Goal: Information Seeking & Learning: Ask a question

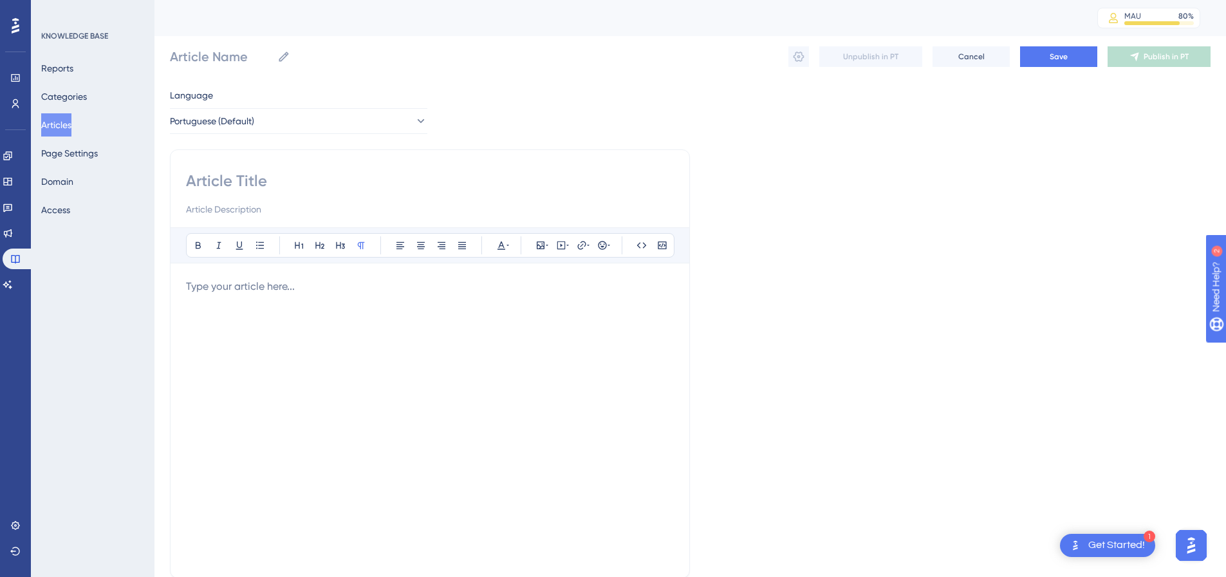
click at [71, 122] on button "Articles" at bounding box center [56, 124] width 30 height 23
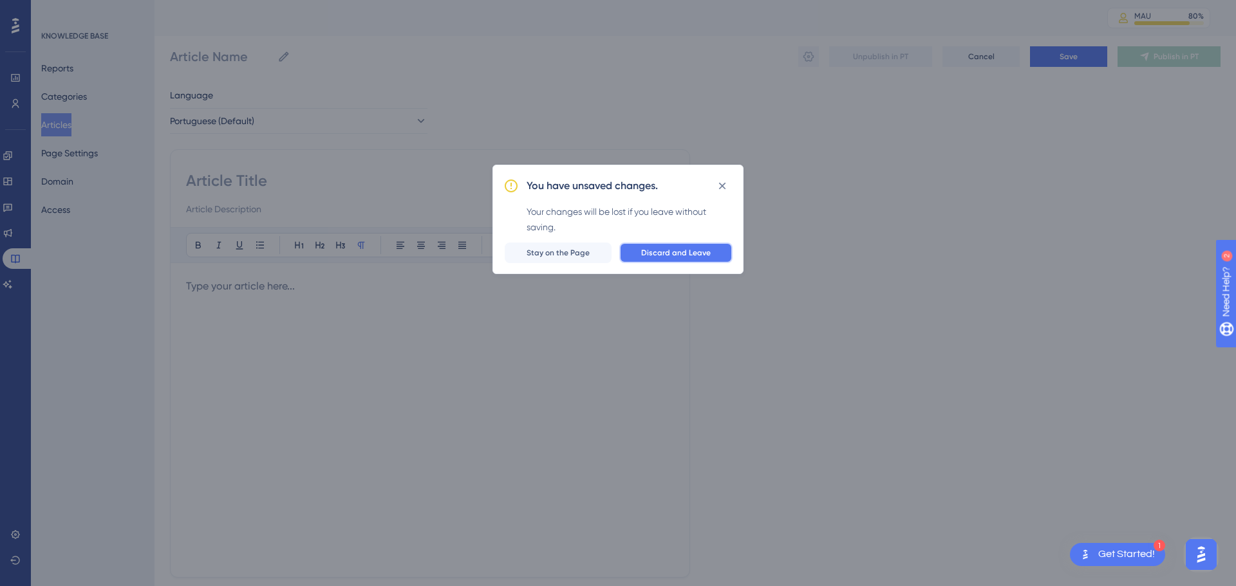
click at [707, 256] on span "Discard and Leave" at bounding box center [676, 253] width 70 height 10
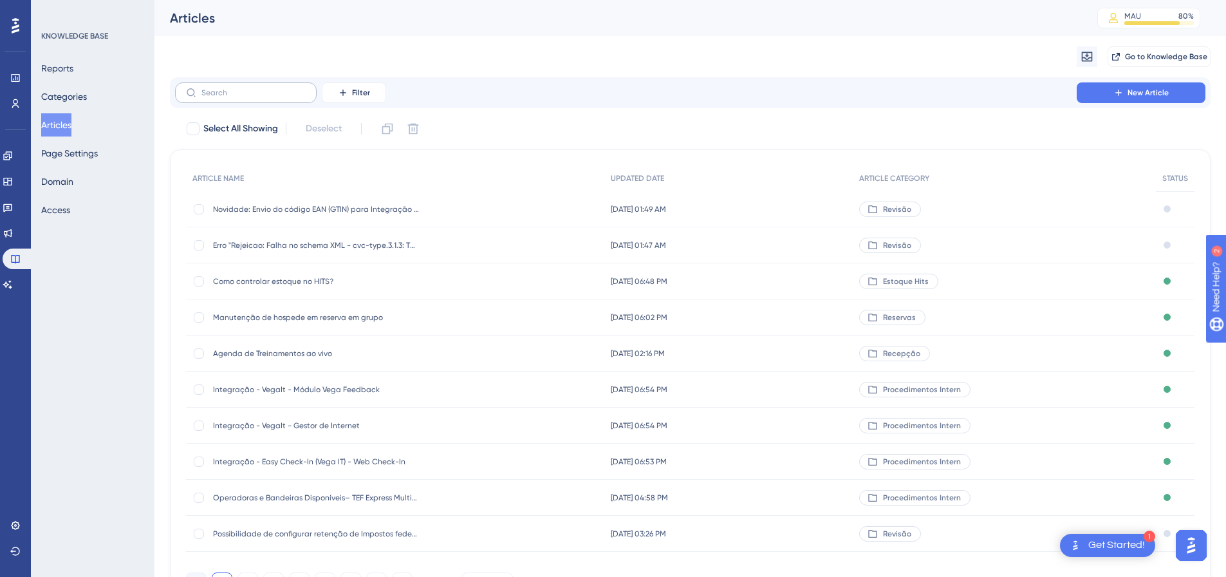
click at [237, 82] on label at bounding box center [246, 92] width 142 height 21
click at [237, 88] on input "text" at bounding box center [253, 92] width 104 height 9
drag, startPoint x: 229, startPoint y: 86, endPoint x: 221, endPoint y: 95, distance: 11.9
click at [221, 95] on input "text" at bounding box center [253, 92] width 104 height 9
paste input "Integração TEF e HITS - Manual de Instalação e Configuração"
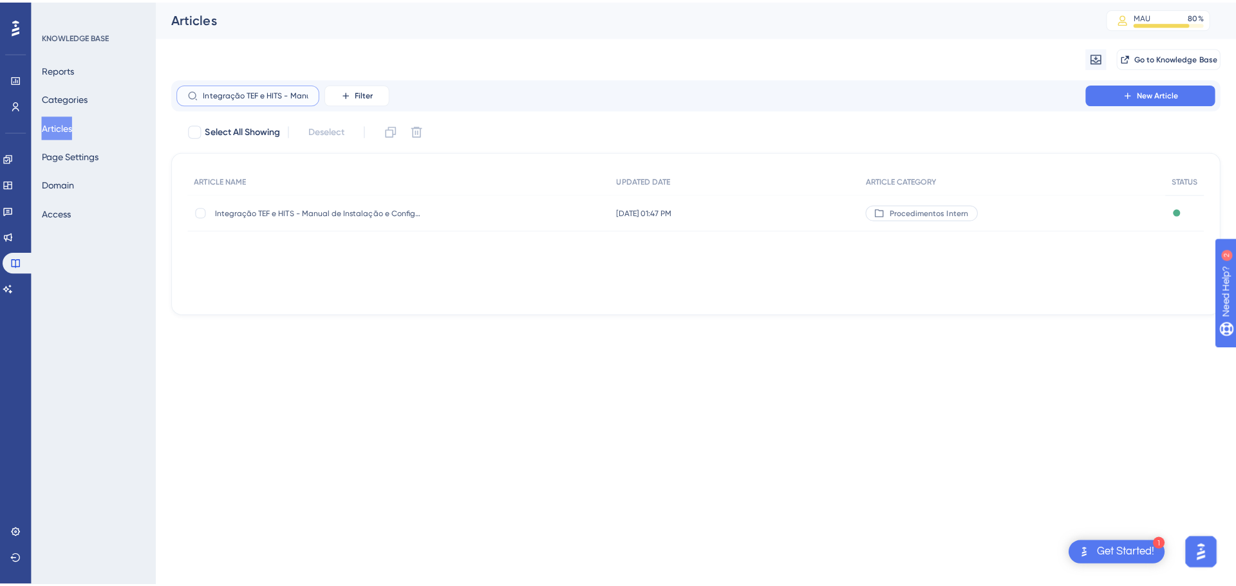
scroll to position [0, 115]
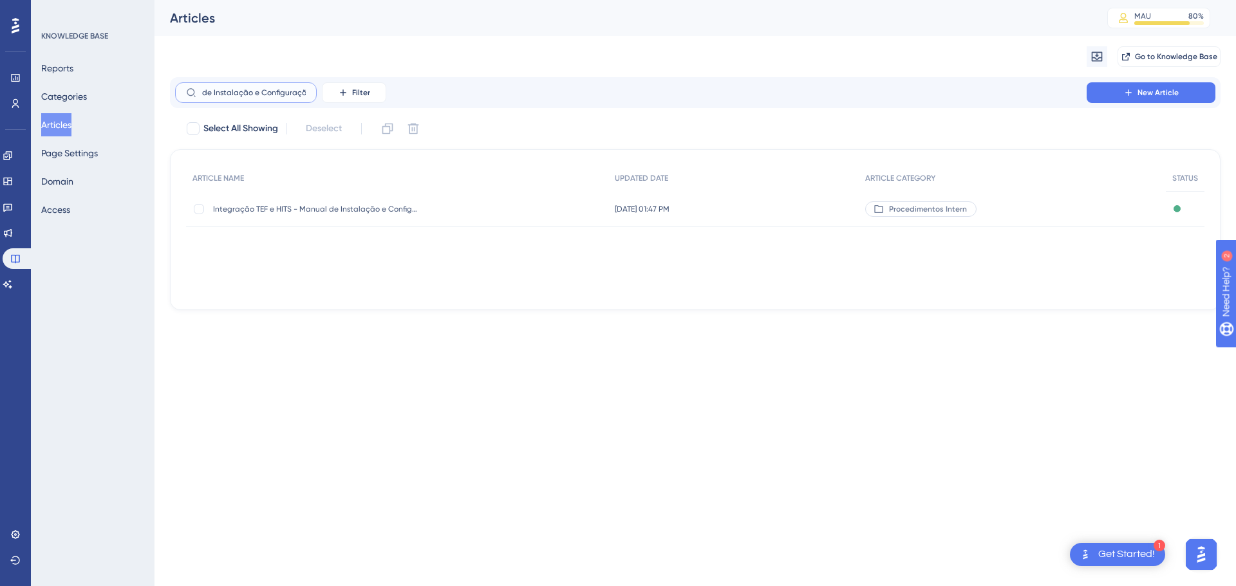
type input "Integração TEF e HITS - Manual de Instalação e Configuração"
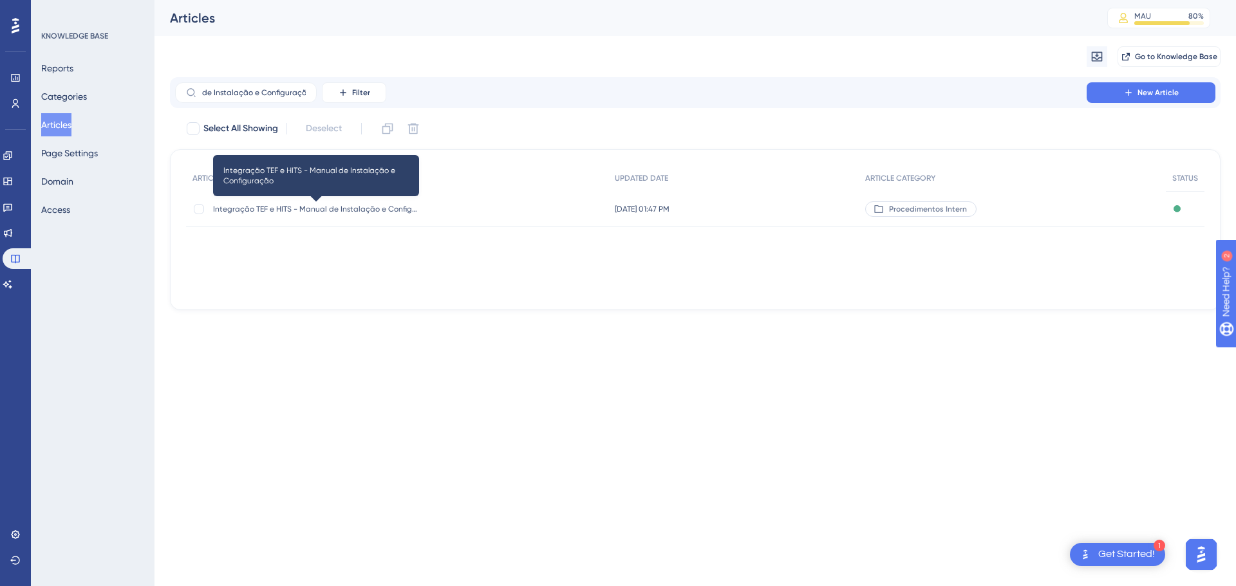
click at [384, 210] on span "Integração TEF e HITS - Manual de Instalação e Configuração" at bounding box center [316, 209] width 206 height 10
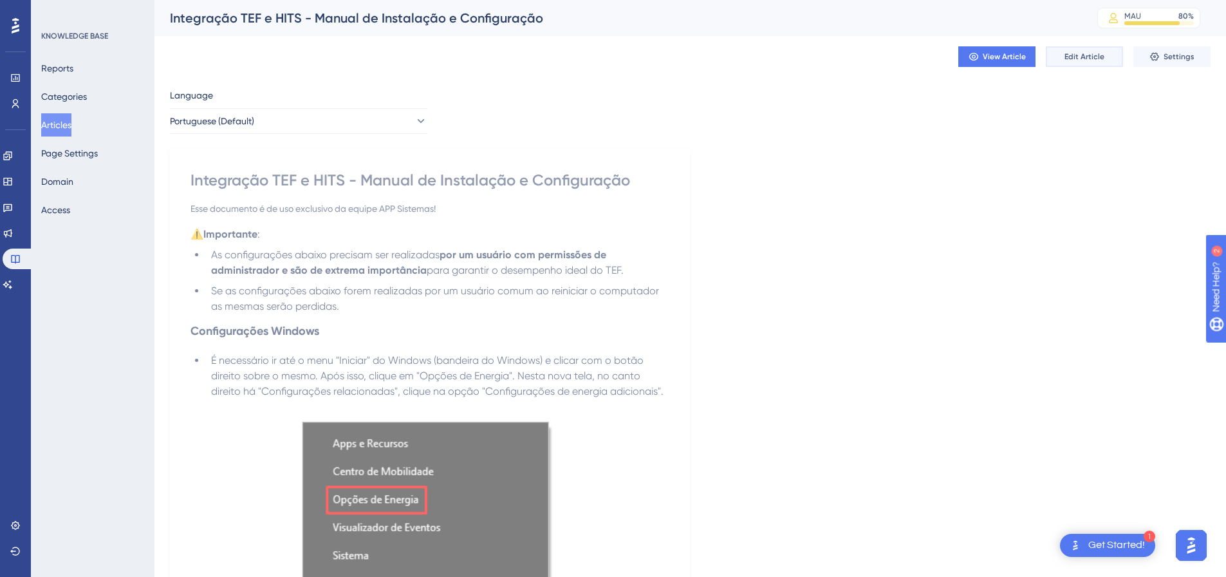
click at [1070, 57] on span "Edit Article" at bounding box center [1085, 56] width 40 height 10
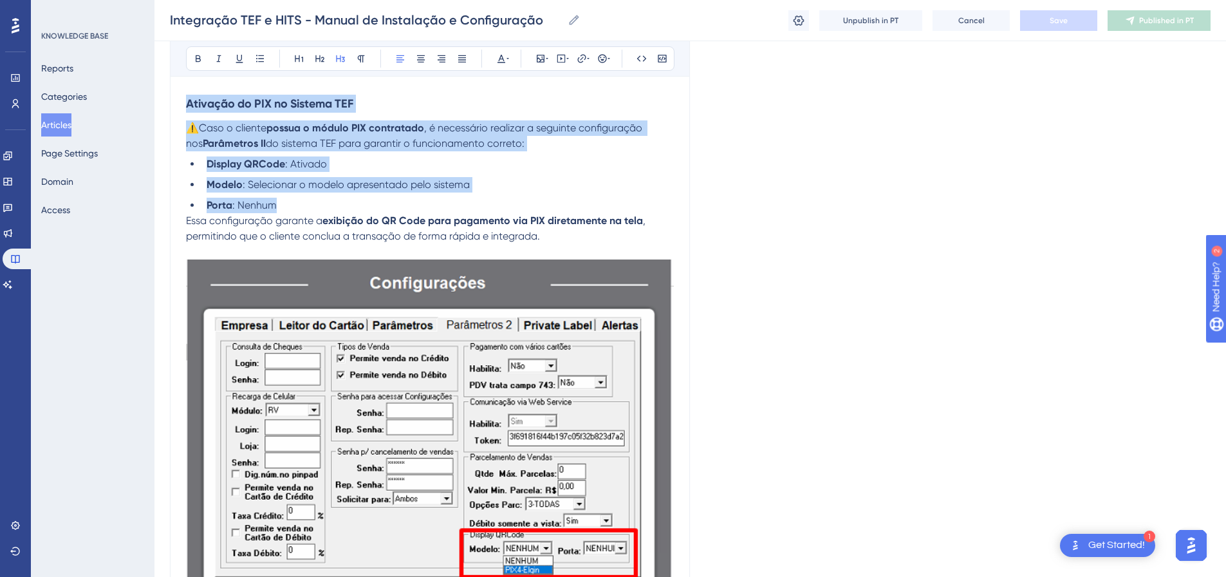
scroll to position [13827, 0]
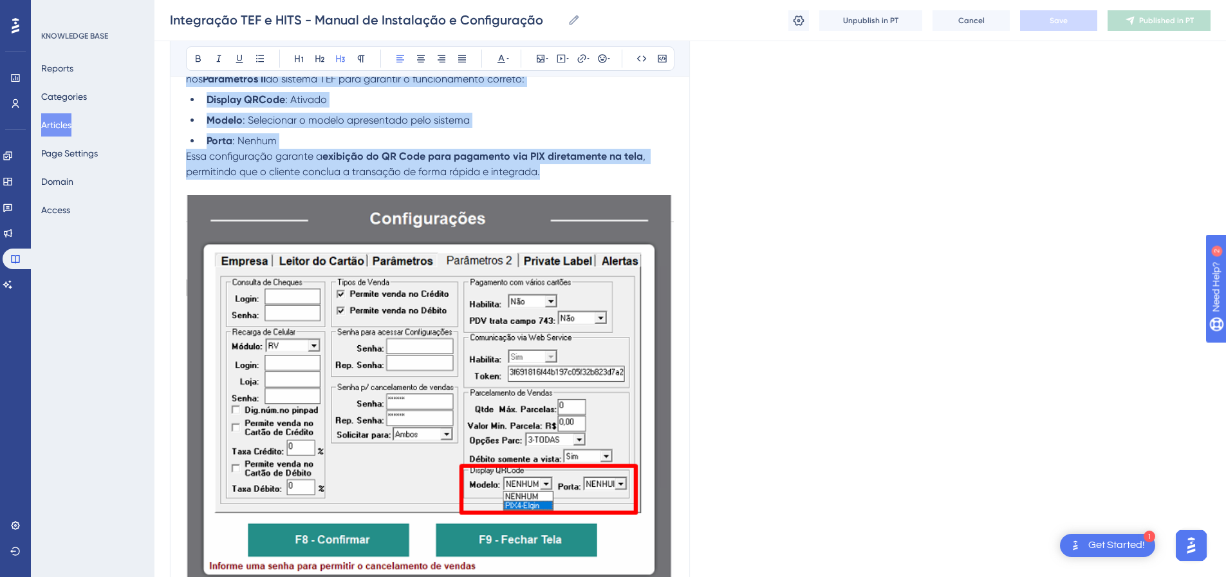
drag, startPoint x: 187, startPoint y: 198, endPoint x: 558, endPoint y: 205, distance: 371.5
copy div "Ativação do PIX no Sistema TEF ⚠️ Caso o cliente possua o módulo PIX contratado…"
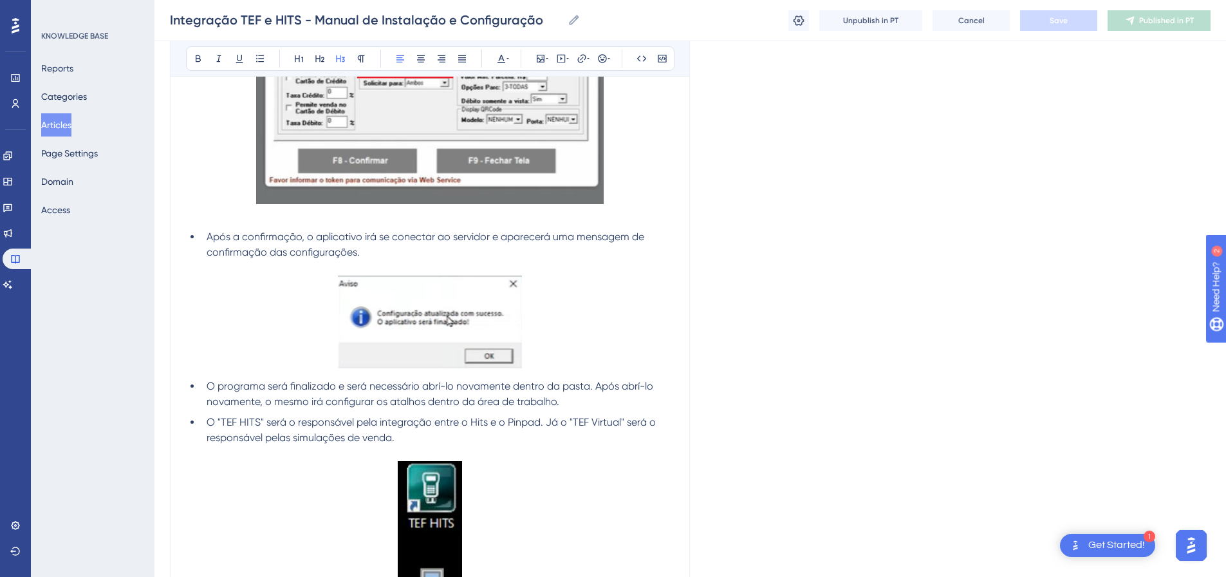
scroll to position [12604, 0]
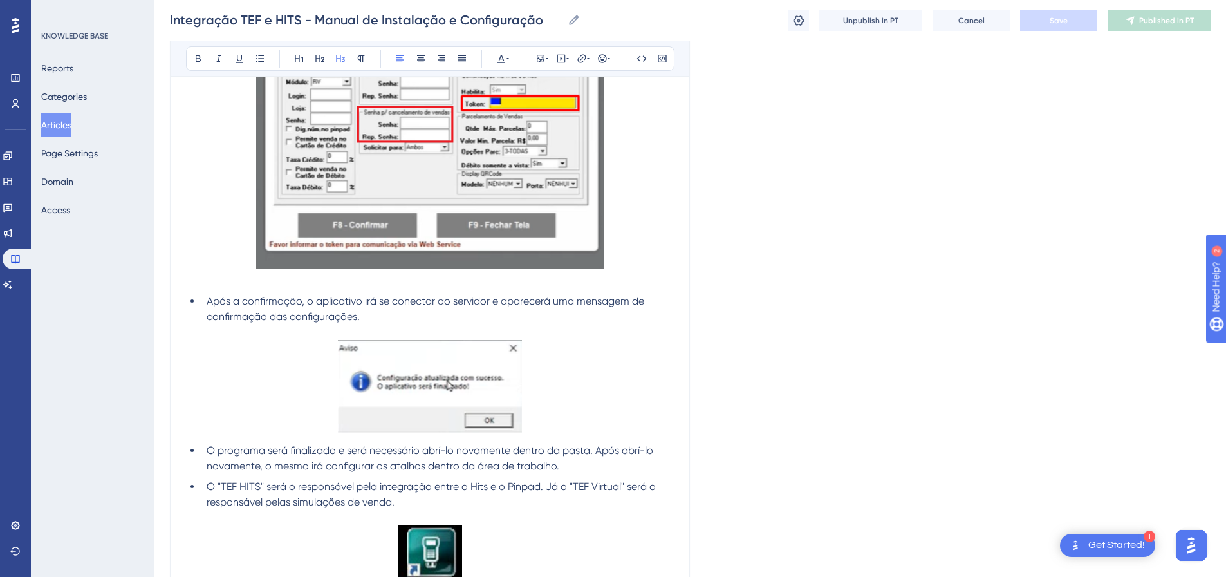
click at [218, 288] on p at bounding box center [430, 280] width 488 height 15
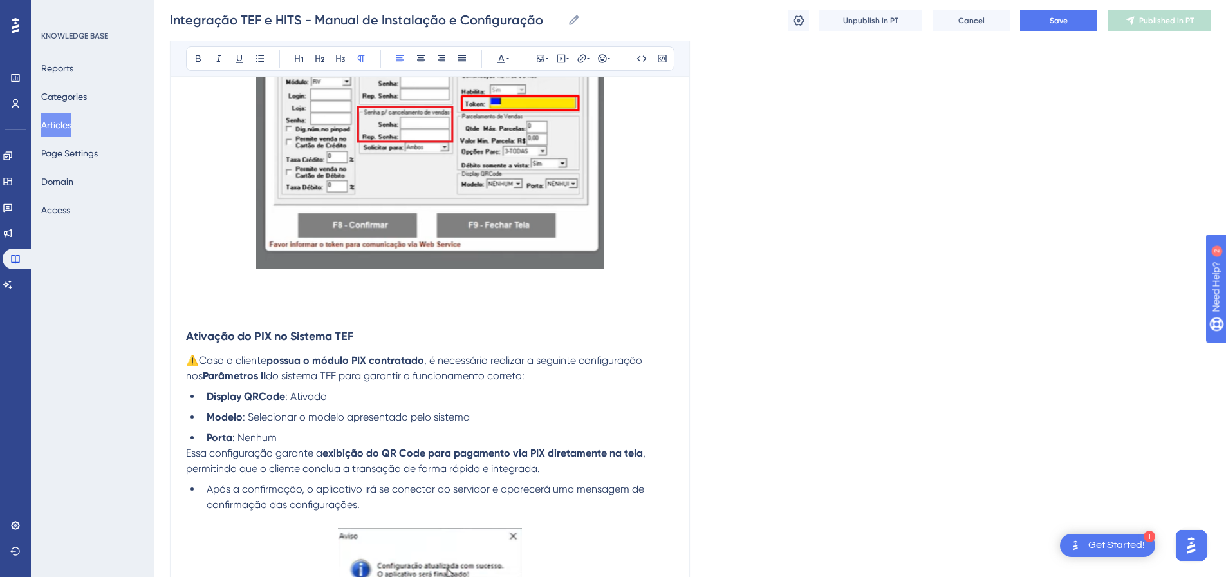
click at [187, 343] on strong "Ativação do PIX no Sistema TEF" at bounding box center [269, 336] width 167 height 14
click at [242, 319] on p at bounding box center [430, 311] width 488 height 15
click at [241, 317] on span "Nesse mesma tela você pode configurar o Pix, caso o cliente tenha contratado es…" at bounding box center [395, 311] width 418 height 12
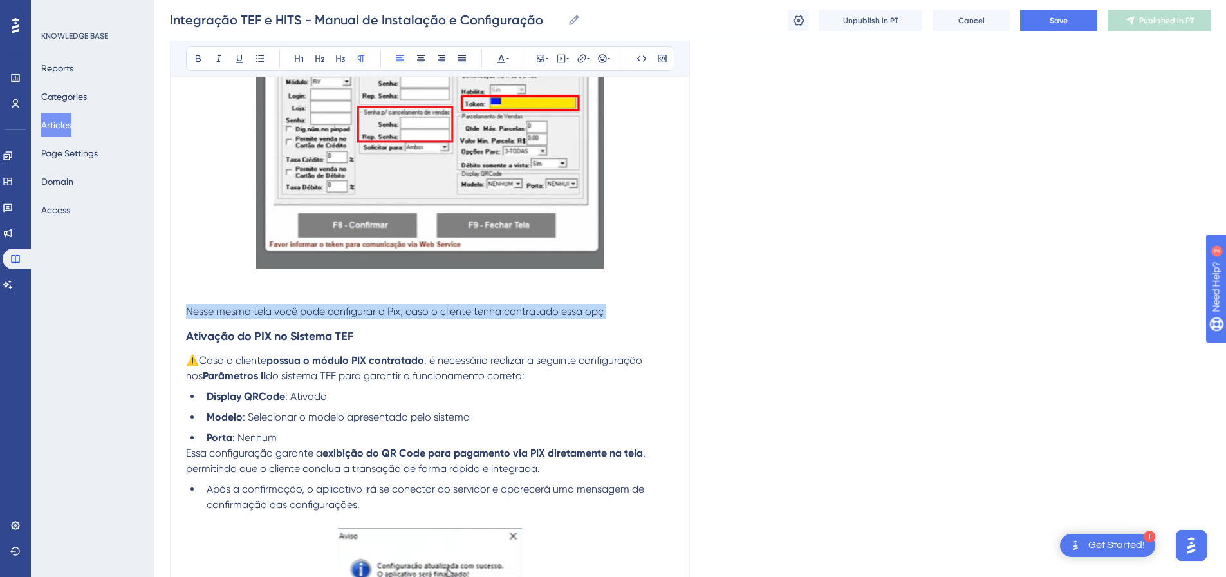
click at [241, 317] on span "Nesse mesma tela você pode configurar o Pix, caso o cliente tenha contratado es…" at bounding box center [395, 311] width 418 height 12
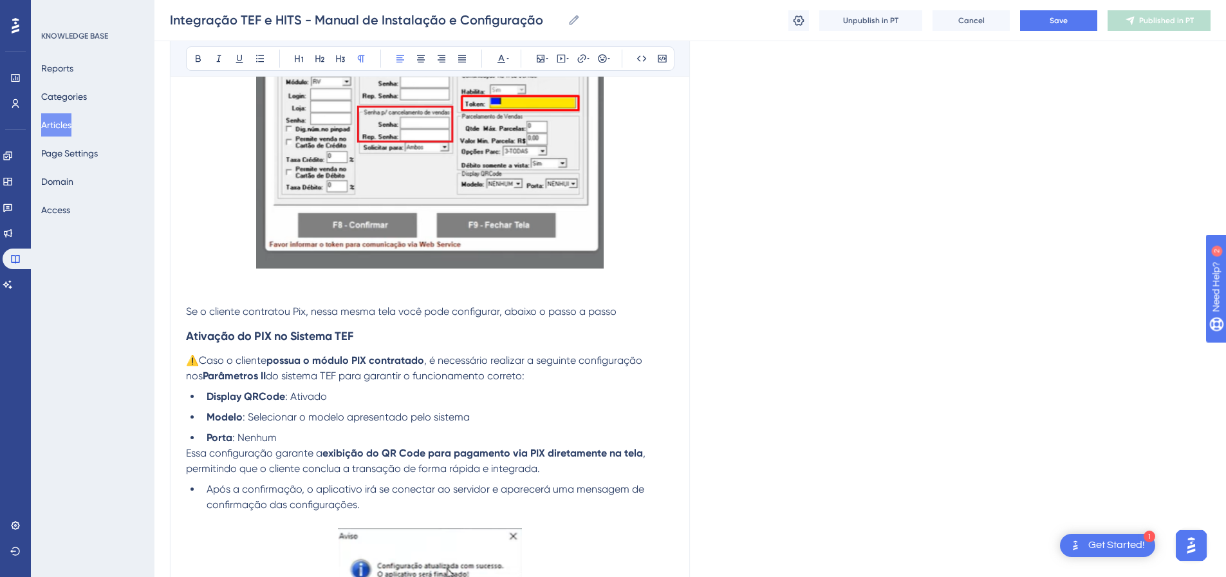
click at [241, 317] on span "Se o cliente contratou Pix, nessa mesma tela você pode configurar, abaixo o pas…" at bounding box center [401, 311] width 431 height 12
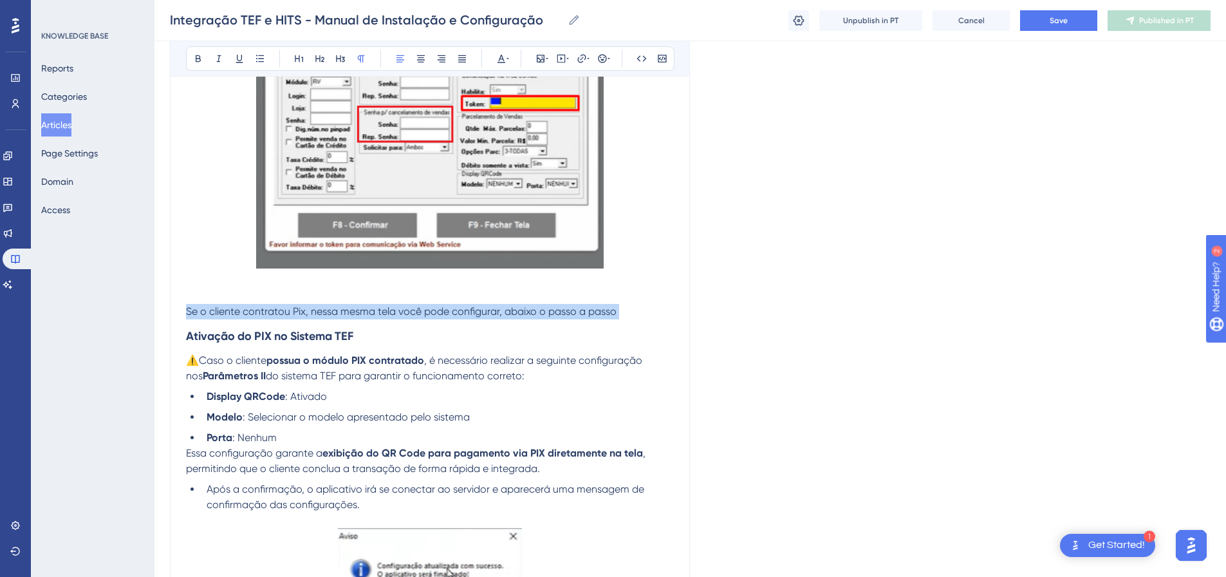
click at [241, 317] on span "Se o cliente contratou Pix, nessa mesma tela você pode configurar, abaixo o pas…" at bounding box center [401, 311] width 431 height 12
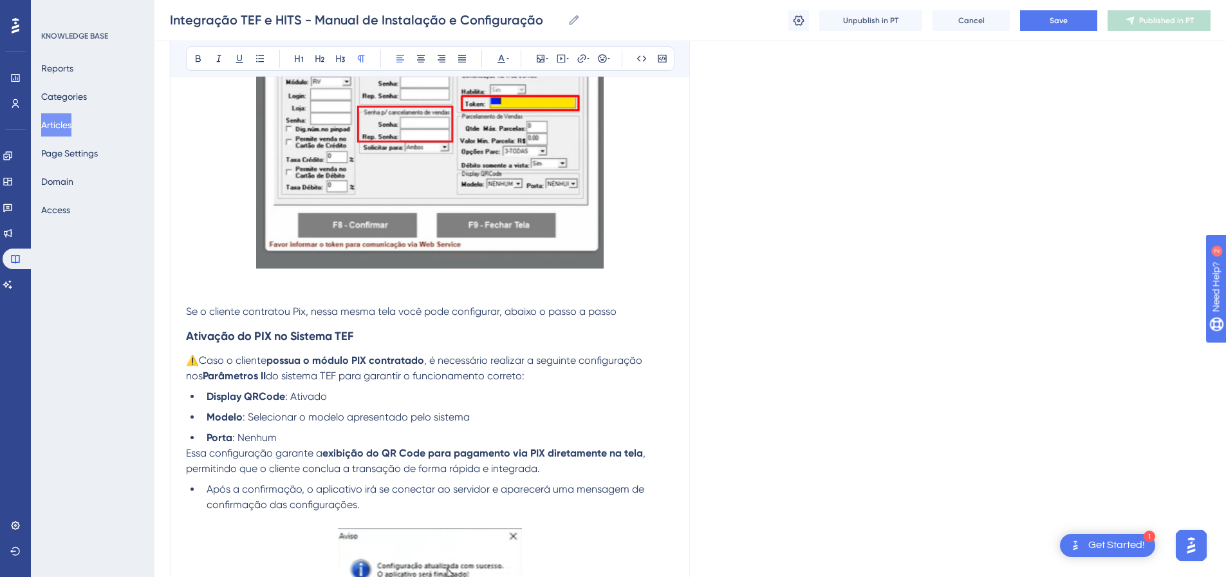
click at [310, 317] on span "Se o cliente contratou Pix, nessa mesma tela você pode configurar, abaixo o pas…" at bounding box center [401, 311] width 431 height 12
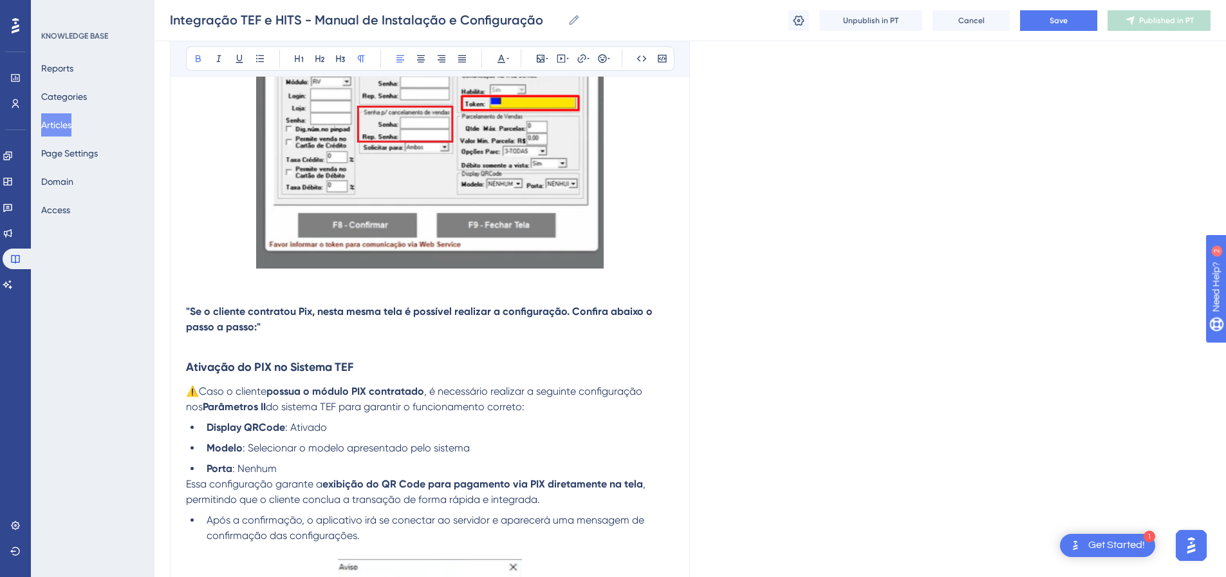
click at [191, 333] on strong ""Se o cliente contratou Pix, nesta mesma tela é possível realizar a configuraçã…" at bounding box center [420, 319] width 469 height 28
click at [270, 335] on p "Se o cliente contratou Pix, nesta mesma tela é possível realizar a configuração…" at bounding box center [430, 319] width 488 height 31
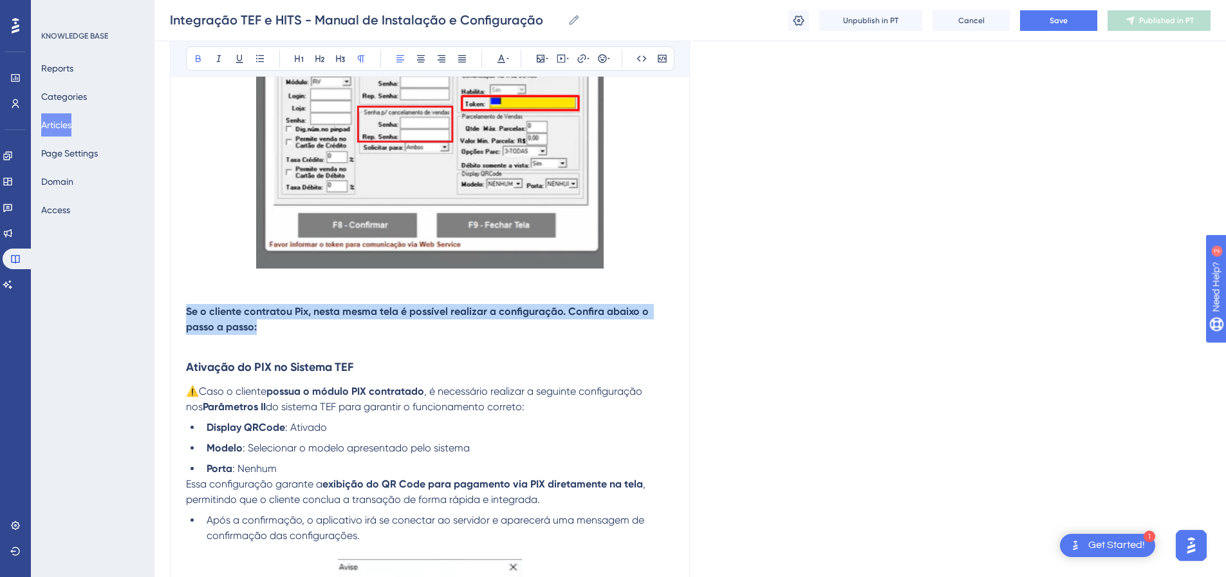
drag, startPoint x: 268, startPoint y: 359, endPoint x: 178, endPoint y: 344, distance: 92.0
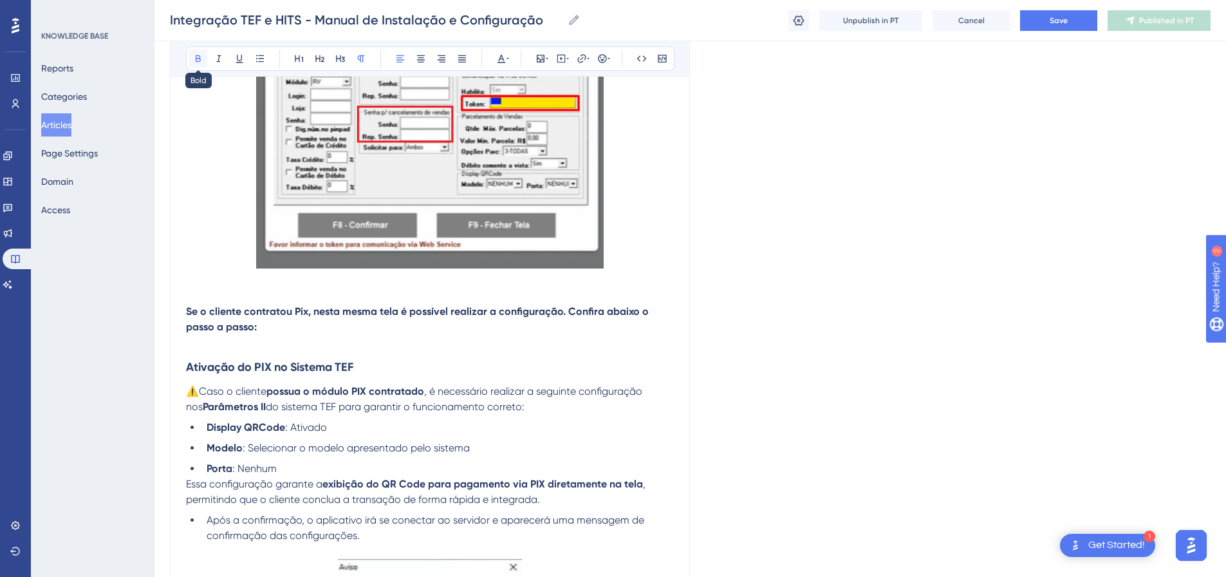
click at [197, 58] on icon at bounding box center [198, 58] width 10 height 10
click at [259, 53] on icon at bounding box center [260, 58] width 10 height 10
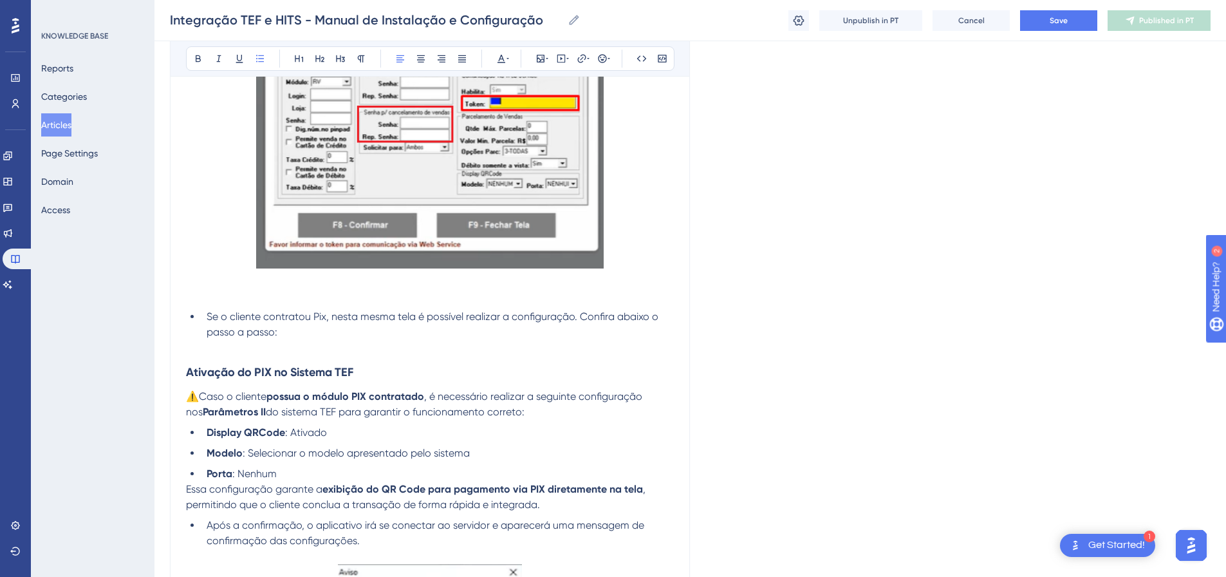
click at [220, 273] on p at bounding box center [430, 120] width 488 height 304
click at [198, 356] on p at bounding box center [430, 348] width 488 height 15
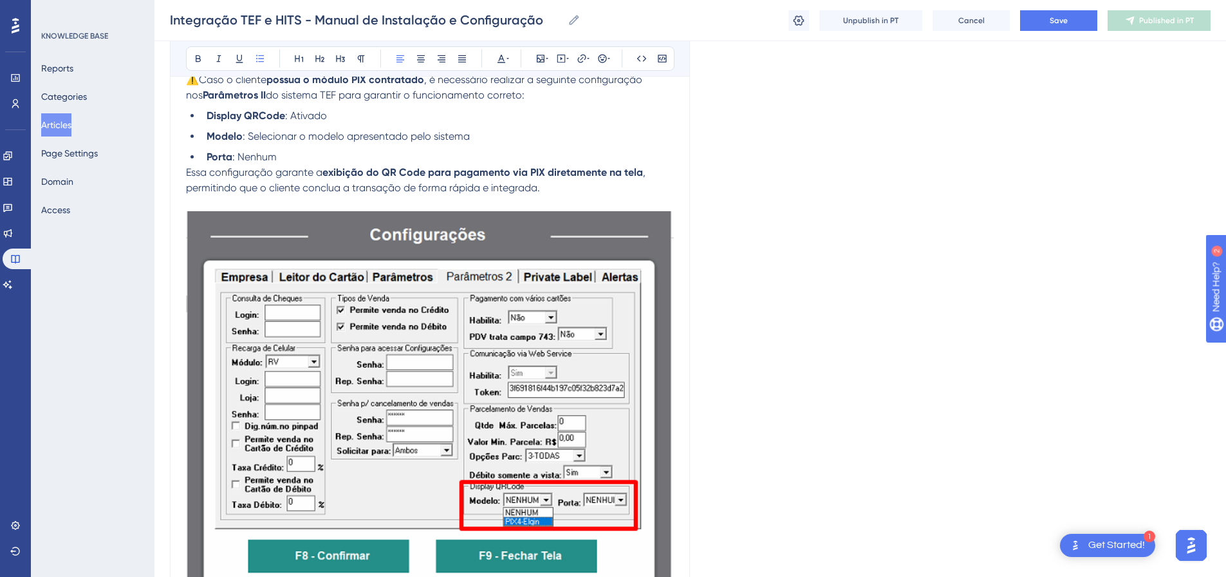
scroll to position [13955, 0]
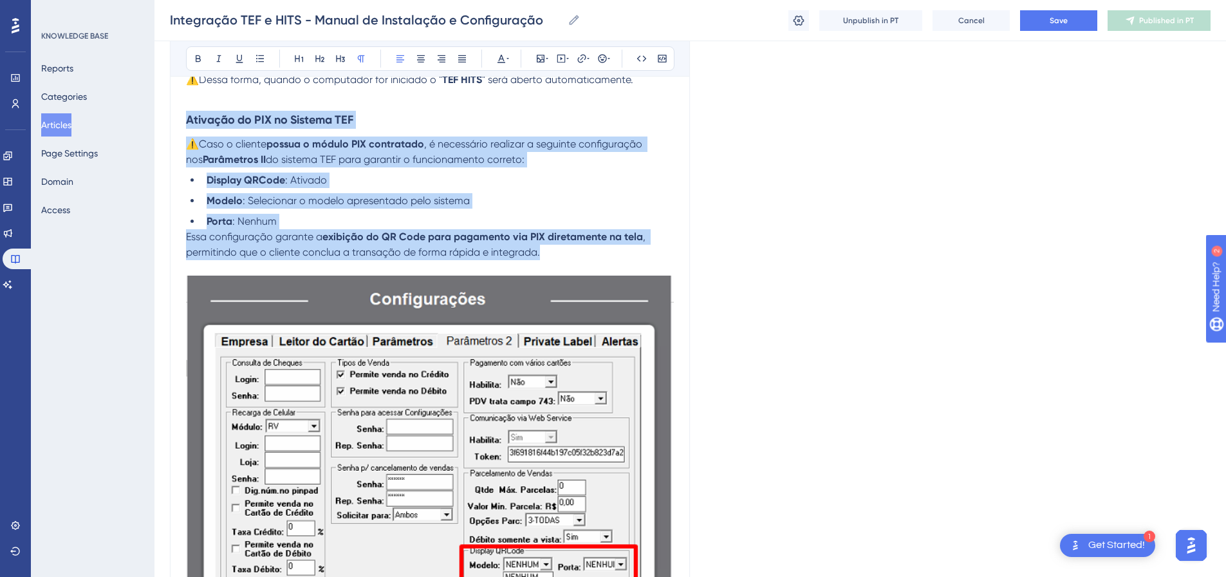
drag, startPoint x: 559, startPoint y: 279, endPoint x: 182, endPoint y: 147, distance: 399.6
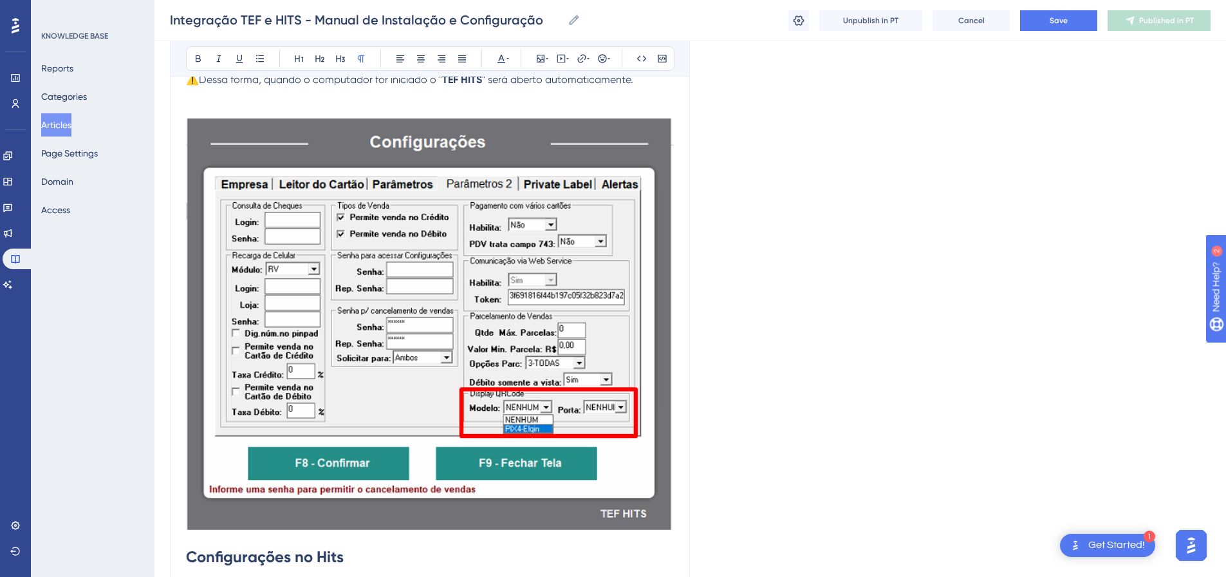
click at [313, 216] on img at bounding box center [430, 324] width 488 height 412
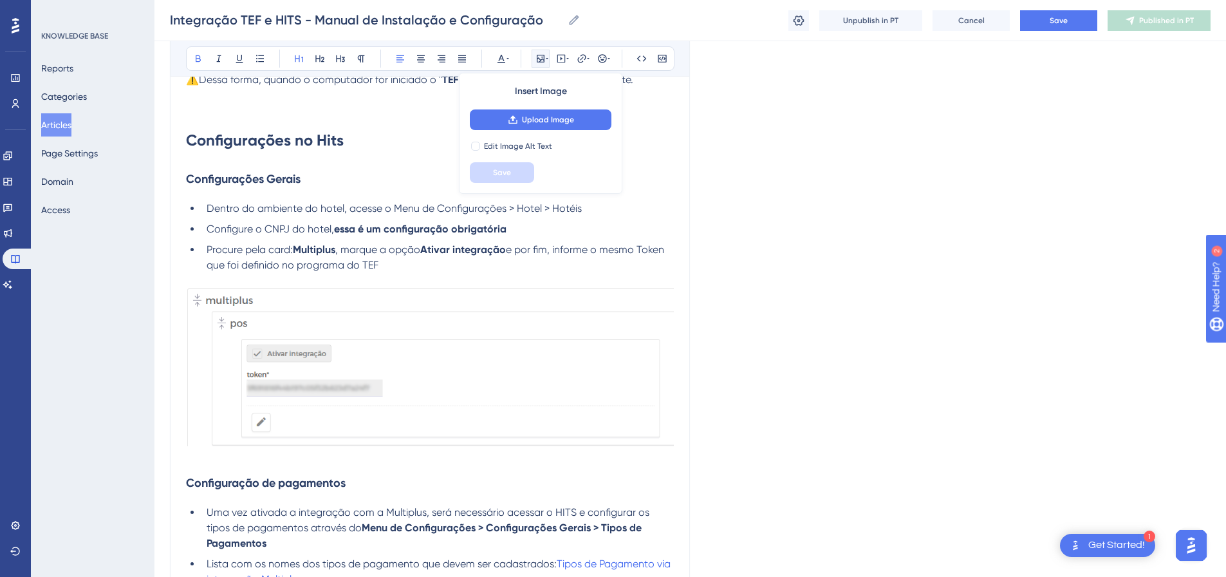
click at [236, 103] on p at bounding box center [430, 95] width 488 height 15
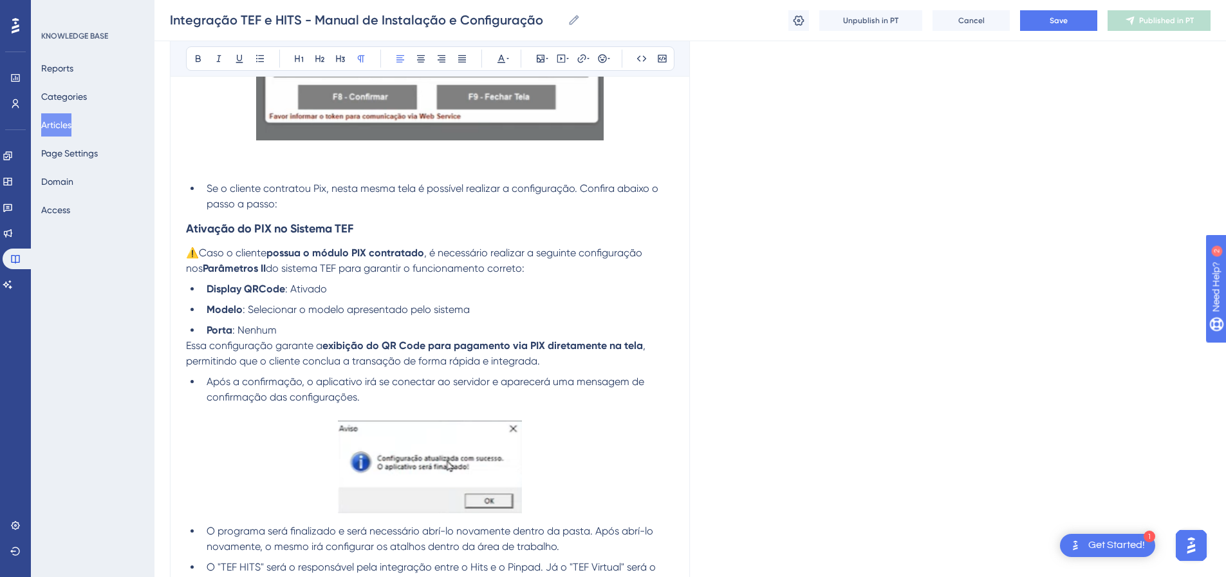
scroll to position [12796, 0]
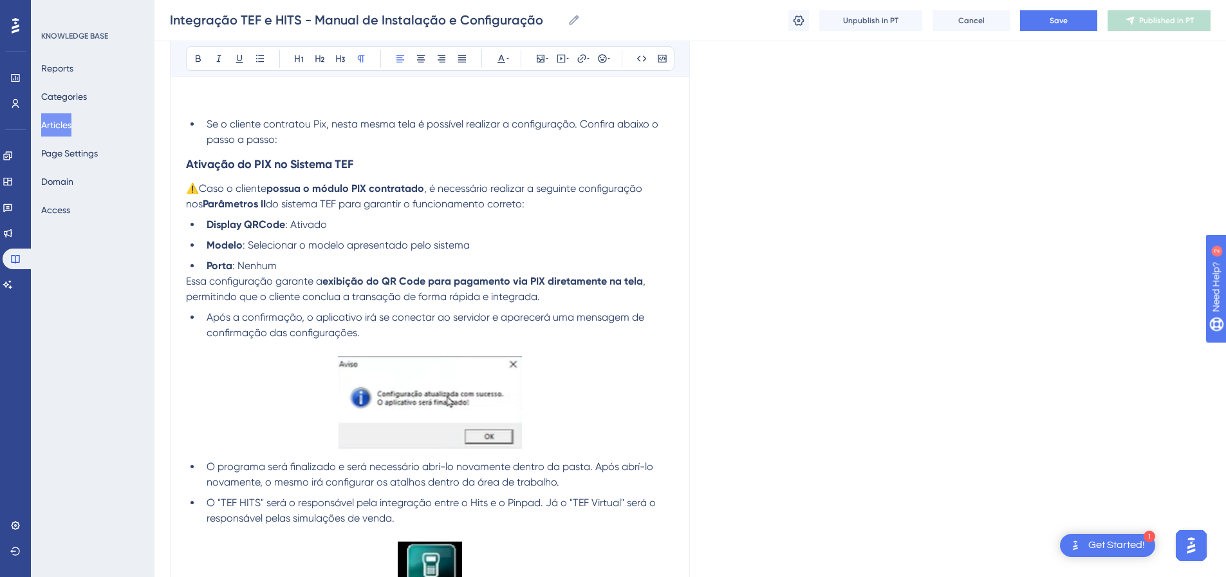
click at [577, 304] on p "Essa configuração garante a exibição do QR Code para pagamento via PIX diretame…" at bounding box center [430, 289] width 488 height 31
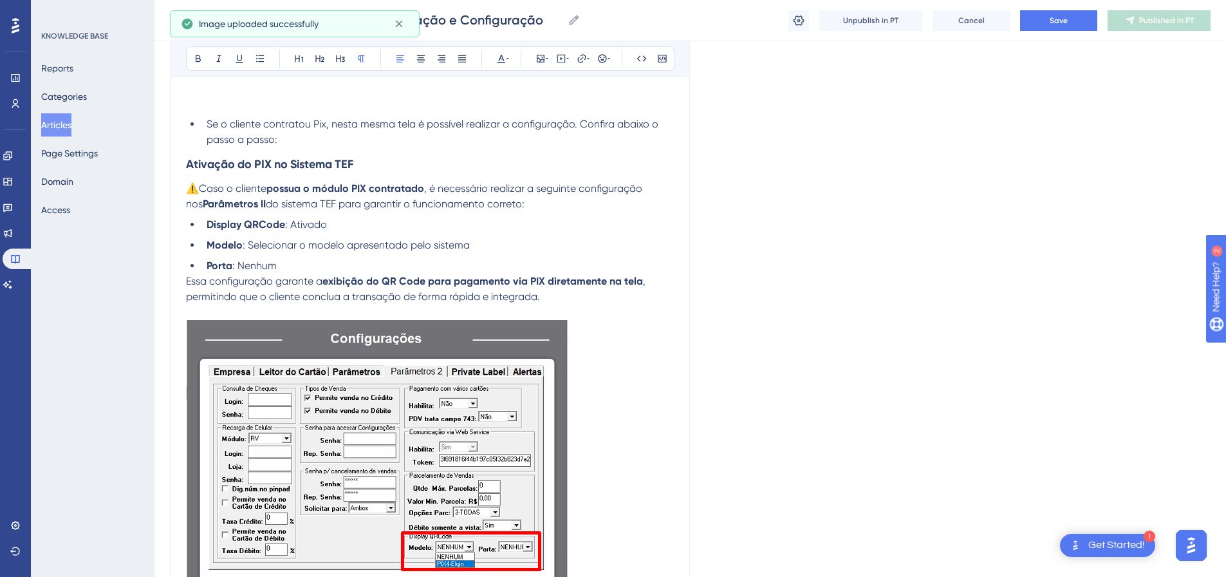
click at [188, 287] on span "Essa configuração garante a" at bounding box center [254, 281] width 136 height 12
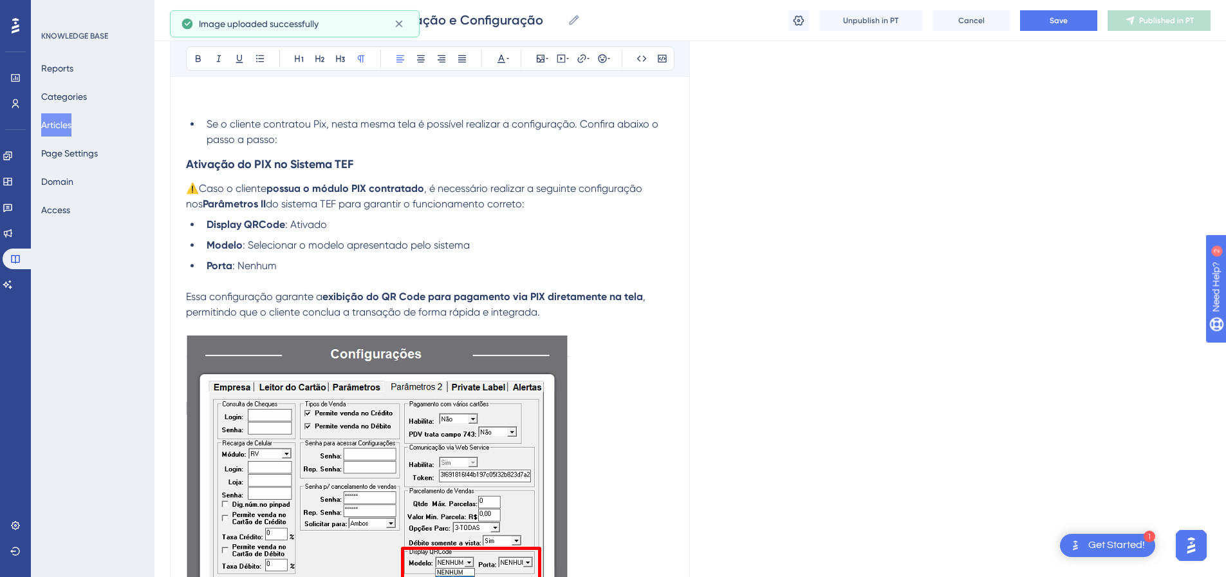
click at [297, 147] on li "Se o cliente contratou Pix, nesta mesma tela é possível realizar a configuração…" at bounding box center [437, 132] width 472 height 31
click at [586, 145] on span "Se o cliente contratou Pix, nesta mesma tela é possível realizar a configuração…" at bounding box center [434, 132] width 454 height 28
click at [571, 145] on span "Se o cliente contratou Pix, nesta mesma tela é possível realizar a configuração…" at bounding box center [434, 132] width 454 height 28
click at [579, 145] on span "Se o cliente contratou Pix, nesta mesma tela é possível realizar a configuração…" at bounding box center [434, 132] width 454 height 28
click at [576, 145] on span "Se o cliente contratou Pix, nesta mesma tela é possível realizar a configuração…" at bounding box center [434, 132] width 454 height 28
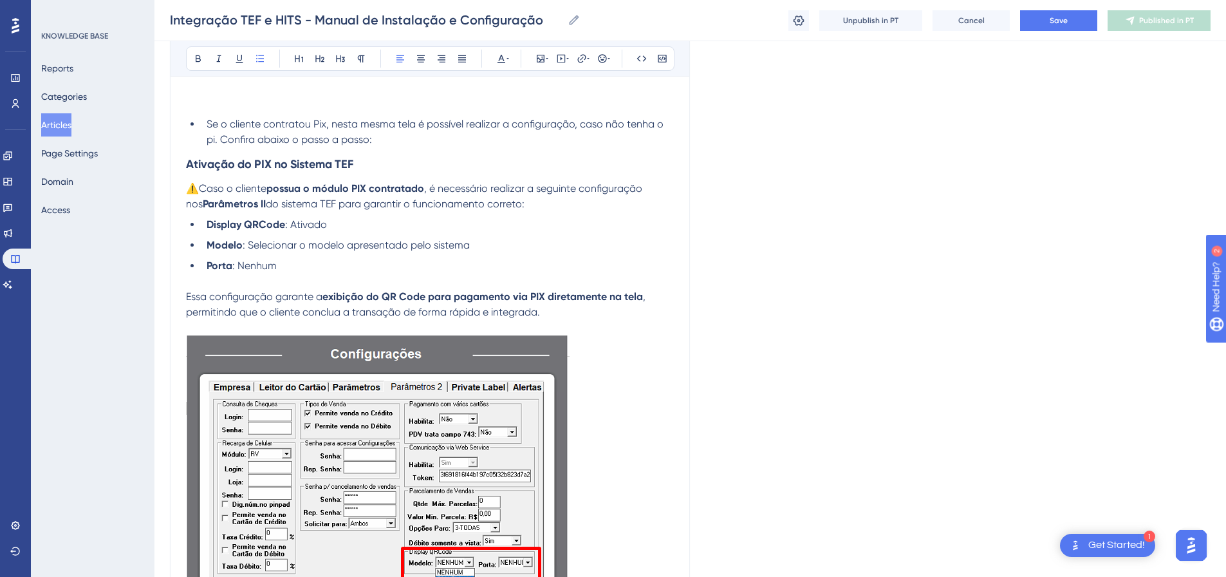
click at [593, 147] on li "Se o cliente contratou Pix, nesta mesma tela é possível realizar a configuração…" at bounding box center [437, 132] width 472 height 31
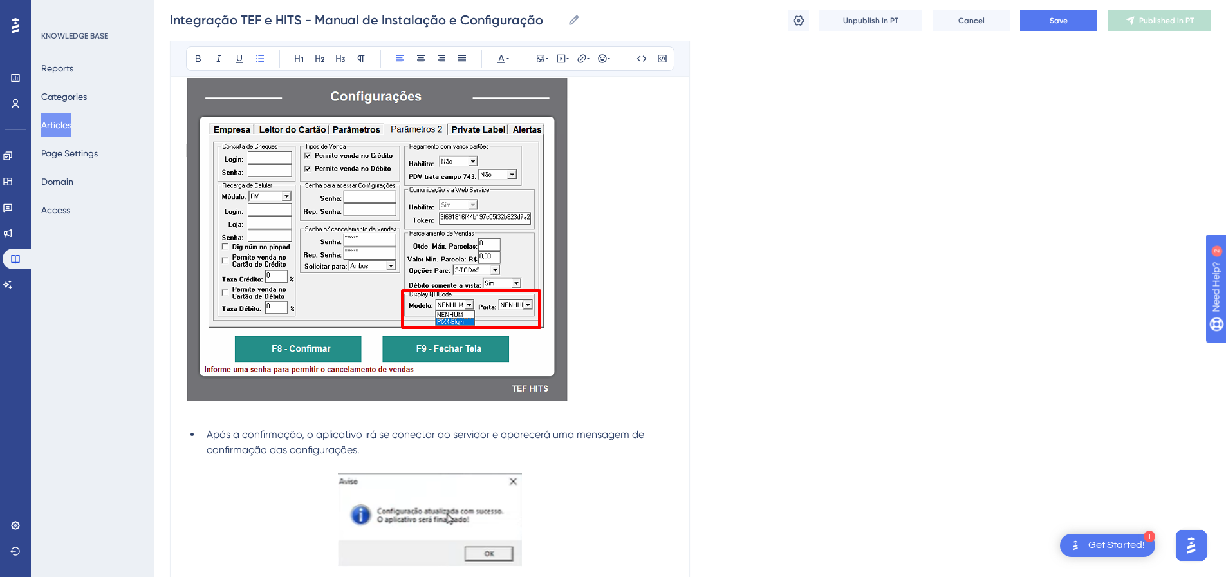
scroll to position [13311, 0]
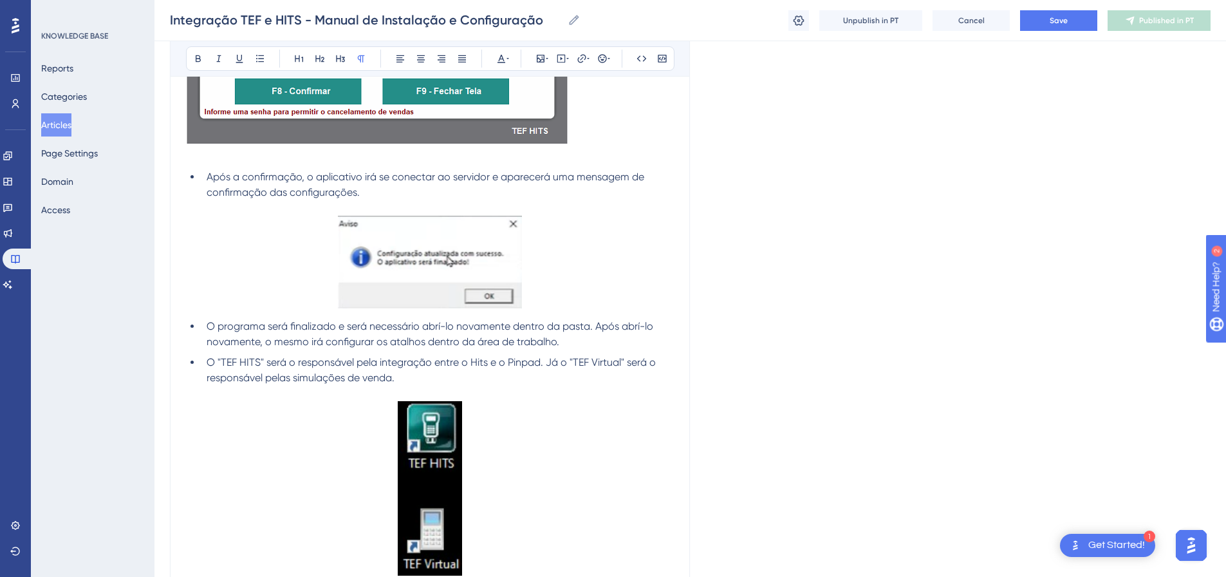
click at [313, 164] on p at bounding box center [430, 156] width 488 height 15
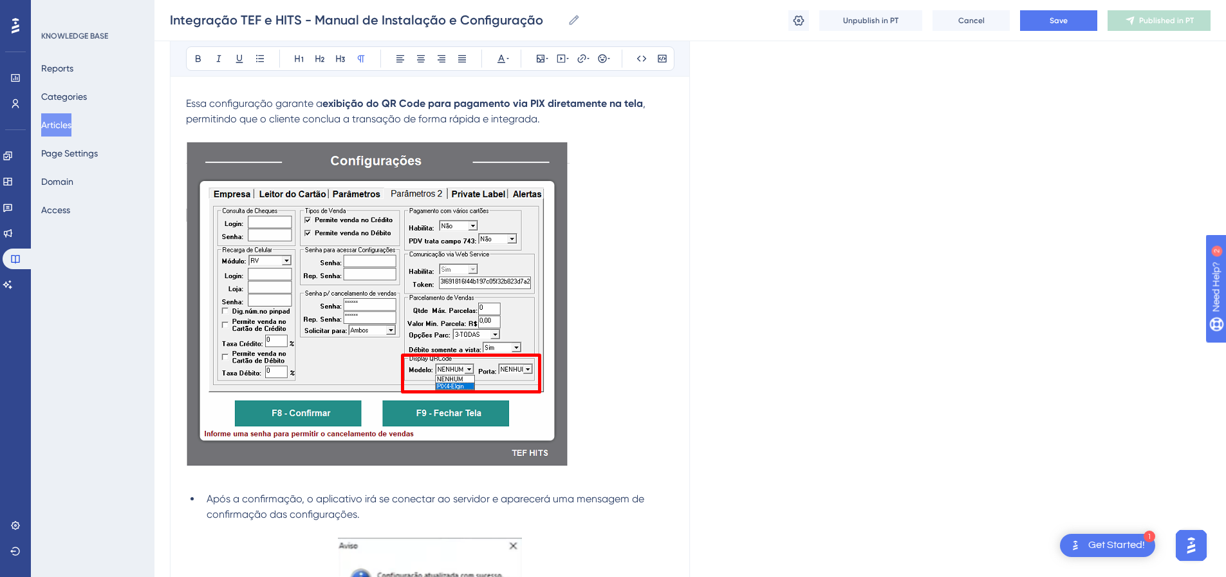
scroll to position [12667, 0]
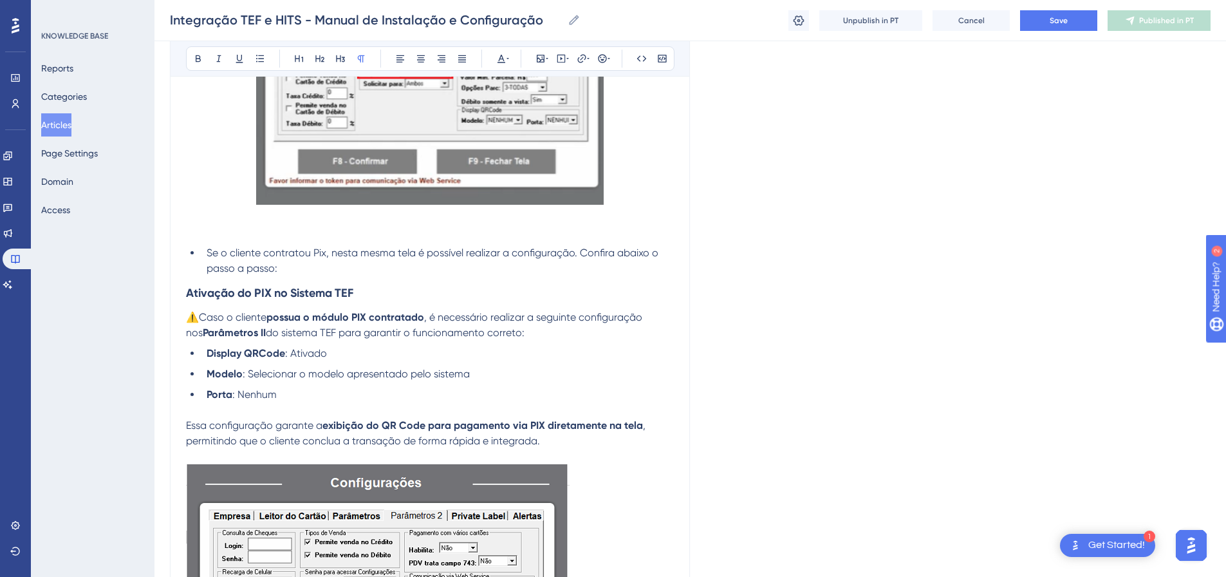
click at [288, 240] on p at bounding box center [430, 232] width 488 height 15
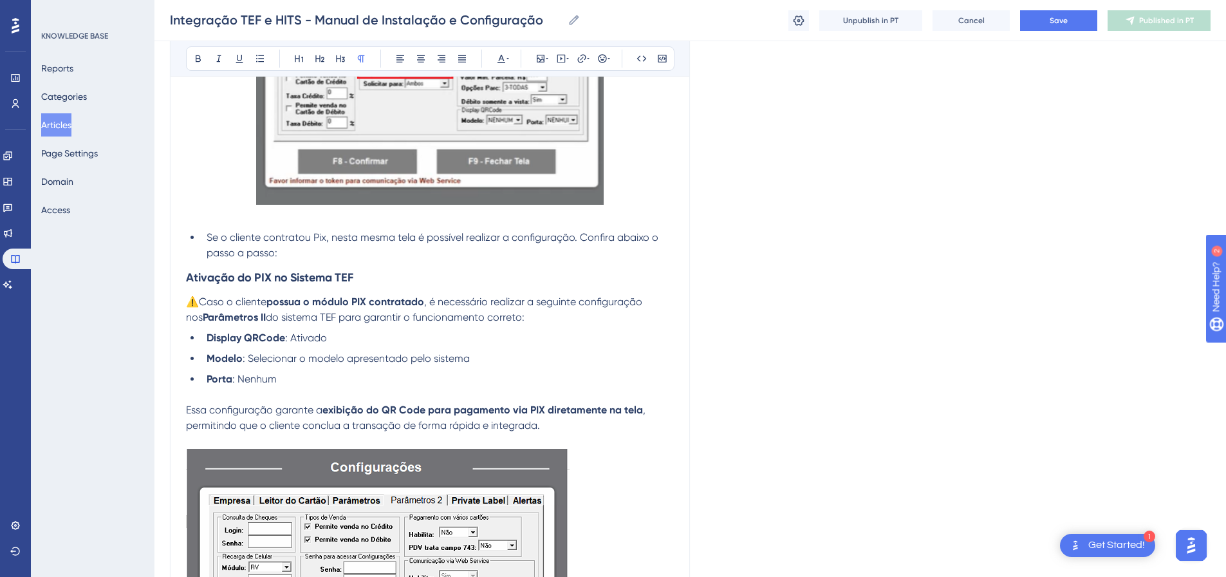
click at [203, 261] on li "Se o cliente contratou Pix, nesta mesma tela é possível realizar a configuração…" at bounding box center [437, 245] width 472 height 31
click at [575, 259] on span "Se o cliente contratou Pix, nesta mesma tela é possível realizar a configuração…" at bounding box center [434, 245] width 454 height 28
drag, startPoint x: 578, startPoint y: 270, endPoint x: 605, endPoint y: 266, distance: 27.3
click at [579, 259] on span "Se o cliente contratou Pix, nesta mesma tela é possível realizar a configuração…" at bounding box center [434, 245] width 454 height 28
click at [605, 259] on span "Se o cliente contratou Pix, nesta mesma tela é possível realizar a configuração…" at bounding box center [438, 245] width 462 height 28
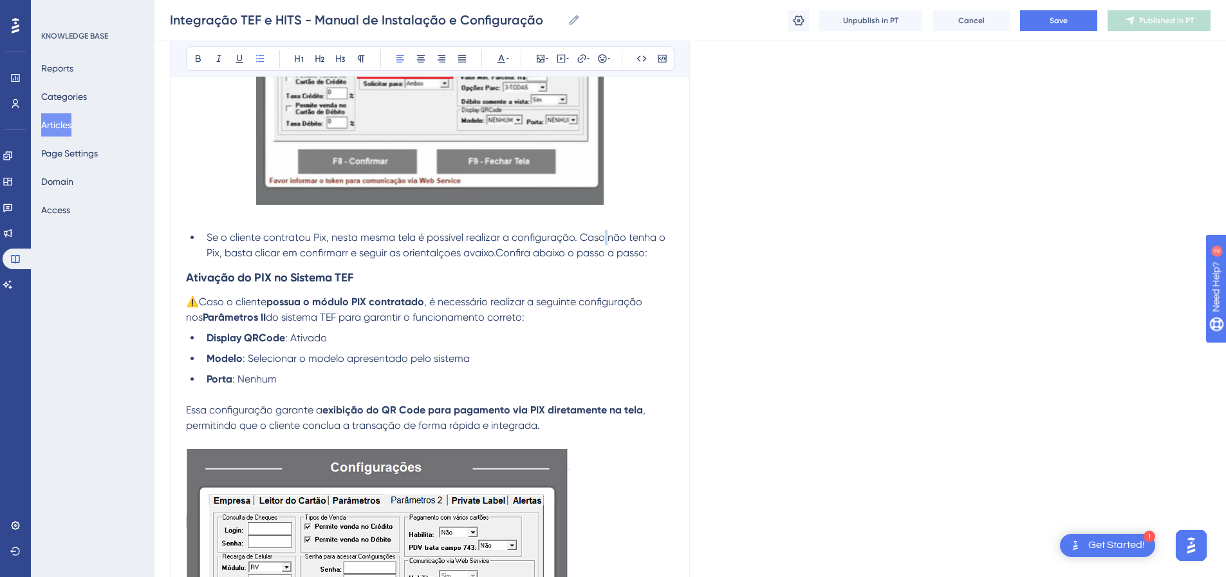
click at [605, 259] on span "Se o cliente contratou Pix, nesta mesma tela é possível realizar a configuração…" at bounding box center [438, 245] width 462 height 28
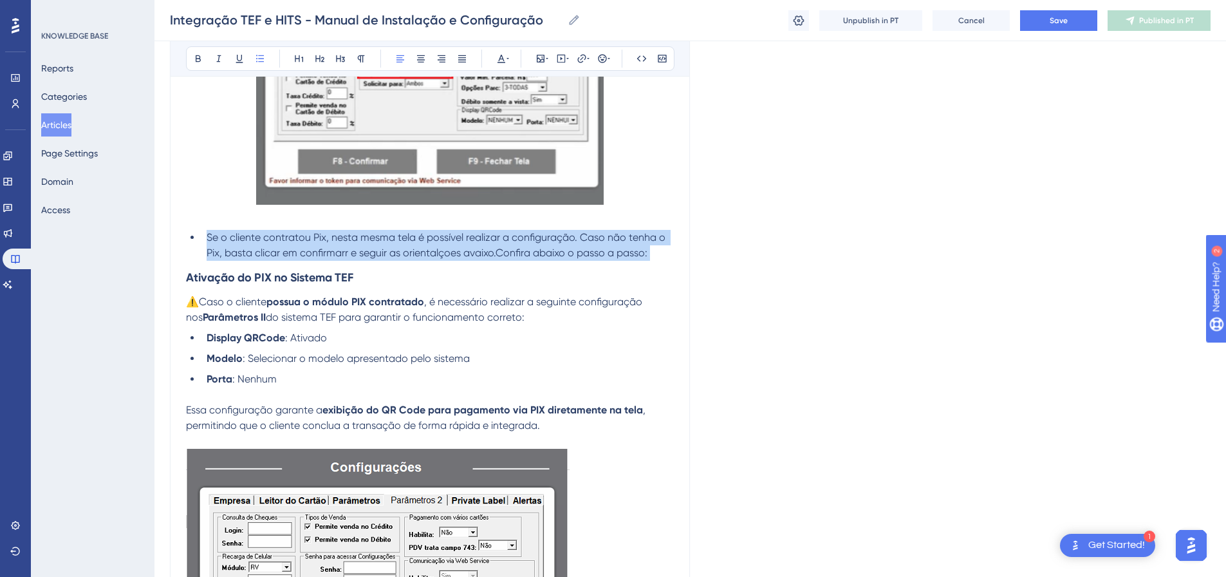
click at [605, 259] on span "Se o cliente contratou Pix, nesta mesma tela é possível realizar a configuração…" at bounding box center [438, 245] width 462 height 28
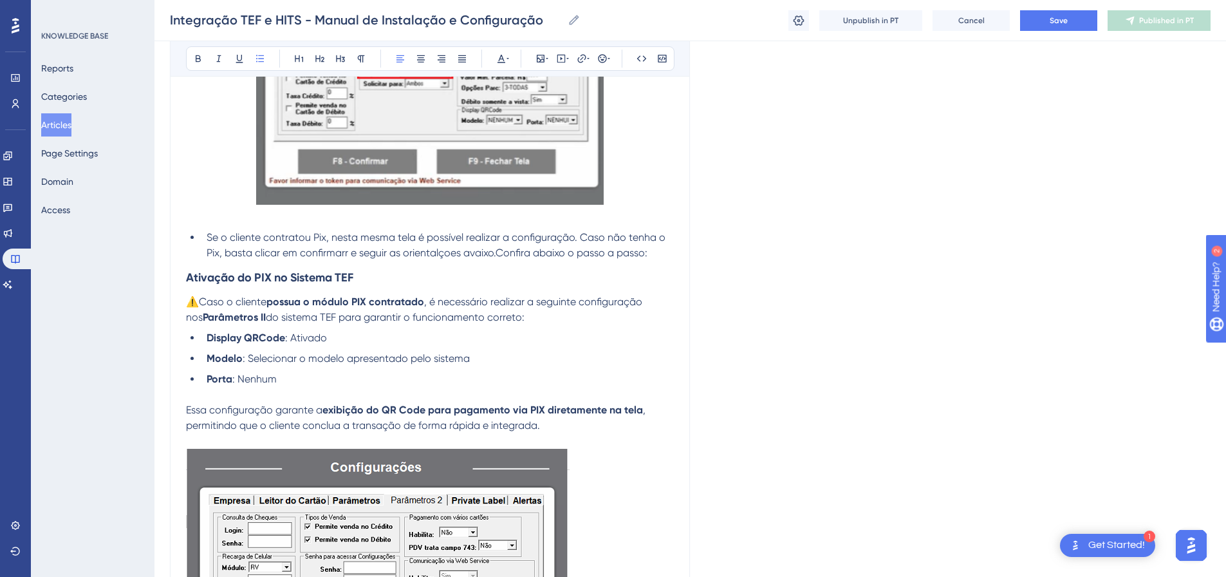
click at [321, 259] on span "Se o cliente contratou Pix, nesta mesma tela é possível realizar a configuração…" at bounding box center [438, 245] width 462 height 28
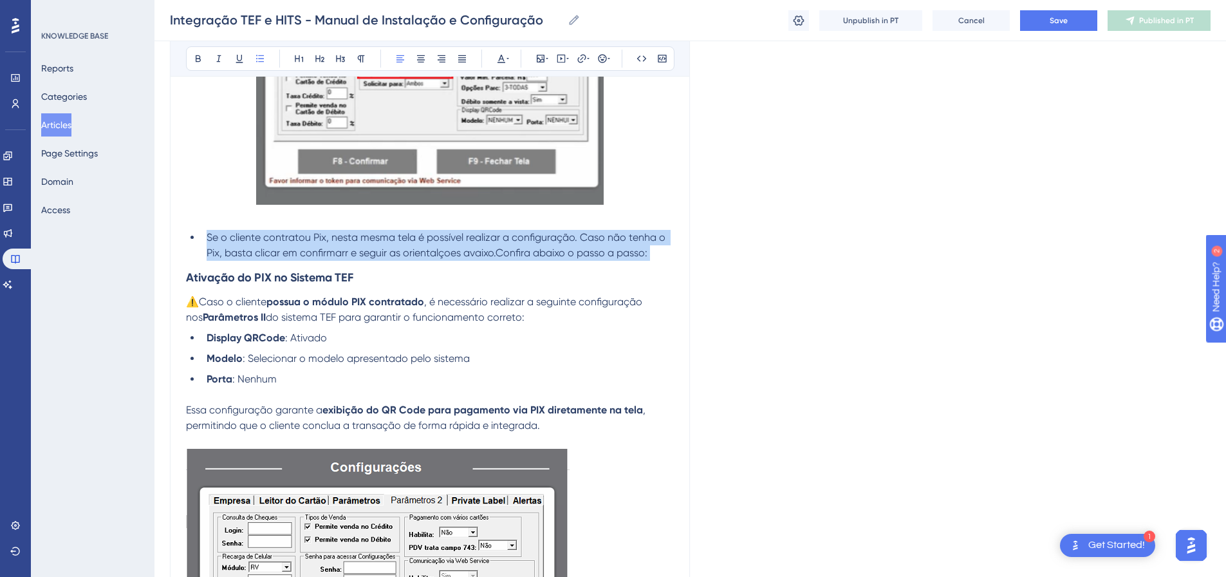
click at [321, 259] on span "Se o cliente contratou Pix, nesta mesma tela é possível realizar a configuração…" at bounding box center [438, 245] width 462 height 28
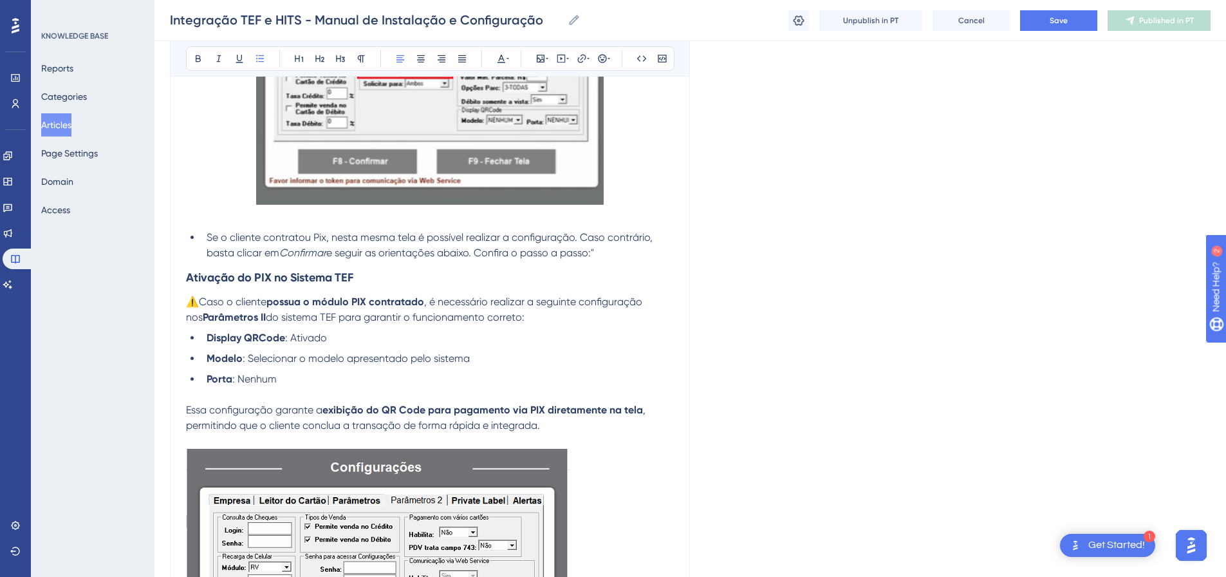
click at [419, 259] on span "Se o cliente contratou Pix, nesta mesma tela é possível realizar a configuração…" at bounding box center [431, 245] width 449 height 28
click at [617, 261] on li "Se o cliente contratou Pix, nesta mesma tela é possível realizar a configuração…" at bounding box center [437, 245] width 472 height 31
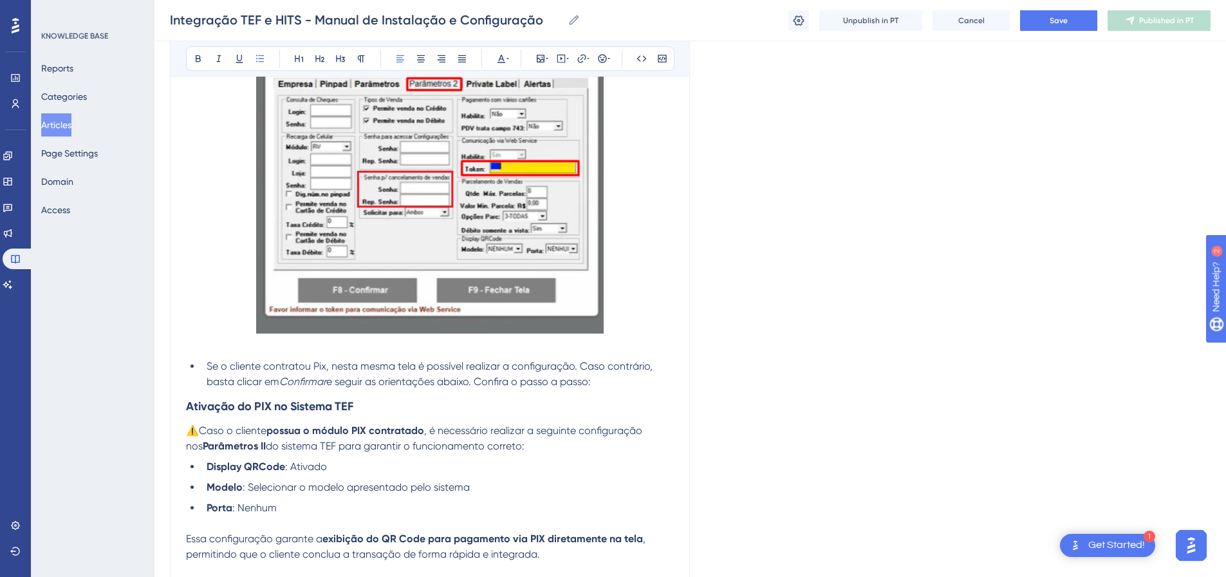
scroll to position [12603, 0]
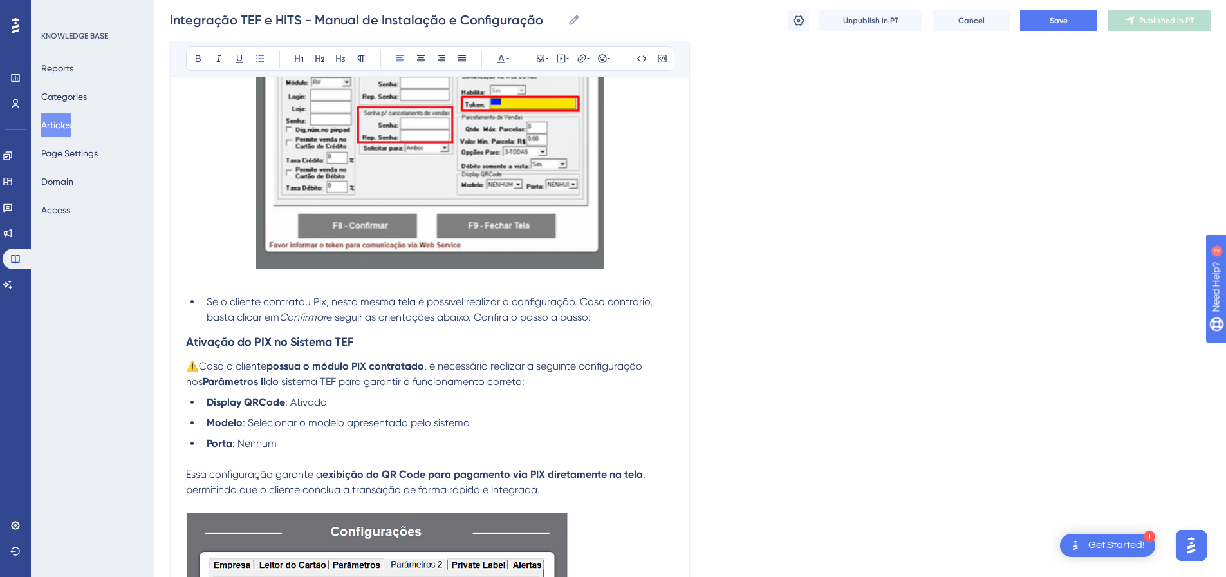
drag, startPoint x: 599, startPoint y: 344, endPoint x: 207, endPoint y: 327, distance: 391.8
click at [207, 325] on li "Se o cliente contratou Pix, nesta mesma tela é possível realizar a configuração…" at bounding box center [437, 309] width 472 height 31
copy li "Se o cliente contratou Pix, nesta mesma tela é possível realizar a configuração…"
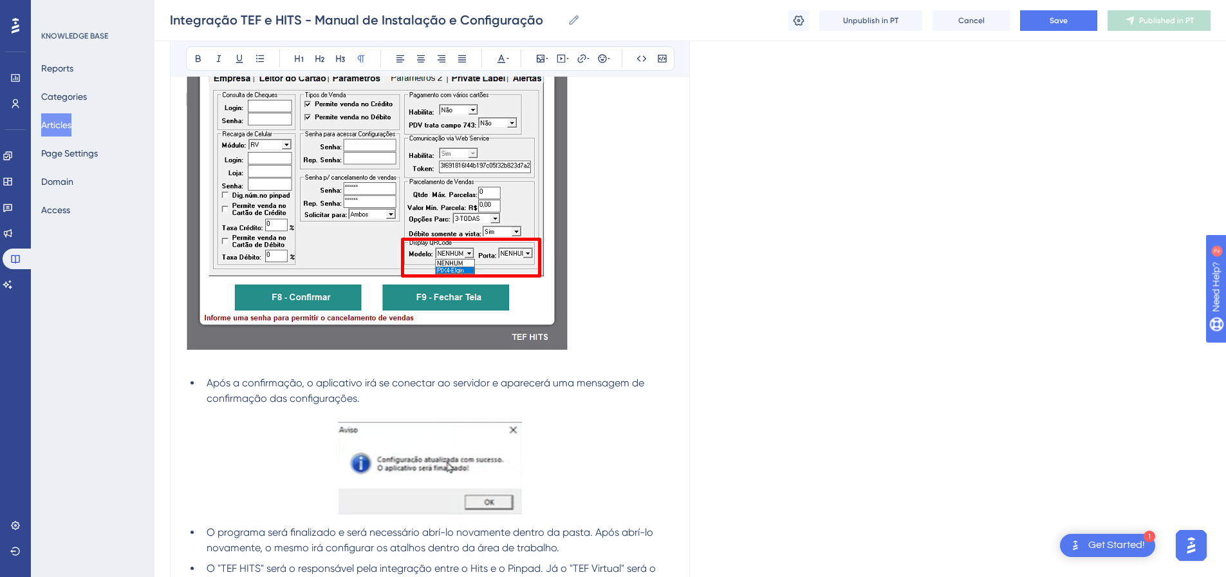
scroll to position [13182, 0]
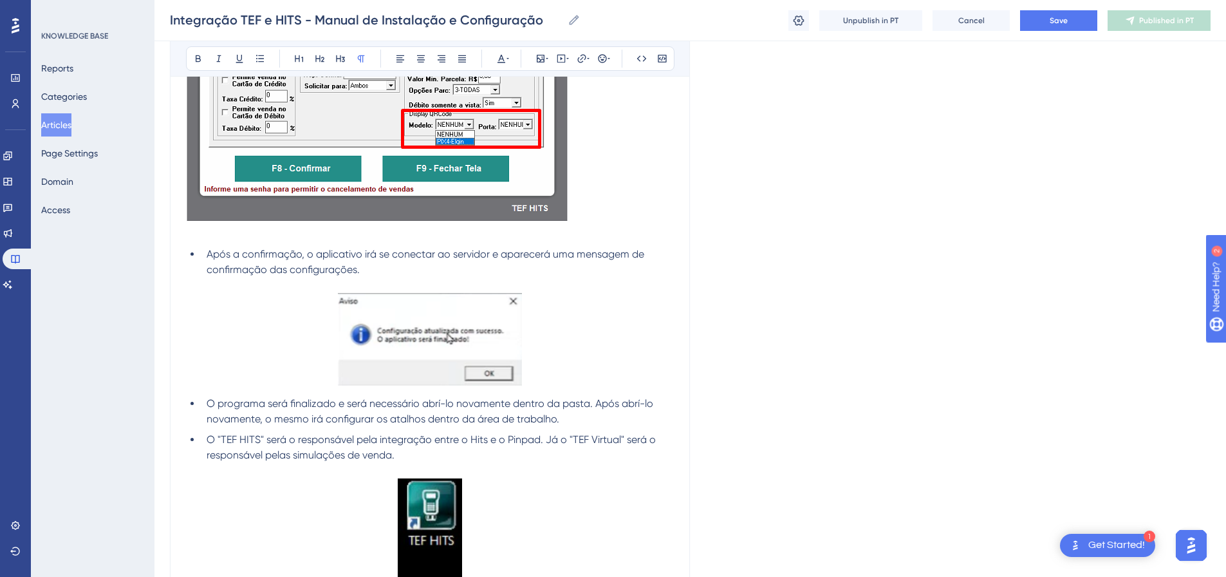
click at [218, 241] on p at bounding box center [430, 233] width 488 height 15
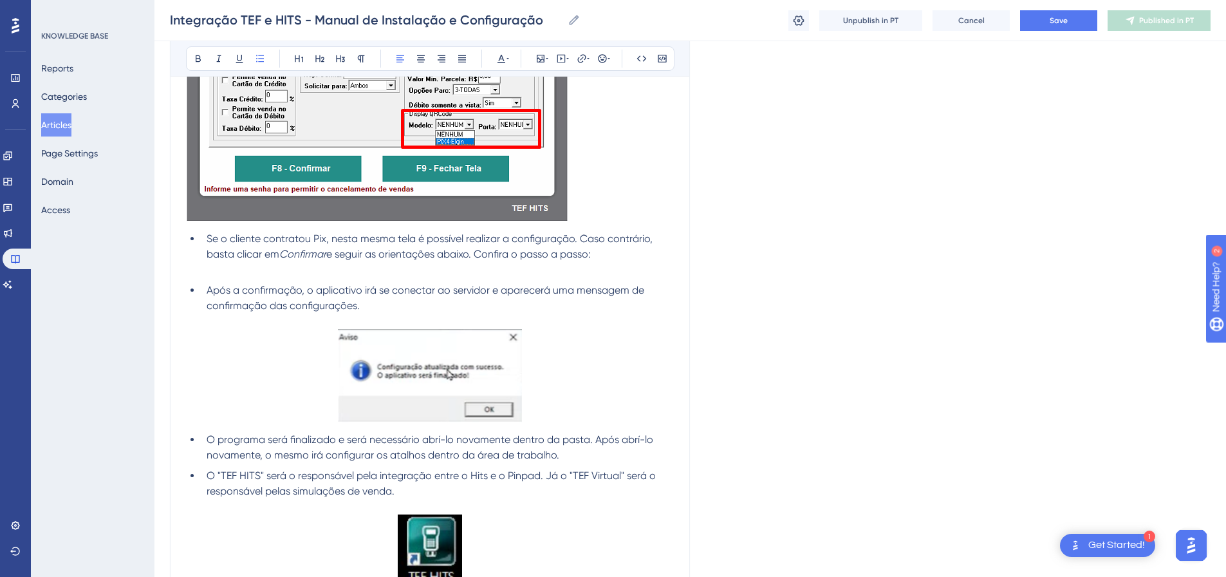
click at [207, 260] on span "Se o cliente contratou Pix, nesta mesma tela é possível realizar a configuração…" at bounding box center [431, 246] width 449 height 28
click at [212, 277] on p at bounding box center [430, 269] width 488 height 15
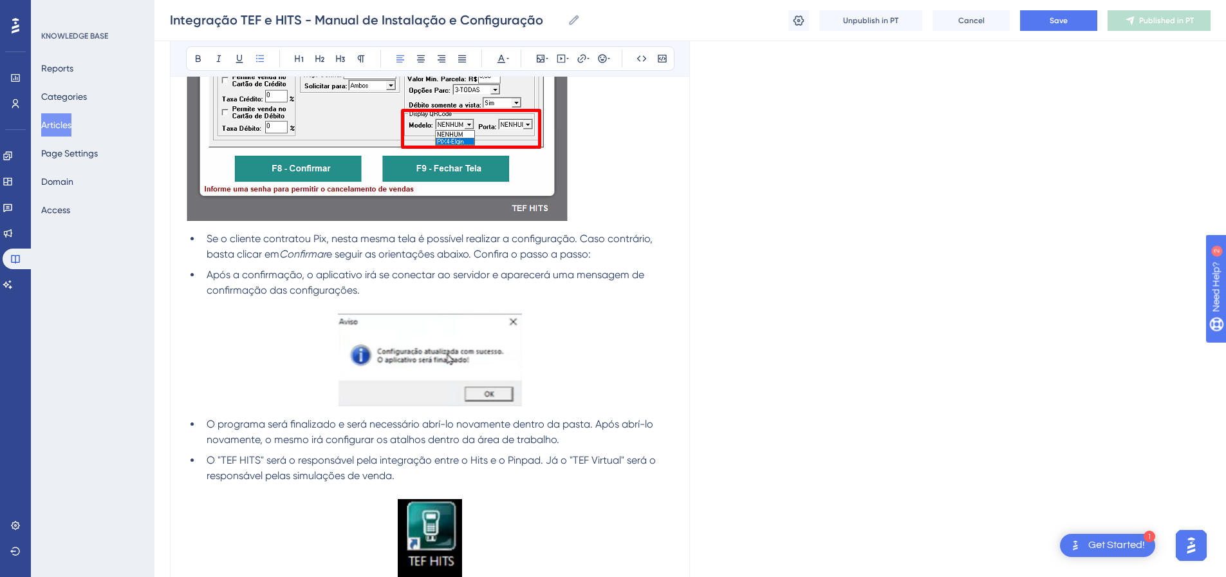
drag, startPoint x: 601, startPoint y: 280, endPoint x: 204, endPoint y: 274, distance: 397.2
click at [204, 262] on li "Se o cliente contratou Pix, nesta mesma tela é possível realizar a configuração…" at bounding box center [437, 246] width 472 height 31
copy li "Se o cliente contratou Pix, nesta mesma tela é possível realizar a configuração…"
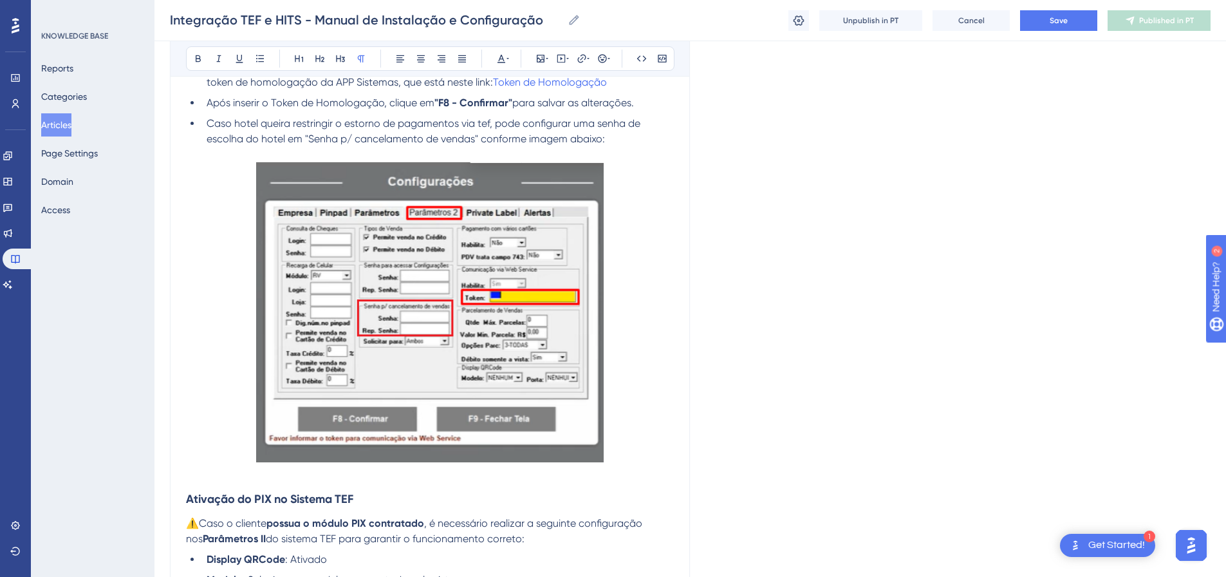
scroll to position [12539, 0]
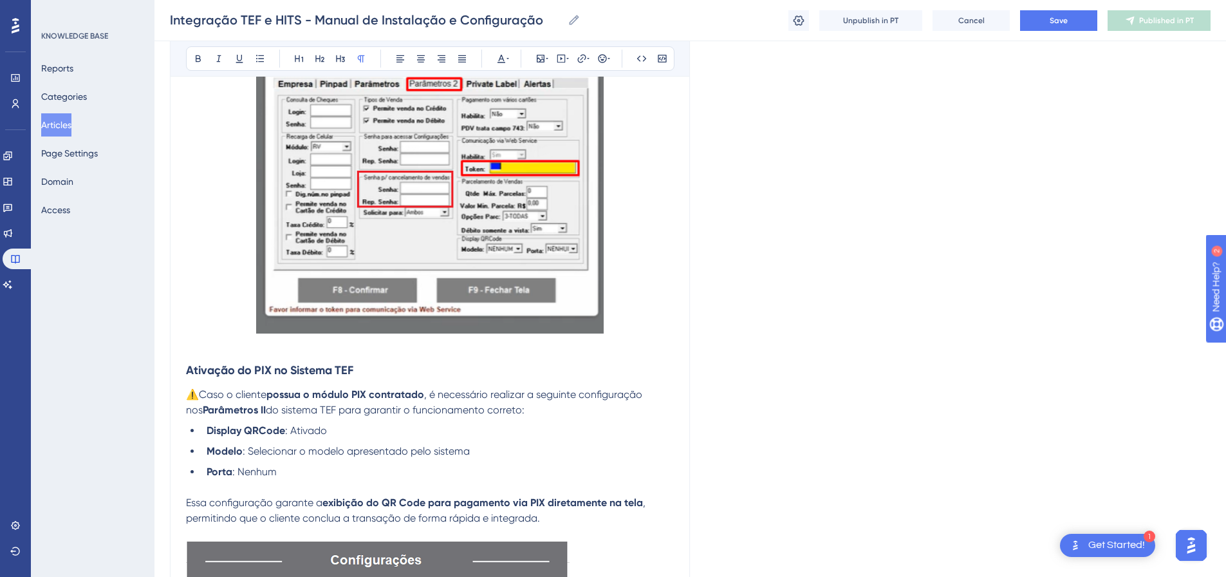
click at [189, 377] on strong "Ativação do PIX no Sistema TEF" at bounding box center [269, 370] width 167 height 14
click at [351, 377] on strong "Cliente com pix -Ativação do PIX no Sistema TEF" at bounding box center [314, 370] width 256 height 14
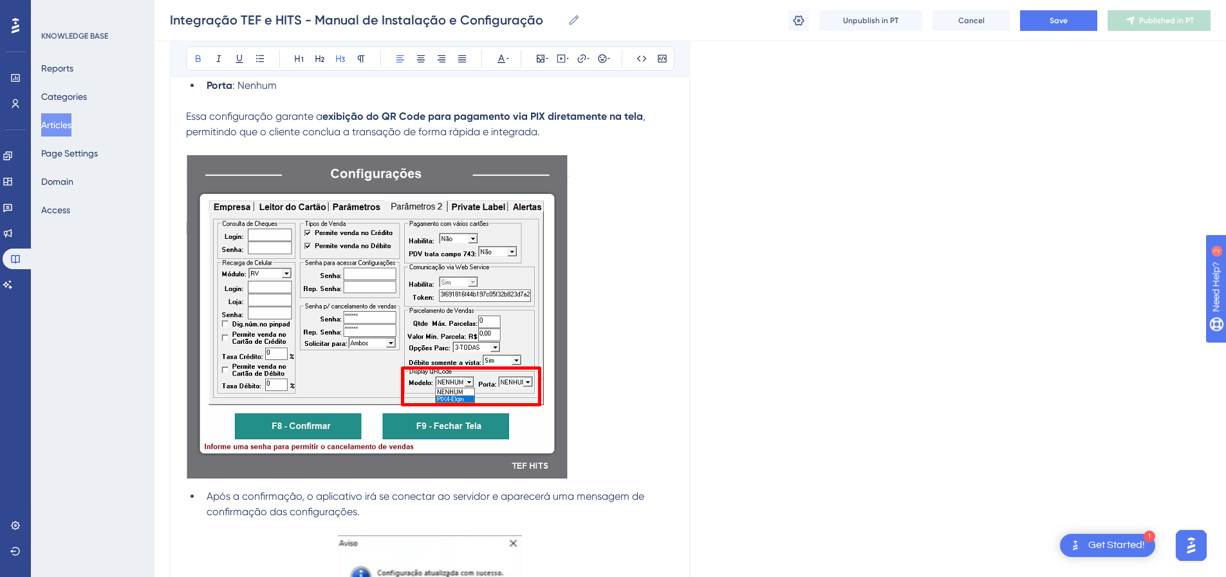
scroll to position [13118, 0]
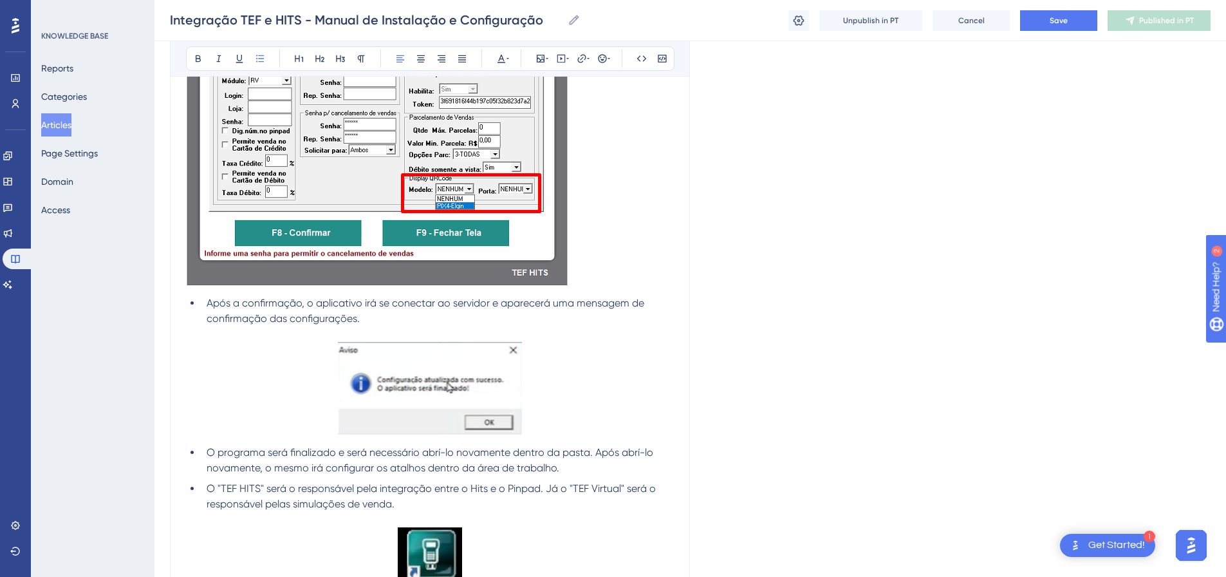
click at [205, 326] on li "Após a confirmação, o aplicativo irá se conectar ao servidor e aparecerá uma me…" at bounding box center [437, 310] width 472 height 31
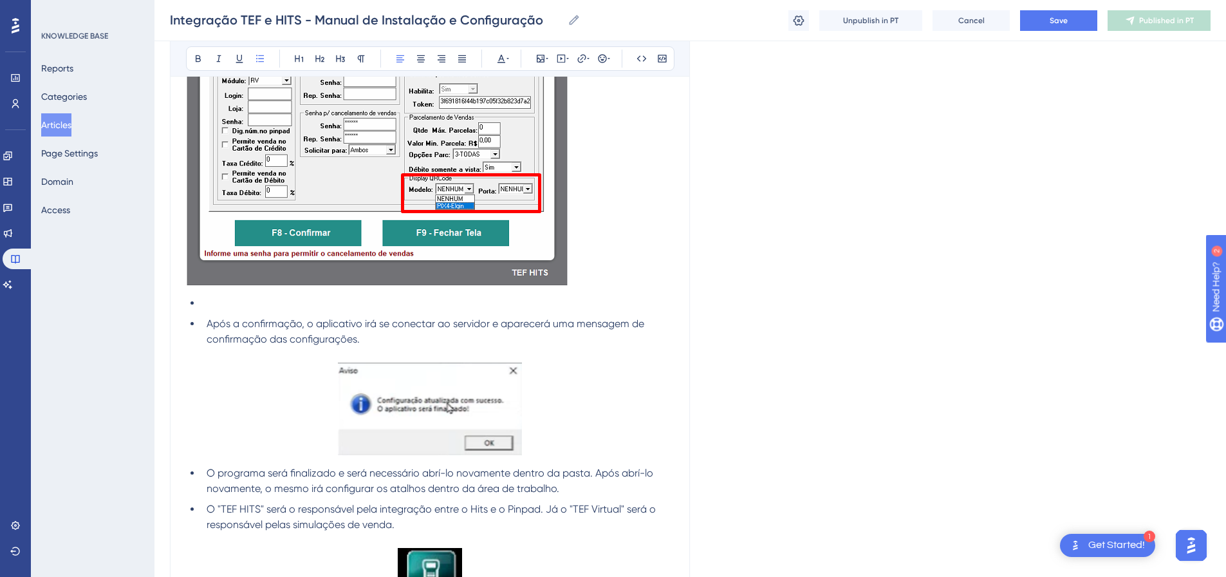
click at [212, 311] on li at bounding box center [437, 302] width 472 height 15
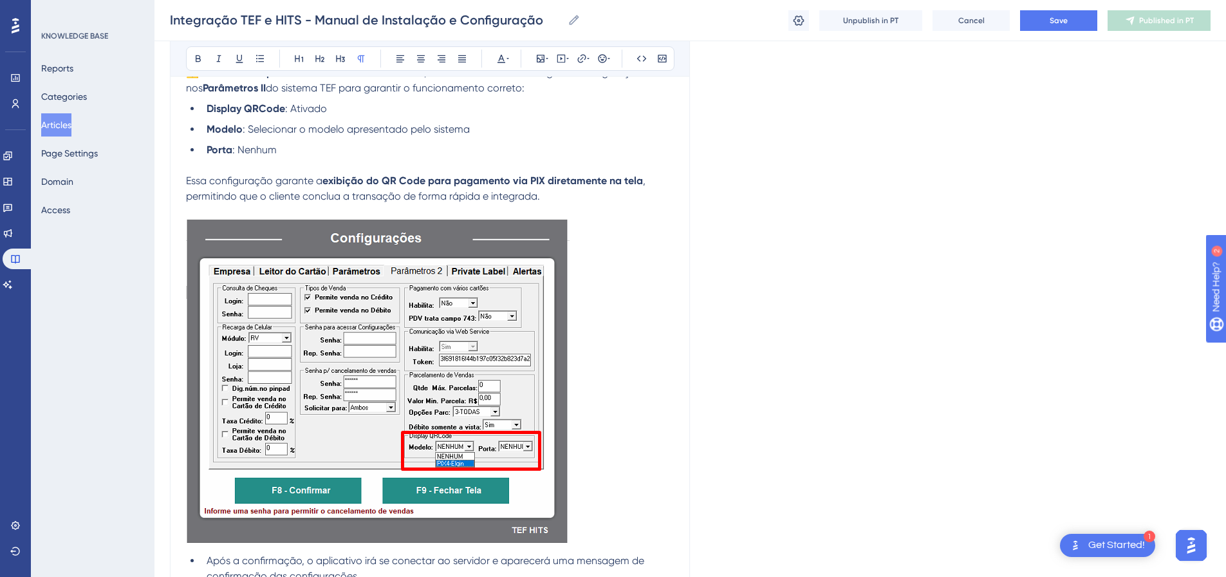
scroll to position [12603, 0]
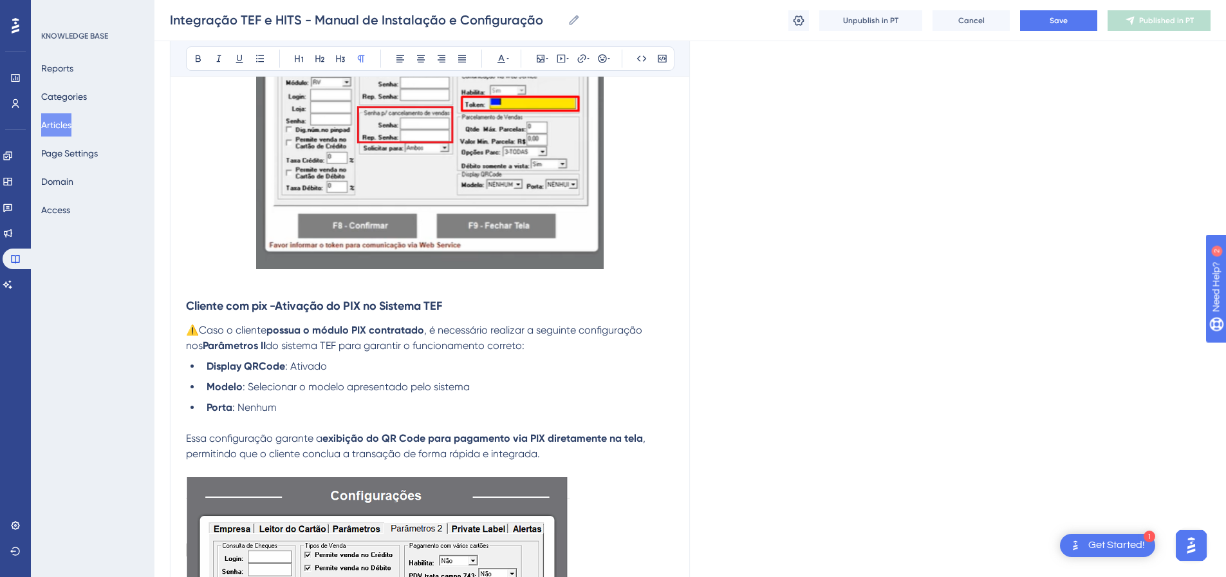
click at [265, 289] on p at bounding box center [430, 281] width 488 height 15
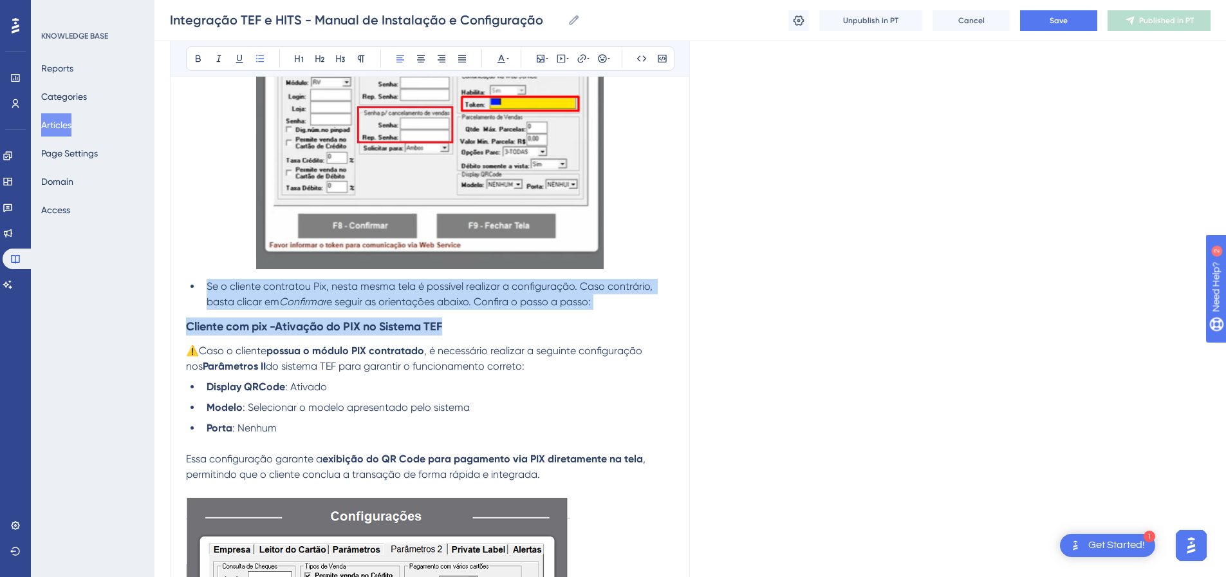
drag, startPoint x: 207, startPoint y: 315, endPoint x: 635, endPoint y: 347, distance: 429.2
copy div "Se o cliente contratou Pix, nesta mesma tela é possível realizar a configuração…"
click at [530, 308] on span "e seguir as orientações abaixo. Confira o passo a passo:" at bounding box center [458, 301] width 265 height 12
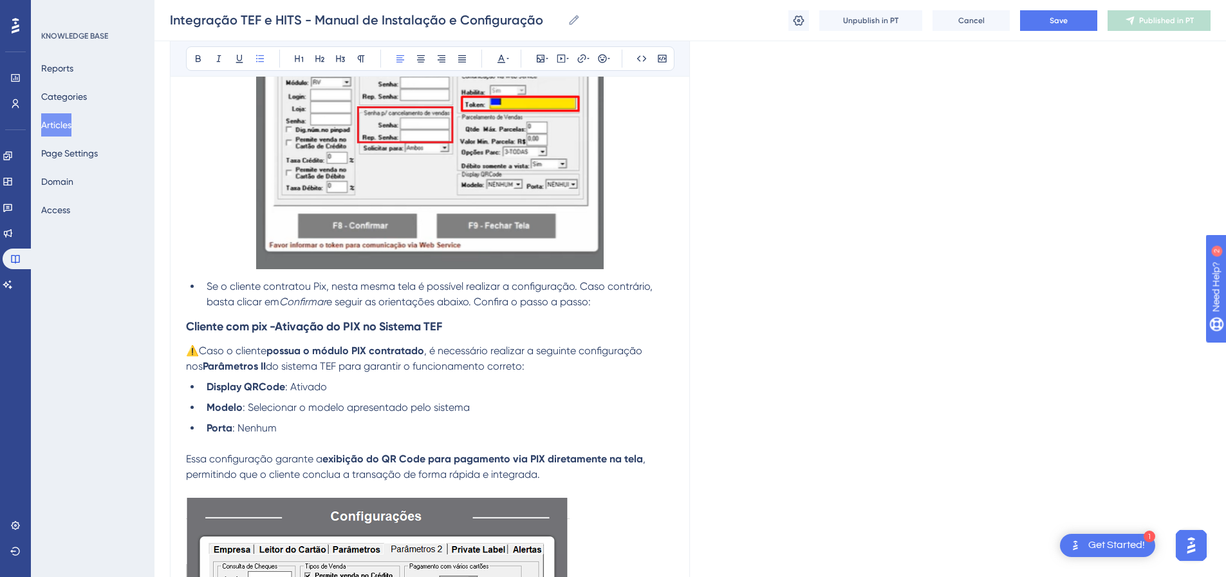
drag, startPoint x: 624, startPoint y: 332, endPoint x: 205, endPoint y: 317, distance: 419.3
click at [205, 310] on li "Se o cliente contratou Pix, nesta mesma tela é possível realizar a configuração…" at bounding box center [437, 294] width 472 height 31
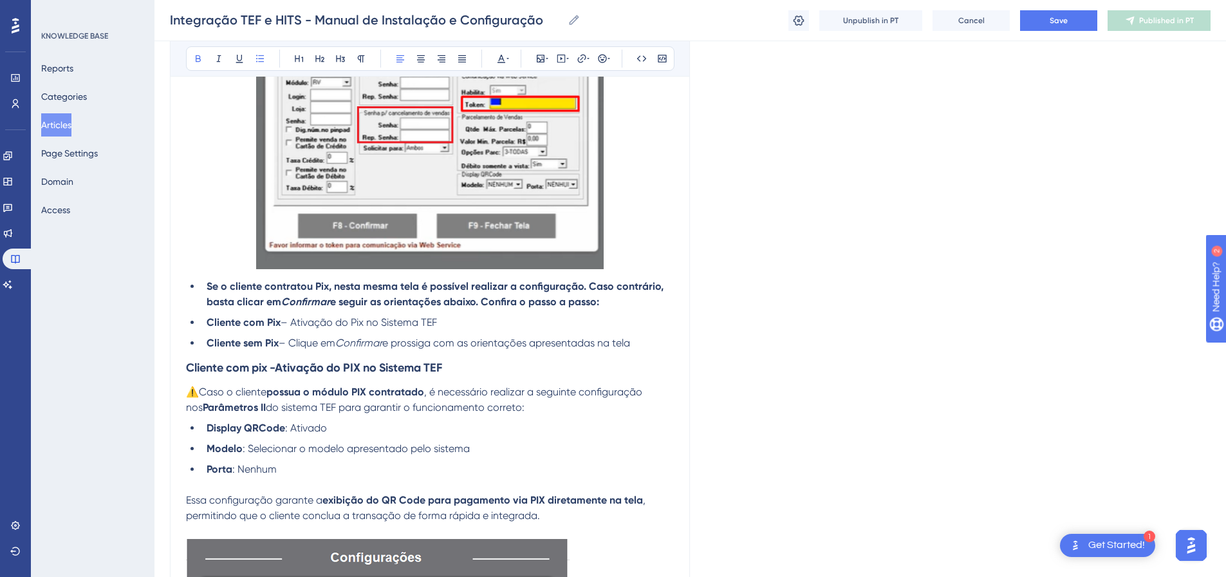
drag, startPoint x: 603, startPoint y: 331, endPoint x: 209, endPoint y: 321, distance: 393.4
click at [209, 310] on li "Se o cliente contratou Pix, nesta mesma tela é possível realizar a configuração…" at bounding box center [437, 294] width 472 height 31
click at [485, 349] on span "e prossiga com as orientações apresentadas na tela" at bounding box center [506, 343] width 248 height 12
drag, startPoint x: 276, startPoint y: 397, endPoint x: 176, endPoint y: 402, distance: 99.3
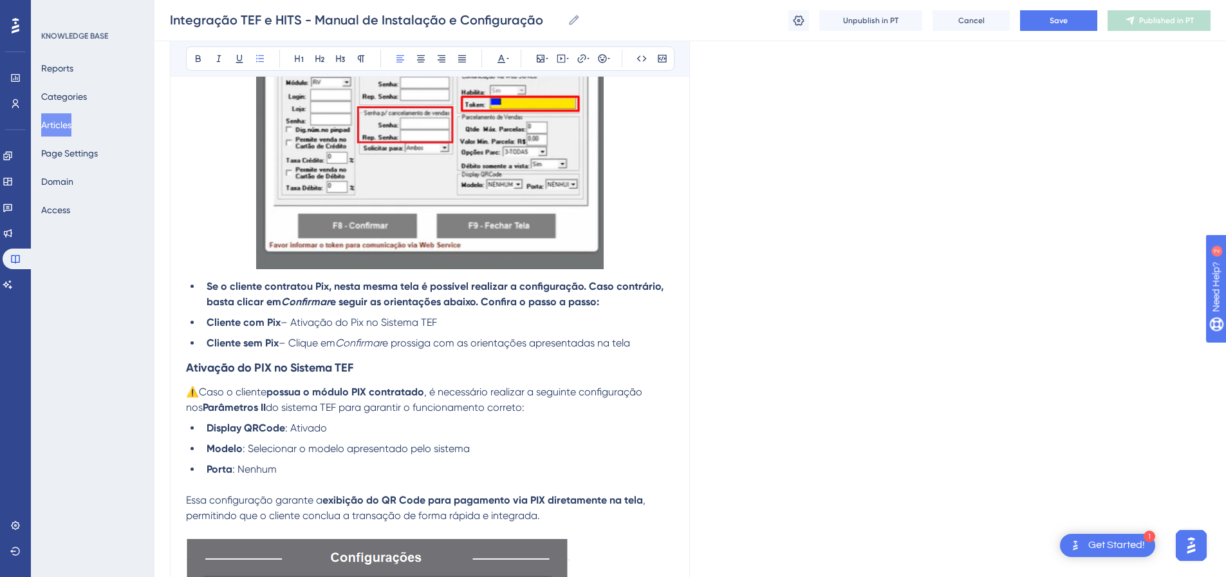
drag, startPoint x: 644, startPoint y: 374, endPoint x: 192, endPoint y: 324, distance: 455.3
click at [192, 324] on ul "Se o cliente contratou Pix, nesta mesma tela é possível realizar a configuração…" at bounding box center [430, 315] width 488 height 72
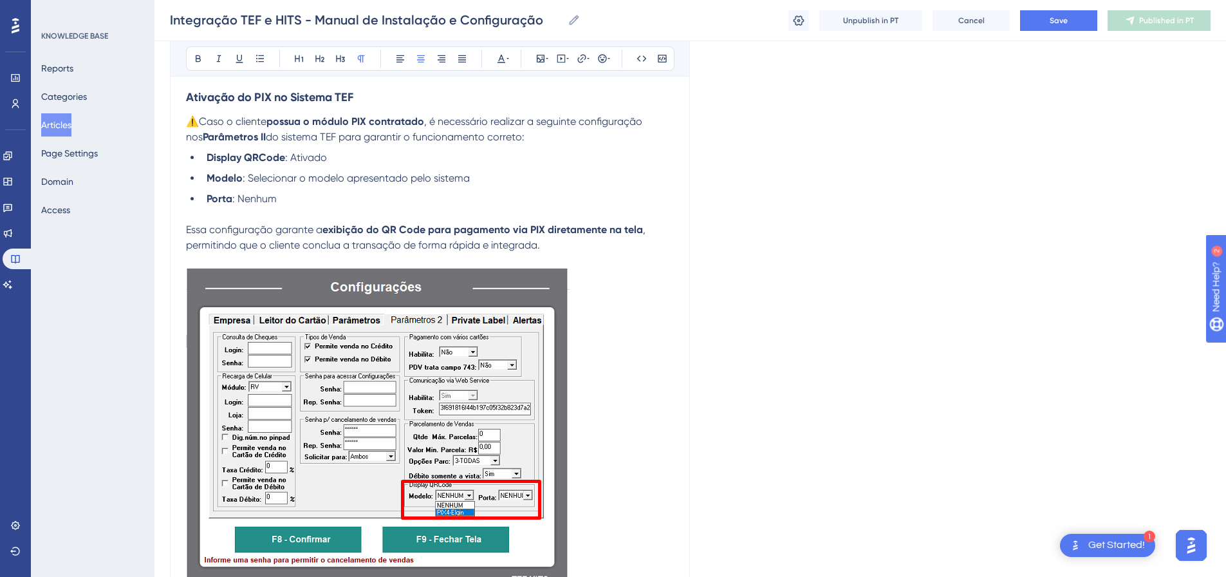
scroll to position [13054, 0]
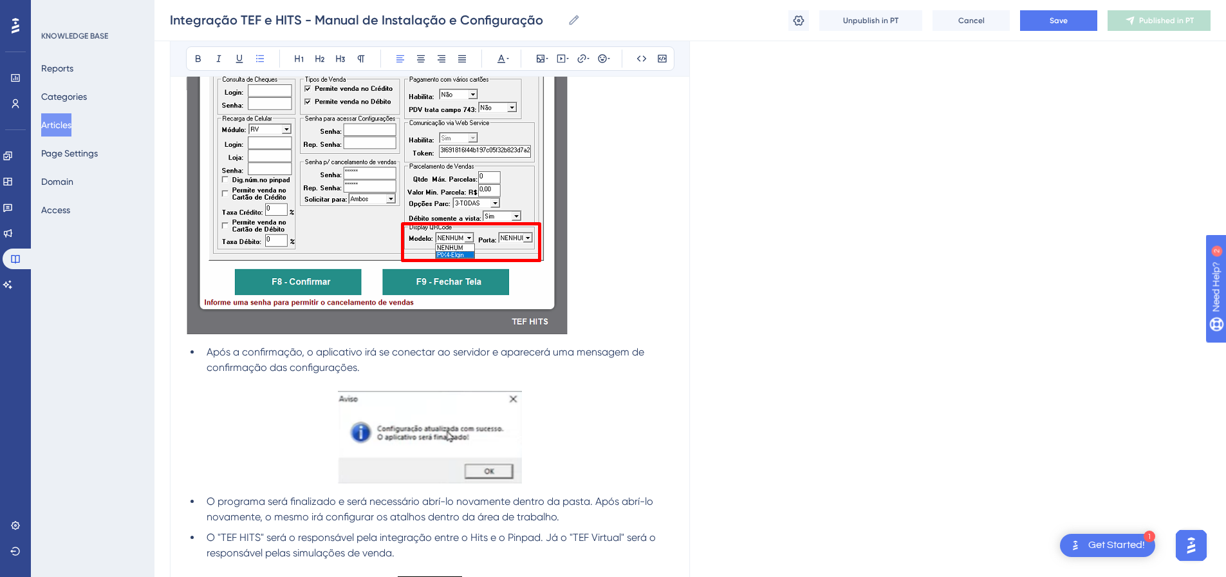
click at [205, 375] on li "Após a confirmação, o aplicativo irá se conectar ao servidor e aparecerá uma me…" at bounding box center [437, 359] width 472 height 31
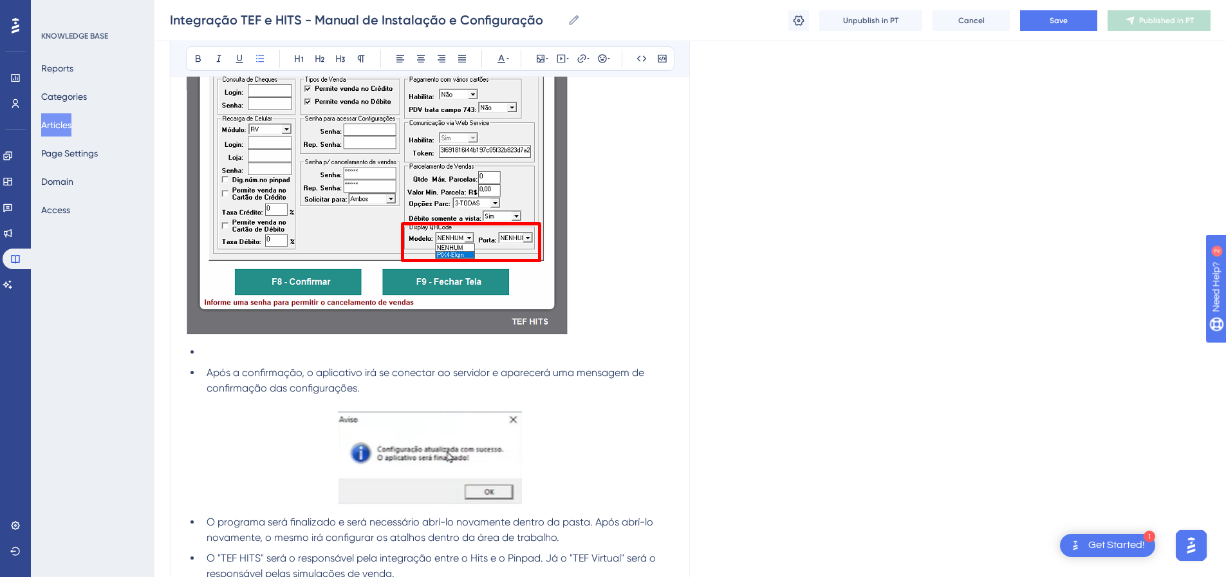
click at [218, 360] on li at bounding box center [437, 351] width 472 height 15
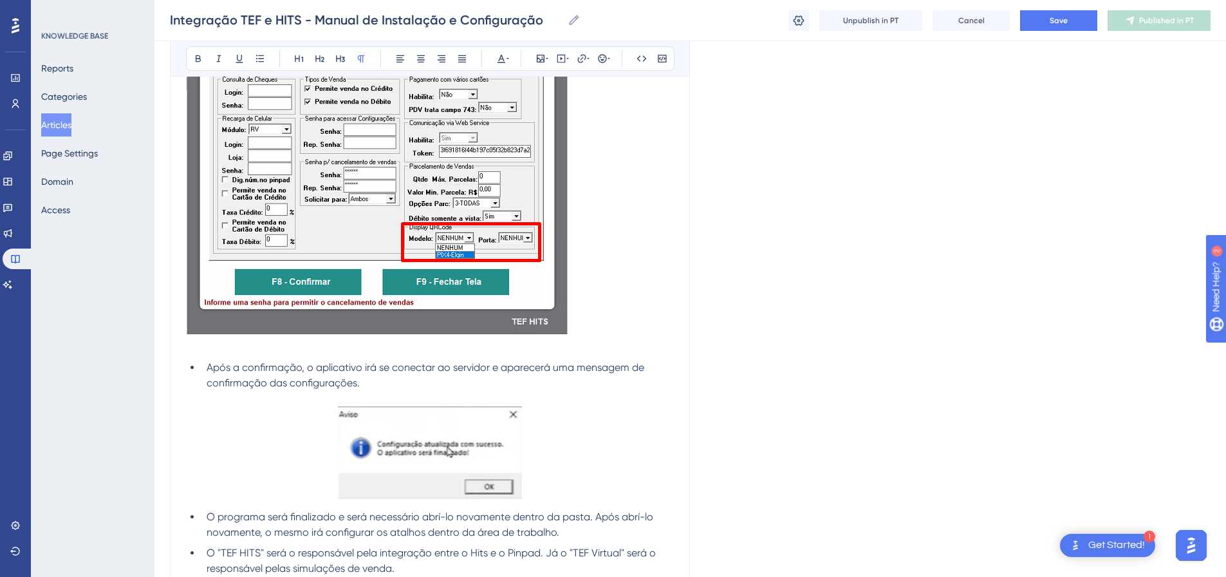
click at [214, 355] on p at bounding box center [430, 346] width 488 height 15
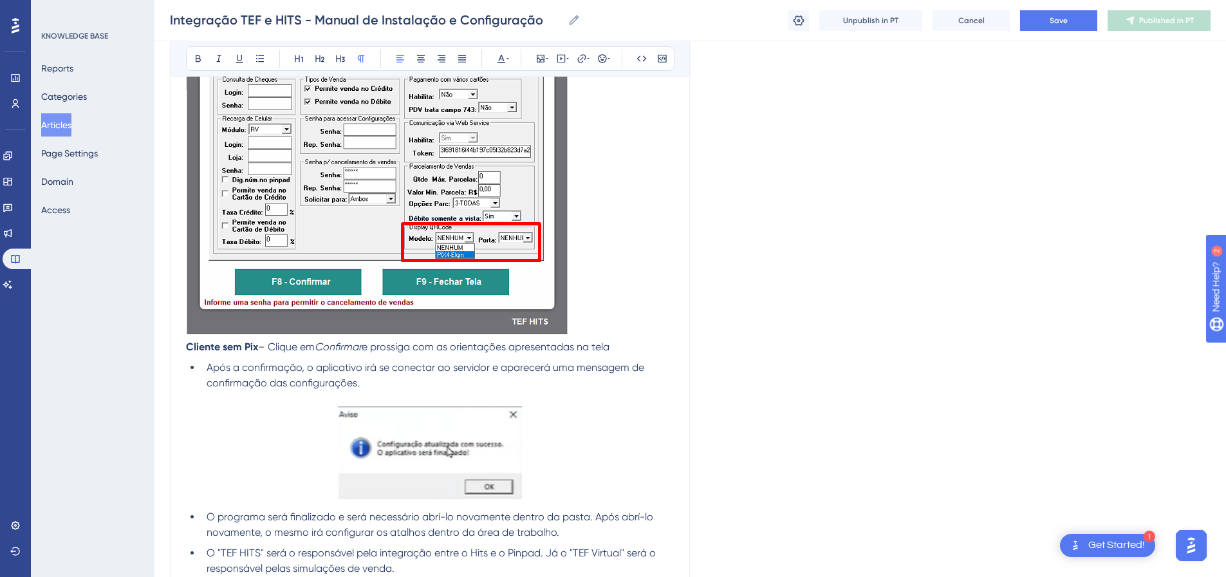
click at [188, 353] on strong "Cliente sem Pix" at bounding box center [222, 347] width 72 height 12
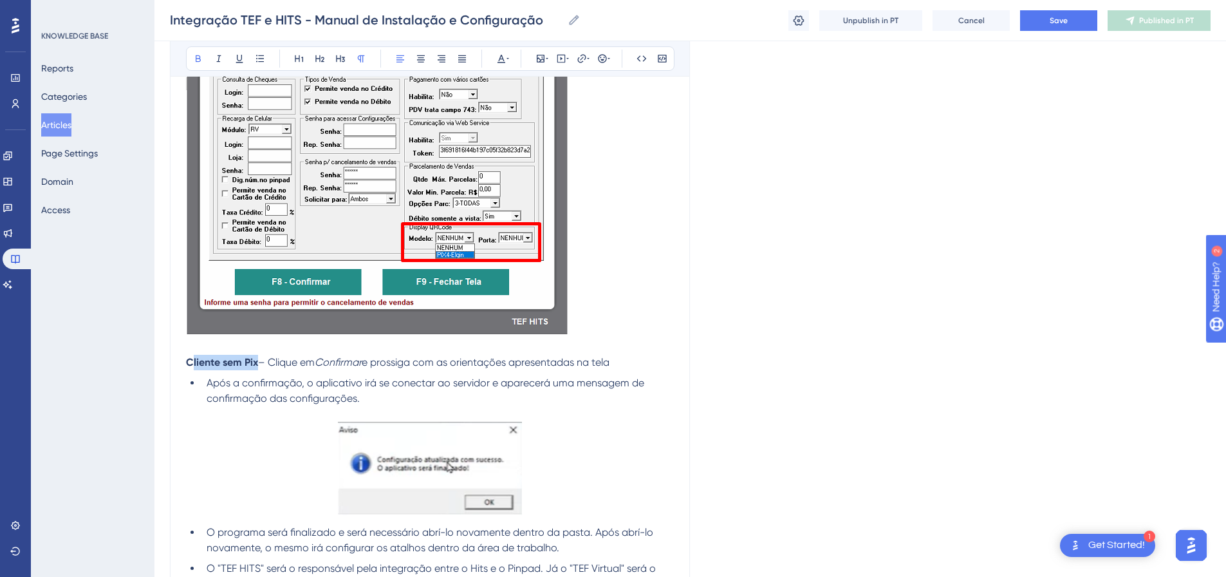
drag, startPoint x: 190, startPoint y: 392, endPoint x: 257, endPoint y: 396, distance: 67.7
click at [257, 368] on strong "Cliente sem Pix" at bounding box center [222, 362] width 72 height 12
click at [248, 368] on strong "Cliente sem Pix" at bounding box center [222, 362] width 72 height 12
drag, startPoint x: 259, startPoint y: 392, endPoint x: 373, endPoint y: 393, distance: 113.3
click at [373, 370] on p "Cliente sem Pix – Clique em Confirmar e prossiga com as orientações apresentada…" at bounding box center [430, 362] width 488 height 15
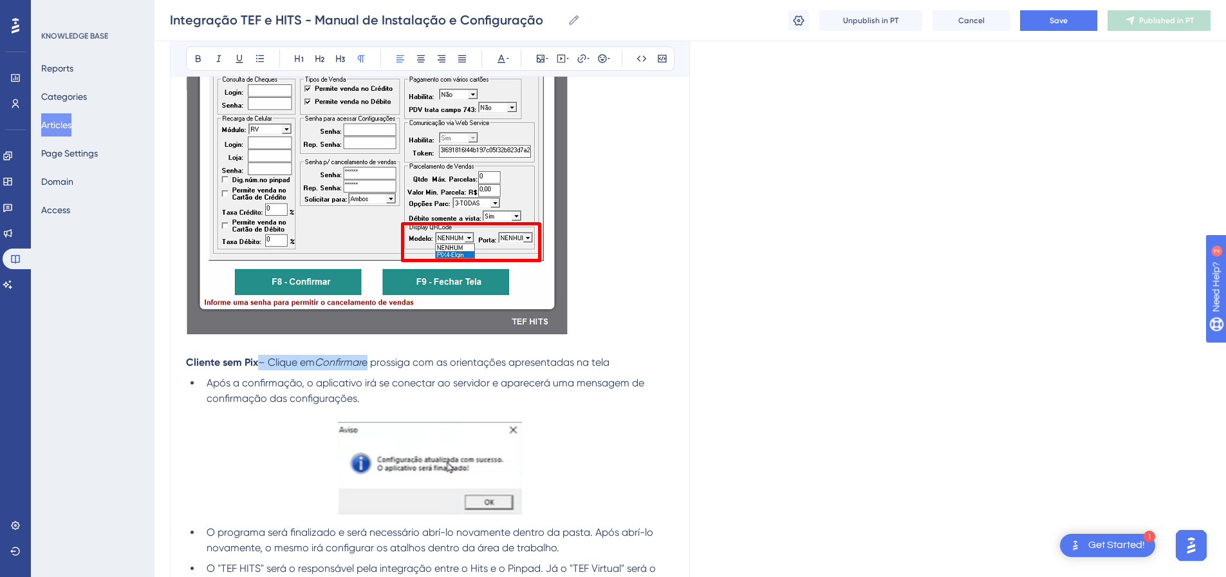
click at [285, 368] on span "– Clique em" at bounding box center [286, 362] width 57 height 12
click at [257, 368] on strong "Cliente sem Pix" at bounding box center [222, 362] width 72 height 12
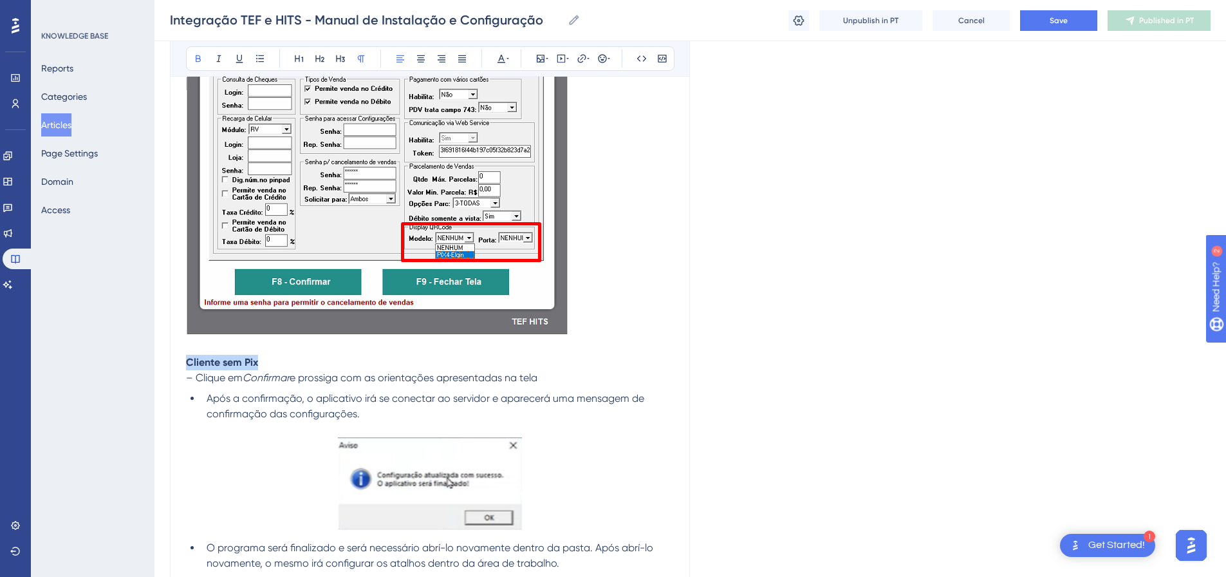
drag, startPoint x: 268, startPoint y: 395, endPoint x: 178, endPoint y: 395, distance: 90.8
click at [341, 62] on icon at bounding box center [340, 58] width 10 height 10
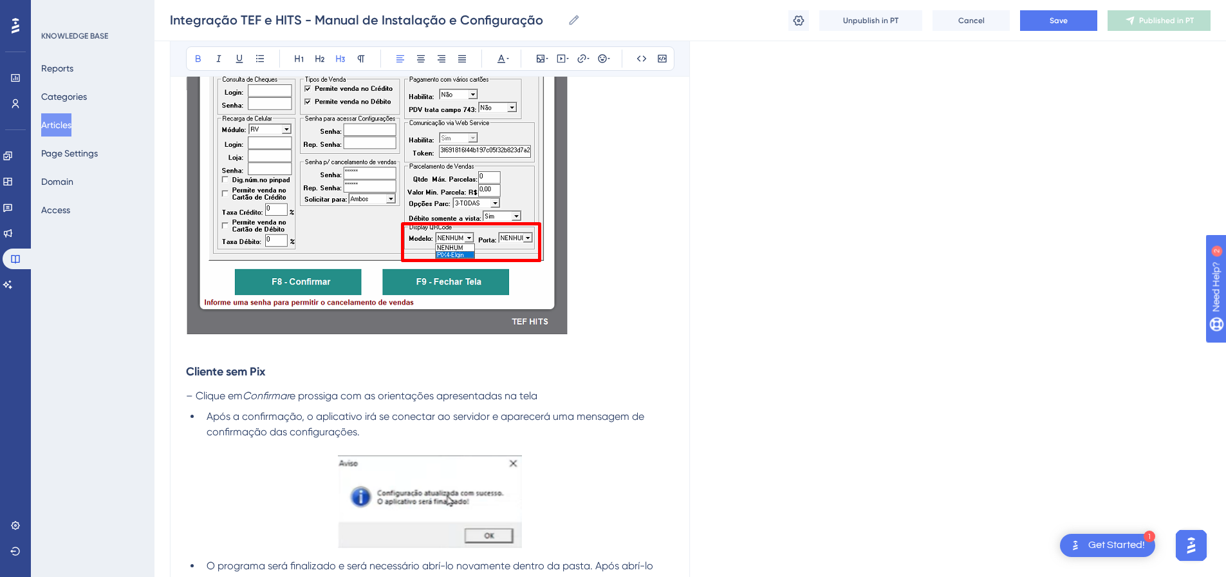
click at [245, 404] on p "– Clique em Confirmar e prossiga com as orientações apresentadas na tela" at bounding box center [430, 395] width 488 height 15
drag, startPoint x: 196, startPoint y: 427, endPoint x: 178, endPoint y: 427, distance: 18.7
click at [245, 402] on em "Confirmar" at bounding box center [256, 395] width 47 height 12
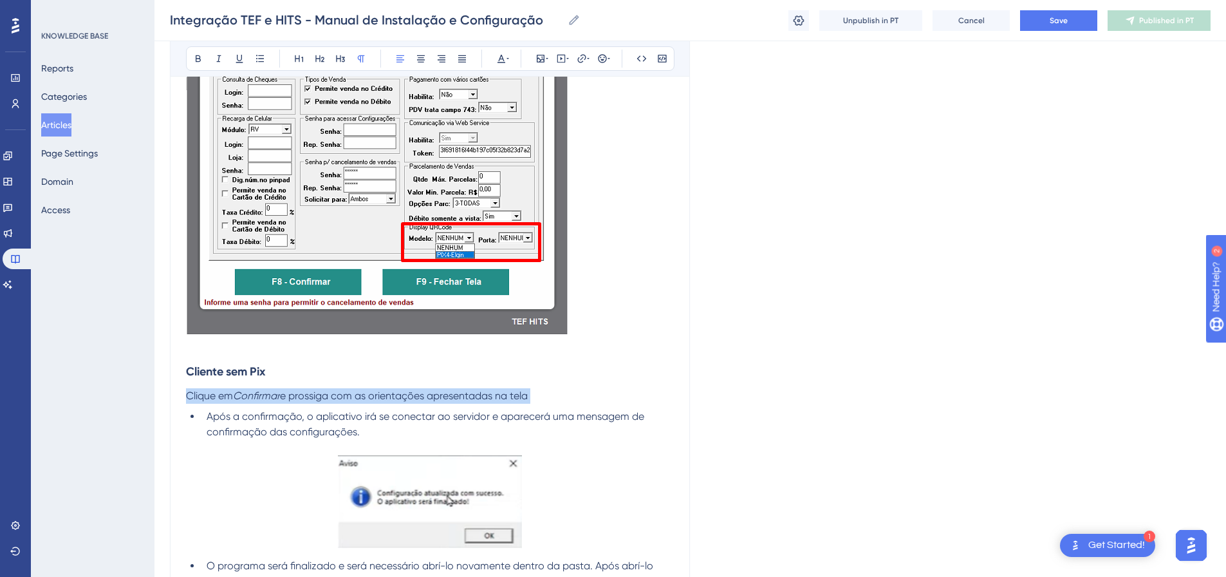
click at [245, 402] on em "Confirmar" at bounding box center [256, 395] width 47 height 12
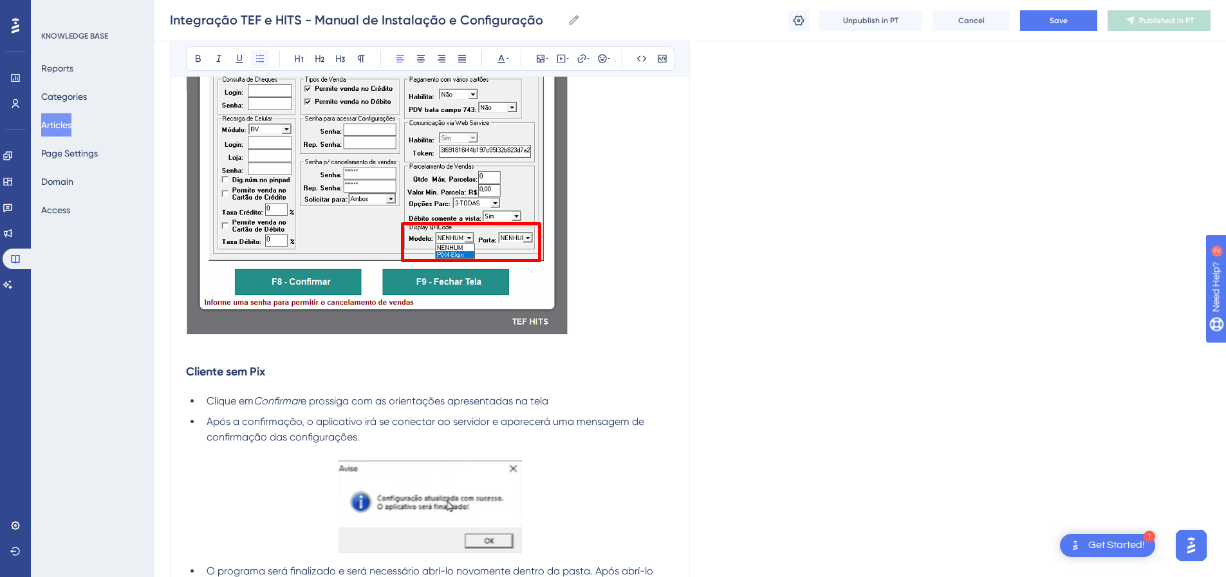
click at [259, 58] on icon at bounding box center [260, 58] width 10 height 10
click at [288, 409] on li "Clique em Confirmar e prossiga com as orientações apresentadas na tela" at bounding box center [437, 400] width 472 height 15
click at [207, 407] on span "Clique em" at bounding box center [230, 401] width 47 height 12
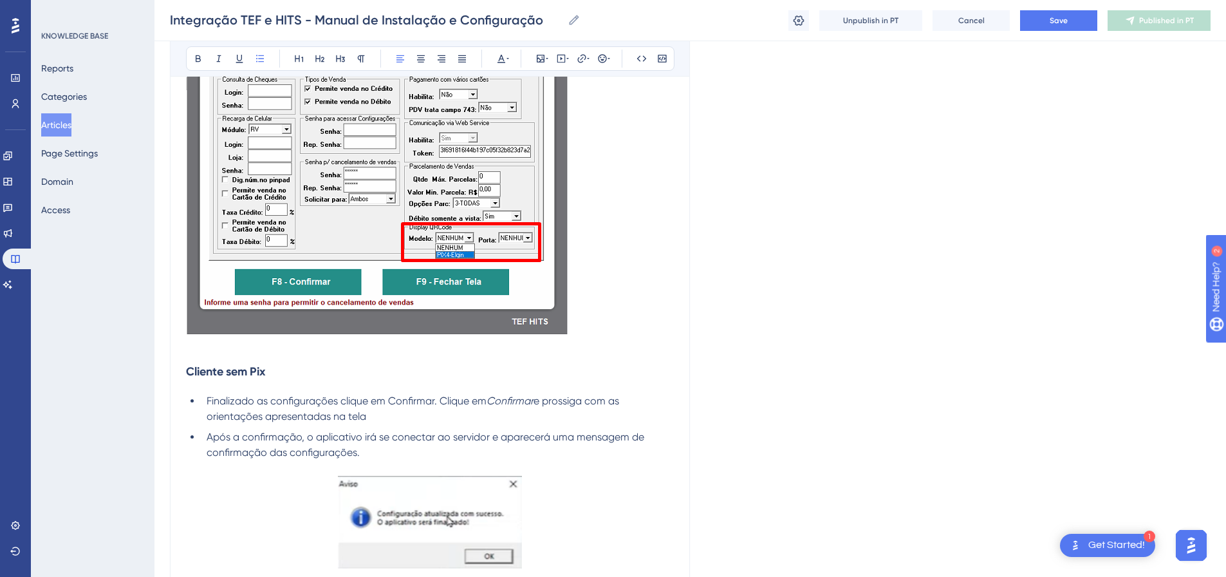
drag, startPoint x: 443, startPoint y: 431, endPoint x: 451, endPoint y: 445, distance: 15.9
click at [451, 424] on li "Finalizado as configurações clique em Confirmar. Clique em Confirmar e prossiga…" at bounding box center [437, 408] width 472 height 31
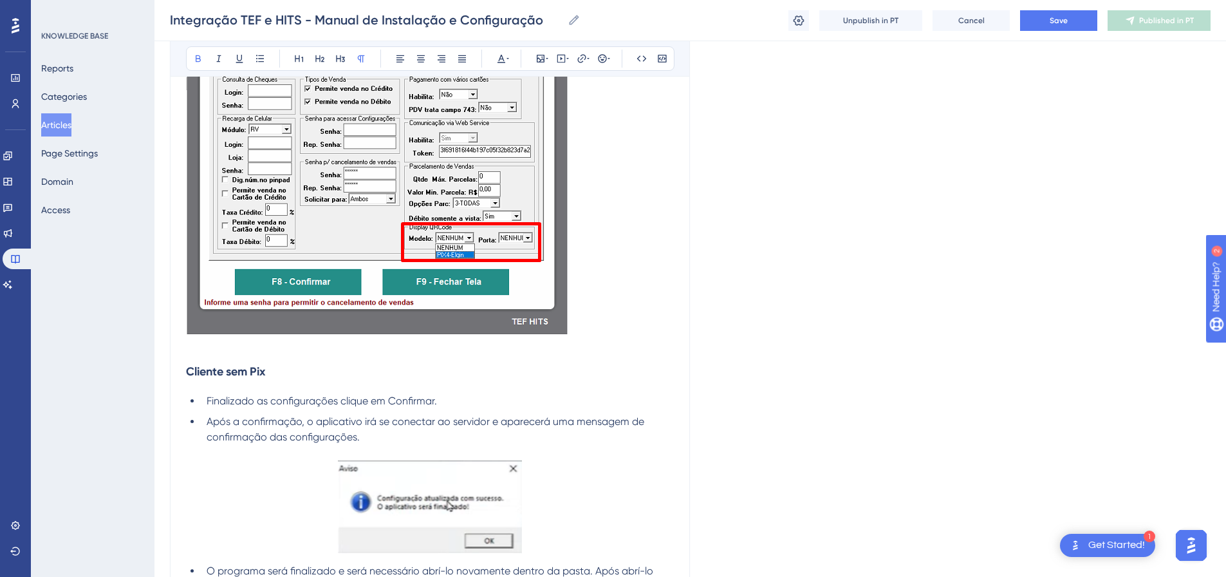
click at [296, 355] on p at bounding box center [430, 346] width 488 height 15
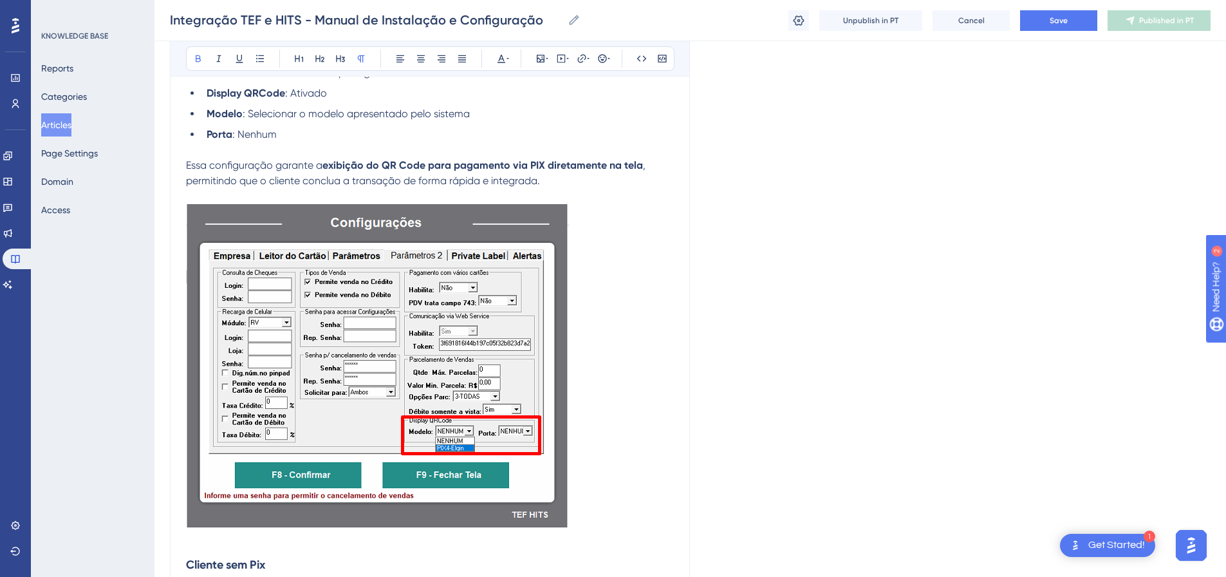
scroll to position [12667, 0]
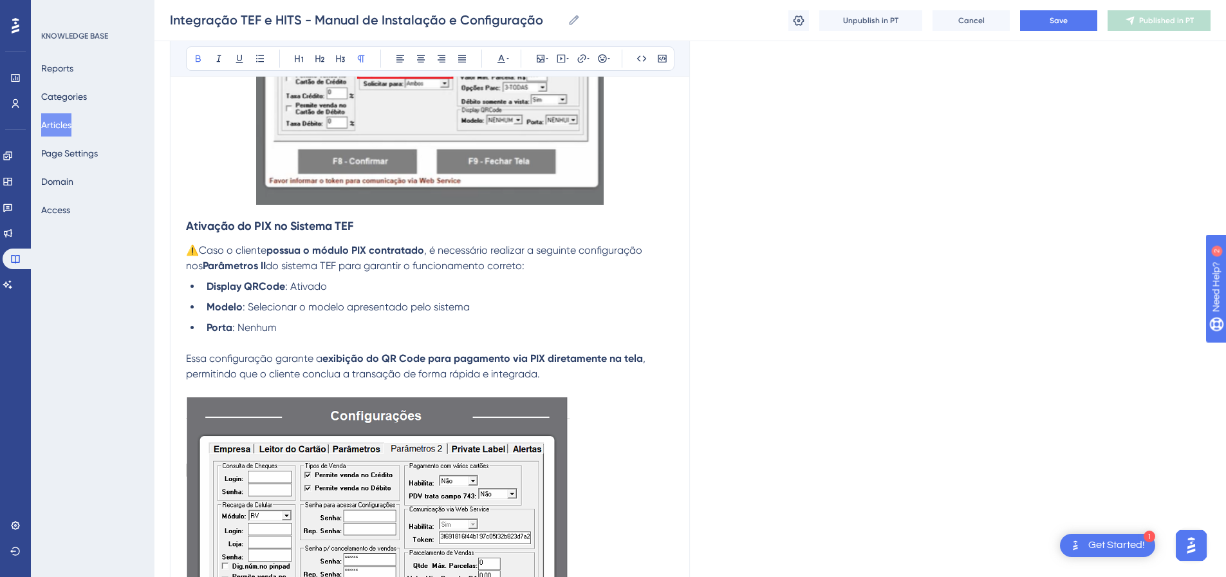
drag, startPoint x: 369, startPoint y: 359, endPoint x: 357, endPoint y: 366, distance: 13.9
click at [368, 335] on li "Porta : Nenhum" at bounding box center [437, 327] width 472 height 15
click at [351, 351] on p at bounding box center [430, 342] width 488 height 15
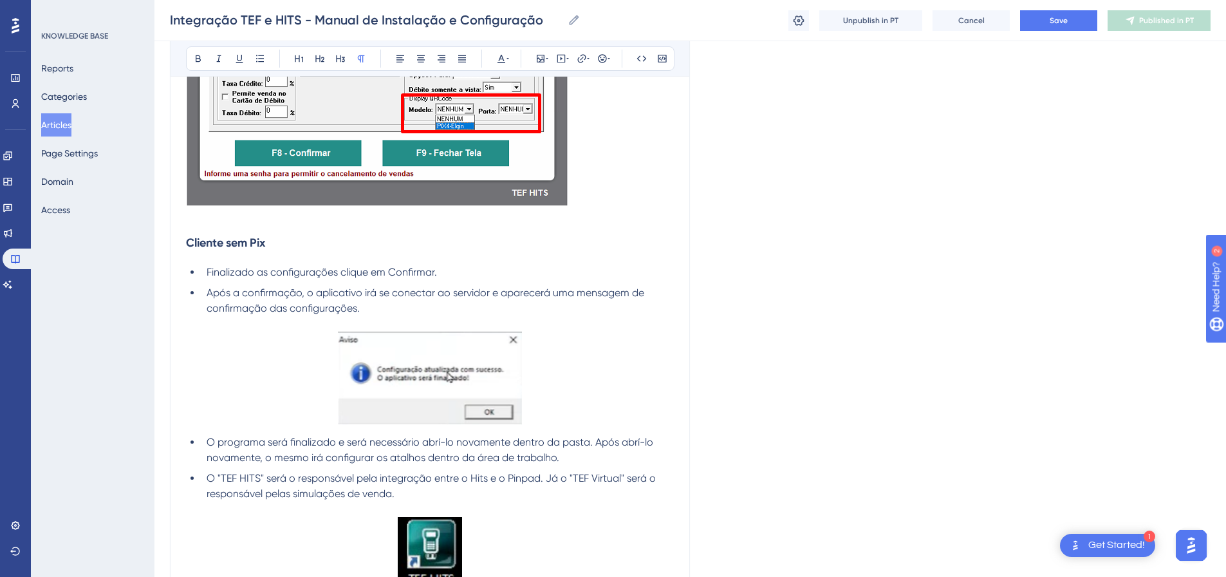
scroll to position [13375, 0]
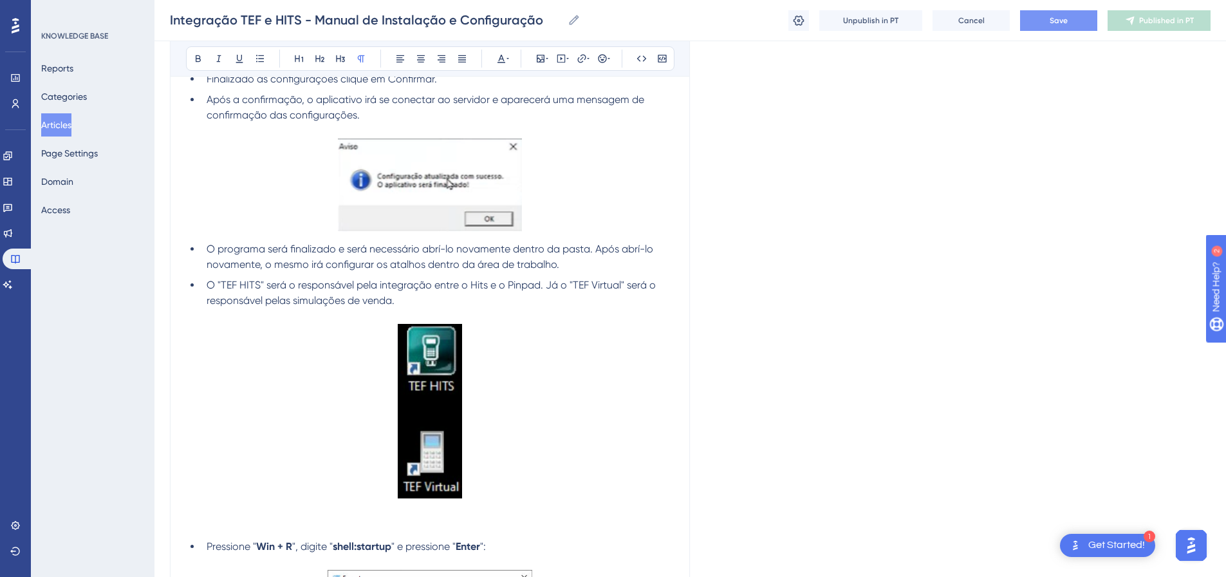
click at [1069, 23] on button "Save" at bounding box center [1058, 20] width 77 height 21
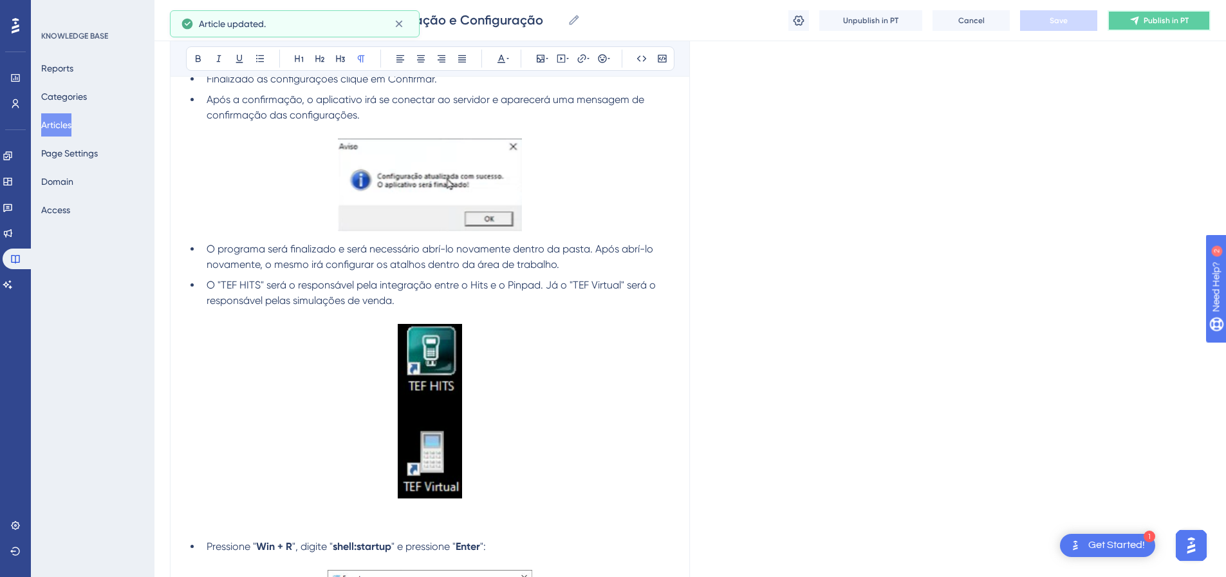
click at [1131, 18] on icon at bounding box center [1135, 20] width 10 height 10
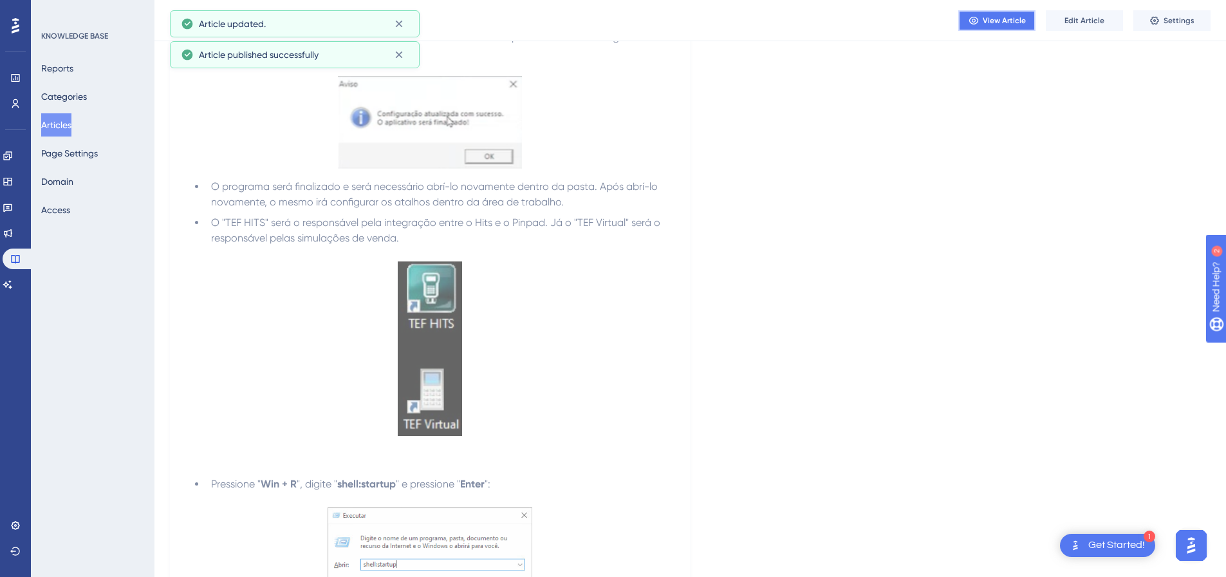
click at [1027, 23] on button "View Article" at bounding box center [996, 20] width 77 height 21
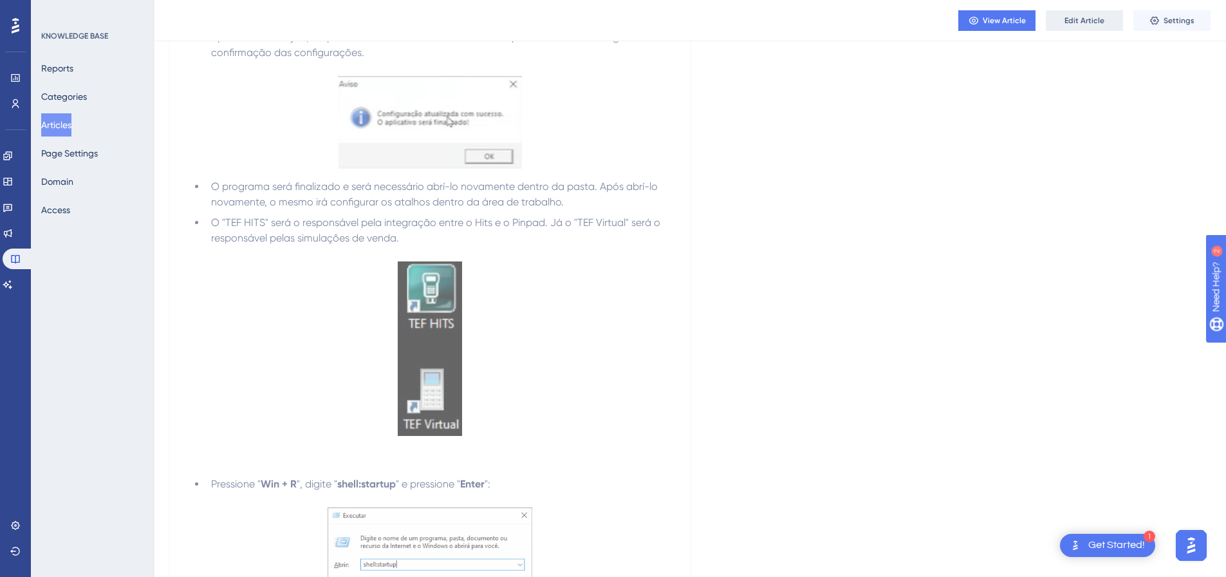
click at [1070, 23] on span "Edit Article" at bounding box center [1085, 20] width 40 height 10
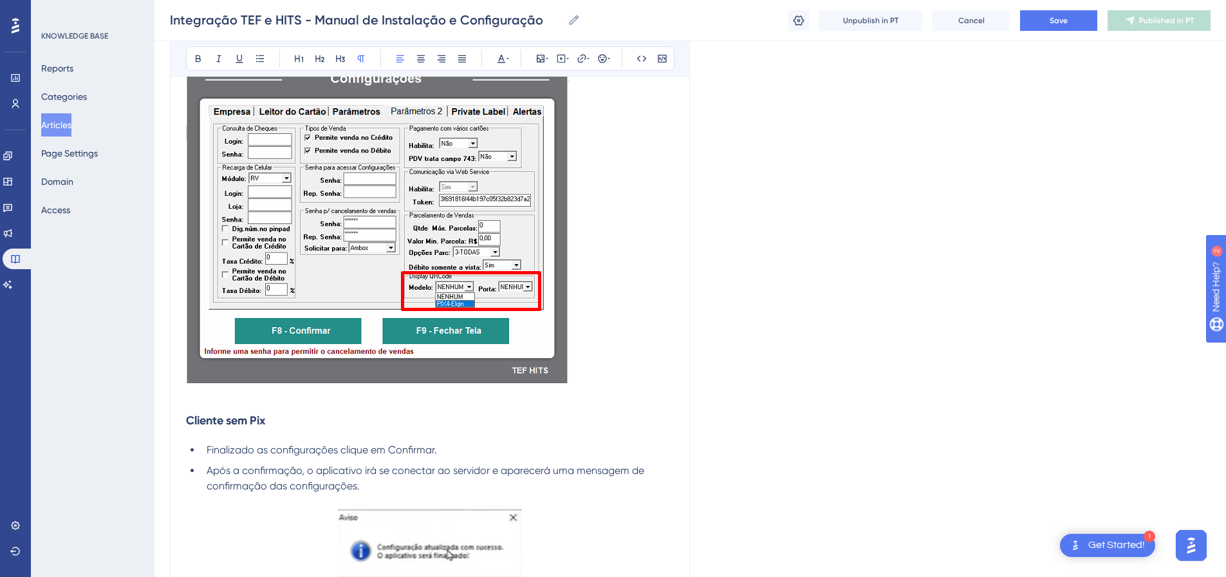
scroll to position [13262, 0]
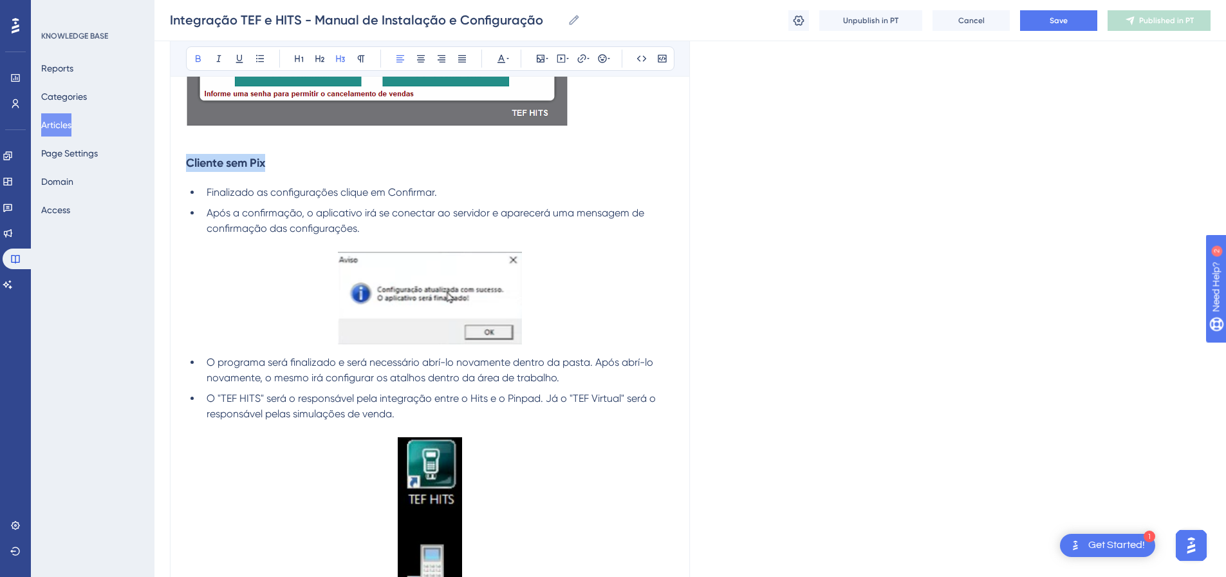
drag, startPoint x: 294, startPoint y: 193, endPoint x: 173, endPoint y: 189, distance: 121.7
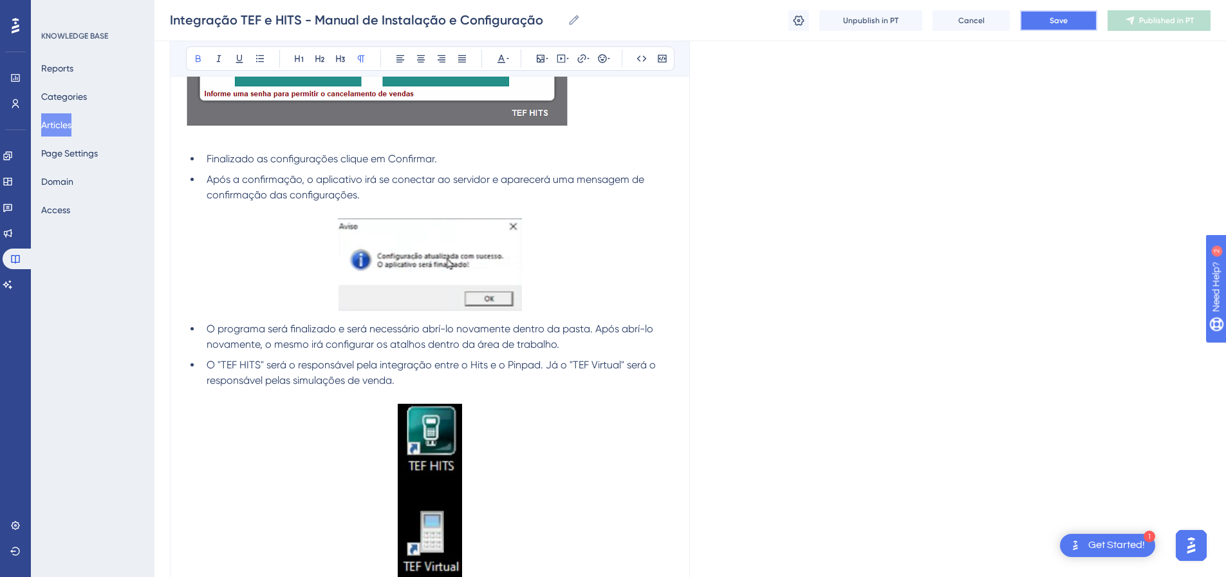
click at [1056, 17] on span "Save" at bounding box center [1059, 20] width 18 height 10
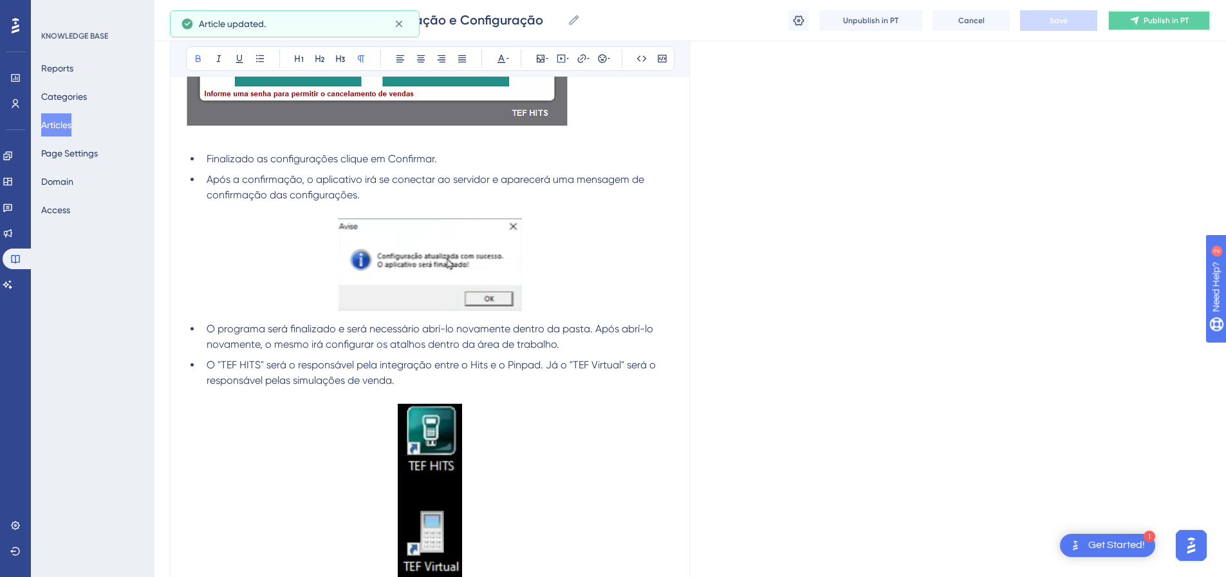
click at [1130, 24] on icon at bounding box center [1135, 20] width 10 height 10
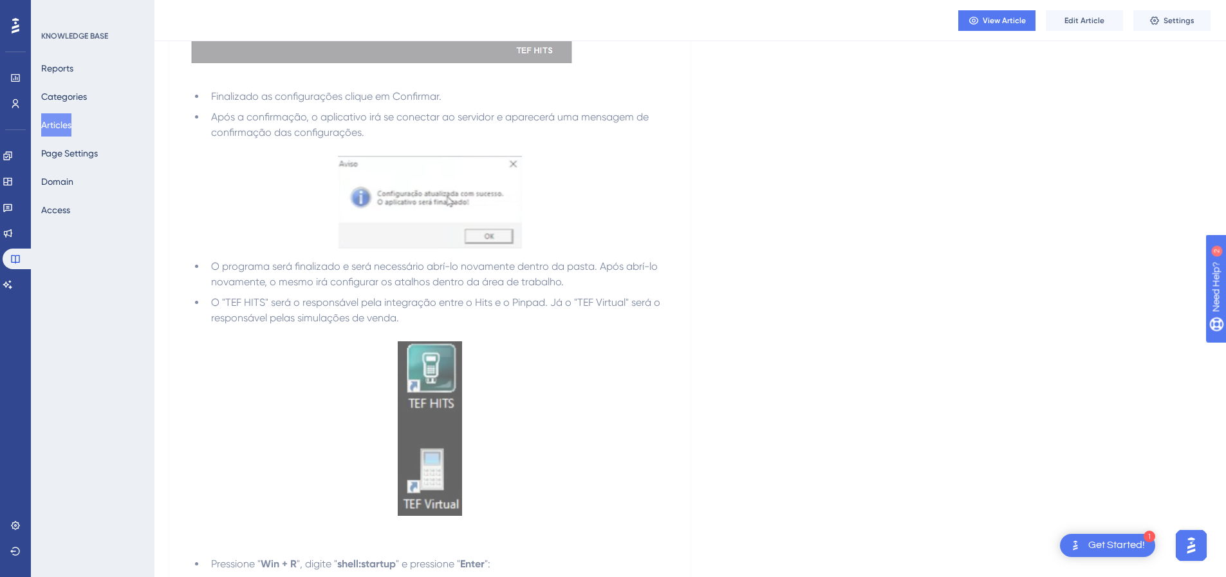
click at [53, 128] on button "Articles" at bounding box center [56, 124] width 30 height 23
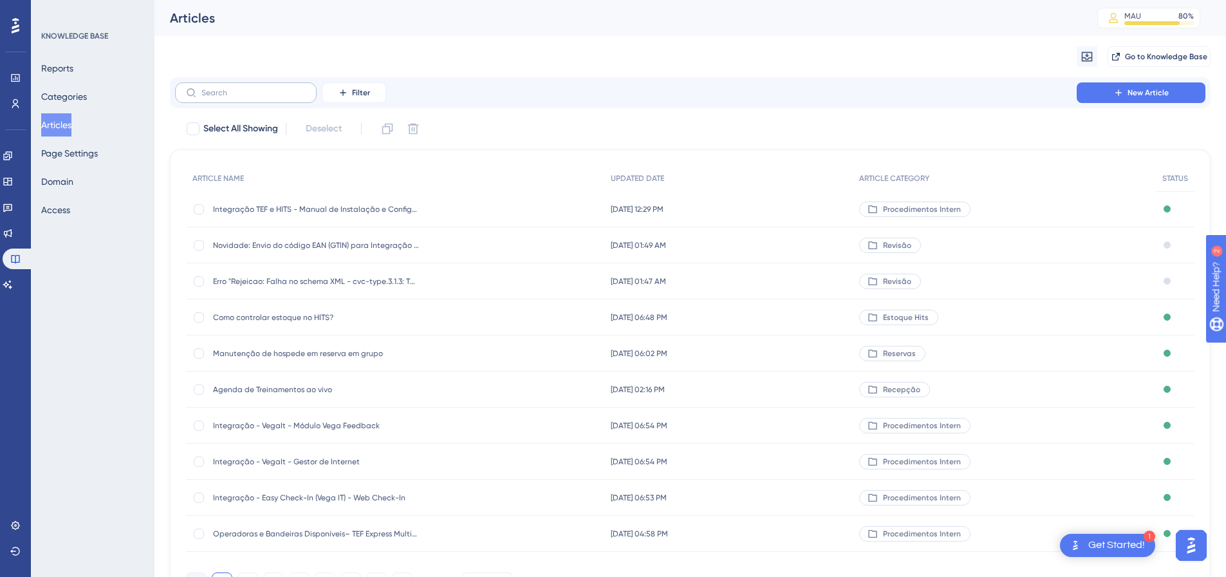
click at [271, 100] on label at bounding box center [246, 92] width 142 height 21
click at [271, 97] on input "text" at bounding box center [253, 92] width 104 height 9
drag, startPoint x: 271, startPoint y: 100, endPoint x: 222, endPoint y: 88, distance: 50.4
click at [222, 88] on input "text" at bounding box center [253, 92] width 104 height 9
paste input "Integração PM Web - Reserva Online"
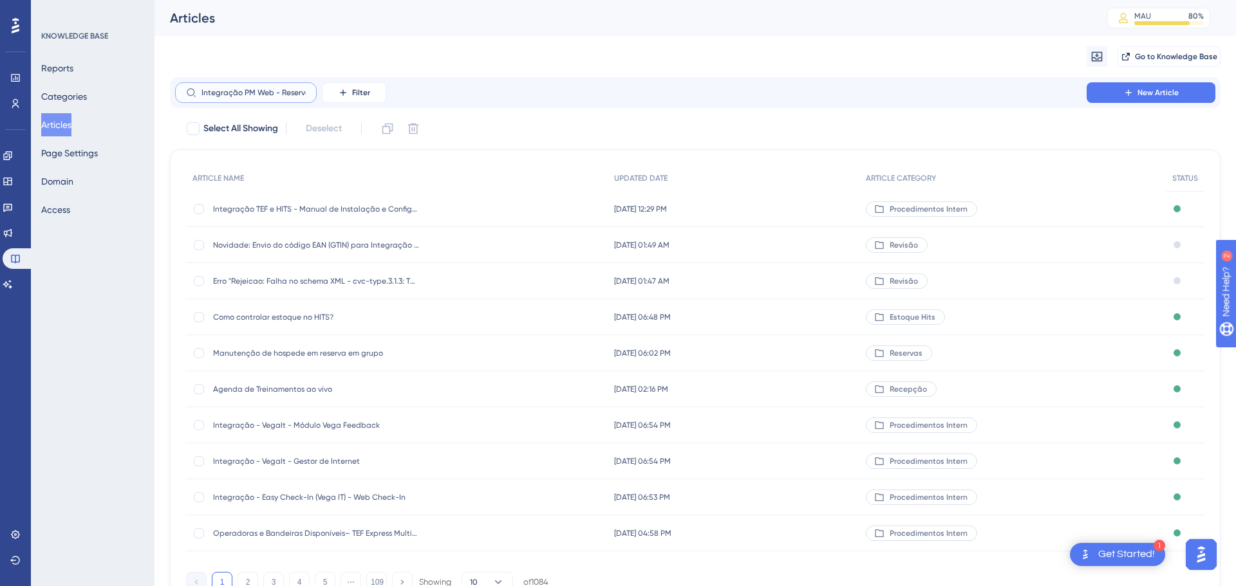
scroll to position [0, 26]
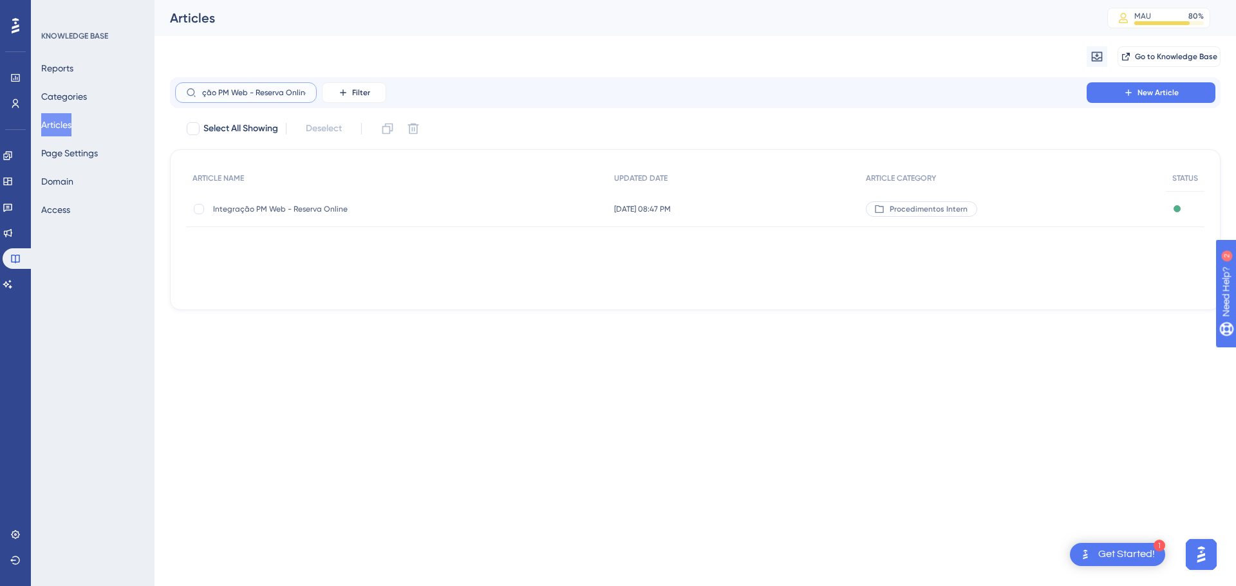
type input "Integração PM Web - Reserva Online"
click at [347, 209] on span "Integração PM Web - Reserva Online" at bounding box center [316, 209] width 206 height 10
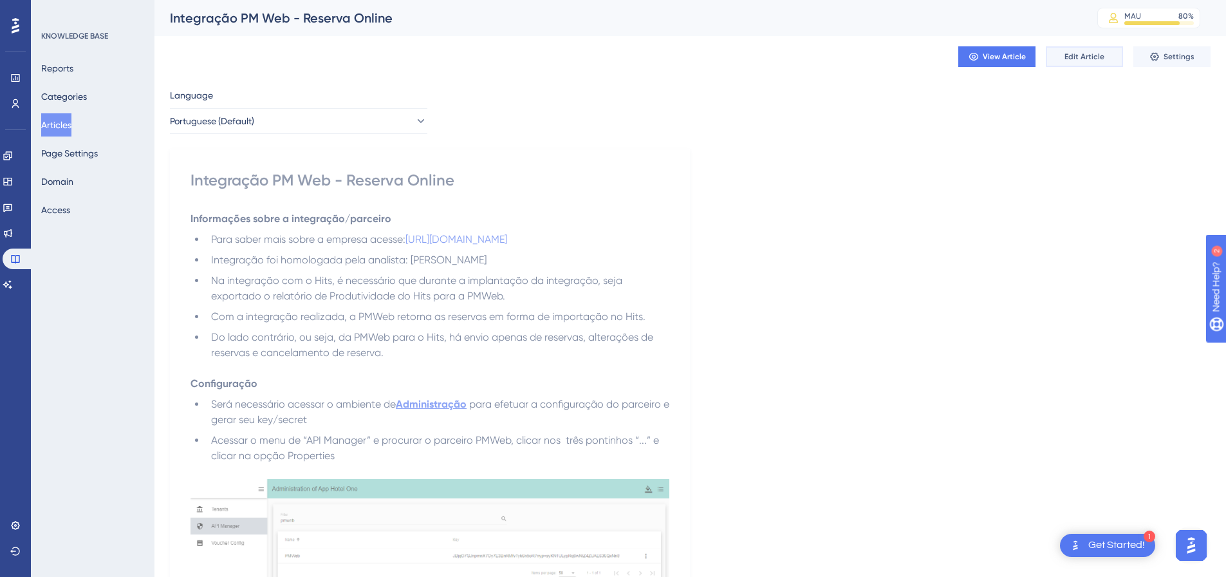
click at [1099, 64] on button "Edit Article" at bounding box center [1084, 56] width 77 height 21
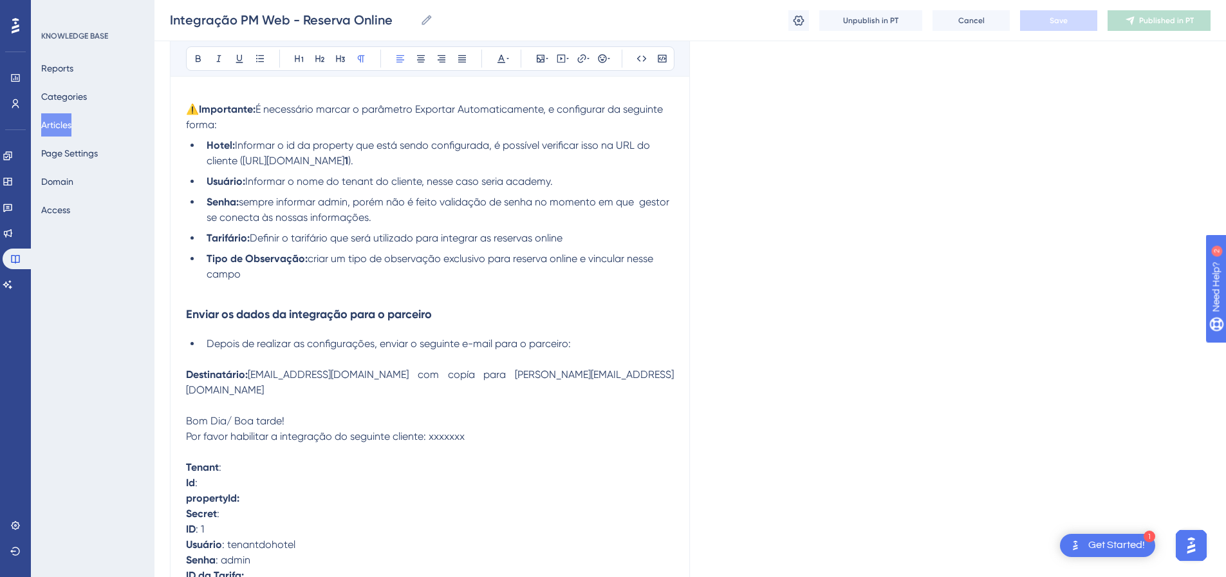
scroll to position [2060, 0]
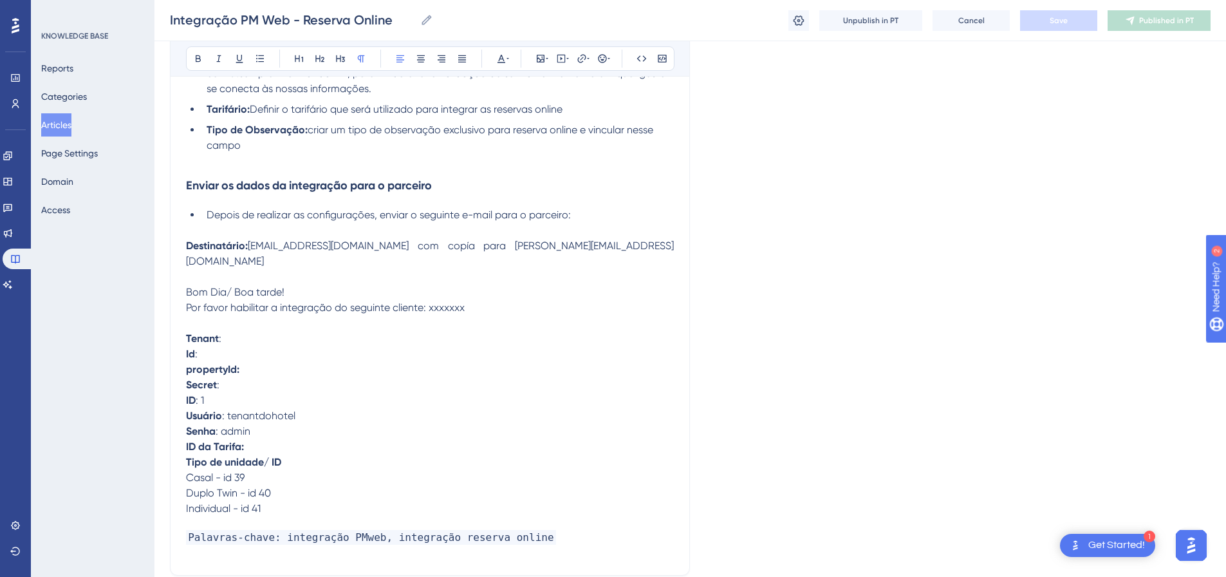
click at [335, 501] on p "Individual - id 41" at bounding box center [430, 508] width 488 height 15
click at [315, 501] on p "Individual - id 41" at bounding box center [430, 508] width 488 height 15
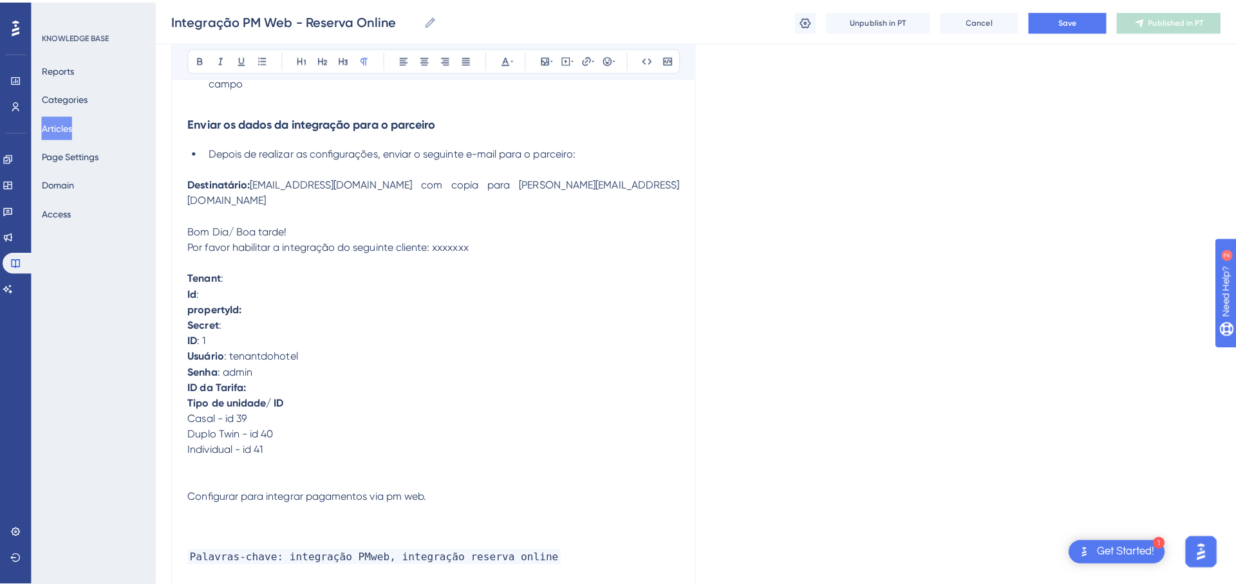
scroll to position [2223, 0]
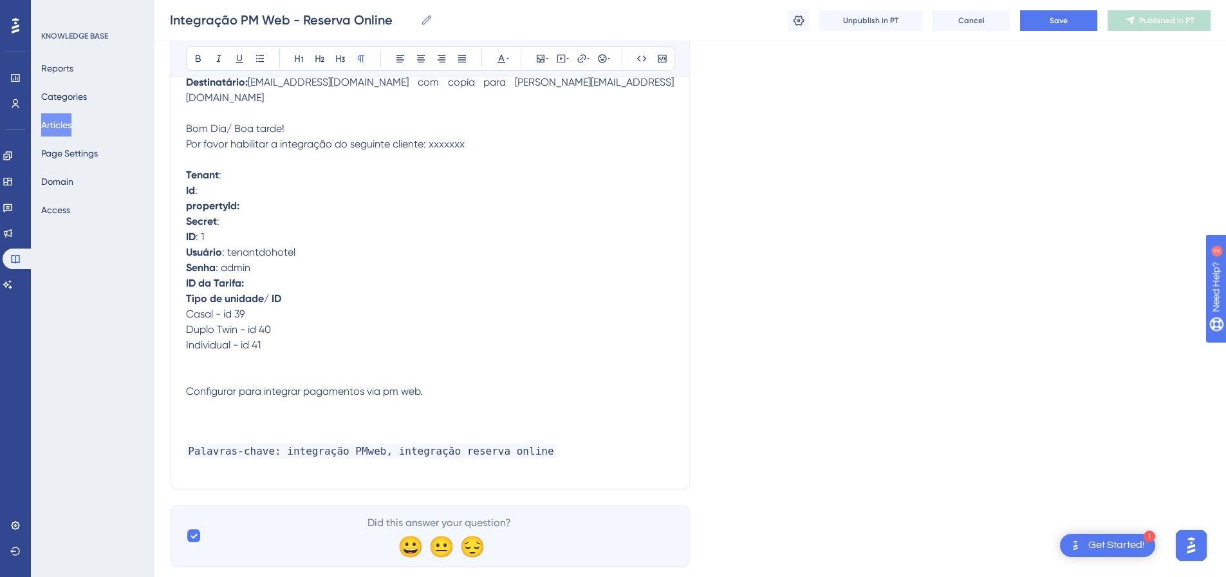
click at [232, 384] on p "Configurar para integrar pagamentos via pm web." at bounding box center [430, 391] width 488 height 15
click at [315, 385] on span "Configurar para integrar pagamentos via pm web." at bounding box center [304, 391] width 237 height 12
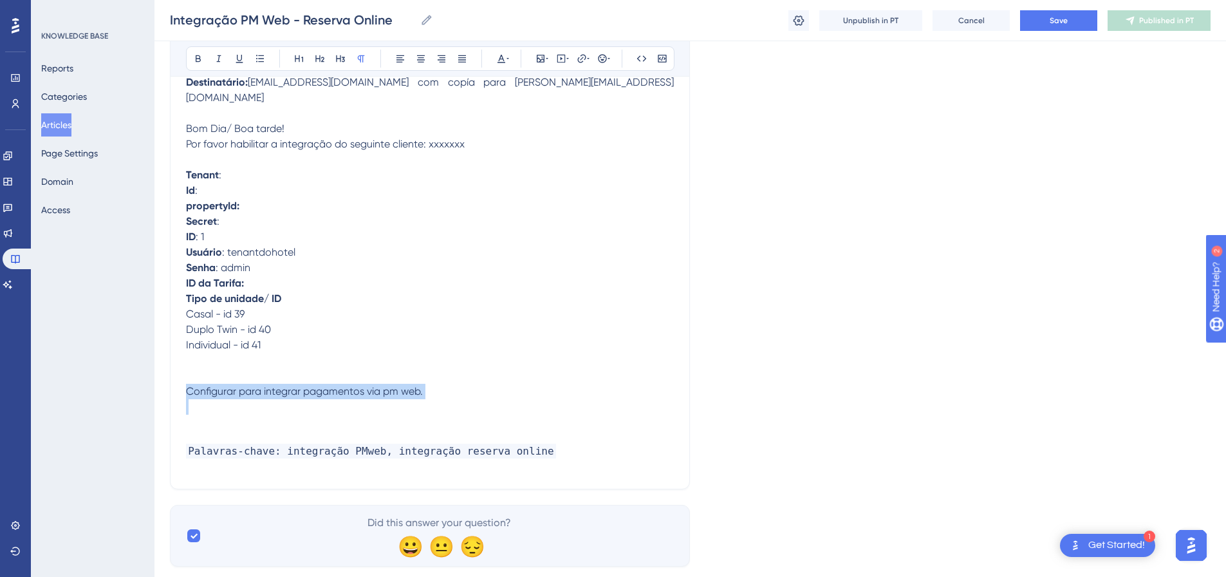
click at [315, 385] on span "Configurar para integrar pagamentos via pm web." at bounding box center [304, 391] width 237 height 12
click at [187, 385] on span "Como configurar para o HITS receber pagamentos de reservas online?" at bounding box center [352, 391] width 332 height 12
click at [483, 384] on p "Configurar para integrar pagamentos via pm web." at bounding box center [430, 391] width 488 height 15
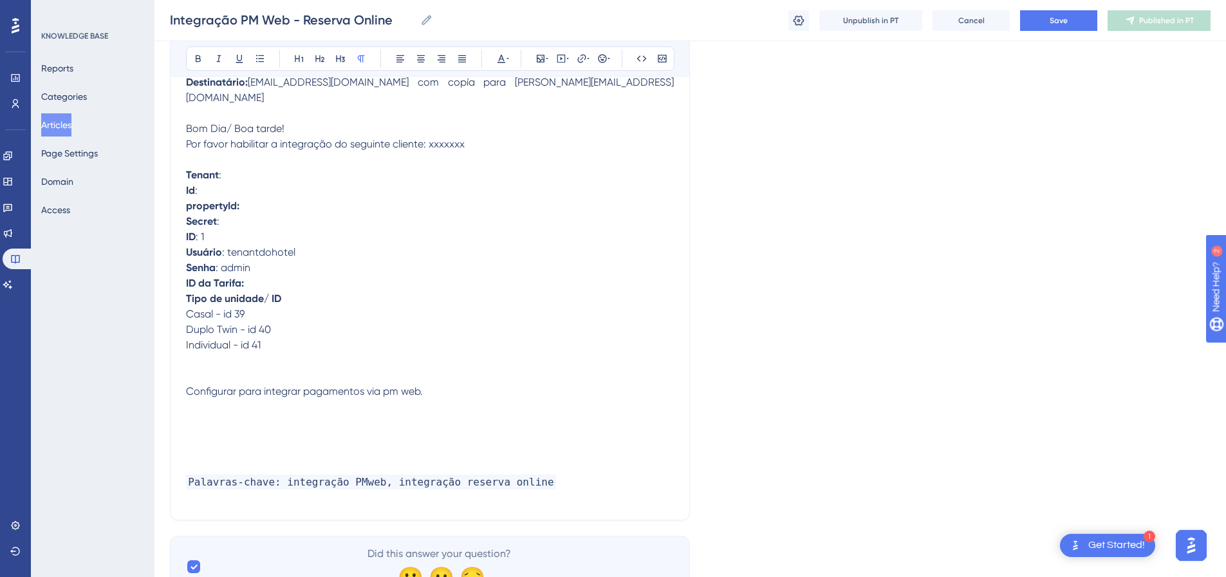
click at [224, 415] on p at bounding box center [430, 422] width 488 height 15
click at [333, 415] on p "Para" at bounding box center [430, 422] width 488 height 15
click at [263, 415] on p "Para" at bounding box center [430, 422] width 488 height 15
drag, startPoint x: 236, startPoint y: 389, endPoint x: 182, endPoint y: 357, distance: 63.3
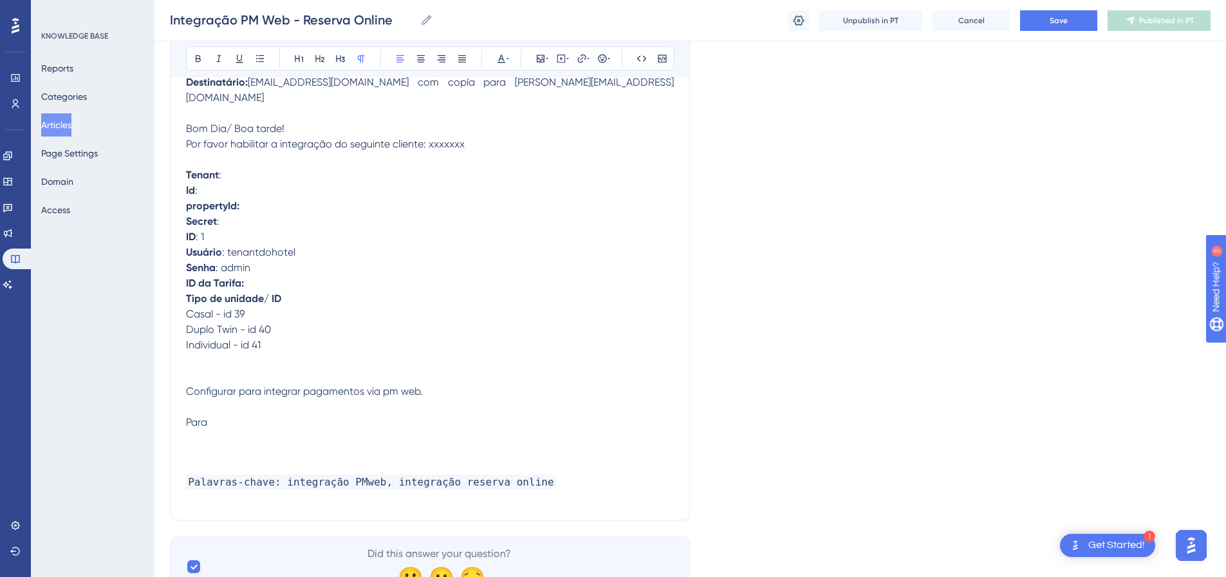
copy div "Configurar para integrar pagamentos via pm web. Para"
click at [257, 415] on p "Para" at bounding box center [430, 422] width 488 height 15
click at [468, 415] on p "Para realizar essa configuração consulto o artigo" at bounding box center [430, 422] width 488 height 15
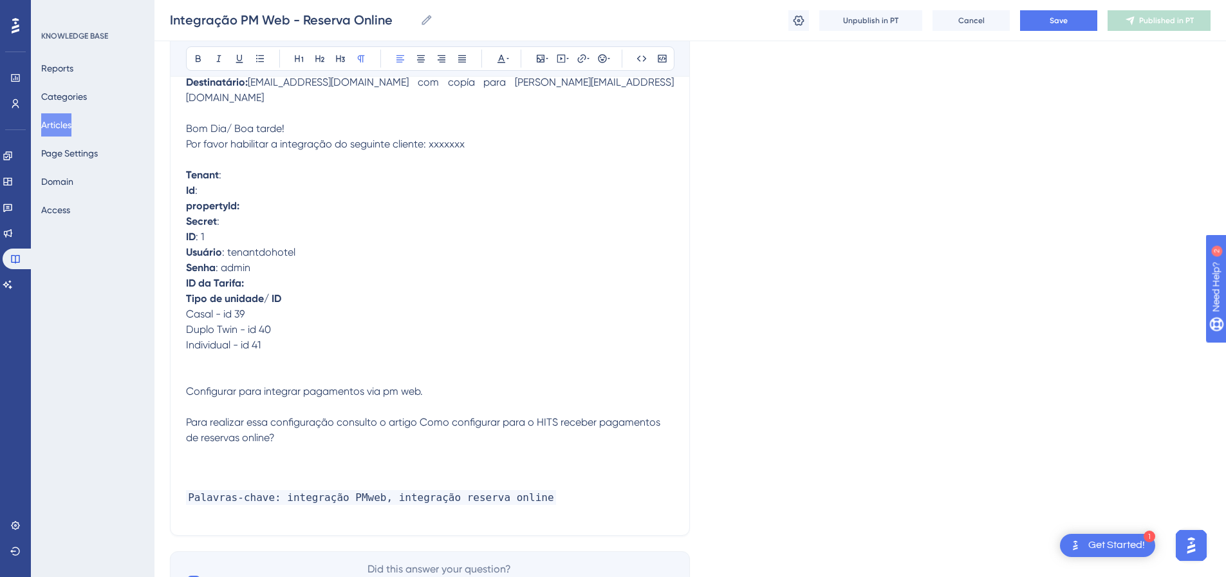
click at [459, 415] on p "Para realizar essa configuração consulto o artigo Como configurar para o HITS r…" at bounding box center [430, 430] width 488 height 31
drag, startPoint x: 51, startPoint y: 328, endPoint x: 316, endPoint y: 404, distance: 275.9
click at [316, 415] on p "Para realizar essa configuração consulto o artigo Como configurar para o HITS r…" at bounding box center [430, 430] width 488 height 31
click at [66, 120] on button "Articles" at bounding box center [56, 124] width 30 height 23
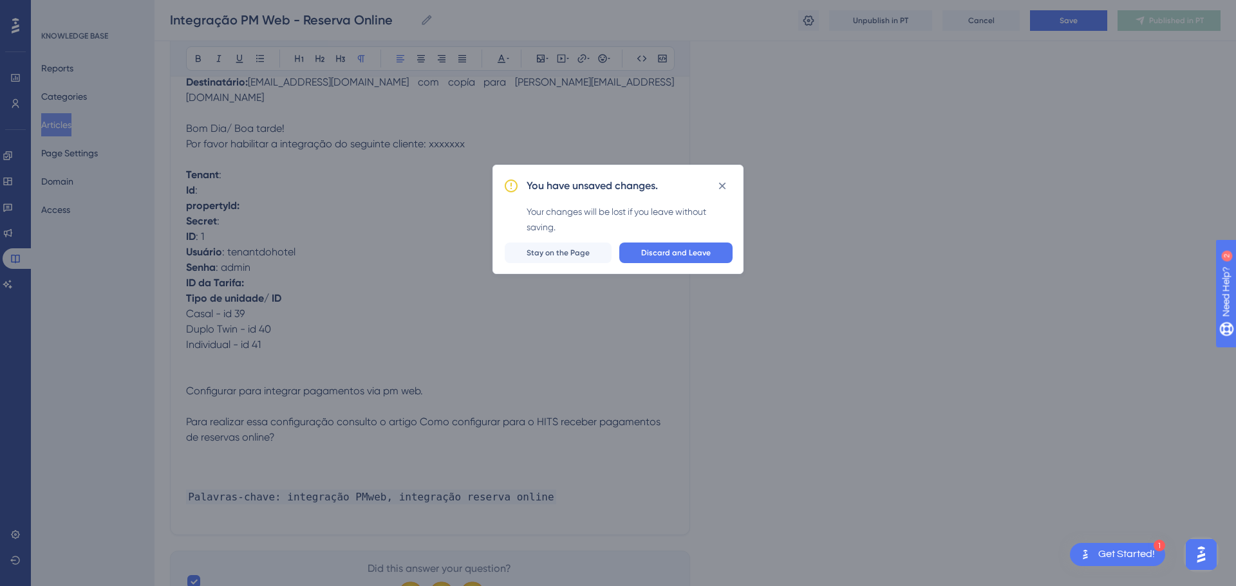
click at [690, 268] on div "You have unsaved changes. Your changes will be lost if you leave without saving…" at bounding box center [617, 219] width 251 height 109
click at [689, 256] on span "Discard and Leave" at bounding box center [676, 253] width 70 height 10
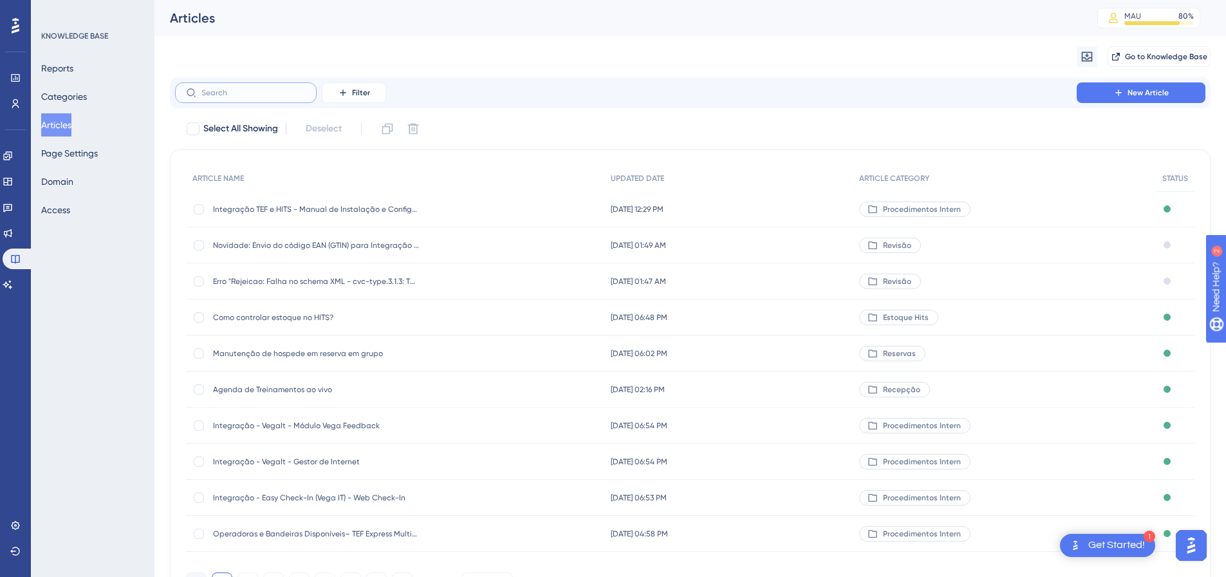
click at [227, 97] on input "text" at bounding box center [253, 92] width 104 height 9
paste input "Novas tags para integração de Pagamentos na Reserva Online"
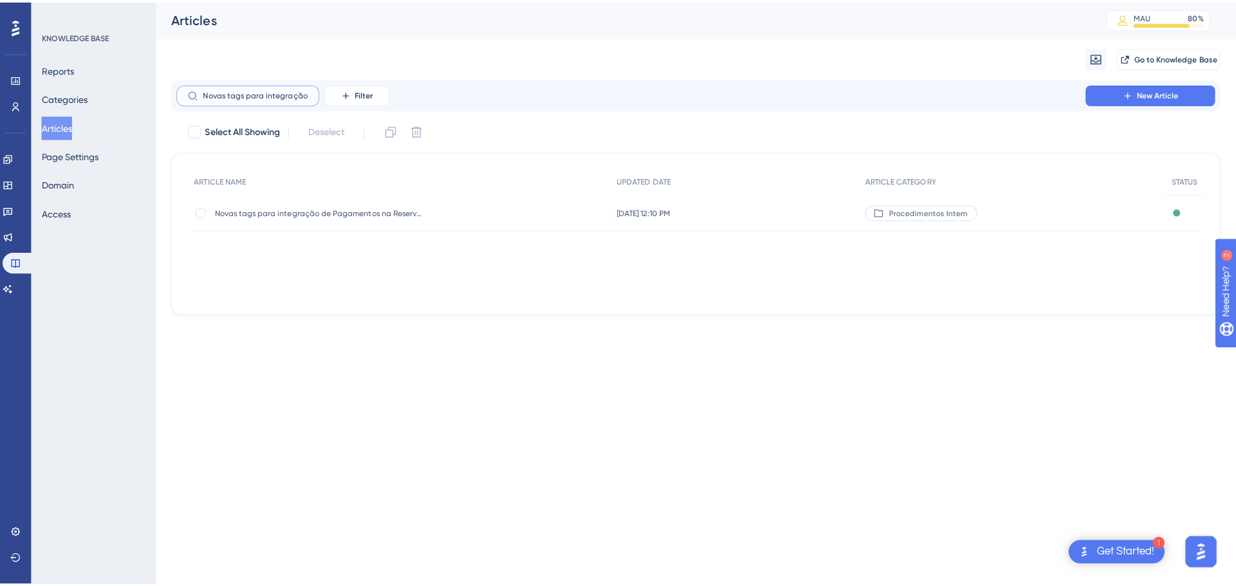
scroll to position [0, 120]
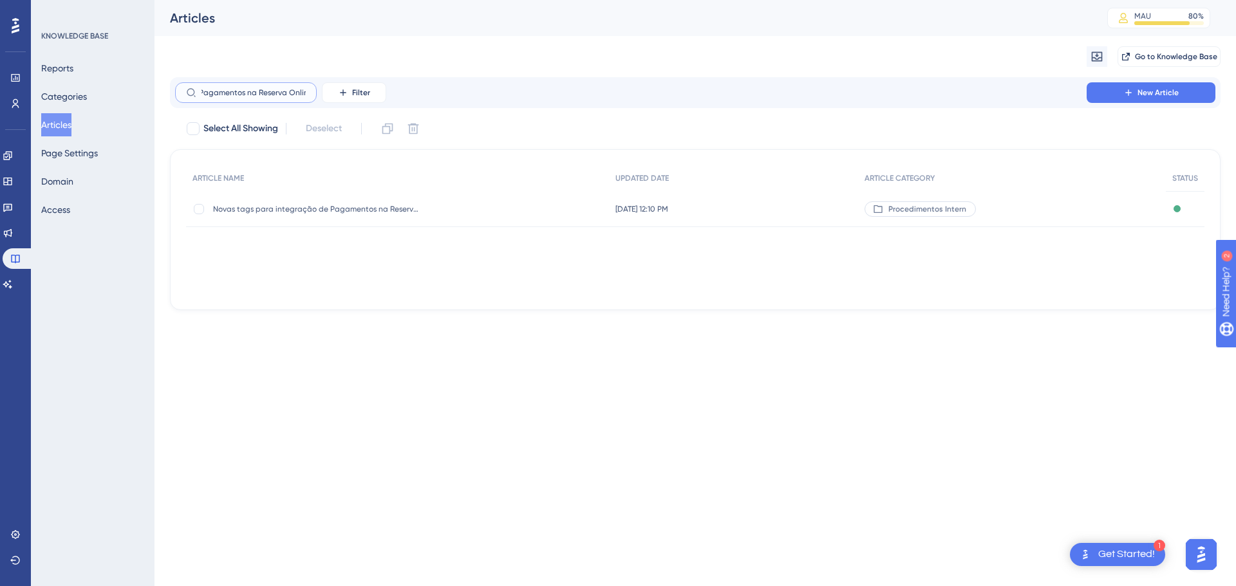
type input "Novas tags para integração de Pagamentos na Reserva Online"
click at [286, 213] on span "Novas tags para integração de Pagamentos na Reserva Online" at bounding box center [316, 209] width 206 height 10
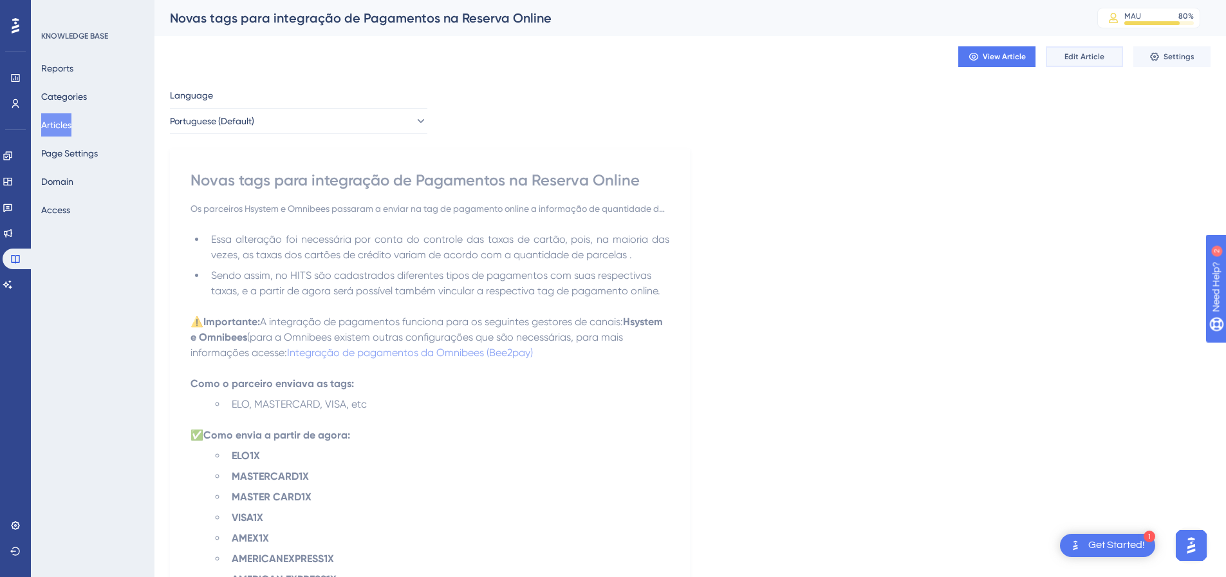
click at [1088, 61] on span "Edit Article" at bounding box center [1085, 56] width 40 height 10
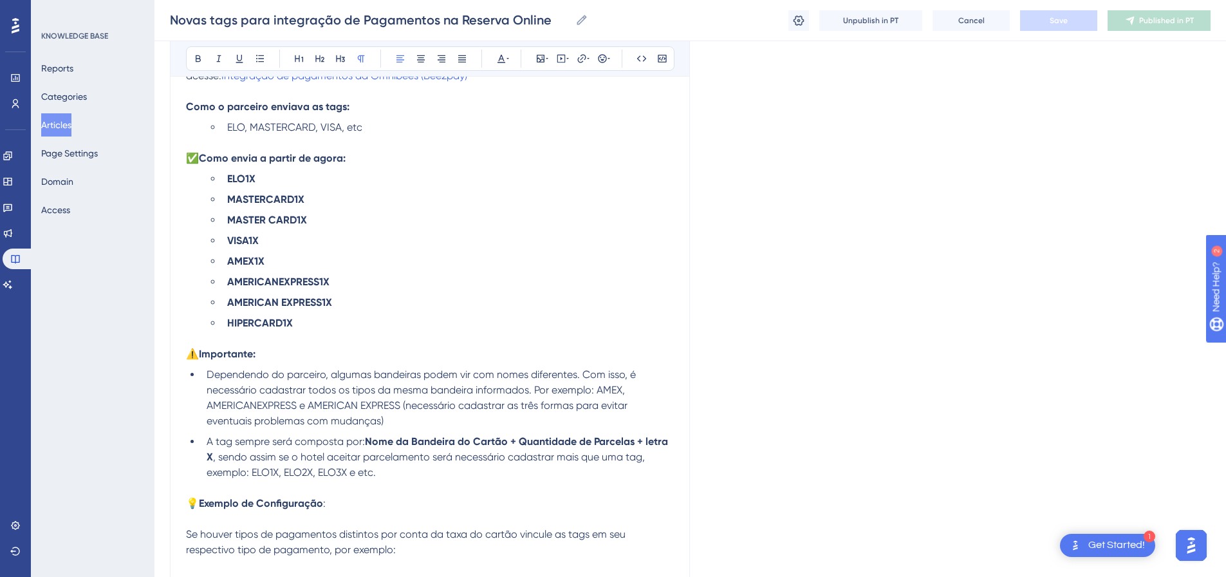
scroll to position [131, 0]
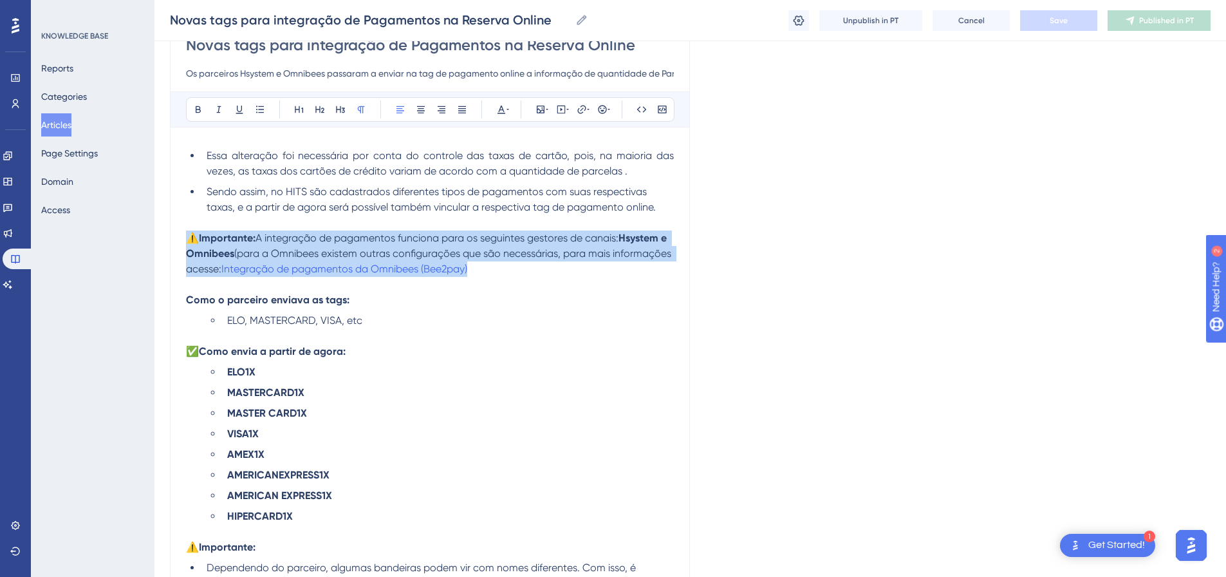
drag, startPoint x: 561, startPoint y: 273, endPoint x: 173, endPoint y: 234, distance: 390.1
click at [173, 234] on div "Novas tags para integração de Pagamentos na Reserva Online Os parceiros Hsystem…" at bounding box center [430, 532] width 520 height 1036
copy p "⚠️ Importante: A integração de pagamentos funciona para os seguintes gestores d…"
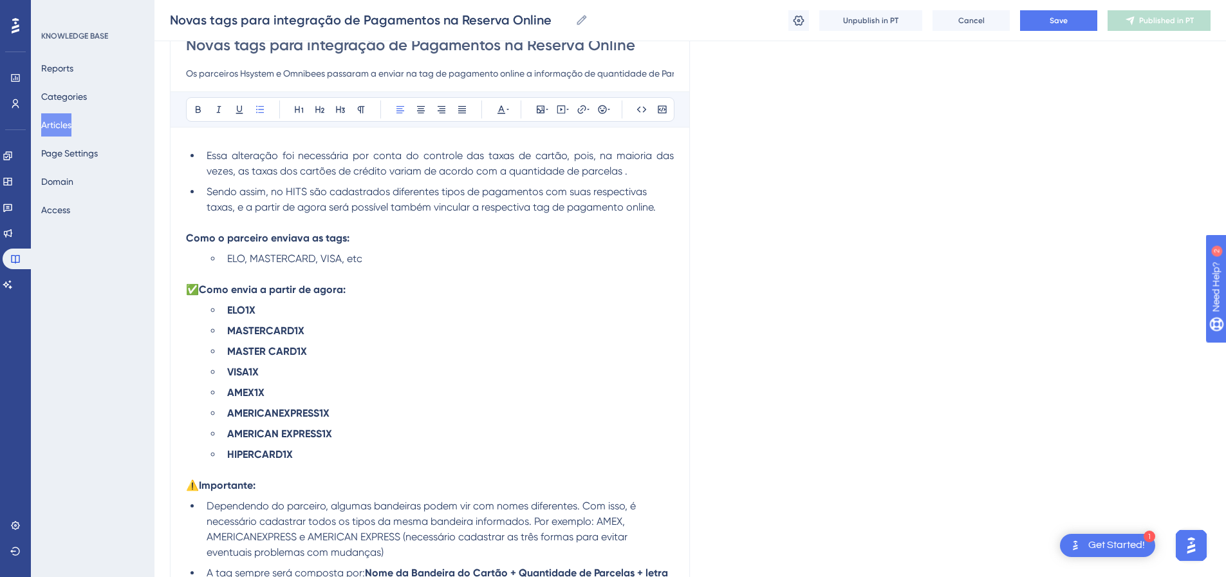
click at [207, 155] on span "Essa alteração foi necessária por conta do controle das taxas de cartão, pois, …" at bounding box center [442, 163] width 470 height 28
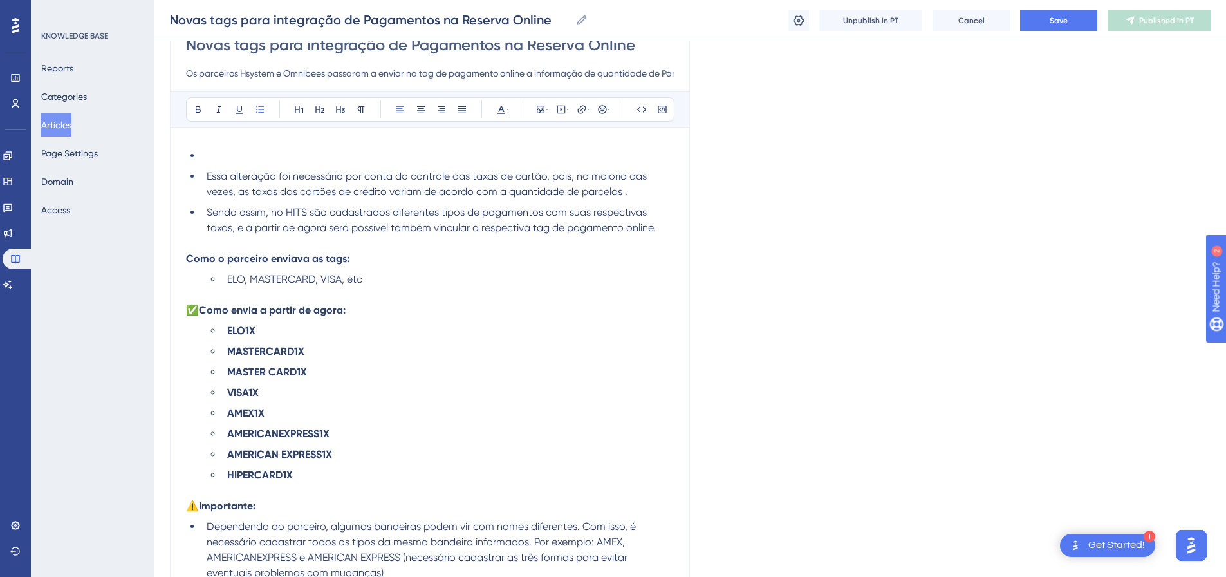
click at [240, 156] on li at bounding box center [437, 155] width 472 height 15
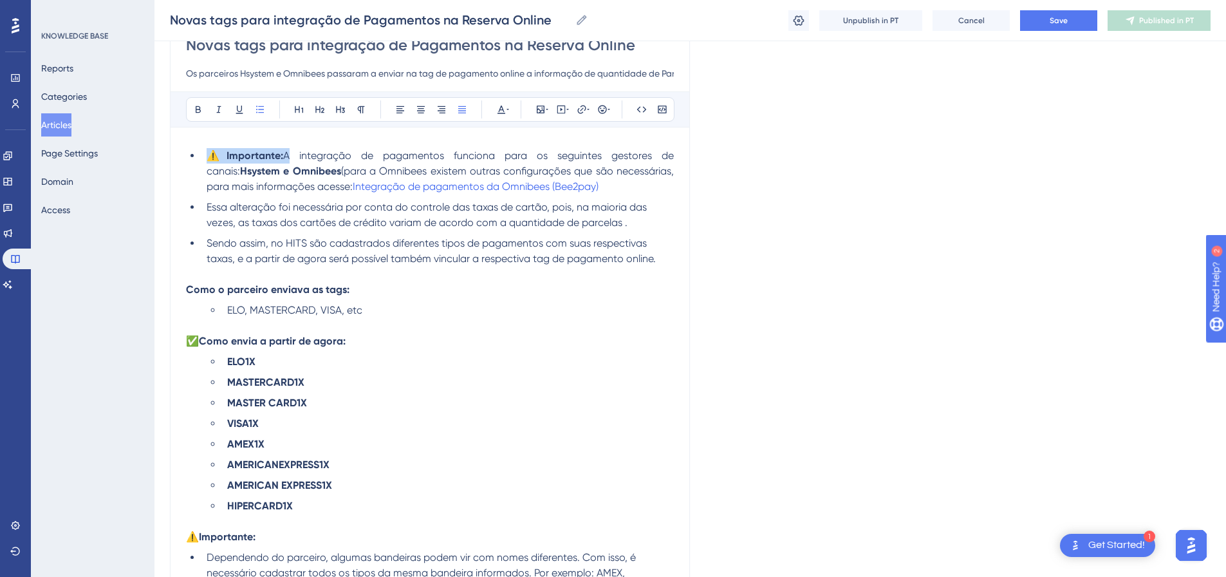
drag, startPoint x: 284, startPoint y: 157, endPoint x: 208, endPoint y: 157, distance: 76.0
click at [208, 157] on li "⚠️ Importante: A integração de pagamentos funciona para os seguintes gestores d…" at bounding box center [437, 171] width 472 height 46
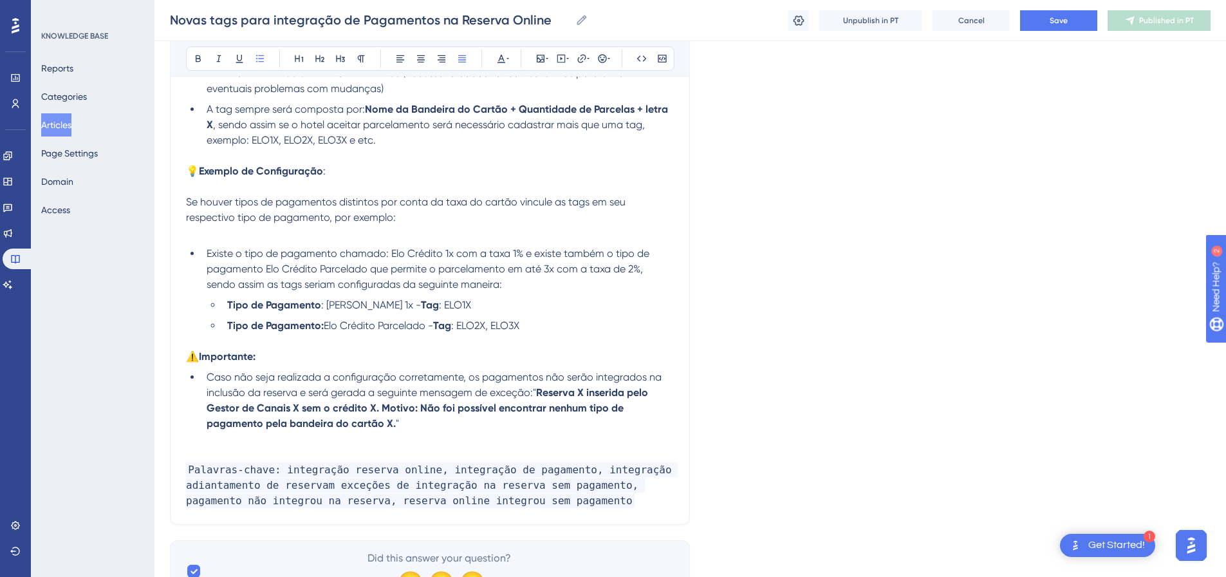
scroll to position [517, 0]
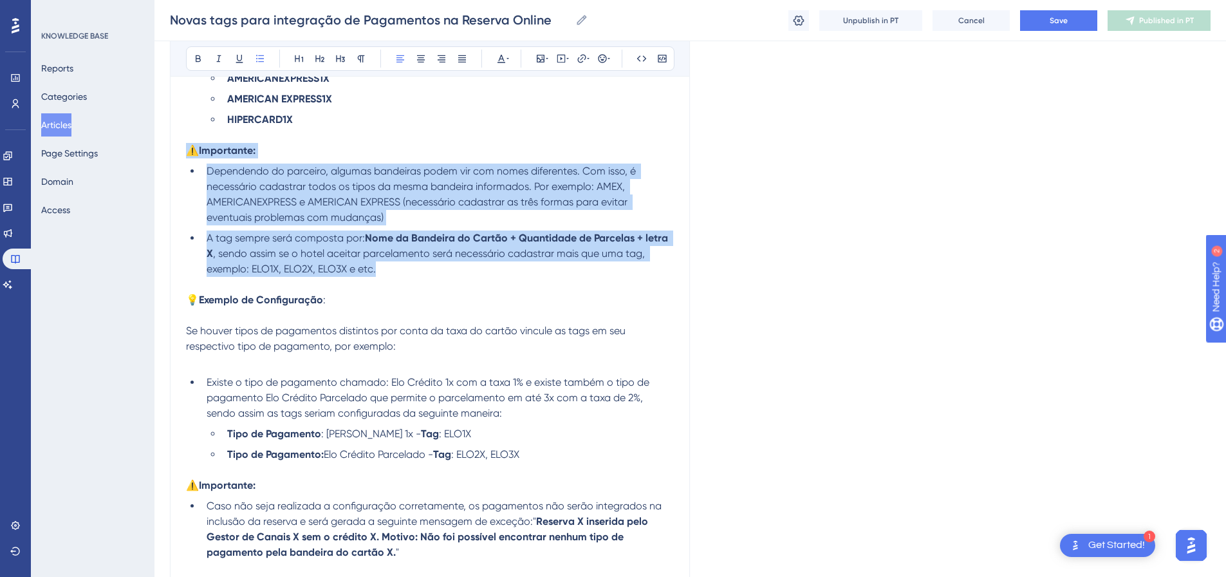
drag, startPoint x: 393, startPoint y: 269, endPoint x: 185, endPoint y: 153, distance: 237.8
click at [185, 153] on div "Novas tags para integração de Pagamentos na Reserva Online Os parceiros Hsystem…" at bounding box center [430, 140] width 520 height 1026
copy div "⚠️ Importante: Dependendo do parceiro, algumas bandeiras podem vir com nomes di…"
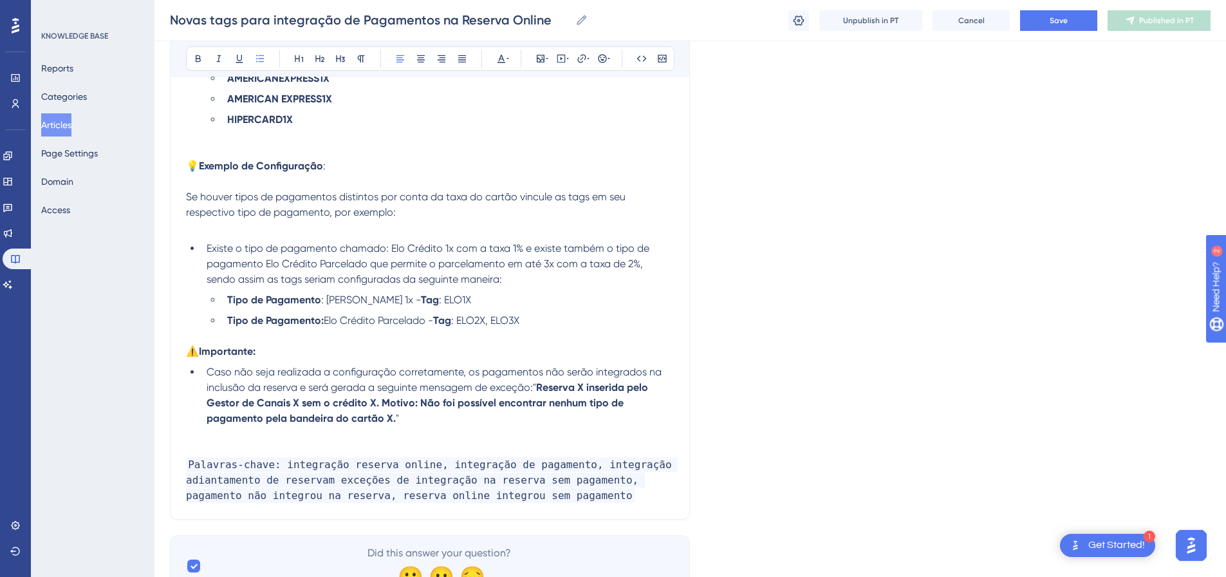
click at [428, 415] on li "Caso não seja realizada a configuração corretamente, os pagamentos não serão in…" at bounding box center [437, 395] width 472 height 62
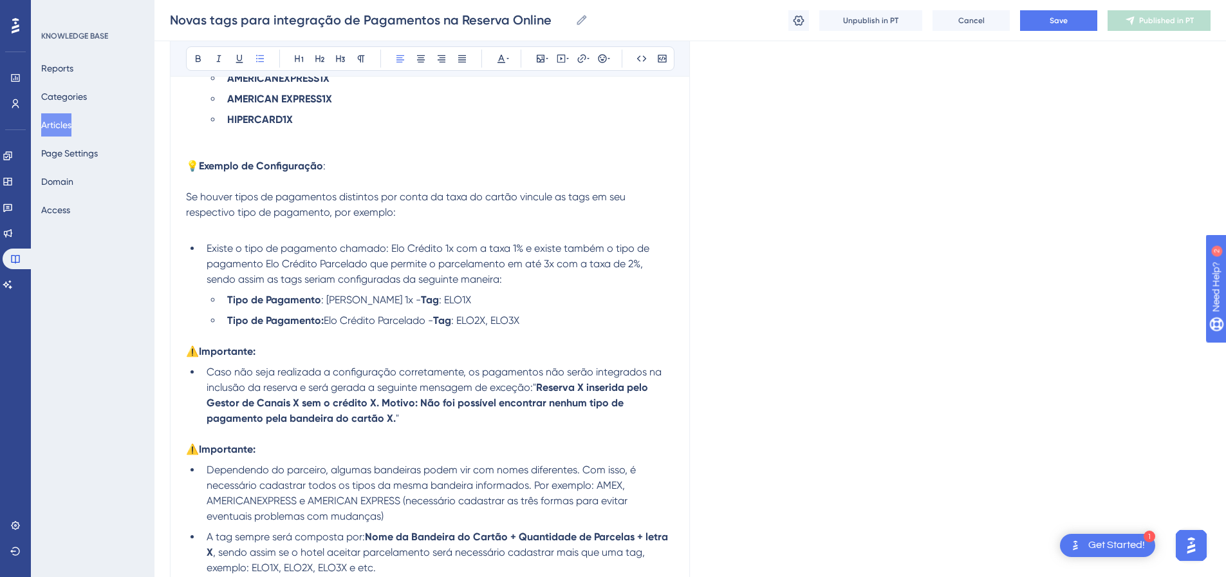
scroll to position [581, 0]
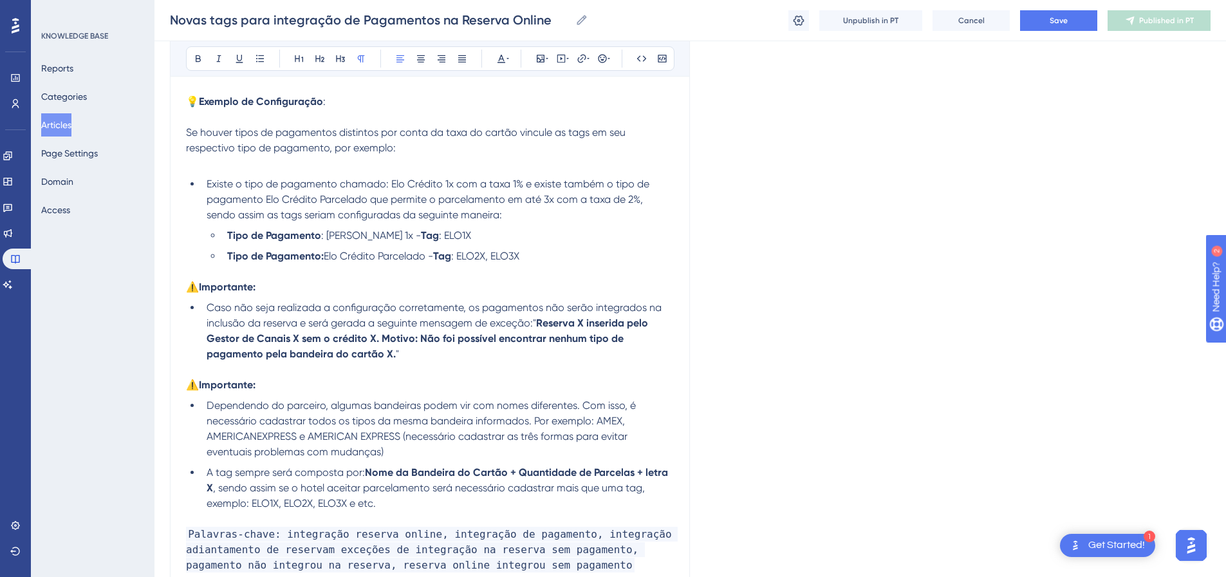
drag, startPoint x: 269, startPoint y: 385, endPoint x: 171, endPoint y: 391, distance: 98.0
click at [171, 391] on div "Novas tags para integração de Pagamentos na Reserva Online Os parceiros Hsystem…" at bounding box center [430, 76] width 520 height 1026
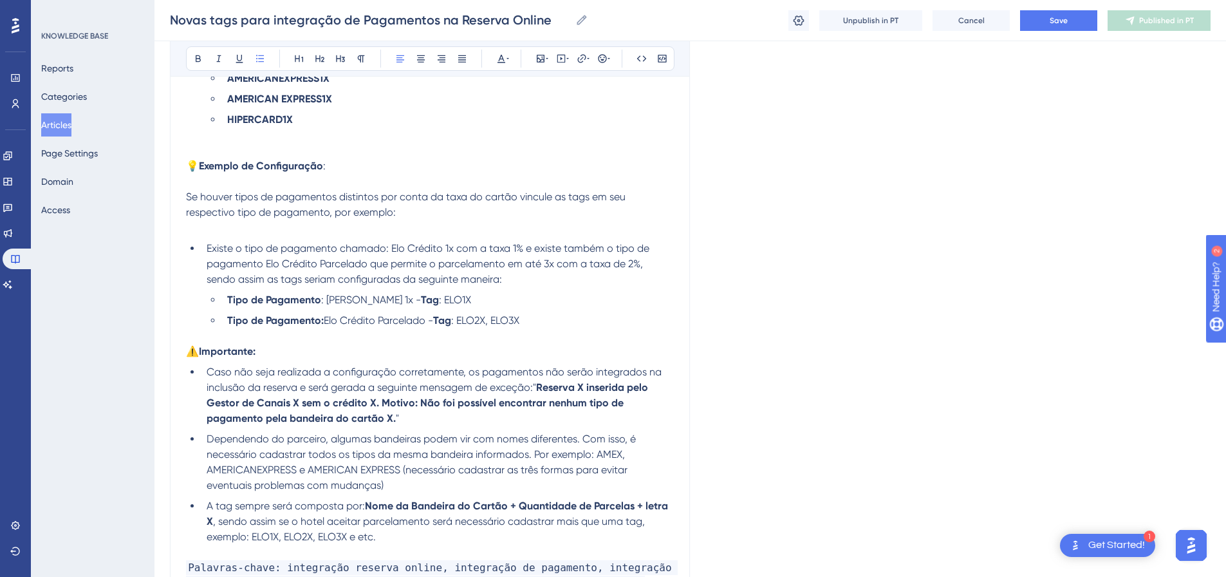
scroll to position [453, 0]
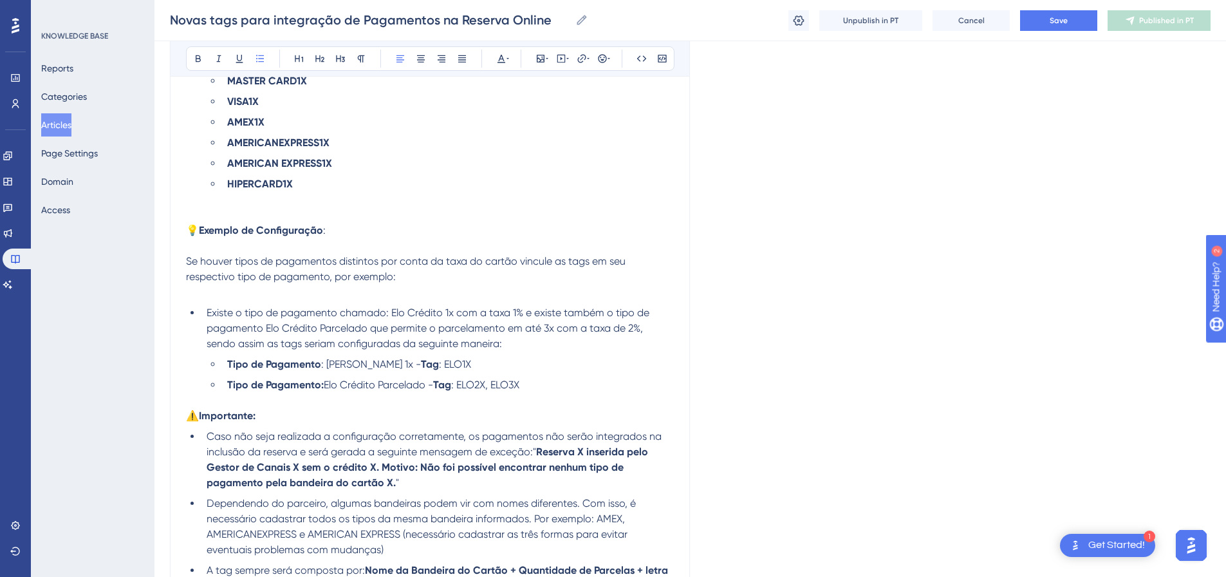
click at [185, 259] on div "Novas tags para integração de Pagamentos na Reserva Online Os parceiros Hsystem…" at bounding box center [430, 189] width 520 height 995
click at [185, 262] on div "Novas tags para integração de Pagamentos na Reserva Online Os parceiros Hsystem…" at bounding box center [430, 189] width 520 height 995
click at [190, 263] on span "Se houver tipos de pagamentos distintos por conta da taxa do cartão vincule as …" at bounding box center [407, 269] width 442 height 28
click at [187, 263] on span "Se houver tipos de pagamentos distintos por conta da taxa do cartão vincule as …" at bounding box center [407, 269] width 442 height 28
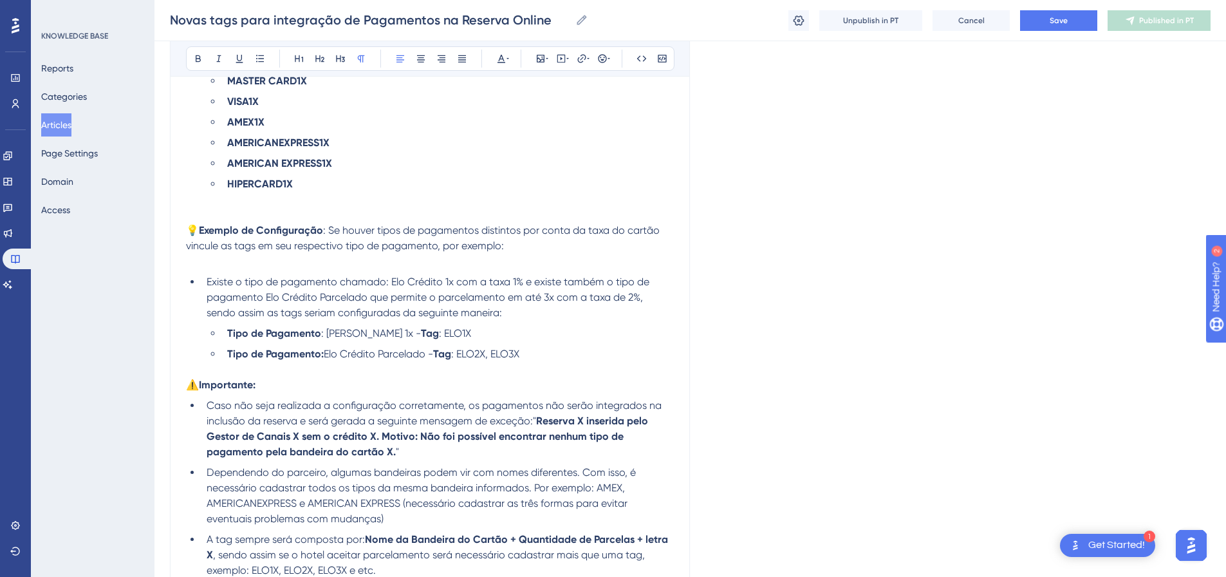
click at [296, 258] on p at bounding box center [430, 261] width 488 height 15
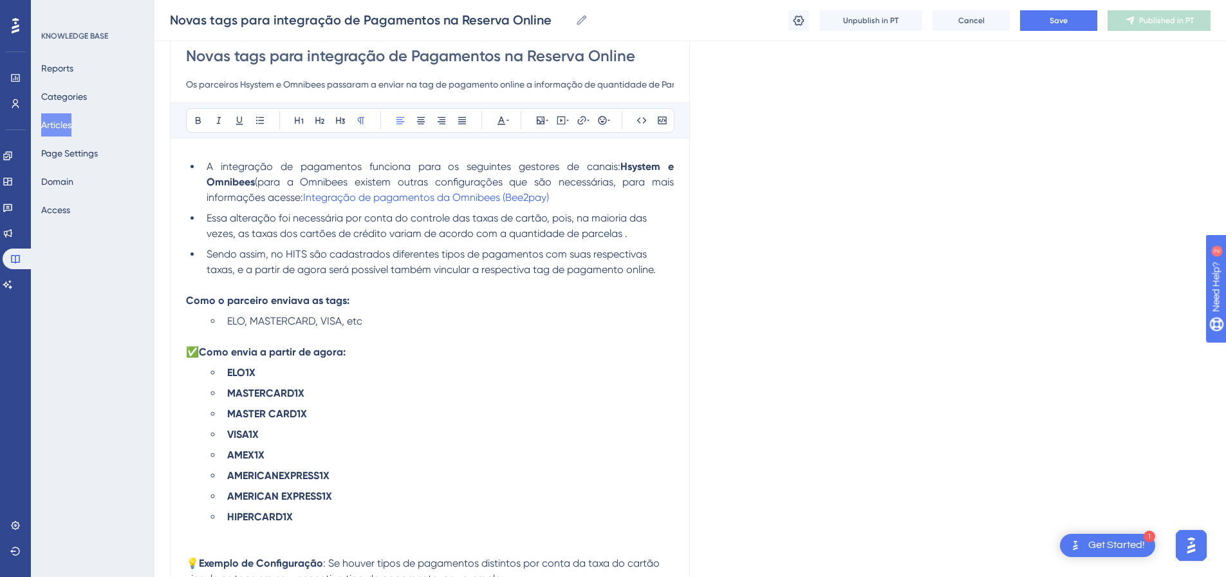
scroll to position [55, 0]
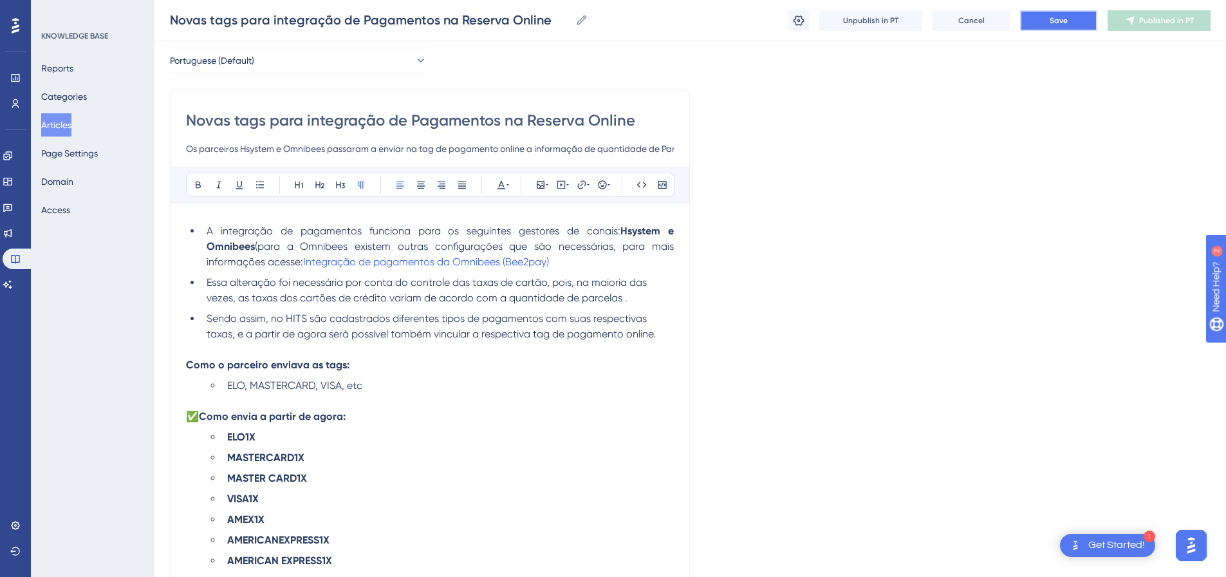
click at [1058, 19] on span "Save" at bounding box center [1059, 20] width 18 height 10
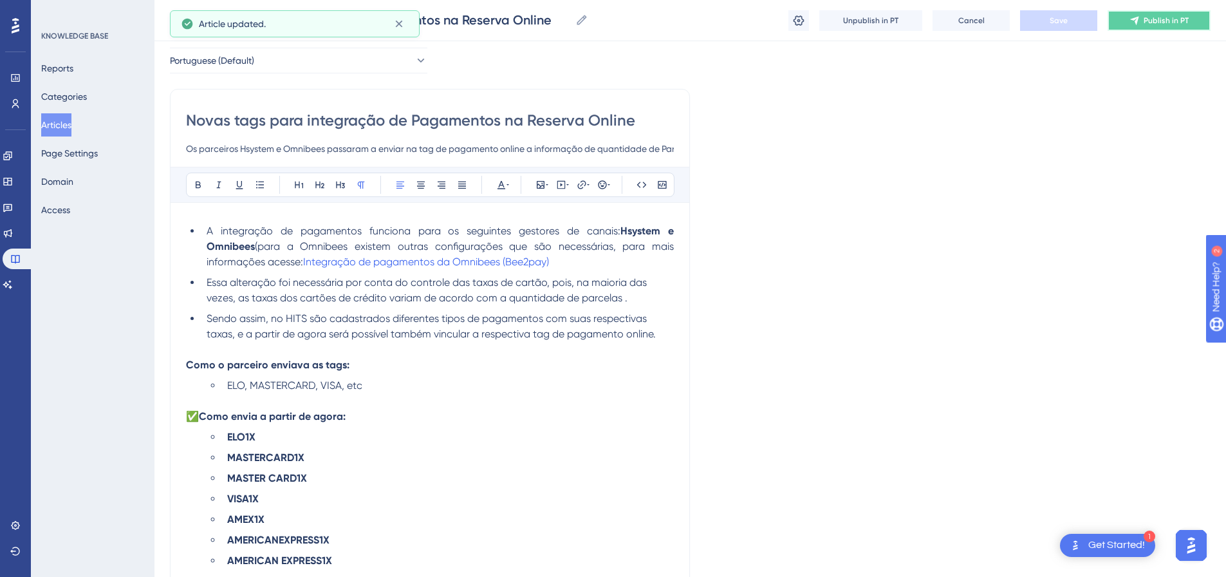
click at [1129, 15] on button "Publish in PT" at bounding box center [1159, 20] width 103 height 21
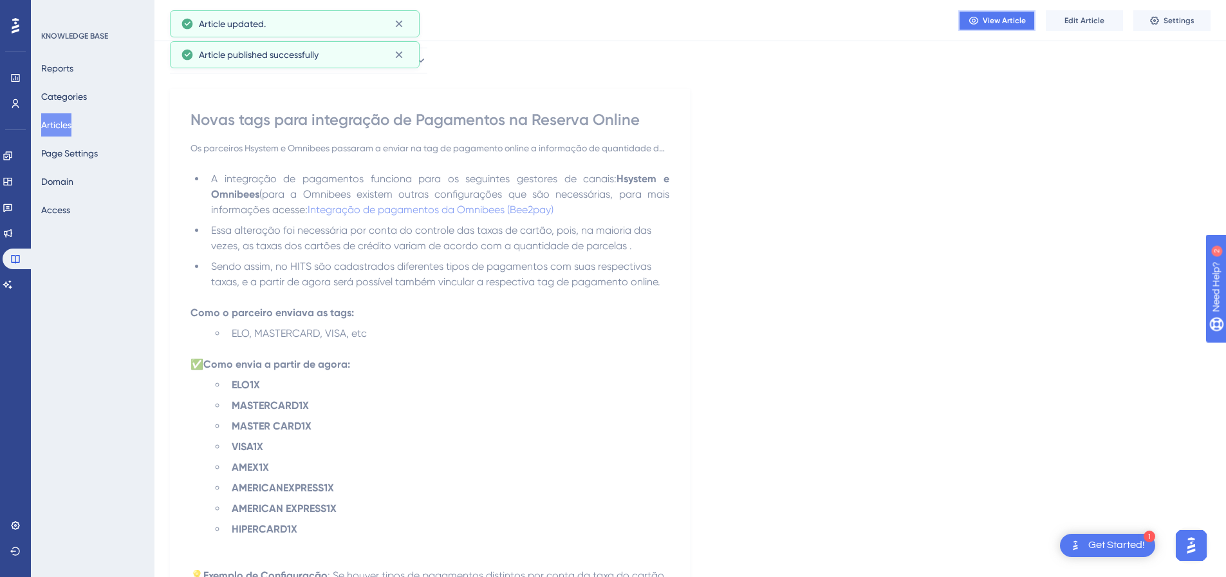
click at [986, 23] on span "View Article" at bounding box center [1004, 20] width 43 height 10
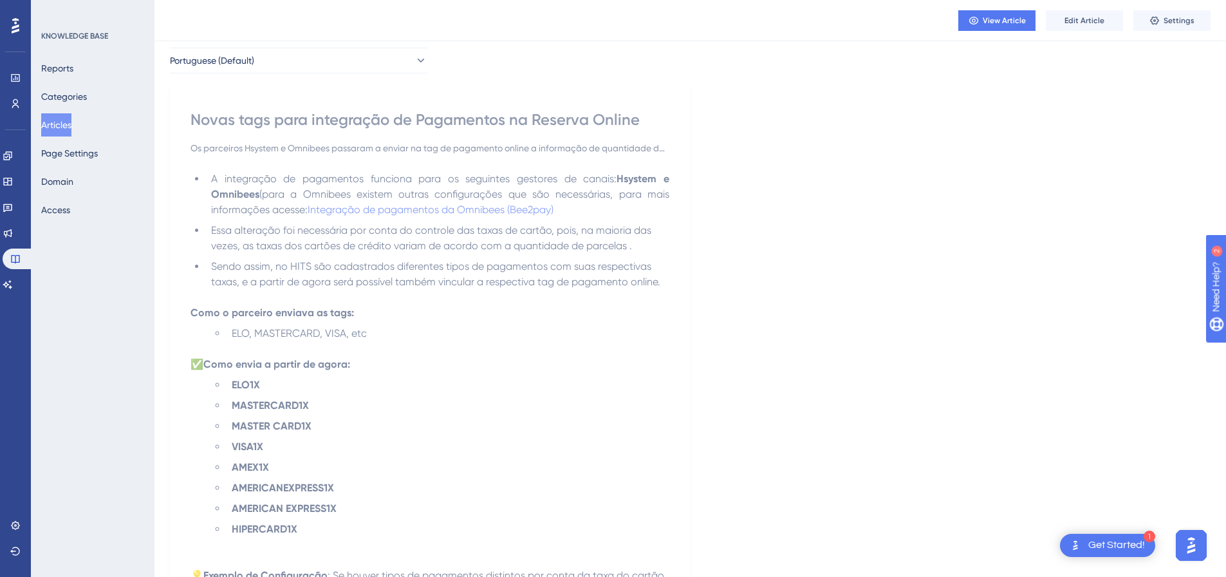
click at [71, 126] on button "Articles" at bounding box center [56, 124] width 30 height 23
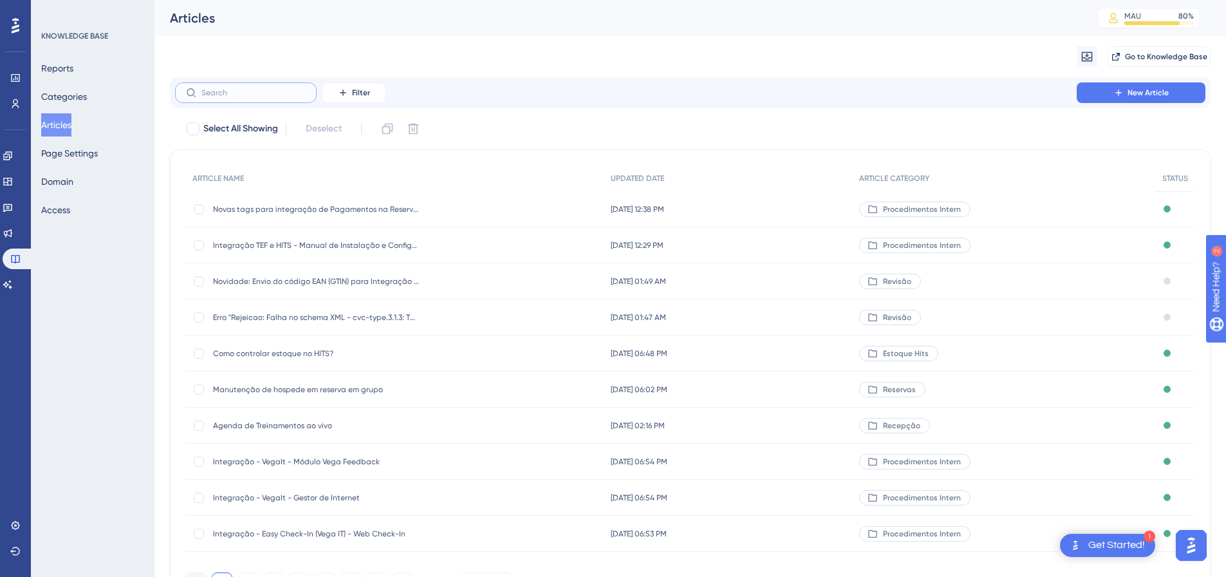
click at [240, 89] on input "text" at bounding box center [253, 92] width 104 height 9
paste input "Como configurar para o HITS receber pagamentos de reservas online?"
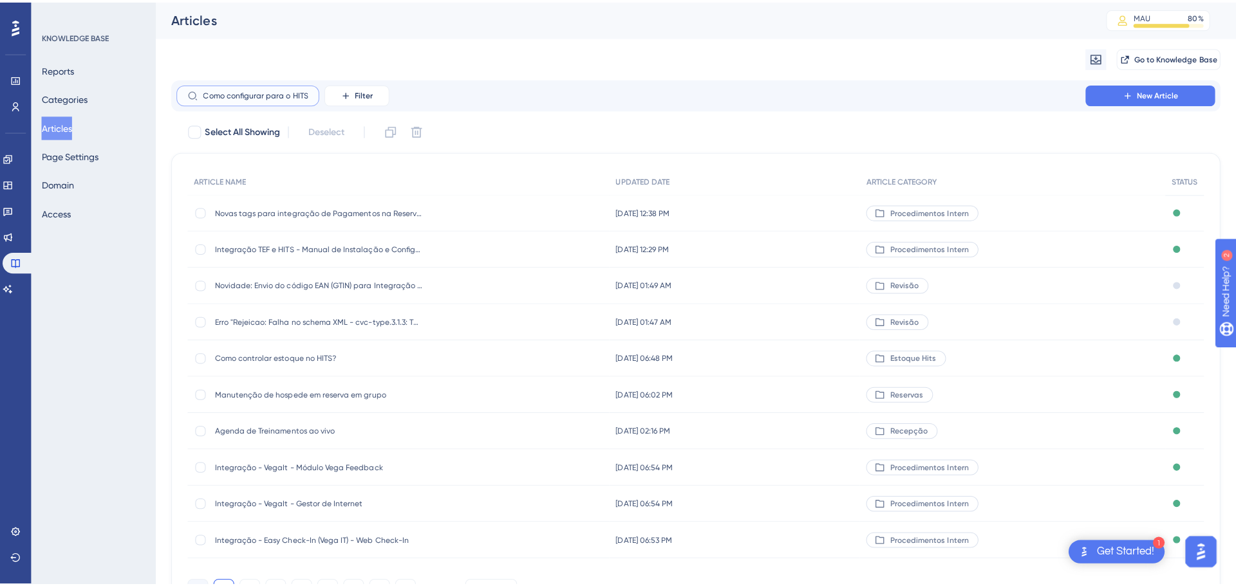
scroll to position [0, 145]
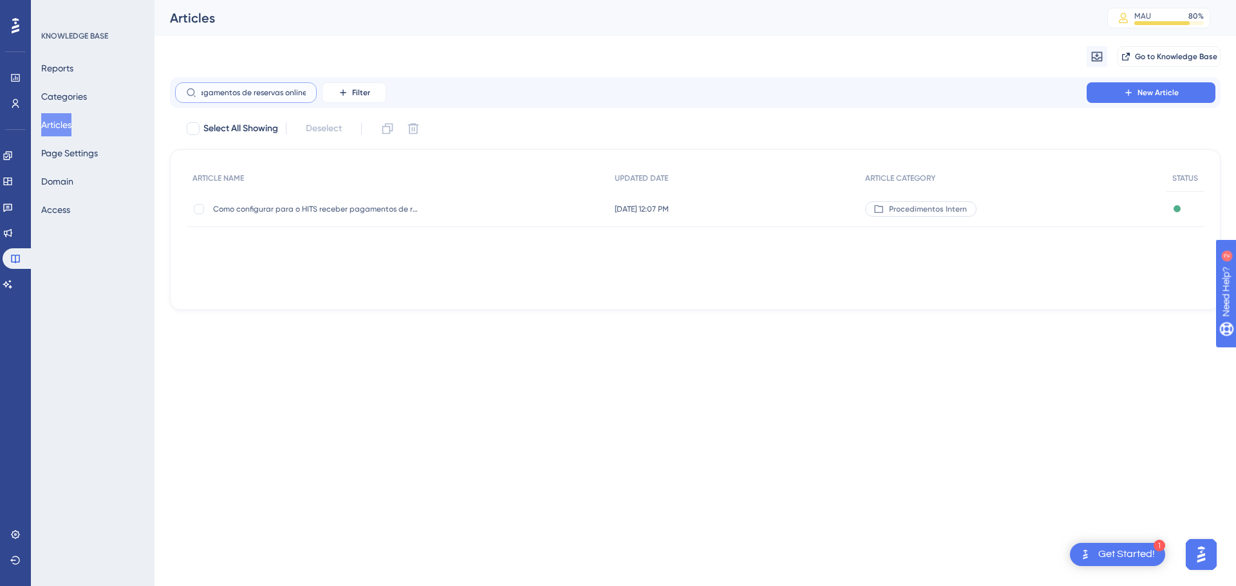
type input "Como configurar para o HITS receber pagamentos de reservas online?"
click at [319, 211] on span "Como configurar para o HITS receber pagamentos de reservas online?" at bounding box center [316, 209] width 206 height 10
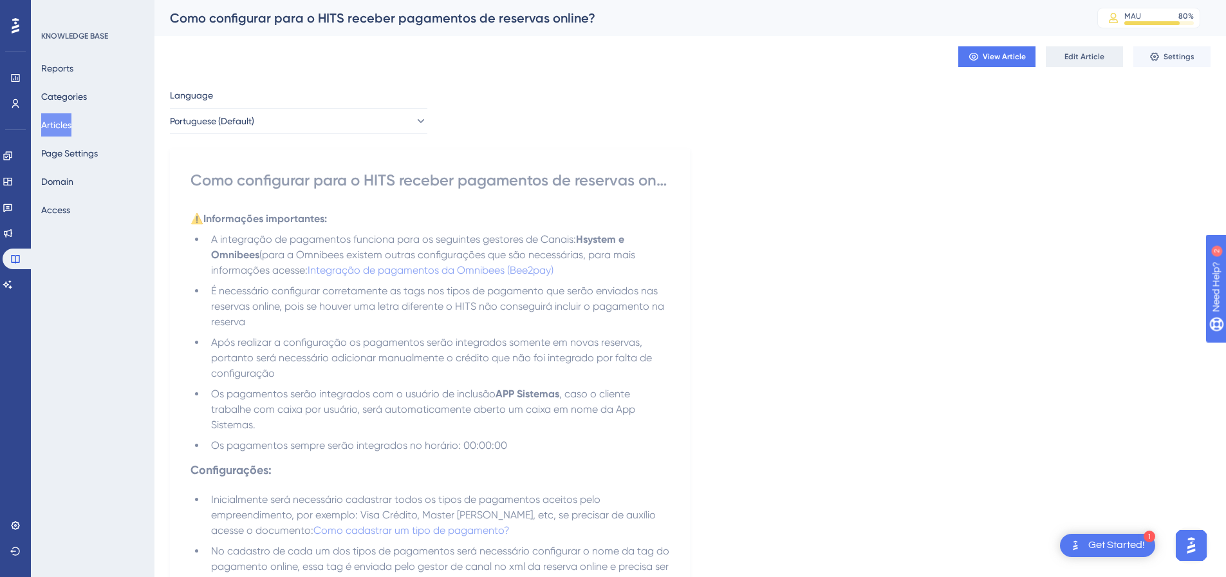
click at [1078, 57] on span "Edit Article" at bounding box center [1085, 56] width 40 height 10
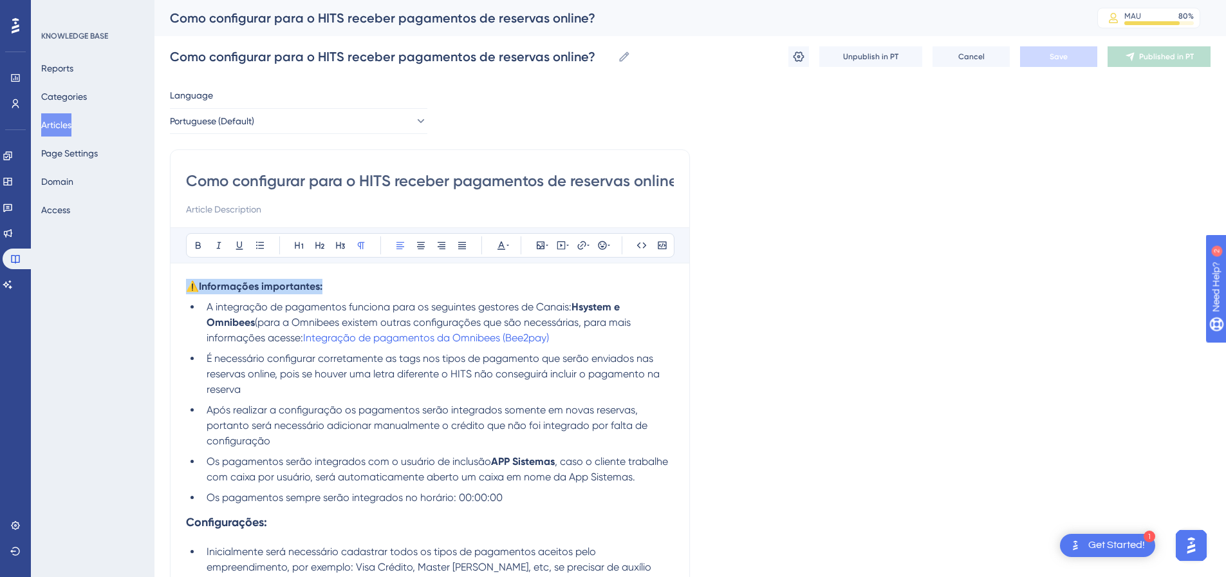
drag, startPoint x: 334, startPoint y: 283, endPoint x: 187, endPoint y: 283, distance: 147.4
click at [187, 283] on p "⚠️ Informações importantes:" at bounding box center [430, 286] width 488 height 15
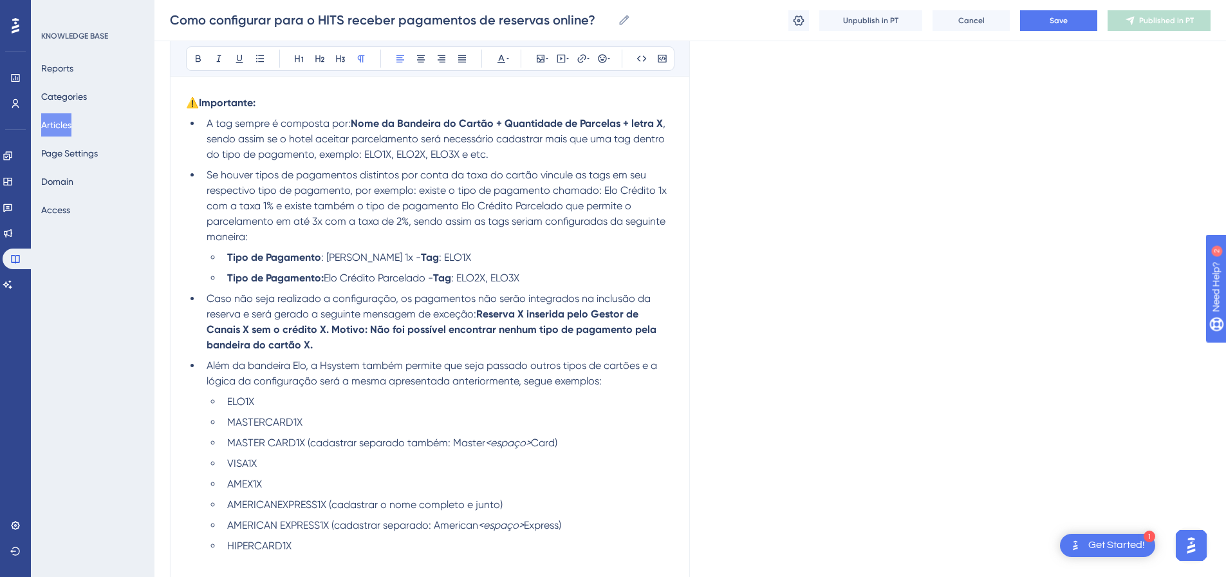
scroll to position [837, 0]
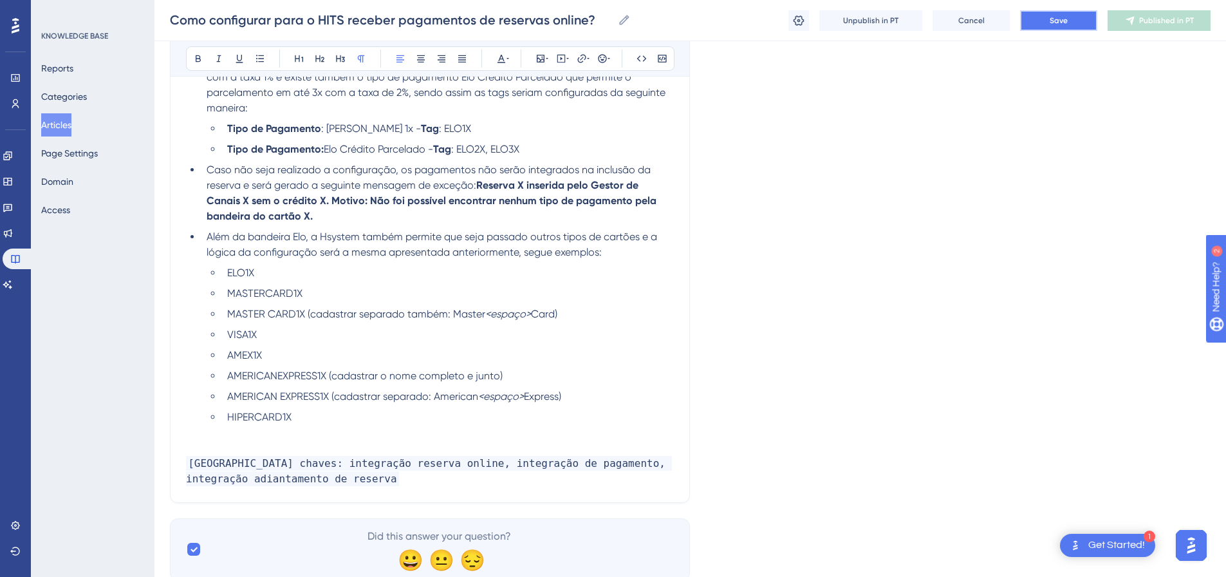
click at [1067, 24] on span "Save" at bounding box center [1059, 20] width 18 height 10
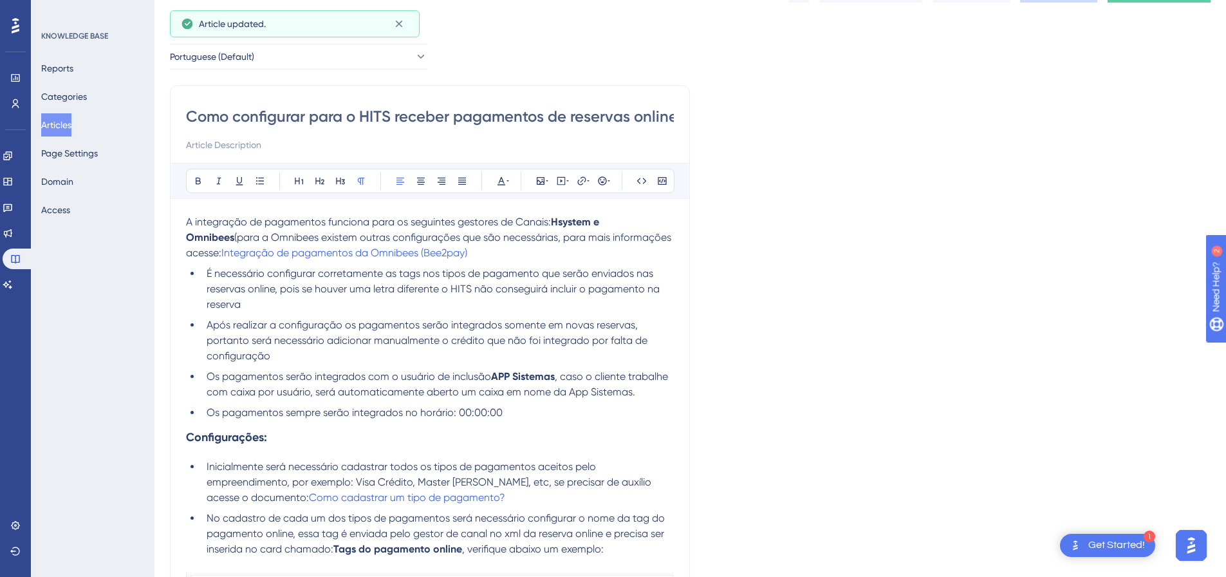
scroll to position [0, 0]
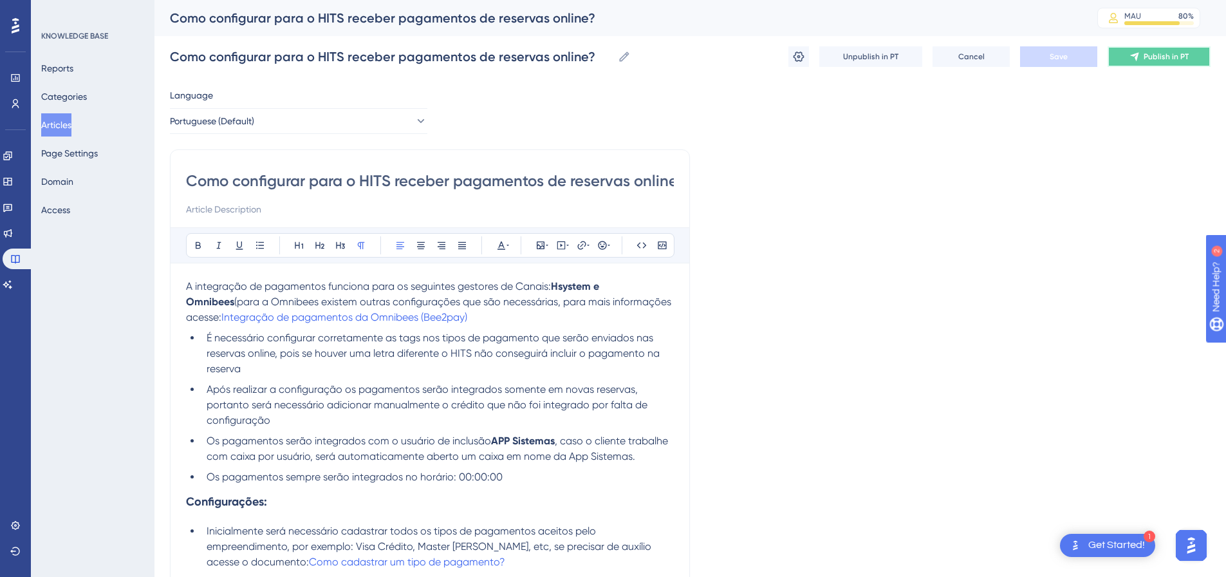
click at [1146, 53] on span "Publish in PT" at bounding box center [1166, 56] width 45 height 10
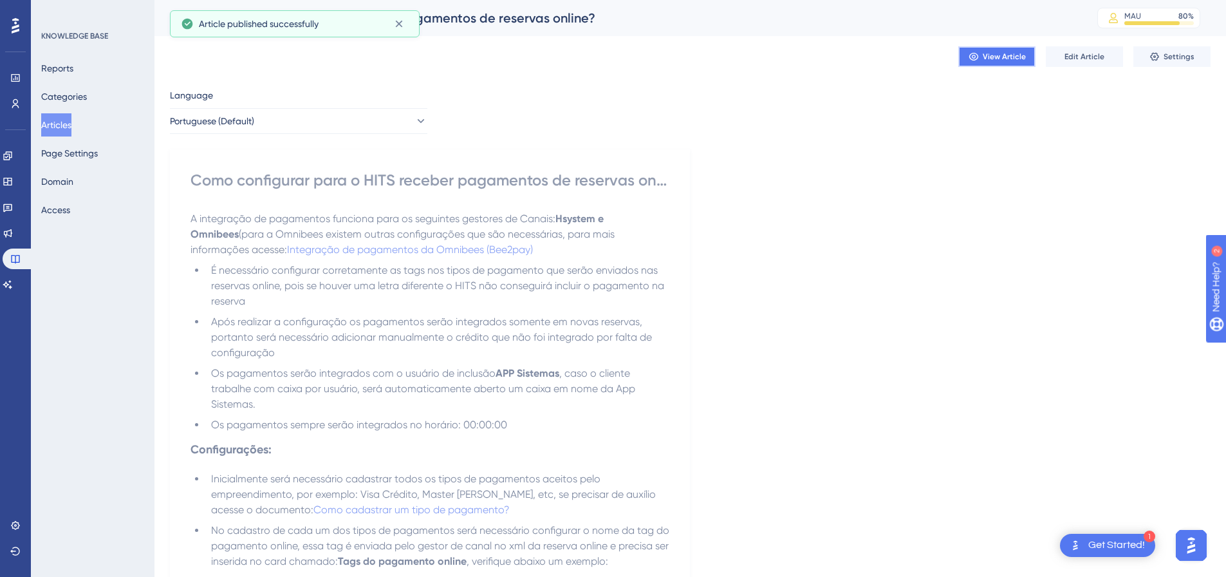
click at [993, 64] on button "View Article" at bounding box center [996, 56] width 77 height 21
click at [990, 43] on div "View Article Edit Article Settings" at bounding box center [690, 56] width 1041 height 41
click at [987, 58] on span "View Article" at bounding box center [1004, 56] width 43 height 10
click at [1091, 56] on span "Edit Article" at bounding box center [1085, 56] width 40 height 10
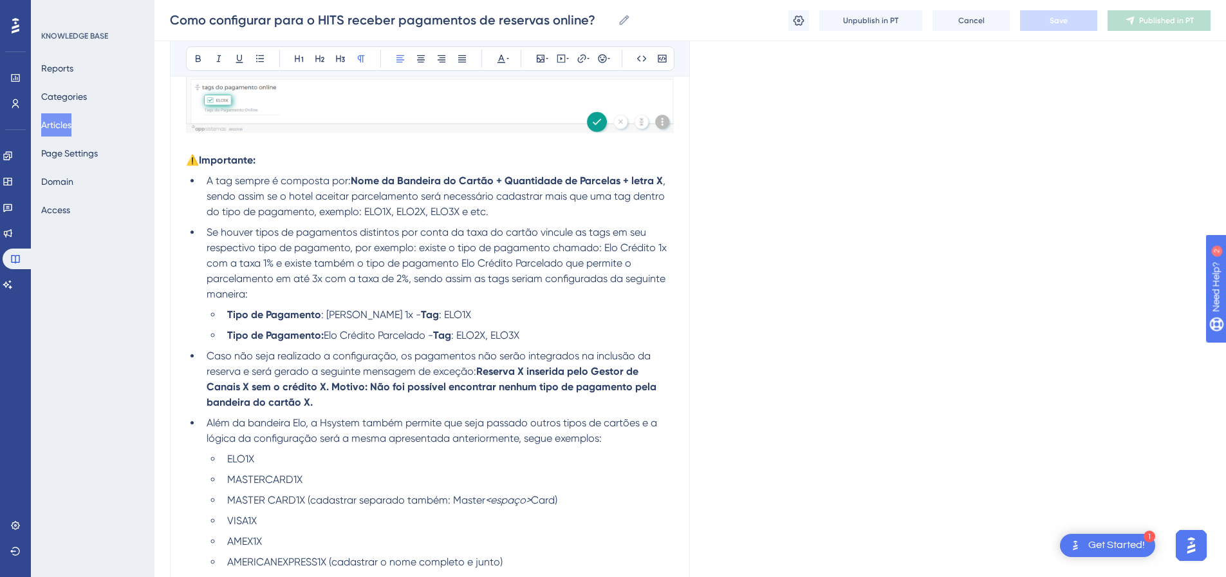
scroll to position [881, 0]
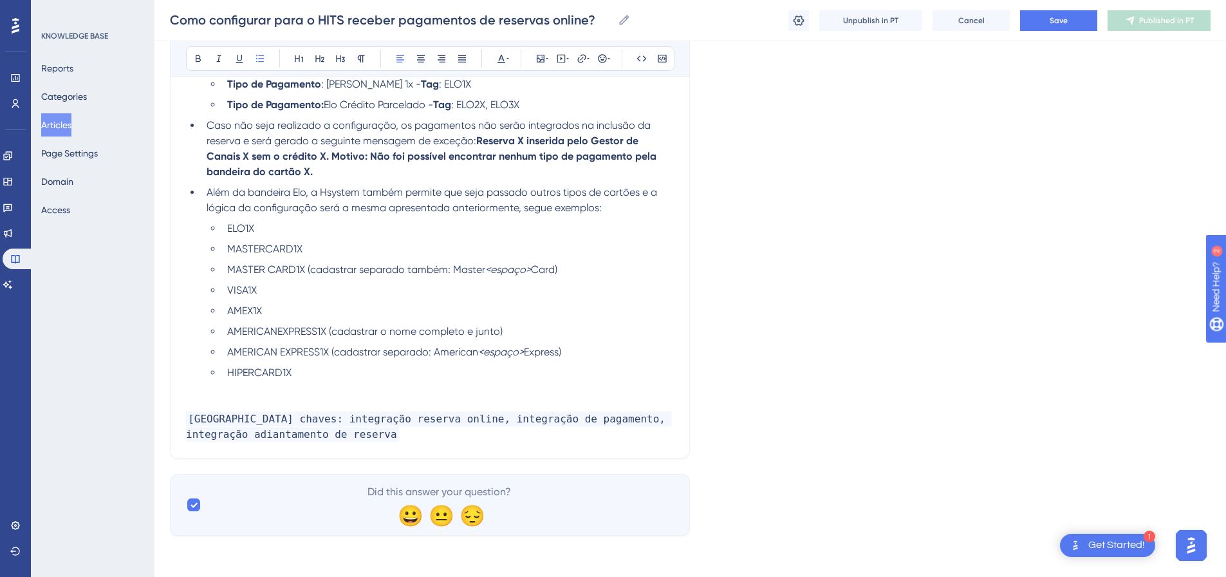
click at [319, 375] on li "HIPERCARD1X" at bounding box center [448, 372] width 452 height 15
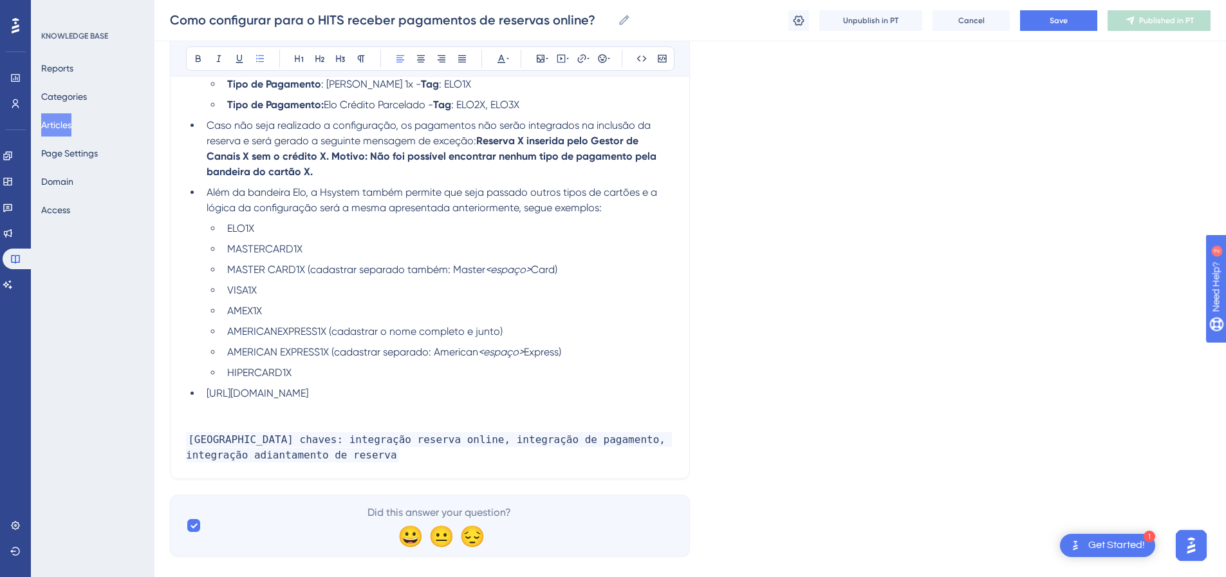
click at [334, 401] on li "[URL][DOMAIN_NAME]" at bounding box center [437, 393] width 472 height 15
drag, startPoint x: 333, startPoint y: 405, endPoint x: 210, endPoint y: 399, distance: 123.1
click at [210, 399] on li "[URL][DOMAIN_NAME]" at bounding box center [437, 393] width 472 height 15
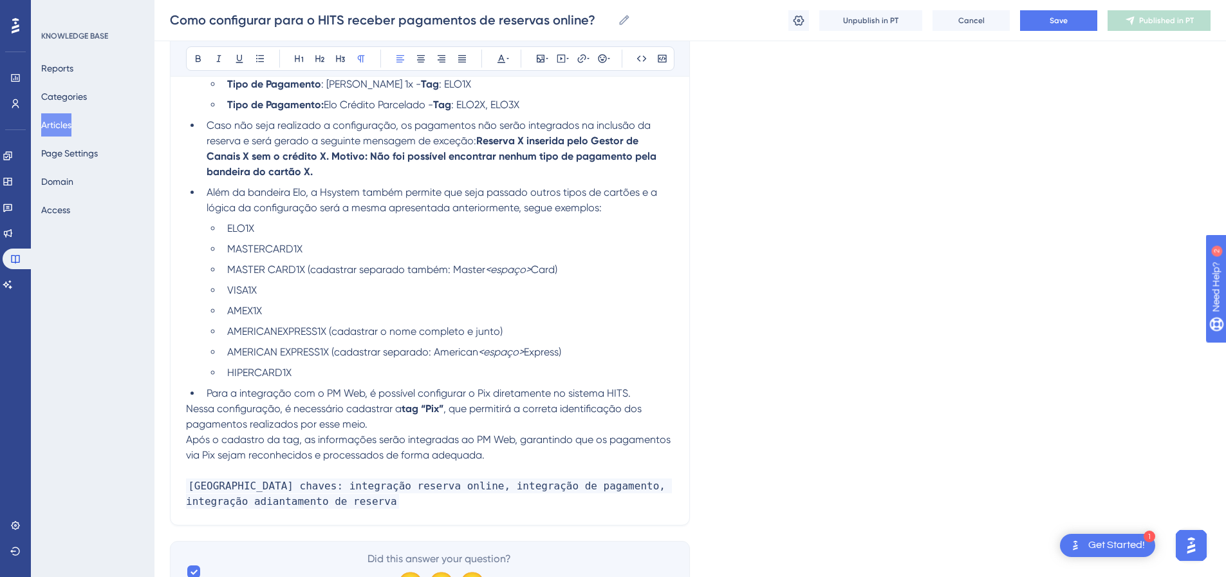
click at [491, 394] on span "Para a integração com o PM Web, é possível configurar o Pix diretamente no sist…" at bounding box center [419, 393] width 424 height 12
click at [472, 439] on span "Após o cadastro da tag, as informações serão integradas ao PM Web, garantindo q…" at bounding box center [429, 447] width 487 height 28
drag, startPoint x: 477, startPoint y: 440, endPoint x: 516, endPoint y: 442, distance: 38.6
click at [516, 442] on span "Após o cadastro da tag, as informações serão integradas ao PM Web, garantindo q…" at bounding box center [429, 447] width 487 height 28
click at [507, 460] on p "Após o cadastro da tag, as informações serão integradas ao Hits, garantindo que…" at bounding box center [430, 447] width 488 height 31
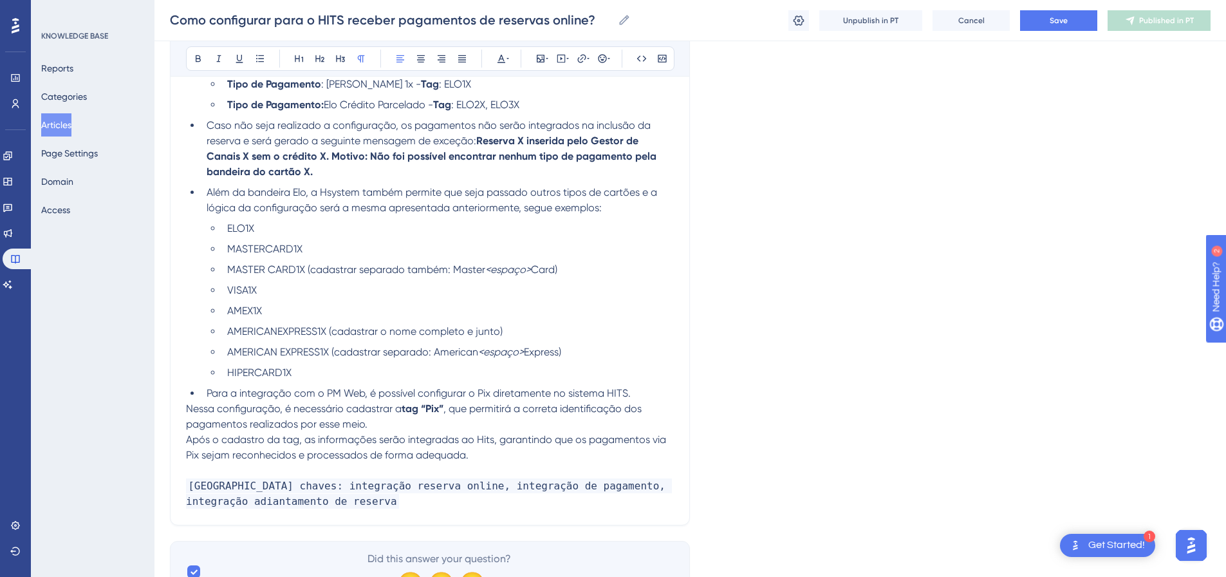
click at [201, 395] on li "Para a integração com o PM Web, é possível configurar o Pix diretamente no sist…" at bounding box center [437, 393] width 472 height 15
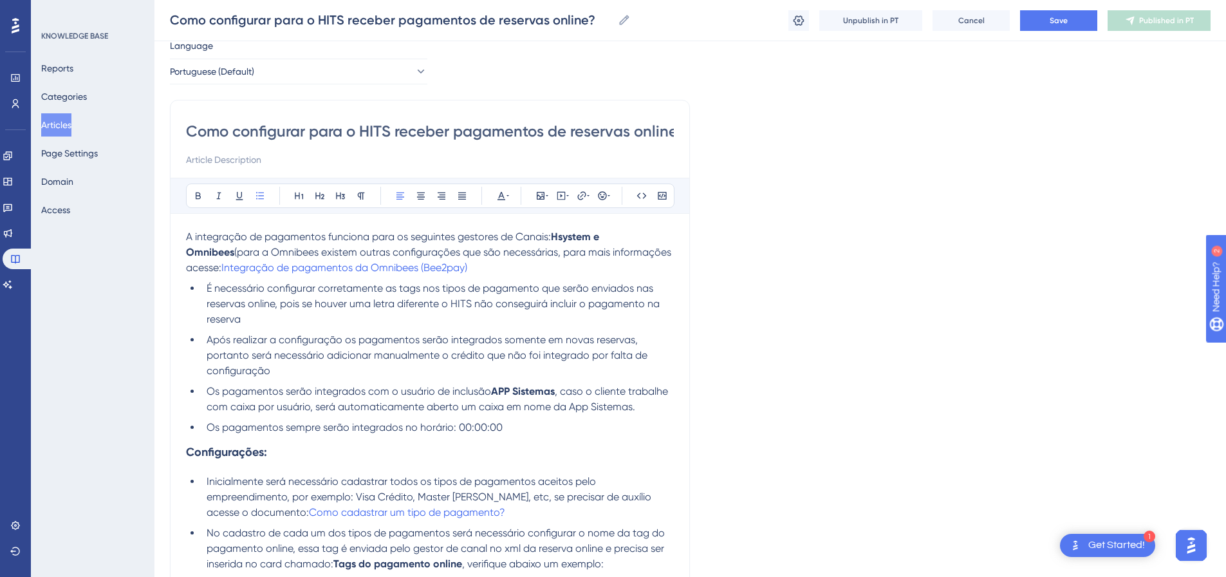
scroll to position [0, 0]
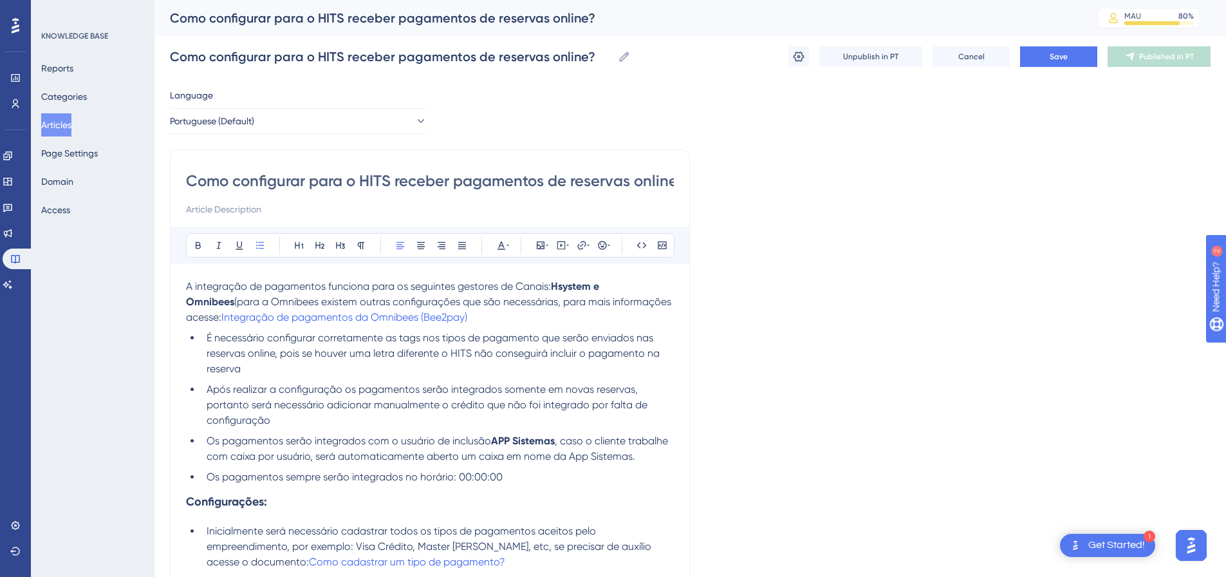
click at [602, 286] on strong "Hsystem e Omnibees" at bounding box center [394, 294] width 416 height 28
click at [660, 285] on p "A integração de pagamentos funciona para os seguintes gestores de Canais: Hsyst…" at bounding box center [430, 302] width 488 height 46
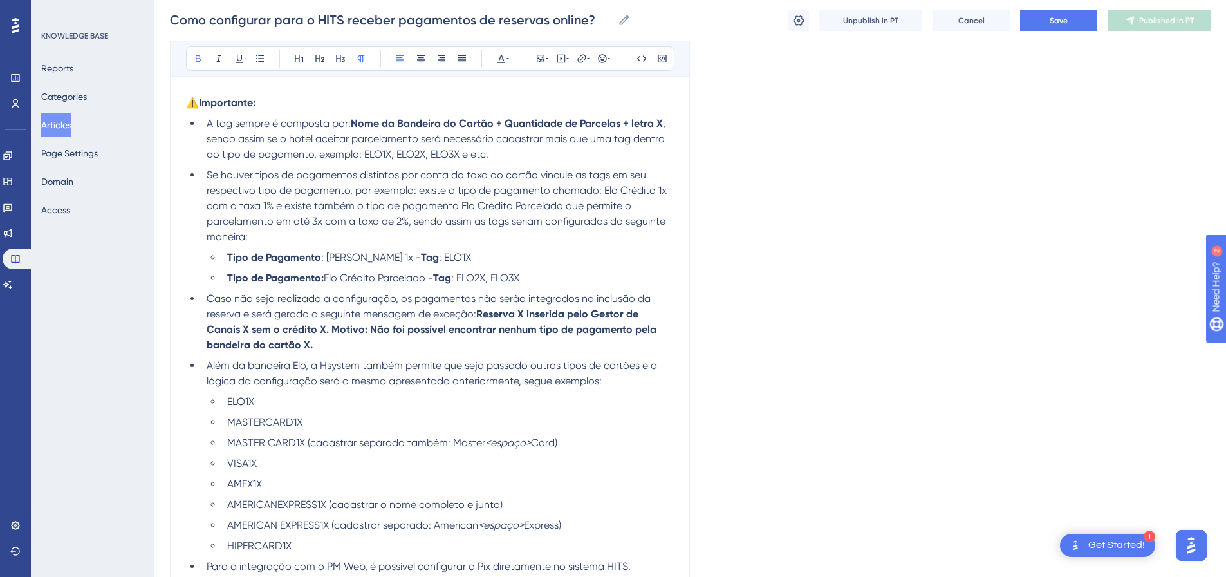
scroll to position [948, 0]
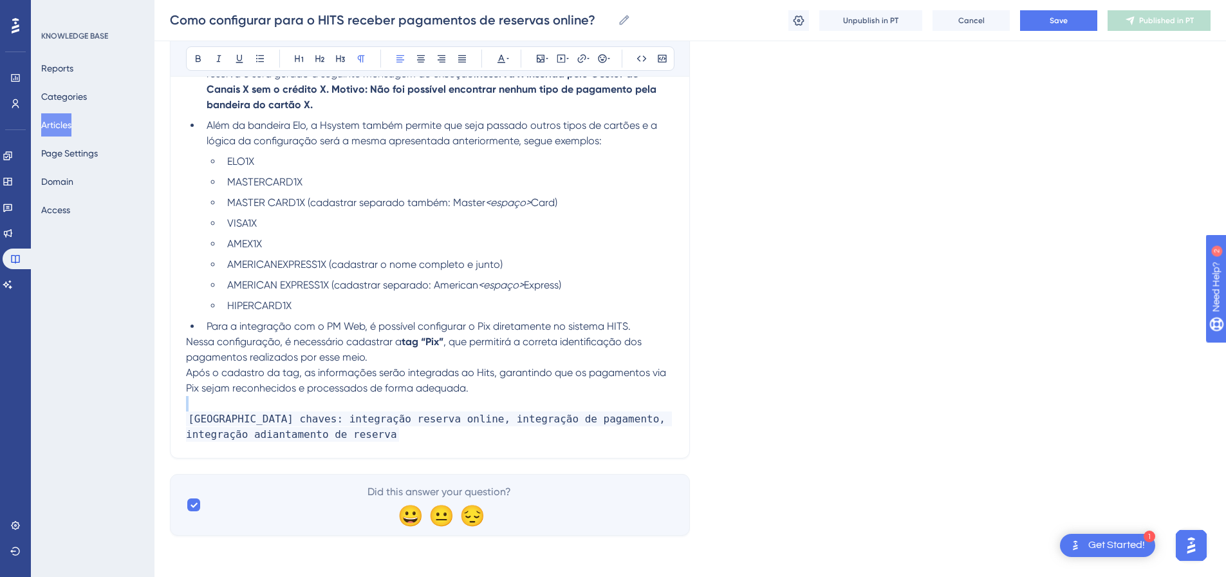
drag, startPoint x: 480, startPoint y: 389, endPoint x: 392, endPoint y: 399, distance: 88.8
click at [487, 392] on p "Após o cadastro da tag, as informações serão integradas ao Hits, garantindo que…" at bounding box center [430, 380] width 488 height 31
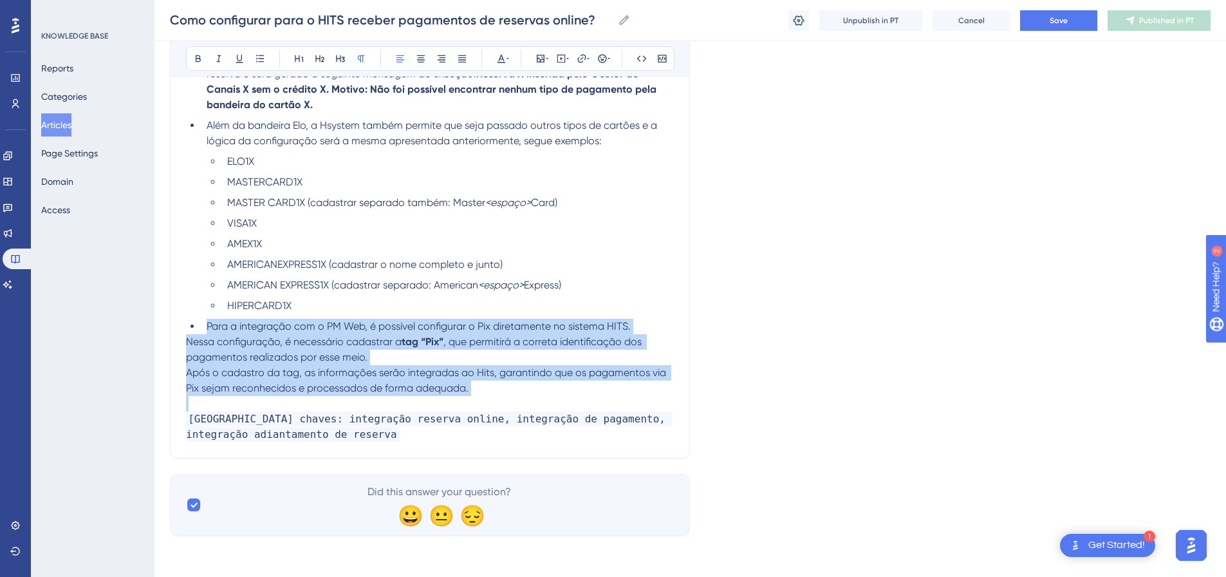
drag, startPoint x: 474, startPoint y: 391, endPoint x: 207, endPoint y: 330, distance: 274.0
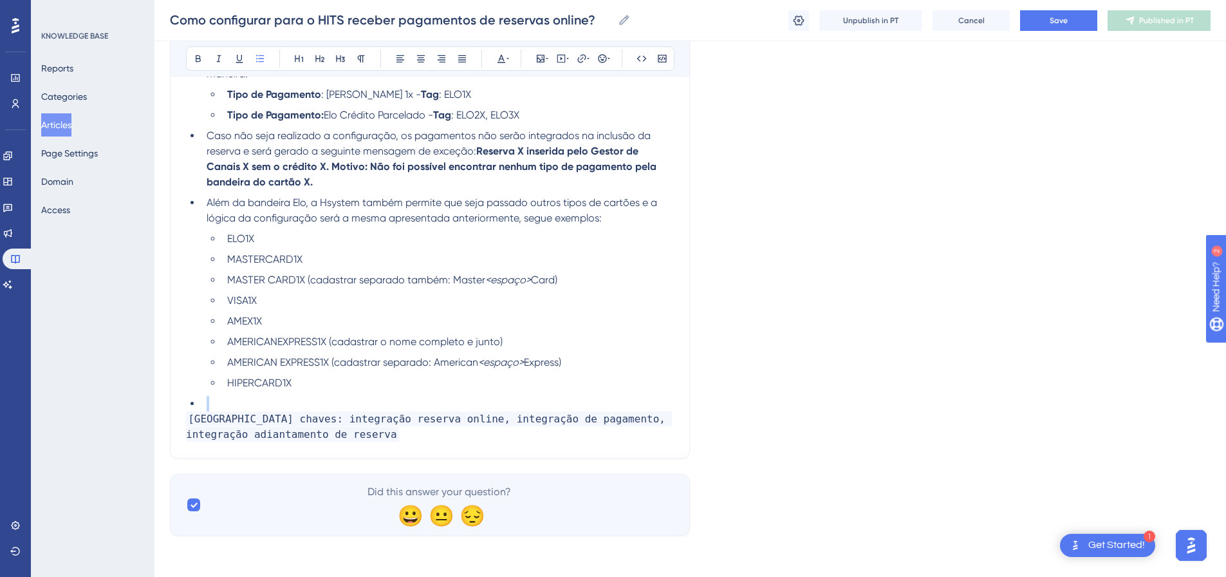
scroll to position [871, 0]
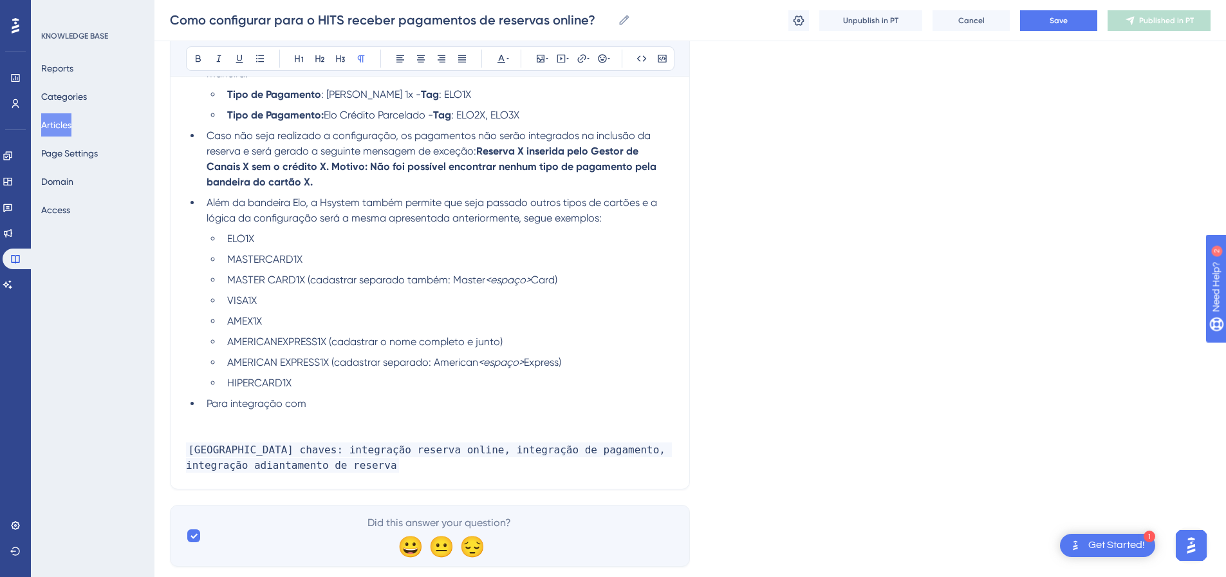
click at [357, 402] on li "Para integração com" at bounding box center [437, 403] width 472 height 15
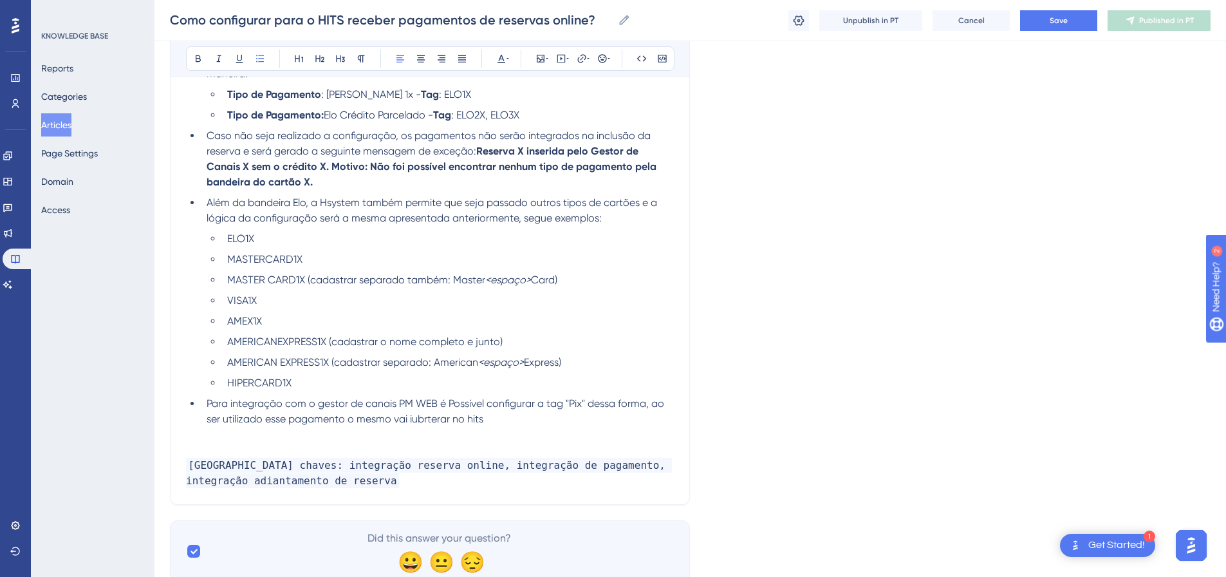
click at [497, 416] on li "Para integração com o gestor de canais PM WEB é Possível configurar a tag "Pix"…" at bounding box center [437, 411] width 472 height 31
click at [511, 412] on li "Para integração com o gestor de canais PM WEB é Possível configurar a tag "Pix"…" at bounding box center [437, 411] width 472 height 31
click at [511, 416] on li "Para integração com o gestor de canais PM WEB é Possível configurar a tag "Pix"…" at bounding box center [437, 411] width 472 height 31
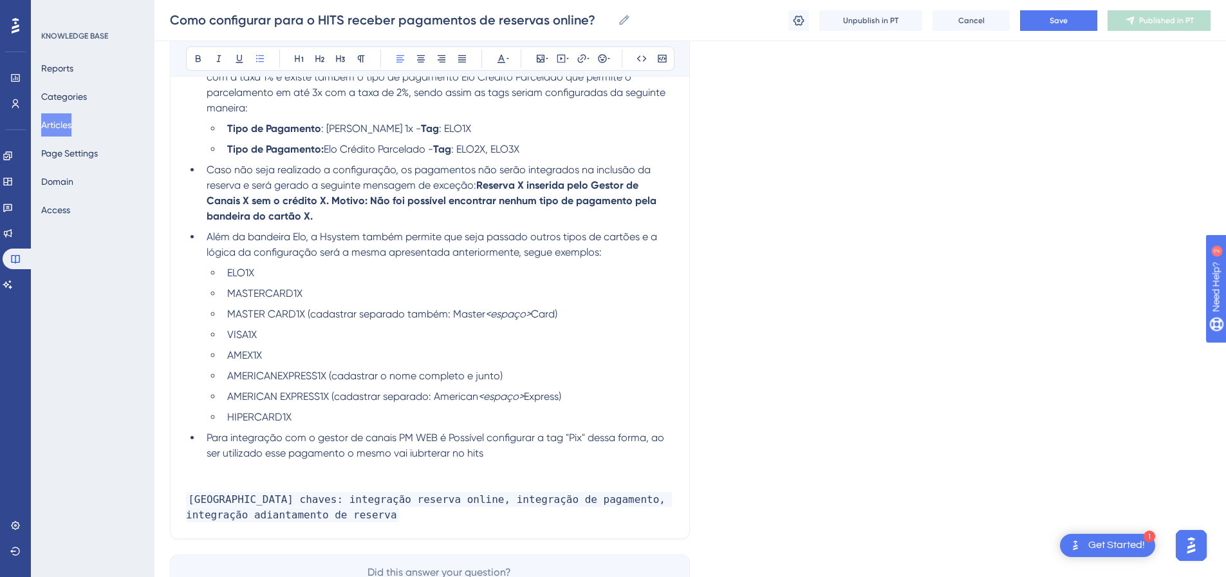
scroll to position [917, 0]
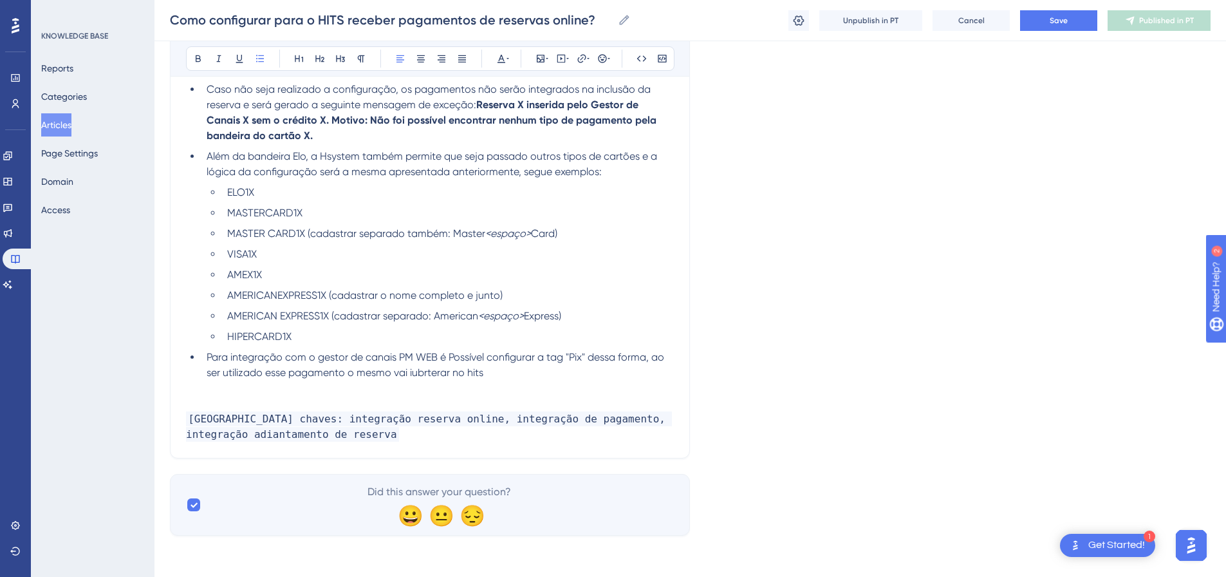
drag, startPoint x: 507, startPoint y: 368, endPoint x: 579, endPoint y: 372, distance: 72.2
click at [579, 372] on li "Para integração com o gestor de canais PM WEB é Possível configurar a tag "Pix"…" at bounding box center [437, 365] width 472 height 31
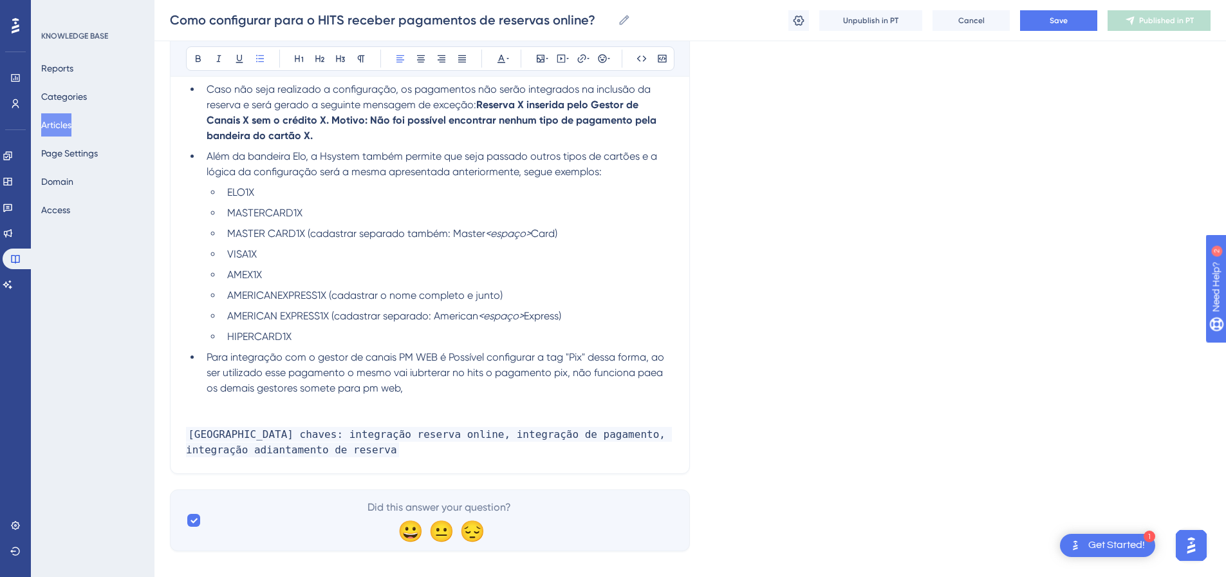
click at [579, 364] on li "Para integração com o gestor de canais PM WEB é Possível configurar a tag "Pix"…" at bounding box center [437, 373] width 472 height 46
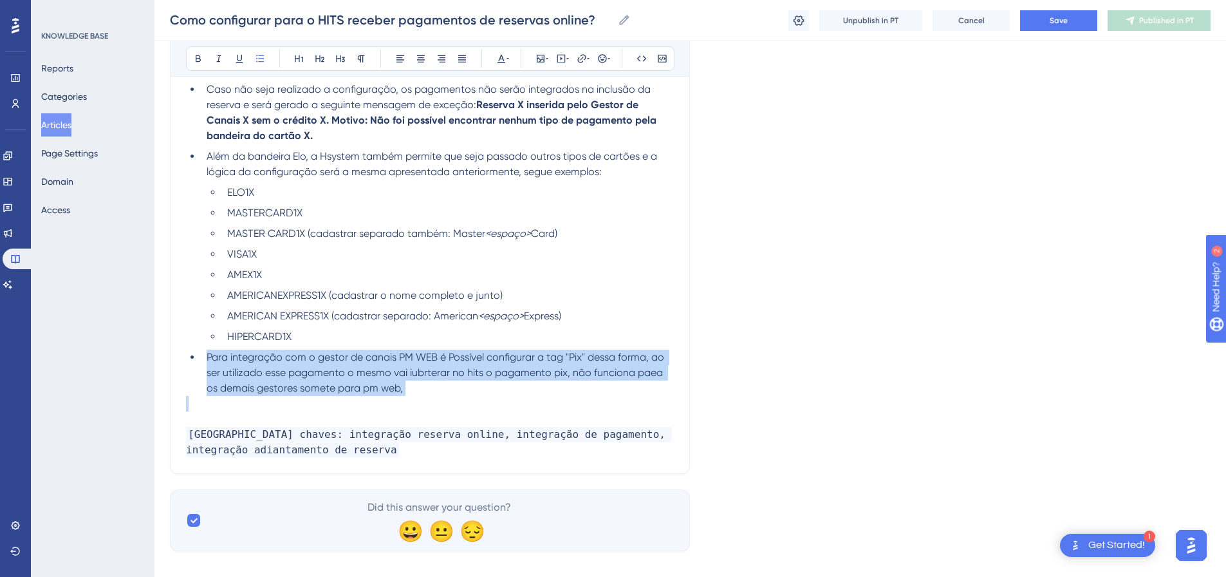
click at [579, 364] on li "Para integração com o gestor de canais PM WEB é Possível configurar a tag "Pix"…" at bounding box center [437, 373] width 472 height 46
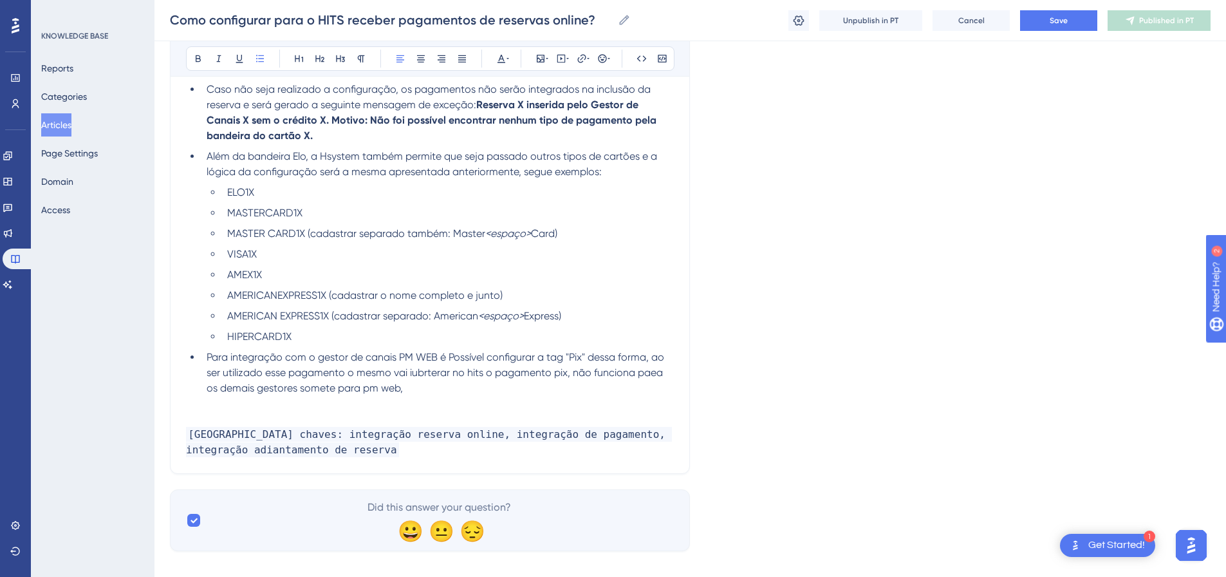
click at [403, 366] on span "Para integração com o gestor de canais PM WEB é Possível configurar a tag "Pix"…" at bounding box center [437, 372] width 460 height 43
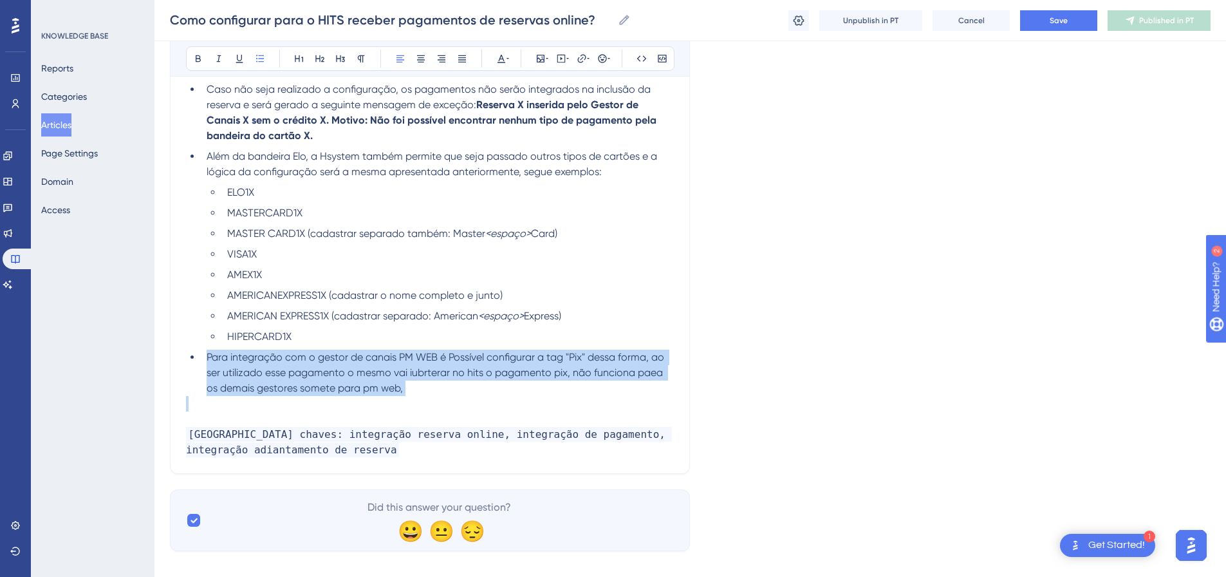
click at [403, 366] on span "Para integração com o gestor de canais PM WEB é Possível configurar a tag "Pix"…" at bounding box center [437, 372] width 460 height 43
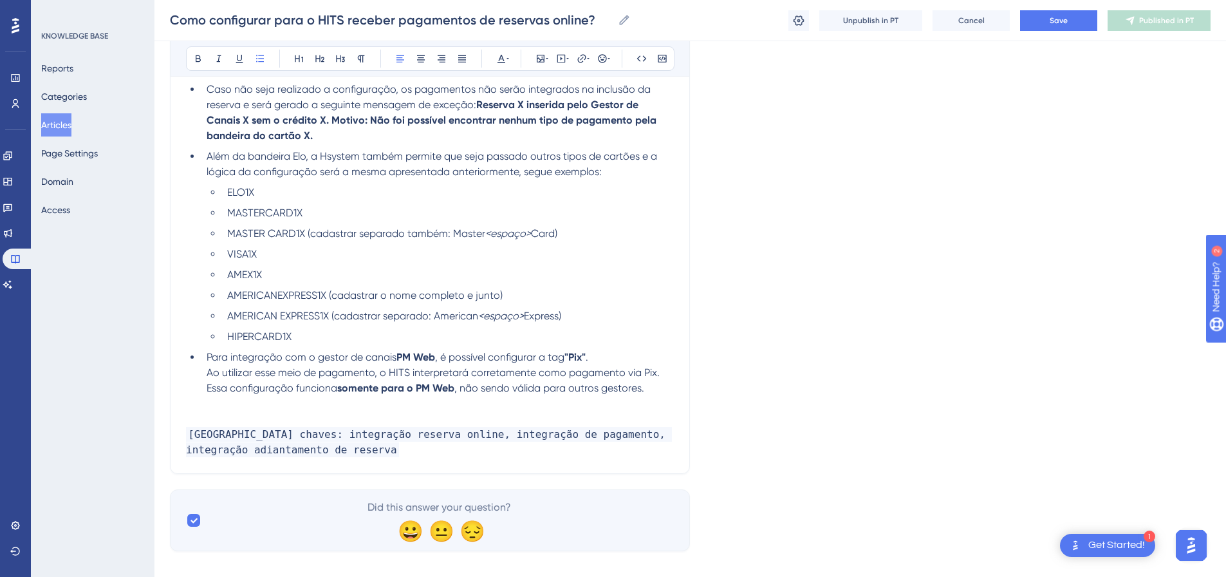
click at [205, 373] on li "Para integração com o gestor de canais PM Web , é possível configurar a tag "Pi…" at bounding box center [437, 373] width 472 height 46
click at [241, 370] on span "Ao utilizar esse meio de pagamento, o HITS interpretará corretamente como pagam…" at bounding box center [433, 372] width 453 height 12
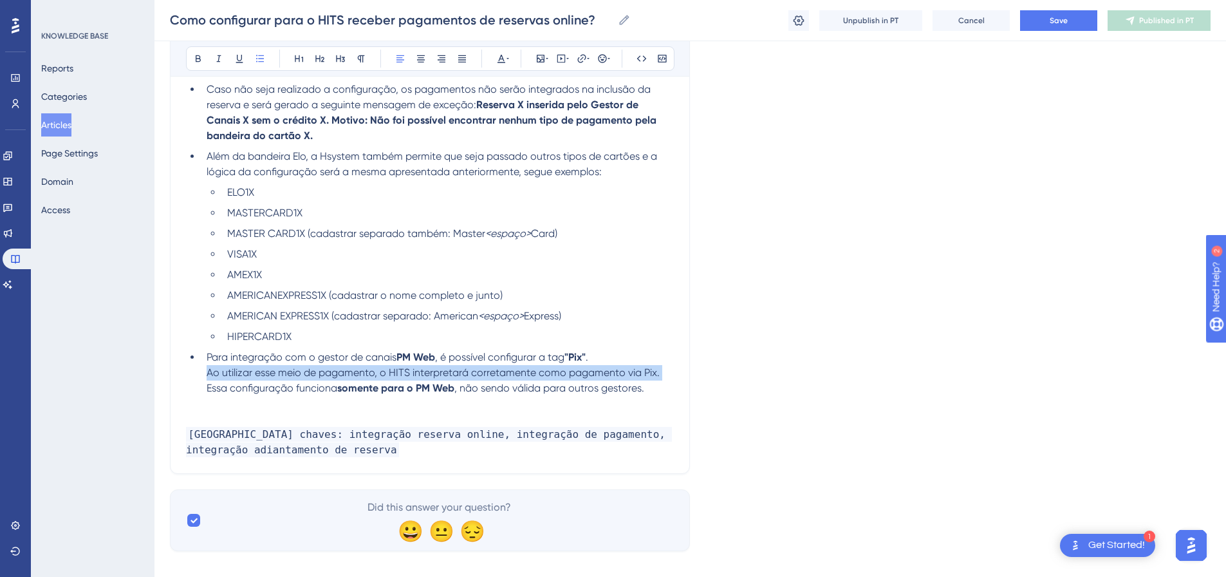
click at [241, 370] on span "Ao utilizar esse meio de pagamento, o HITS interpretará corretamente como pagam…" at bounding box center [433, 372] width 453 height 12
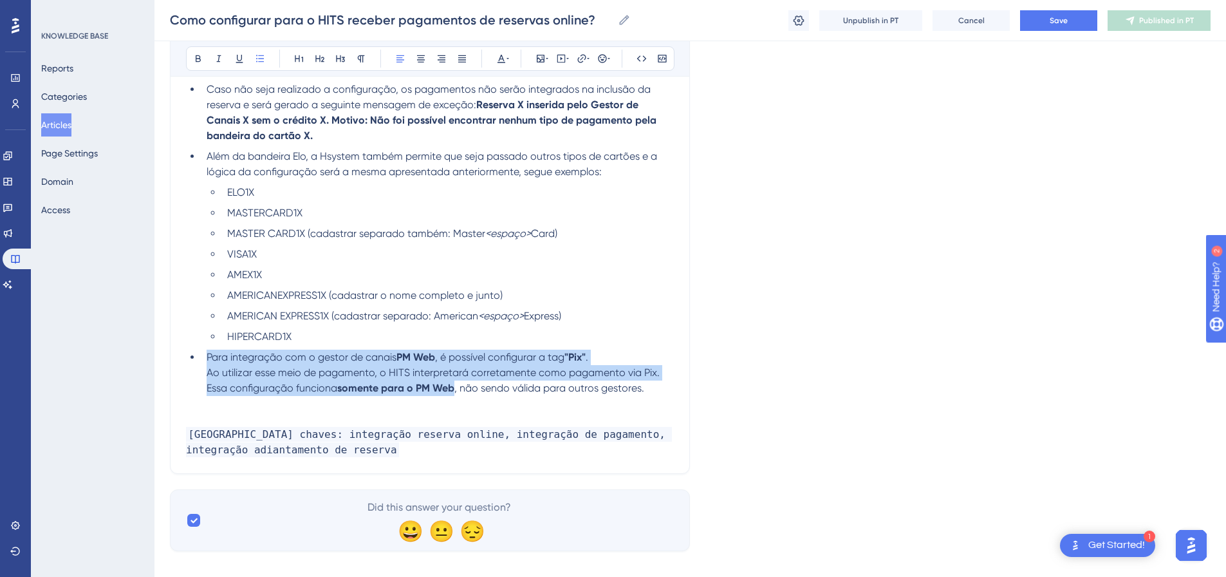
scroll to position [902, 0]
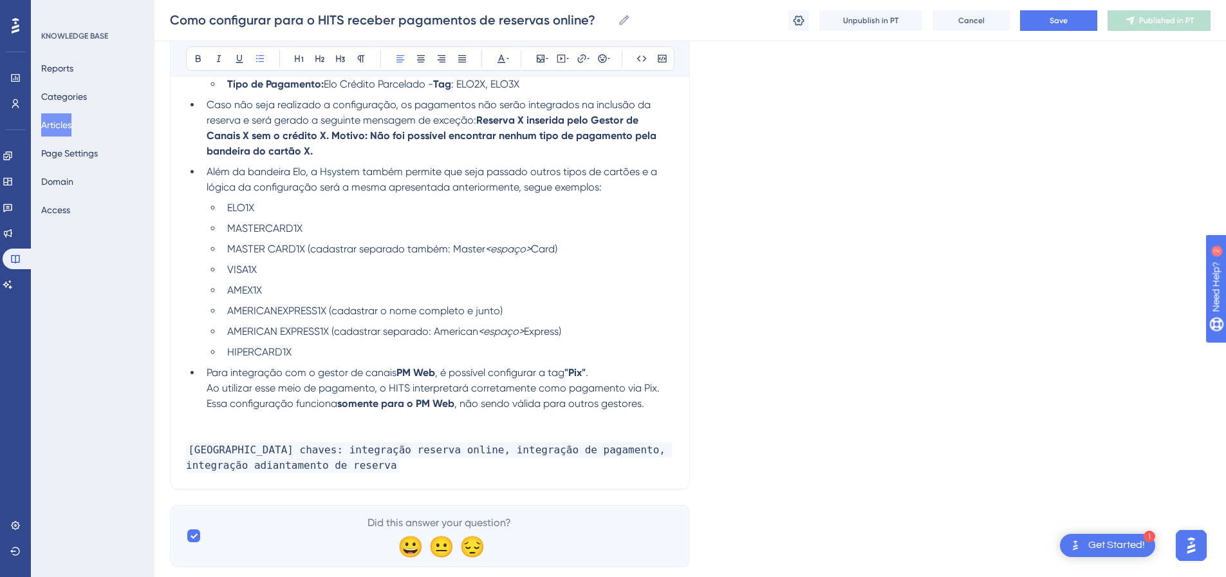
click at [264, 387] on span "Ao utilizar esse meio de pagamento, o HITS interpretará corretamente como pagam…" at bounding box center [433, 388] width 453 height 12
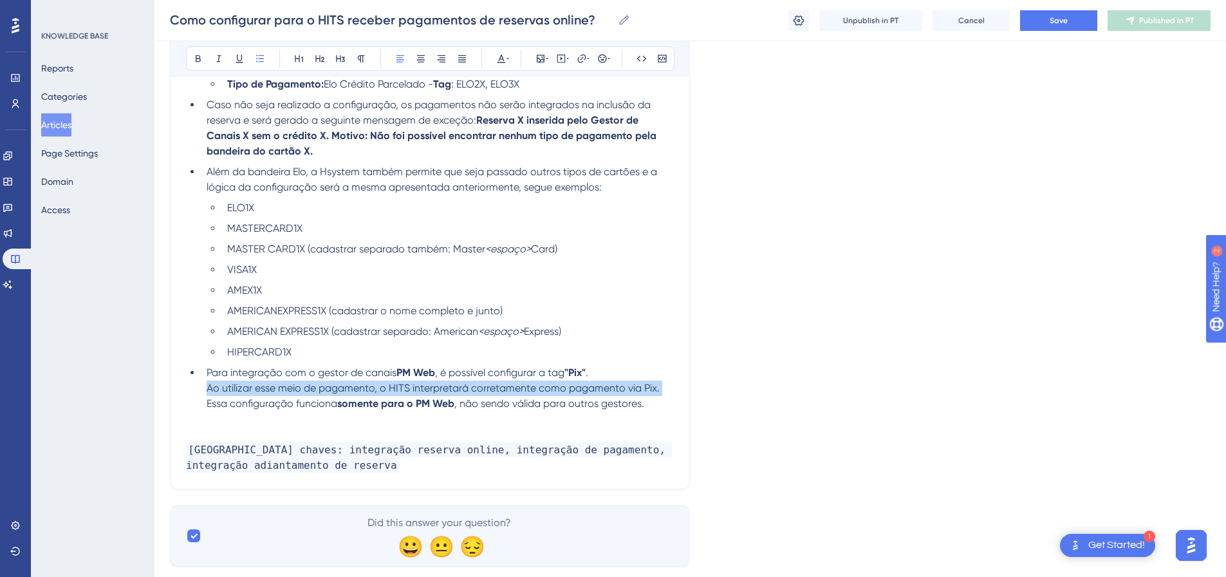
click at [264, 387] on span "Ao utilizar esse meio de pagamento, o HITS interpretará corretamente como pagam…" at bounding box center [433, 388] width 453 height 12
drag, startPoint x: 657, startPoint y: 388, endPoint x: 200, endPoint y: 391, distance: 456.4
click at [200, 391] on ul "A tag sempre é composta por: Nome da Bandeira do Cartão + Quantidade de Parcela…" at bounding box center [430, 166] width 488 height 489
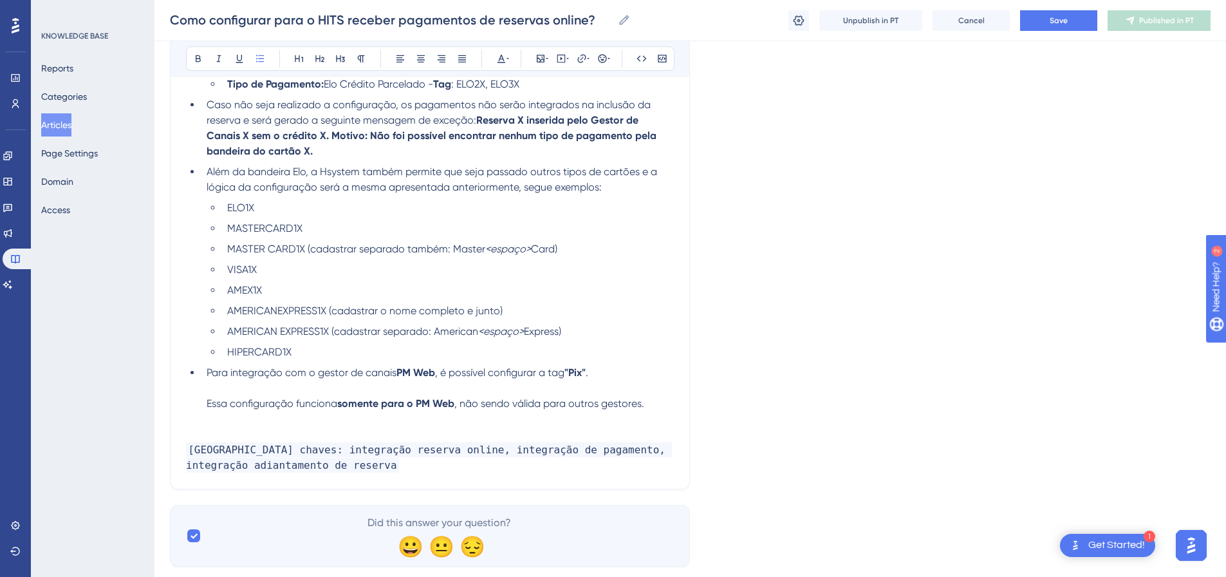
click at [205, 403] on li "Para integração com o gestor de canais PM Web , é possível configurar a tag "Pi…" at bounding box center [437, 388] width 472 height 46
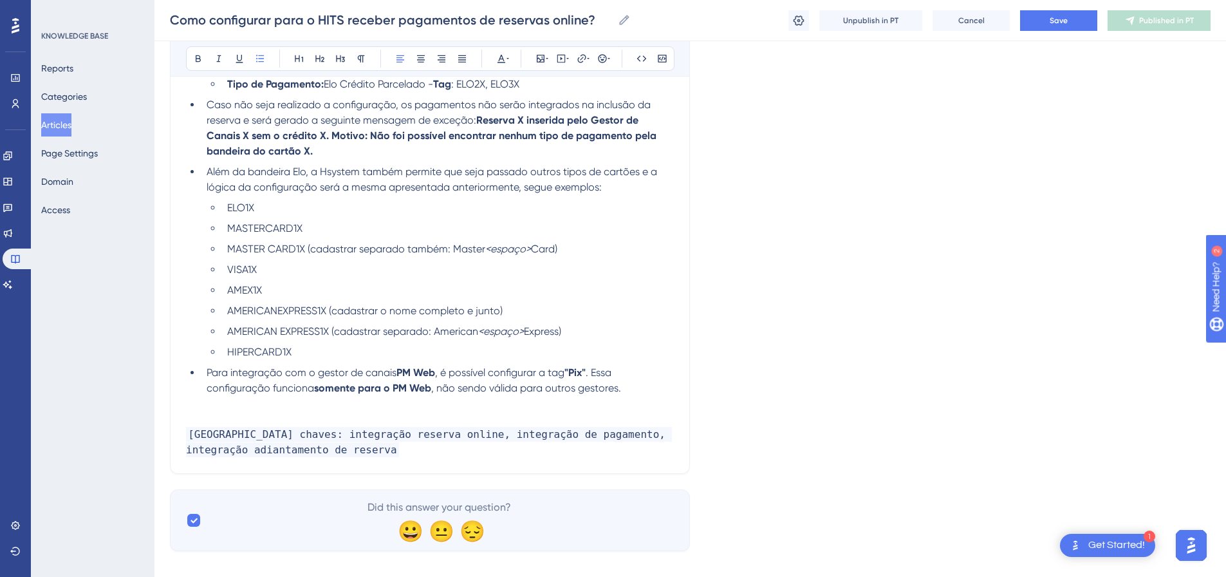
click at [586, 375] on strong ""Pix"" at bounding box center [575, 372] width 21 height 12
click at [586, 371] on strong ""Pix"" at bounding box center [575, 372] width 21 height 12
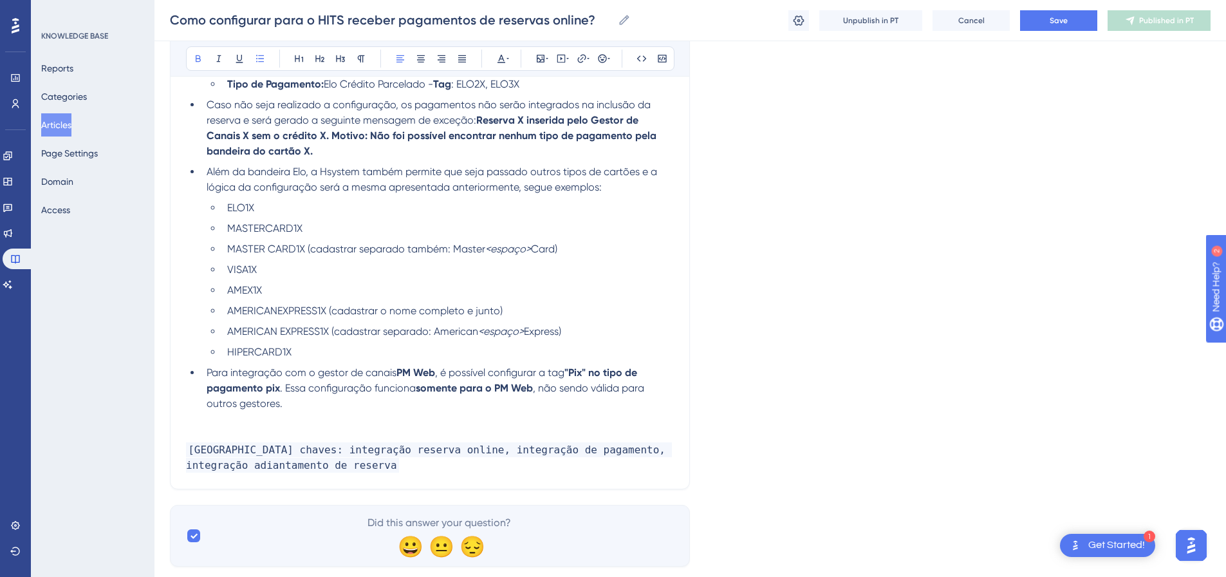
click at [301, 413] on p at bounding box center [430, 418] width 488 height 15
click at [277, 427] on p at bounding box center [430, 434] width 488 height 15
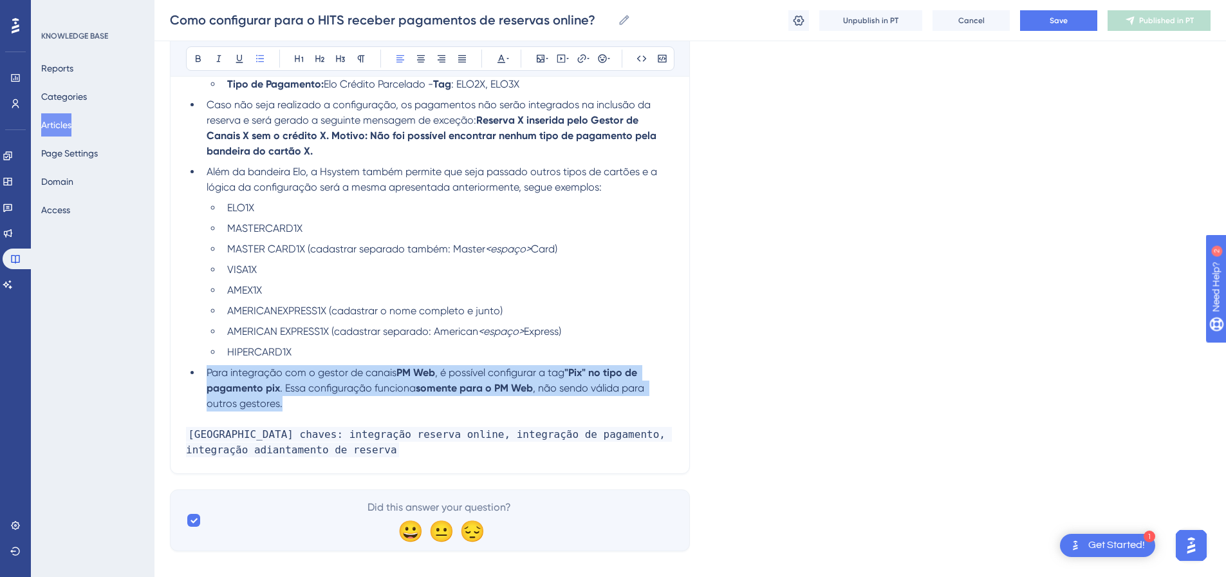
drag, startPoint x: 306, startPoint y: 401, endPoint x: 202, endPoint y: 366, distance: 109.5
click at [199, 366] on ul "A tag sempre é composta por: Nome da Bandeira do Cartão + Quantidade de Parcela…" at bounding box center [430, 166] width 488 height 489
copy li "Para integração com o gestor de canais PM Web , é possível configurar a tag "Pi…"
click at [1069, 20] on button "Save" at bounding box center [1058, 20] width 77 height 21
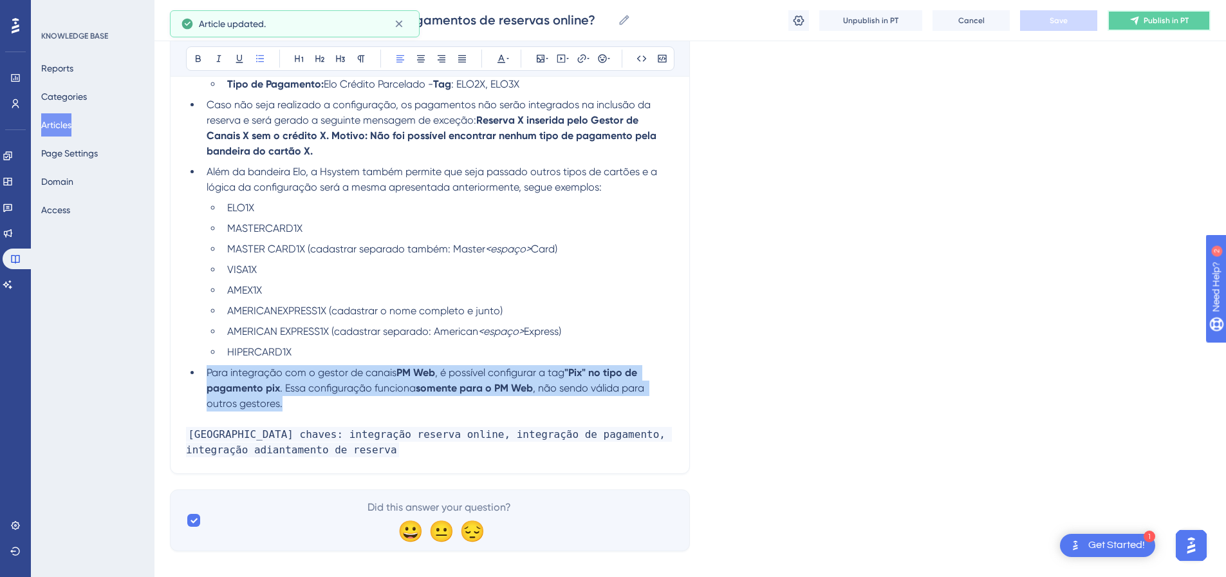
click at [1147, 22] on span "Publish in PT" at bounding box center [1166, 20] width 45 height 10
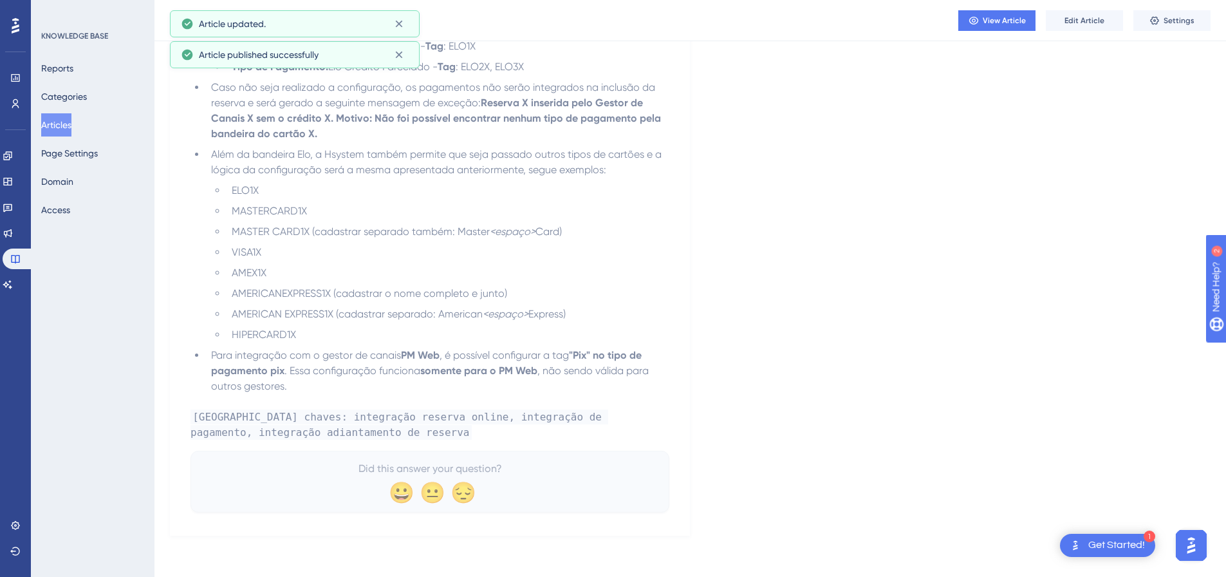
click at [71, 119] on button "Articles" at bounding box center [56, 124] width 30 height 23
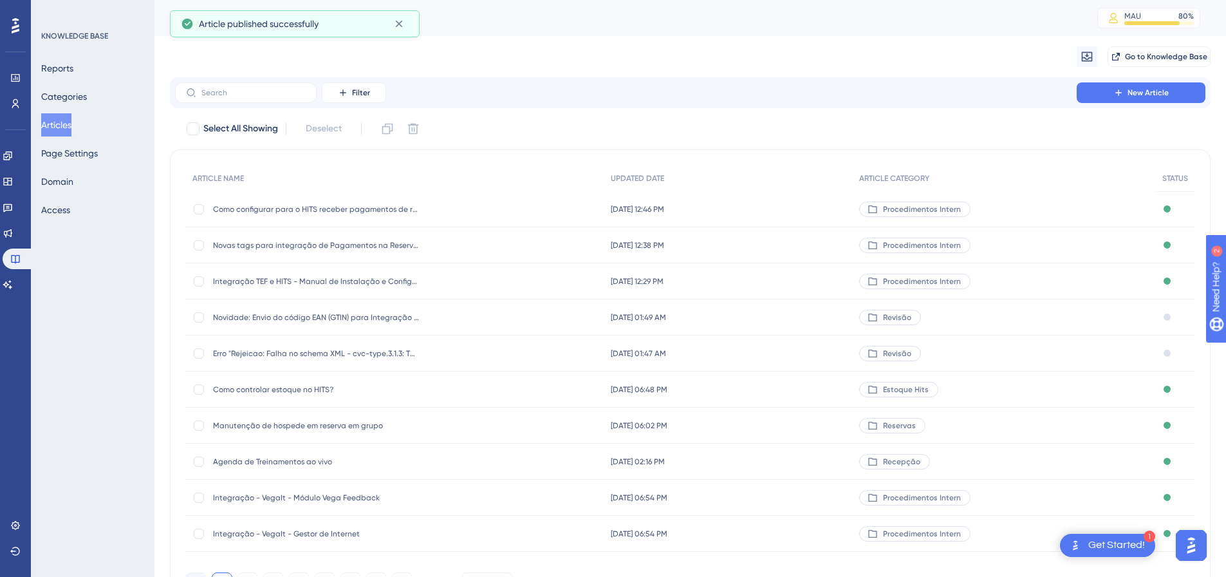
click at [268, 243] on span "Novas tags para integração de Pagamentos na Reserva Online" at bounding box center [316, 245] width 206 height 10
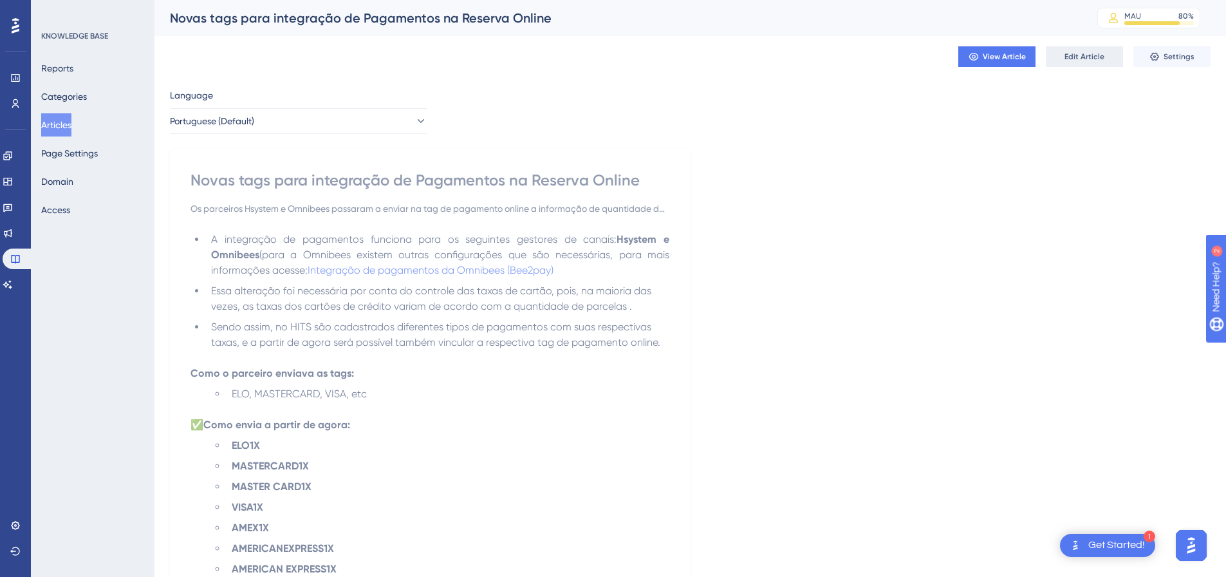
click at [1087, 56] on span "Edit Article" at bounding box center [1085, 56] width 40 height 10
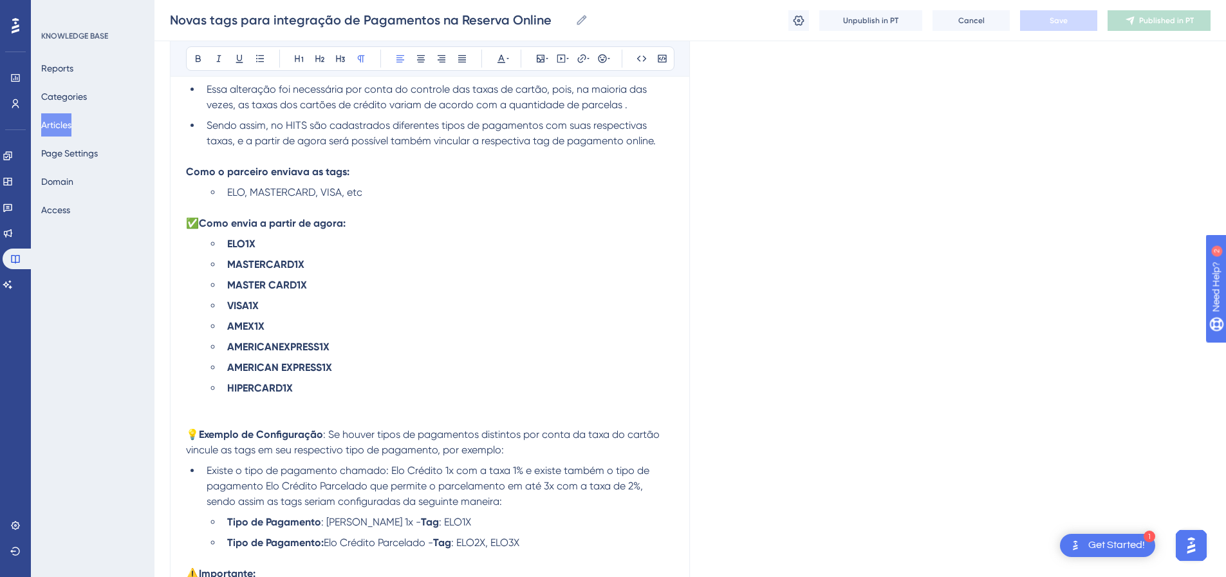
scroll to position [55, 0]
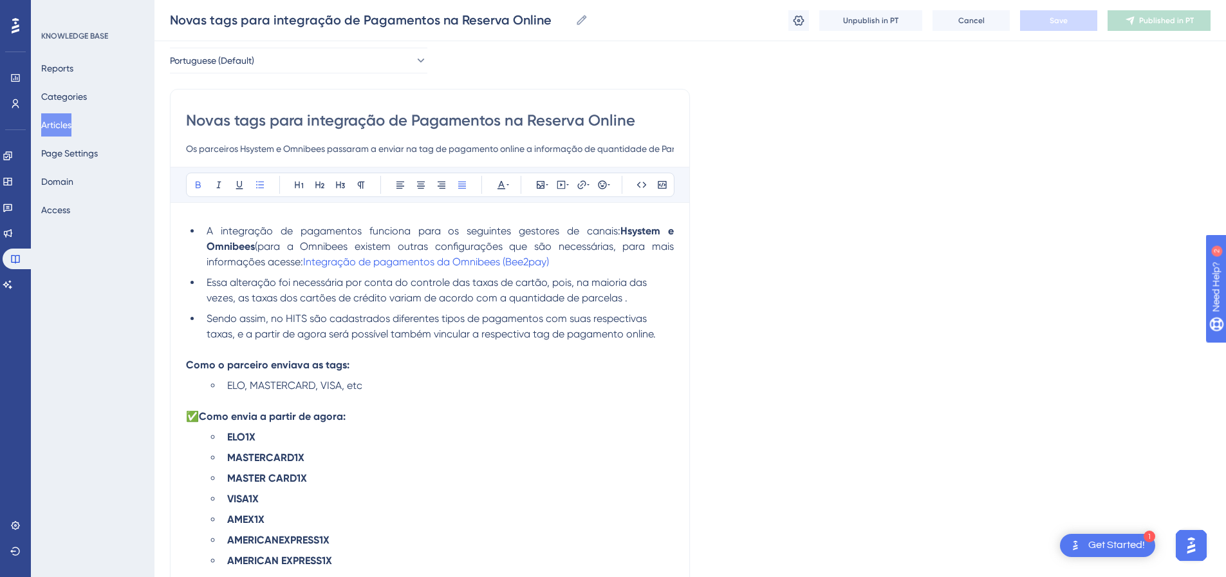
click at [675, 230] on strong "Hsystem e Omnibees" at bounding box center [442, 239] width 470 height 28
click at [238, 245] on strong "Hsystem e Omnibees e PM WEb" at bounding box center [442, 239] width 470 height 28
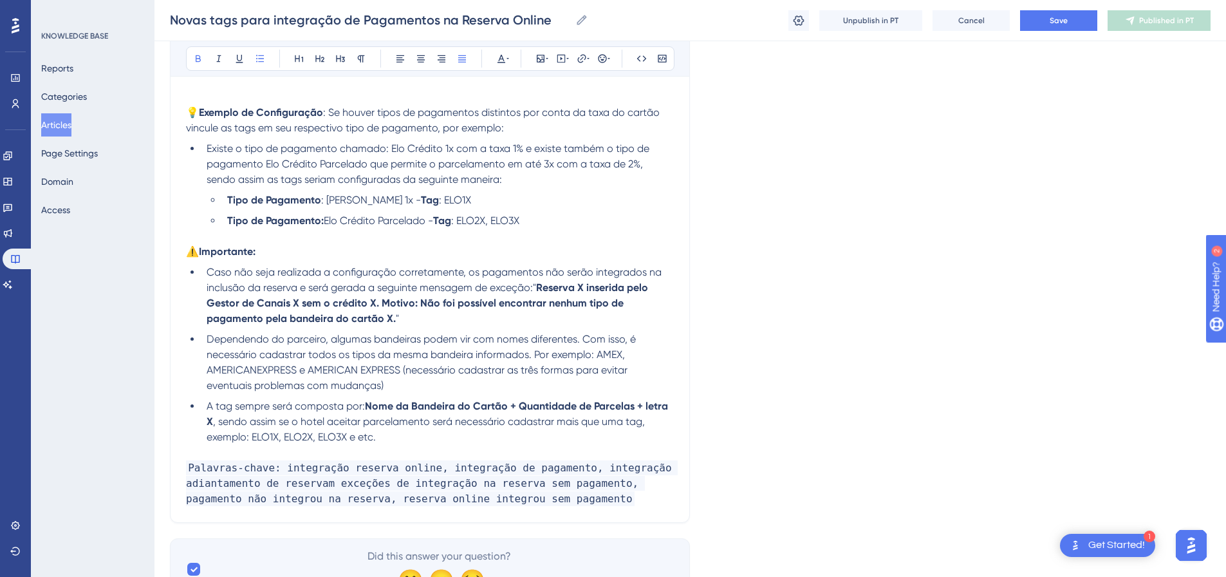
scroll to position [635, 0]
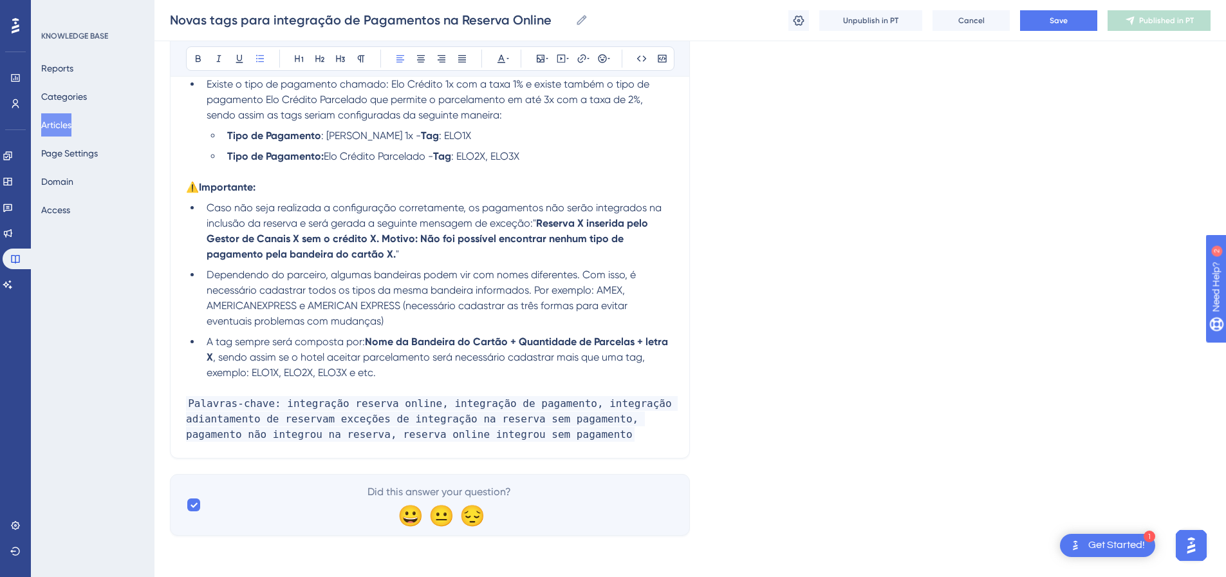
click at [420, 378] on li "A tag sempre será composta por: Nome da Bandeira do Cartão + Quantidade de Parc…" at bounding box center [437, 357] width 472 height 46
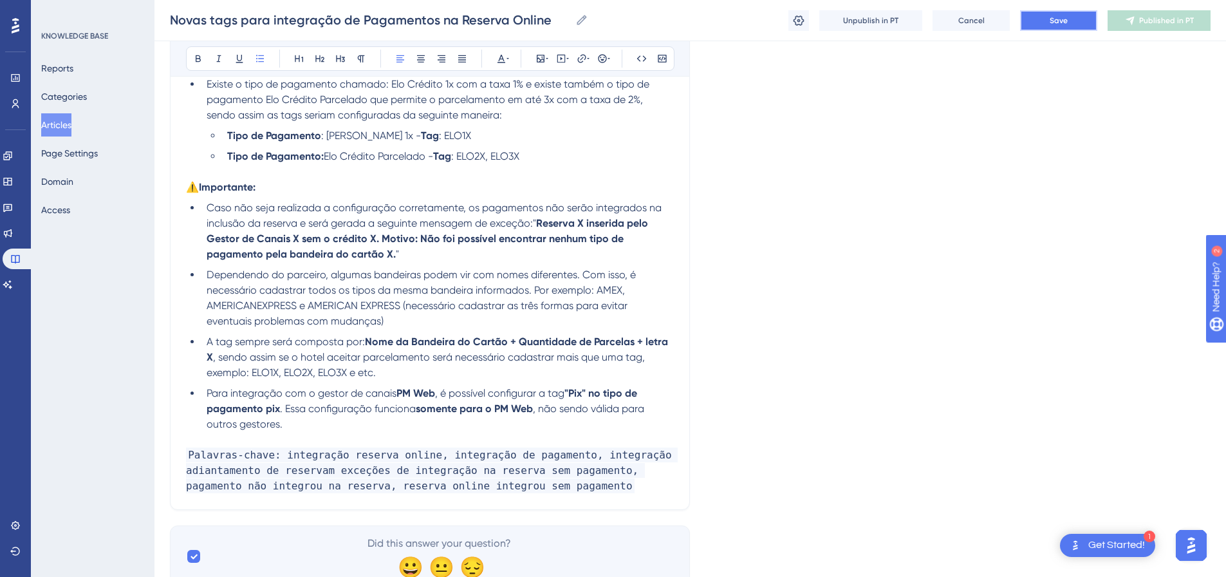
click at [1057, 15] on span "Save" at bounding box center [1059, 20] width 18 height 10
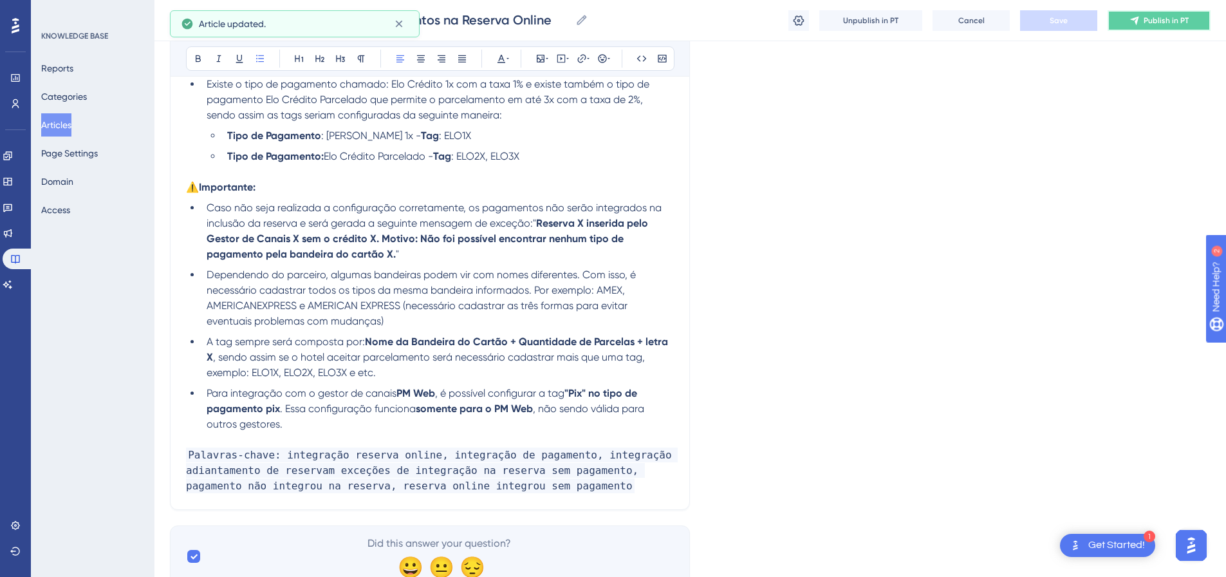
click at [1134, 18] on icon at bounding box center [1134, 20] width 8 height 8
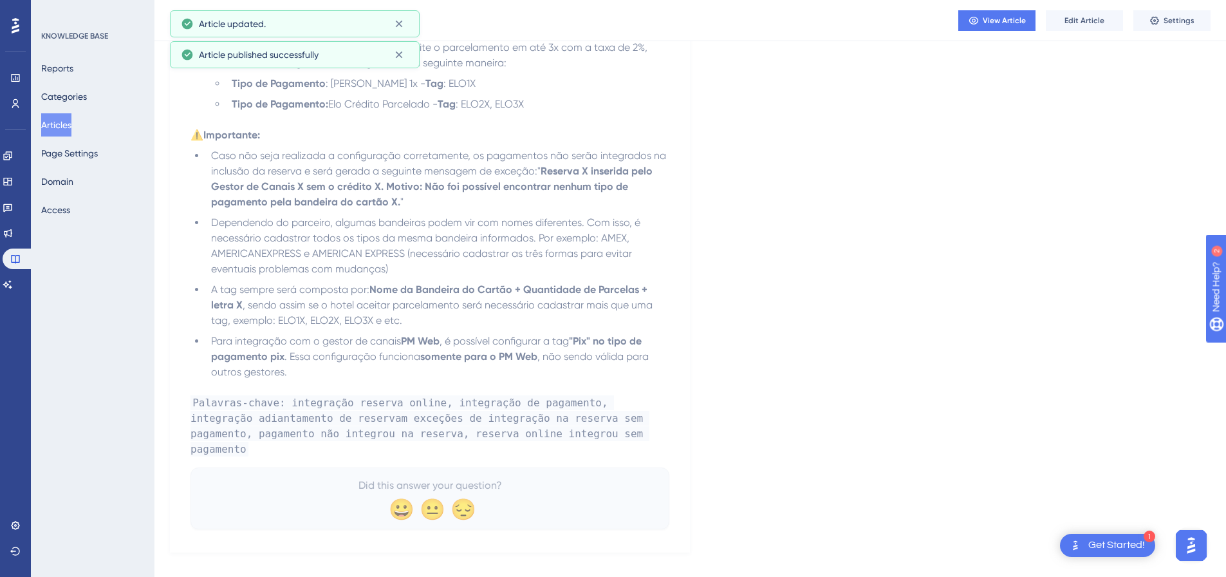
click at [68, 119] on button "Articles" at bounding box center [56, 124] width 30 height 23
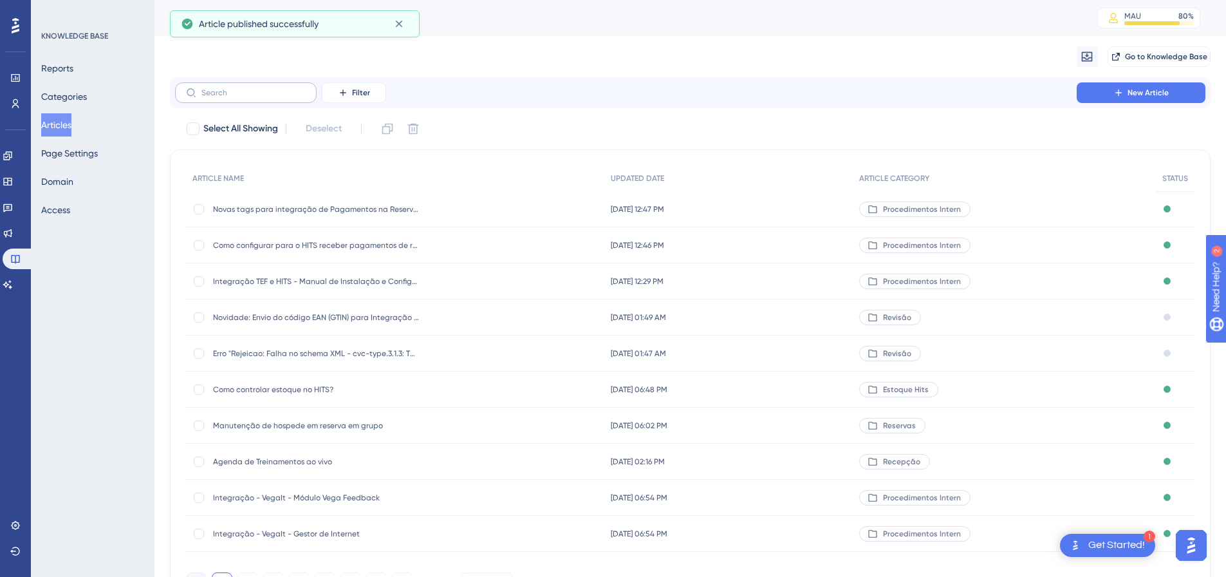
click at [255, 86] on label at bounding box center [246, 92] width 142 height 21
click at [255, 88] on input "text" at bounding box center [253, 92] width 104 height 9
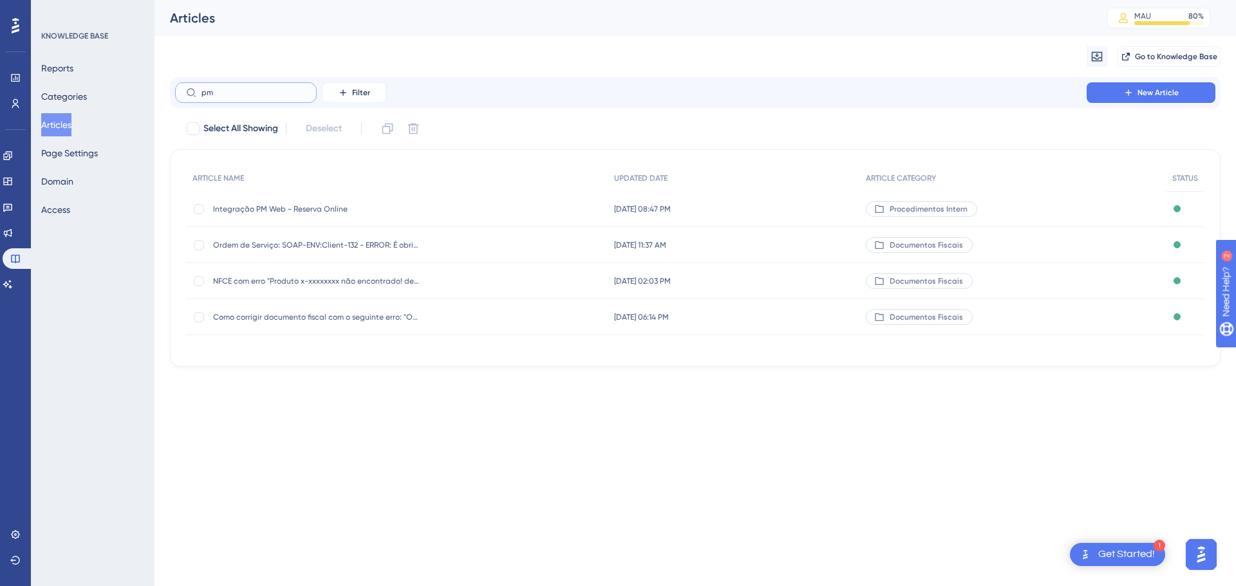
type input "pm"
click at [276, 218] on div "Integração PM Web - Reserva Online Integração PM Web - Reserva Online" at bounding box center [316, 209] width 206 height 36
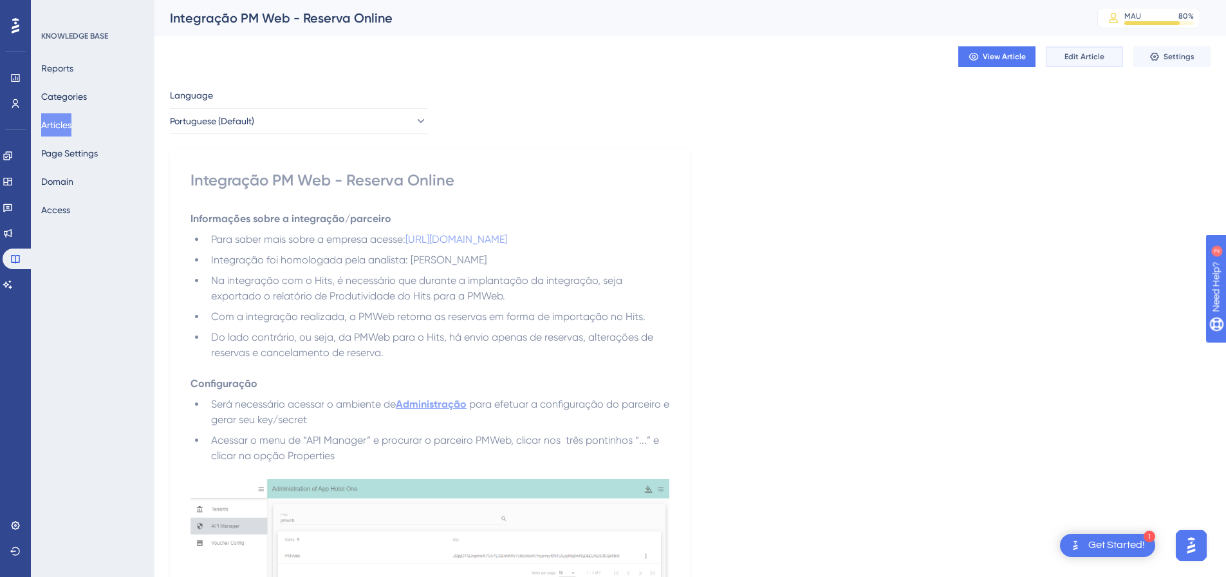
click at [1083, 50] on button "Edit Article" at bounding box center [1084, 56] width 77 height 21
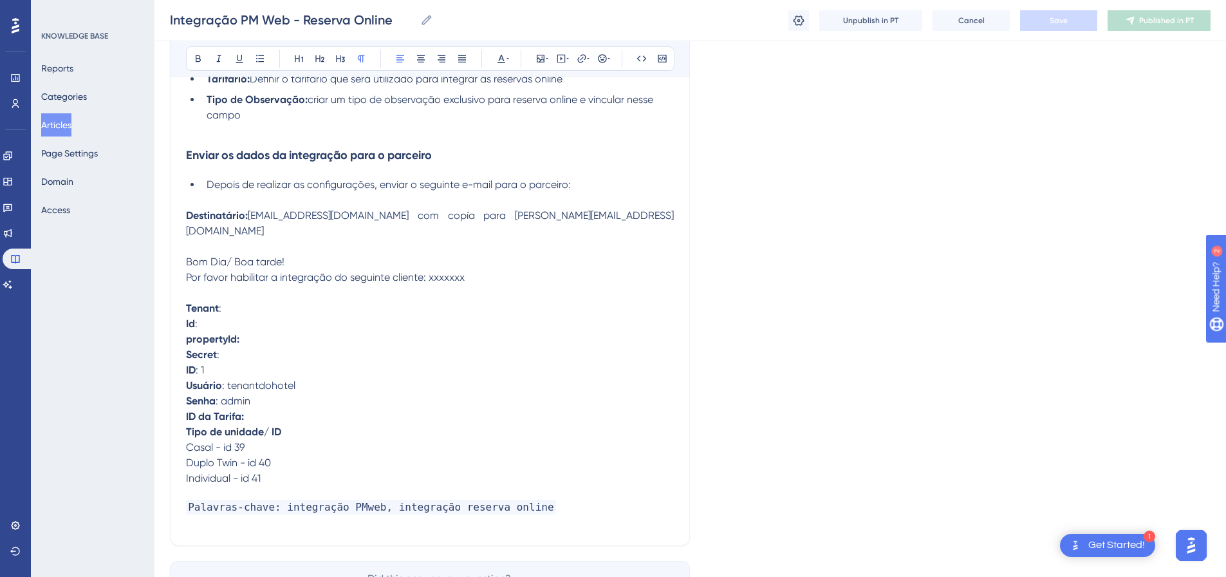
scroll to position [2146, 0]
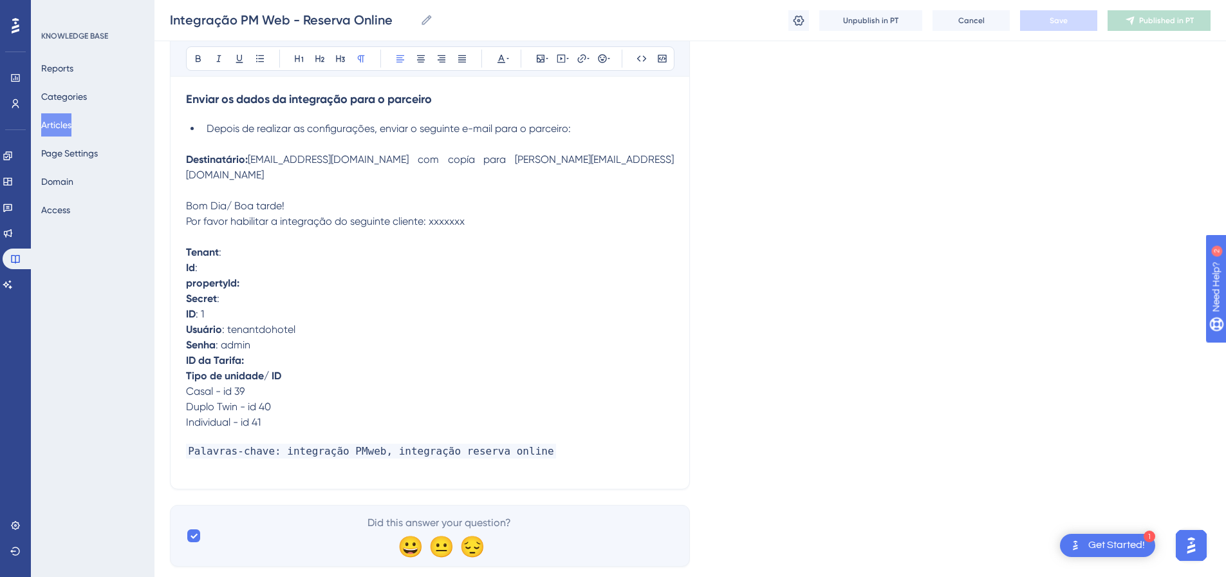
click at [191, 444] on span "Palavras-chave: integração PMweb, integração reserva online" at bounding box center [371, 451] width 370 height 15
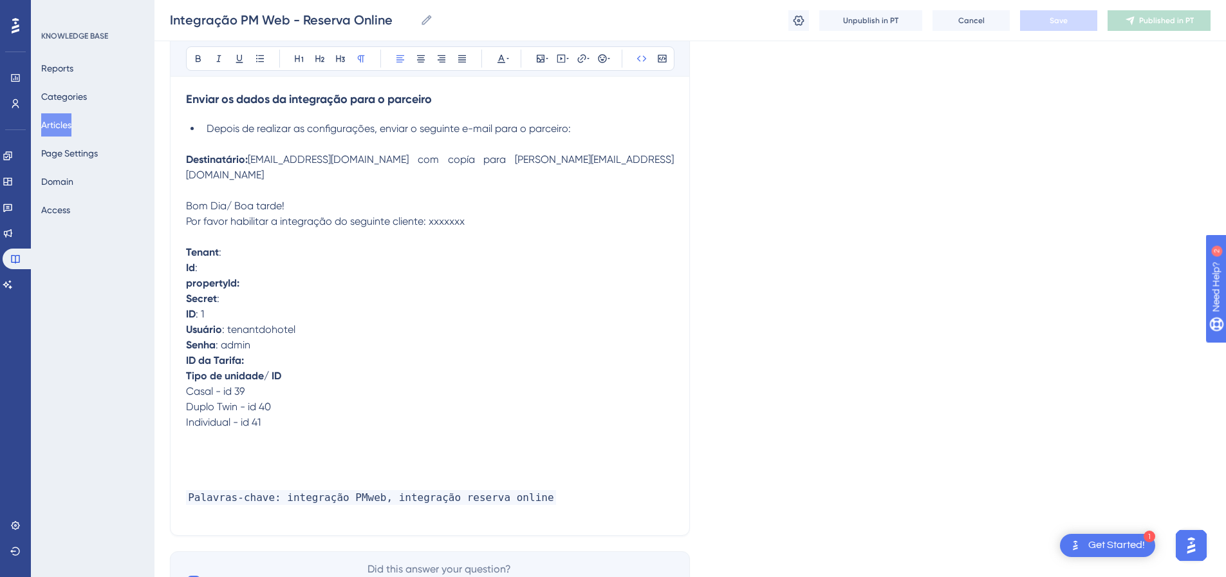
click at [205, 430] on p at bounding box center [430, 437] width 488 height 15
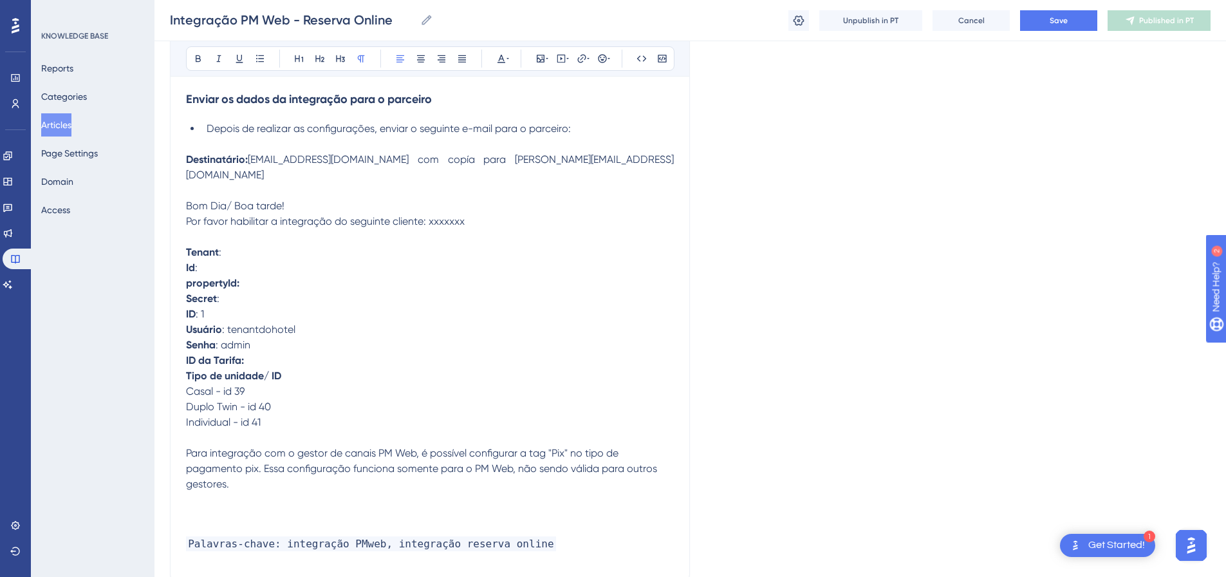
click at [281, 448] on p "Para integração com o gestor de canais PM Web, é possível configurar a tag "Pix…" at bounding box center [430, 468] width 488 height 46
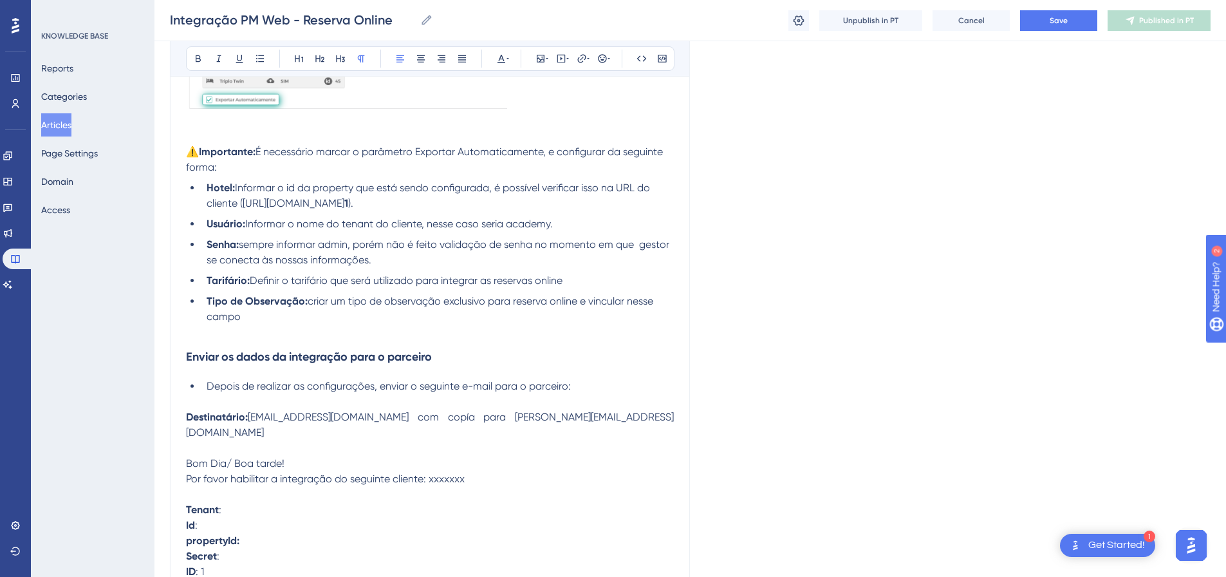
scroll to position [1824, 0]
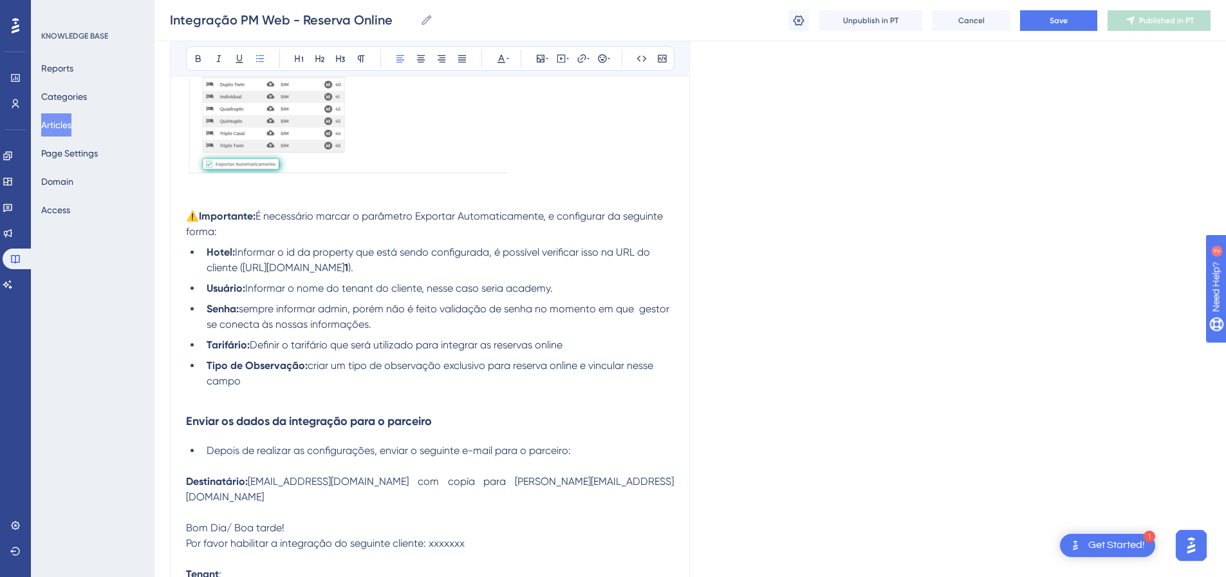
drag, startPoint x: 264, startPoint y: 362, endPoint x: 177, endPoint y: 201, distance: 182.9
click at [265, 367] on li "Tipo de Observação: criar um tipo de observação exclusivo para reserva online e…" at bounding box center [437, 373] width 472 height 31
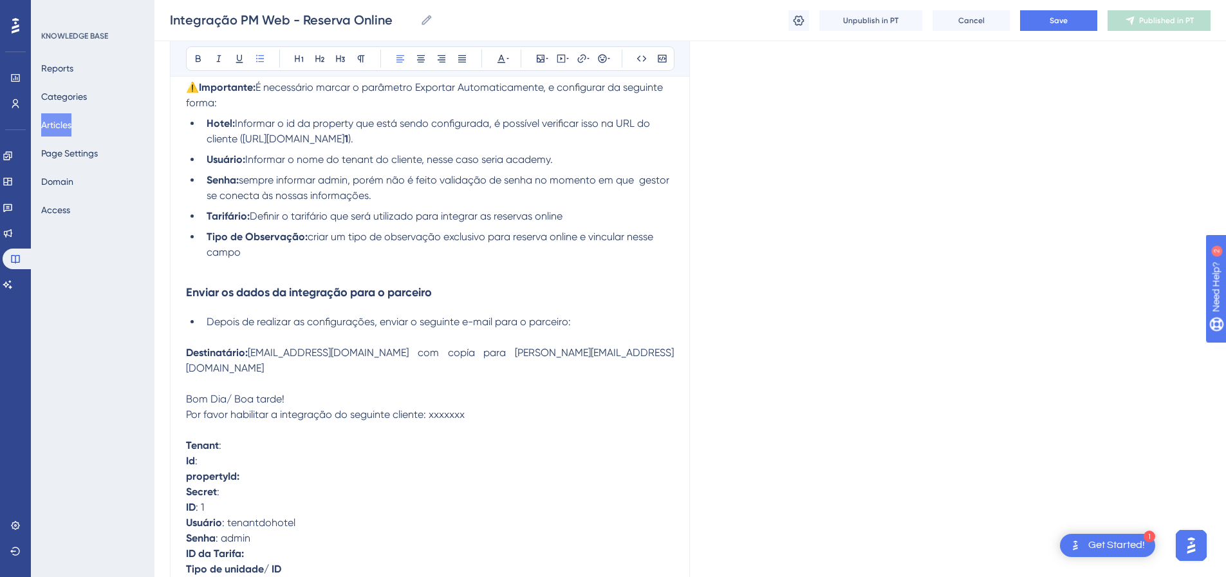
scroll to position [2239, 0]
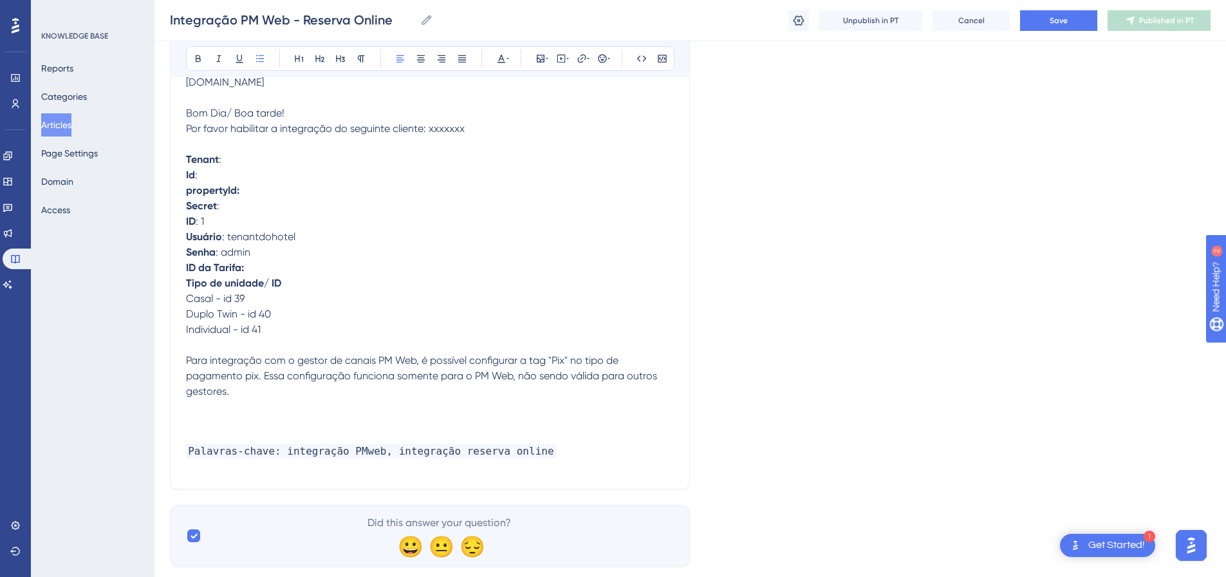
click at [230, 359] on p "Para integração com o gestor de canais PM Web, é possível configurar a tag "Pix…" at bounding box center [430, 376] width 488 height 46
click at [187, 354] on span "Para integração com o gestor de canais PM Web, é possível configurar a tag "Pix…" at bounding box center [423, 375] width 474 height 43
click at [192, 354] on span "Dica: Para integração com o gestor de canais PM Web, é possível configurar a ta…" at bounding box center [423, 375] width 474 height 43
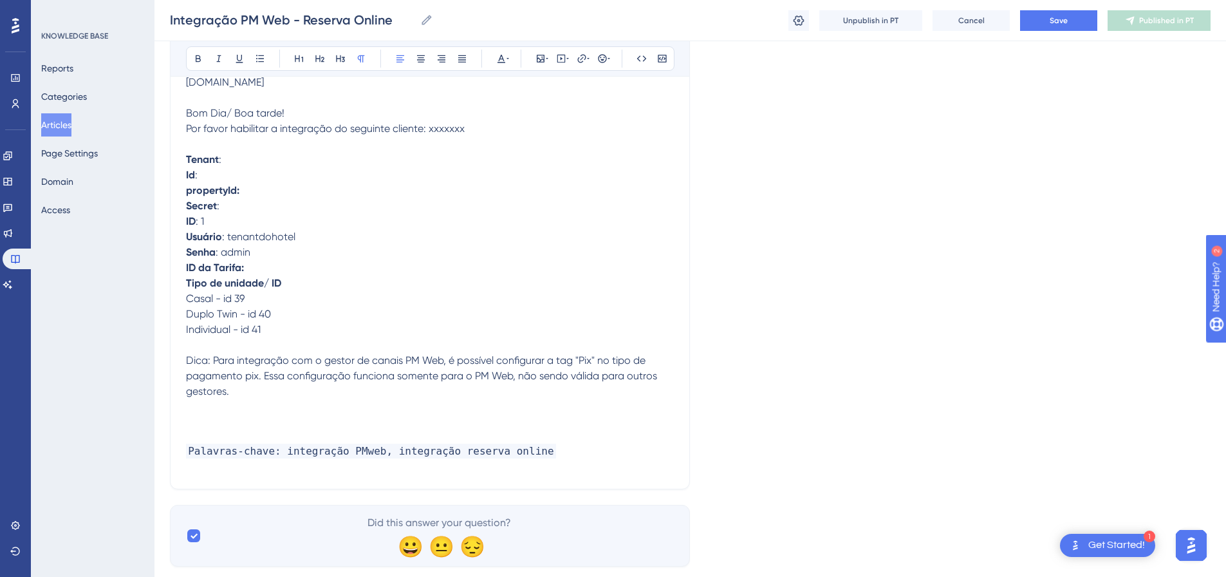
click at [187, 354] on span "Dica: Para integração com o gestor de canais PM Web, é possível configurar a ta…" at bounding box center [423, 375] width 474 height 43
click at [597, 56] on icon at bounding box center [602, 58] width 10 height 10
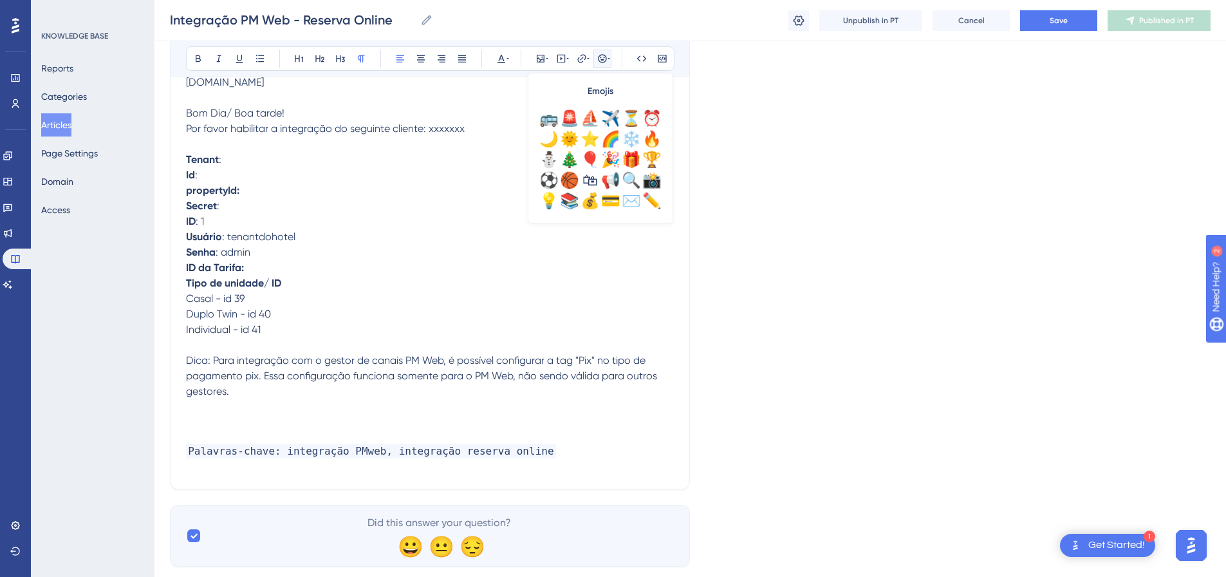
scroll to position [418, 0]
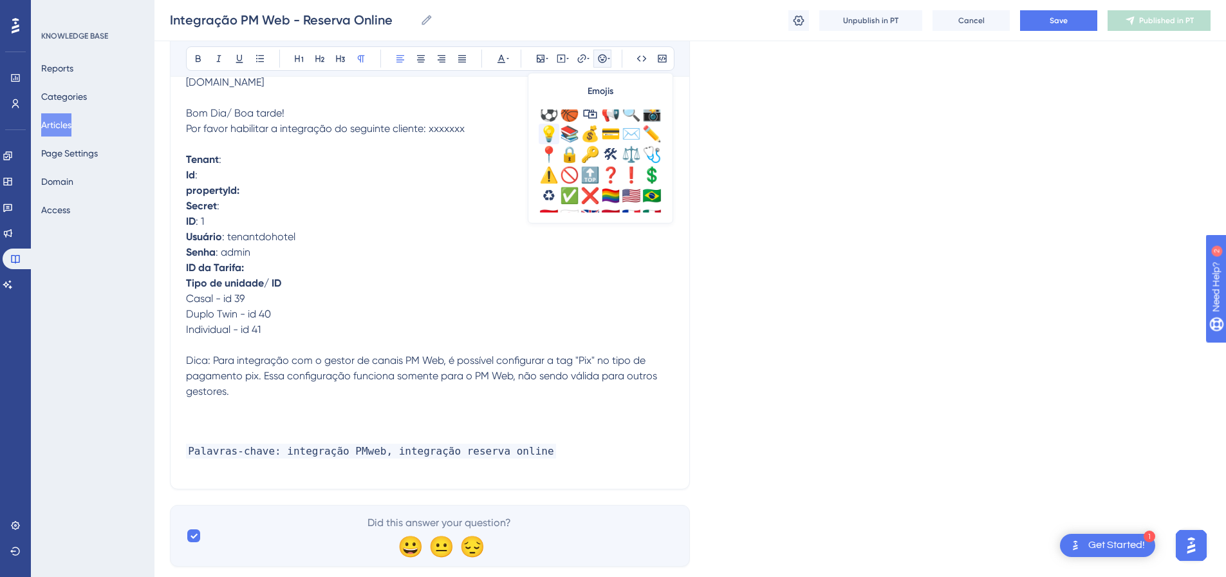
click at [554, 135] on div "💡" at bounding box center [549, 134] width 21 height 21
drag, startPoint x: 222, startPoint y: 328, endPoint x: 178, endPoint y: 281, distance: 64.7
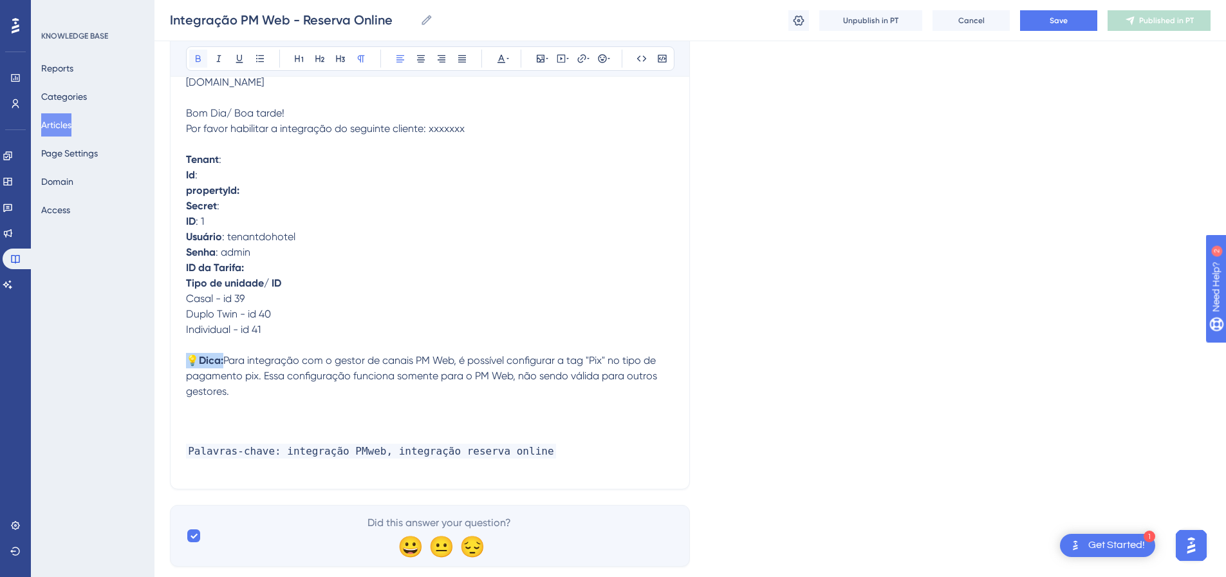
click at [195, 59] on icon at bounding box center [198, 58] width 10 height 10
click at [364, 364] on p "💡Dica: Para integração com o gestor de canais PM Web, é possível configurar a t…" at bounding box center [430, 376] width 488 height 46
click at [205, 415] on p at bounding box center [430, 422] width 488 height 15
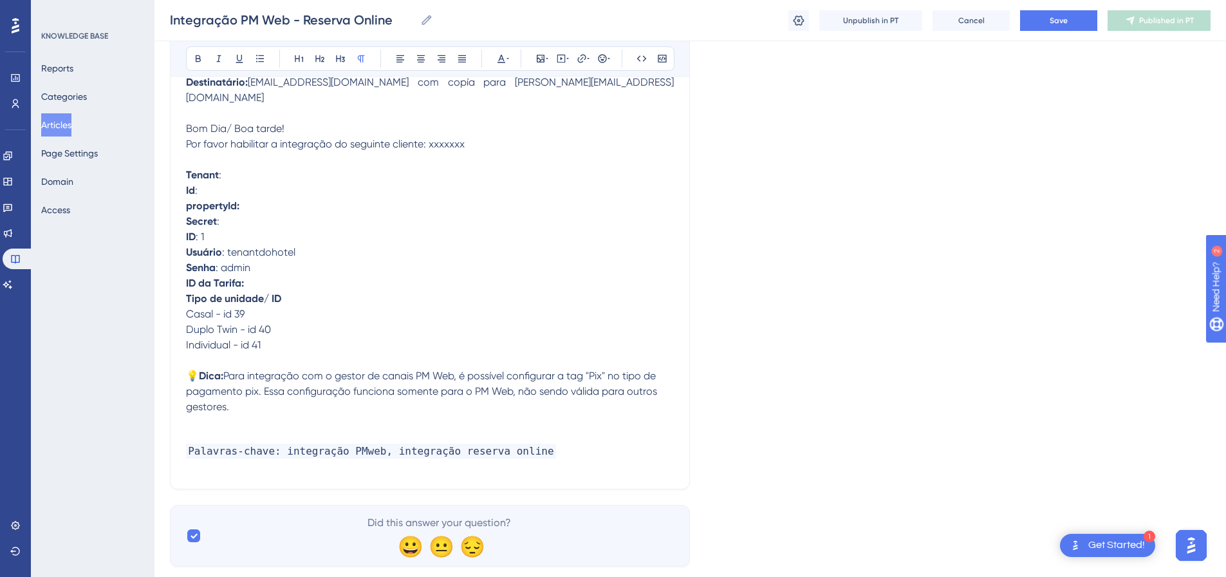
scroll to position [2208, 0]
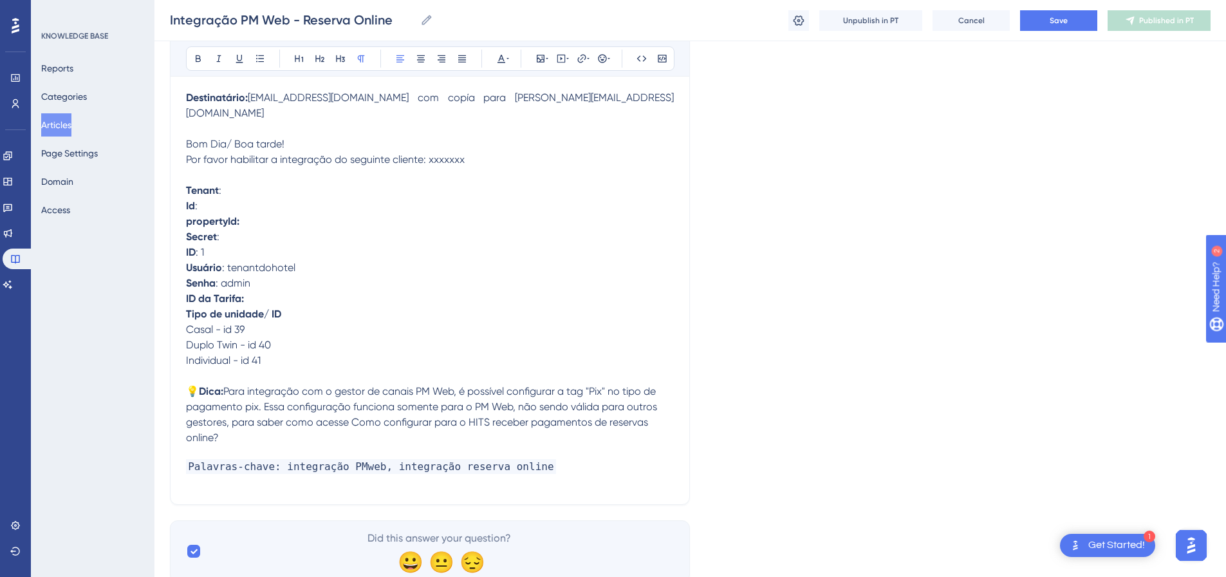
drag, startPoint x: 264, startPoint y: 402, endPoint x: 187, endPoint y: 366, distance: 85.5
click at [187, 384] on p "💡Dica: Para integração com o gestor de canais PM Web, é possível configurar a t…" at bounding box center [430, 415] width 488 height 62
copy p "💡Dica: Para integração com o gestor de canais PM Web, é possível configurar a t…"
click at [223, 413] on p "💡Dica: Para integração com o gestor de canais PM Web, é possível configurar a t…" at bounding box center [430, 415] width 488 height 62
drag, startPoint x: 232, startPoint y: 406, endPoint x: 172, endPoint y: 361, distance: 74.9
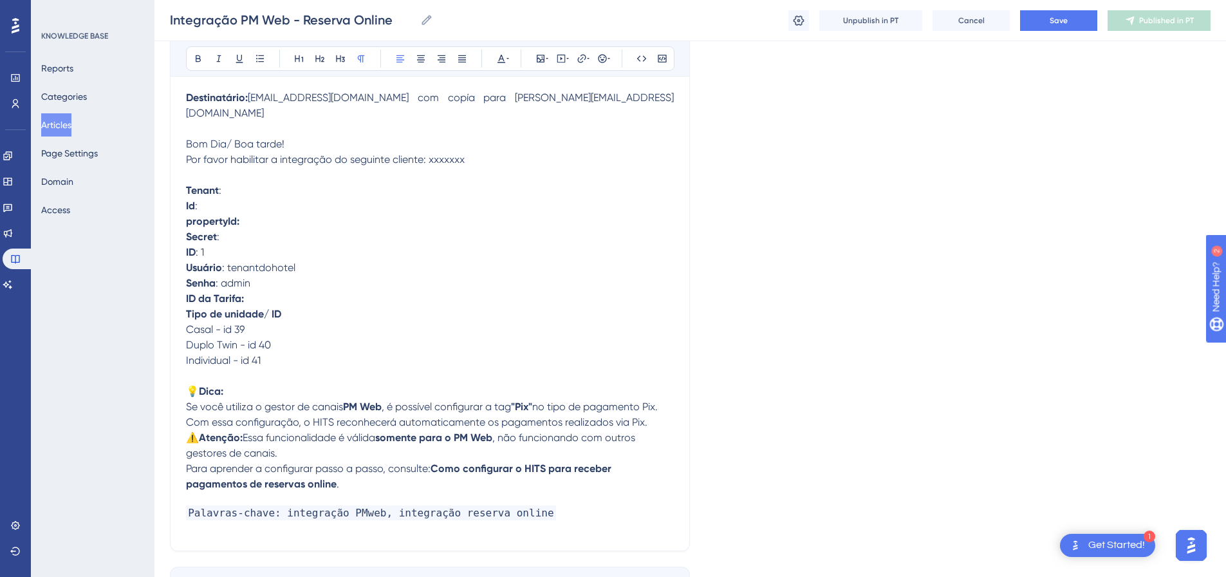
click at [186, 400] on span "Se você utiliza o gestor de canais" at bounding box center [264, 406] width 157 height 12
drag, startPoint x: 247, startPoint y: 409, endPoint x: 177, endPoint y: 400, distance: 70.1
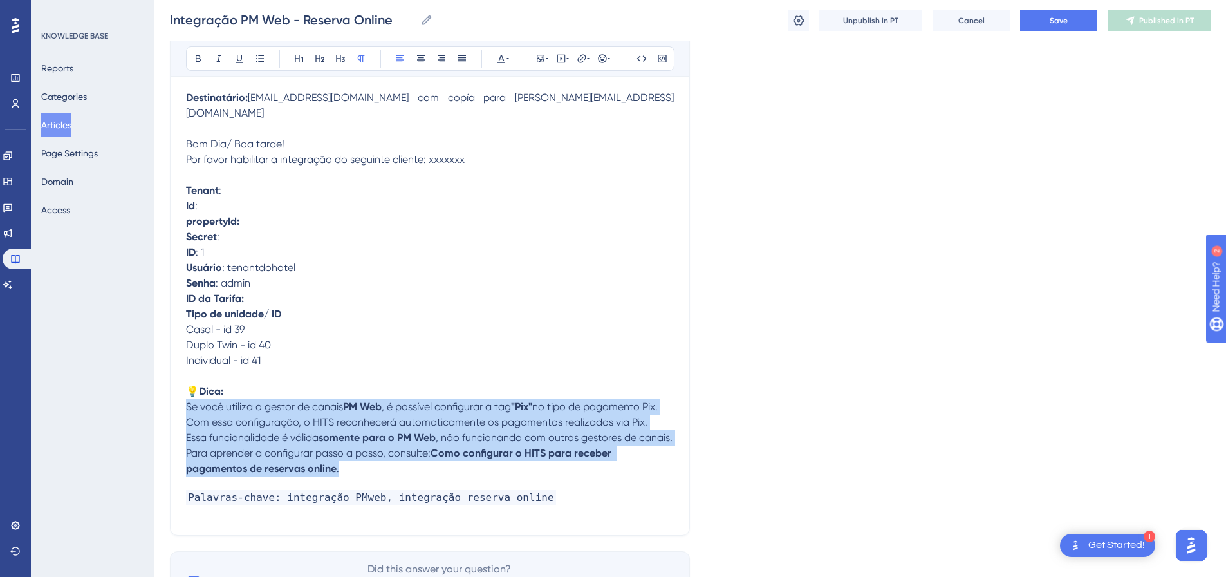
drag, startPoint x: 299, startPoint y: 430, endPoint x: 182, endPoint y: 381, distance: 127.0
click at [257, 63] on icon at bounding box center [260, 58] width 10 height 10
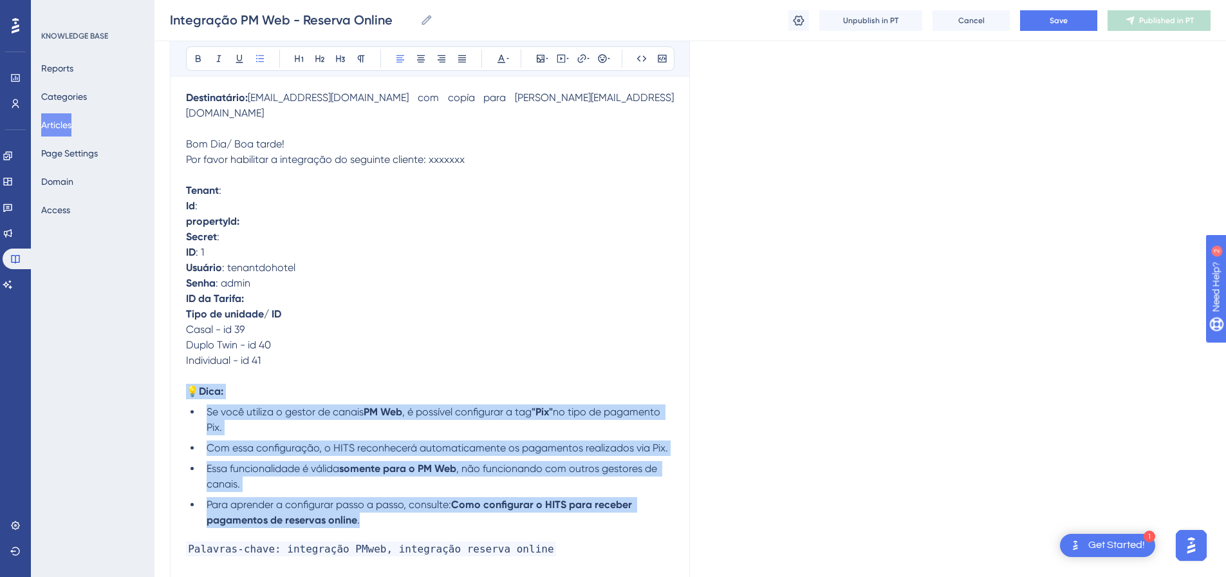
click at [289, 404] on li "Se você utiliza o gestor de canais PM Web , é possível configurar a tag "Pix" n…" at bounding box center [437, 419] width 472 height 31
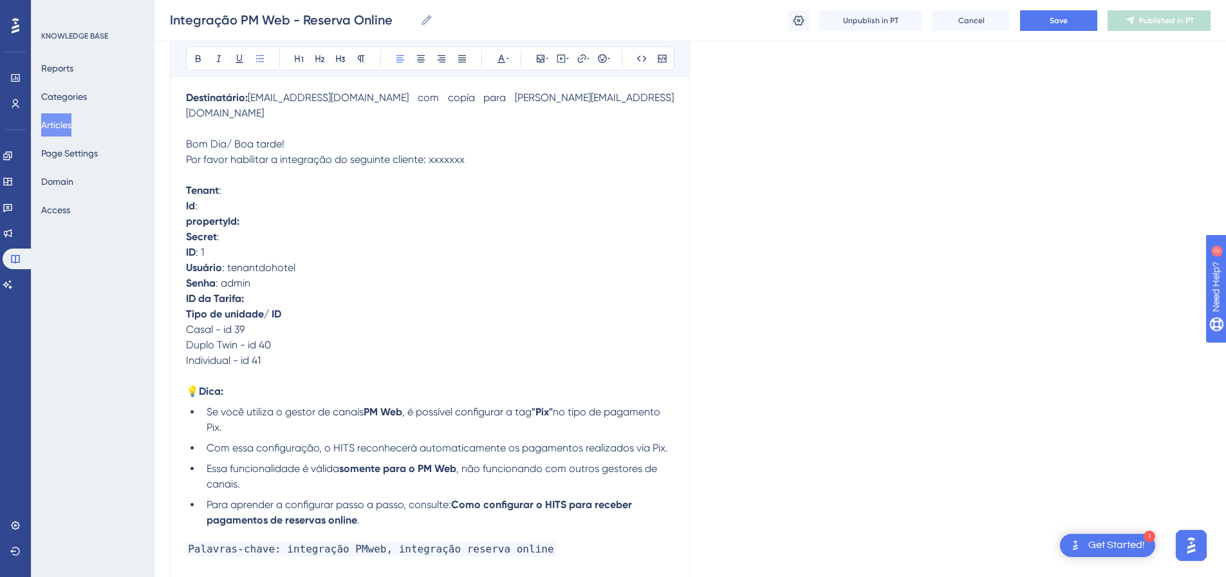
click at [208, 462] on span "Essa funcionalidade é válida" at bounding box center [273, 468] width 133 height 12
click at [207, 442] on span "Com essa configuração, o HITS reconhecerá automaticamente os pagamentos realiza…" at bounding box center [438, 448] width 462 height 12
click at [205, 440] on li "Com essa configuração, o HITS reconhecerá automaticamente os pagamentos realiza…" at bounding box center [437, 447] width 472 height 15
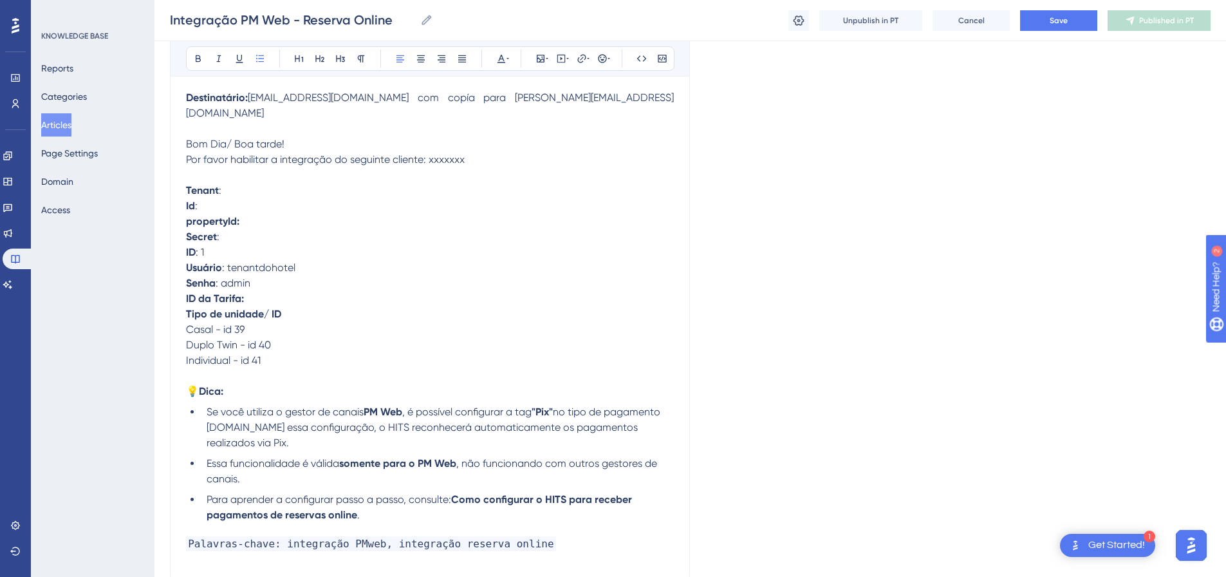
click at [527, 406] on span "no tipo de pagamento [DOMAIN_NAME] essa configuração, o HITS reconhecerá automa…" at bounding box center [435, 427] width 456 height 43
click at [225, 406] on span "no tipo de pagamento [DOMAIN_NAME] essa configuração, o HITS reconhecerá automa…" at bounding box center [435, 427] width 456 height 43
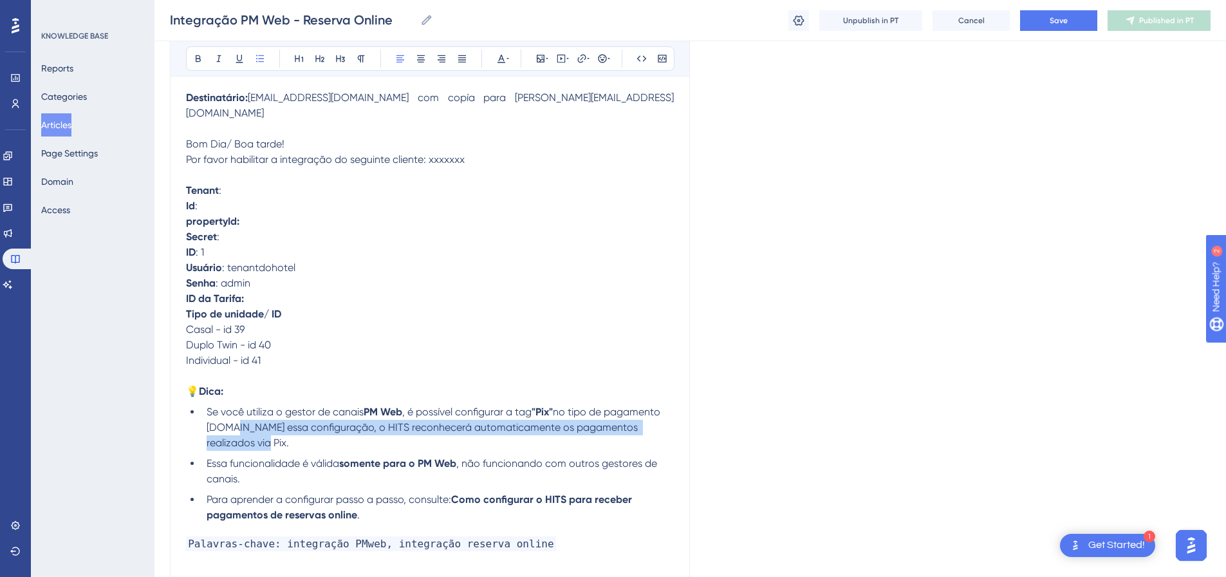
drag, startPoint x: 221, startPoint y: 397, endPoint x: 231, endPoint y: 407, distance: 14.1
click at [231, 407] on li "Se você utiliza o gestor de canais PM Web , é possível configurar a tag "Pix" n…" at bounding box center [437, 427] width 472 height 46
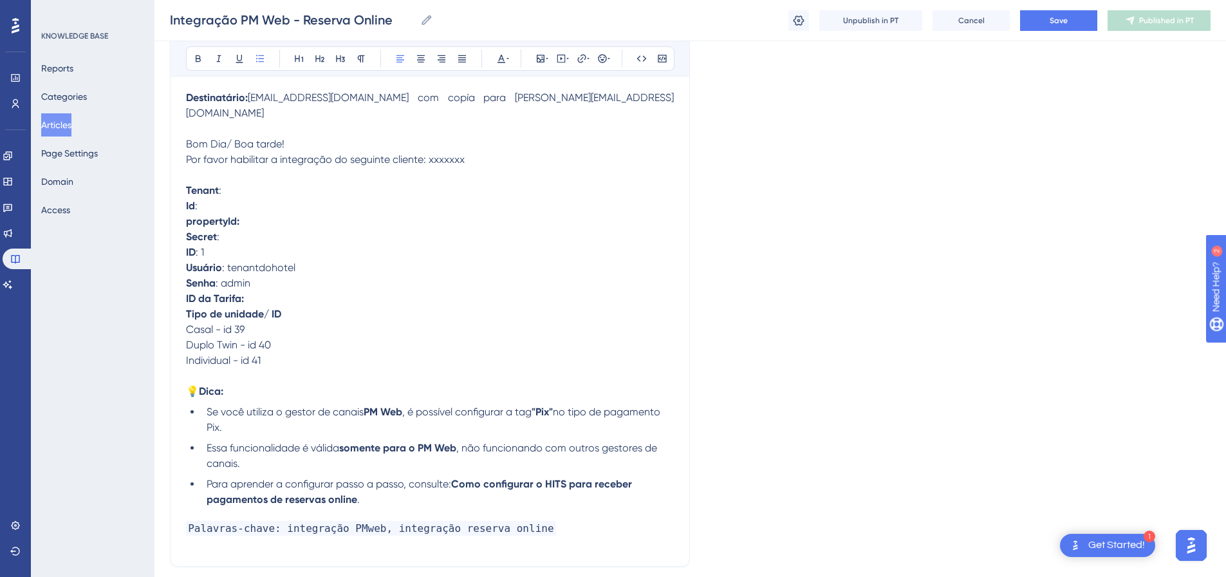
click at [208, 442] on span "Essa funcionalidade é válida" at bounding box center [273, 448] width 133 height 12
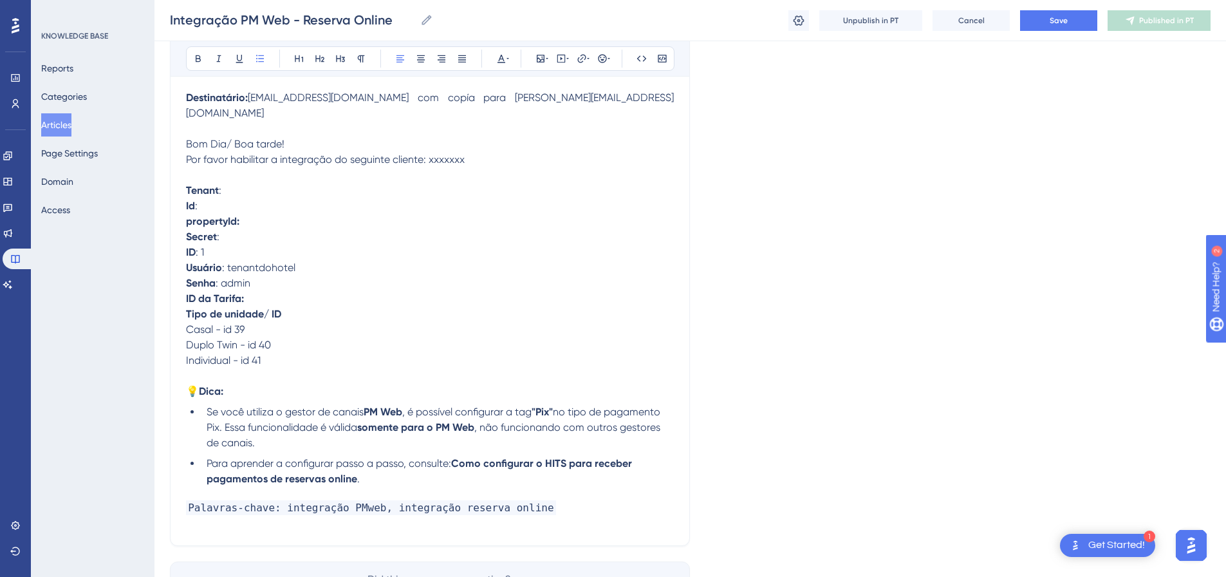
click at [207, 457] on span "Para aprender a configurar passo a passo, consulte:" at bounding box center [329, 463] width 245 height 12
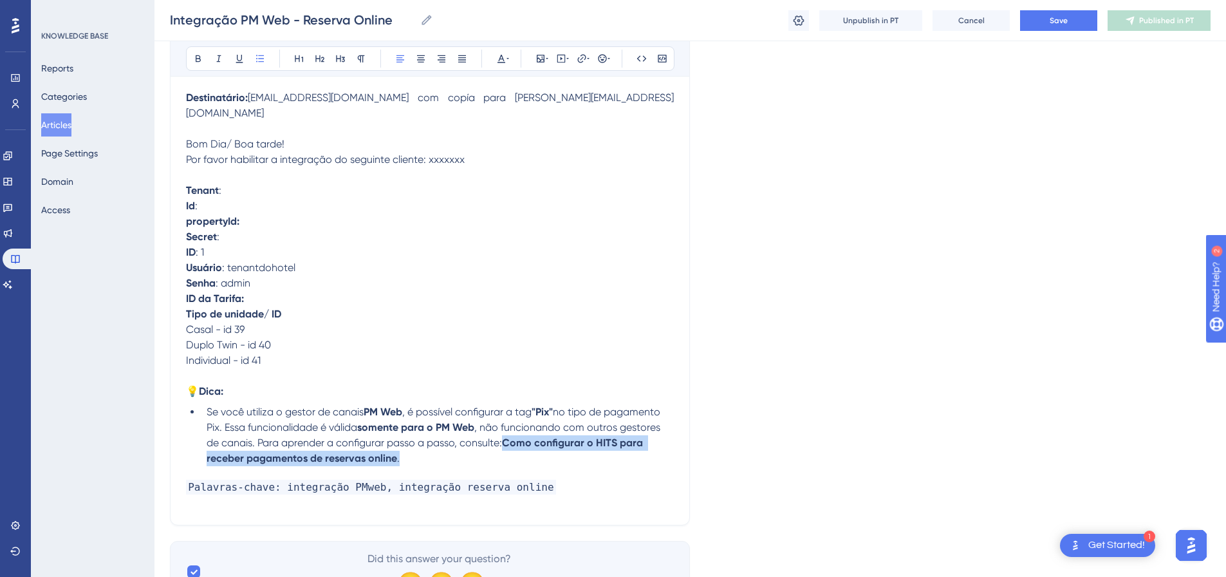
drag, startPoint x: 505, startPoint y: 412, endPoint x: 507, endPoint y: 422, distance: 10.4
click at [507, 422] on li "Se você utiliza o gestor de canais PM Web , é possível configurar a tag "Pix" n…" at bounding box center [437, 435] width 472 height 62
click at [588, 60] on icon at bounding box center [588, 58] width 3 height 10
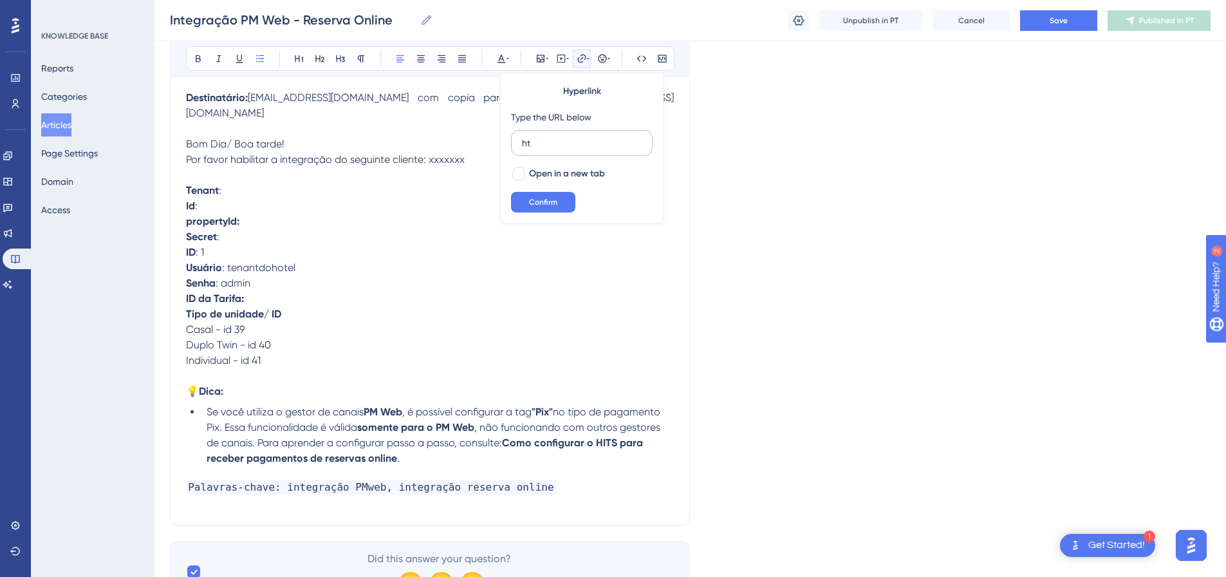
type input "h"
type input "[URL][DOMAIN_NAME]"
click at [534, 175] on span "Open in a new tab" at bounding box center [567, 173] width 76 height 15
checkbox input "true"
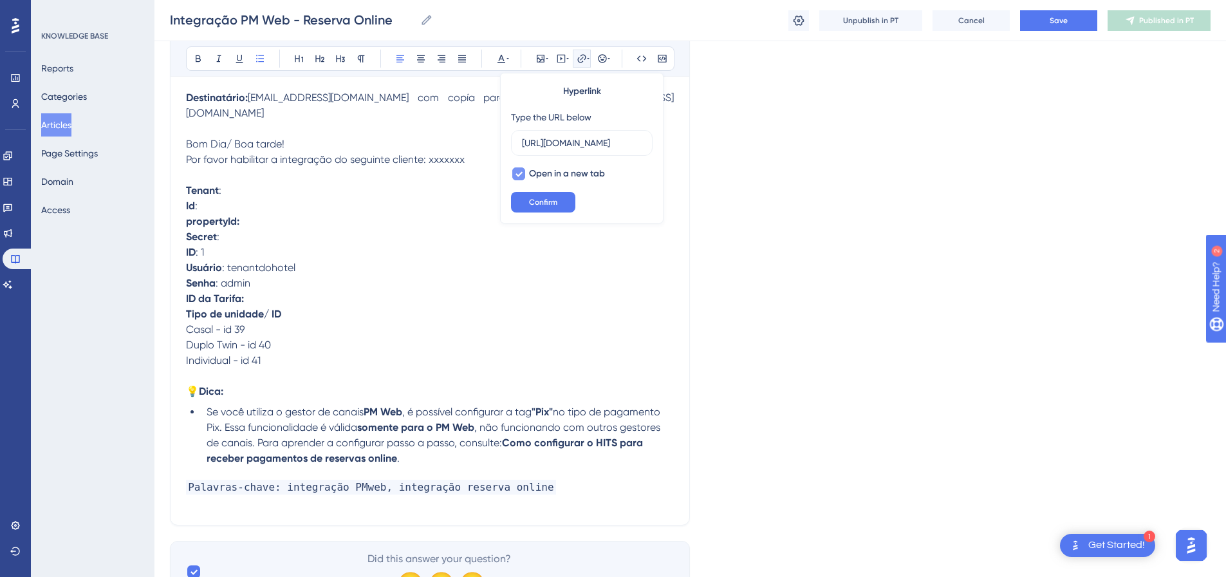
scroll to position [0, 0]
click at [541, 204] on span "Confirm" at bounding box center [543, 202] width 28 height 10
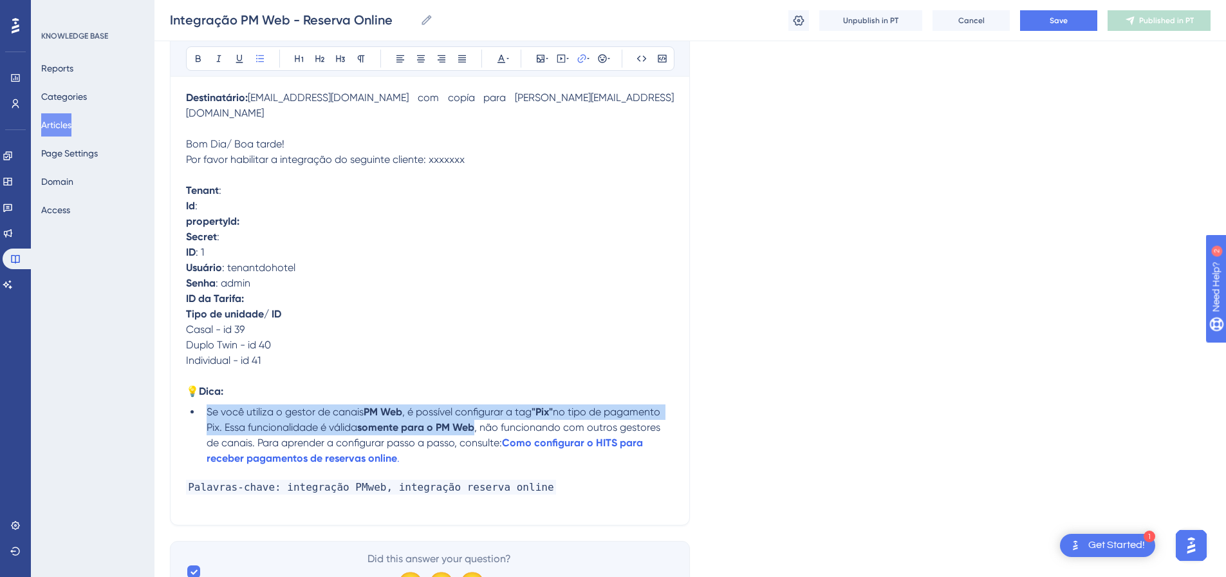
click at [488, 431] on li "Se você utiliza o gestor de canais PM Web , é possível configurar a tag "Pix" n…" at bounding box center [437, 435] width 472 height 62
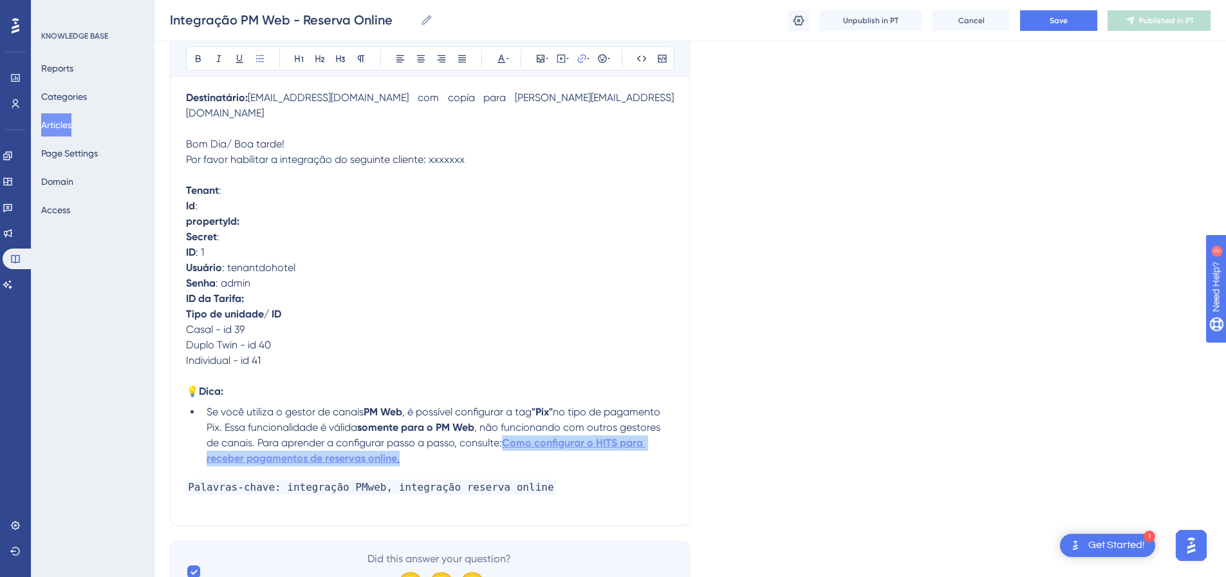
drag, startPoint x: 488, startPoint y: 431, endPoint x: 507, endPoint y: 415, distance: 24.7
click at [507, 415] on li "Se você utiliza o gestor de canais PM Web , é possível configurar a tag "Pix" n…" at bounding box center [437, 435] width 472 height 62
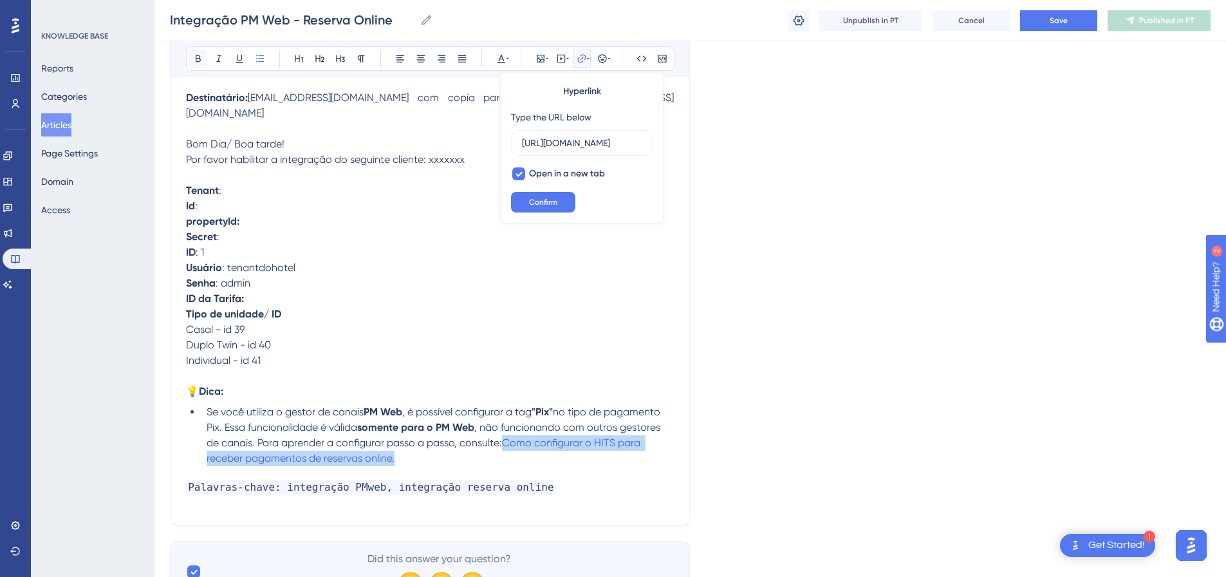
click at [200, 61] on icon at bounding box center [198, 58] width 10 height 10
click at [421, 427] on li "Se você utiliza o gestor de canais PM Web , é possível configurar a tag "Pix" n…" at bounding box center [437, 435] width 472 height 62
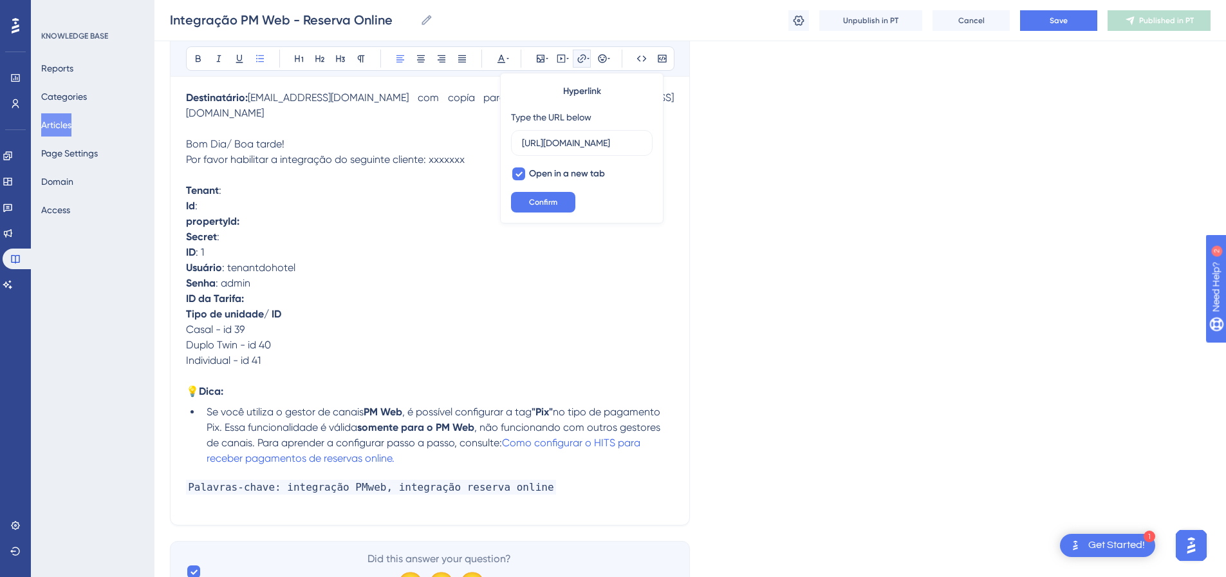
scroll to position [0, 368]
click at [397, 384] on p "💡 Dica:" at bounding box center [430, 391] width 488 height 15
click at [541, 406] on strong ""Pix"" at bounding box center [542, 412] width 21 height 12
click at [549, 406] on strong "Pix"" at bounding box center [540, 412] width 17 height 12
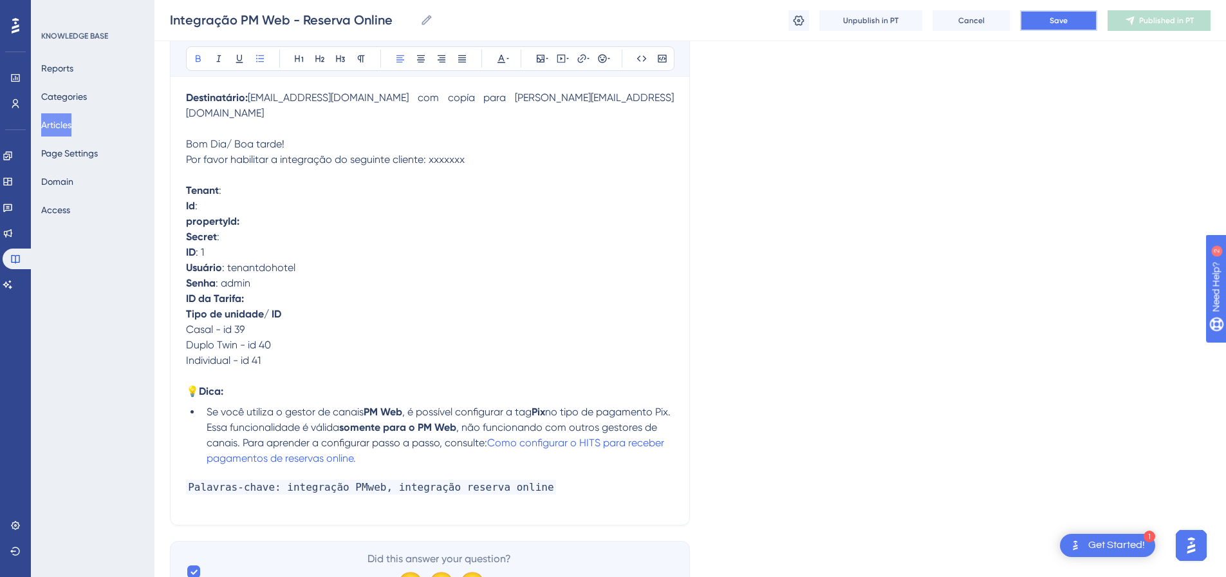
click at [1079, 27] on button "Save" at bounding box center [1058, 20] width 77 height 21
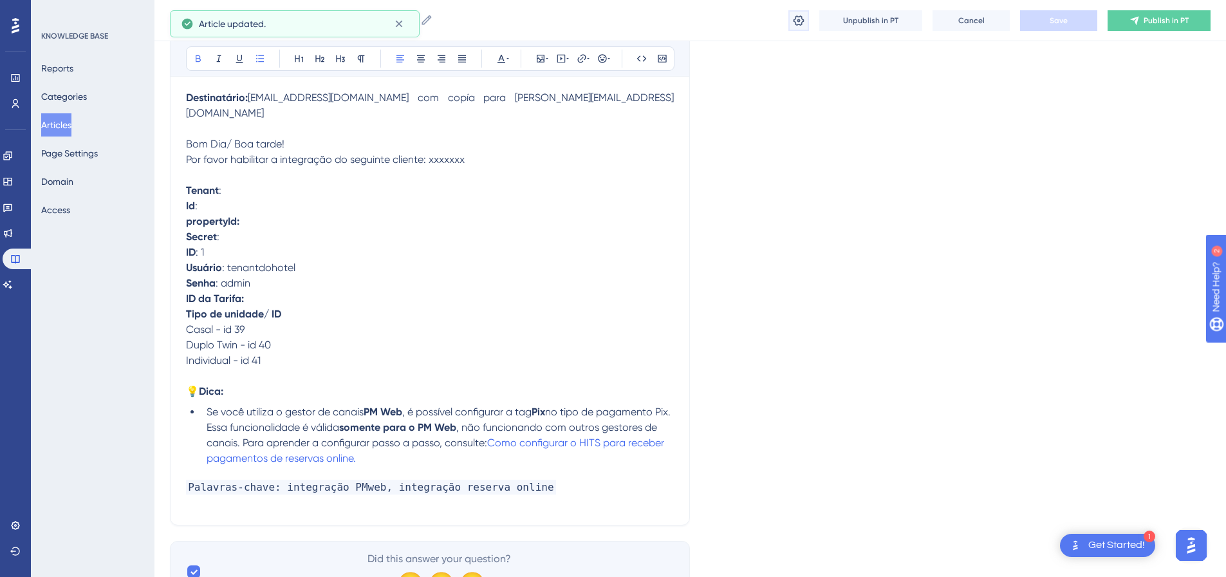
click at [805, 14] on button at bounding box center [799, 20] width 21 height 21
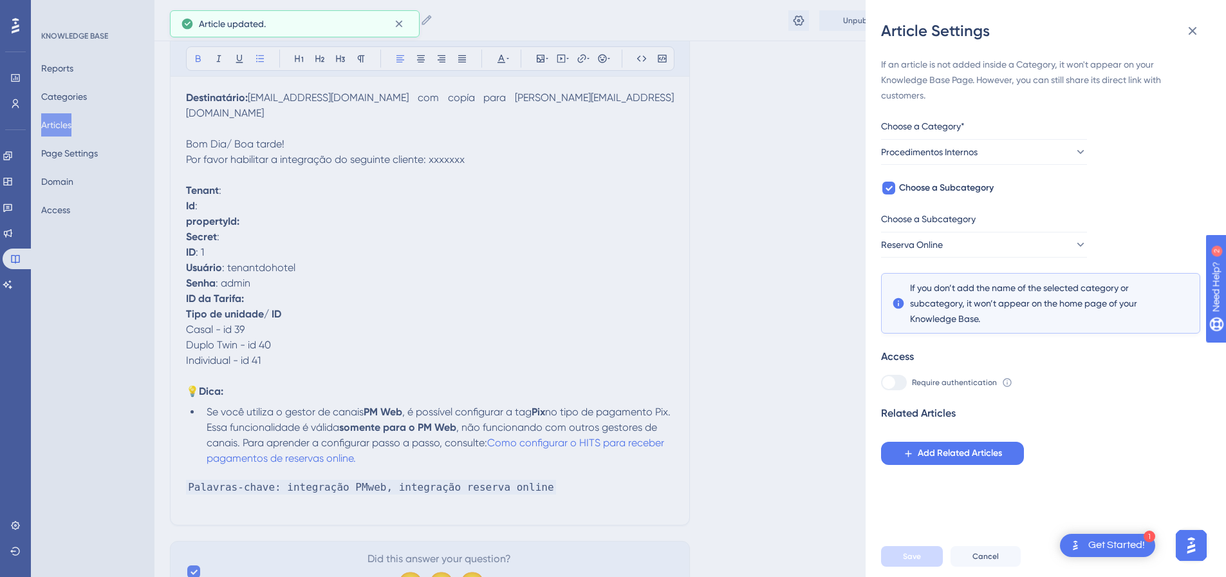
scroll to position [2244, 0]
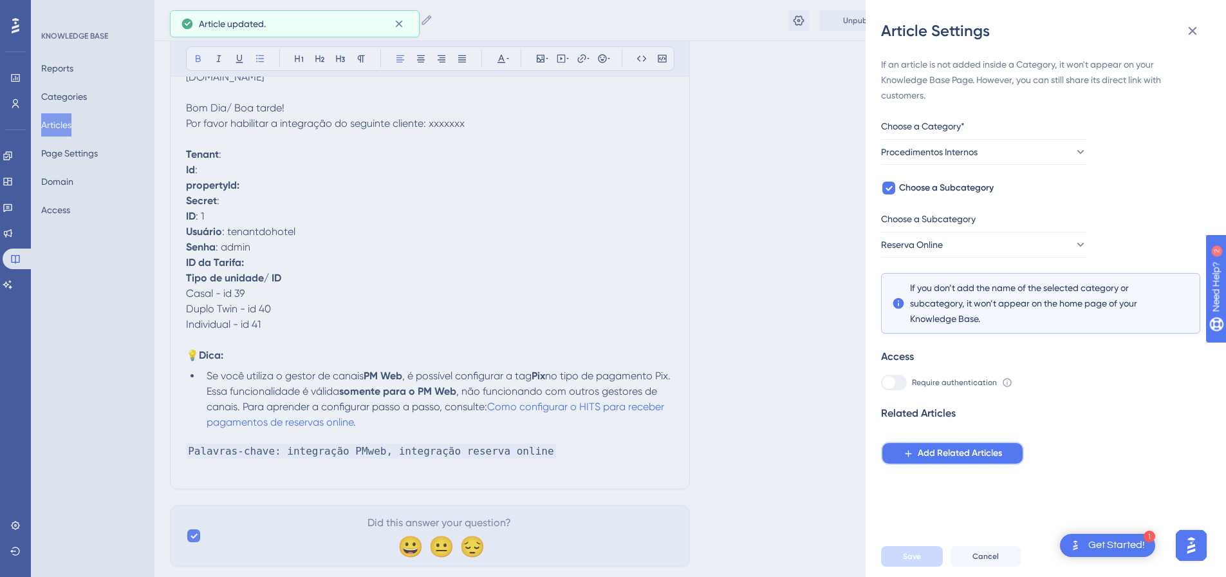
click at [974, 444] on button "Add Related Articles" at bounding box center [952, 453] width 143 height 23
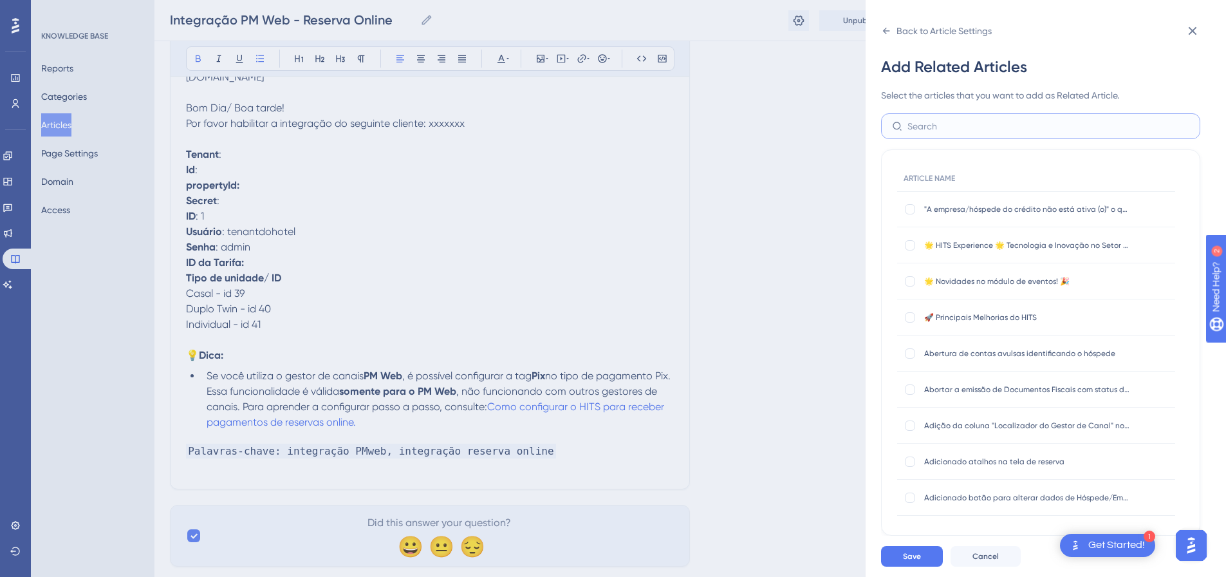
click at [927, 127] on input "text" at bounding box center [1049, 126] width 282 height 14
paste input "Como configurar para o HITS receber pagamentos de reservas online?"
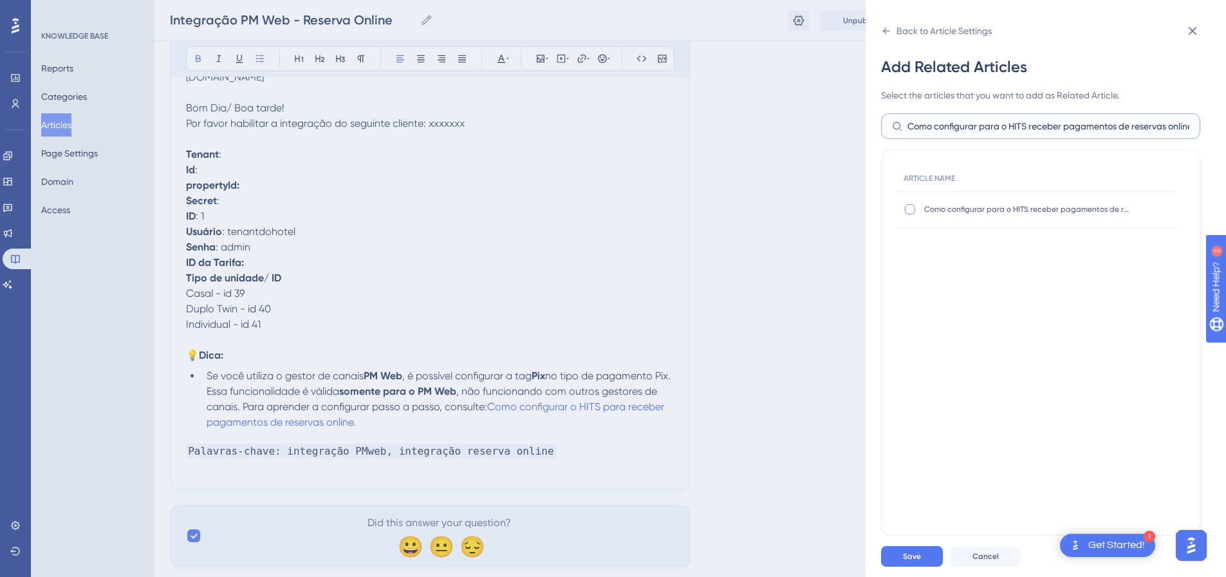
scroll to position [0, 13]
type input "Como configurar para o HITS receber pagamentos de reservas online?"
click at [911, 205] on div at bounding box center [910, 209] width 10 height 10
checkbox input "true"
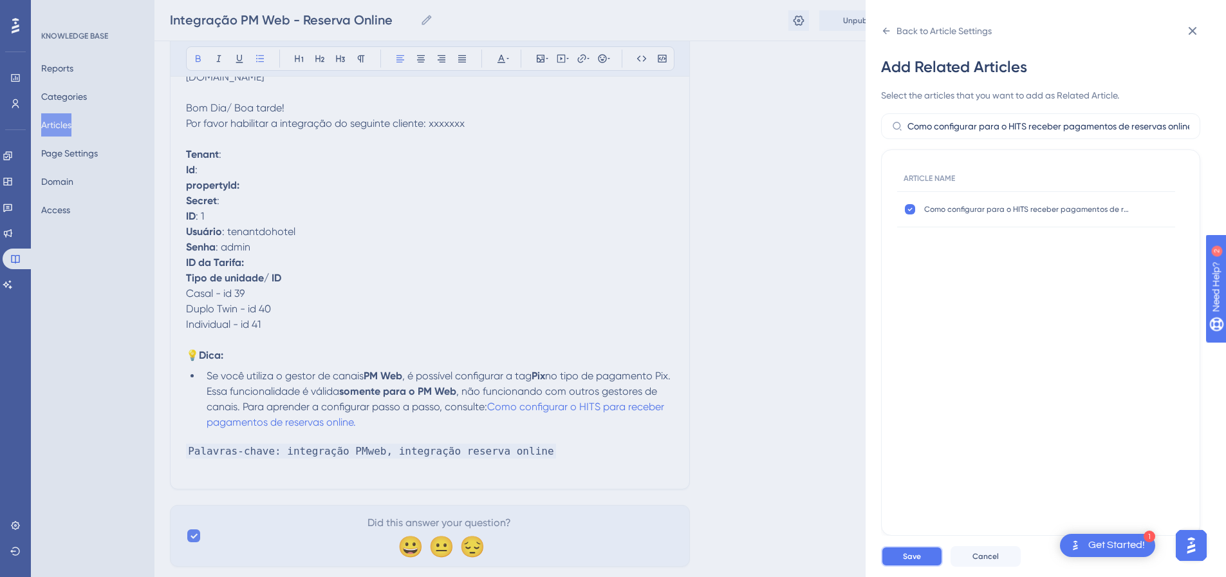
click at [930, 561] on button "Save" at bounding box center [912, 556] width 62 height 21
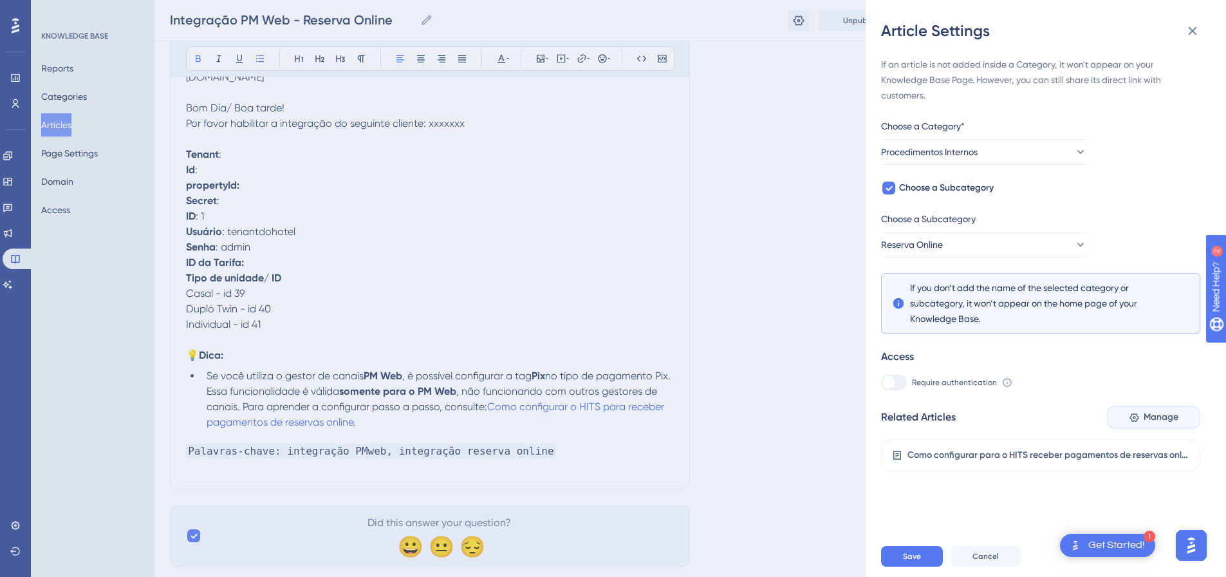
click at [1145, 422] on span "Manage" at bounding box center [1161, 416] width 35 height 15
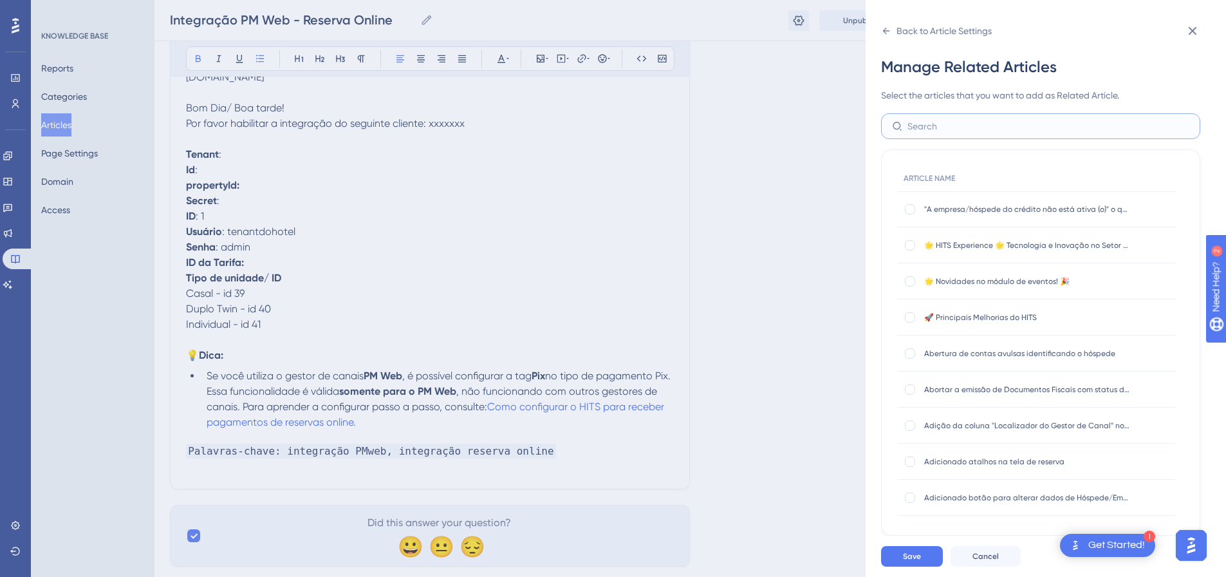
click at [932, 119] on input "text" at bounding box center [1049, 126] width 282 height 14
paste input "Novas tags para integração de Pagamentos na Reserva Online"
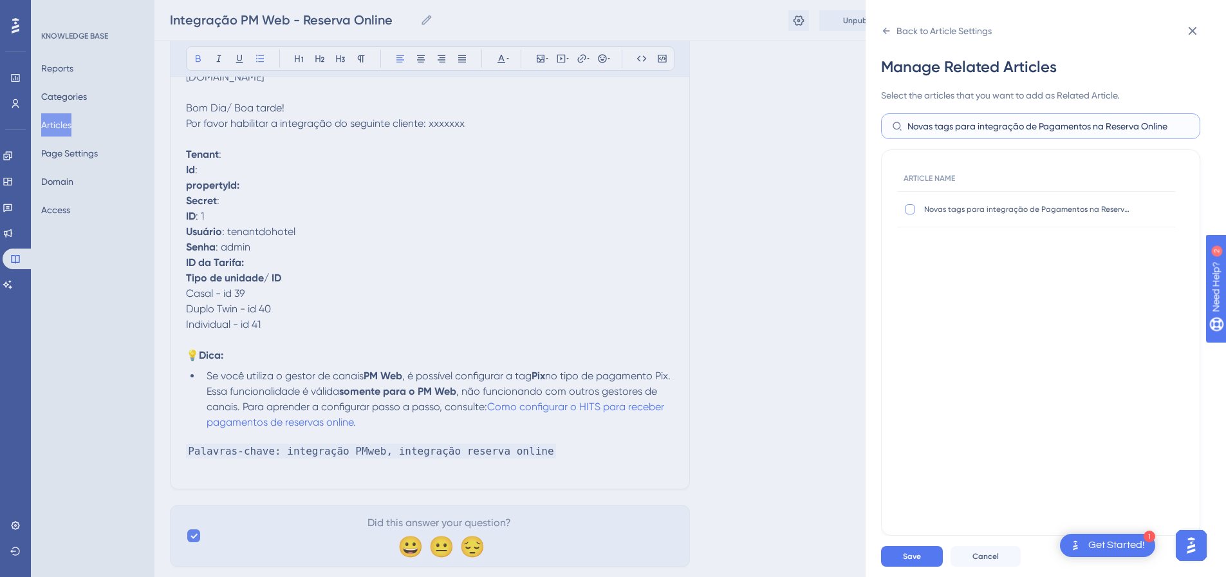
type input "Novas tags para integração de Pagamentos na Reserva Online"
click at [908, 203] on div at bounding box center [910, 209] width 13 height 13
checkbox input "true"
click at [918, 566] on button "Save" at bounding box center [912, 556] width 62 height 21
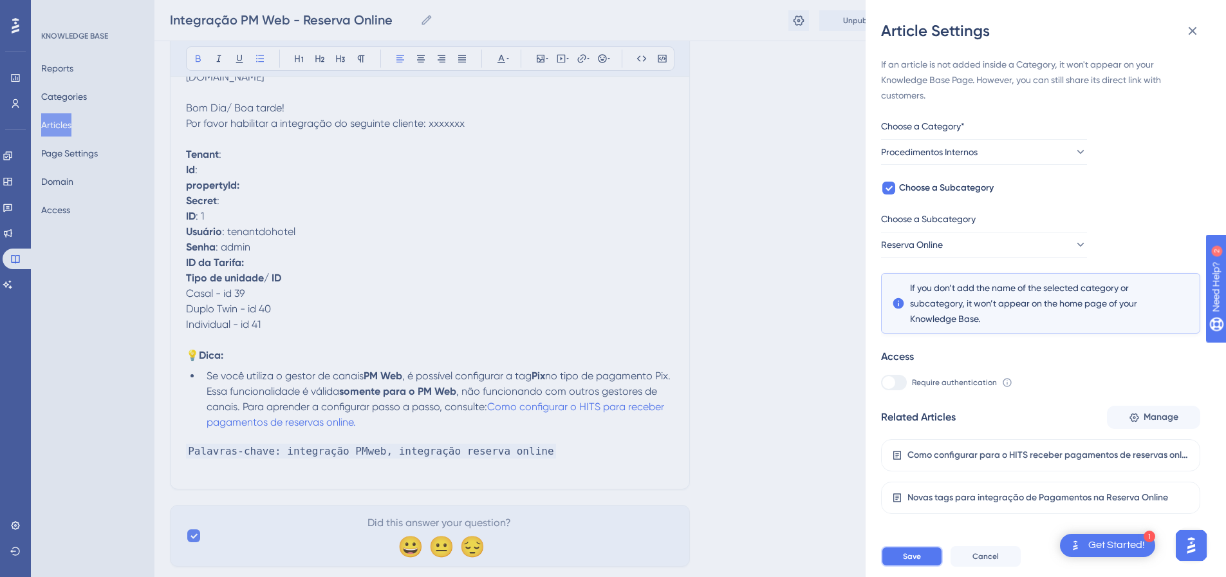
click at [918, 566] on button "Save" at bounding box center [912, 556] width 62 height 21
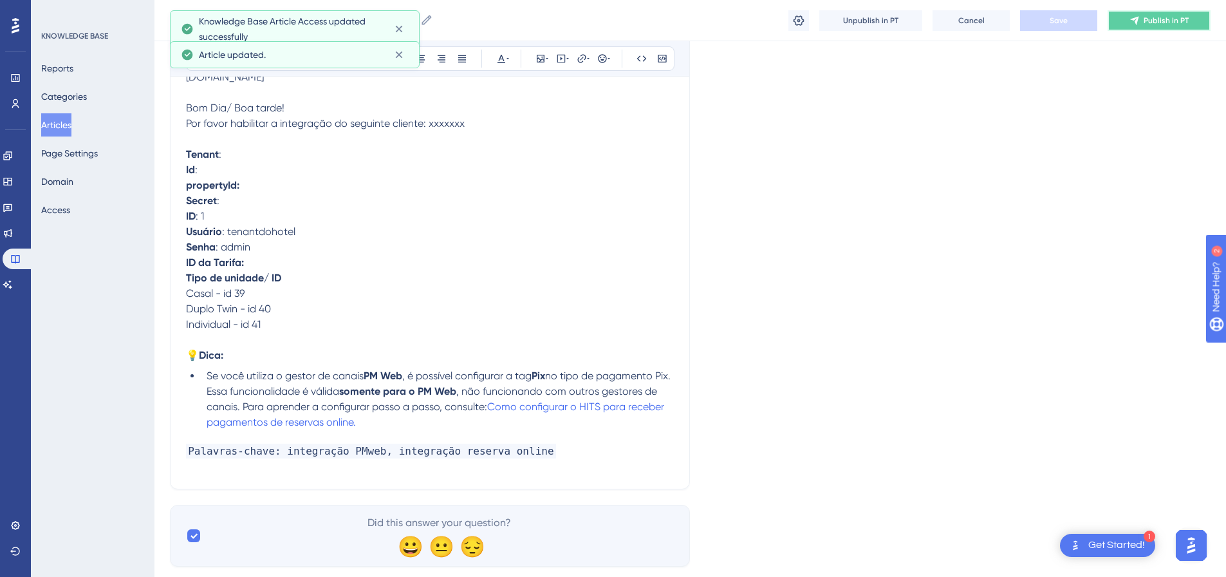
click at [1159, 25] on span "Publish in PT" at bounding box center [1166, 20] width 45 height 10
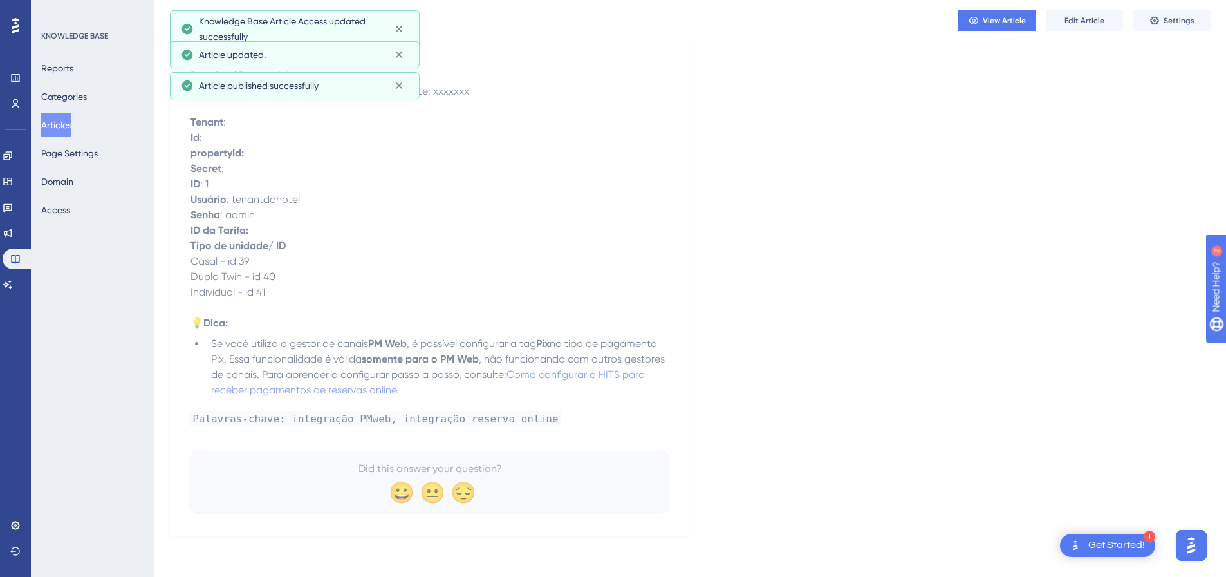
scroll to position [2165, 0]
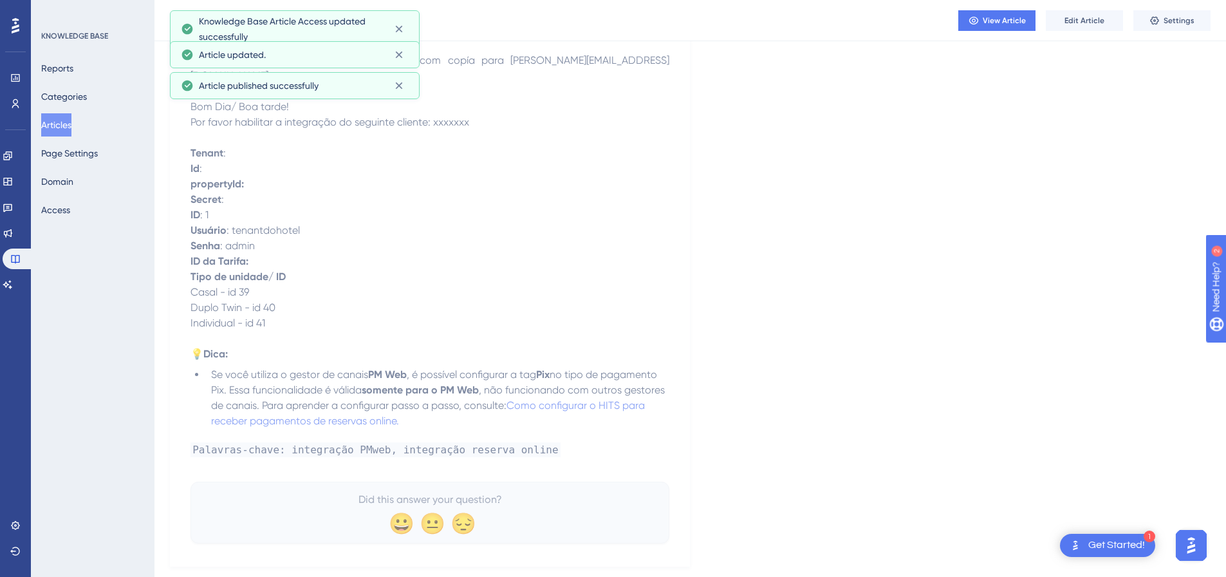
click at [210, 367] on li "Se você utiliza o gestor de canais PM Web , é possível configurar a tag Pix no …" at bounding box center [437, 398] width 463 height 62
click at [251, 346] on p "💡 Dica:" at bounding box center [430, 353] width 479 height 15
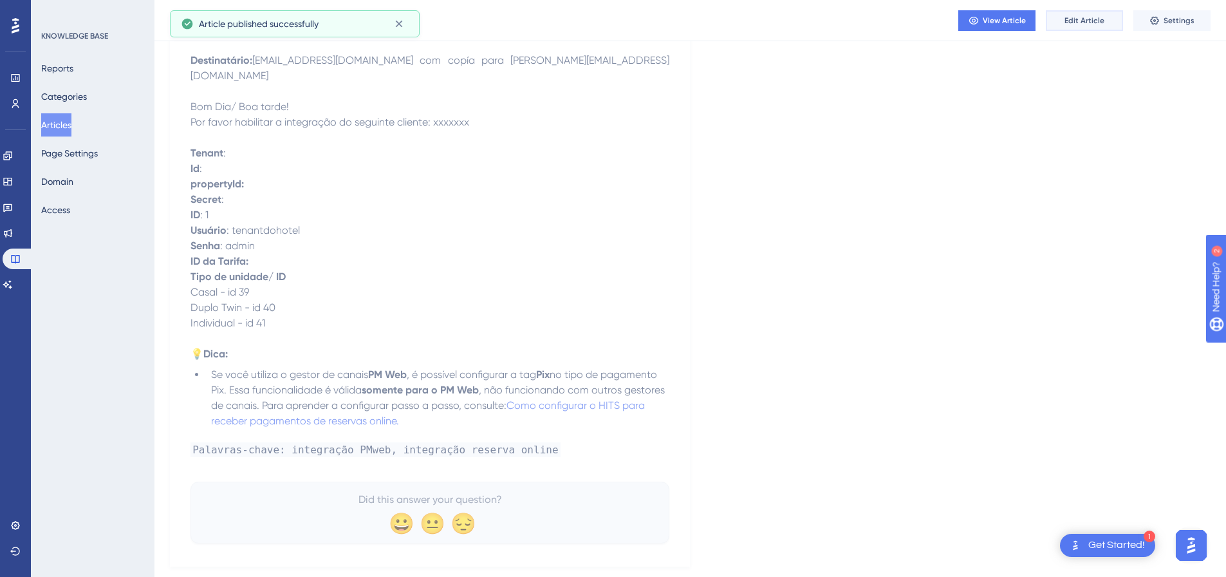
click at [1078, 17] on span "Edit Article" at bounding box center [1085, 20] width 40 height 10
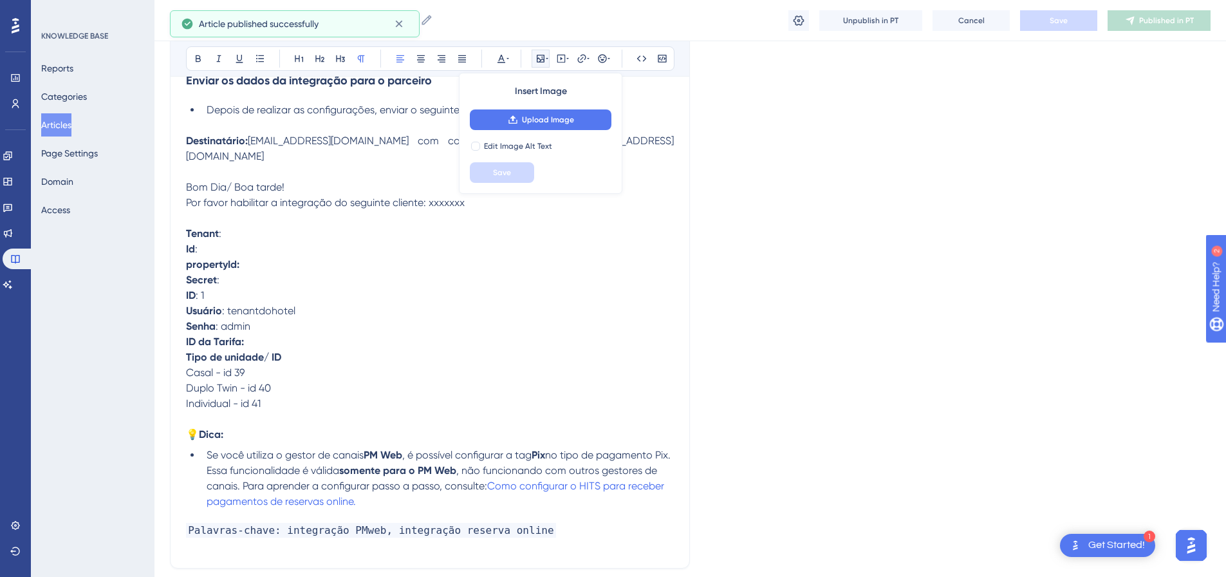
scroll to position [2244, 0]
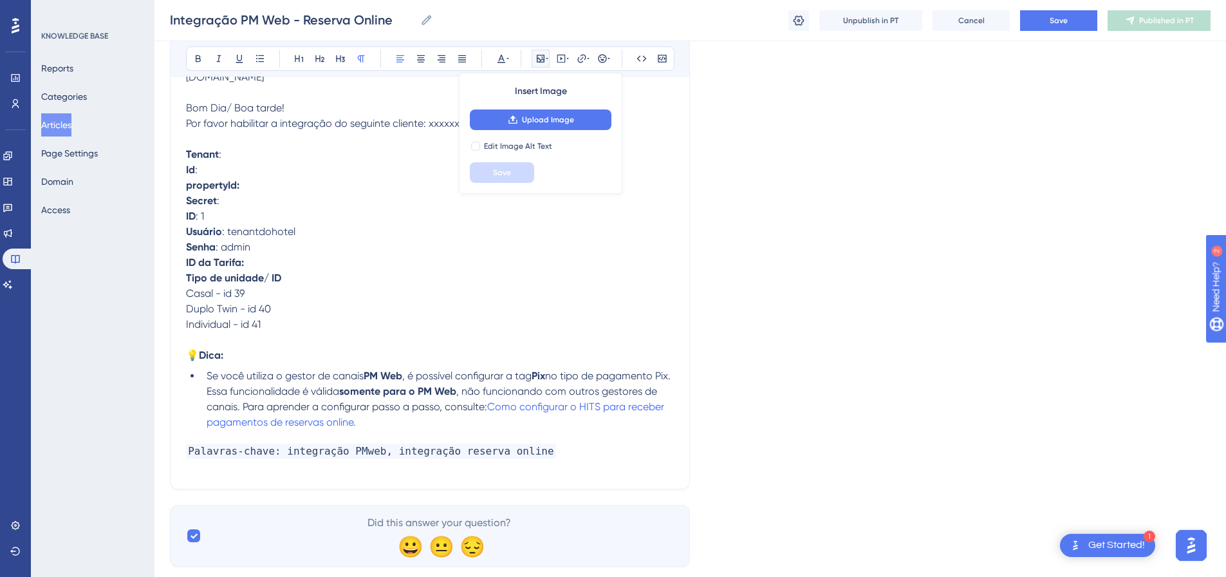
click at [203, 368] on li "Se você utiliza o gestor de canais PM Web , é possível configurar a tag Pix no …" at bounding box center [437, 399] width 472 height 62
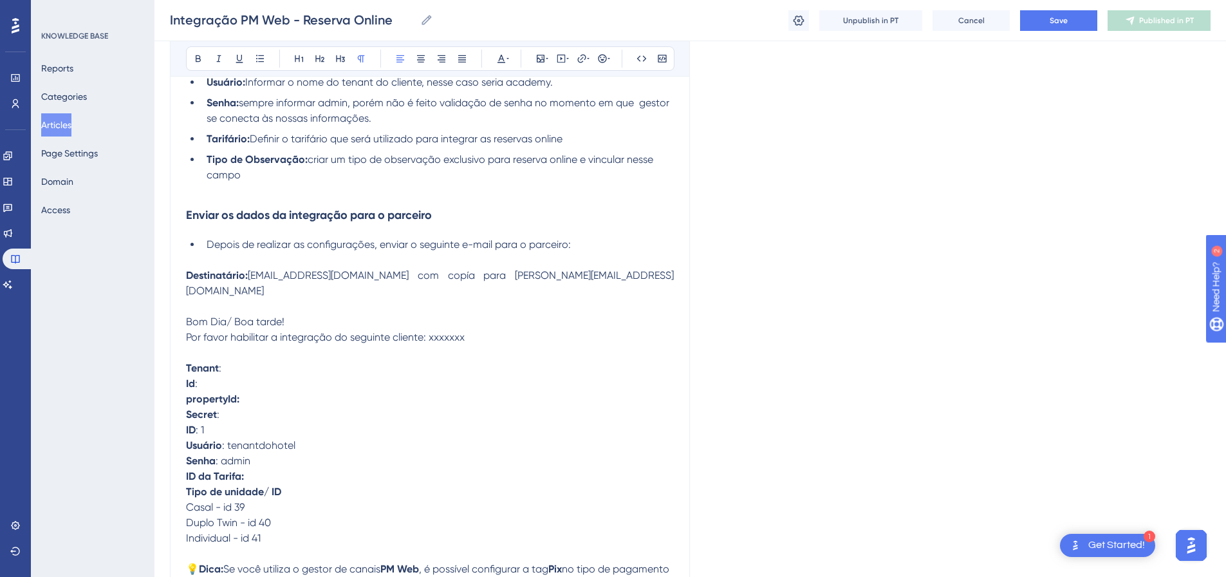
scroll to position [2223, 0]
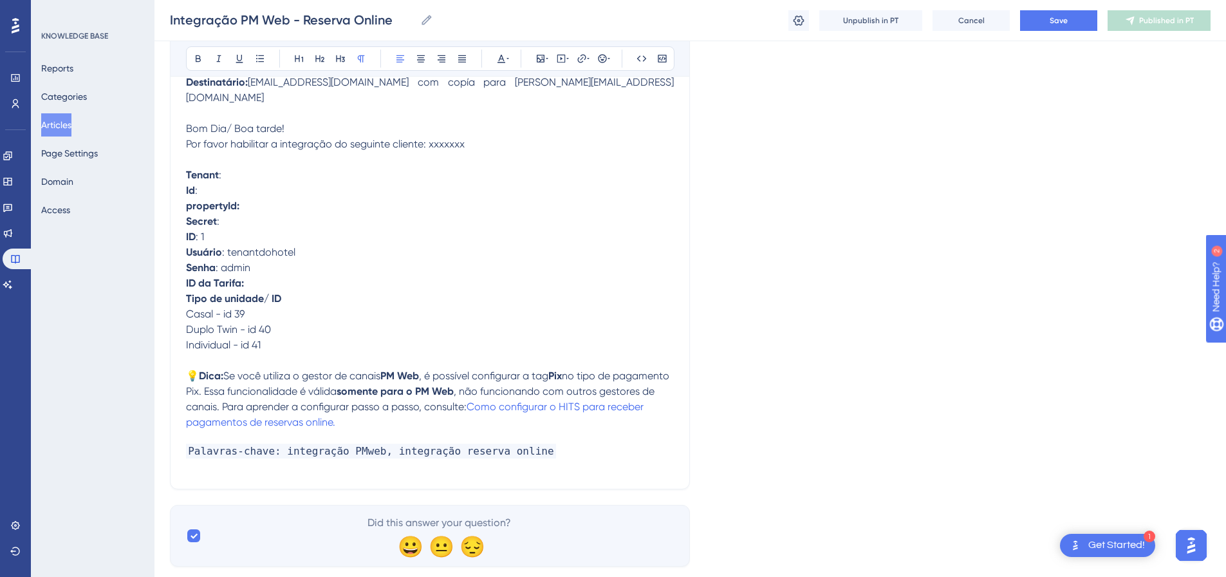
click at [276, 369] on span "Se você utiliza o gestor de canais" at bounding box center [301, 375] width 157 height 12
drag, startPoint x: 436, startPoint y: 346, endPoint x: 232, endPoint y: 348, distance: 204.1
click at [232, 368] on p "💡 Dica: Se você utiliza o gestor de canais PM Web , é possível configurar a tag…" at bounding box center [430, 399] width 488 height 62
copy p "Se você utiliza o gestor de canais PM Web ,"
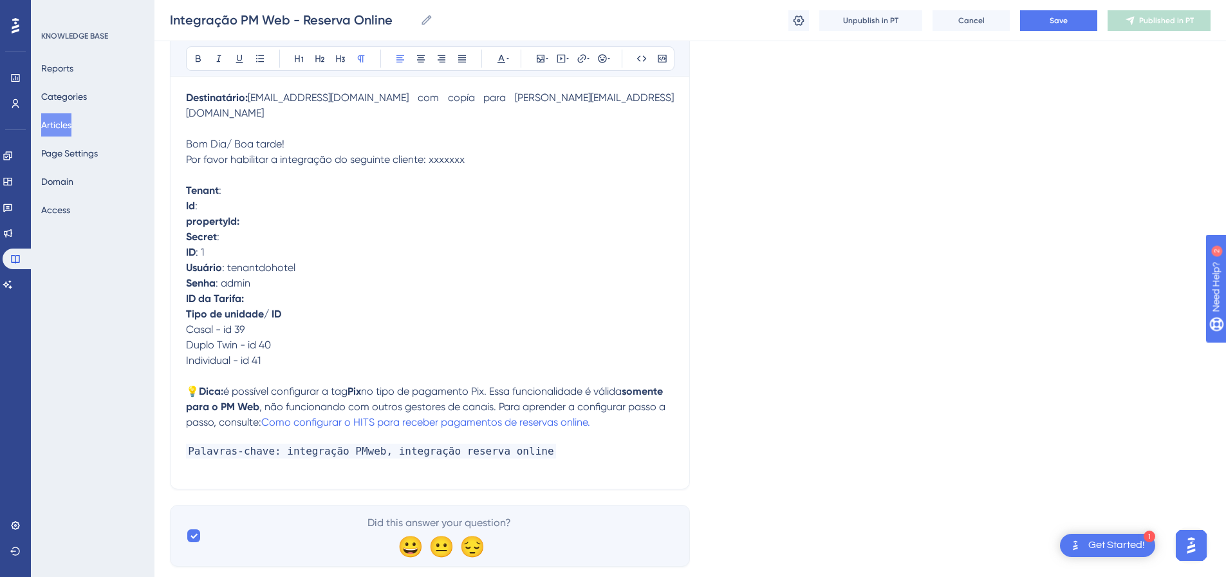
click at [236, 385] on span "é possível configurar a tag" at bounding box center [285, 391] width 124 height 12
click at [497, 385] on span "no tipo de pagamento Pix. Essa funcionalidade é válida" at bounding box center [490, 391] width 261 height 12
click at [227, 385] on span "É possível configurar a tag" at bounding box center [285, 391] width 124 height 12
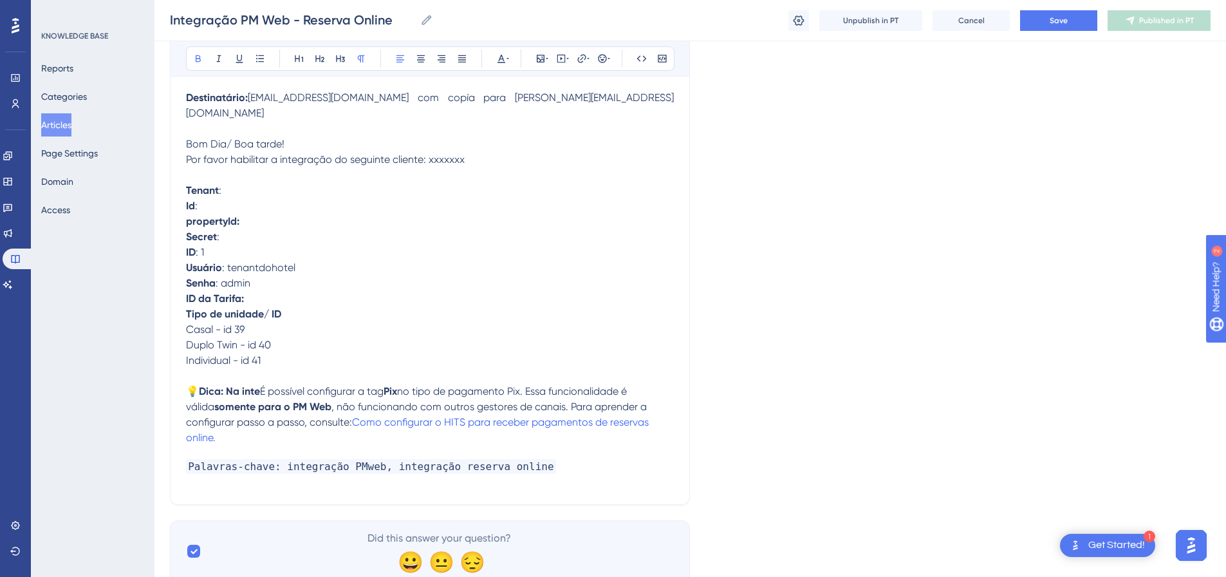
scroll to position [2223, 0]
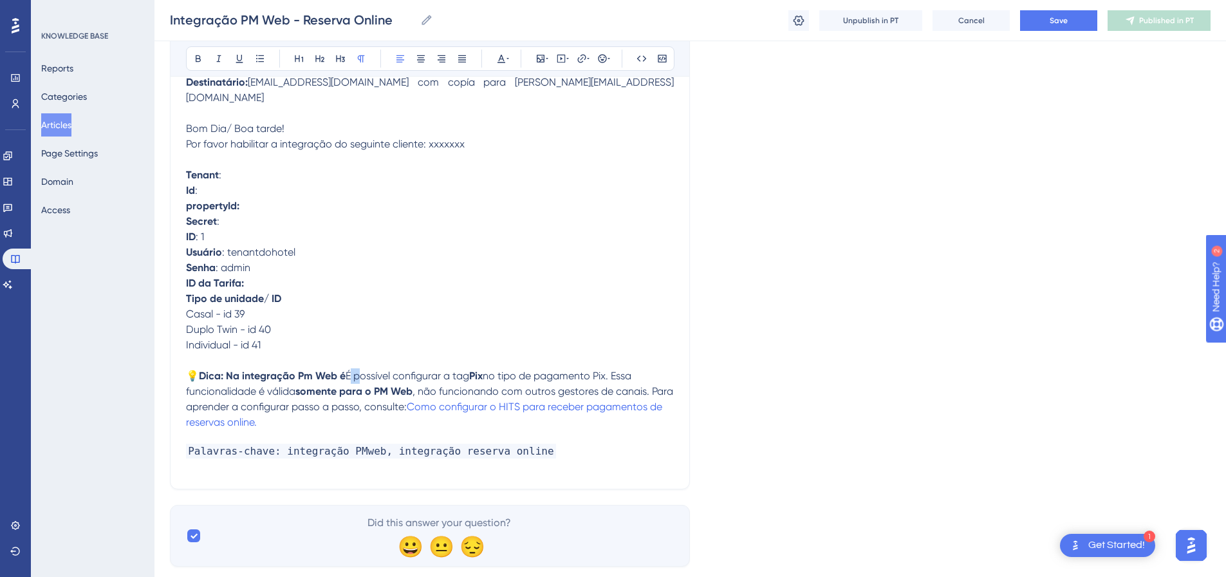
click at [355, 369] on span "É possível configurar a tag" at bounding box center [408, 375] width 124 height 12
click at [612, 369] on span "no tipo de pagamento Pix. Essa funcionalidade é válida" at bounding box center [406, 383] width 440 height 28
click at [616, 369] on span "no tipo de pagamento Pix. Essa funcionalidade é válida" at bounding box center [406, 383] width 440 height 28
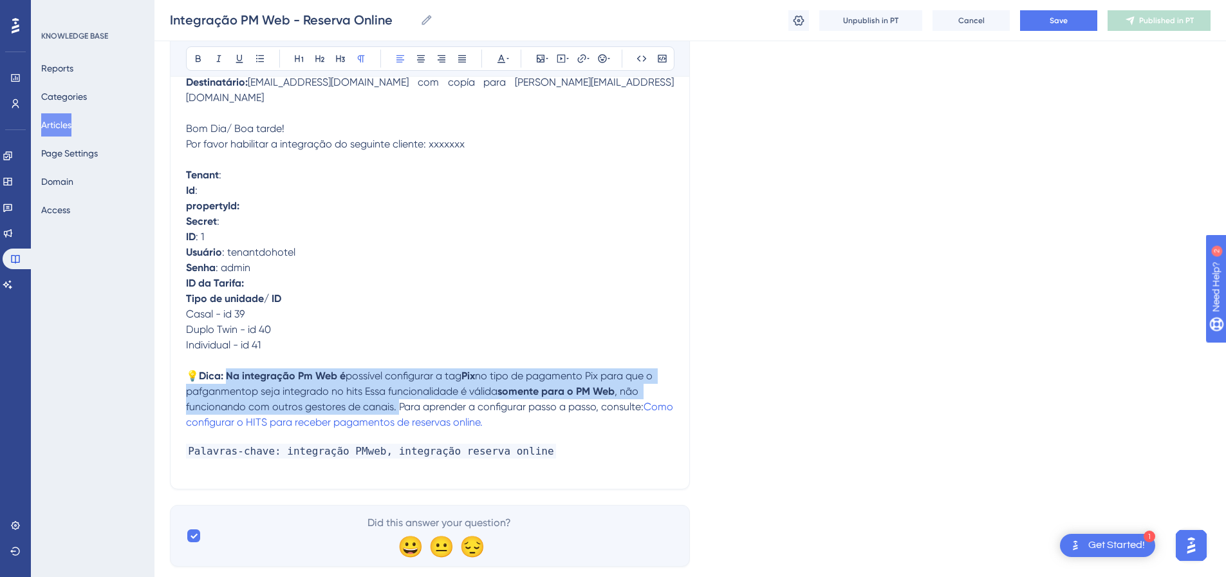
drag, startPoint x: 397, startPoint y: 377, endPoint x: 230, endPoint y: 350, distance: 169.0
click at [230, 368] on p "💡 Dica: Na integração Pm Web é possível configurar a tag Pix no tipo de pagamen…" at bounding box center [430, 399] width 488 height 62
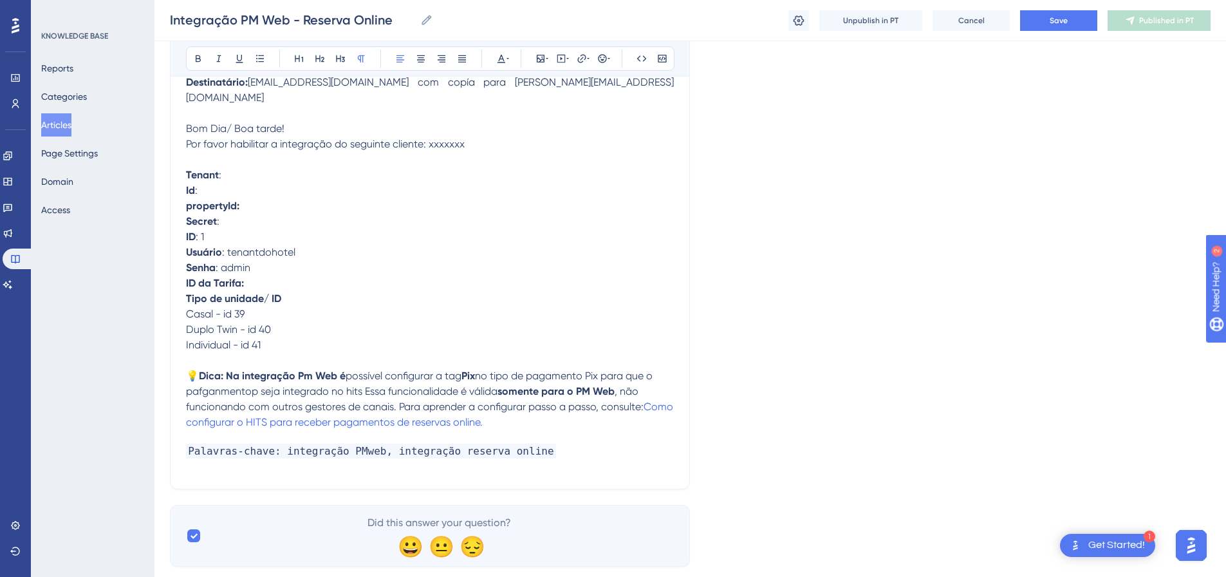
click at [403, 385] on span ", não funcionando com outros gestores de canais. Para aprender a configurar pas…" at bounding box center [415, 399] width 458 height 28
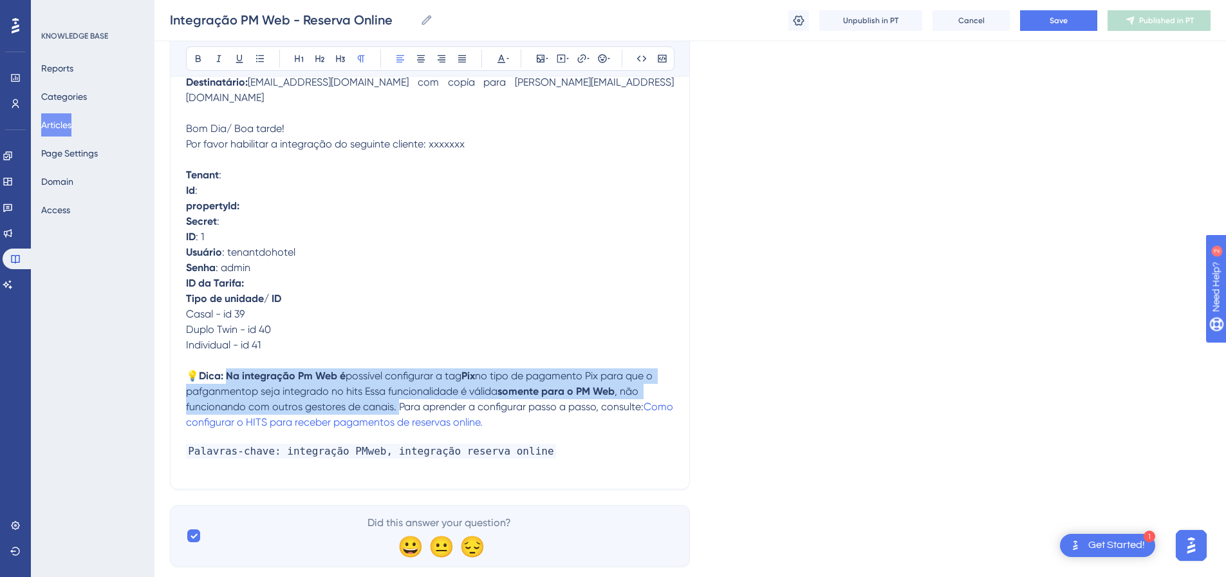
drag, startPoint x: 398, startPoint y: 371, endPoint x: 232, endPoint y: 345, distance: 168.2
click at [232, 368] on p "💡 Dica: Na integração Pm Web é possível configurar a tag Pix no tipo de pagamen…" at bounding box center [430, 399] width 488 height 62
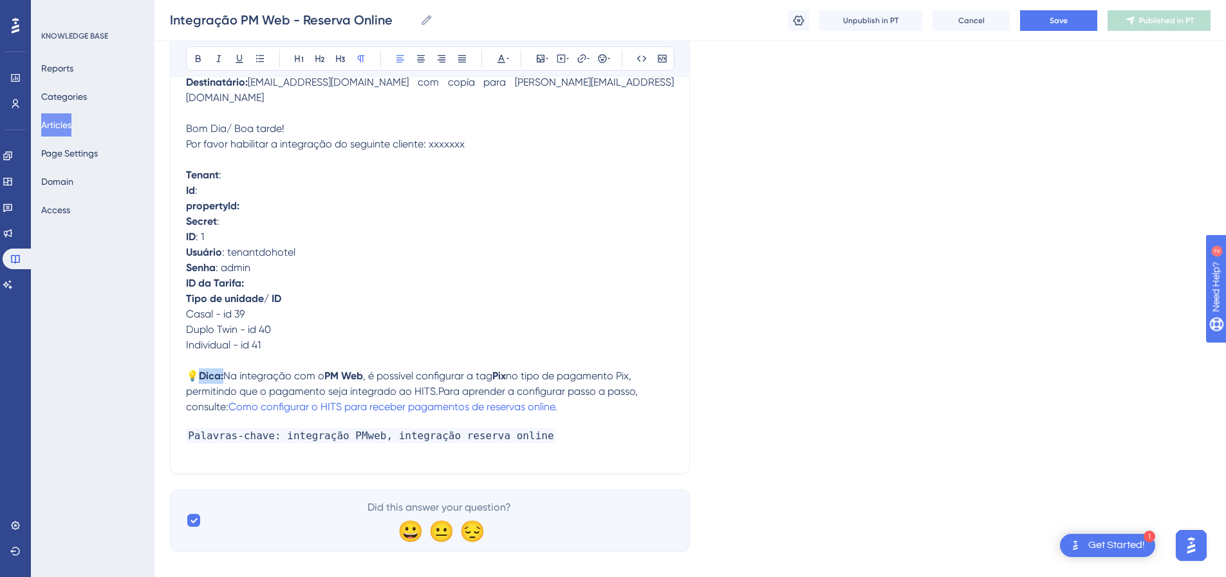
scroll to position [2208, 0]
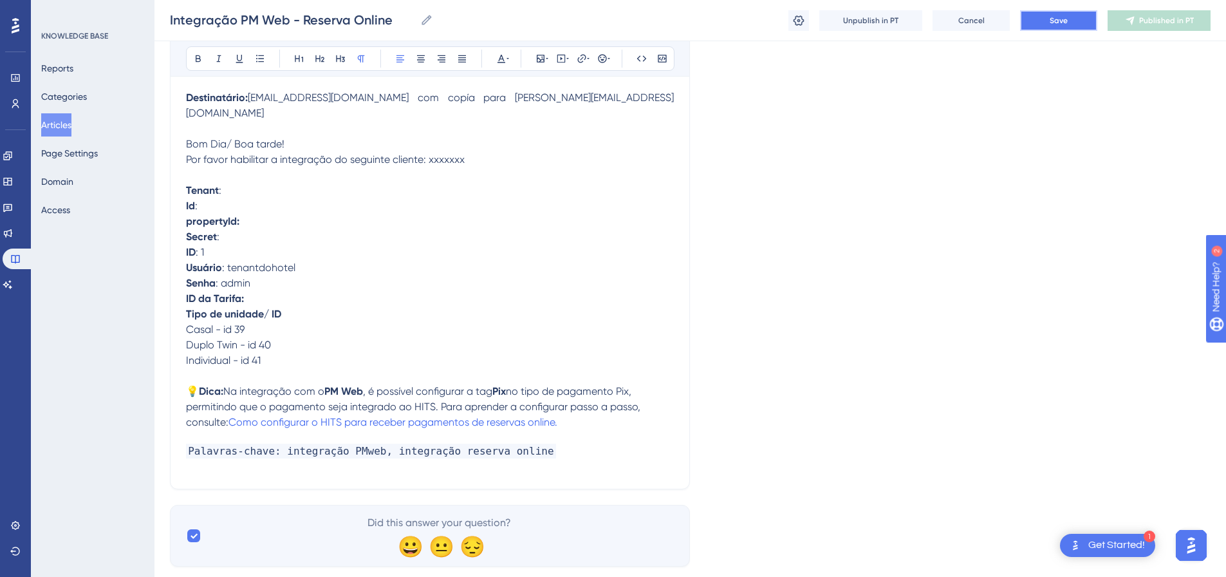
click at [1068, 19] on button "Save" at bounding box center [1058, 20] width 77 height 21
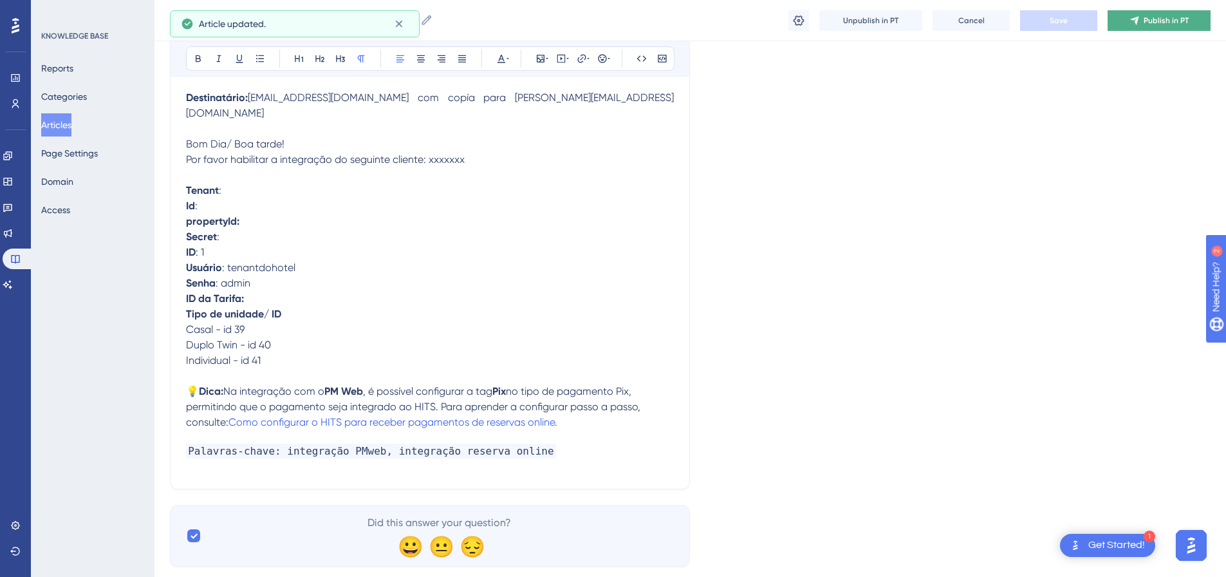
click at [1153, 20] on span "Publish in PT" at bounding box center [1166, 20] width 45 height 10
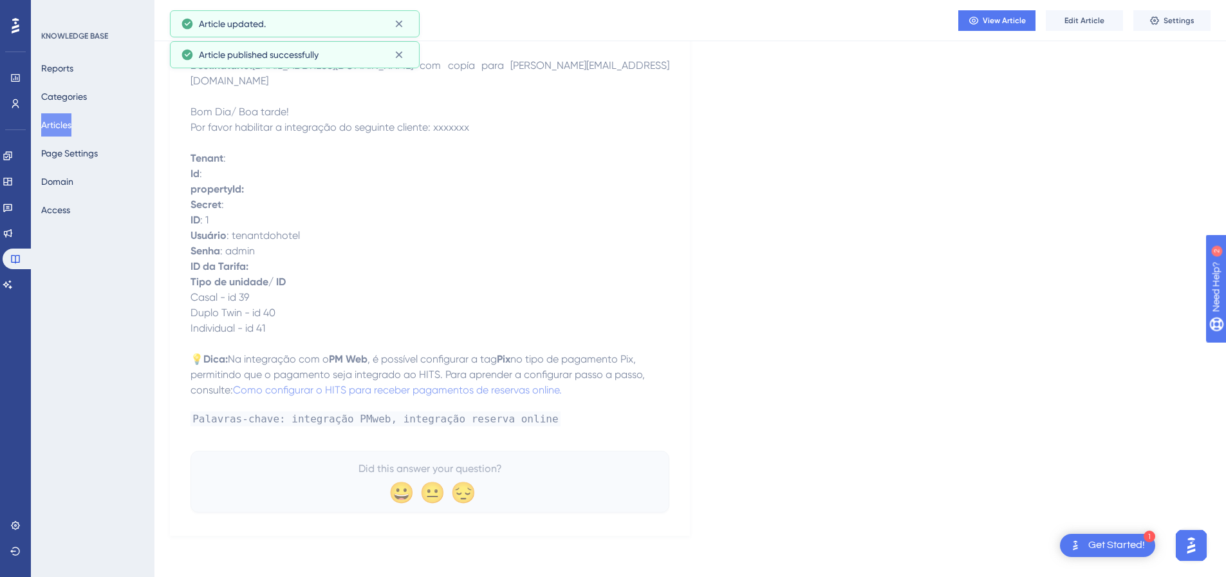
scroll to position [2129, 0]
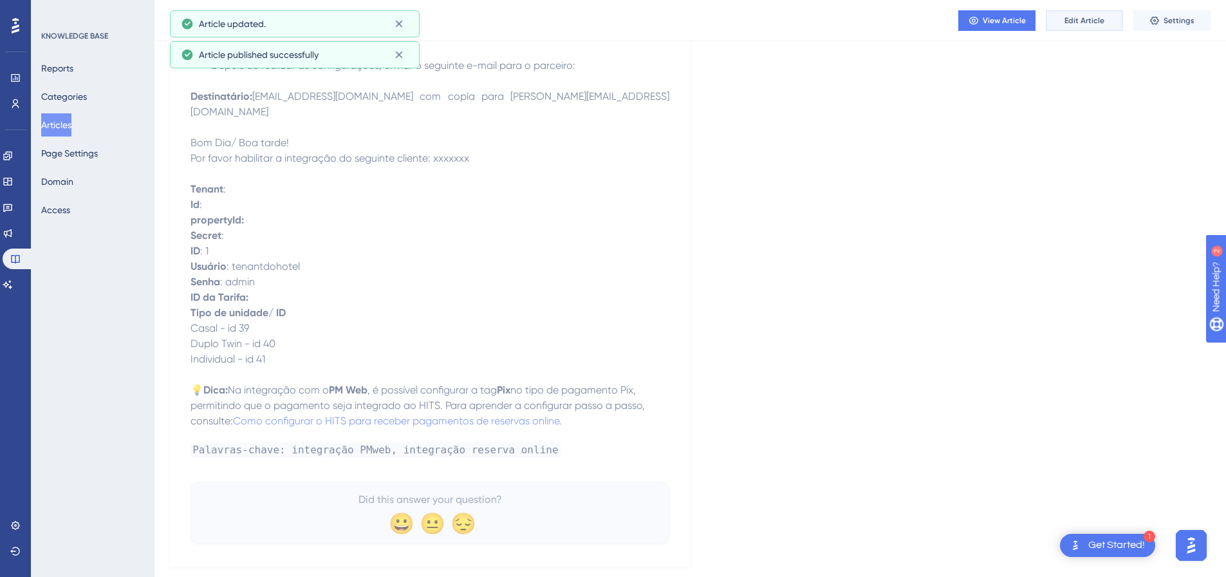
click at [1083, 20] on span "Edit Article" at bounding box center [1085, 20] width 40 height 10
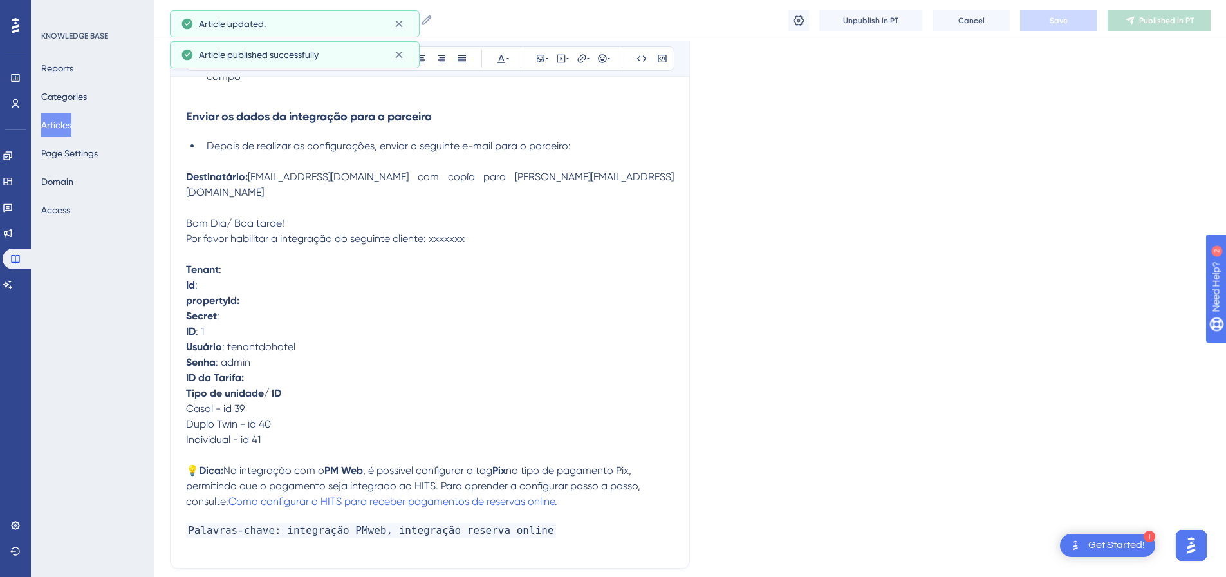
scroll to position [2208, 0]
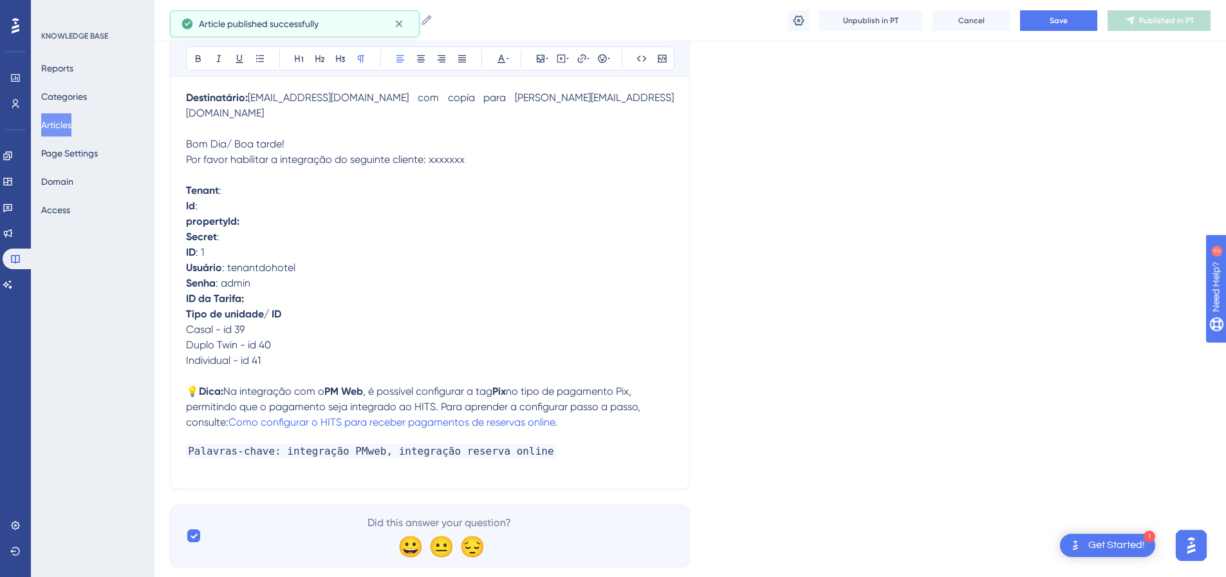
click at [203, 385] on strong "Dica:" at bounding box center [211, 391] width 24 height 12
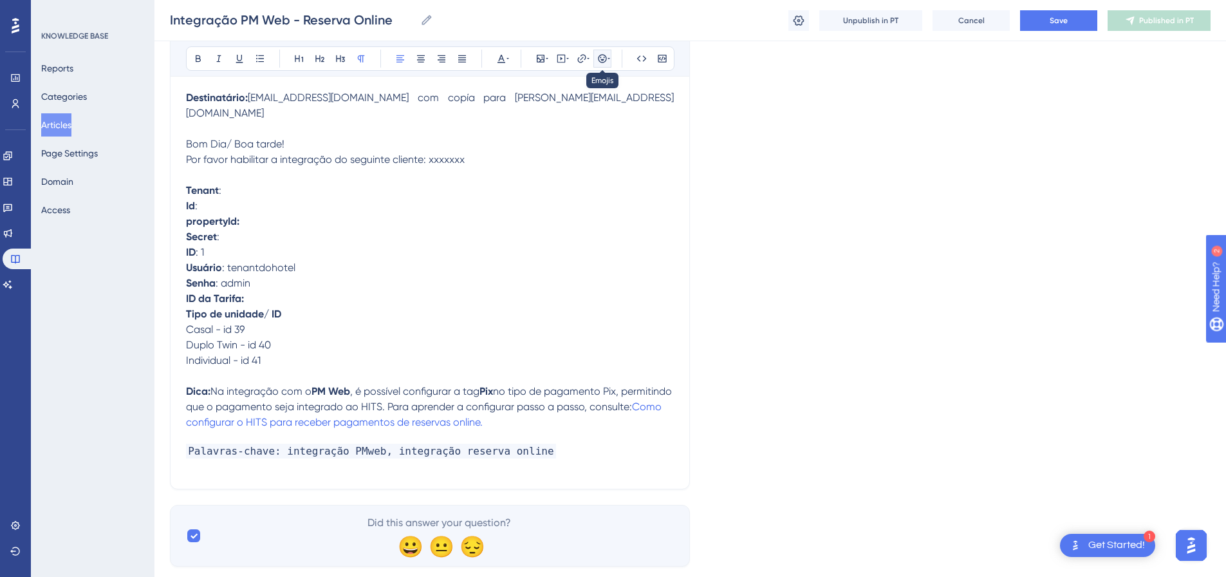
click at [604, 62] on icon at bounding box center [602, 58] width 8 height 8
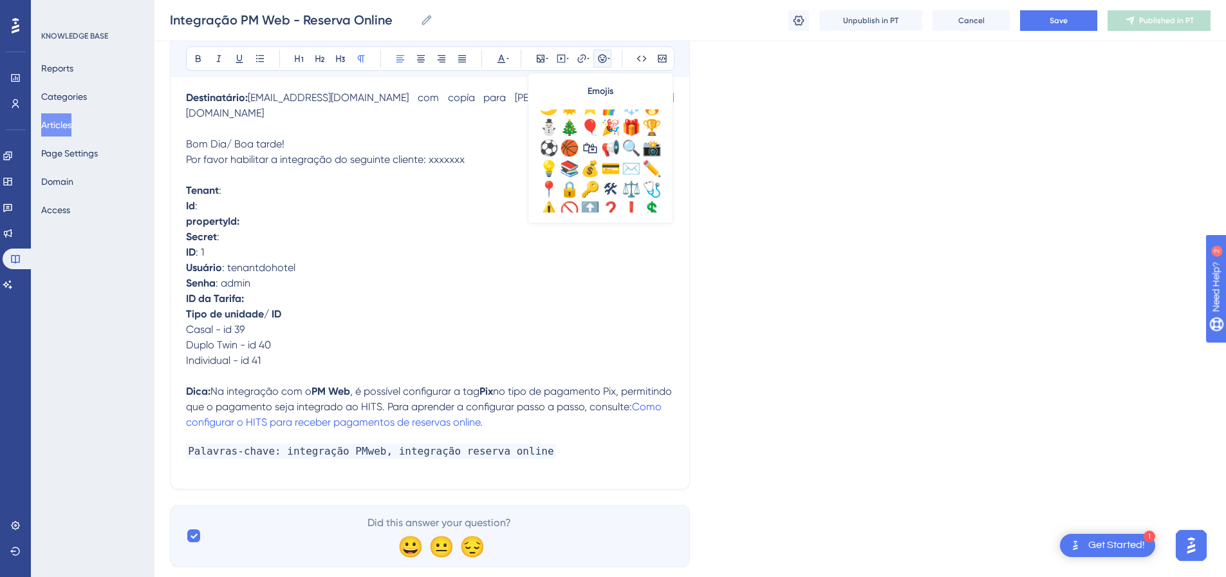
scroll to position [394, 0]
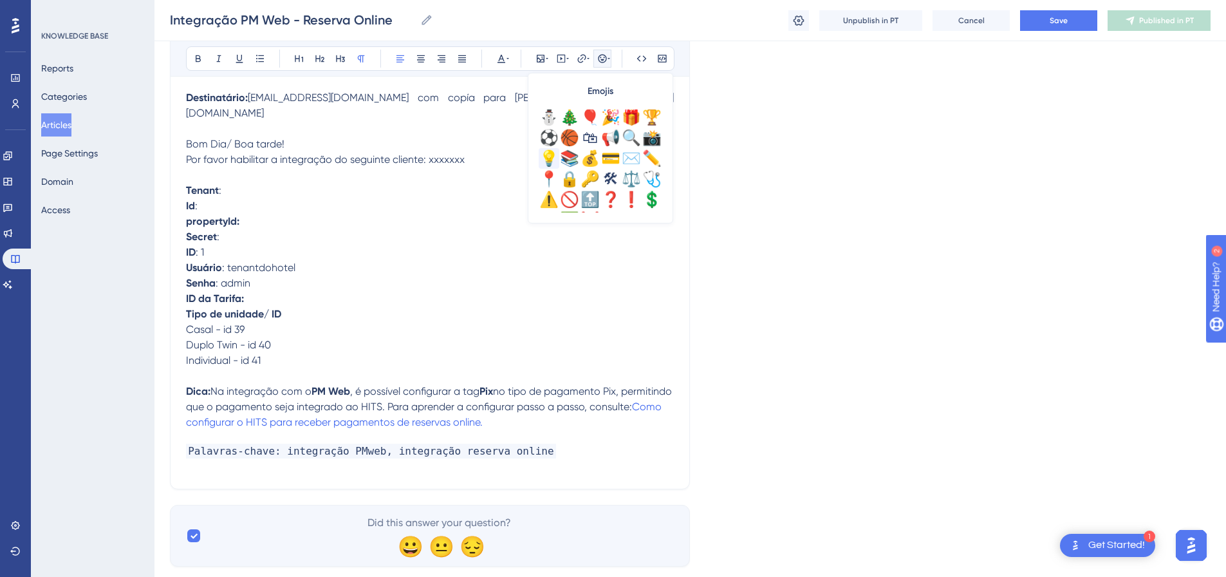
click at [548, 158] on div "💡" at bounding box center [549, 158] width 21 height 21
click at [1051, 19] on span "Save" at bounding box center [1059, 20] width 18 height 10
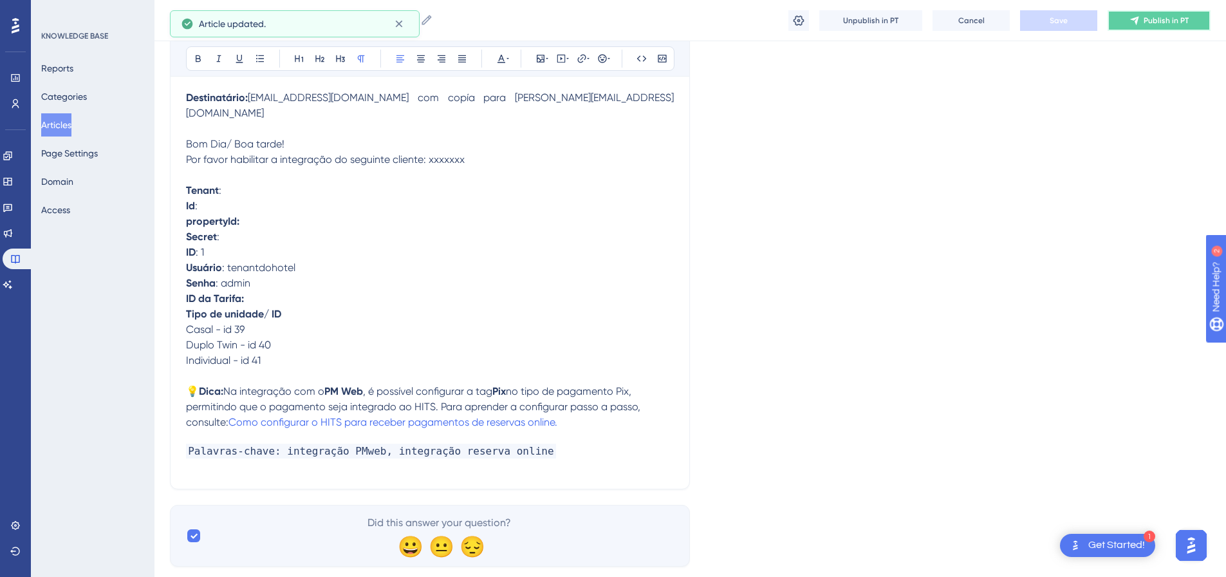
click at [1145, 18] on span "Publish in PT" at bounding box center [1166, 20] width 45 height 10
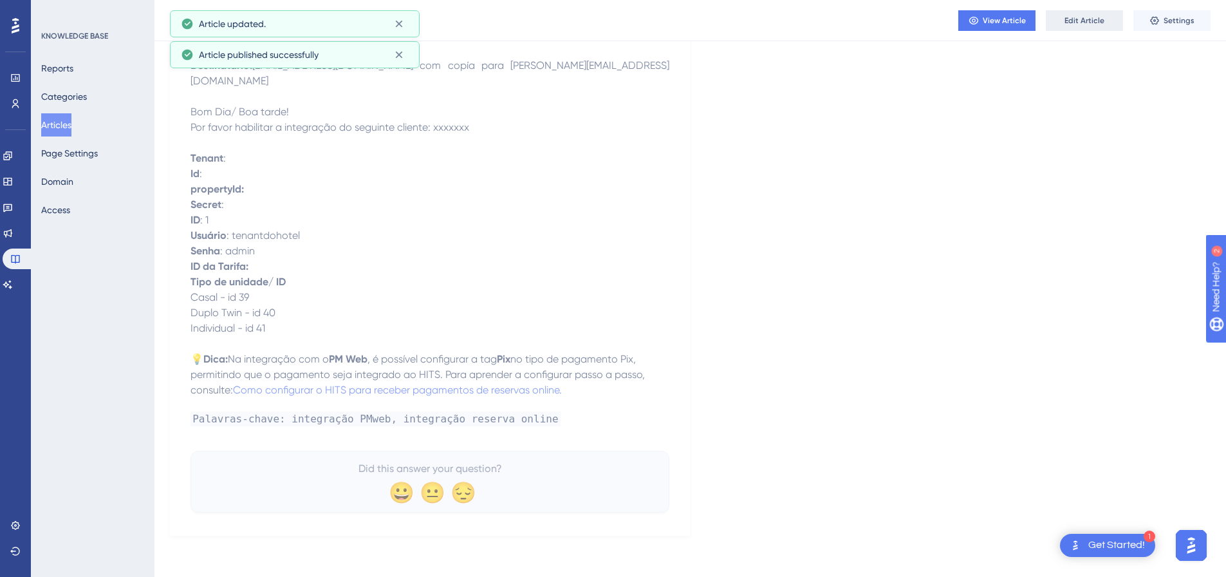
scroll to position [2129, 0]
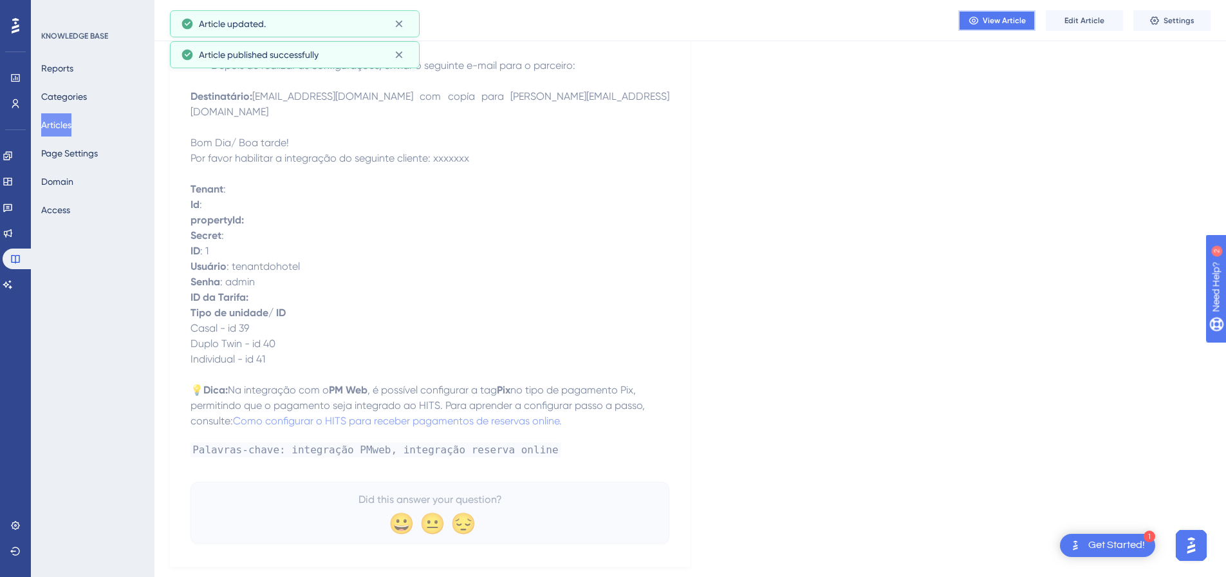
click at [1022, 21] on span "View Article" at bounding box center [1004, 20] width 43 height 10
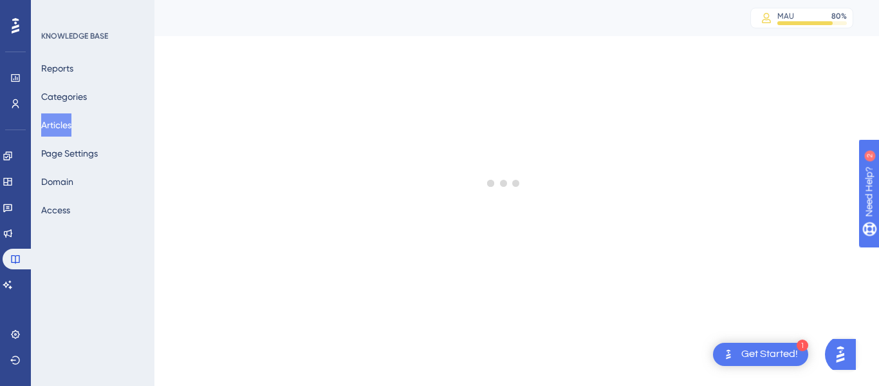
click at [68, 124] on button "Articles" at bounding box center [56, 124] width 30 height 23
click at [71, 127] on button "Articles" at bounding box center [56, 124] width 30 height 23
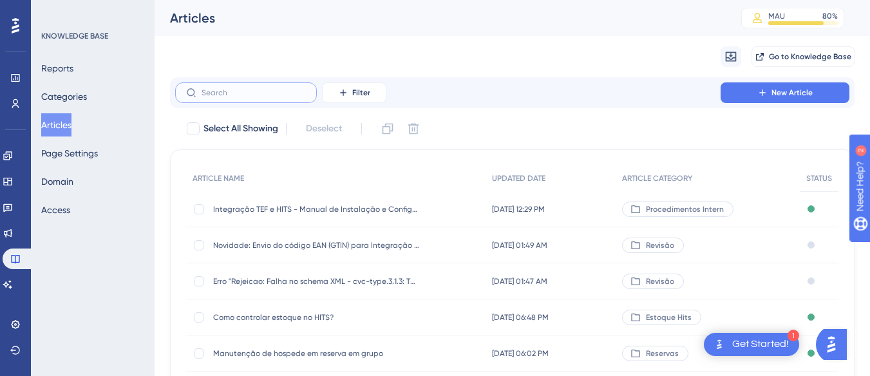
click at [246, 95] on input "text" at bounding box center [253, 92] width 104 height 9
paste input "Como configurar para o HITS receber pagamentos de reservas online?"
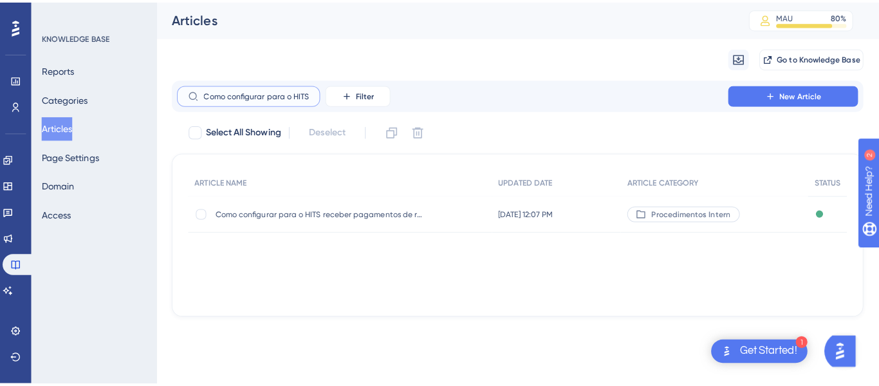
scroll to position [0, 145]
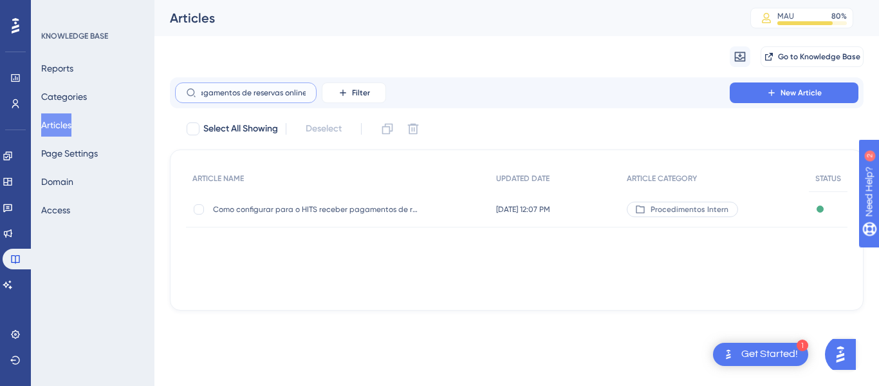
type input "Como configurar para o HITS receber pagamentos de reservas online?"
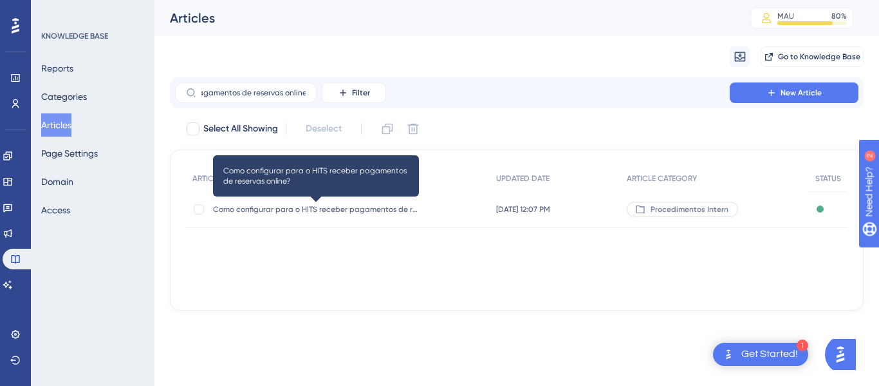
click at [256, 211] on span "Como configurar para o HITS receber pagamentos de reservas online?" at bounding box center [316, 209] width 206 height 10
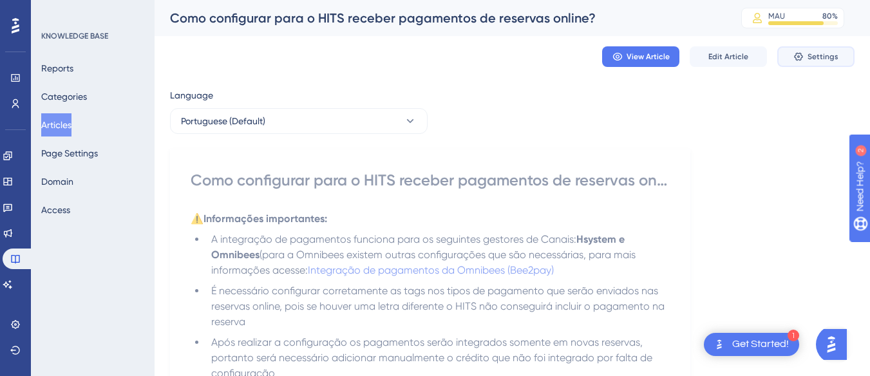
click at [835, 55] on span "Settings" at bounding box center [822, 56] width 31 height 10
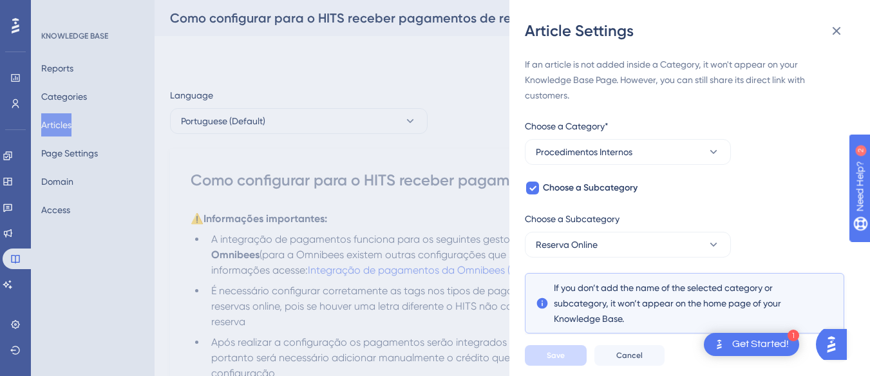
scroll to position [129, 0]
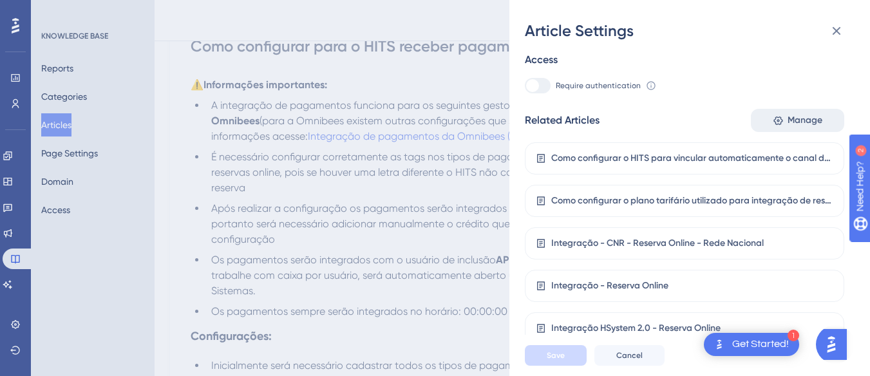
click at [795, 114] on span "Manage" at bounding box center [804, 120] width 35 height 15
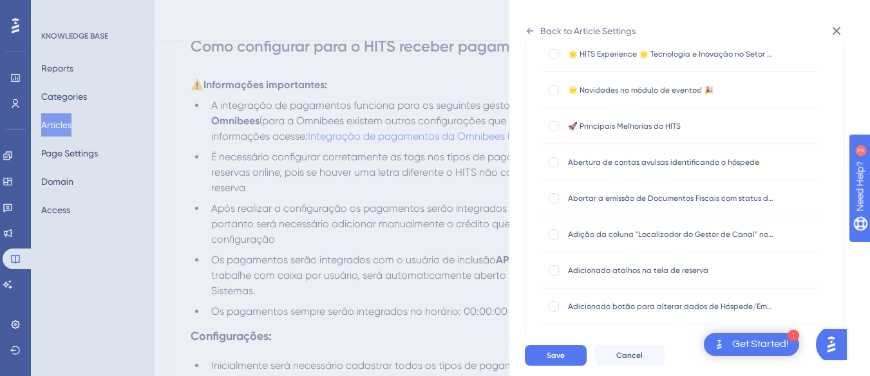
scroll to position [0, 0]
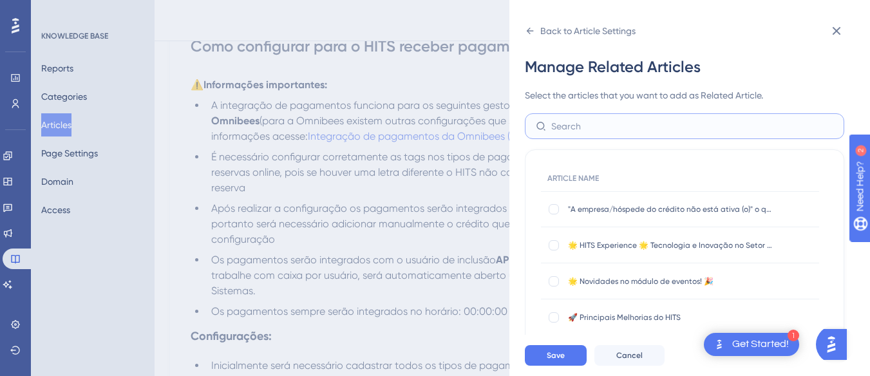
click at [558, 128] on input "text" at bounding box center [692, 126] width 282 height 14
paste input "Novas tags para integração de Pagamentos na Reserva Online"
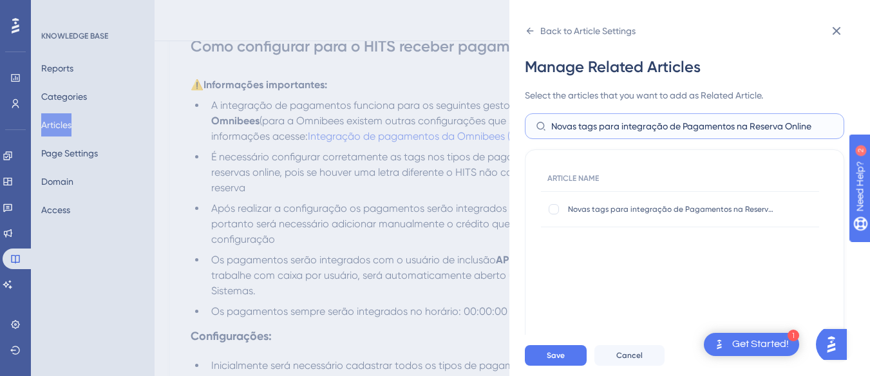
type input "Novas tags para integração de Pagamentos na Reserva Online"
click at [546, 211] on div "Novas tags para integração de Pagamentos na Reserva Online Novas tags para inte…" at bounding box center [680, 209] width 278 height 36
click at [552, 211] on div at bounding box center [553, 209] width 10 height 10
checkbox input "true"
click at [568, 365] on button "Save" at bounding box center [556, 355] width 62 height 21
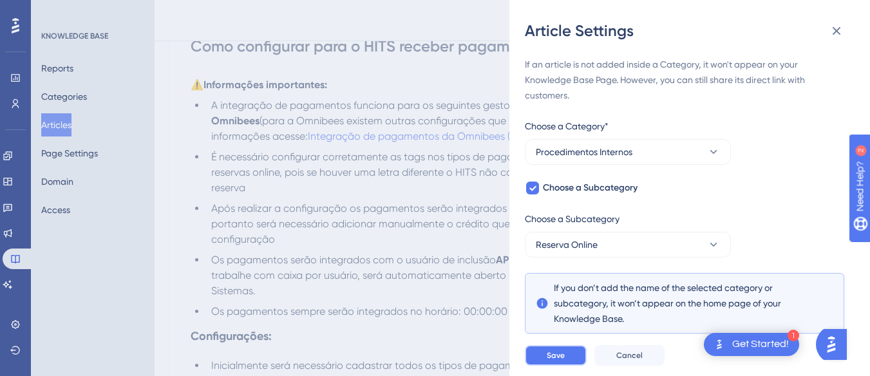
click at [568, 365] on button "Save" at bounding box center [556, 355] width 62 height 21
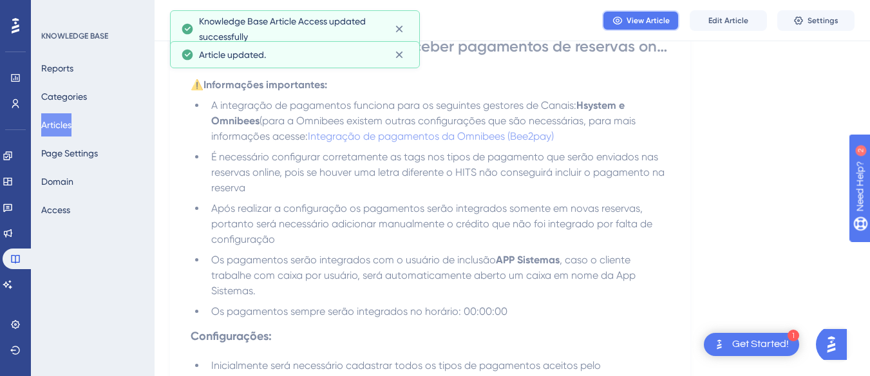
click at [635, 23] on span "View Article" at bounding box center [647, 20] width 43 height 10
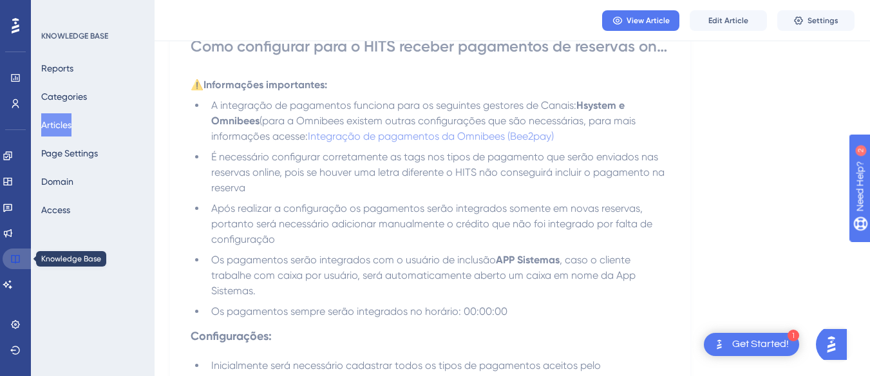
click at [16, 261] on icon at bounding box center [15, 259] width 10 height 10
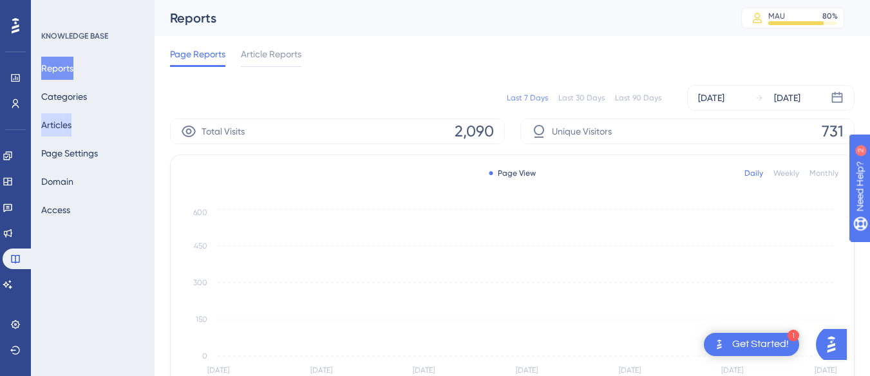
click at [64, 133] on button "Articles" at bounding box center [56, 124] width 30 height 23
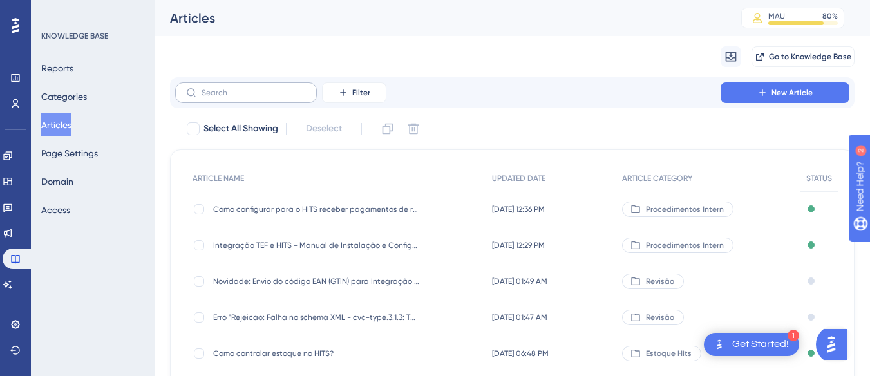
click at [224, 85] on label at bounding box center [246, 92] width 142 height 21
click at [224, 88] on input "text" at bounding box center [253, 92] width 104 height 9
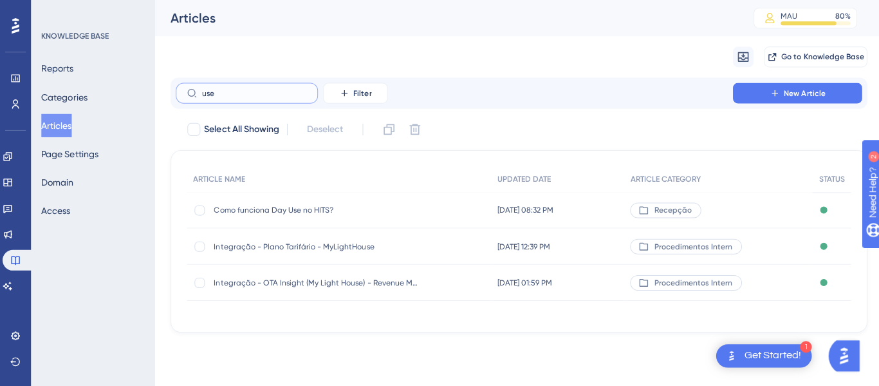
type input "user"
checkbox input "true"
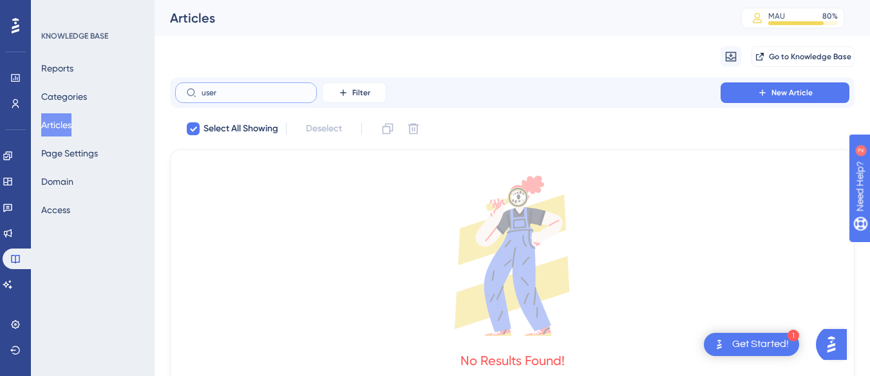
type input "use"
checkbox input "false"
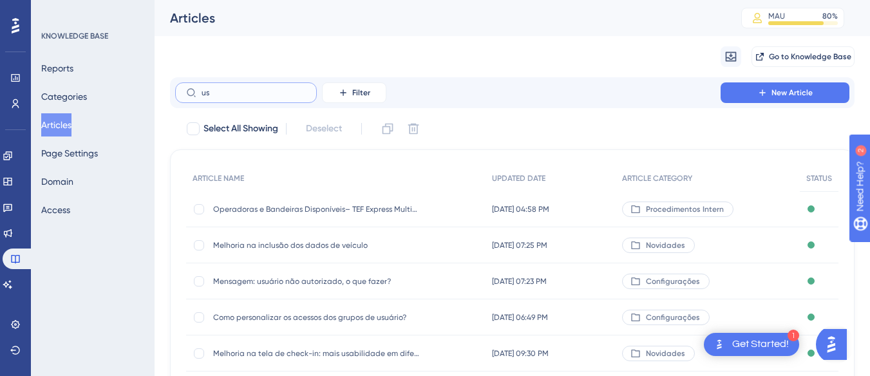
type input "u"
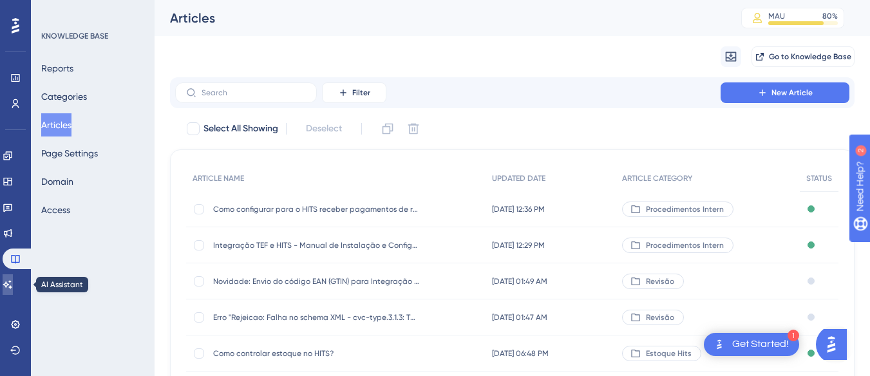
click at [4, 288] on link at bounding box center [8, 284] width 10 height 21
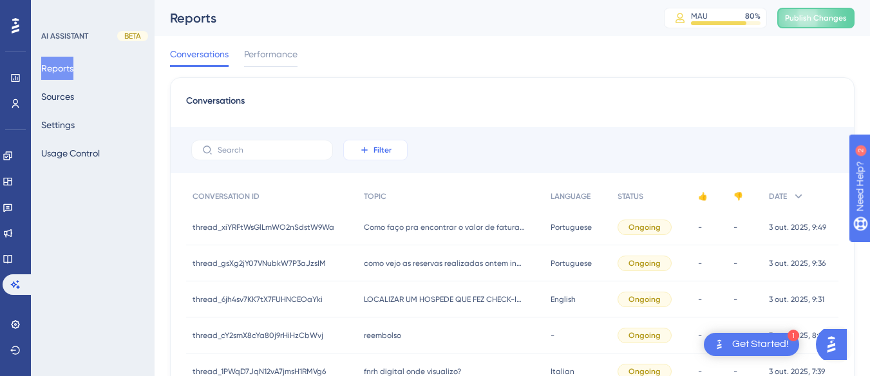
click at [389, 147] on span "Filter" at bounding box center [382, 150] width 18 height 10
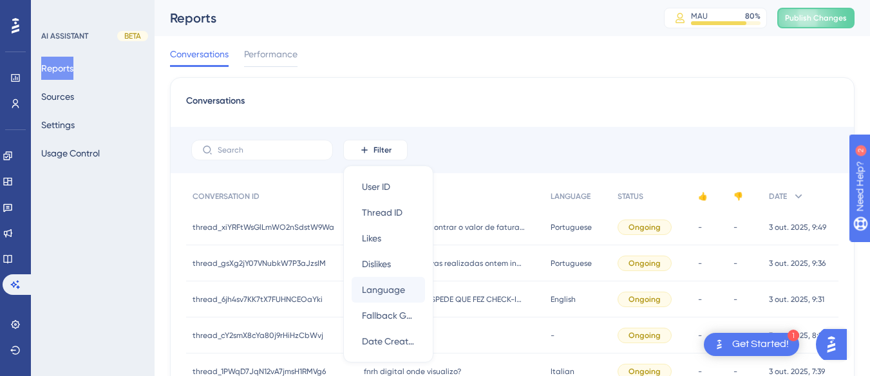
scroll to position [76, 0]
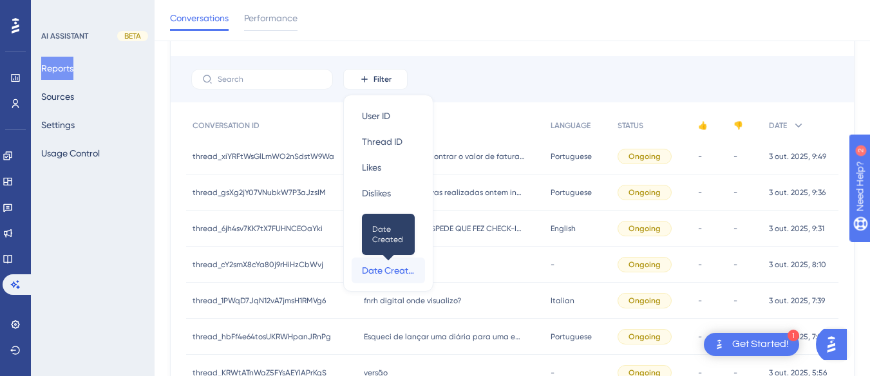
click at [388, 272] on span "Date Created" at bounding box center [388, 270] width 53 height 15
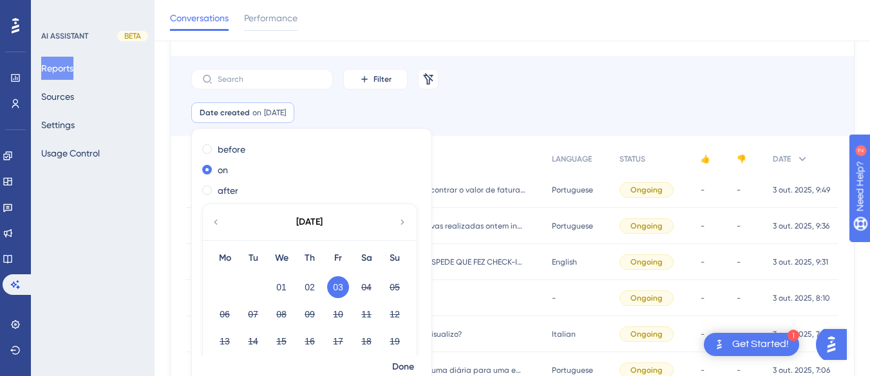
scroll to position [68, 0]
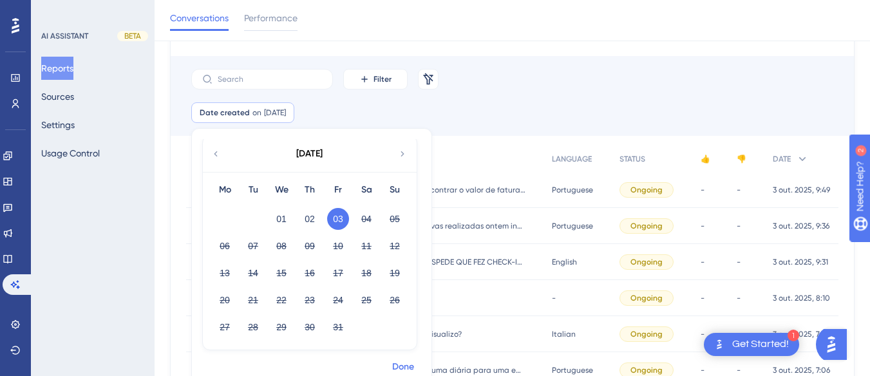
click at [398, 366] on span "Done" at bounding box center [403, 366] width 22 height 15
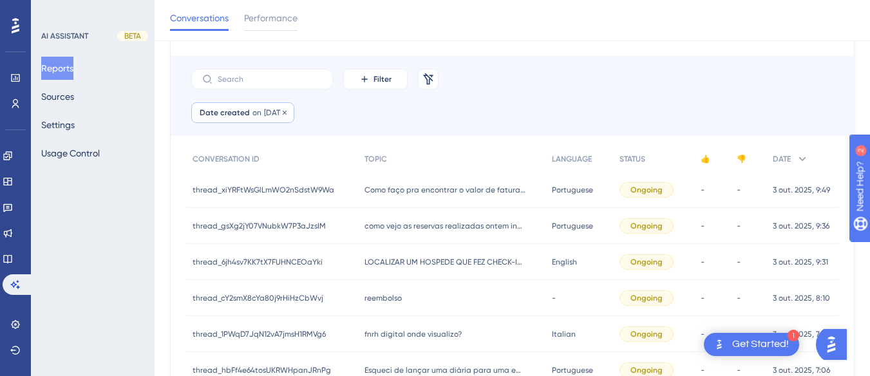
click at [266, 107] on span "03 Oct, 2025" at bounding box center [275, 112] width 22 height 10
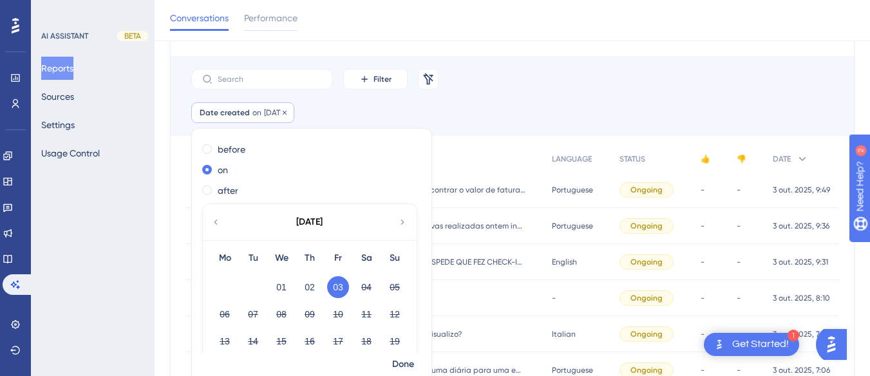
scroll to position [86, 0]
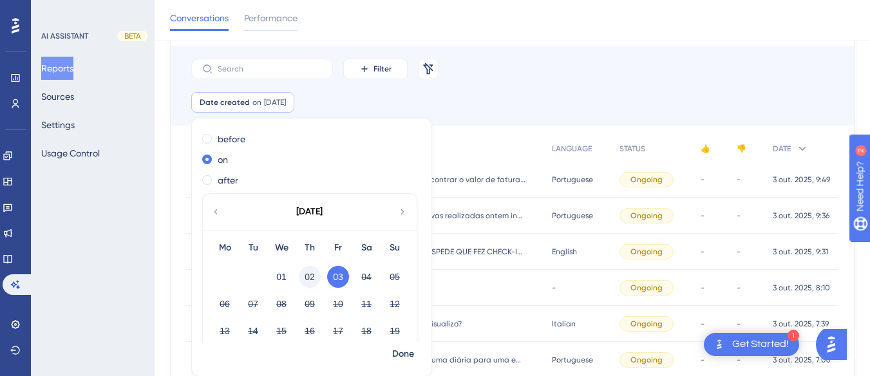
click at [315, 275] on button "02" at bounding box center [310, 277] width 22 height 22
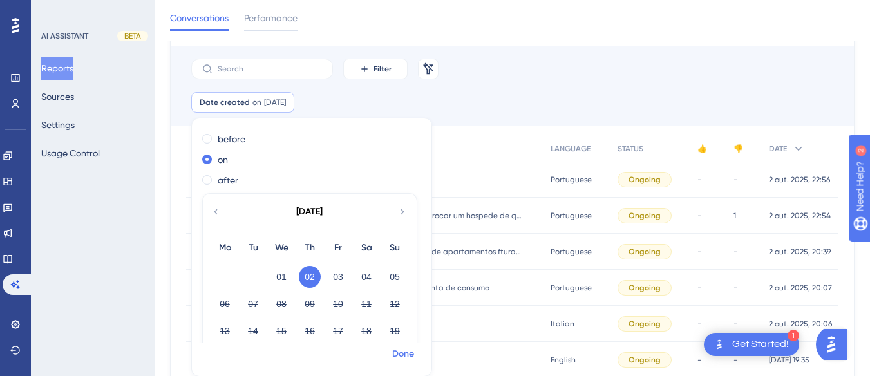
click at [396, 351] on span "Done" at bounding box center [403, 353] width 22 height 15
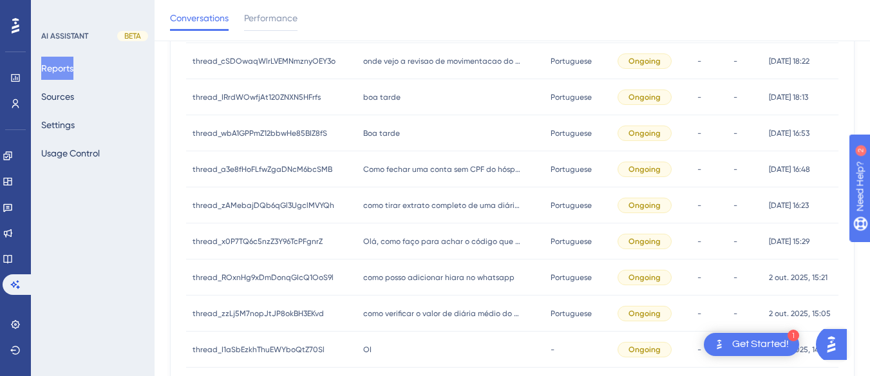
scroll to position [691, 0]
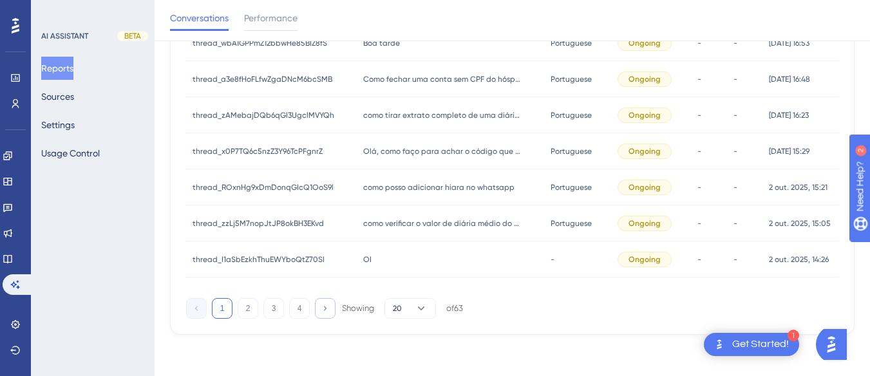
click at [322, 304] on icon at bounding box center [325, 308] width 8 height 8
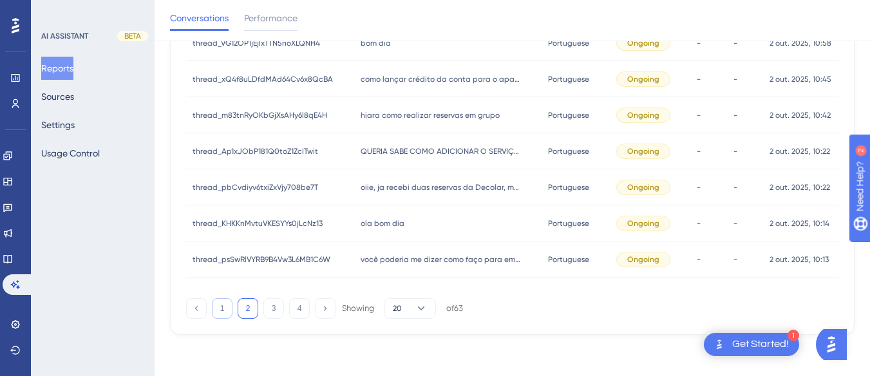
click at [220, 307] on button "1" at bounding box center [222, 308] width 21 height 21
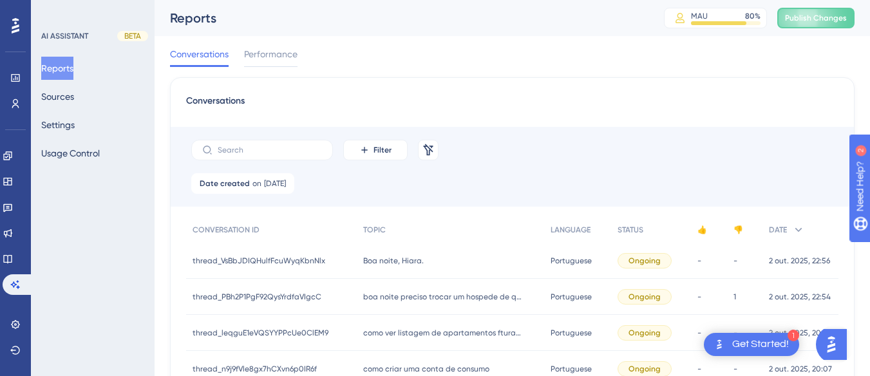
scroll to position [129, 0]
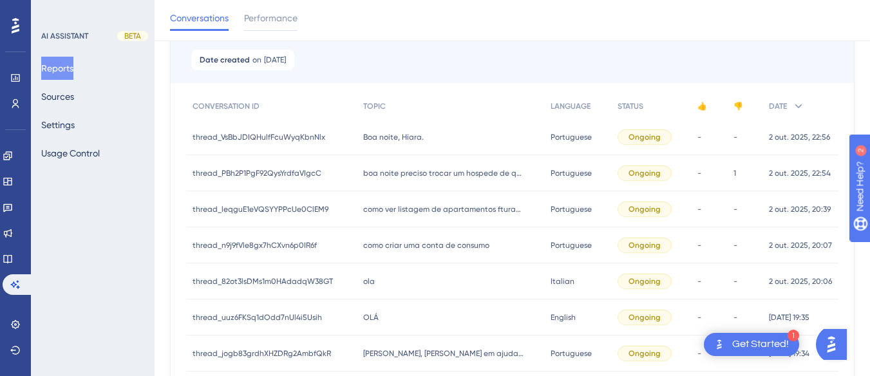
click at [326, 129] on div "thread_VsBbJDIQHulfFcuWyqKbnNlx thread_VsBbJDIQHulfFcuWyqKbnNlx" at bounding box center [271, 137] width 171 height 36
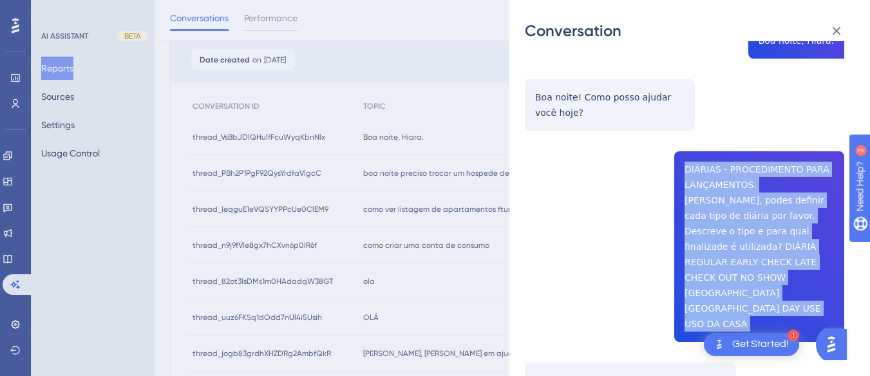
copy span "DIÁRIAS - PROCEDIMENTO PARA LANÇAMENTOS. Hiara, podes definir cada tipo de diár…"
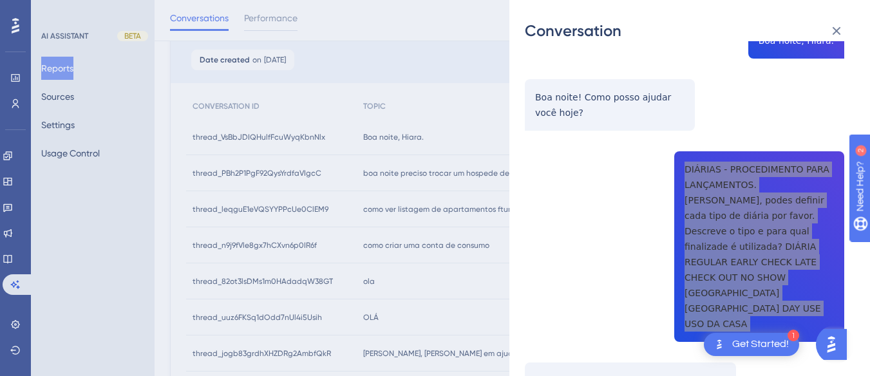
scroll to position [322, 0]
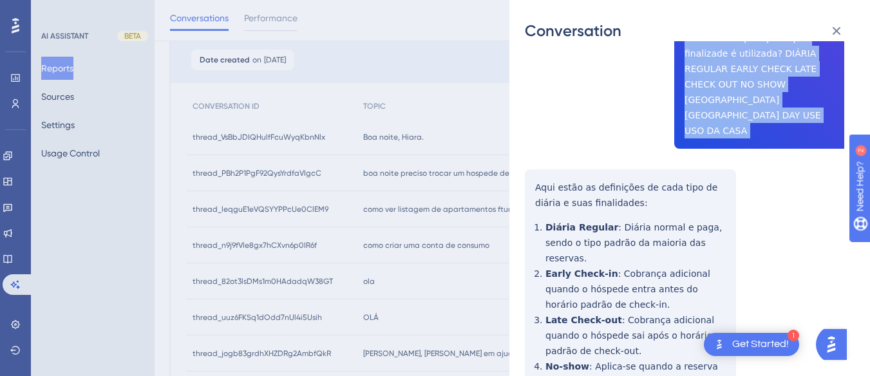
click at [530, 138] on div "thread_VsBbJDIQHulfFcuWyqKbnNlx Copy - - 2845_Silva, Valdemir User Conversation…" at bounding box center [684, 244] width 319 height 1018
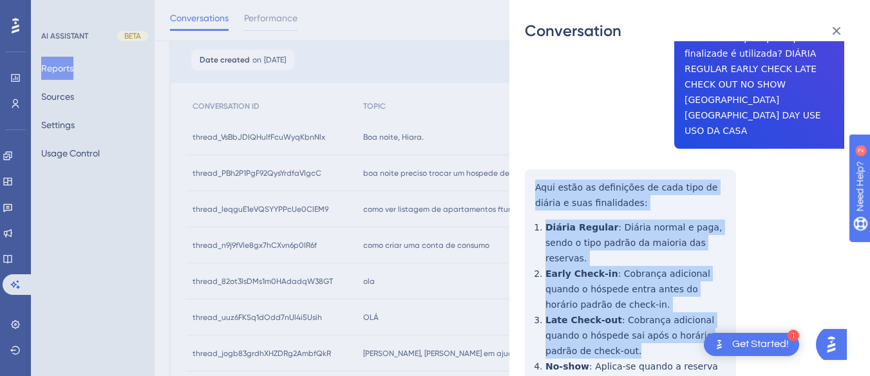
scroll to position [579, 0]
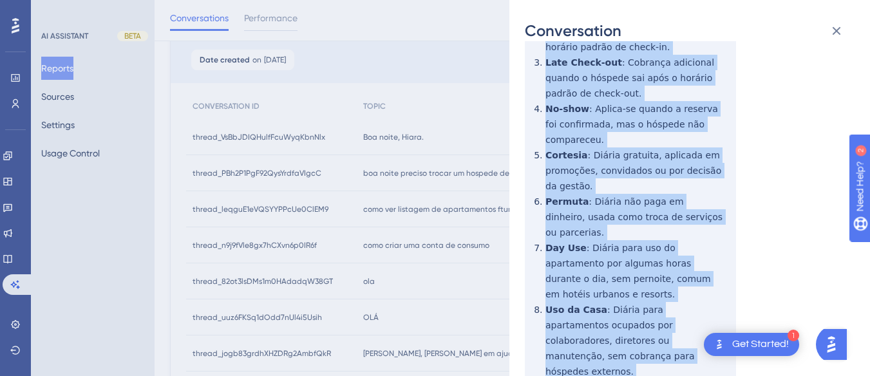
drag, startPoint x: 533, startPoint y: 138, endPoint x: 613, endPoint y: 337, distance: 214.6
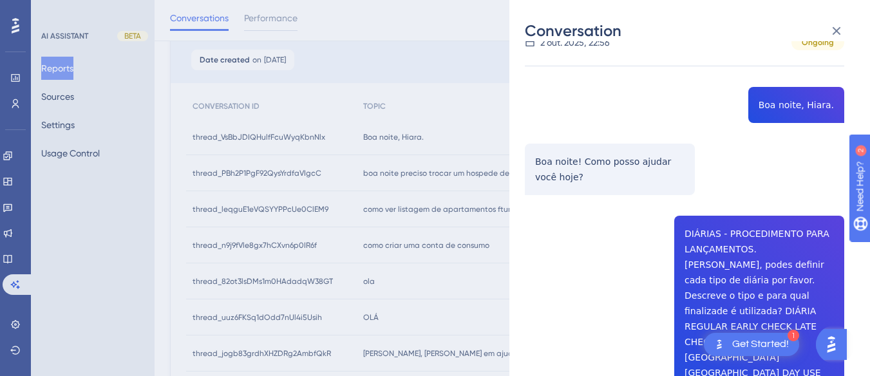
scroll to position [0, 0]
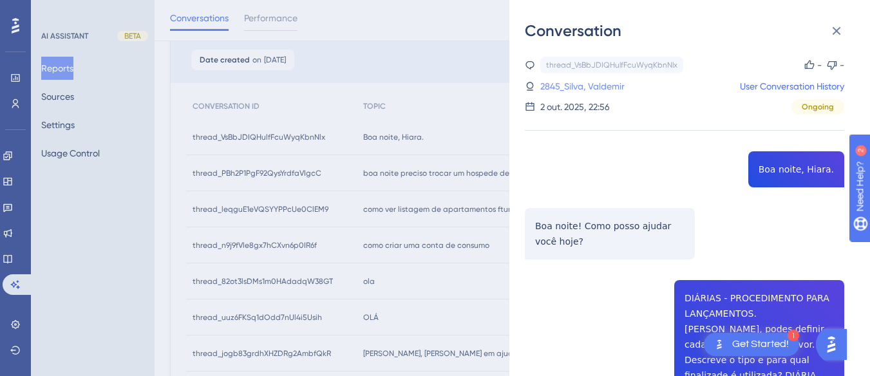
click at [577, 88] on link "2845_Silva, Valdemir" at bounding box center [582, 86] width 84 height 15
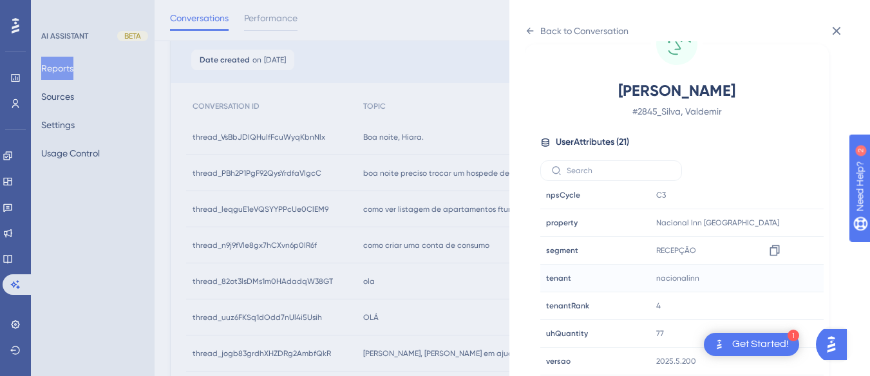
scroll to position [579, 0]
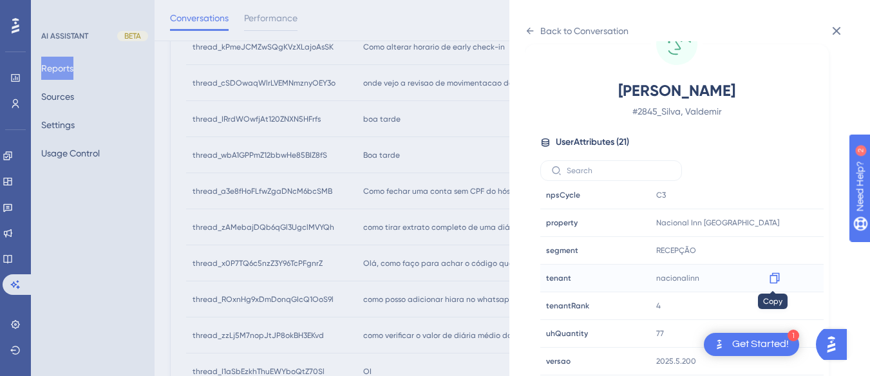
click at [778, 276] on icon at bounding box center [774, 278] width 13 height 13
click at [773, 221] on icon at bounding box center [774, 222] width 13 height 13
click at [528, 28] on icon at bounding box center [530, 31] width 10 height 10
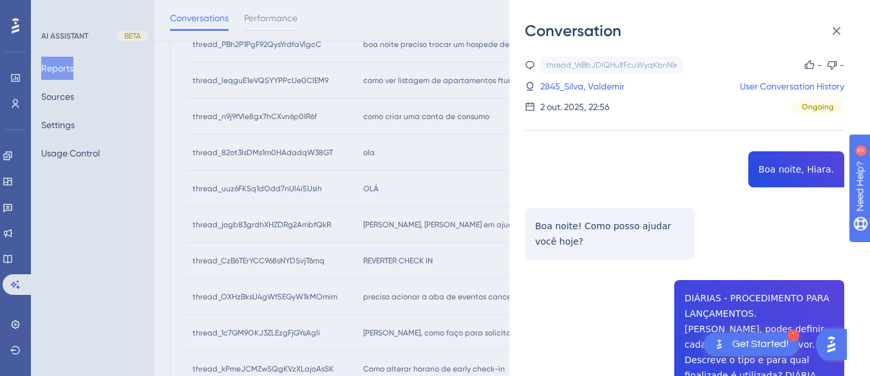
scroll to position [0, 0]
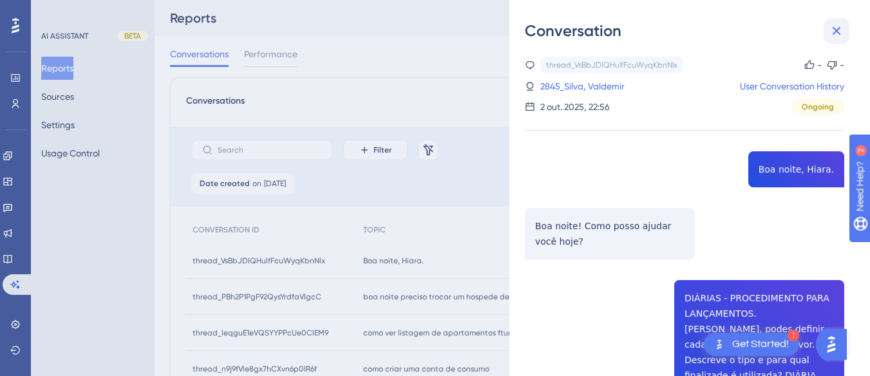
click at [831, 33] on icon at bounding box center [835, 30] width 15 height 15
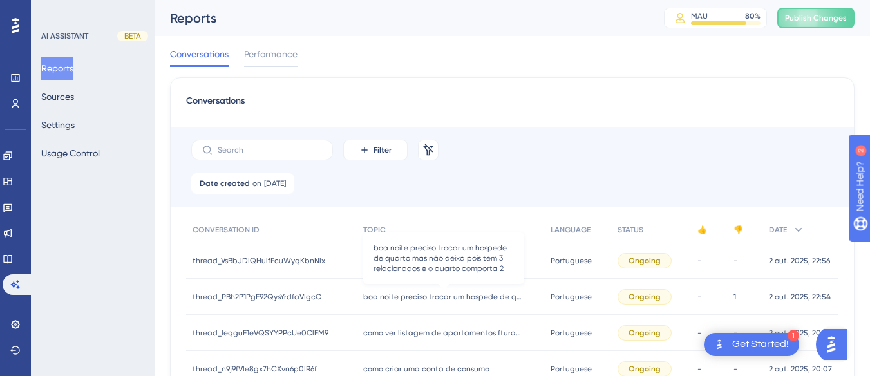
click at [449, 294] on span "boa noite preciso trocar um hospede de quarto mas não deixa pois tem 3 relacion…" at bounding box center [443, 297] width 161 height 10
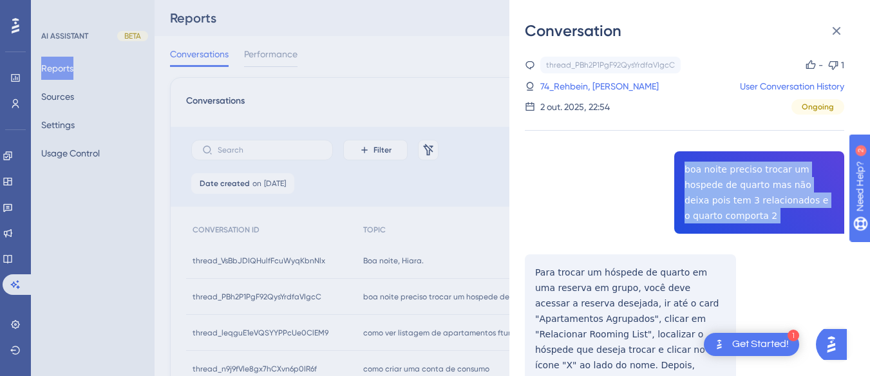
copy span "boa noite preciso trocar um hospede de quarto mas não deixa pois tem 3 relacion…"
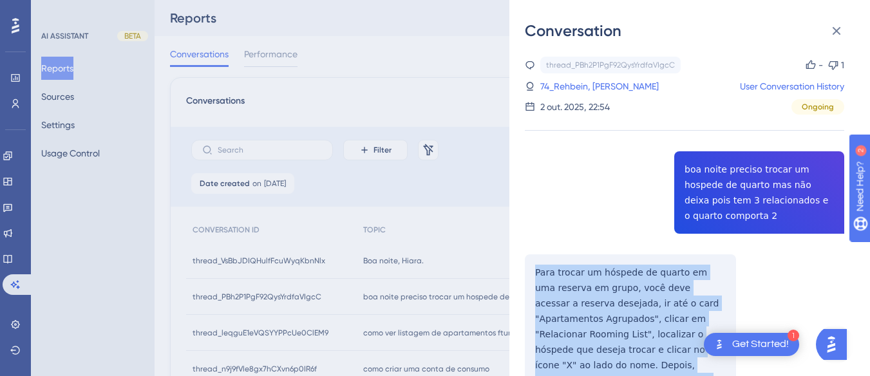
scroll to position [193, 0]
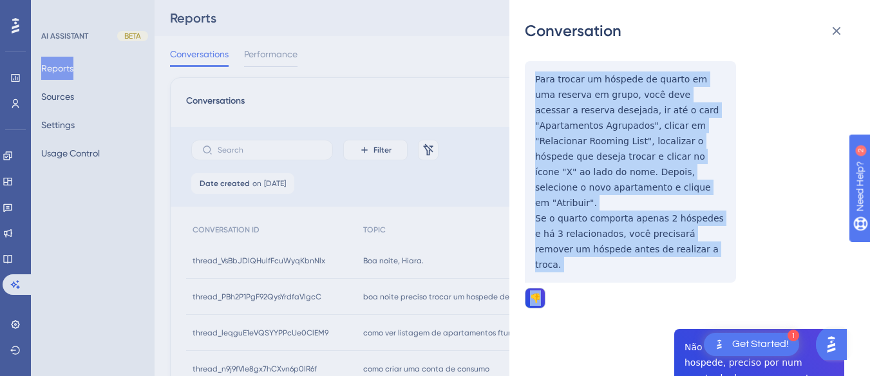
drag, startPoint x: 530, startPoint y: 251, endPoint x: 602, endPoint y: 248, distance: 72.2
copy div "Para trocar um hóspede de quarto em uma reserva em grupo, você deve acessar a r…"
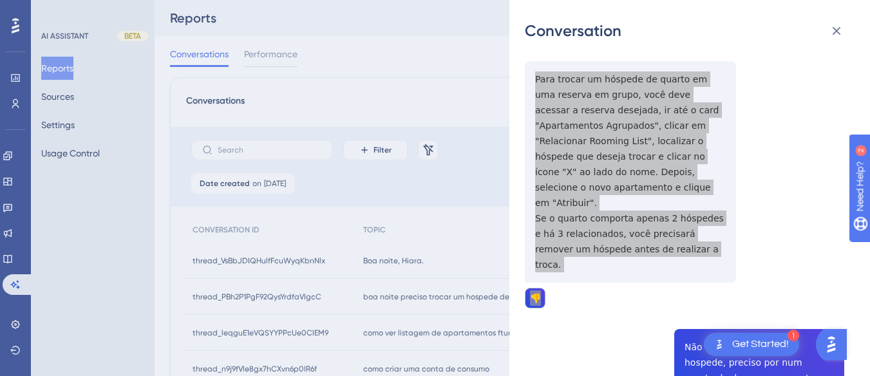
scroll to position [322, 0]
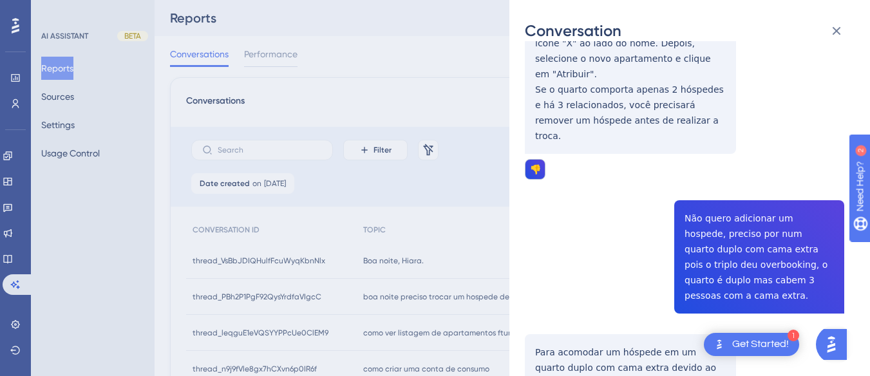
click at [687, 164] on div "thread_PBh2P1PgF92QysYrdfaVIgcC Copy - 1 74_Rehbein, David User Conversation Hi…" at bounding box center [684, 312] width 319 height 1154
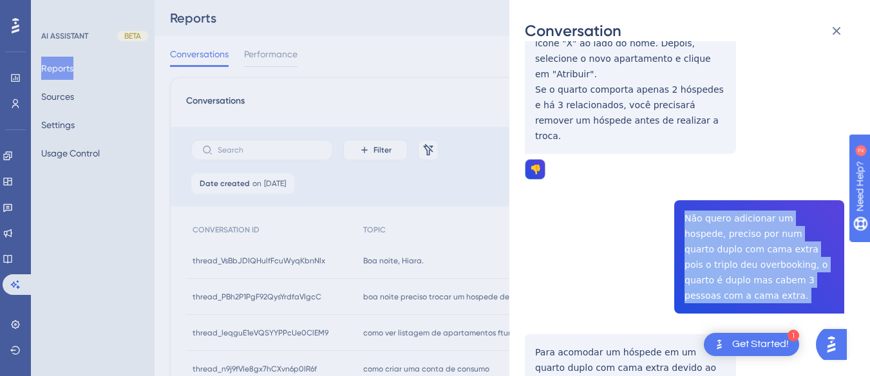
click at [687, 164] on div "thread_PBh2P1PgF92QysYrdfaVIgcC Copy - 1 74_Rehbein, David User Conversation Hi…" at bounding box center [684, 312] width 319 height 1154
copy span "Não quero adicionar um hospede, preciso por num quarto duplo com cama extra poi…"
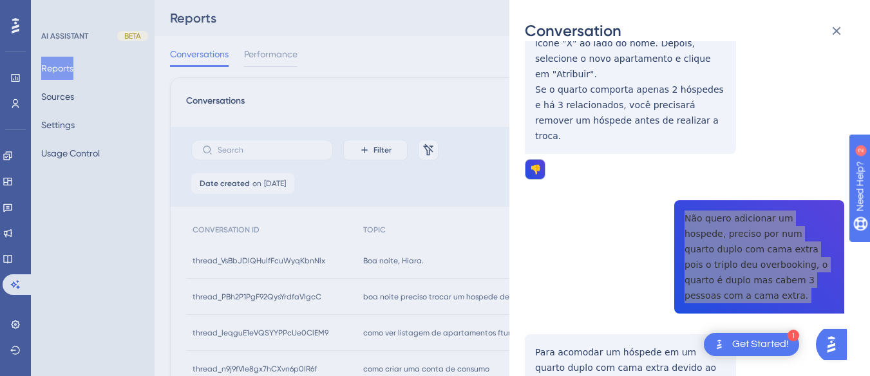
scroll to position [515, 0]
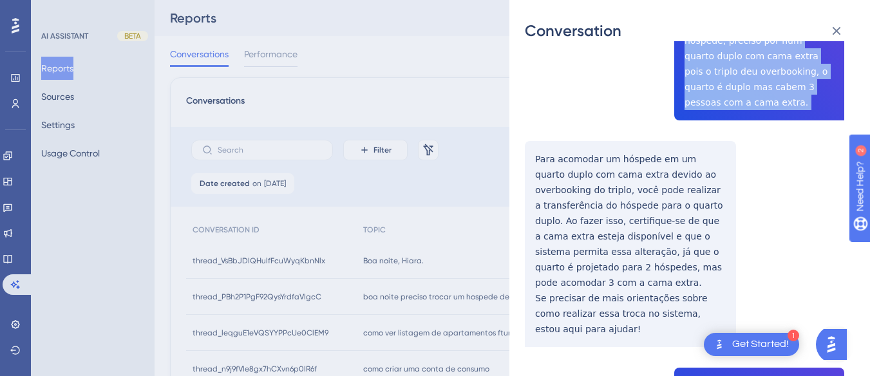
click at [537, 91] on div "thread_PBh2P1PgF92QysYrdfaVIgcC Copy - 1 74_Rehbein, David User Conversation Hi…" at bounding box center [684, 119] width 319 height 1154
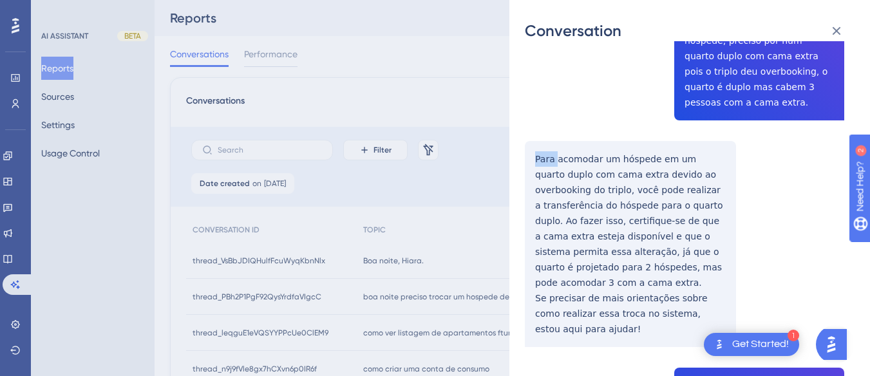
click at [537, 91] on div "thread_PBh2P1PgF92QysYrdfaVIgcC Copy - 1 74_Rehbein, David User Conversation Hi…" at bounding box center [684, 119] width 319 height 1154
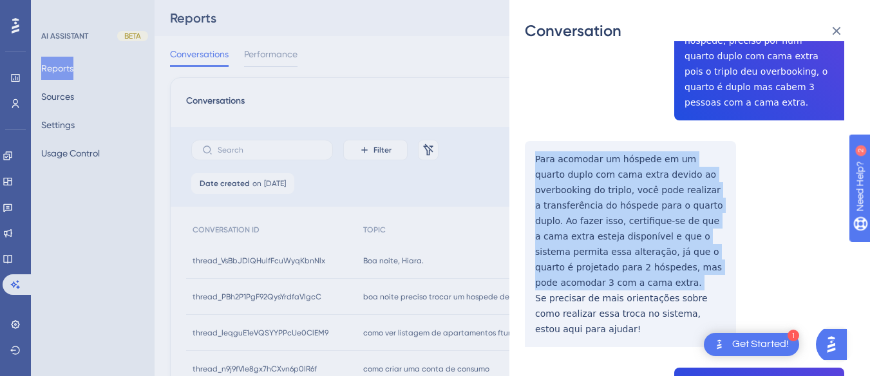
click at [537, 91] on div "thread_PBh2P1PgF92QysYrdfaVIgcC Copy - 1 74_Rehbein, David User Conversation Hi…" at bounding box center [684, 119] width 319 height 1154
drag, startPoint x: 537, startPoint y: 91, endPoint x: 524, endPoint y: 91, distance: 12.9
click at [524, 91] on div "Conversation thread_PBh2P1PgF92QysYrdfaVIgcC Copy - 1 74_Rehbein, David User Co…" at bounding box center [689, 188] width 360 height 376
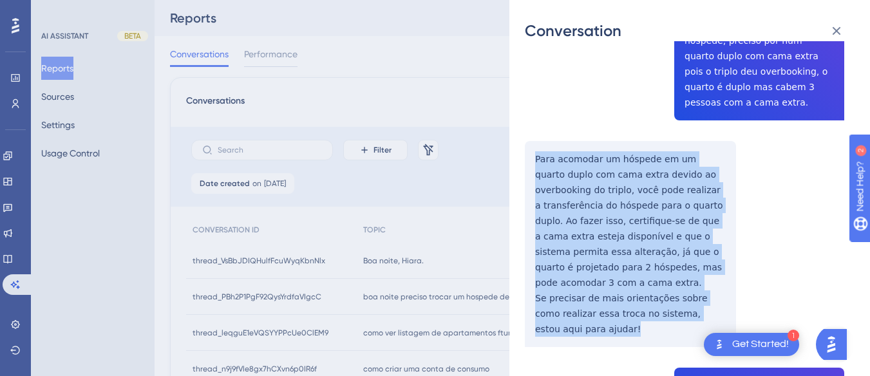
drag, startPoint x: 533, startPoint y: 91, endPoint x: 581, endPoint y: 259, distance: 175.2
click at [576, 286] on div "thread_PBh2P1PgF92QysYrdfaVIgcC Copy - 1 74_Rehbein, David User Conversation Hi…" at bounding box center [684, 119] width 319 height 1154
copy div "Para acomodar um hóspede em um quarto duplo com cama extra devido ao overbookin…"
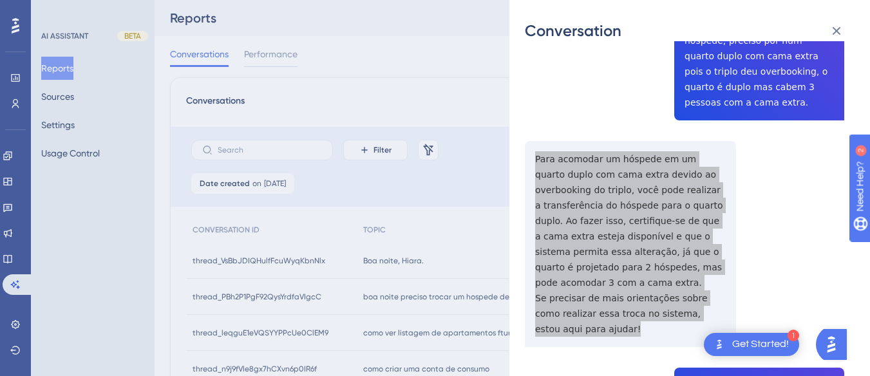
scroll to position [708, 0]
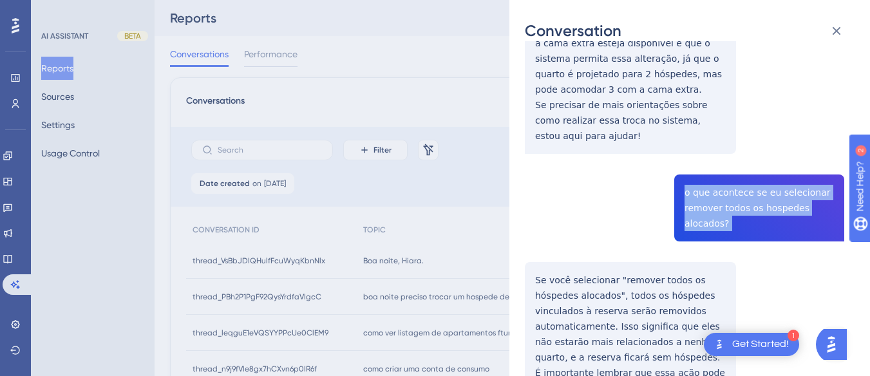
copy span "o que acontece se eu selecionar remover todos os hospedes alocados?"
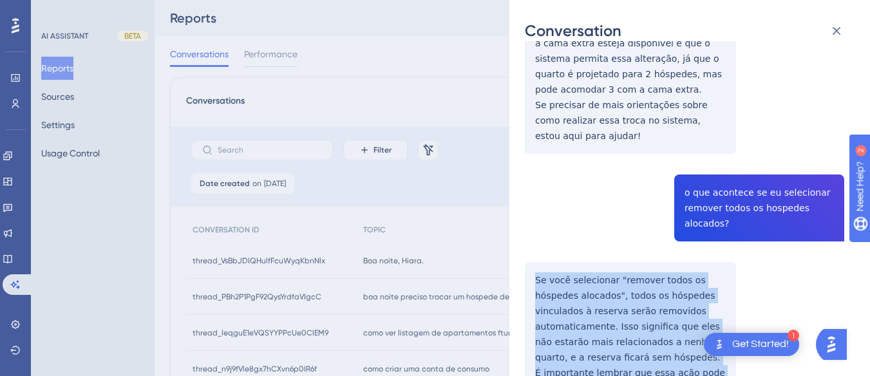
drag, startPoint x: 532, startPoint y: 211, endPoint x: 599, endPoint y: 252, distance: 77.7
copy p "Se você selecionar "remover todos os hóspedes alocados", todos os hóspedes vinc…"
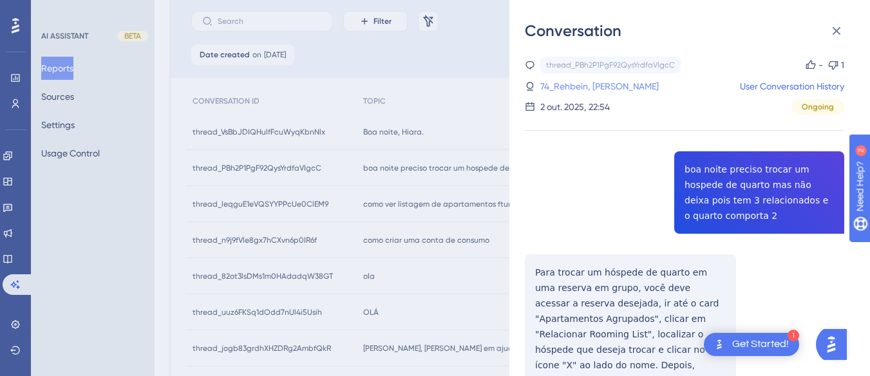
scroll to position [0, 0]
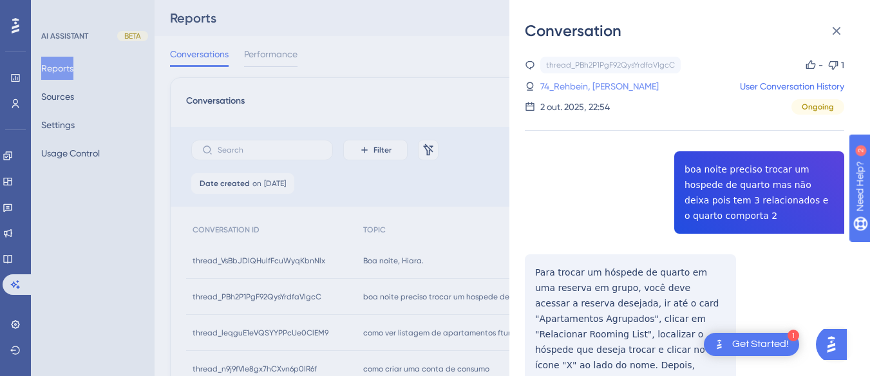
click at [601, 88] on link "74_Rehbein, David" at bounding box center [599, 86] width 118 height 15
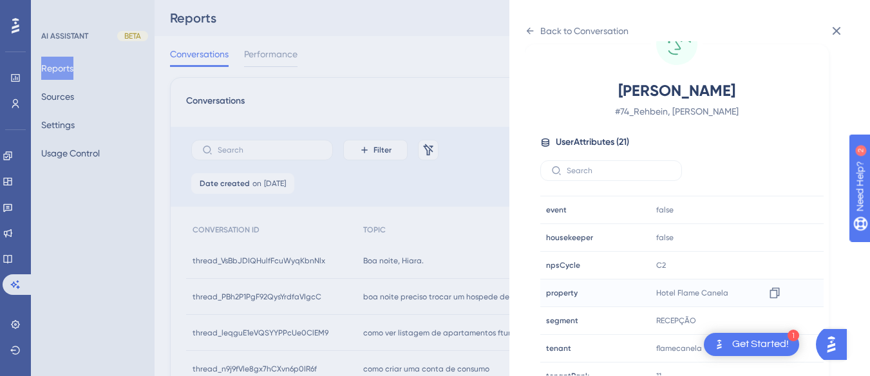
scroll to position [392, 0]
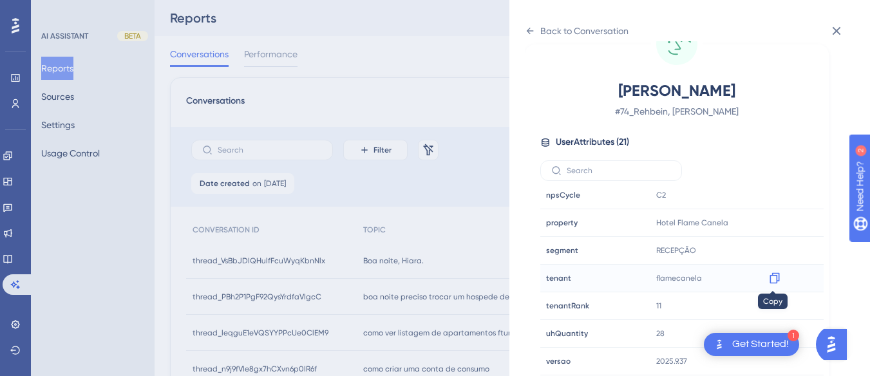
click at [776, 279] on icon at bounding box center [774, 278] width 13 height 13
click at [517, 22] on div "Back to Conversation Rehbein, David # 74_Rehbein, David User Attributes ( 21 ) …" at bounding box center [689, 188] width 360 height 376
click at [532, 25] on div "Back to Conversation" at bounding box center [577, 31] width 104 height 21
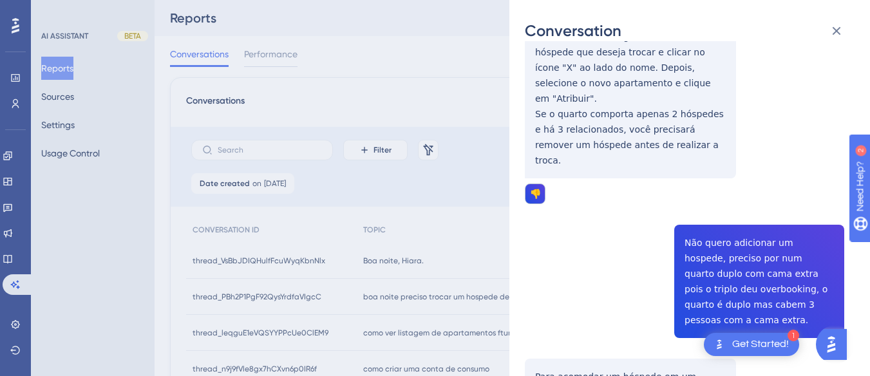
scroll to position [0, 0]
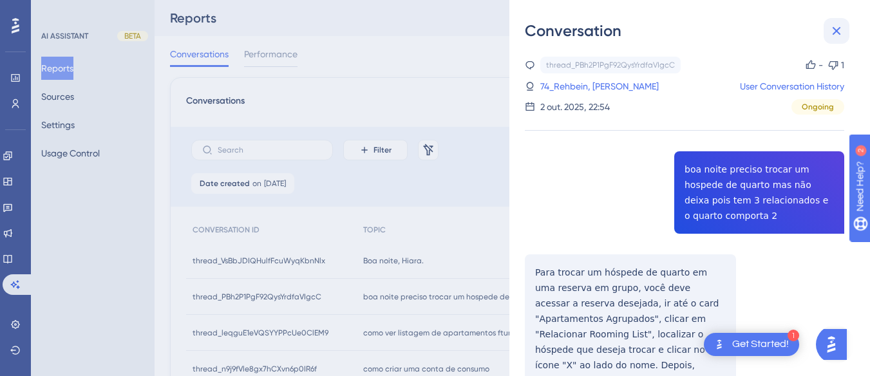
click at [839, 24] on icon at bounding box center [835, 30] width 15 height 15
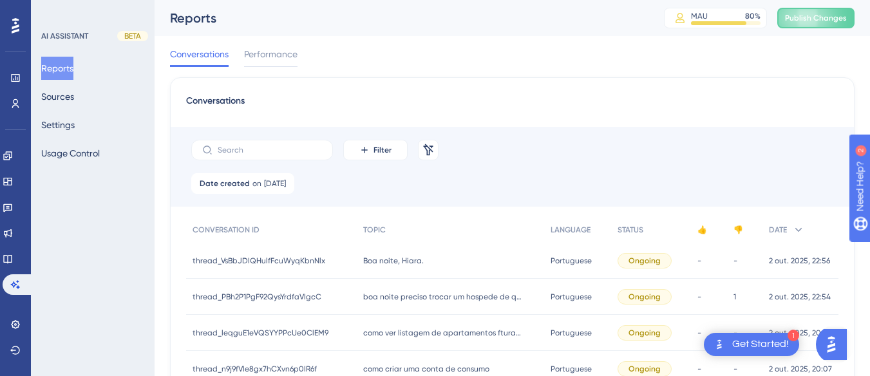
scroll to position [129, 0]
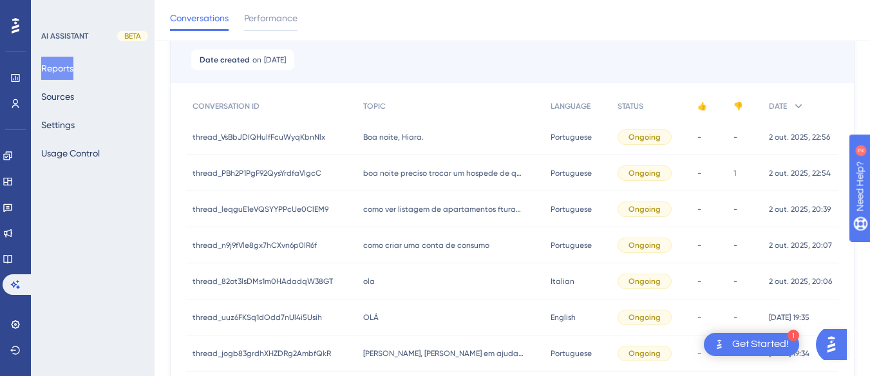
click at [401, 207] on span "como ver listagem de apartamentos fturados" at bounding box center [443, 209] width 161 height 10
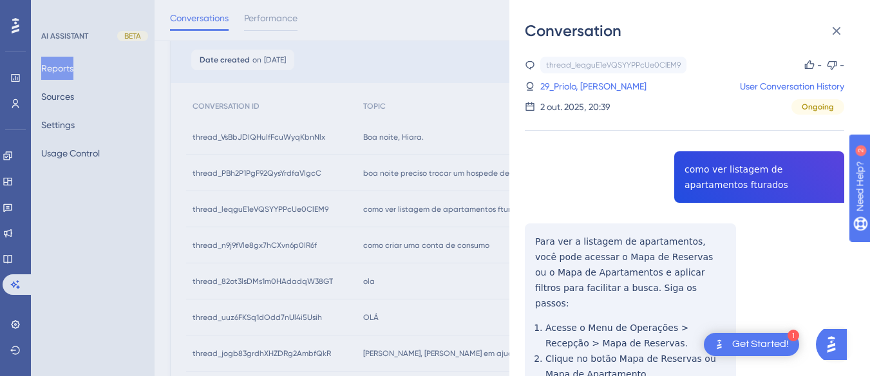
click at [753, 167] on div "thread_leqguE1eVQSYYPPcUe0ClEM9 Copy - - 29_Priolo, Marcus User Conversation Hi…" at bounding box center [684, 331] width 319 height 549
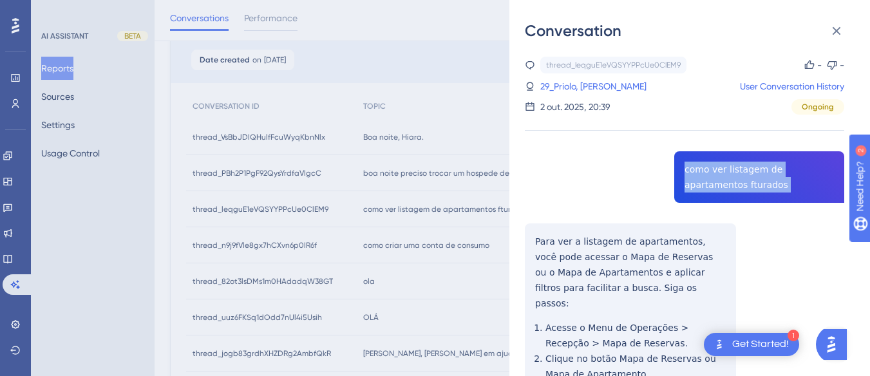
click at [753, 167] on div "thread_leqguE1eVQSYYPPcUe0ClEM9 Copy - - 29_Priolo, Marcus User Conversation Hi…" at bounding box center [684, 331] width 319 height 549
copy span "como ver listagem de apartamentos fturados"
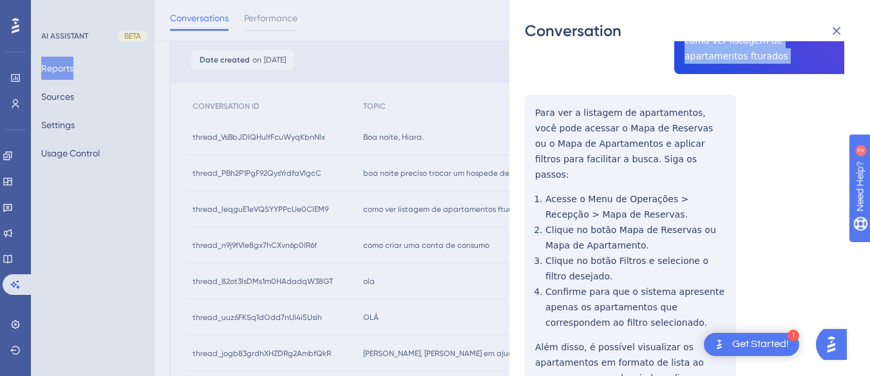
click at [530, 107] on div "thread_leqguE1eVQSYYPPcUe0ClEM9 Copy - - 29_Priolo, Marcus User Conversation Hi…" at bounding box center [684, 202] width 319 height 549
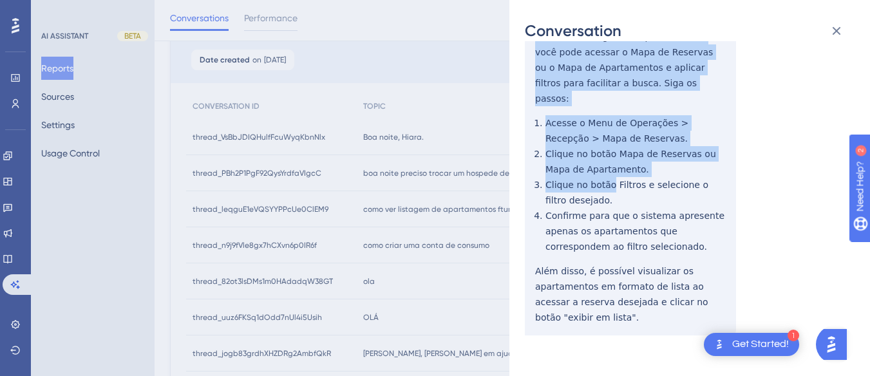
scroll to position [257, 0]
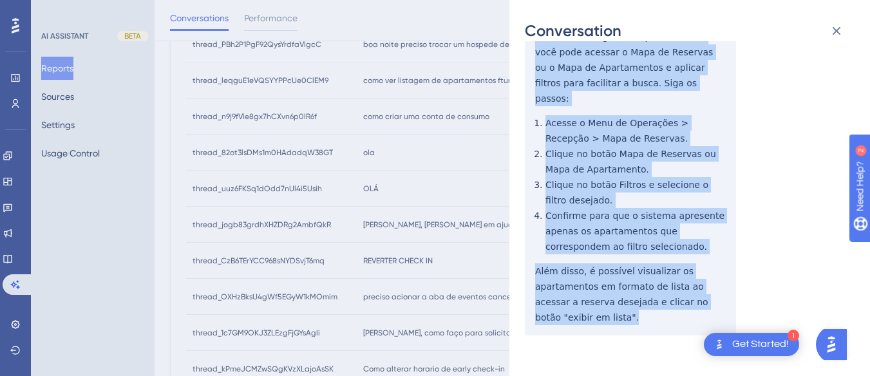
drag, startPoint x: 530, startPoint y: 107, endPoint x: 557, endPoint y: 110, distance: 27.2
click at [587, 312] on div "thread_leqguE1eVQSYYPPcUe0ClEM9 Copy - - 29_Priolo, Marcus User Conversation Hi…" at bounding box center [684, 126] width 319 height 549
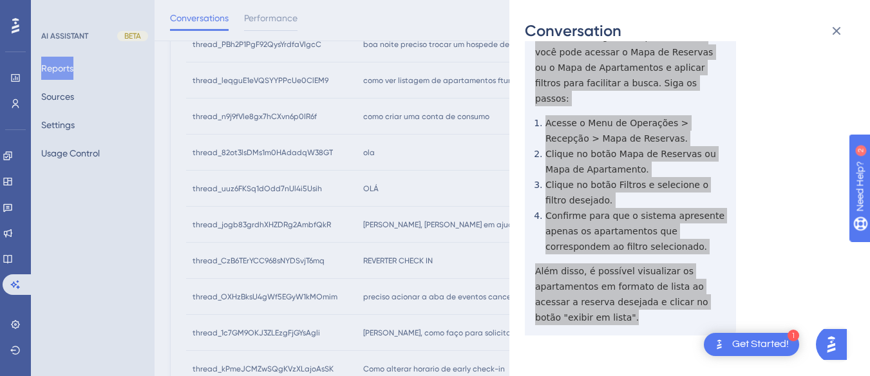
scroll to position [0, 0]
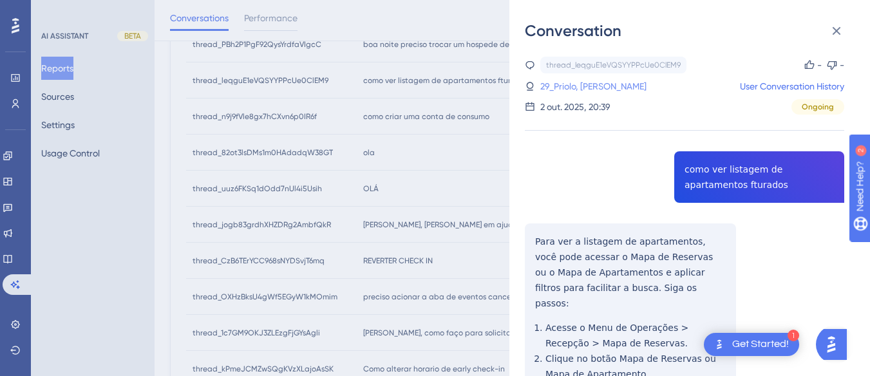
click at [576, 91] on link "29_Priolo, Marcus" at bounding box center [593, 86] width 106 height 15
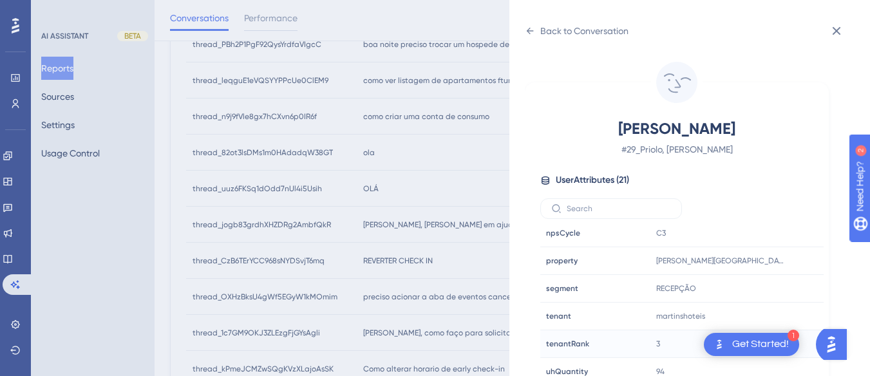
scroll to position [38, 0]
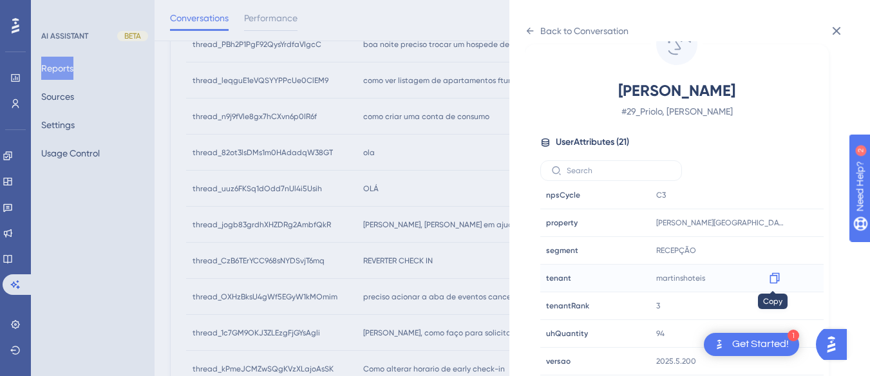
click at [778, 281] on icon at bounding box center [774, 278] width 13 height 13
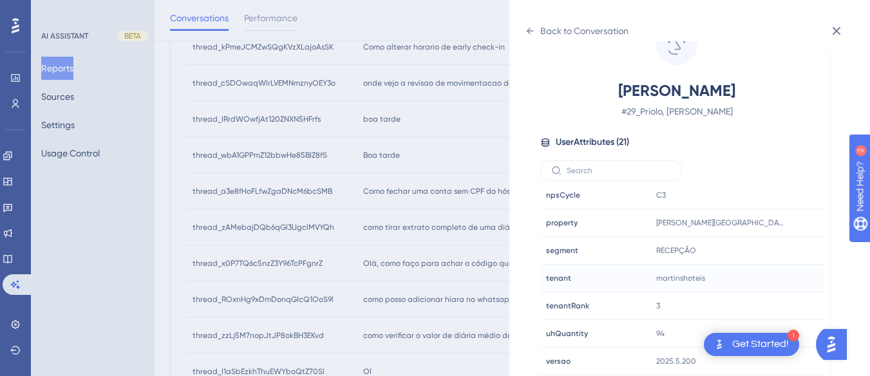
click at [523, 21] on div "Back to Conversation Priolo, Marcus # 29_Priolo, Marcus User Attributes ( 21 ) …" at bounding box center [689, 188] width 360 height 376
click at [534, 33] on icon at bounding box center [530, 31] width 10 height 10
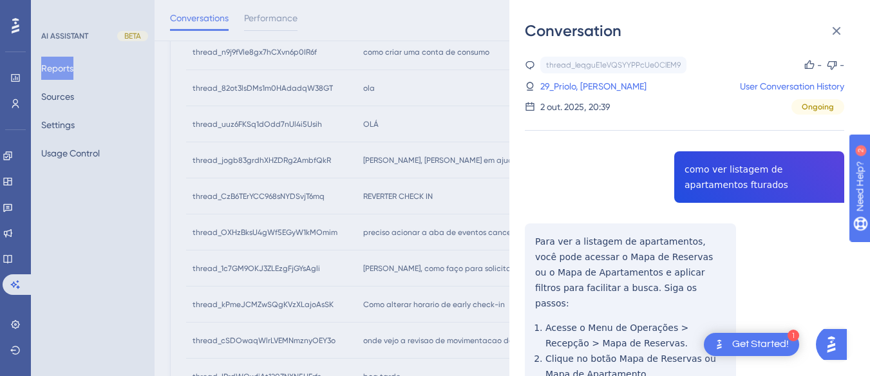
scroll to position [129, 0]
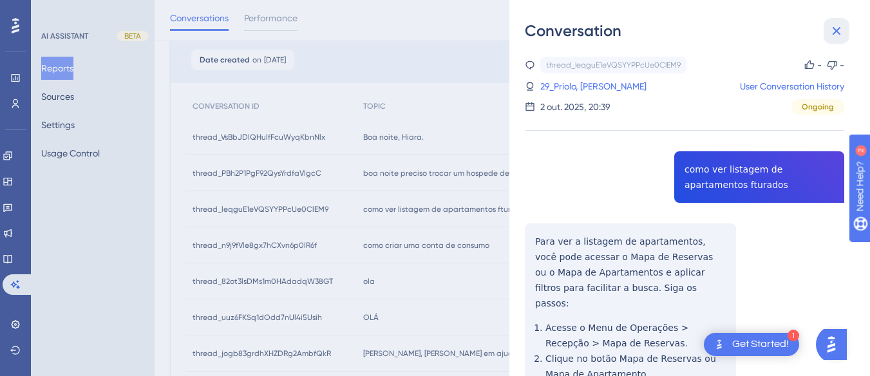
click at [834, 31] on icon at bounding box center [835, 30] width 15 height 15
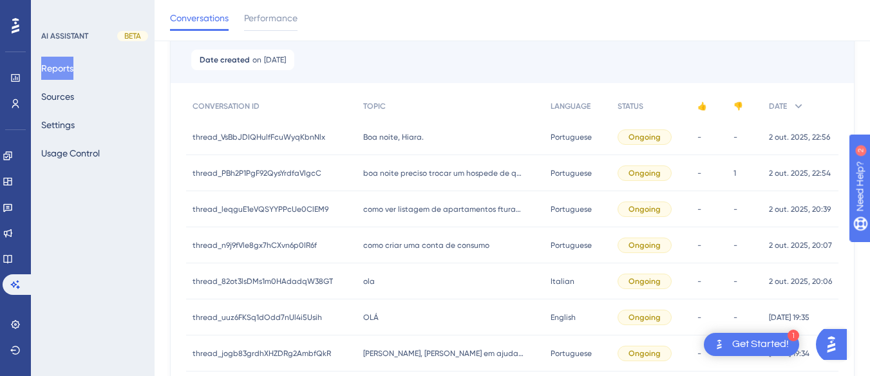
click at [389, 256] on div "como criar uma conta de consumo como criar uma conta de consumo" at bounding box center [450, 245] width 187 height 36
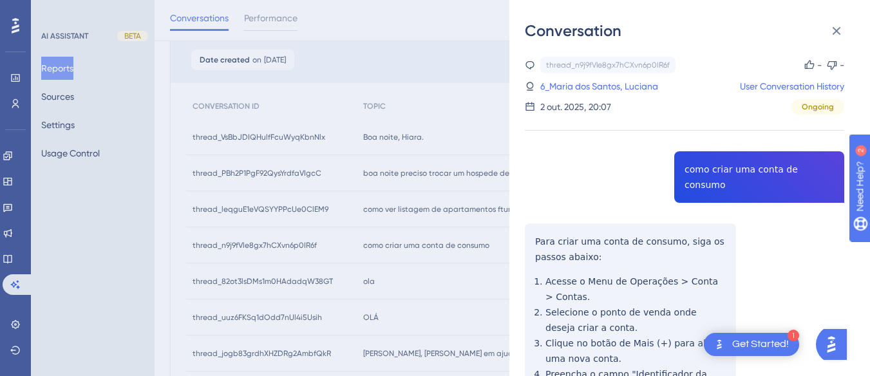
copy span "como criar uma conta de consumo"
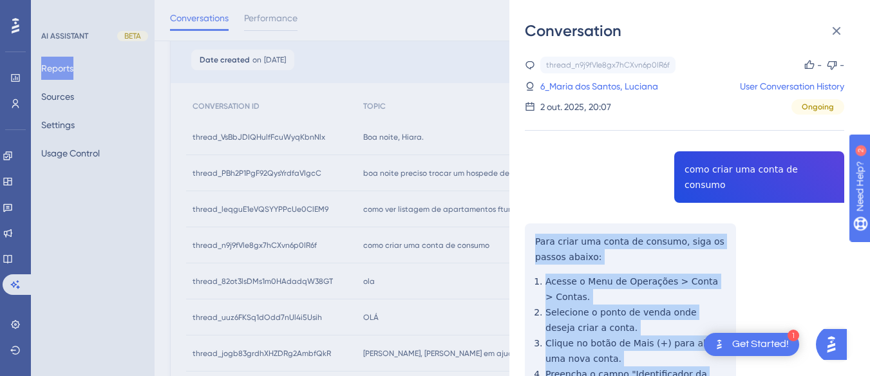
scroll to position [257, 0]
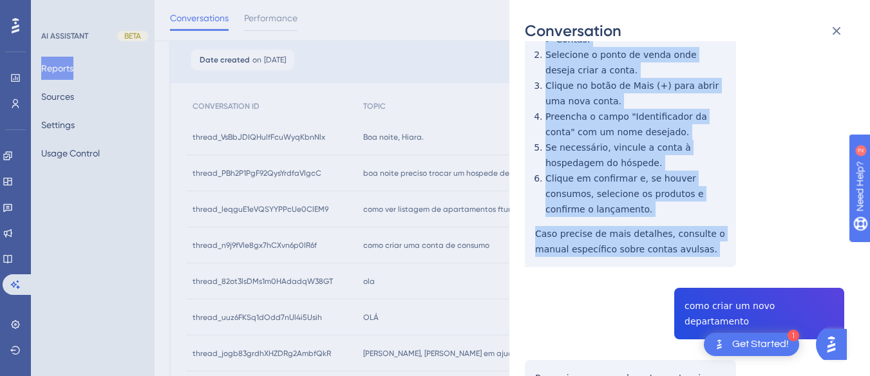
drag, startPoint x: 526, startPoint y: 214, endPoint x: 684, endPoint y: 216, distance: 158.4
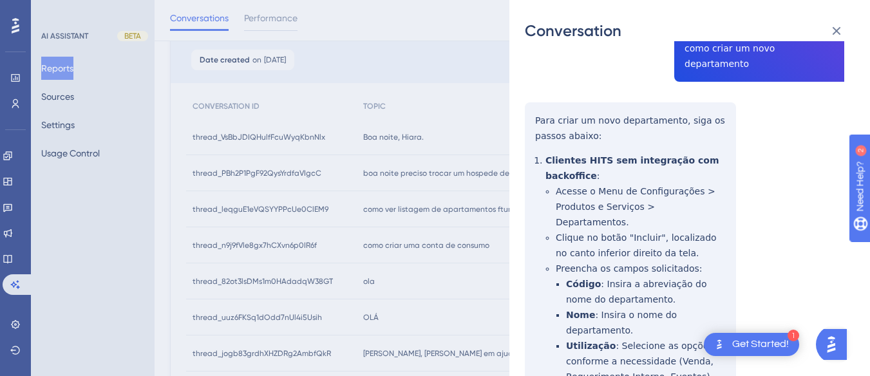
scroll to position [451, 0]
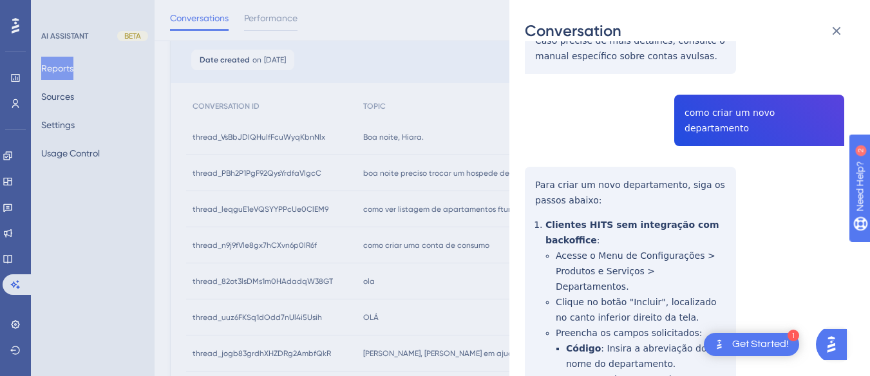
click at [726, 100] on div "thread_n9j9fVle8gx7hCXvn6p0IR6f Copy - - 6_Maria dos Santos, Luciana User Conve…" at bounding box center [684, 209] width 319 height 1206
copy span "como criar um novo departamento"
click at [548, 156] on div "thread_n9j9fVle8gx7hCXvn6p0IR6f Copy - - 6_Maria dos Santos, Luciana User Conve…" at bounding box center [684, 209] width 319 height 1206
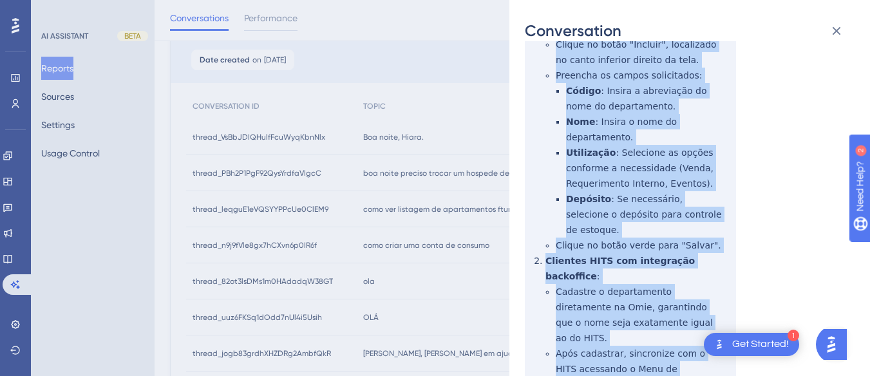
scroll to position [753, 0]
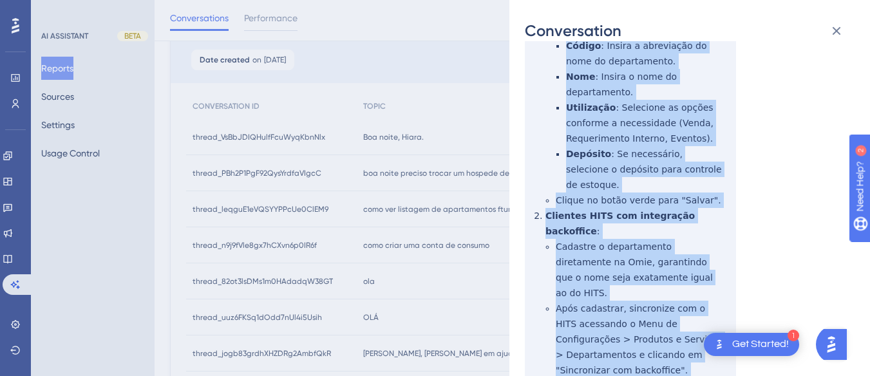
drag, startPoint x: 528, startPoint y: 149, endPoint x: 573, endPoint y: 317, distance: 173.2
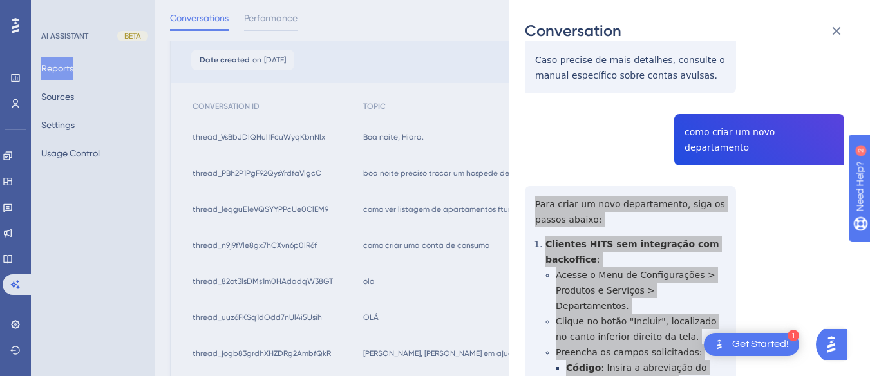
scroll to position [0, 0]
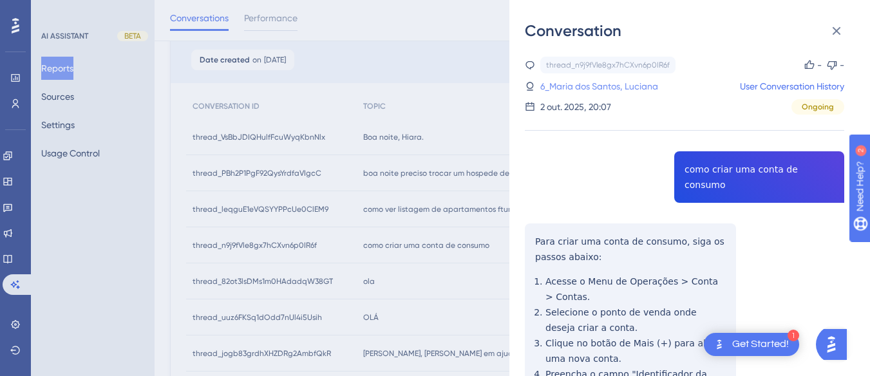
click at [571, 82] on link "6_Maria dos Santos, Luciana" at bounding box center [599, 86] width 118 height 15
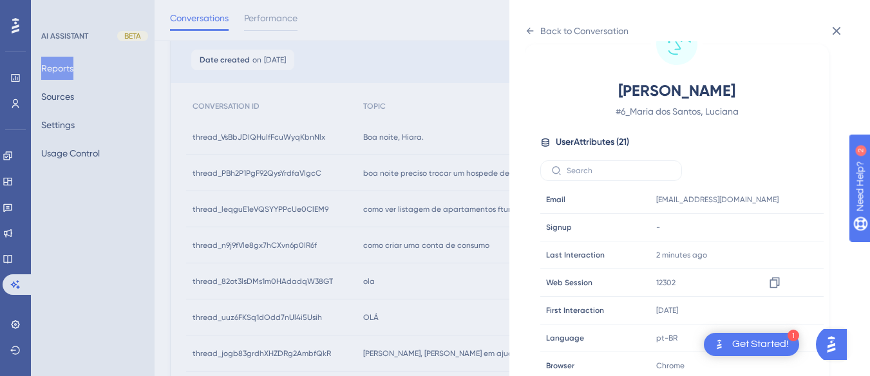
scroll to position [392, 0]
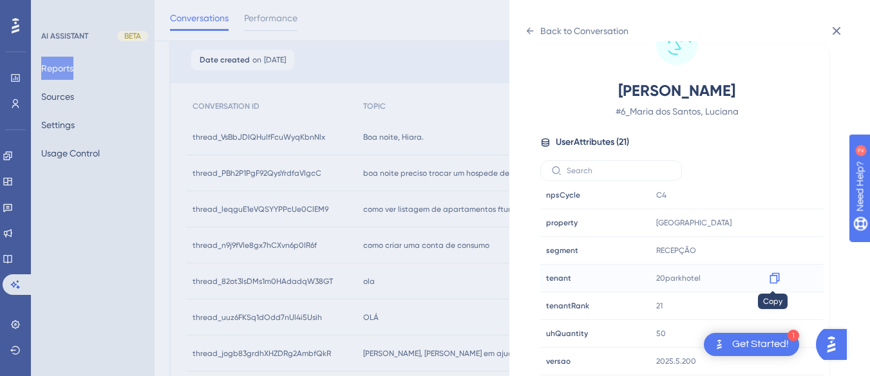
click at [774, 277] on icon at bounding box center [774, 278] width 13 height 13
click at [523, 24] on div "Back to Conversation Maria dos Santos, Luciana # 6_Maria dos Santos, Luciana Us…" at bounding box center [689, 188] width 360 height 376
click at [536, 28] on div "Back to Conversation" at bounding box center [577, 31] width 104 height 21
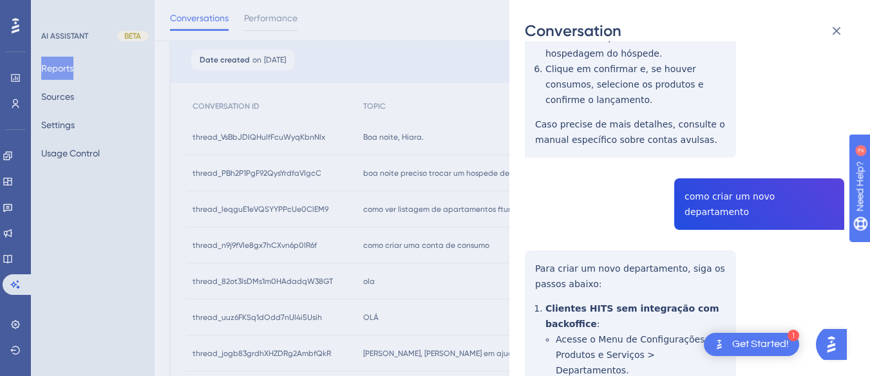
scroll to position [0, 0]
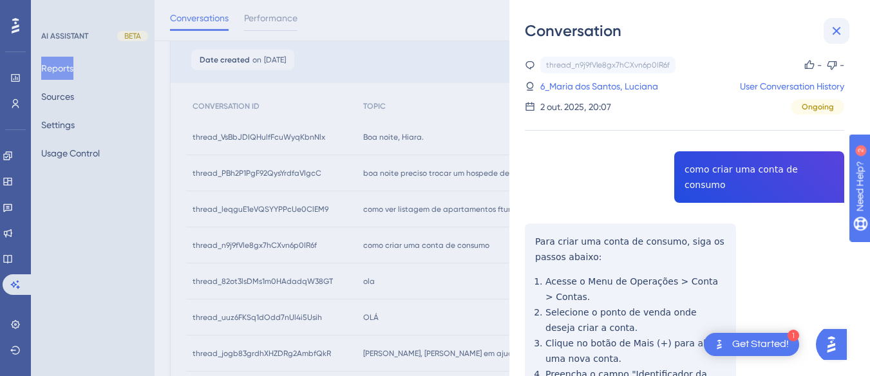
click at [842, 31] on icon at bounding box center [835, 30] width 15 height 15
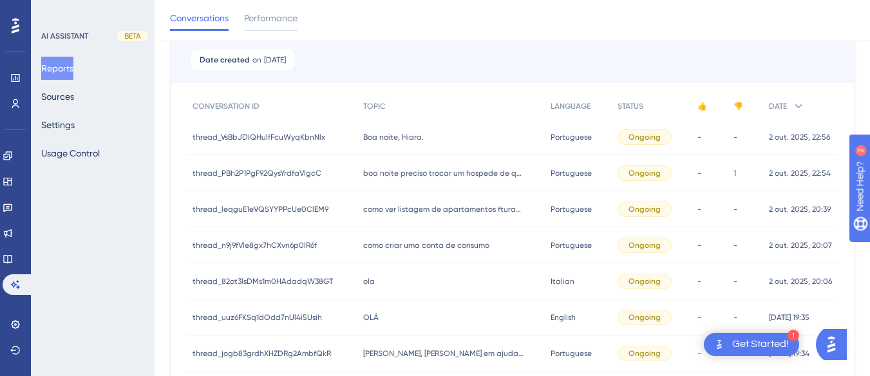
scroll to position [257, 0]
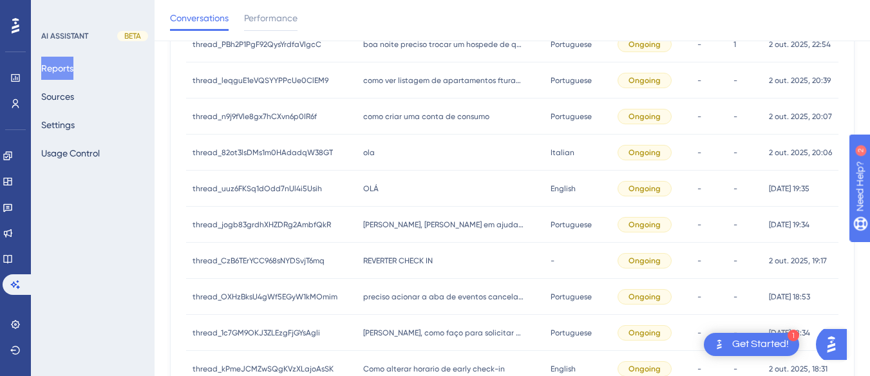
click at [375, 150] on div "ola ola" at bounding box center [450, 153] width 187 height 36
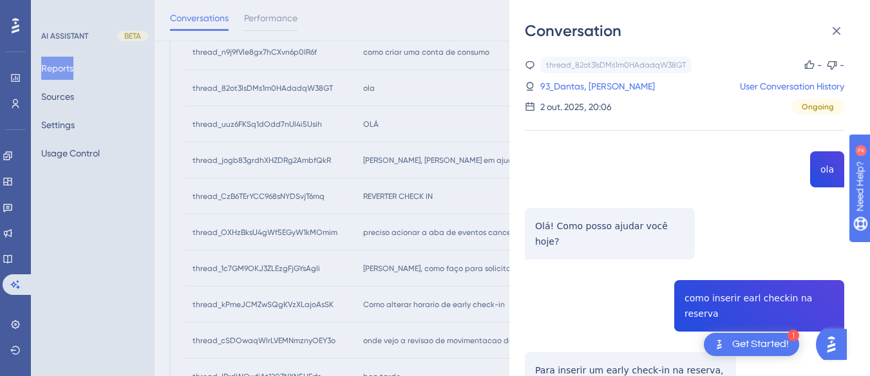
scroll to position [129, 0]
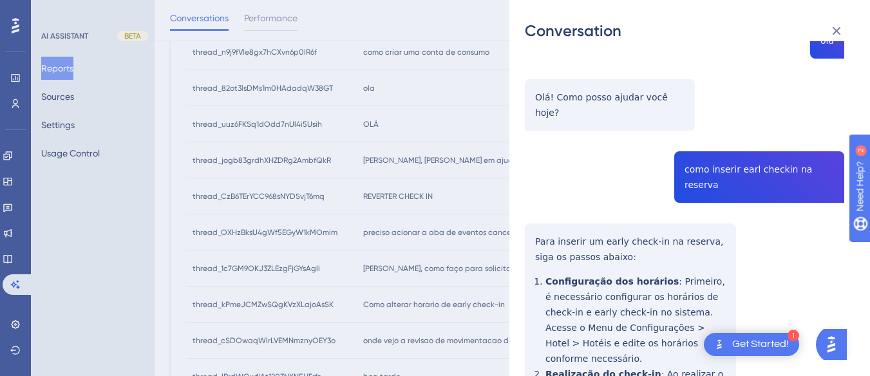
click at [754, 151] on div "thread_82ot3lsDMs1m0HAdadqW38GT Copy - - 93_Dantas, Andre User Conversation His…" at bounding box center [684, 321] width 319 height 786
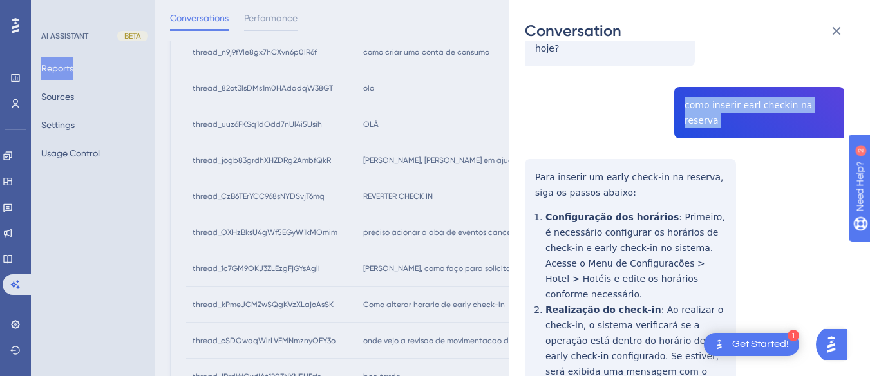
click at [533, 153] on div "thread_82ot3lsDMs1m0HAdadqW38GT Copy - - 93_Dantas, Andre User Conversation His…" at bounding box center [684, 257] width 319 height 786
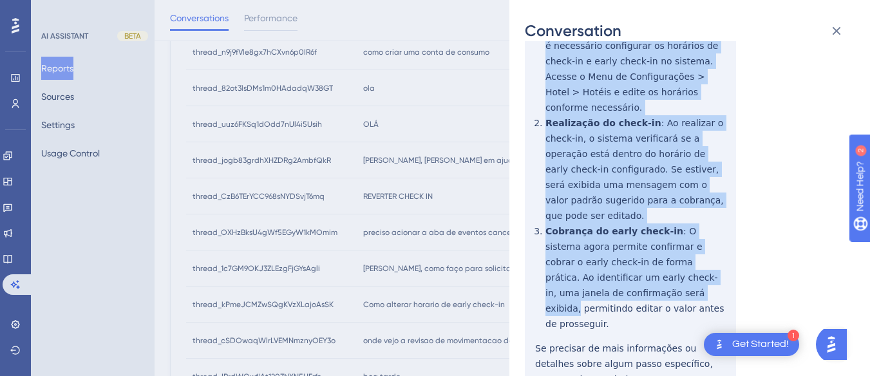
scroll to position [451, 0]
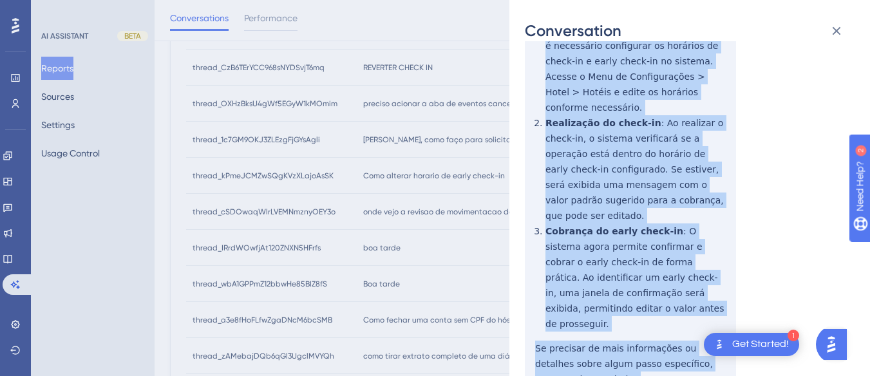
drag, startPoint x: 533, startPoint y: 144, endPoint x: 569, endPoint y: 308, distance: 168.7
click at [569, 308] on div "thread_82ot3lsDMs1m0HAdadqW38GT Copy - - 93_Dantas, Andre User Conversation His…" at bounding box center [684, 70] width 319 height 786
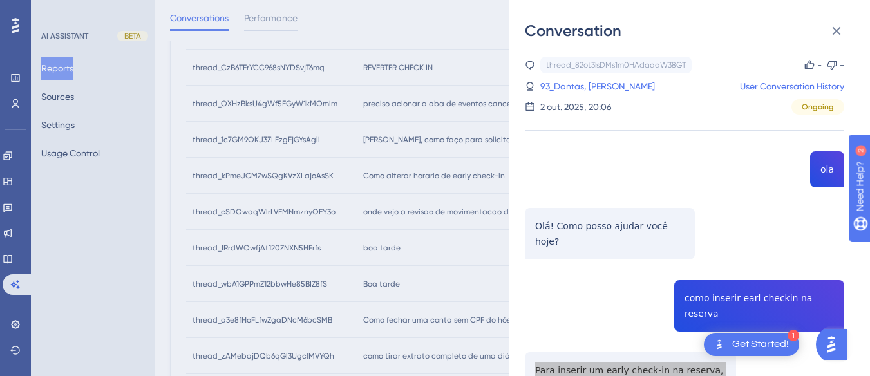
scroll to position [129, 0]
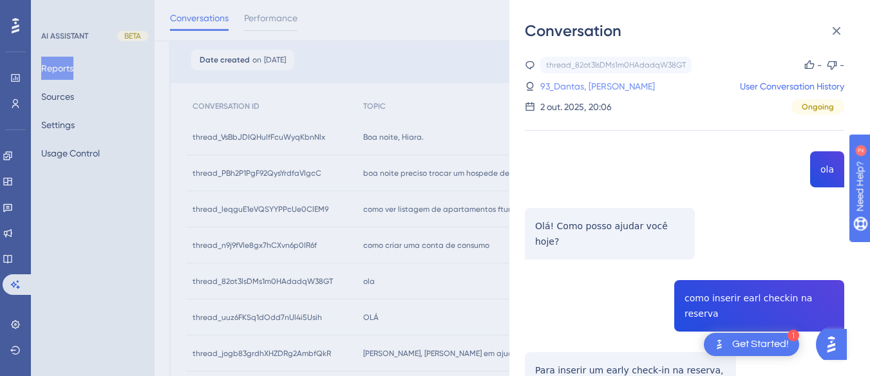
click at [571, 89] on link "93_Dantas, Andre" at bounding box center [597, 86] width 115 height 15
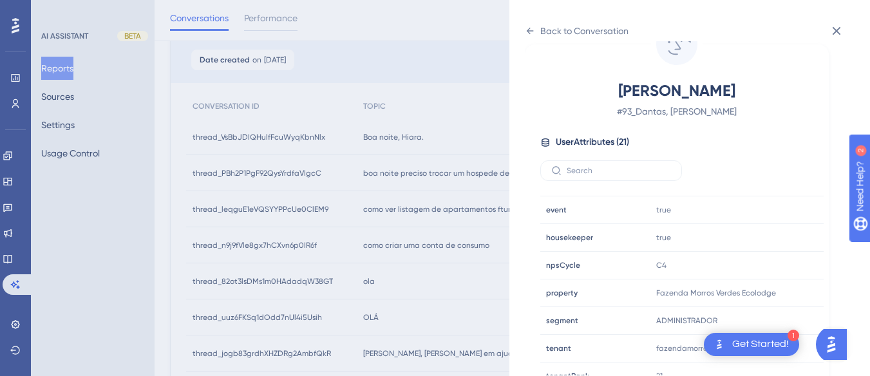
scroll to position [386, 0]
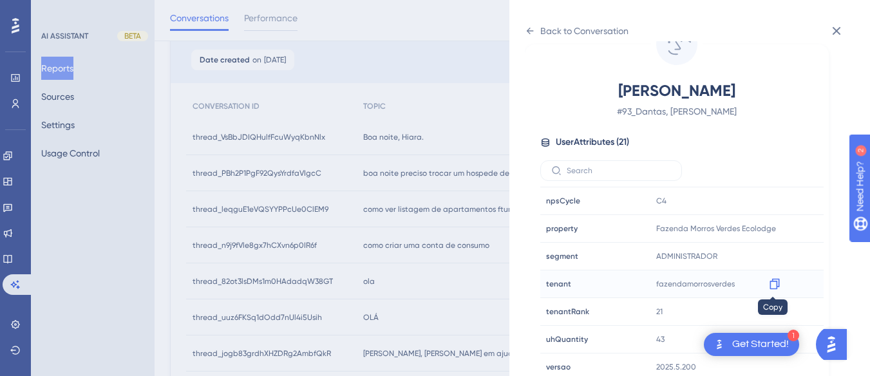
click at [771, 281] on icon at bounding box center [774, 284] width 10 height 11
click at [539, 39] on div "Back to Conversation" at bounding box center [577, 31] width 104 height 21
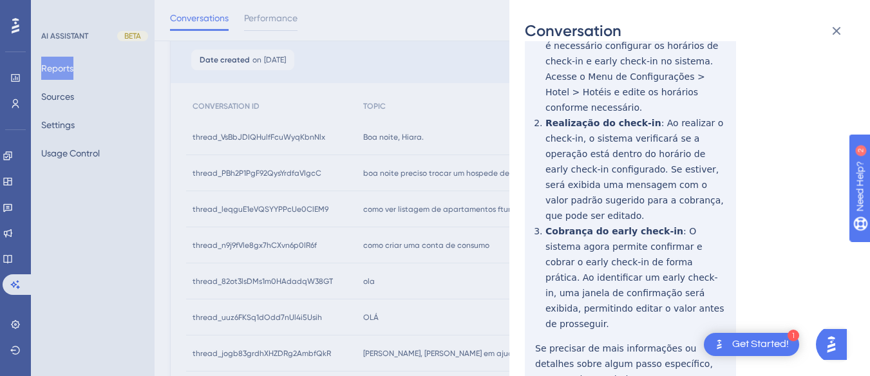
scroll to position [0, 0]
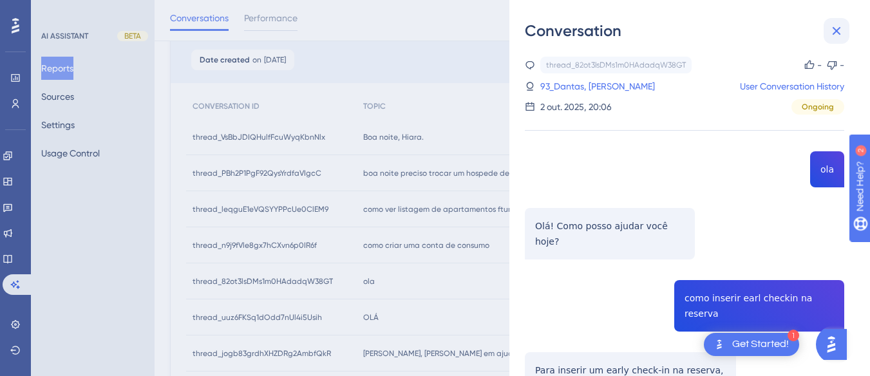
click at [835, 37] on icon at bounding box center [835, 30] width 15 height 15
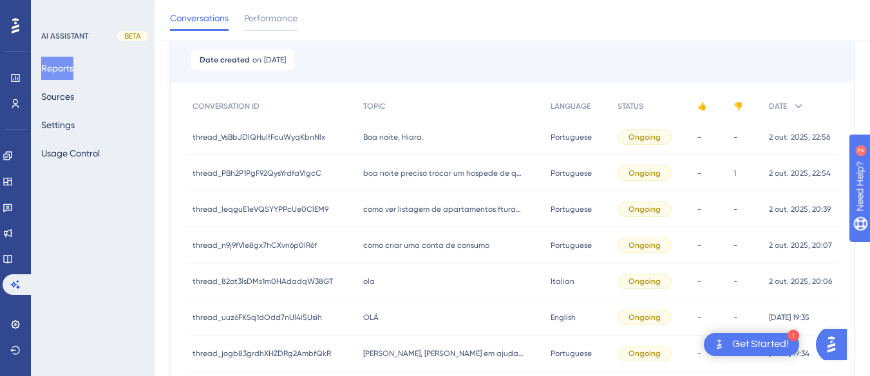
click at [391, 279] on div "ola ola" at bounding box center [450, 281] width 187 height 36
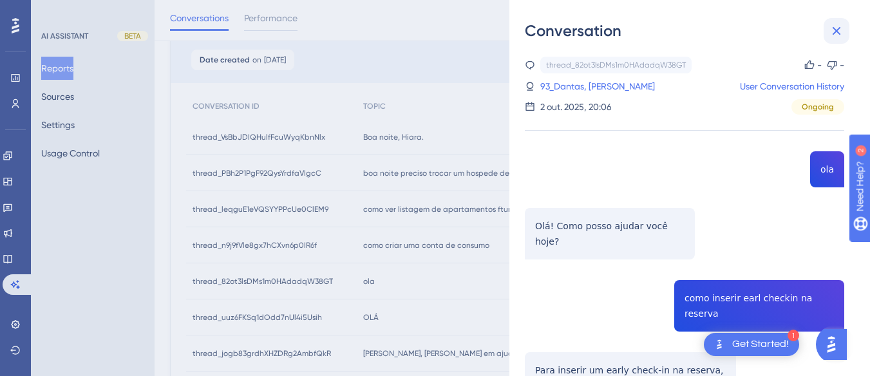
click at [836, 28] on icon at bounding box center [835, 30] width 15 height 15
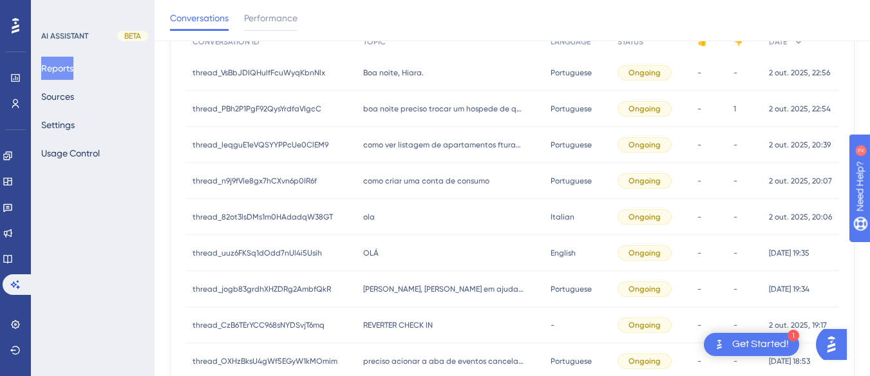
scroll to position [322, 0]
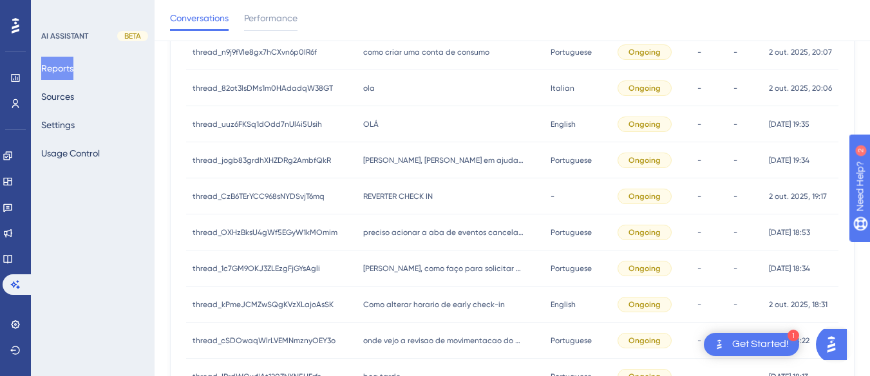
click at [390, 115] on div "OLÁ OLÁ" at bounding box center [450, 124] width 187 height 36
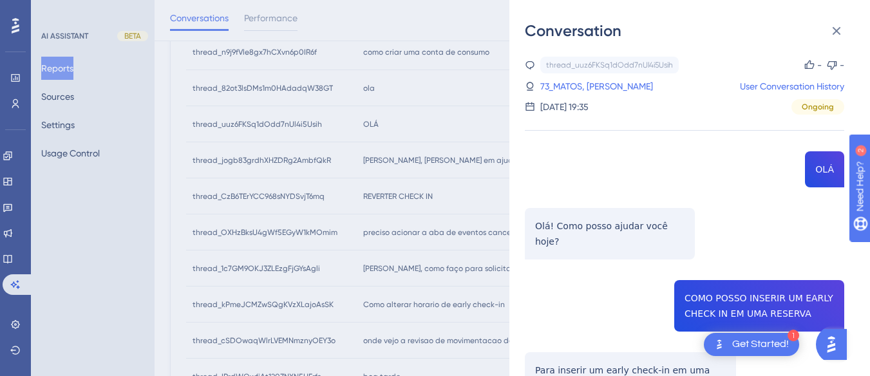
scroll to position [129, 0]
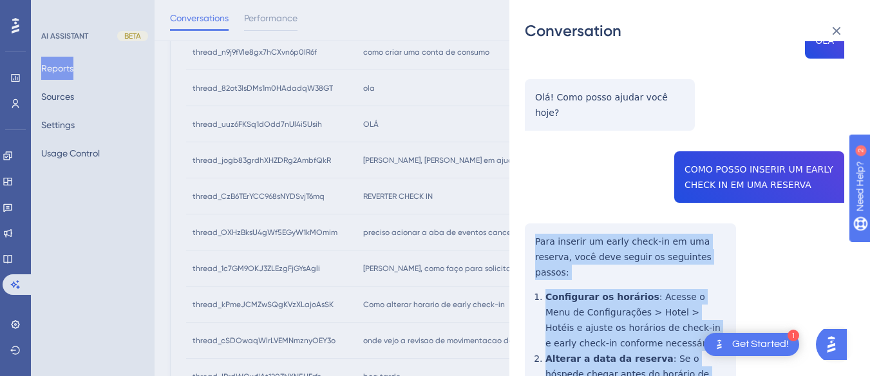
scroll to position [386, 0]
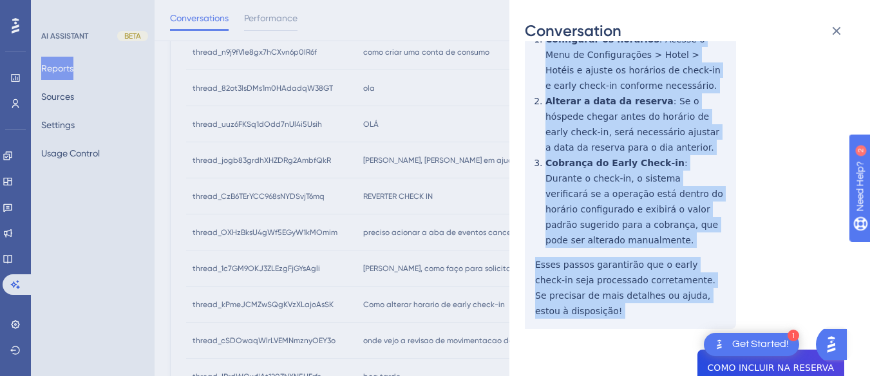
drag, startPoint x: 530, startPoint y: 220, endPoint x: 735, endPoint y: 258, distance: 208.9
click at [735, 258] on div "thread_uuz6FKSq1dOdd7nUl4i5Usih Copy - - 73_MATOS, VANESSA User Conversation Hi…" at bounding box center [684, 252] width 319 height 1164
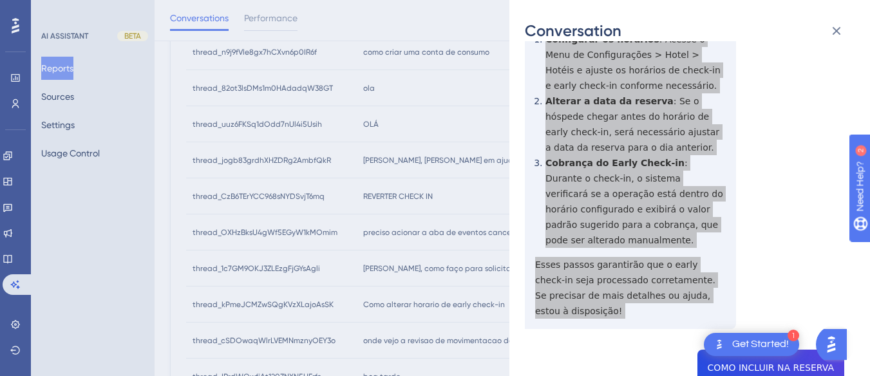
scroll to position [579, 0]
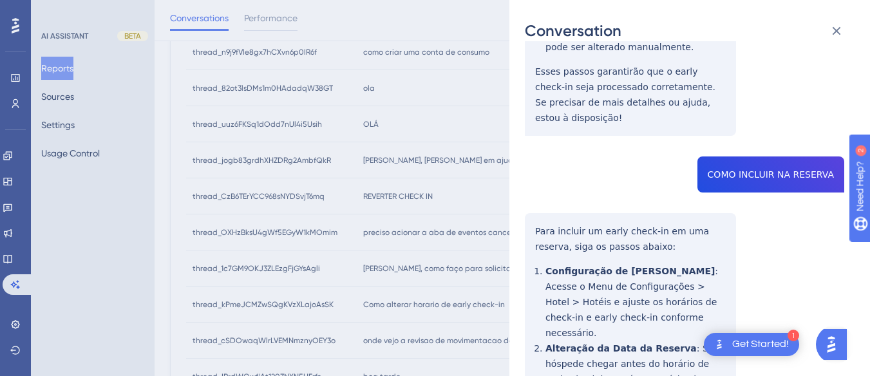
click at [734, 105] on div "thread_uuz6FKSq1dOdd7nUl4i5Usih Copy - - 73_MATOS, VANESSA User Conversation Hi…" at bounding box center [684, 59] width 319 height 1164
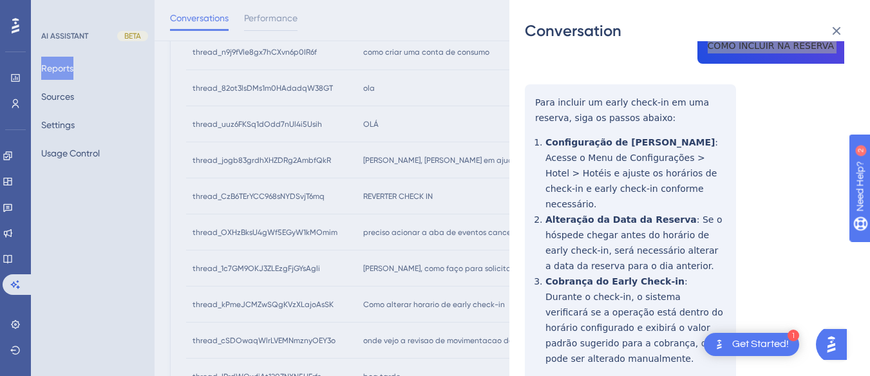
scroll to position [644, 0]
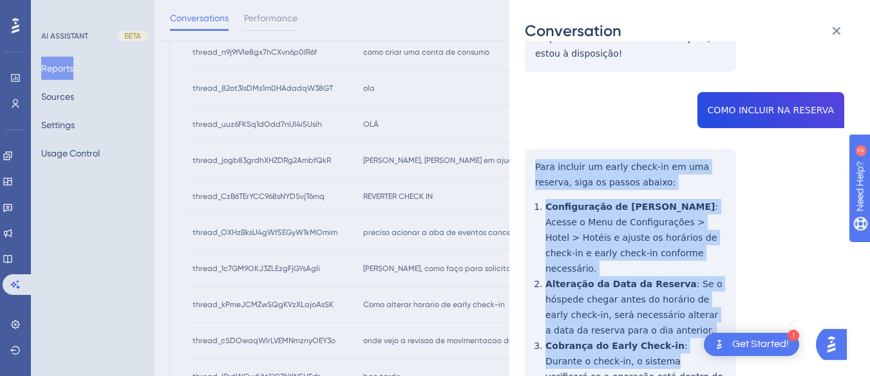
scroll to position [743, 0]
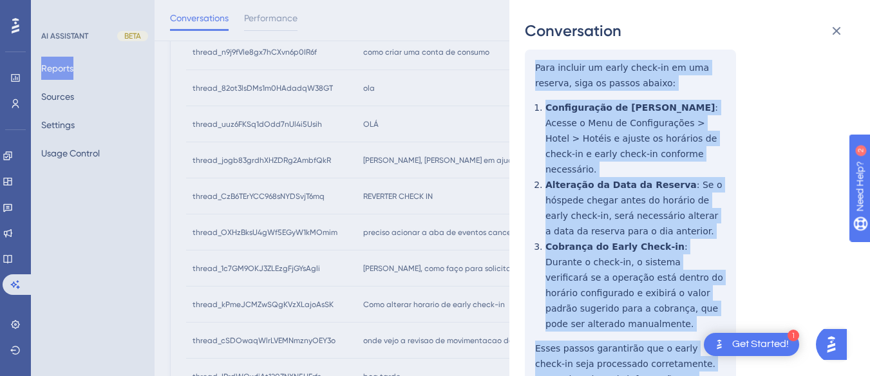
drag, startPoint x: 531, startPoint y: 103, endPoint x: 587, endPoint y: 263, distance: 169.2
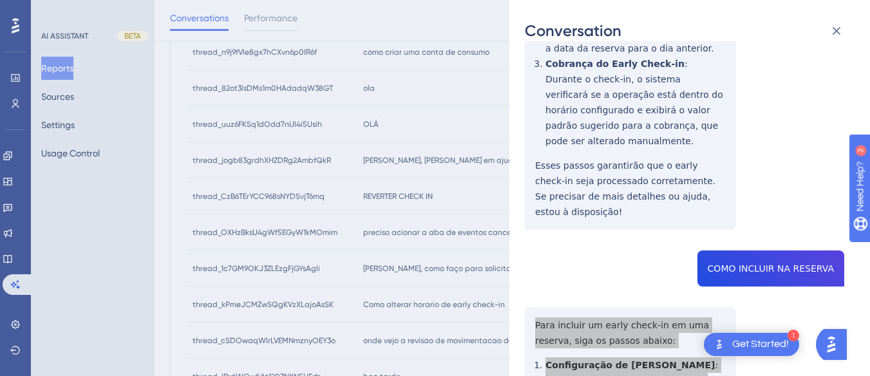
scroll to position [35, 0]
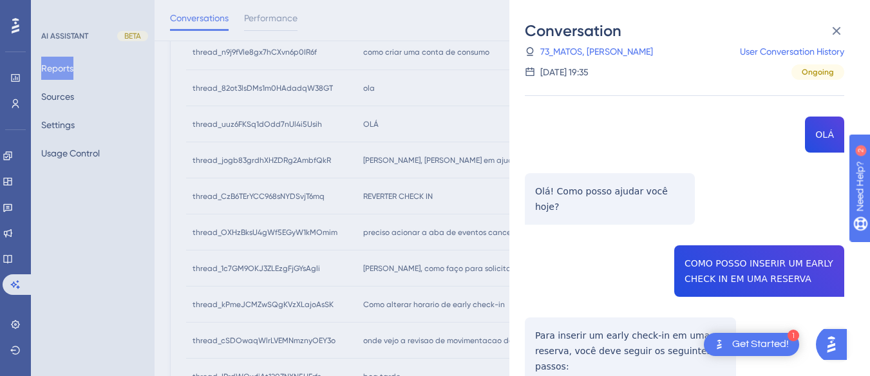
click at [588, 76] on div "2 out. 2025, 19:35" at bounding box center [564, 71] width 48 height 15
click at [584, 50] on link "73_MATOS, VANESSA" at bounding box center [596, 51] width 113 height 15
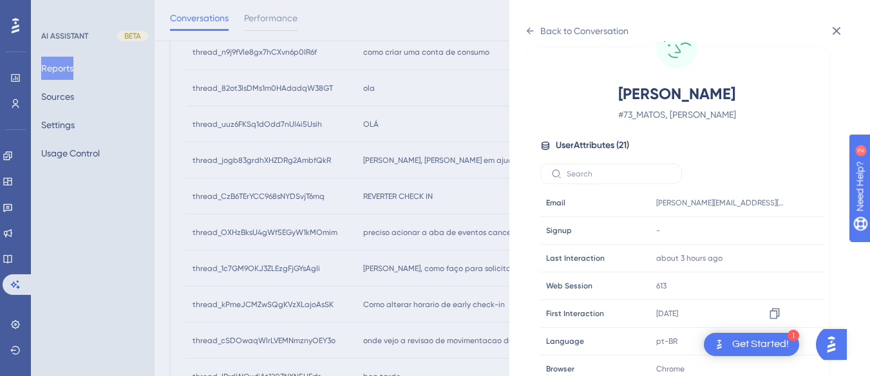
scroll to position [392, 0]
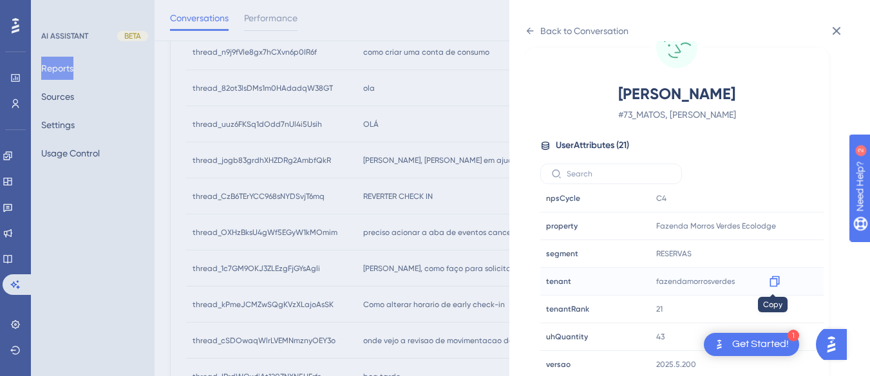
click at [772, 281] on icon at bounding box center [774, 281] width 13 height 13
click at [538, 21] on div "Back to Conversation" at bounding box center [577, 31] width 104 height 21
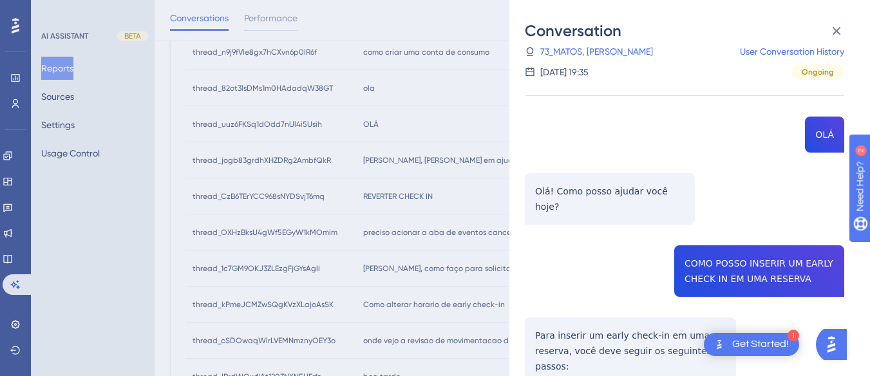
click at [846, 15] on div "Conversation thread_uuz6FKSq1dOdd7nUl4i5Usih Copy - - 73_MATOS, VANESSA User Co…" at bounding box center [689, 188] width 360 height 376
click at [837, 32] on icon at bounding box center [836, 31] width 8 height 8
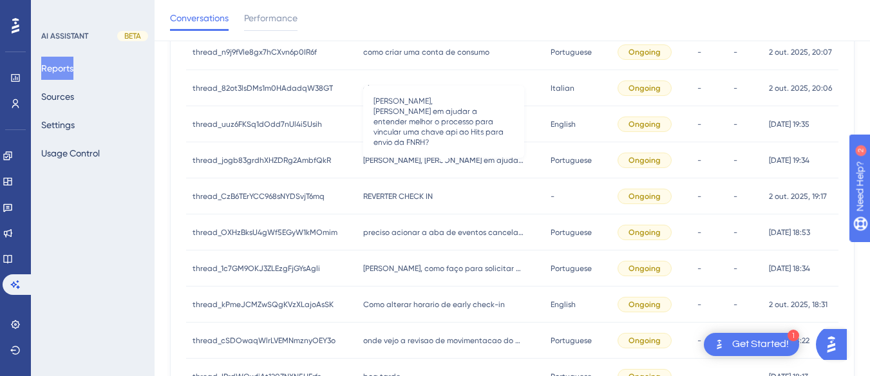
click at [382, 169] on div "Olá Hiara, Pode em ajudar a entender melhor o processo para vincular uma chave …" at bounding box center [450, 160] width 187 height 36
click at [434, 160] on span "Olá Hiara, Pode em ajudar a entender melhor o processo para vincular uma chave …" at bounding box center [443, 160] width 161 height 10
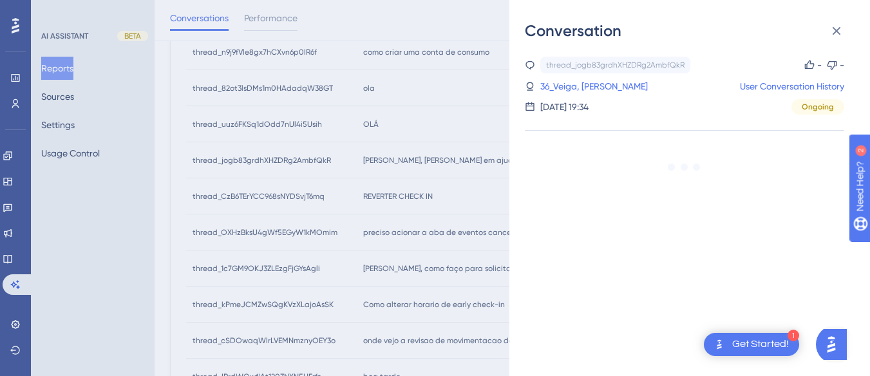
scroll to position [451, 0]
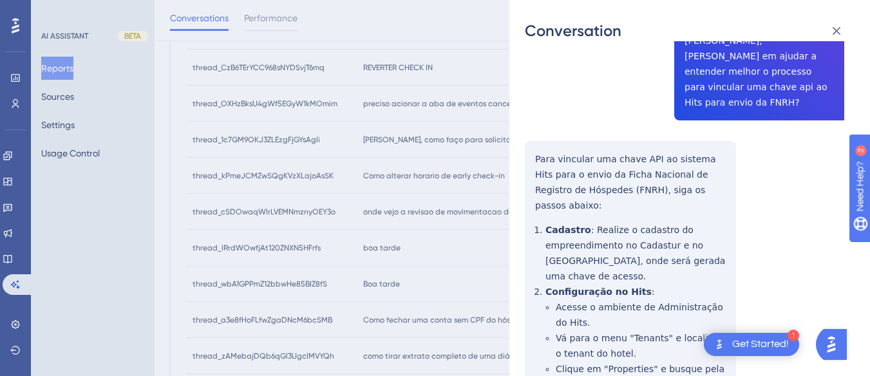
click at [534, 138] on div "thread_jogb83grdhXHZDRg2AmbfQkR Copy - - 36_Veiga, Ricardo User Conversation Hi…" at bounding box center [684, 264] width 319 height 673
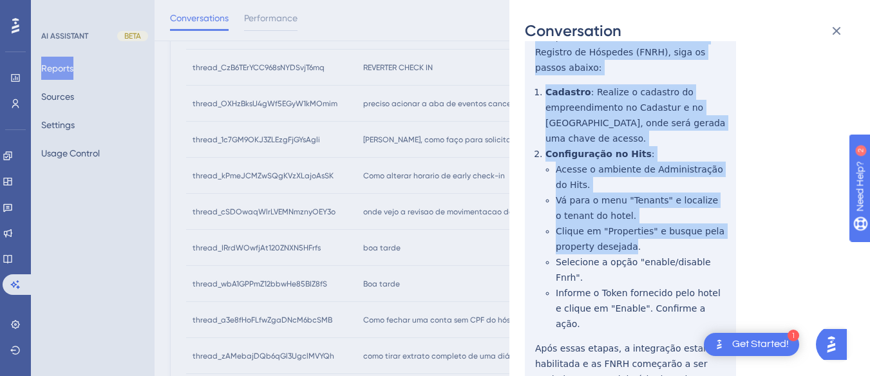
scroll to position [515, 0]
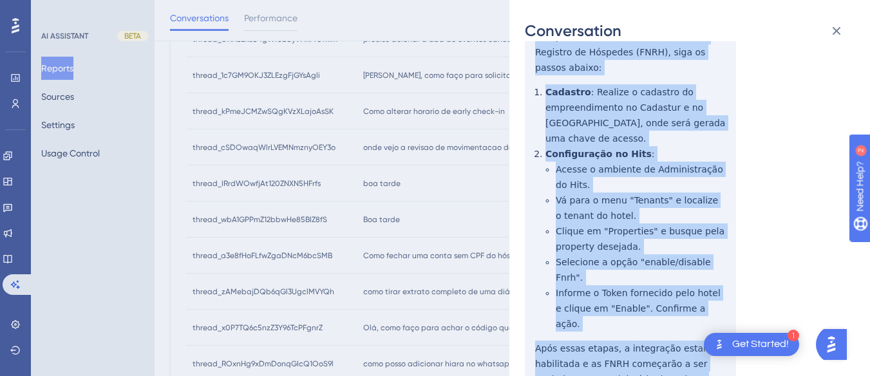
drag, startPoint x: 534, startPoint y: 138, endPoint x: 634, endPoint y: 227, distance: 134.1
click at [666, 308] on div "thread_jogb83grdhXHZDRg2AmbfQkR Copy - - 36_Veiga, Ricardo User Conversation Hi…" at bounding box center [684, 126] width 319 height 673
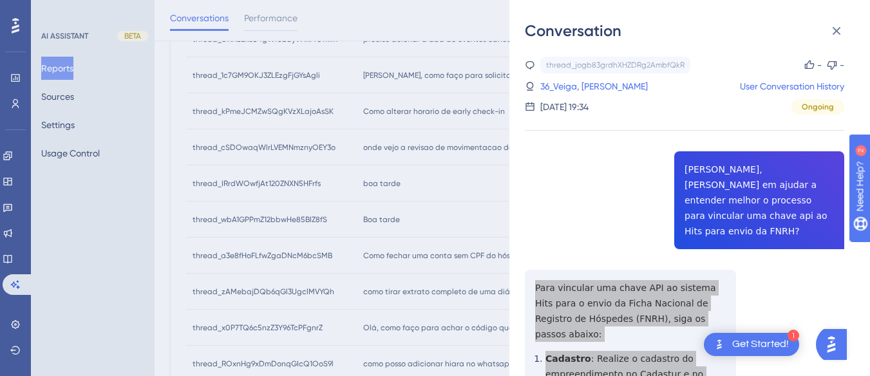
scroll to position [129, 0]
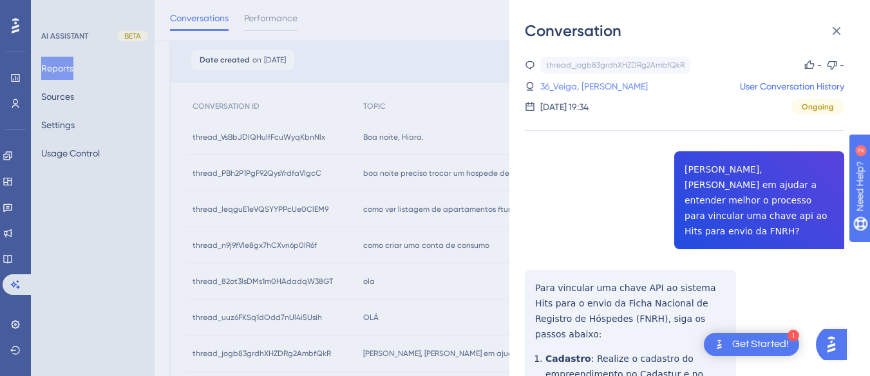
click at [560, 81] on link "36_Veiga, Ricardo" at bounding box center [593, 86] width 107 height 15
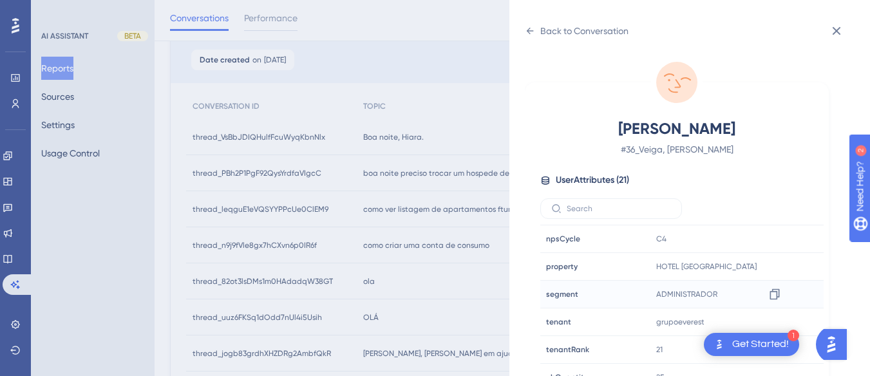
scroll to position [392, 0]
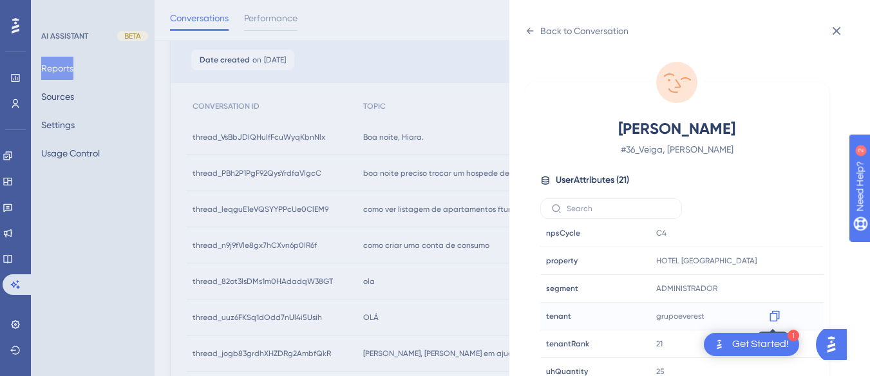
click at [775, 310] on icon at bounding box center [774, 316] width 13 height 13
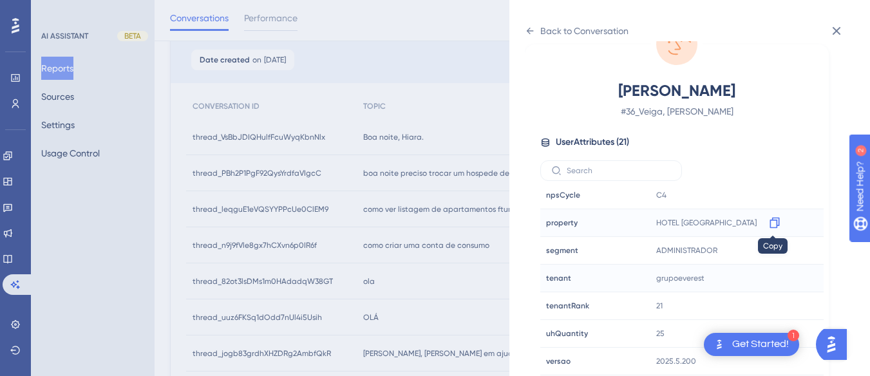
click at [769, 224] on icon at bounding box center [774, 223] width 10 height 11
click at [534, 27] on icon at bounding box center [530, 31] width 10 height 10
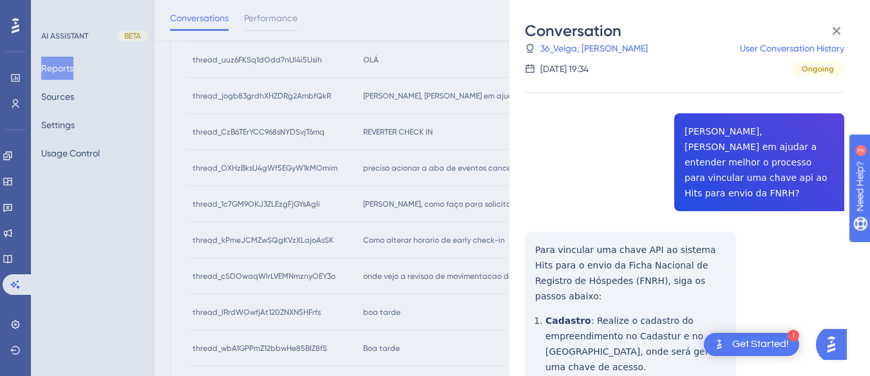
scroll to position [322, 0]
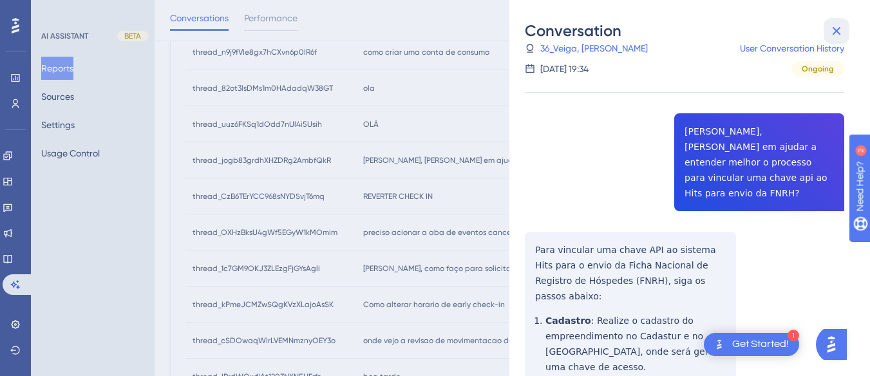
click at [841, 23] on button at bounding box center [836, 31] width 26 height 26
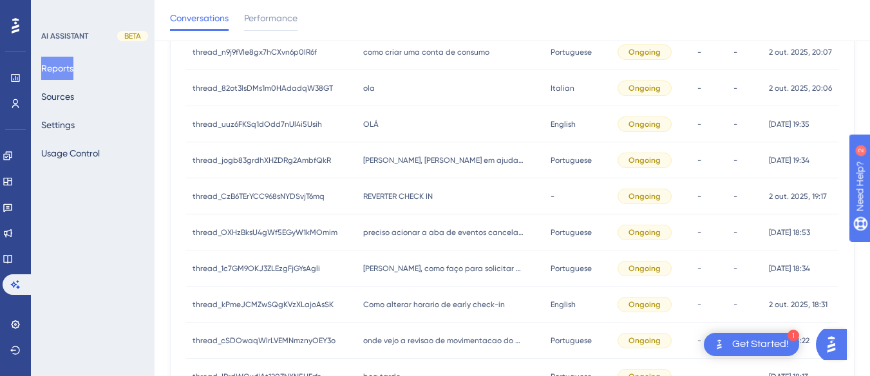
drag, startPoint x: 356, startPoint y: 198, endPoint x: 465, endPoint y: 180, distance: 111.0
click at [357, 199] on div "REVERTER CHECK IN REVERTER CHECK IN" at bounding box center [450, 196] width 187 height 36
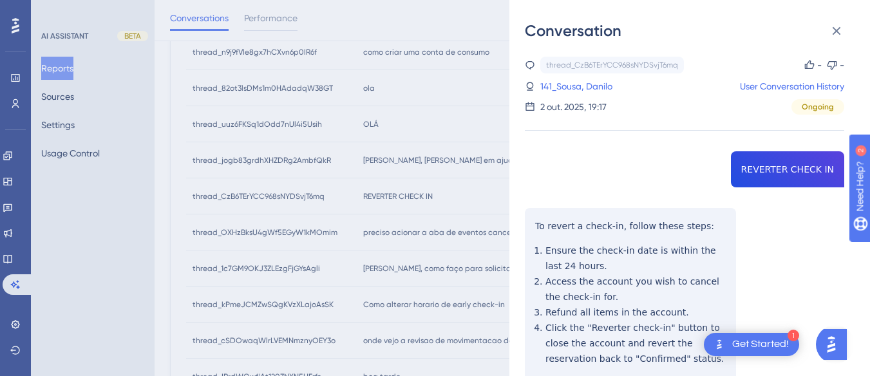
click at [795, 161] on div "thread_CzB6TErYCC968sNYDSvjT6mq Copy - - 141_Sousa, Danilo User Conversation Hi…" at bounding box center [684, 277] width 319 height 441
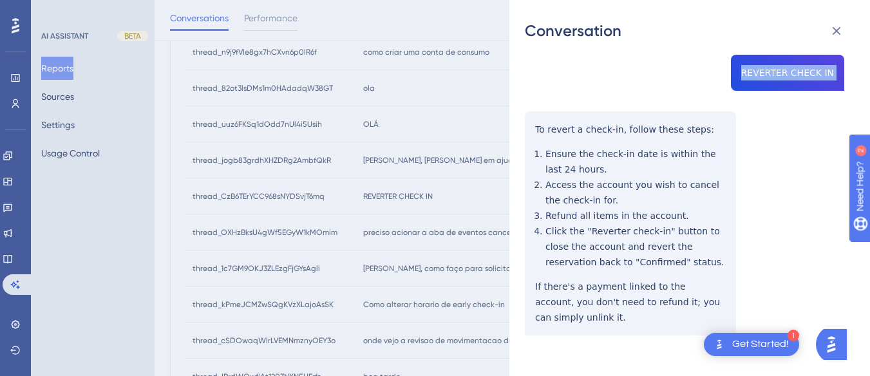
click at [535, 120] on div "thread_CzB6TErYCC968sNYDSvjT6mq Copy - - 141_Sousa, Danilo User Conversation Hi…" at bounding box center [684, 180] width 319 height 441
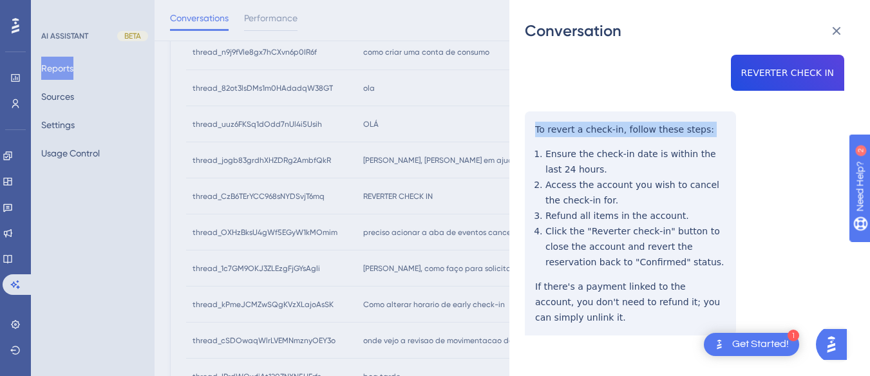
click at [535, 120] on div "thread_CzB6TErYCC968sNYDSvjT6mq Copy - - 141_Sousa, Danilo User Conversation Hi…" at bounding box center [684, 180] width 319 height 441
click at [530, 123] on div "thread_CzB6TErYCC968sNYDSvjT6mq Copy - - 141_Sousa, Danilo User Conversation Hi…" at bounding box center [684, 180] width 319 height 441
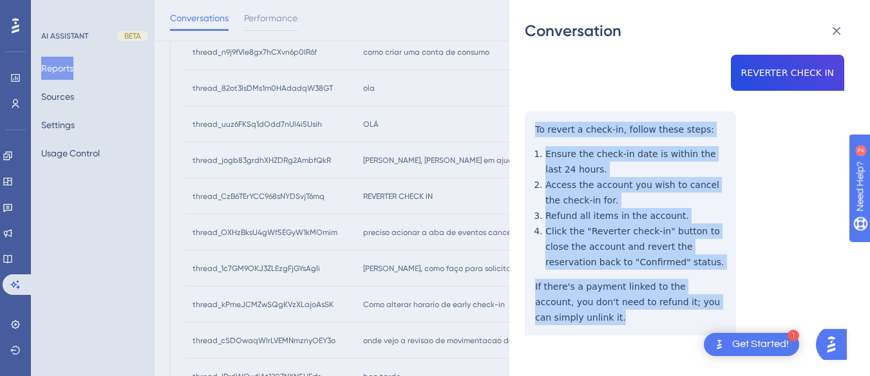
drag, startPoint x: 530, startPoint y: 123, endPoint x: 737, endPoint y: 304, distance: 275.1
click at [737, 304] on div "thread_CzB6TErYCC968sNYDSvjT6mq Copy - - 141_Sousa, Danilo User Conversation Hi…" at bounding box center [684, 180] width 319 height 441
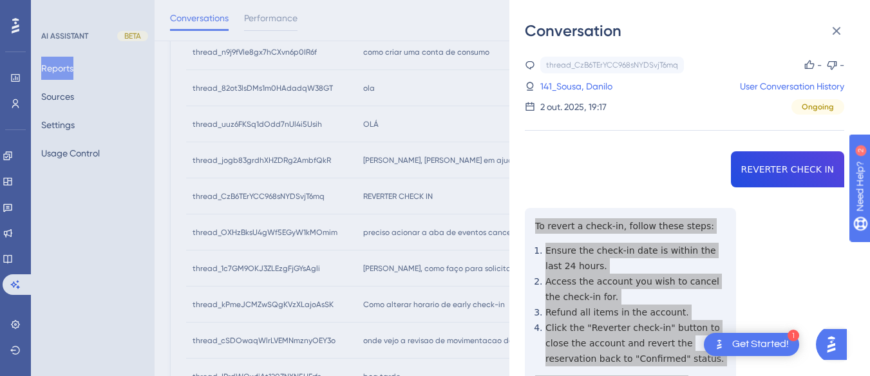
scroll to position [193, 0]
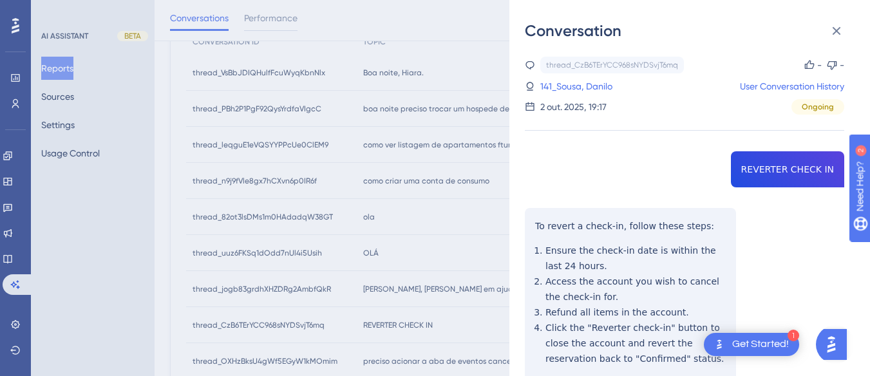
click at [593, 76] on div "thread_CzB6TErYCC968sNYDSvjT6mq Copy - - 141_Sousa, Danilo User Conversation Hi…" at bounding box center [684, 86] width 319 height 58
click at [559, 85] on link "141_Sousa, Danilo" at bounding box center [576, 86] width 72 height 15
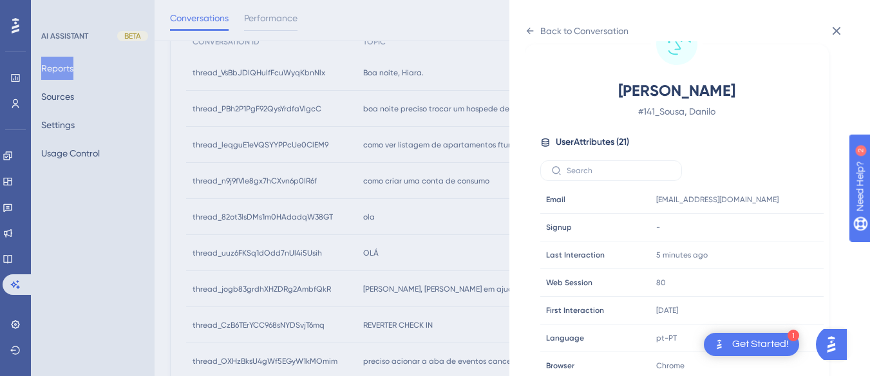
scroll to position [392, 0]
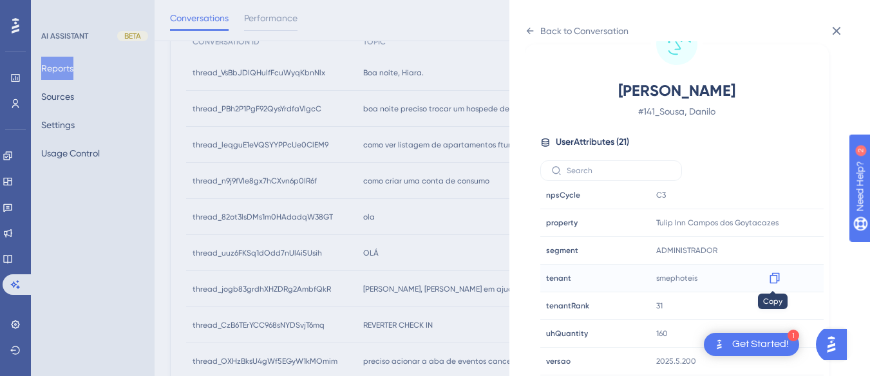
click at [772, 273] on icon at bounding box center [774, 278] width 10 height 11
click at [521, 28] on div "Back to Conversation Sousa, Danilo # 141_Sousa, Danilo User Attributes ( 21 ) E…" at bounding box center [689, 188] width 360 height 376
click at [532, 24] on div "Back to Conversation" at bounding box center [577, 31] width 104 height 21
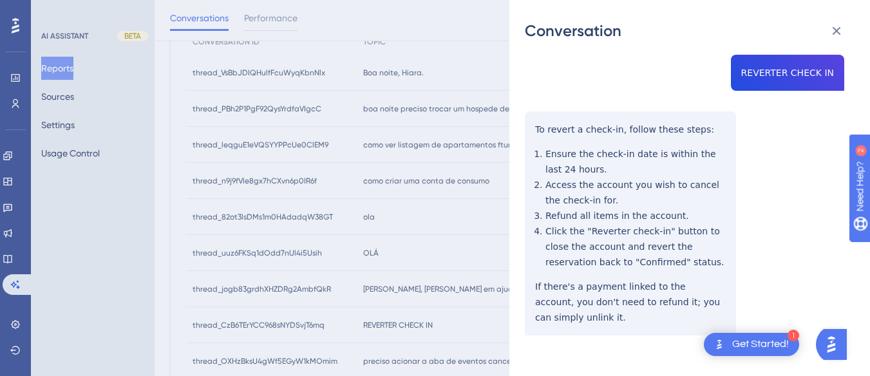
scroll to position [579, 0]
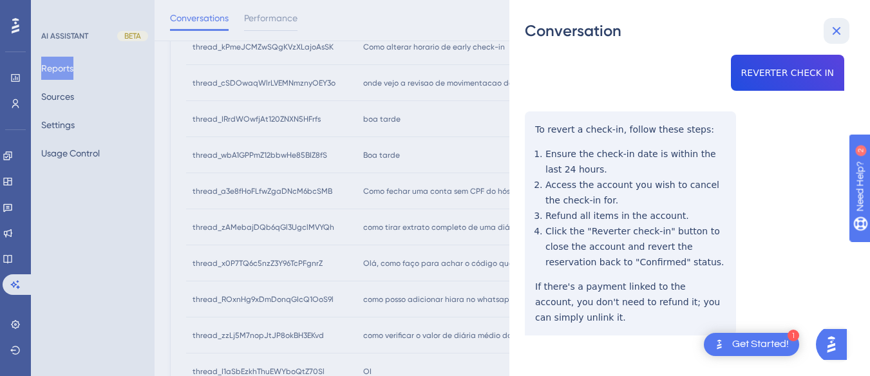
click at [838, 34] on icon at bounding box center [835, 30] width 15 height 15
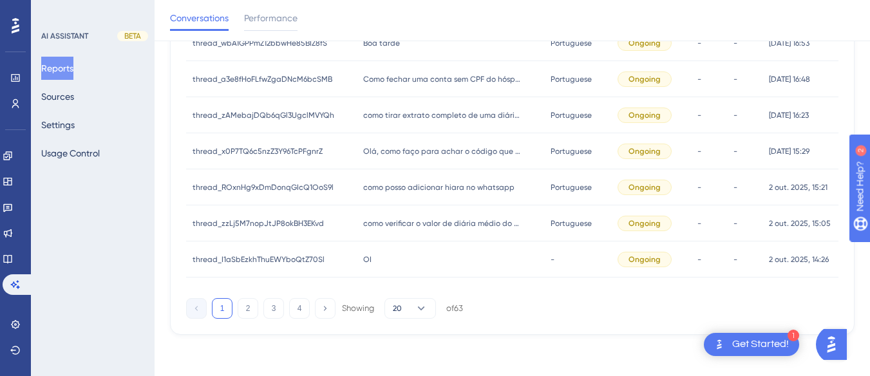
scroll to position [369, 0]
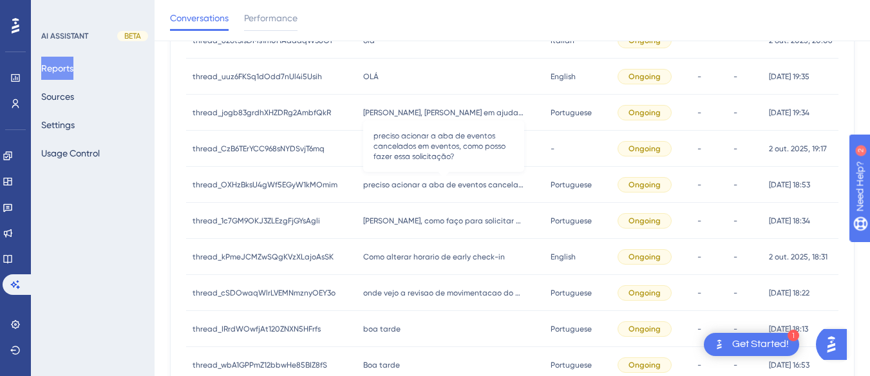
click at [391, 182] on span "preciso acionar a aba de eventos cancelados em eventos, como posso fazer essa s…" at bounding box center [443, 185] width 161 height 10
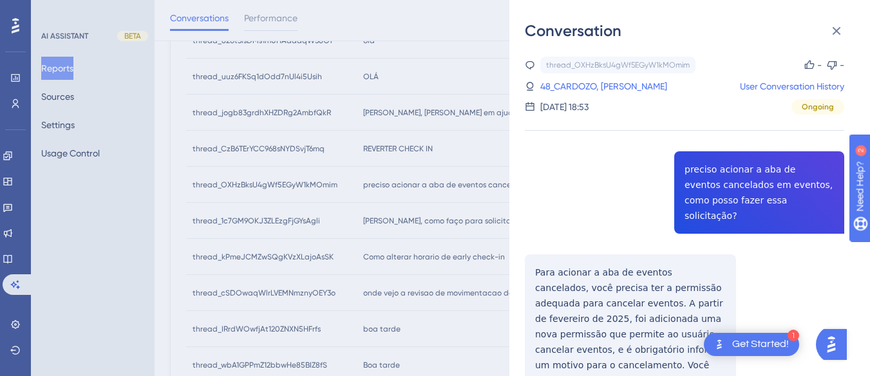
click at [752, 173] on div "thread_OXHzBksU4gWf5EGyW1kMOmim Copy - - 48_CARDOZO, GABRIELA User Conversation…" at bounding box center [684, 284] width 319 height 454
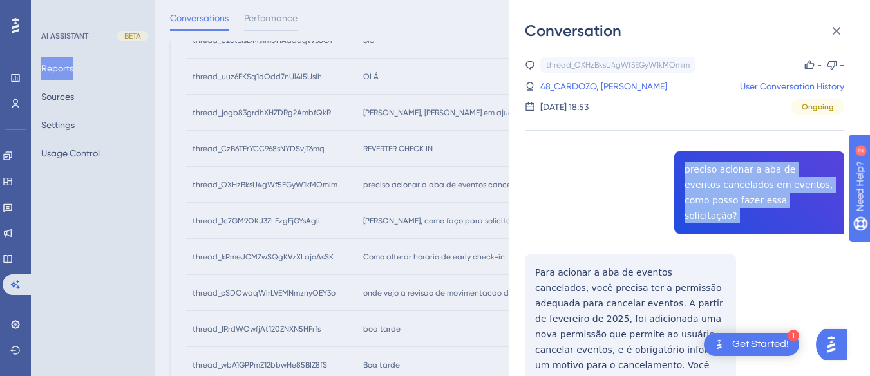
click at [752, 173] on div "thread_OXHzBksU4gWf5EGyW1kMOmim Copy - - 48_CARDOZO, GABRIELA User Conversation…" at bounding box center [684, 284] width 319 height 454
click at [527, 258] on div "thread_OXHzBksU4gWf5EGyW1kMOmim Copy - - 48_CARDOZO, GABRIELA User Conversation…" at bounding box center [684, 284] width 319 height 454
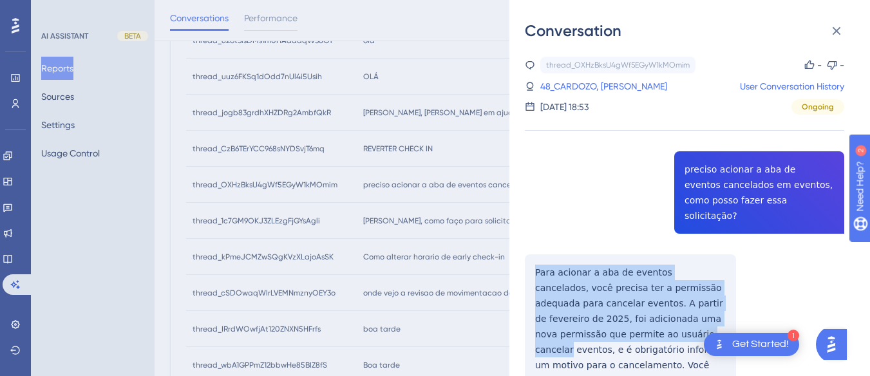
scroll to position [94, 0]
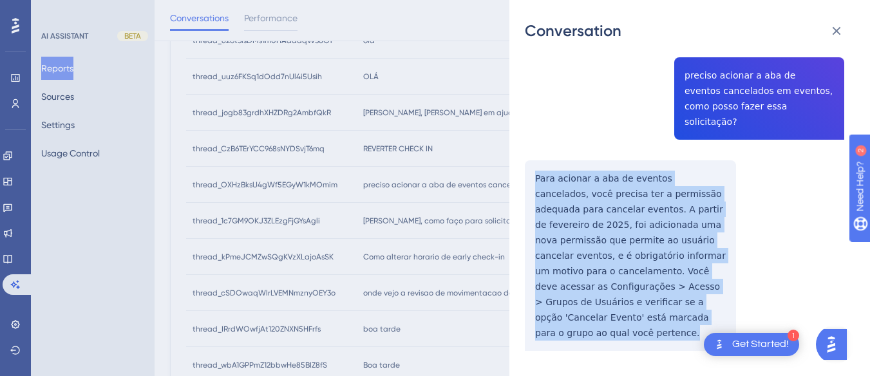
drag, startPoint x: 527, startPoint y: 258, endPoint x: 621, endPoint y: 257, distance: 94.0
click at [628, 311] on div "thread_OXHzBksU4gWf5EGyW1kMOmim Copy - - 48_CARDOZO, GABRIELA User Conversation…" at bounding box center [684, 190] width 319 height 454
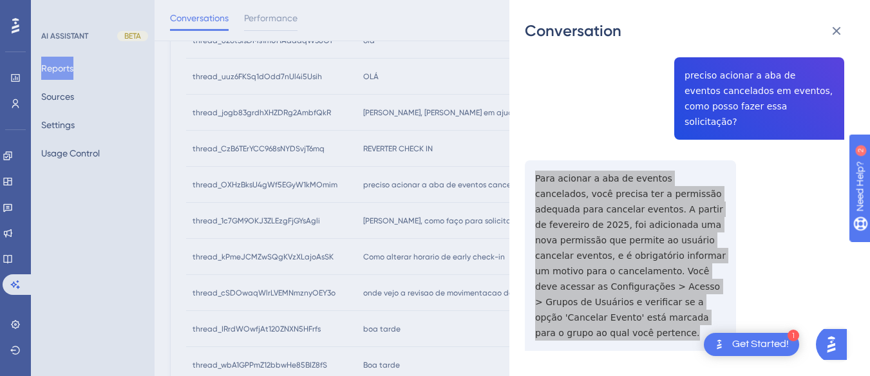
scroll to position [0, 0]
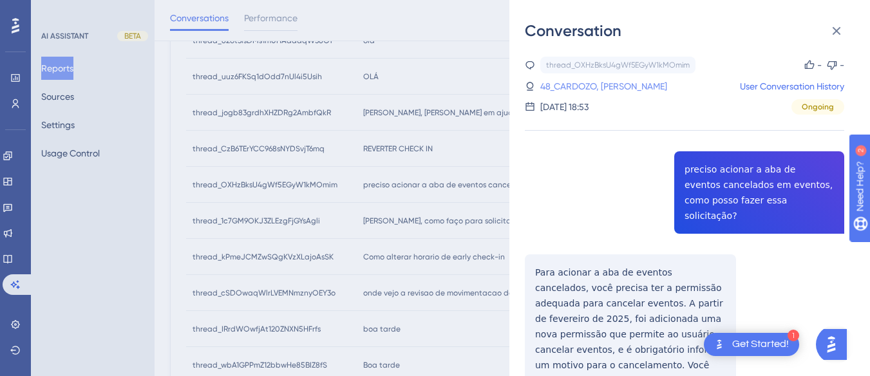
click at [584, 85] on link "48_CARDOZO, GABRIELA" at bounding box center [603, 86] width 127 height 15
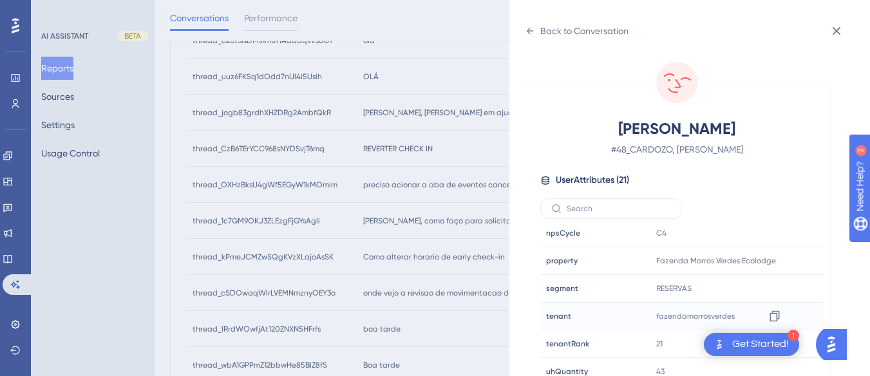
scroll to position [38, 0]
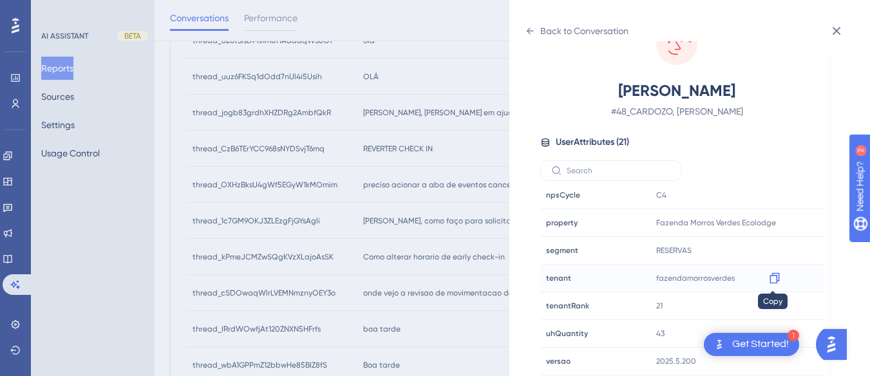
click at [769, 275] on icon at bounding box center [774, 278] width 10 height 11
click at [529, 31] on icon at bounding box center [530, 31] width 7 height 6
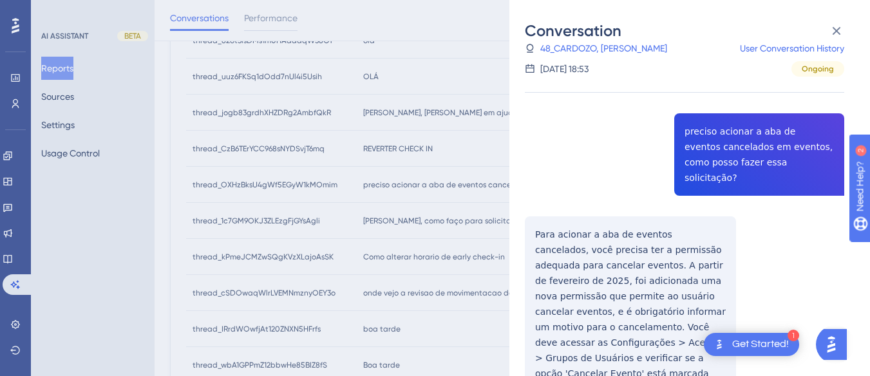
scroll to position [691, 0]
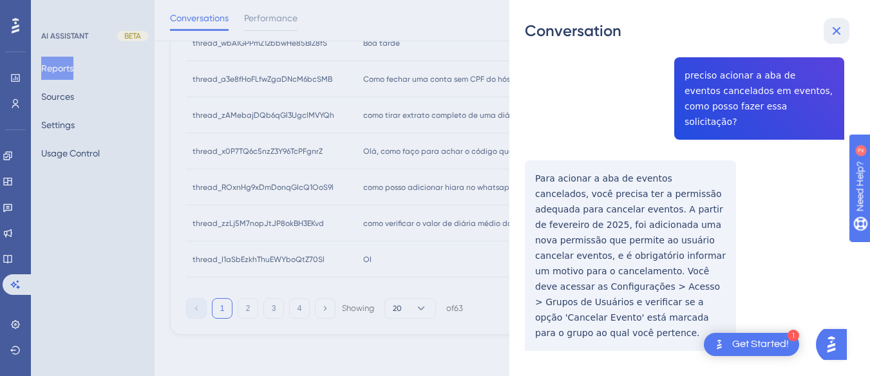
click at [832, 31] on icon at bounding box center [835, 30] width 15 height 15
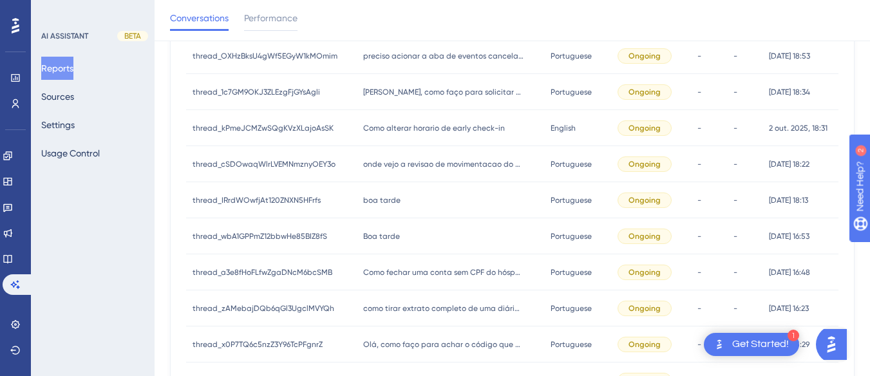
scroll to position [369, 0]
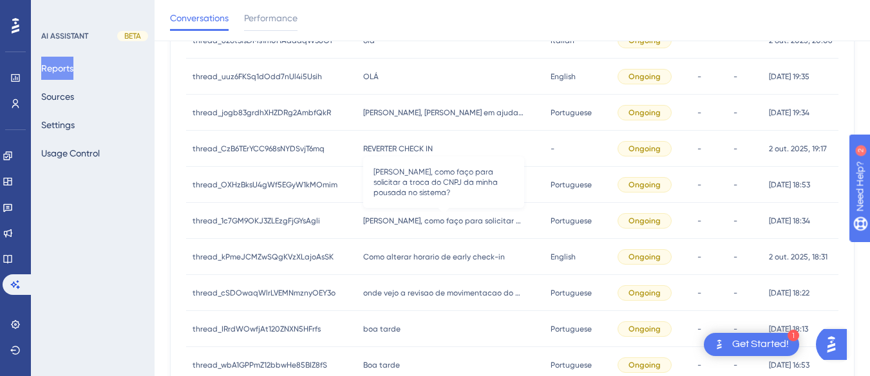
click at [395, 222] on span "Olá Hiara, como faço para solicitar a troca do CNPJ da minha pousada no sistema?" at bounding box center [443, 221] width 161 height 10
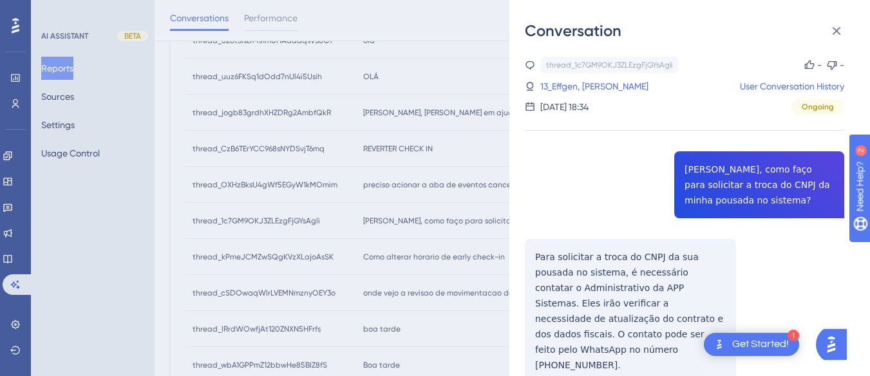
click at [720, 183] on div "thread_1c7GM9OKJ3ZLEzgFjGYsAgli Copy - - 13_Effgen, Allan User Conversation His…" at bounding box center [684, 338] width 319 height 562
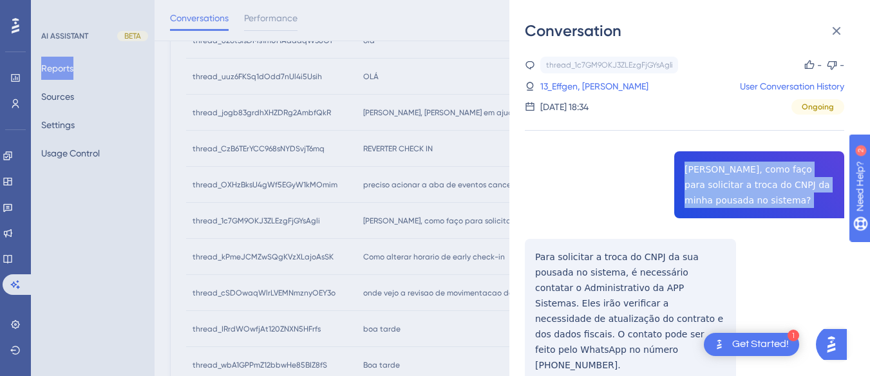
click at [720, 183] on div "thread_1c7GM9OKJ3ZLEzgFjGYsAgli Copy - - 13_Effgen, Allan User Conversation His…" at bounding box center [684, 338] width 319 height 562
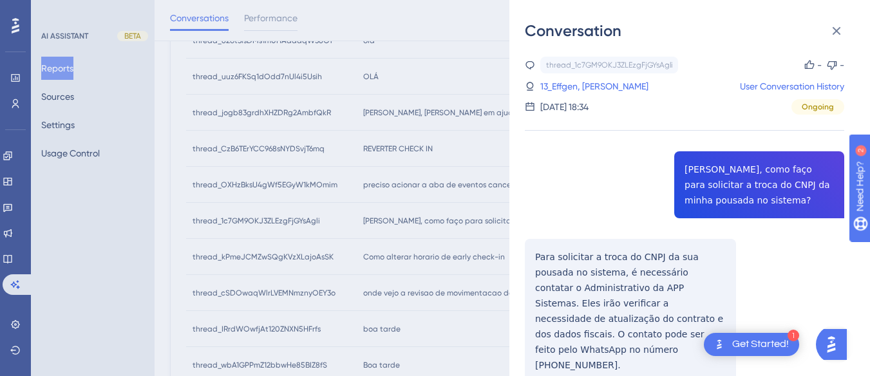
click at [545, 251] on div "thread_1c7GM9OKJ3ZLEzgFjGYsAgli Copy - - 13_Effgen, Allan User Conversation His…" at bounding box center [684, 338] width 319 height 562
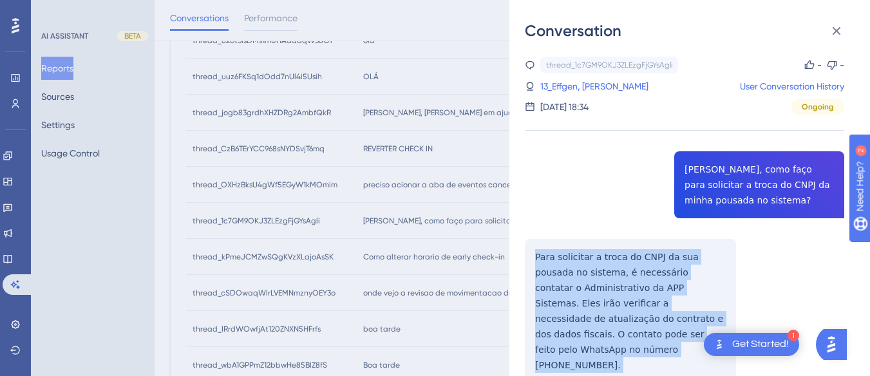
click at [544, 252] on div "thread_1c7GM9OKJ3ZLEzgFjGYsAgli Copy - - 13_Effgen, Allan User Conversation His…" at bounding box center [684, 338] width 319 height 562
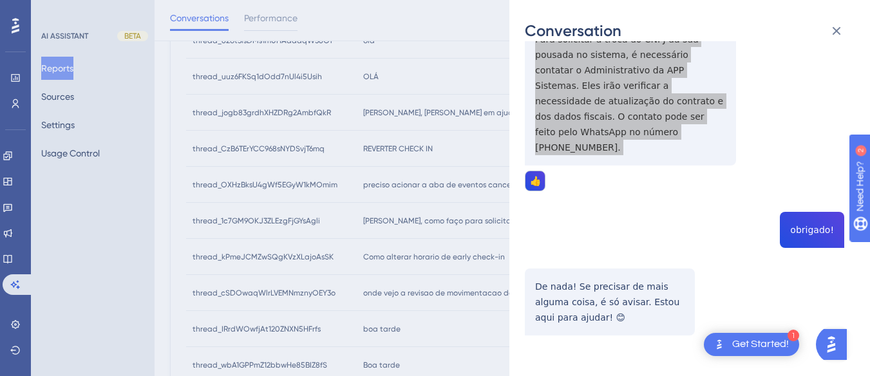
scroll to position [434, 0]
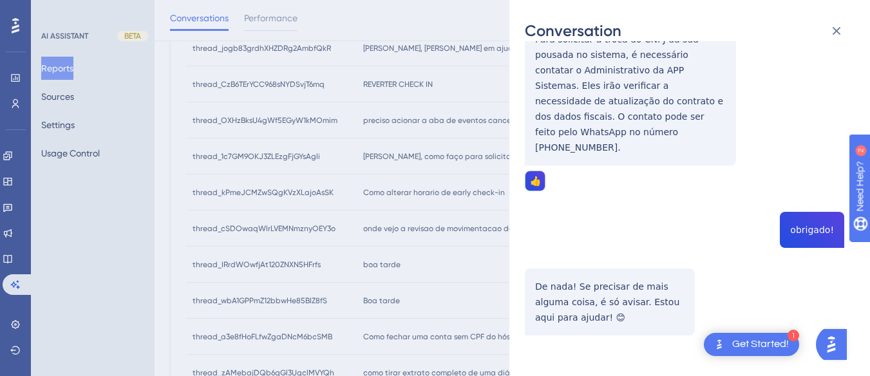
click at [615, 192] on div "thread_1c7GM9OKJ3ZLEzgFjGYsAgli Copy - - 13_Effgen, Allan User Conversation His…" at bounding box center [684, 120] width 319 height 562
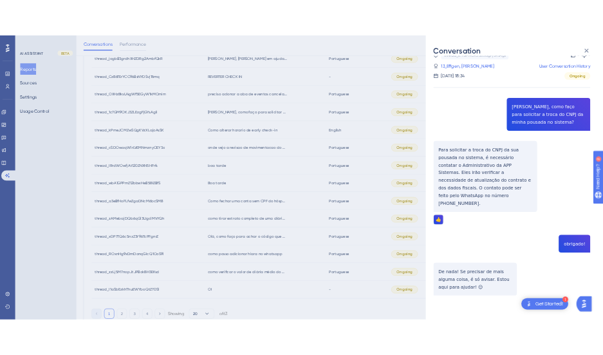
scroll to position [17, 0]
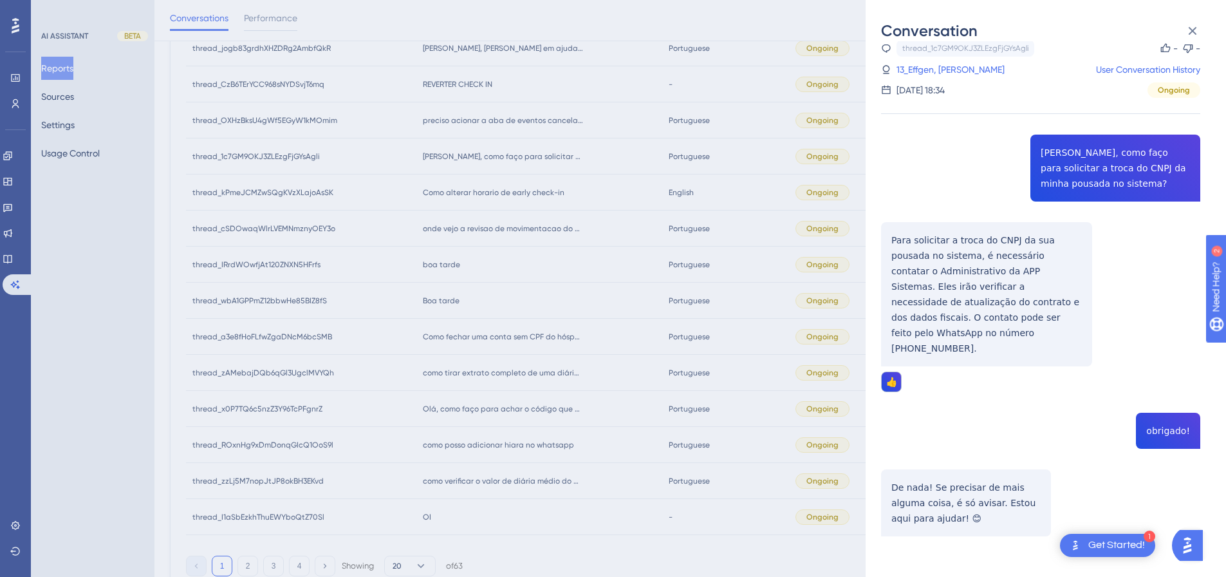
click at [879, 164] on div "thread_1c7GM9OKJ3ZLEzgFjGYsAgli Copy - - 13_Effgen, Allan User Conversation His…" at bounding box center [1040, 321] width 319 height 562
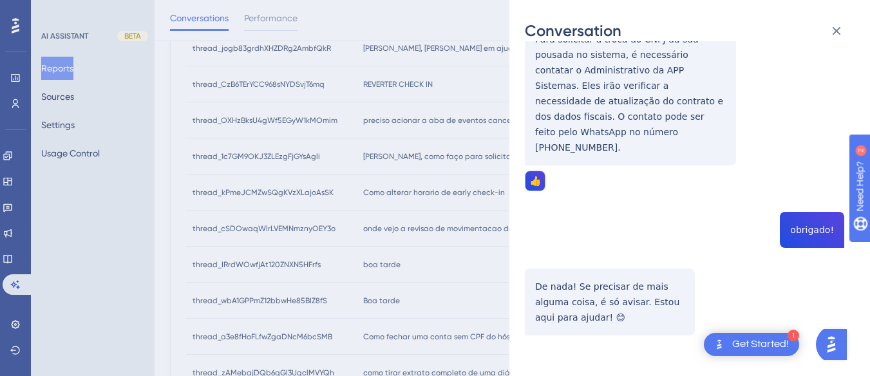
scroll to position [0, 0]
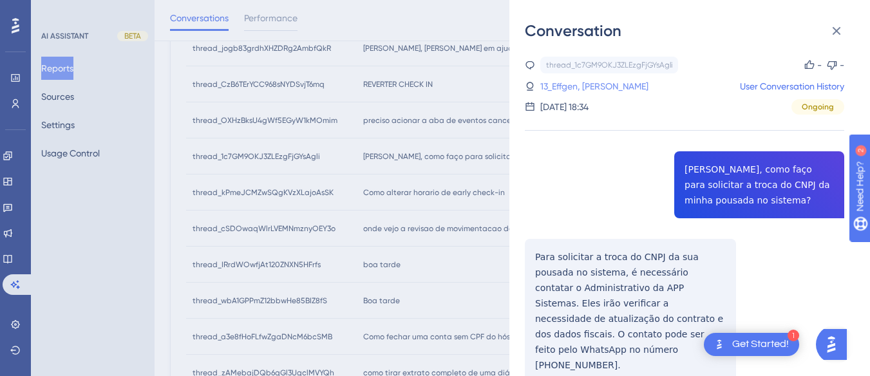
click at [570, 82] on link "13_Effgen, Allan" at bounding box center [594, 86] width 108 height 15
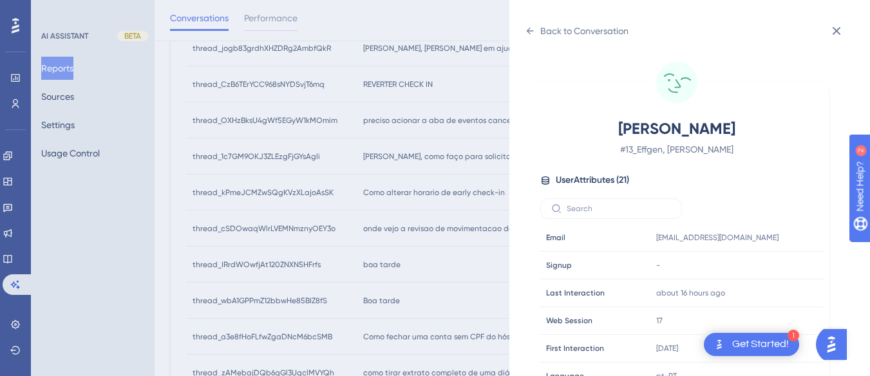
scroll to position [392, 0]
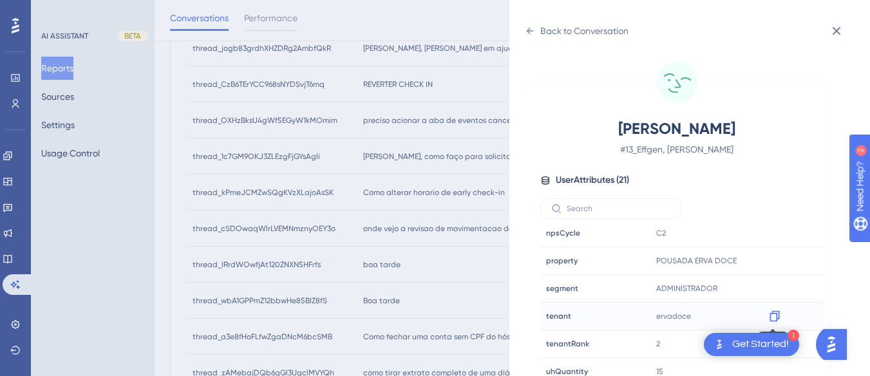
click at [772, 316] on icon at bounding box center [774, 316] width 13 height 13
click at [526, 29] on icon at bounding box center [530, 31] width 10 height 10
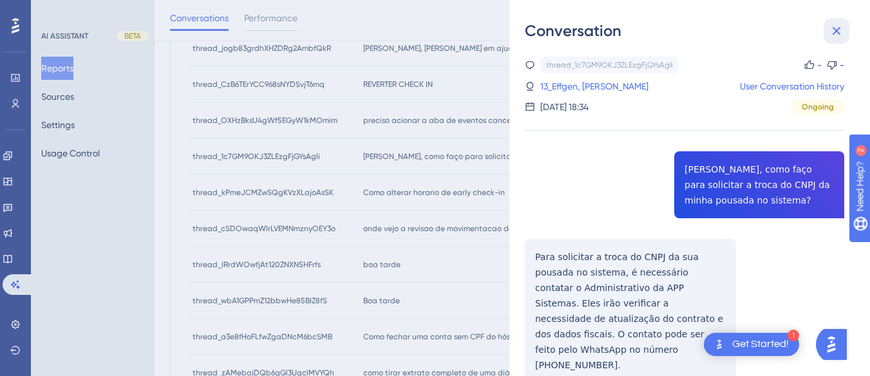
click at [836, 24] on icon at bounding box center [835, 30] width 15 height 15
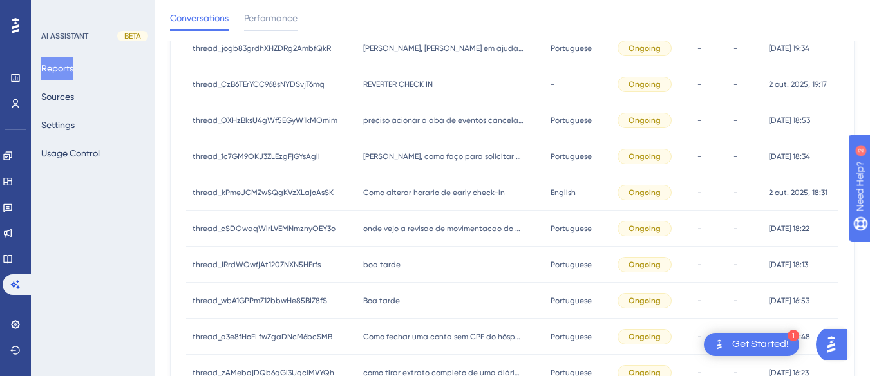
click at [358, 210] on div "Como alterar horario de early check-in Como alterar horario de early check-in" at bounding box center [450, 192] width 187 height 36
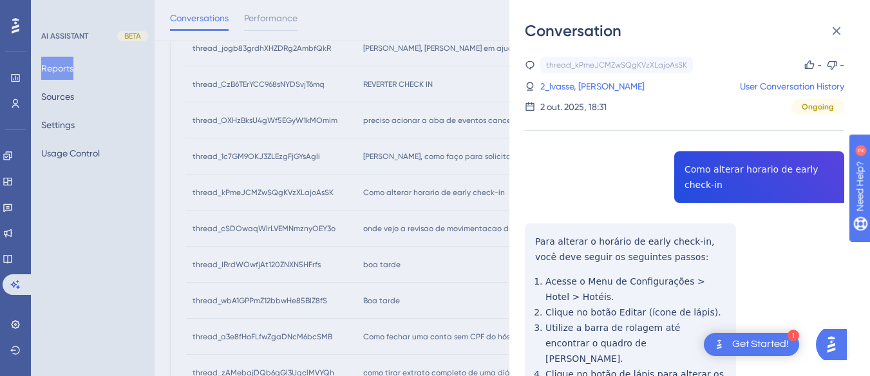
click at [713, 173] on div "thread_kPmeJCMZwSQgKVzXLajoAsSK Copy - - 2_Ivasse, Leandro User Conversation Hi…" at bounding box center [684, 308] width 319 height 503
click at [534, 233] on div "thread_kPmeJCMZwSQgKVzXLajoAsSK Copy - - 2_Ivasse, Leandro User Conversation Hi…" at bounding box center [684, 308] width 319 height 503
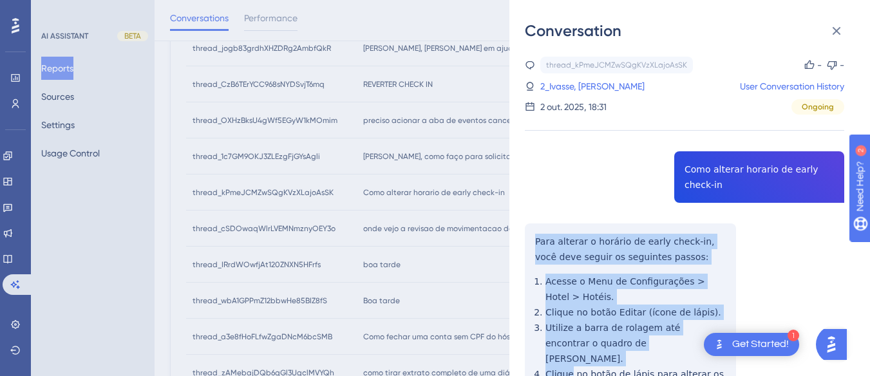
scroll to position [143, 0]
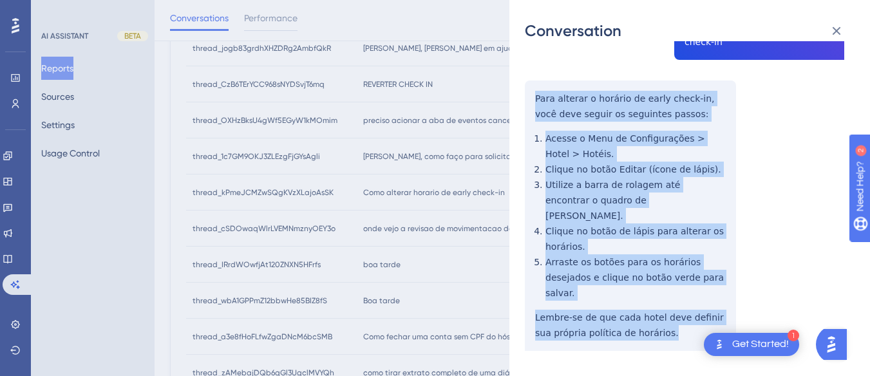
drag, startPoint x: 534, startPoint y: 233, endPoint x: 677, endPoint y: 310, distance: 162.1
click at [677, 310] on div "thread_kPmeJCMZwSQgKVzXLajoAsSK Copy - - 2_Ivasse, Leandro User Conversation Hi…" at bounding box center [684, 165] width 319 height 503
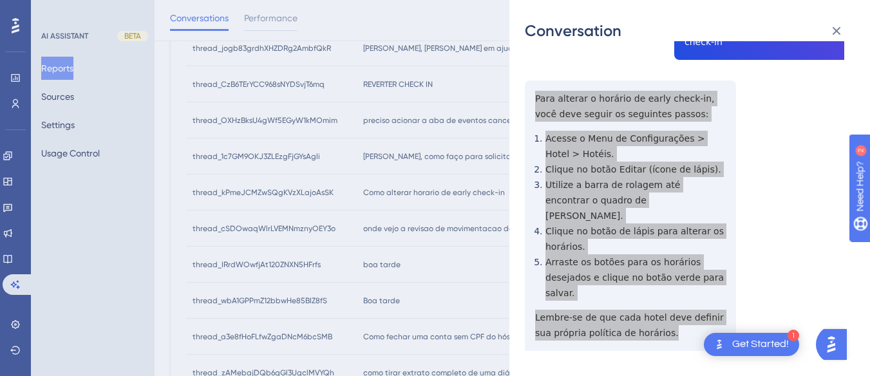
scroll to position [0, 0]
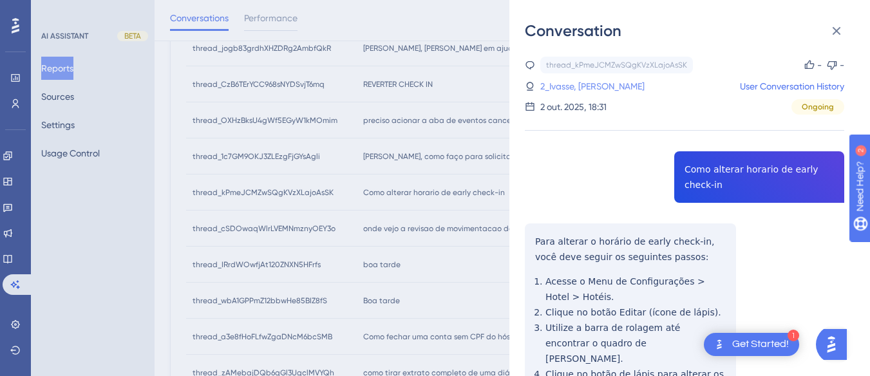
click at [589, 86] on link "2_Ivasse, Leandro" at bounding box center [592, 86] width 104 height 15
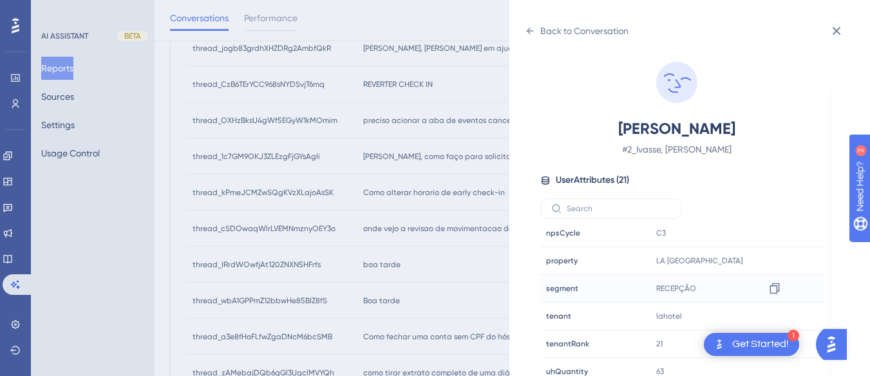
scroll to position [38, 0]
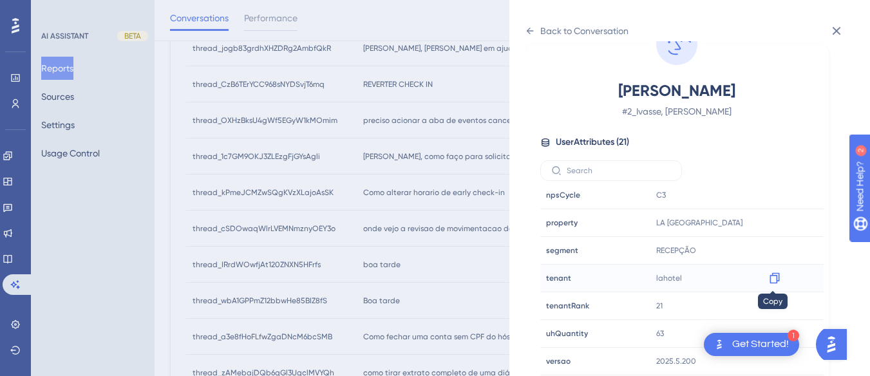
click at [774, 278] on icon at bounding box center [774, 278] width 13 height 13
click at [536, 30] on div "Back to Conversation" at bounding box center [577, 31] width 104 height 21
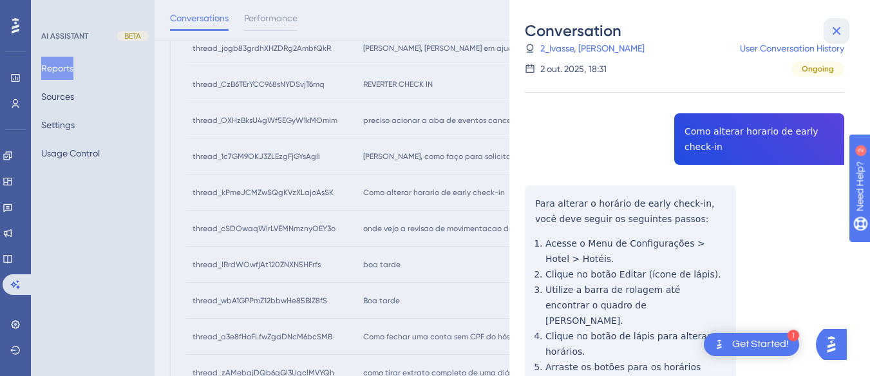
click at [834, 20] on button at bounding box center [836, 31] width 26 height 26
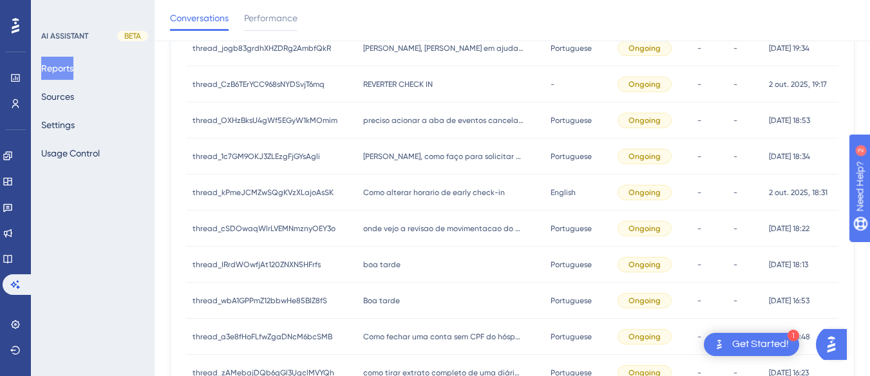
click at [373, 237] on div "onde vejo a revisao de movimentacao do periodo especifico onde vejo a revisao d…" at bounding box center [450, 228] width 187 height 36
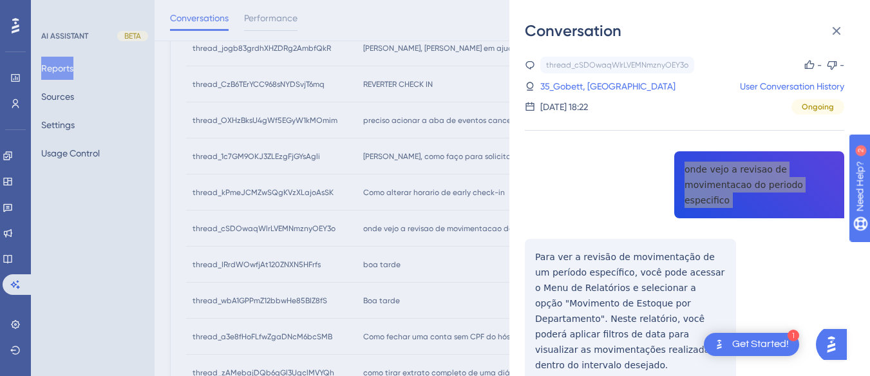
scroll to position [64, 0]
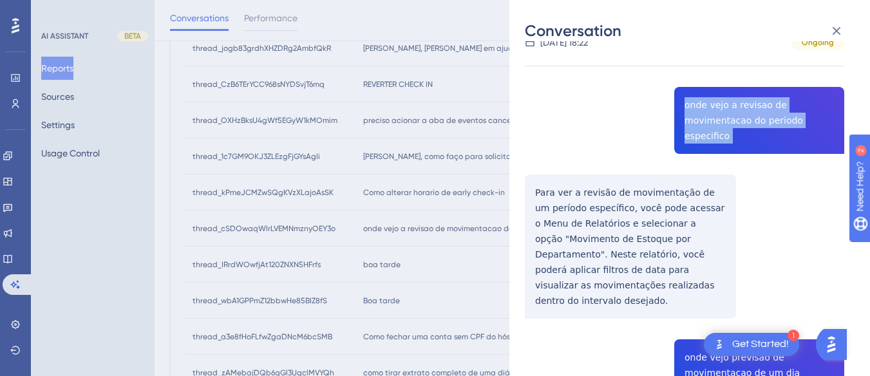
drag, startPoint x: 525, startPoint y: 170, endPoint x: 540, endPoint y: 178, distance: 17.3
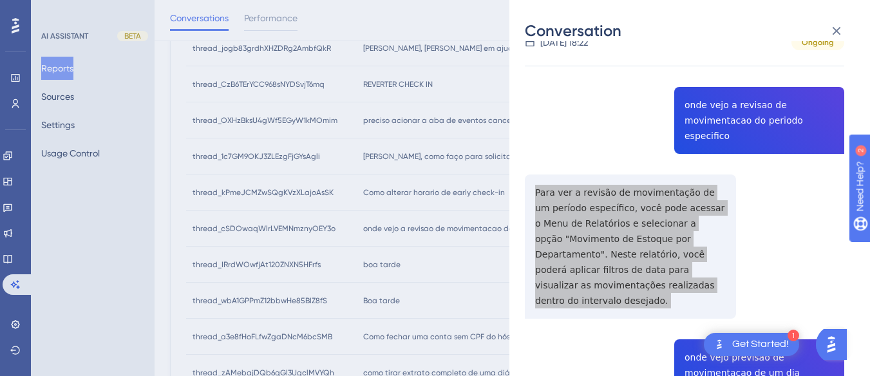
scroll to position [193, 0]
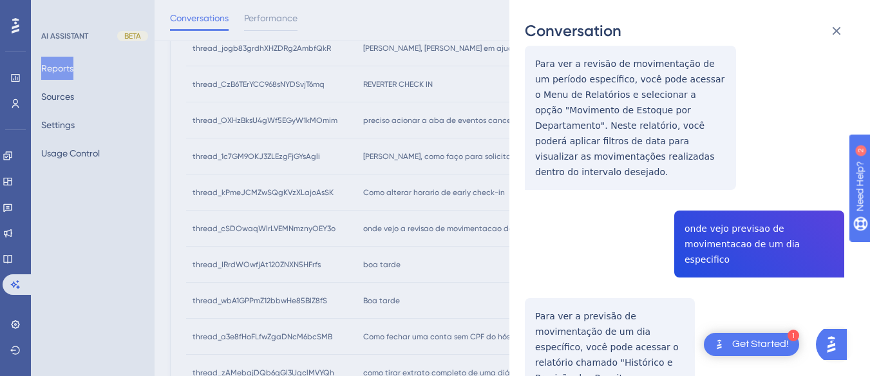
click at [701, 196] on div "thread_cSDOwaqWlrLVEMNmznyOEY3o Copy - - 35_Gobett, Diego User Conversation His…" at bounding box center [684, 344] width 319 height 961
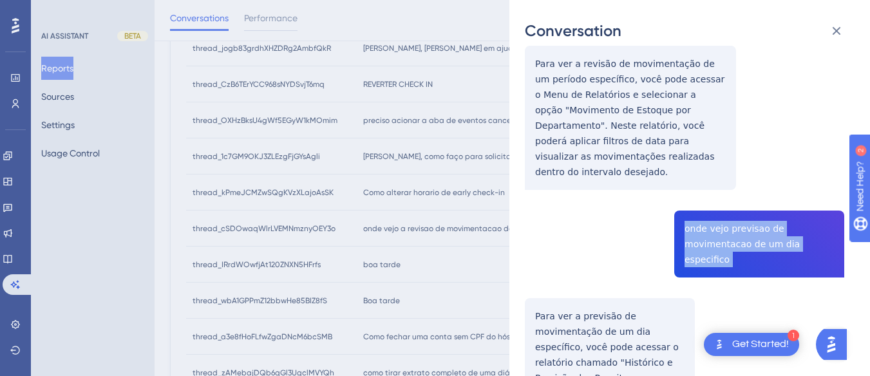
click at [701, 196] on div "thread_cSDOwaqWlrLVEMNmznyOEY3o Copy - - 35_Gobett, Diego User Conversation His…" at bounding box center [684, 344] width 319 height 961
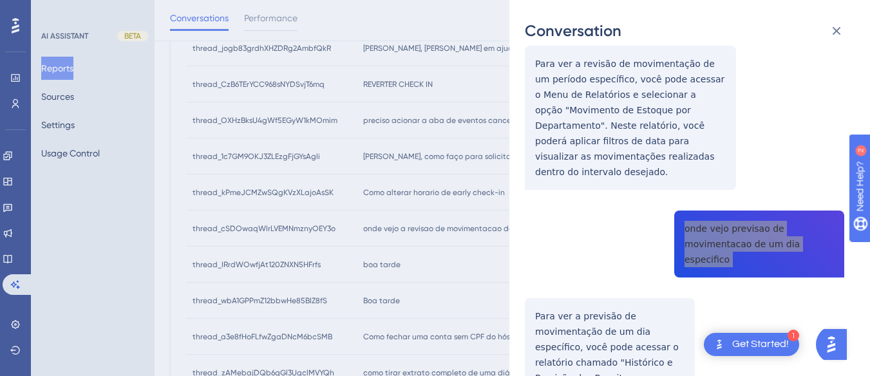
scroll to position [386, 0]
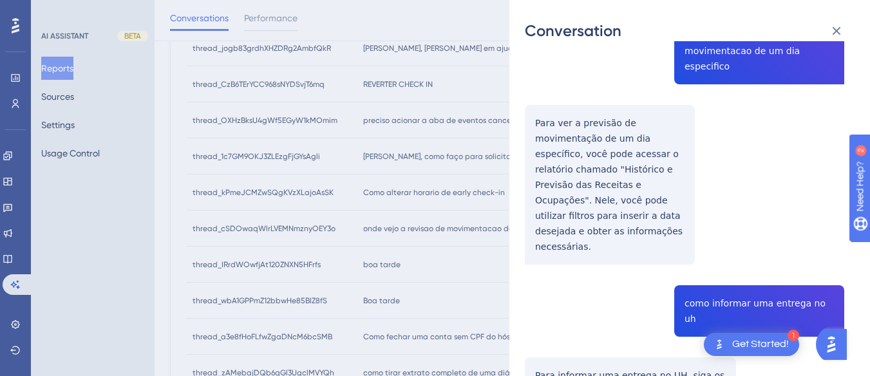
click at [539, 104] on div "thread_cSDOwaqWlrLVEMNmznyOEY3o Copy - - 35_Gobett, Diego User Conversation His…" at bounding box center [684, 150] width 319 height 961
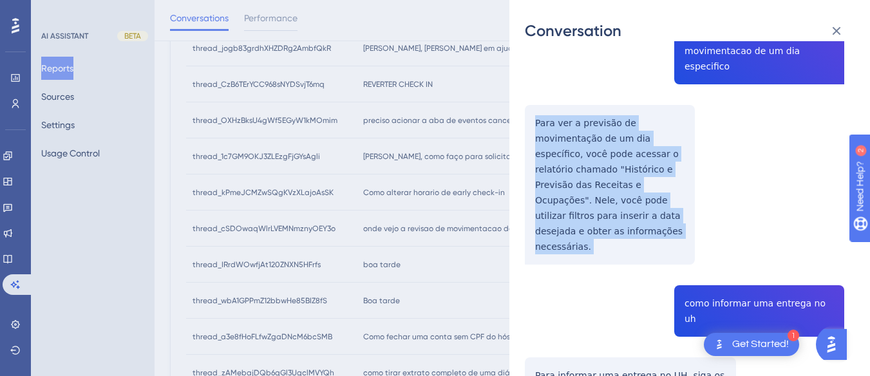
click at [539, 104] on div "thread_cSDOwaqWlrLVEMNmznyOEY3o Copy - - 35_Gobett, Diego User Conversation His…" at bounding box center [684, 150] width 319 height 961
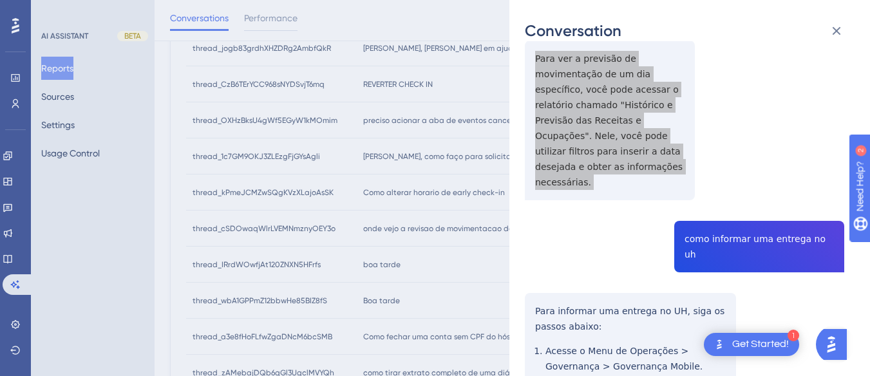
scroll to position [515, 0]
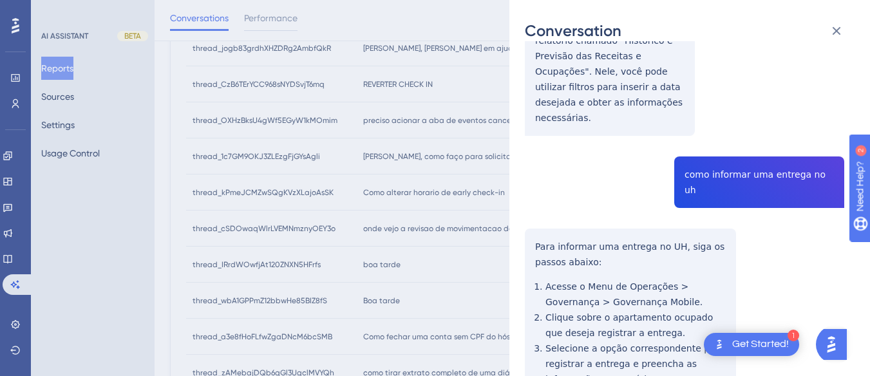
click at [731, 103] on div "thread_cSDOwaqWlrLVEMNmznyOEY3o Copy - - 35_Gobett, Diego User Conversation His…" at bounding box center [684, 22] width 319 height 961
click at [530, 150] on div "thread_cSDOwaqWlrLVEMNmznyOEY3o Copy - - 35_Gobett, Diego User Conversation His…" at bounding box center [684, 22] width 319 height 961
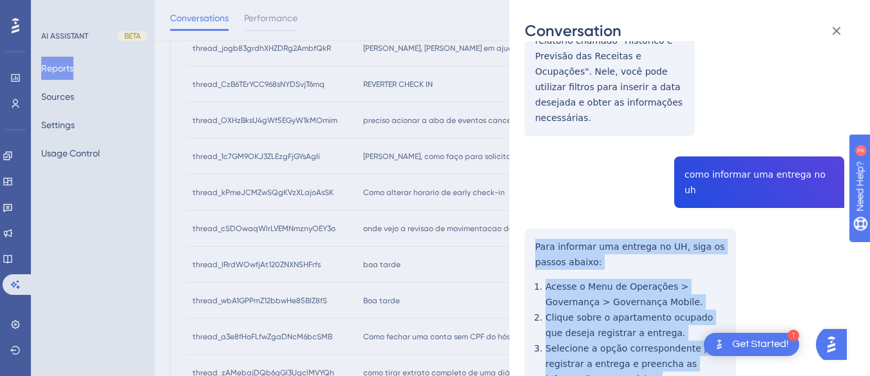
drag, startPoint x: 530, startPoint y: 150, endPoint x: 757, endPoint y: 312, distance: 278.8
click at [757, 312] on div "thread_cSDOwaqWlrLVEMNmznyOEY3o Copy - - 35_Gobett, Diego User Conversation His…" at bounding box center [684, 22] width 319 height 961
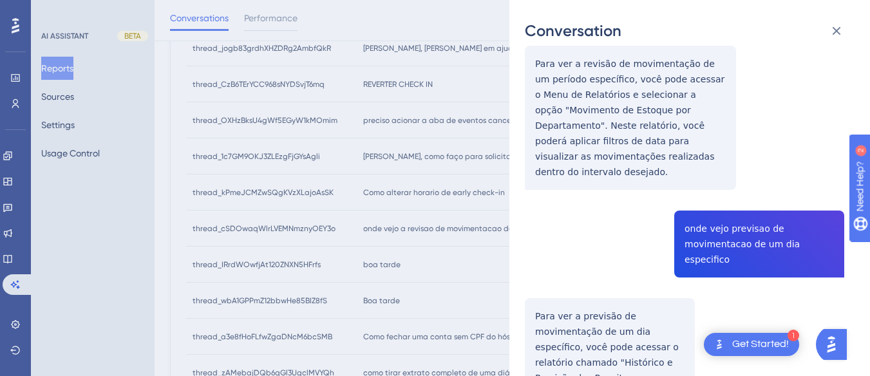
scroll to position [0, 0]
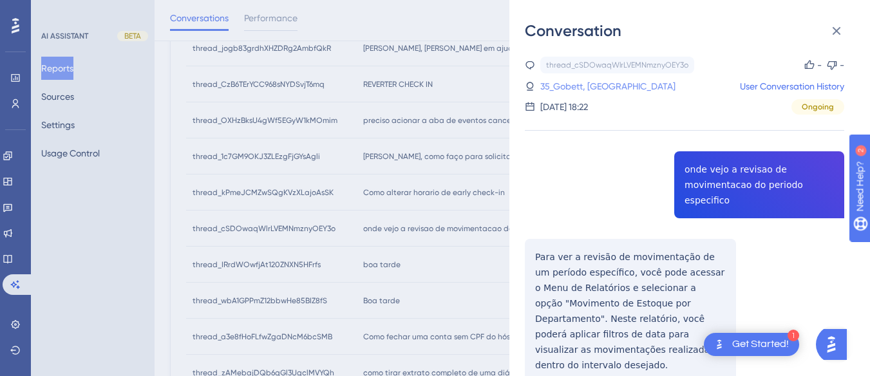
click at [584, 86] on link "35_Gobett, Diego" at bounding box center [607, 86] width 135 height 15
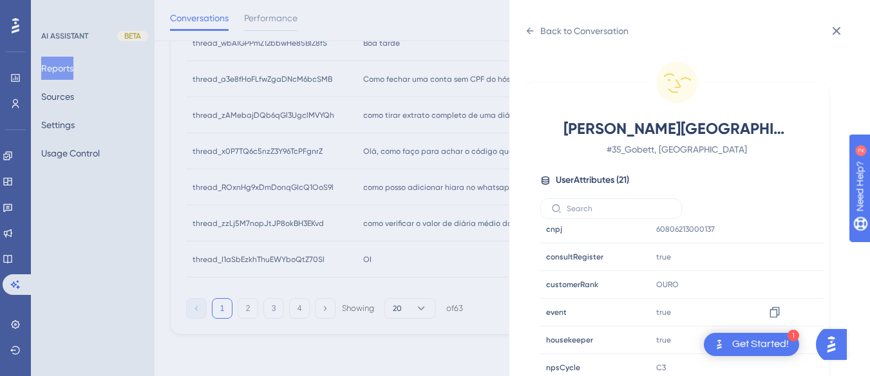
scroll to position [392, 0]
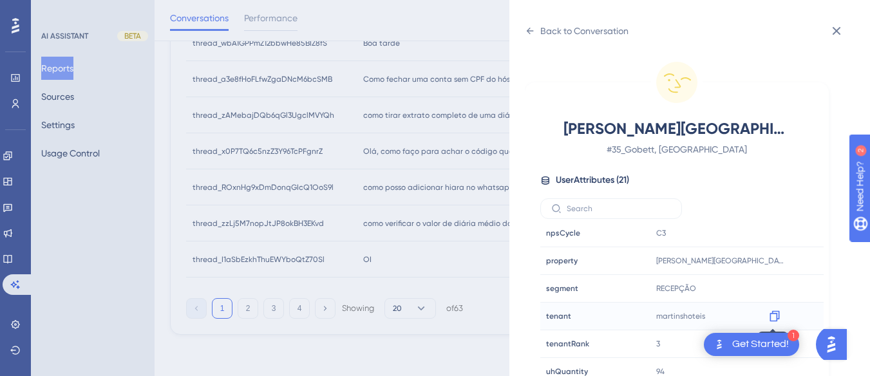
click at [771, 314] on icon at bounding box center [774, 316] width 13 height 13
click at [535, 31] on div "Back to Conversation" at bounding box center [577, 31] width 104 height 21
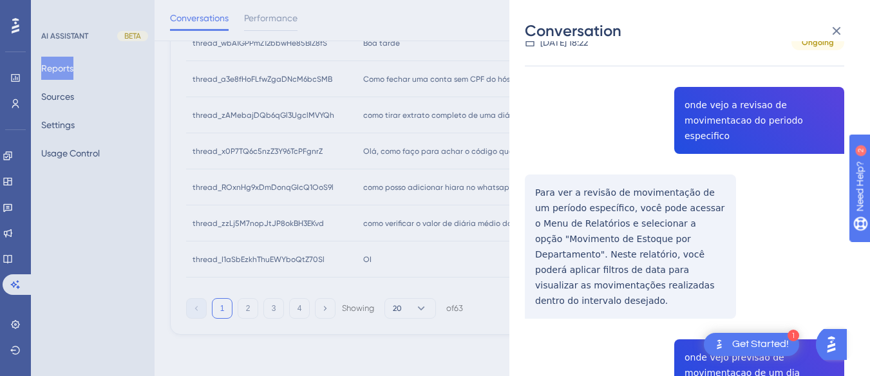
scroll to position [0, 0]
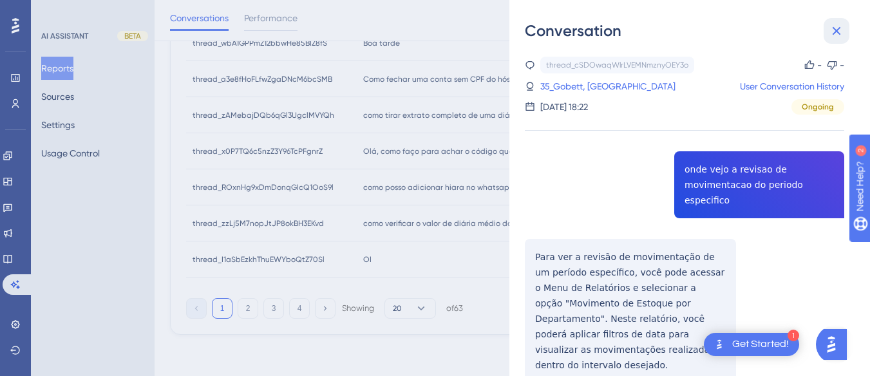
click at [830, 32] on icon at bounding box center [835, 30] width 15 height 15
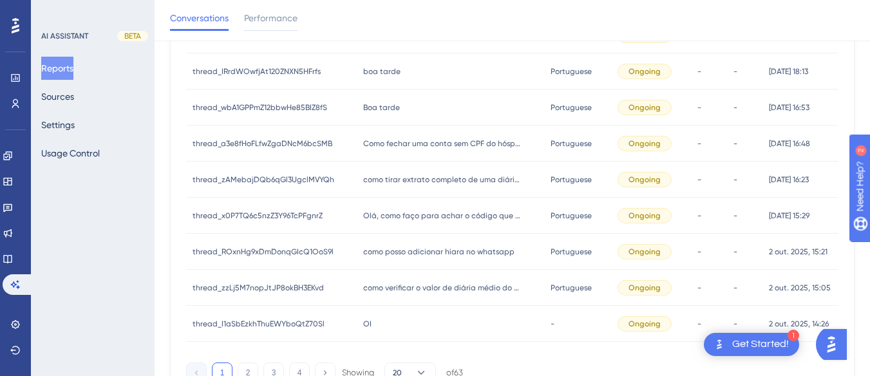
scroll to position [498, 0]
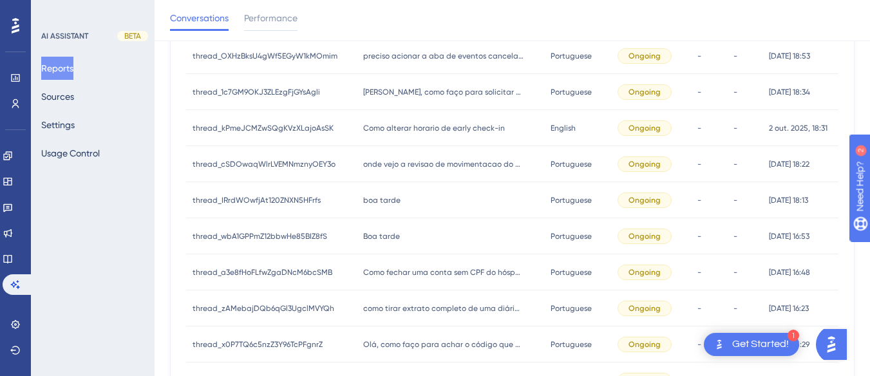
click at [408, 205] on div "boa tarde boa tarde" at bounding box center [450, 200] width 187 height 36
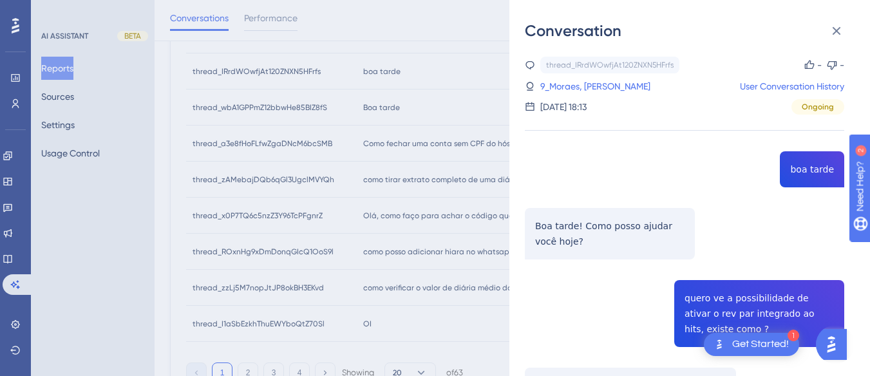
scroll to position [193, 0]
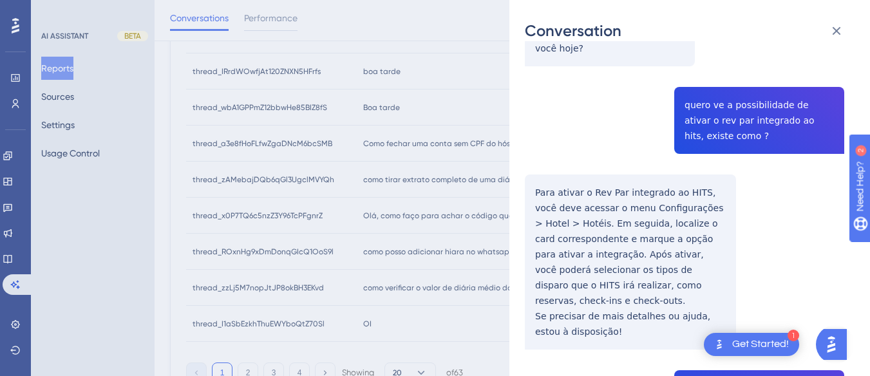
click at [748, 137] on div "thread_IRrdWOwfjAt120ZNXN5HFrfs Copy - - 9_Moraes, Monica User Conversation His…" at bounding box center [684, 281] width 319 height 835
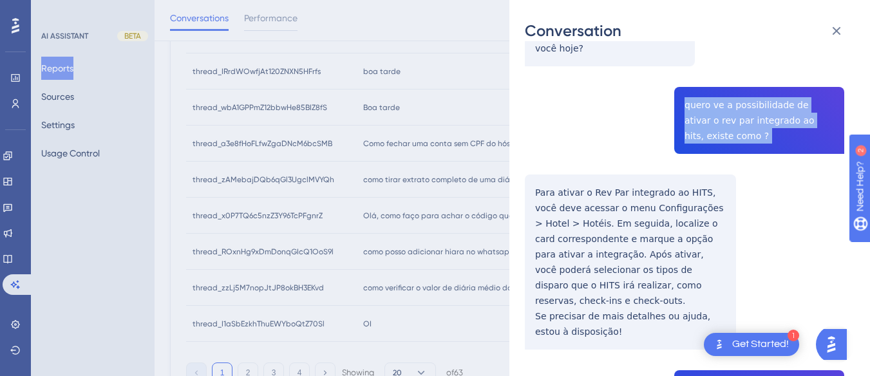
click at [748, 137] on div "thread_IRrdWOwfjAt120ZNXN5HFrfs Copy - - 9_Moraes, Monica User Conversation His…" at bounding box center [684, 281] width 319 height 835
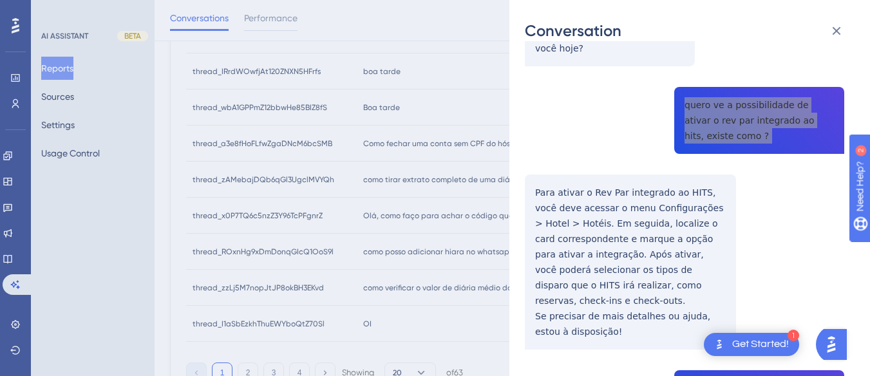
scroll to position [257, 0]
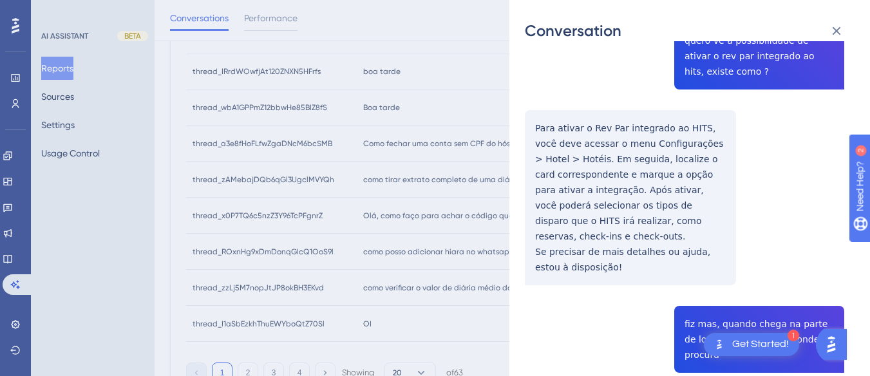
click at [547, 199] on div "thread_IRrdWOwfjAt120ZNXN5HFrfs Copy - - 9_Moraes, Monica User Conversation His…" at bounding box center [684, 216] width 319 height 835
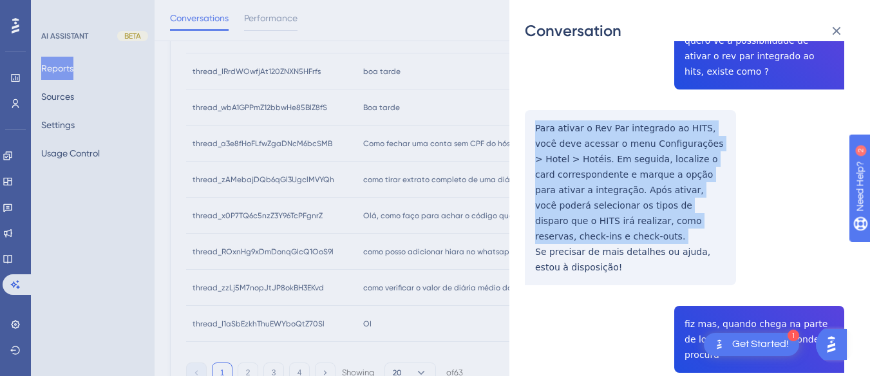
click at [547, 199] on div "thread_IRrdWOwfjAt120ZNXN5HFrfs Copy - - 9_Moraes, Monica User Conversation His…" at bounding box center [684, 216] width 319 height 835
drag, startPoint x: 547, startPoint y: 199, endPoint x: 533, endPoint y: 127, distance: 72.8
click at [533, 127] on div "thread_IRrdWOwfjAt120ZNXN5HFrfs Copy - - 9_Moraes, Monica User Conversation His…" at bounding box center [684, 216] width 319 height 835
drag, startPoint x: 535, startPoint y: 122, endPoint x: 613, endPoint y: 262, distance: 160.2
click at [613, 262] on div "thread_IRrdWOwfjAt120ZNXN5HFrfs Copy - - 9_Moraes, Monica User Conversation His…" at bounding box center [684, 216] width 319 height 835
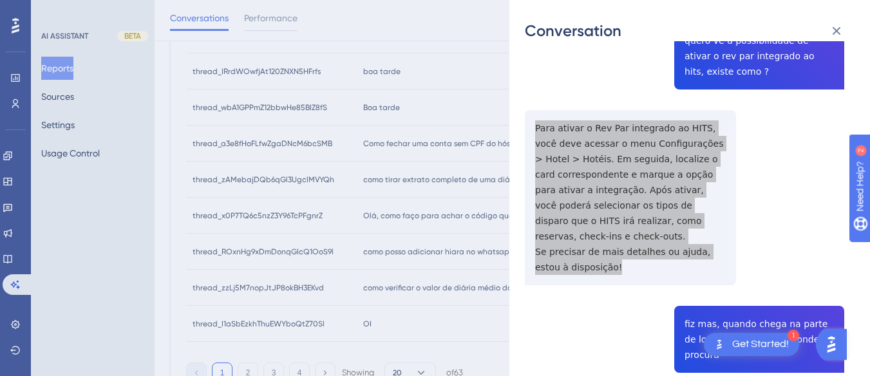
scroll to position [386, 0]
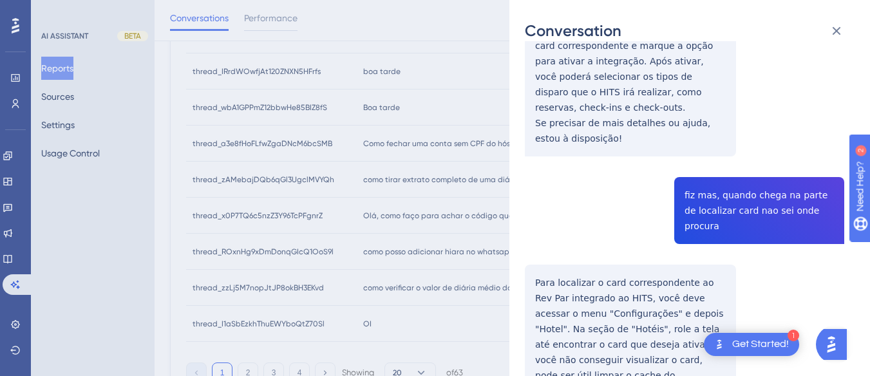
click at [731, 185] on div "thread_IRrdWOwfjAt120ZNXN5HFrfs Copy - - 9_Moraes, Monica User Conversation His…" at bounding box center [684, 87] width 319 height 835
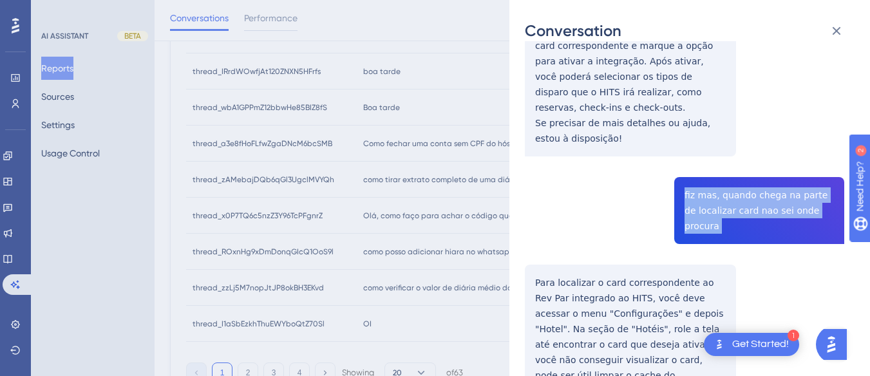
click at [731, 185] on div "thread_IRrdWOwfjAt120ZNXN5HFrfs Copy - - 9_Moraes, Monica User Conversation His…" at bounding box center [684, 87] width 319 height 835
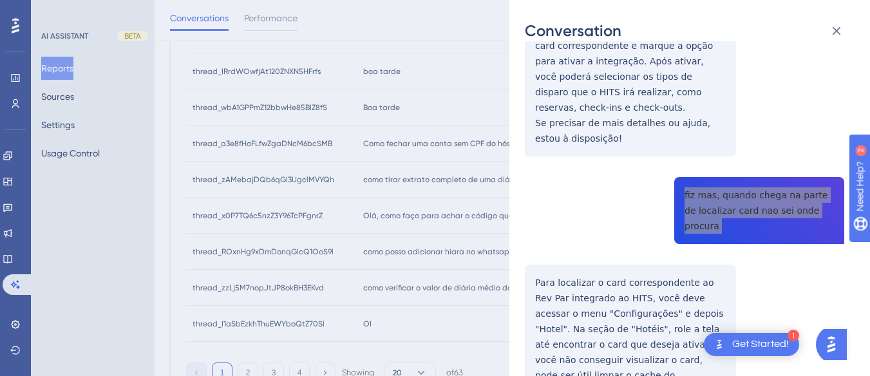
scroll to position [451, 0]
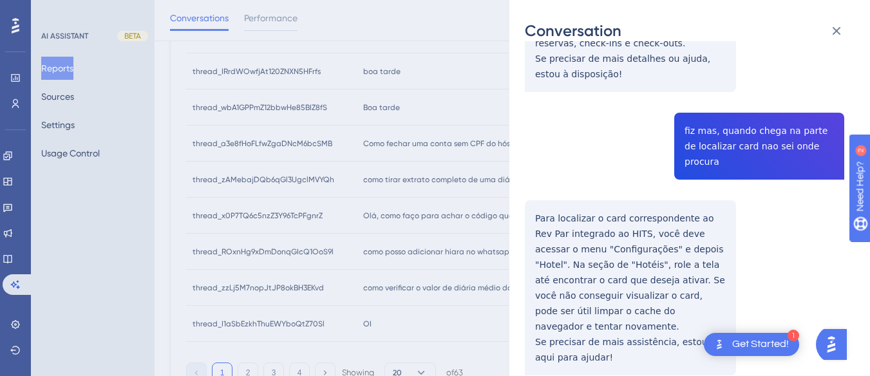
click at [533, 196] on div "thread_IRrdWOwfjAt120ZNXN5HFrfs Copy - - 9_Moraes, Monica User Conversation His…" at bounding box center [684, 23] width 319 height 835
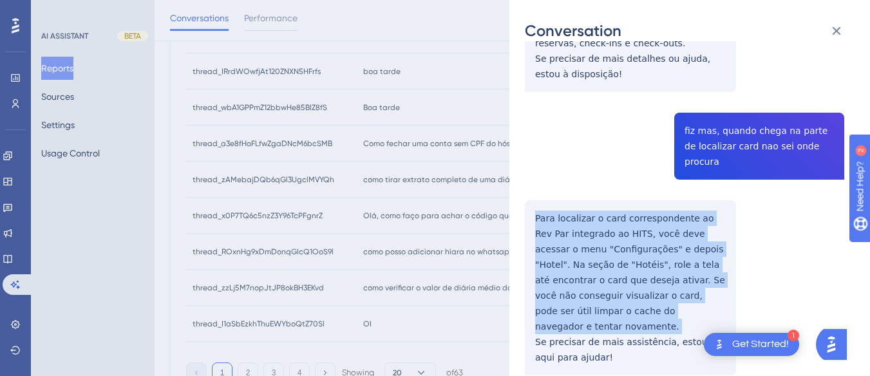
click at [533, 196] on div "thread_IRrdWOwfjAt120ZNXN5HFrfs Copy - - 9_Moraes, Monica User Conversation His…" at bounding box center [684, 23] width 319 height 835
click at [541, 191] on div "thread_IRrdWOwfjAt120ZNXN5HFrfs Copy - - 9_Moraes, Monica User Conversation His…" at bounding box center [684, 23] width 319 height 835
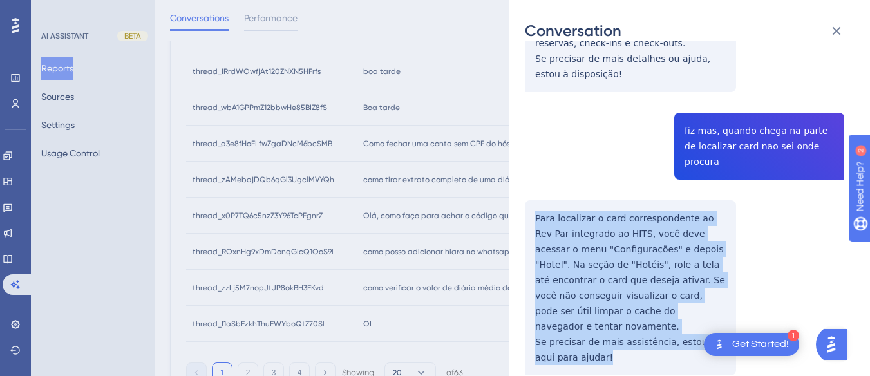
drag, startPoint x: 534, startPoint y: 181, endPoint x: 580, endPoint y: 324, distance: 150.0
click at [580, 324] on div "thread_IRrdWOwfjAt120ZNXN5HFrfs Copy - - 9_Moraes, Monica User Conversation His…" at bounding box center [684, 23] width 319 height 835
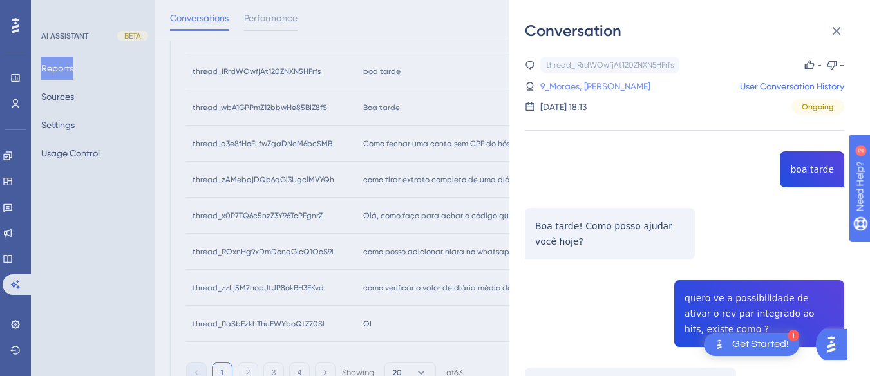
scroll to position [112, 0]
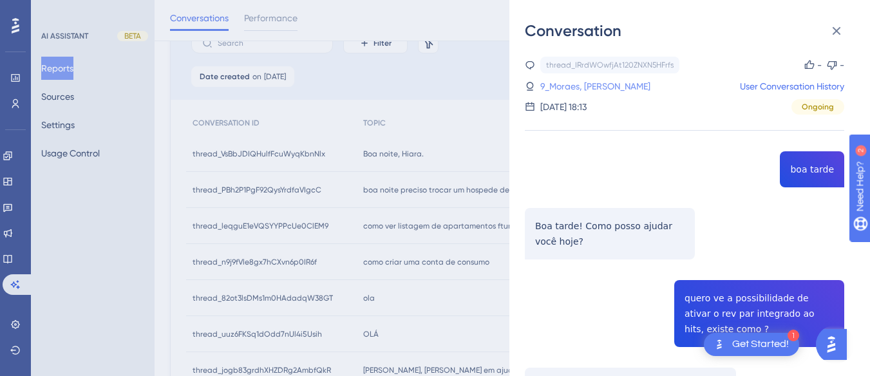
click at [590, 88] on link "9_Moraes, Monica" at bounding box center [595, 86] width 110 height 15
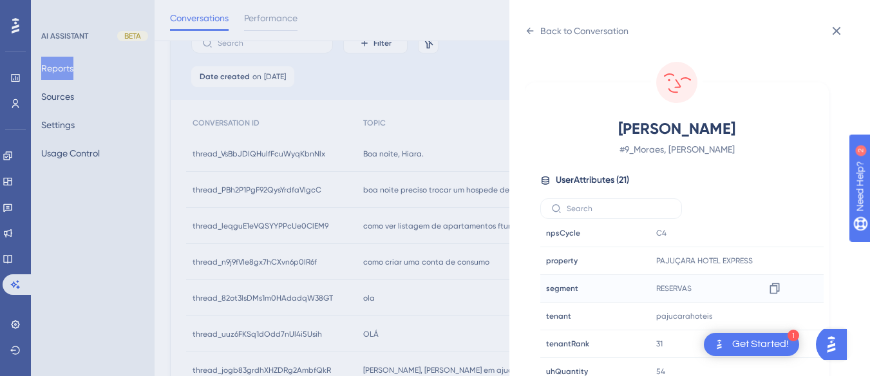
scroll to position [38, 0]
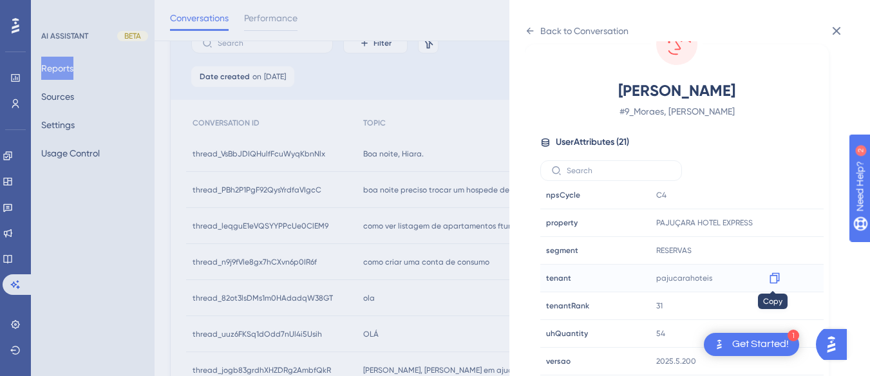
click at [771, 280] on icon at bounding box center [774, 278] width 13 height 13
click at [532, 33] on icon at bounding box center [530, 31] width 10 height 10
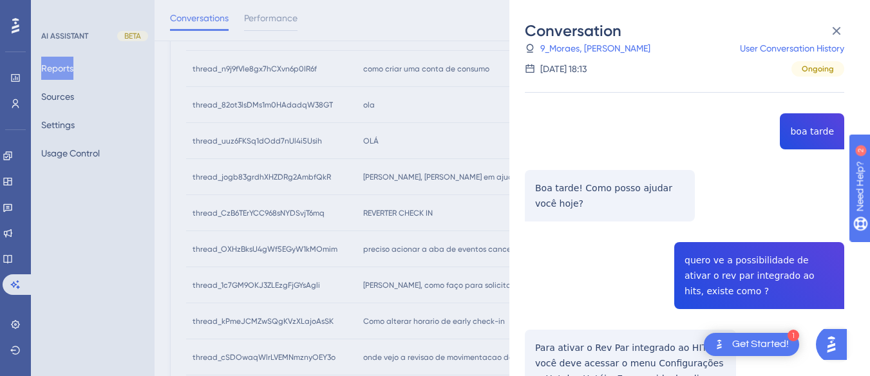
scroll to position [498, 0]
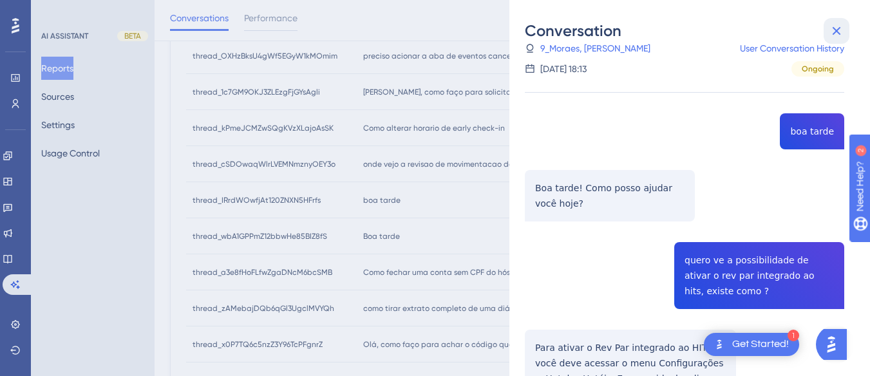
click at [837, 31] on icon at bounding box center [835, 30] width 15 height 15
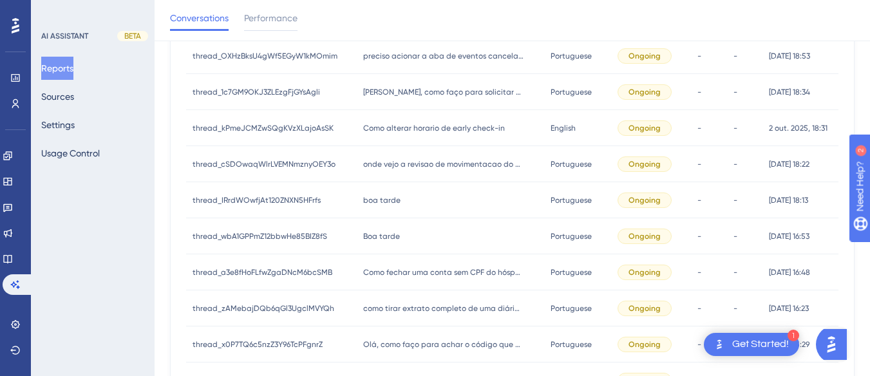
click at [383, 200] on span "boa tarde" at bounding box center [381, 200] width 37 height 10
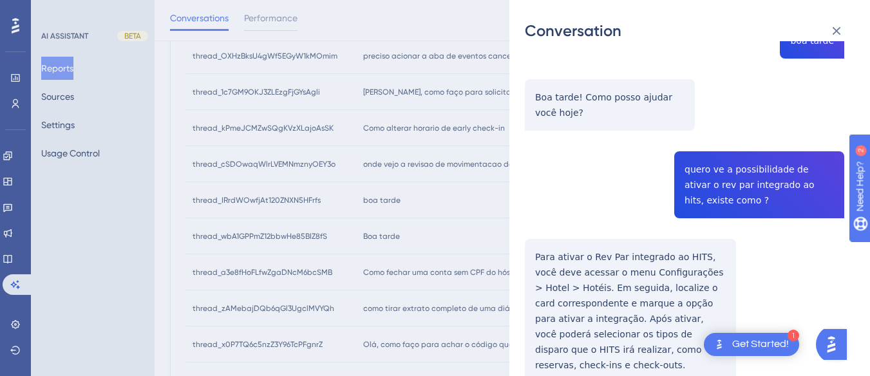
scroll to position [193, 0]
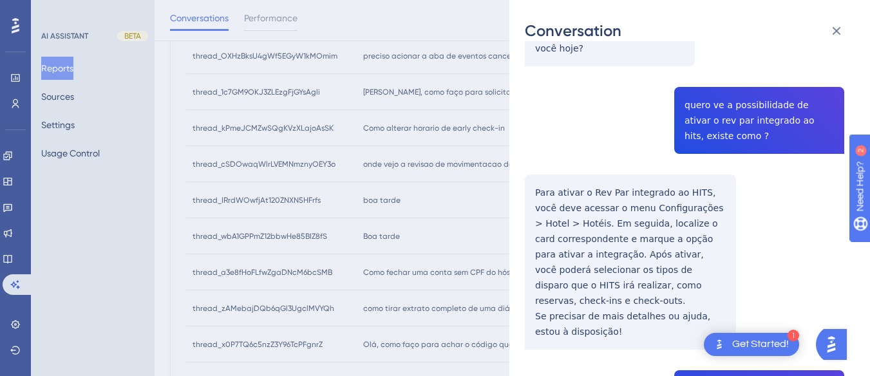
click at [706, 105] on div "thread_IRrdWOwfjAt120ZNXN5HFrfs Copy - - 9_Moraes, Monica User Conversation His…" at bounding box center [684, 281] width 319 height 835
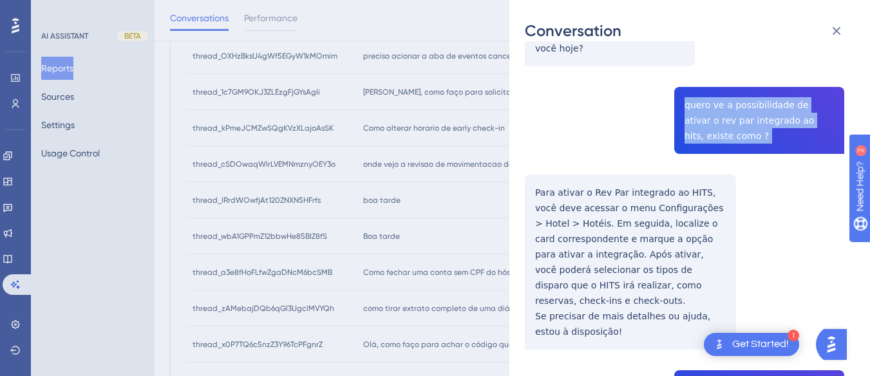
click at [706, 105] on div "thread_IRrdWOwfjAt120ZNXN5HFrfs Copy - - 9_Moraes, Monica User Conversation His…" at bounding box center [684, 281] width 319 height 835
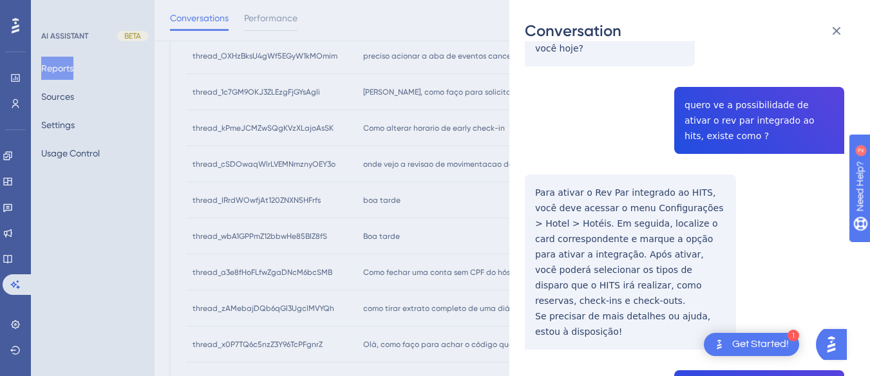
click at [568, 187] on div "thread_IRrdWOwfjAt120ZNXN5HFrfs Copy - - 9_Moraes, Monica User Conversation His…" at bounding box center [684, 281] width 319 height 835
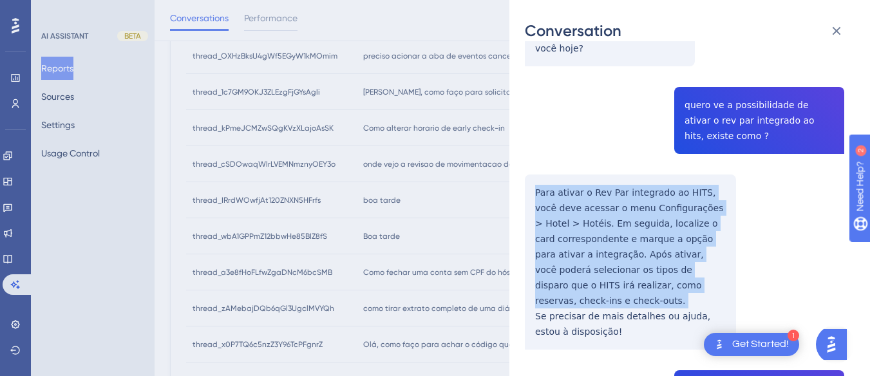
click at [568, 187] on div "thread_IRrdWOwfjAt120ZNXN5HFrfs Copy - - 9_Moraes, Monica User Conversation His…" at bounding box center [684, 281] width 319 height 835
drag, startPoint x: 568, startPoint y: 187, endPoint x: 516, endPoint y: 195, distance: 52.1
click at [516, 195] on div "Conversation thread_IRrdWOwfjAt120ZNXN5HFrfs Copy - - 9_Moraes, Monica User Con…" at bounding box center [689, 188] width 360 height 376
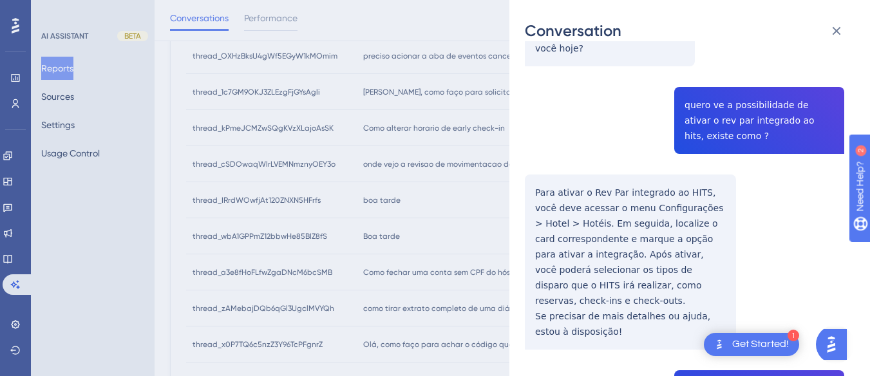
click at [534, 191] on div "thread_IRrdWOwfjAt120ZNXN5HFrfs Copy - - 9_Moraes, Monica User Conversation His…" at bounding box center [684, 281] width 319 height 835
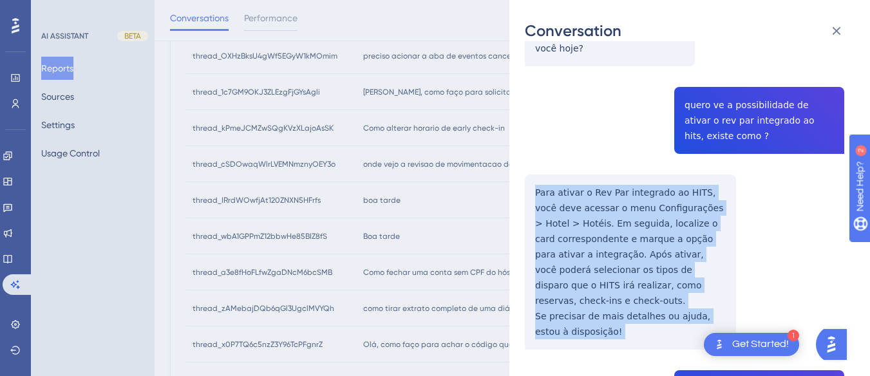
drag, startPoint x: 534, startPoint y: 191, endPoint x: 594, endPoint y: 241, distance: 77.7
click at [613, 321] on div "thread_IRrdWOwfjAt120ZNXN5HFrfs Copy - - 9_Moraes, Monica User Conversation His…" at bounding box center [684, 281] width 319 height 835
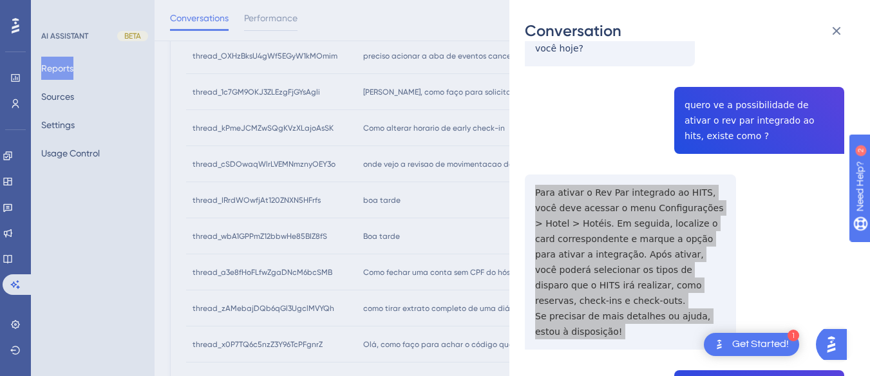
scroll to position [386, 0]
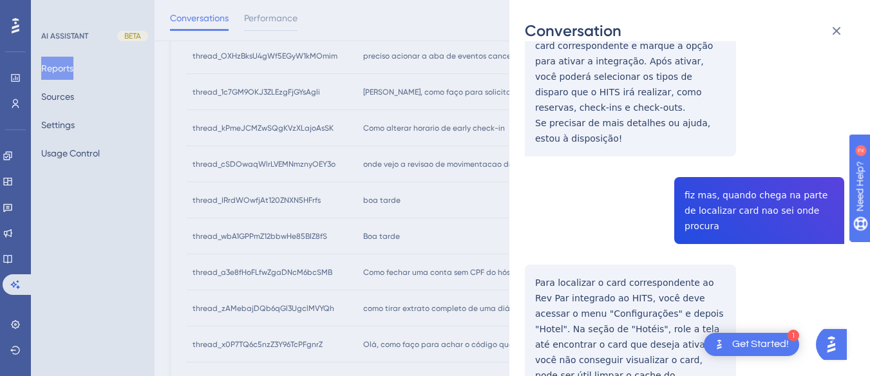
click at [713, 162] on div "thread_IRrdWOwfjAt120ZNXN5HFrfs Copy - - 9_Moraes, Monica User Conversation His…" at bounding box center [684, 87] width 319 height 835
click at [702, 182] on div "thread_IRrdWOwfjAt120ZNXN5HFrfs Copy - - 9_Moraes, Monica User Conversation His…" at bounding box center [684, 87] width 319 height 835
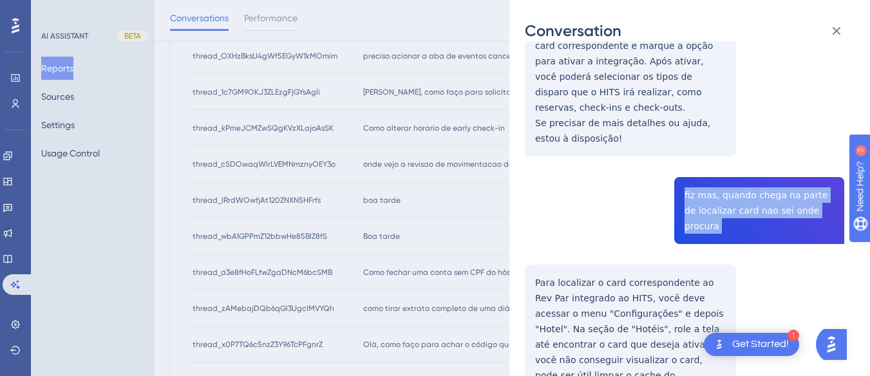
click at [702, 182] on div "thread_IRrdWOwfjAt120ZNXN5HFrfs Copy - - 9_Moraes, Monica User Conversation His…" at bounding box center [684, 87] width 319 height 835
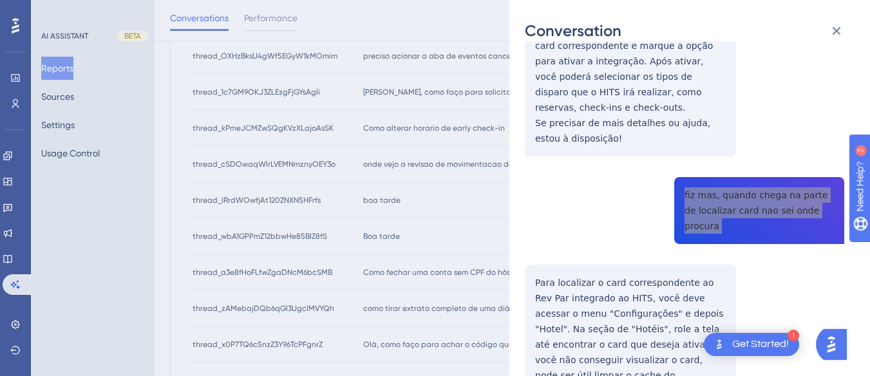
scroll to position [460, 0]
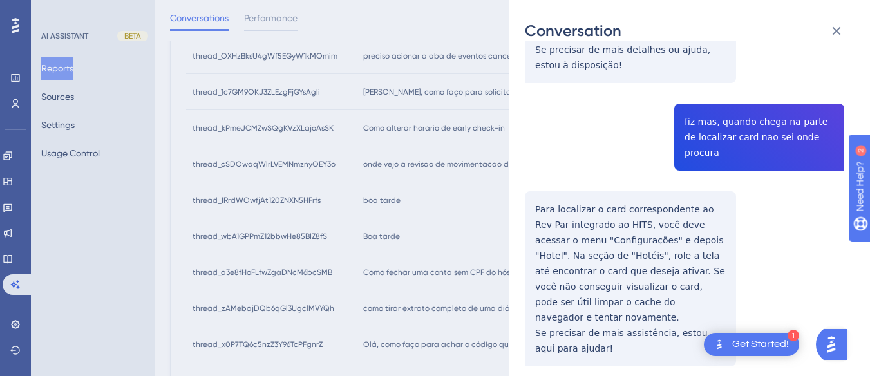
click at [568, 173] on div "thread_IRrdWOwfjAt120ZNXN5HFrfs Copy - - 9_Moraes, Monica User Conversation His…" at bounding box center [684, 14] width 319 height 835
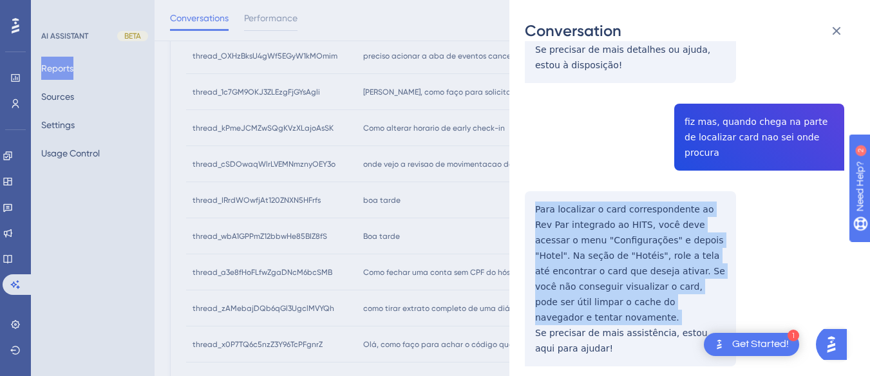
click at [568, 173] on div "thread_IRrdWOwfjAt120ZNXN5HFrfs Copy - - 9_Moraes, Monica User Conversation His…" at bounding box center [684, 14] width 319 height 835
click at [542, 176] on div "thread_IRrdWOwfjAt120ZNXN5HFrfs Copy - - 9_Moraes, Monica User Conversation His…" at bounding box center [684, 14] width 319 height 835
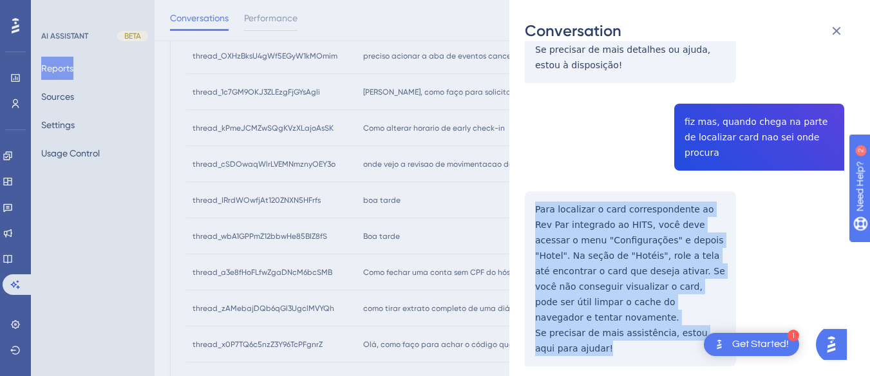
drag, startPoint x: 535, startPoint y: 173, endPoint x: 586, endPoint y: 287, distance: 125.6
click at [586, 310] on div "thread_IRrdWOwfjAt120ZNXN5HFrfs Copy - - 9_Moraes, Monica User Conversation His…" at bounding box center [684, 14] width 319 height 835
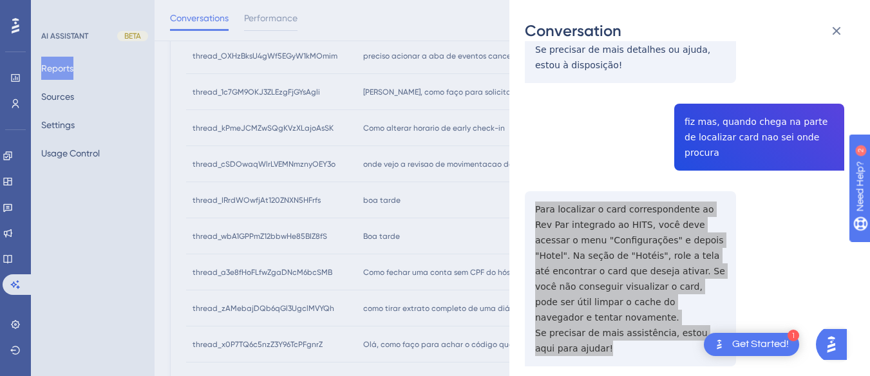
scroll to position [0, 0]
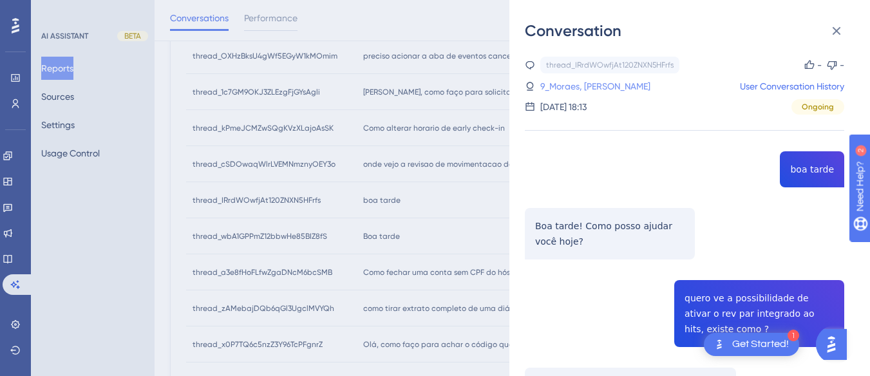
click at [557, 81] on link "9_Moraes, Monica" at bounding box center [595, 86] width 110 height 15
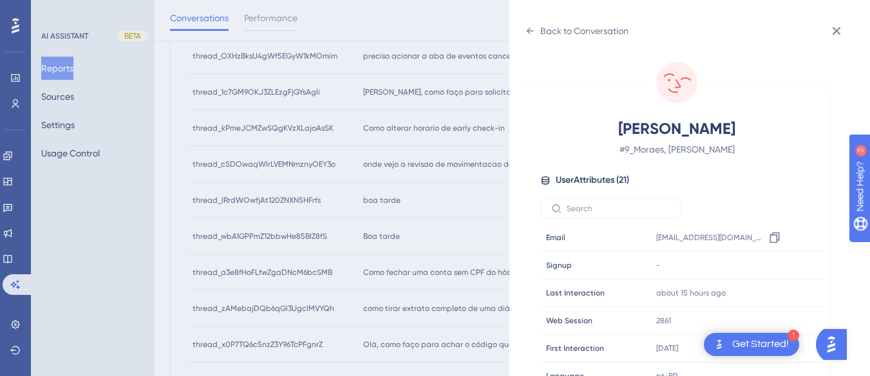
scroll to position [392, 0]
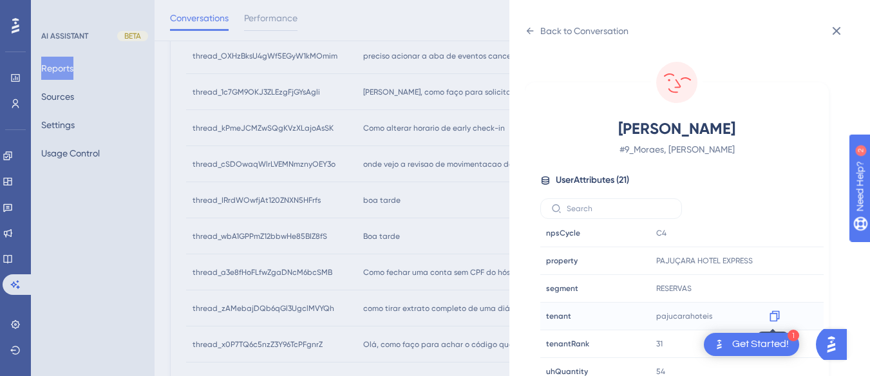
click at [778, 314] on icon at bounding box center [774, 316] width 13 height 13
click at [536, 35] on div "Back to Conversation" at bounding box center [577, 31] width 104 height 21
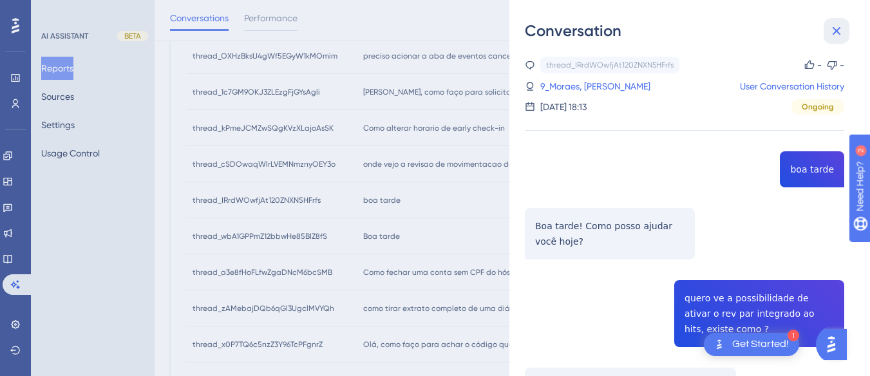
click at [842, 35] on icon at bounding box center [835, 30] width 15 height 15
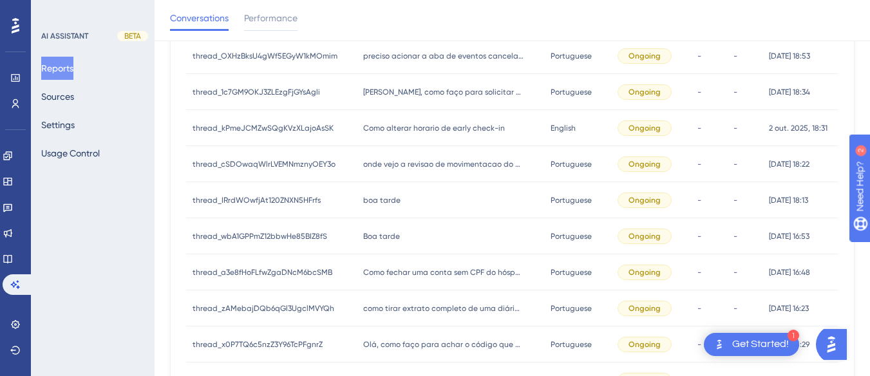
click at [357, 245] on div "Boa tarde Boa tarde" at bounding box center [450, 236] width 187 height 36
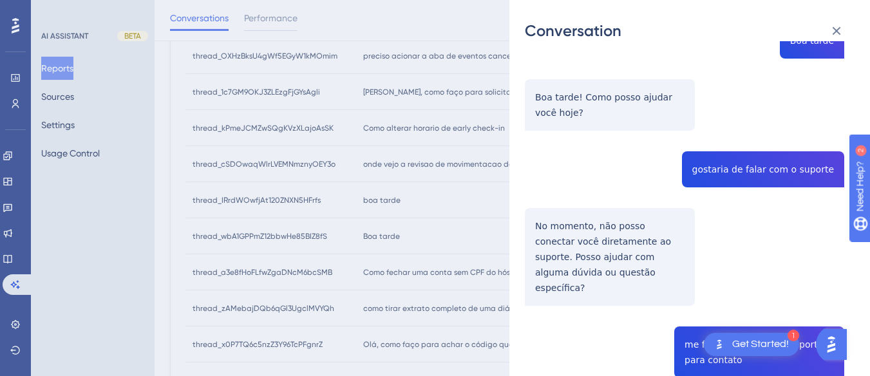
scroll to position [193, 0]
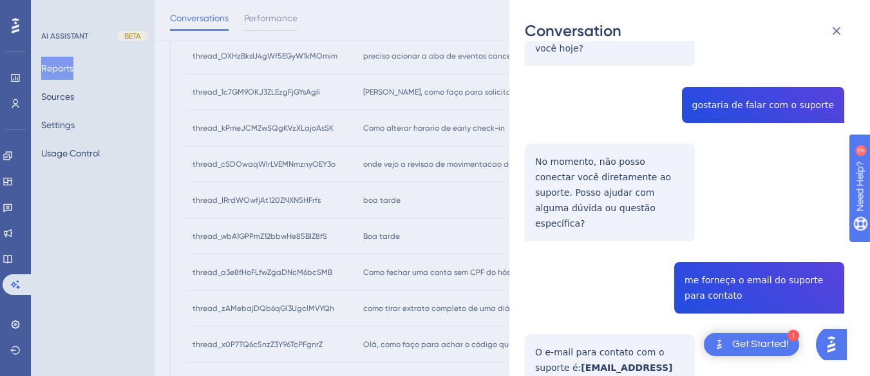
click at [755, 106] on div "thread_wbA1GPPmZ12bbwHe85BIZ8fS Copy - - 2029_Brito, Guilherme User Conversatio…" at bounding box center [684, 196] width 319 height 665
click at [587, 185] on div "thread_wbA1GPPmZ12bbwHe85BIZ8fS Copy - - 2029_Brito, Guilherme User Conversatio…" at bounding box center [684, 196] width 319 height 665
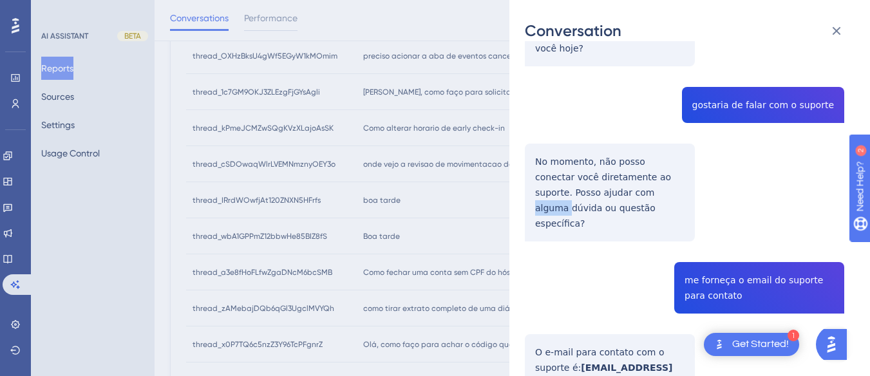
click at [587, 185] on div "thread_wbA1GPPmZ12bbwHe85BIZ8fS Copy - - 2029_Brito, Guilherme User Conversatio…" at bounding box center [684, 196] width 319 height 665
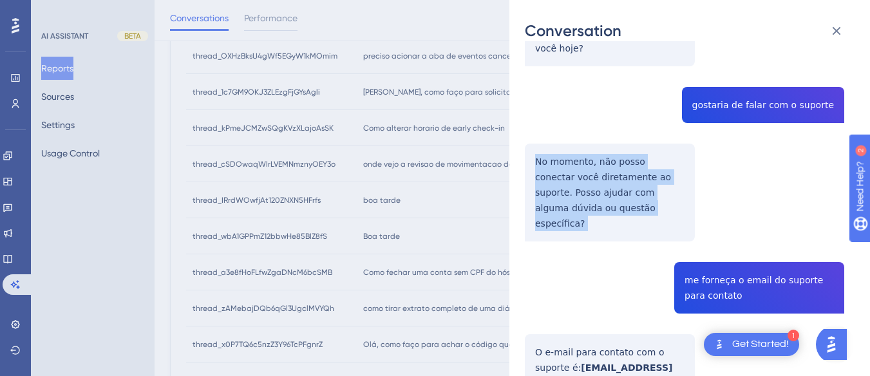
click at [587, 185] on div "thread_wbA1GPPmZ12bbwHe85BIZ8fS Copy - - 2029_Brito, Guilherme User Conversatio…" at bounding box center [684, 196] width 319 height 665
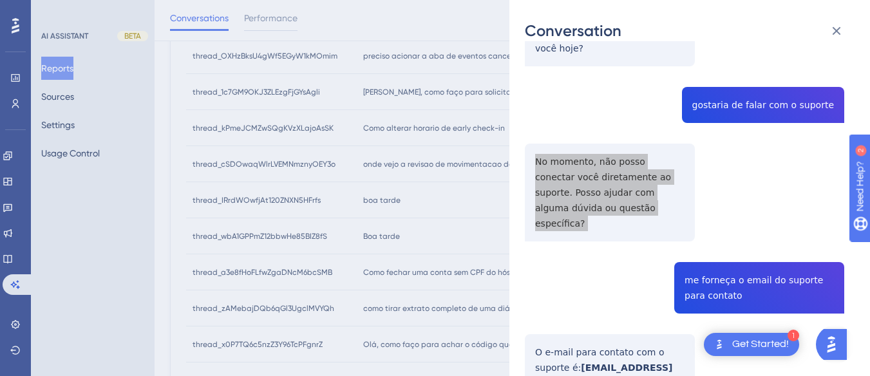
scroll to position [257, 0]
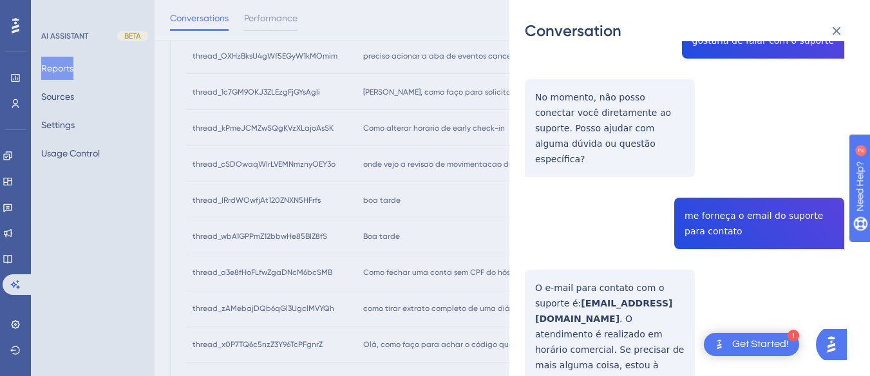
click at [698, 209] on div "thread_wbA1GPPmZ12bbwHe85BIZ8fS Copy - - 2029_Brito, Guilherme User Conversatio…" at bounding box center [684, 131] width 319 height 665
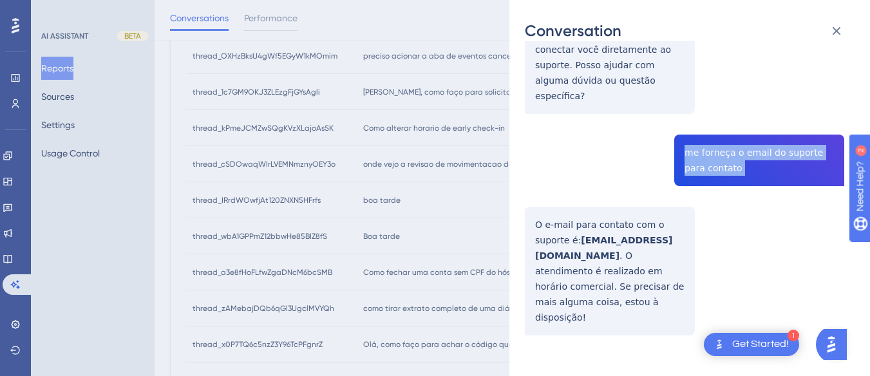
click at [529, 208] on div "thread_wbA1GPPmZ12bbwHe85BIZ8fS Copy - - 2029_Brito, Guilherme User Conversatio…" at bounding box center [684, 68] width 319 height 665
click at [585, 310] on div "thread_wbA1GPPmZ12bbwHe85BIZ8fS Copy - - 2029_Brito, Guilherme User Conversatio…" at bounding box center [684, 68] width 319 height 665
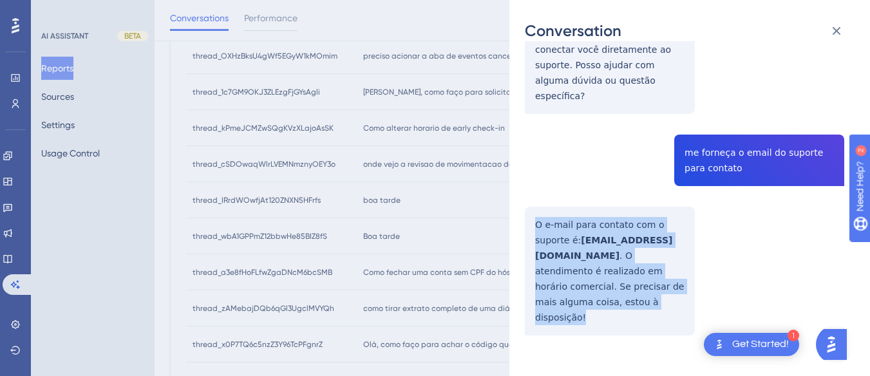
drag, startPoint x: 590, startPoint y: 309, endPoint x: 529, endPoint y: 202, distance: 122.8
click at [529, 202] on div "thread_wbA1GPPmZ12bbwHe85BIZ8fS Copy - - 2029_Brito, Guilherme User Conversatio…" at bounding box center [684, 68] width 319 height 665
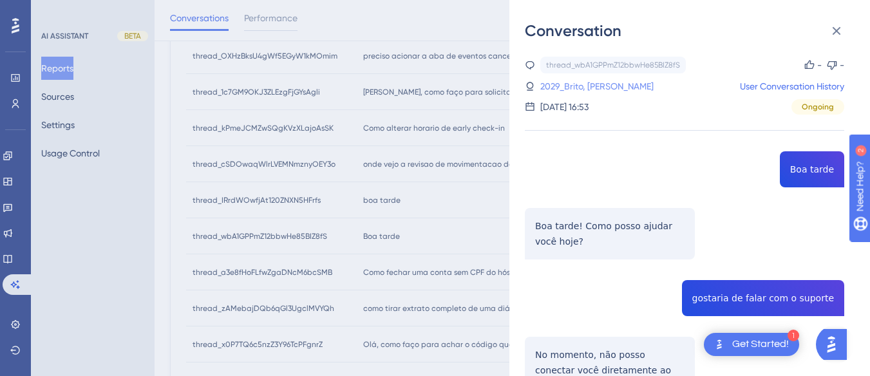
scroll to position [112, 0]
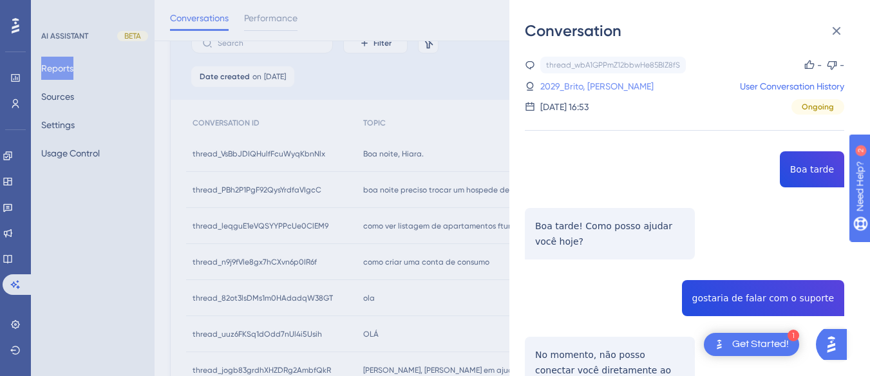
drag, startPoint x: 546, startPoint y: 85, endPoint x: 577, endPoint y: 89, distance: 31.2
click at [546, 85] on link "2029_Brito, Guilherme" at bounding box center [596, 86] width 113 height 15
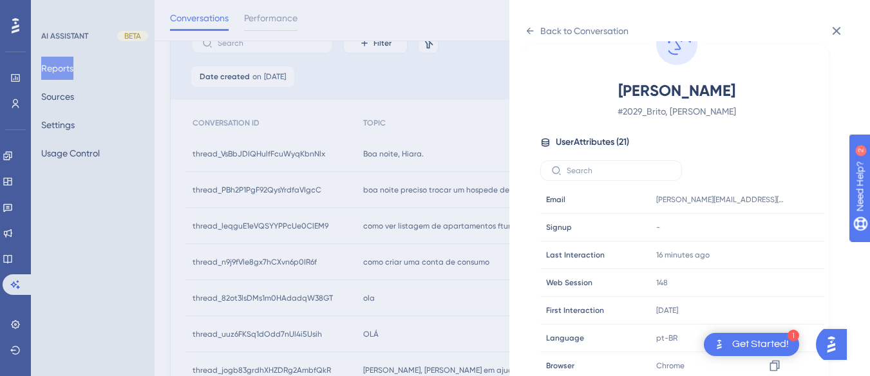
scroll to position [392, 0]
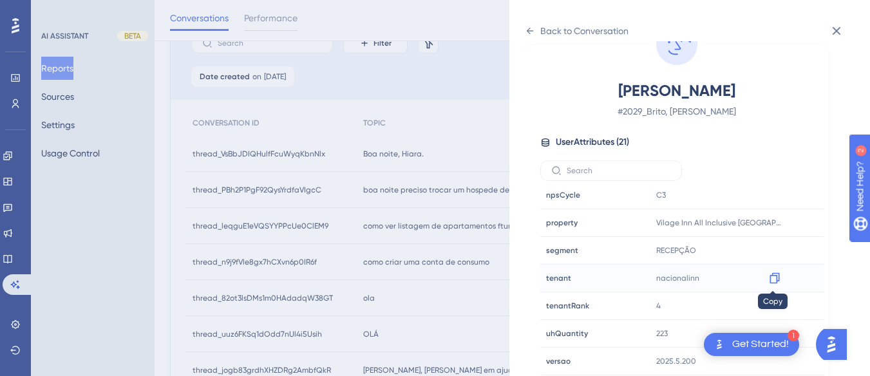
click at [772, 279] on icon at bounding box center [774, 278] width 13 height 13
click at [775, 223] on icon at bounding box center [774, 222] width 13 height 13
click at [530, 32] on icon at bounding box center [530, 31] width 10 height 10
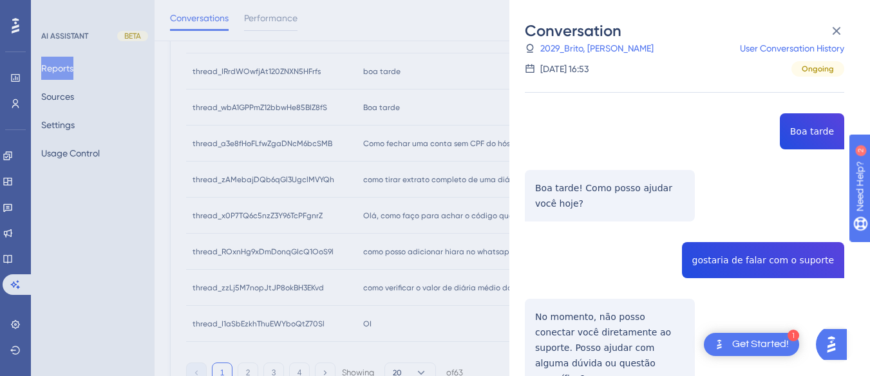
scroll to position [563, 0]
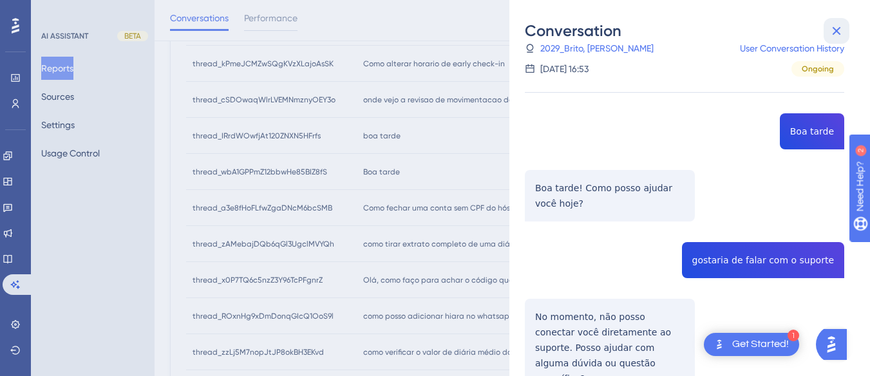
click at [839, 30] on icon at bounding box center [835, 30] width 15 height 15
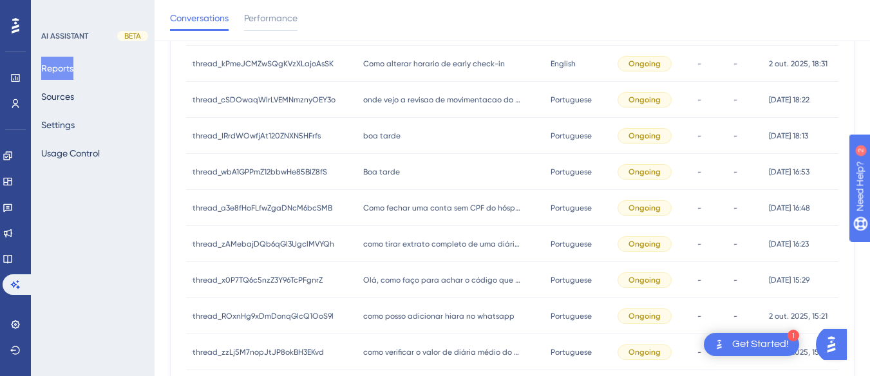
click at [449, 218] on div "Como fechar uma conta sem CPF do hóspede. Como fechar uma conta sem CPF do hósp…" at bounding box center [450, 208] width 187 height 36
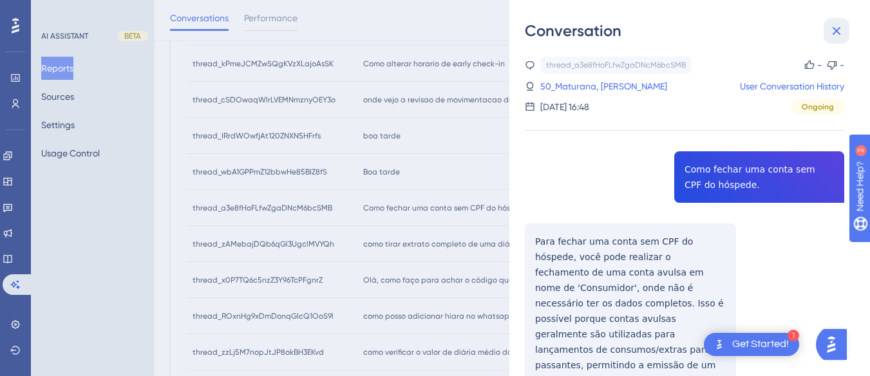
click at [825, 28] on button at bounding box center [836, 31] width 26 height 26
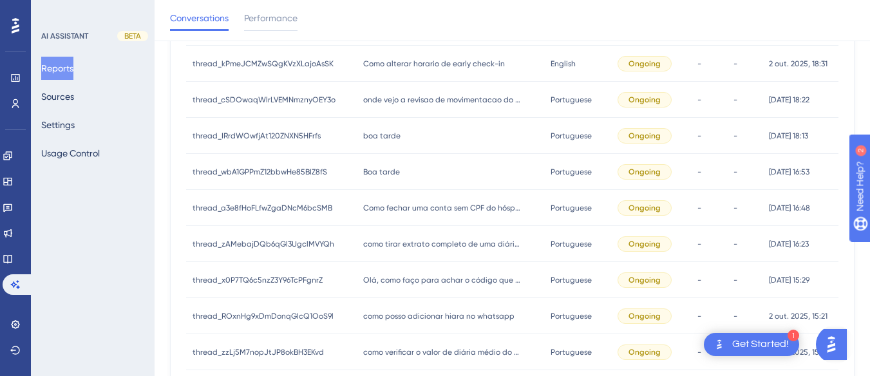
scroll to position [691, 0]
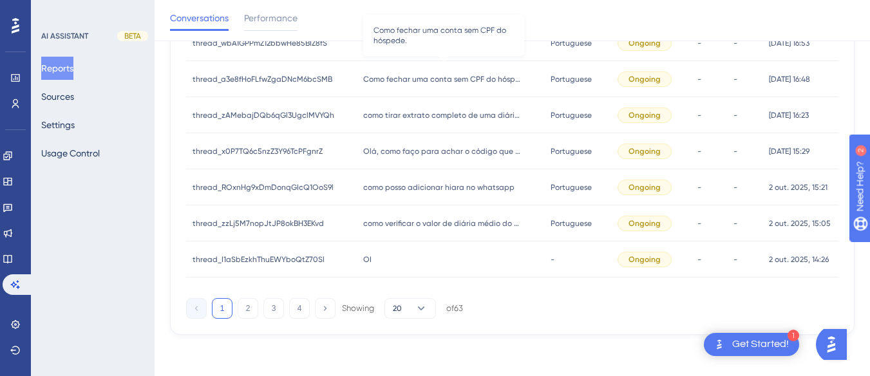
click at [453, 79] on span "Como fechar uma conta sem CPF do hóspede." at bounding box center [443, 79] width 161 height 10
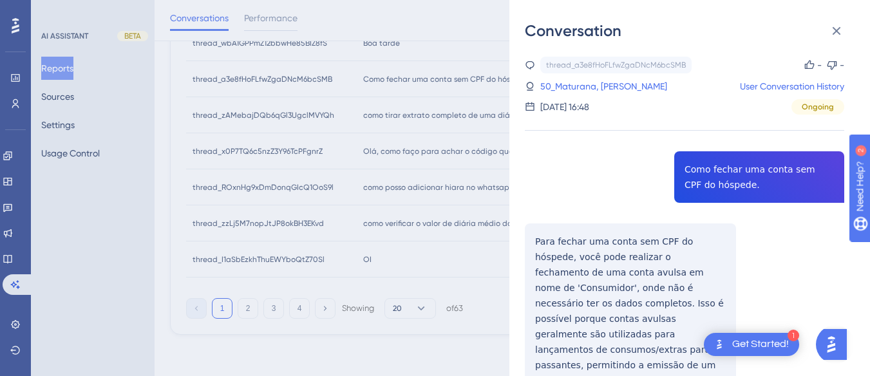
click at [707, 173] on div "thread_a3e8fHoFLfwZgaDNcM6bcSMB Copy - - 50_Maturana, Raquel User Conversation …" at bounding box center [684, 276] width 319 height 438
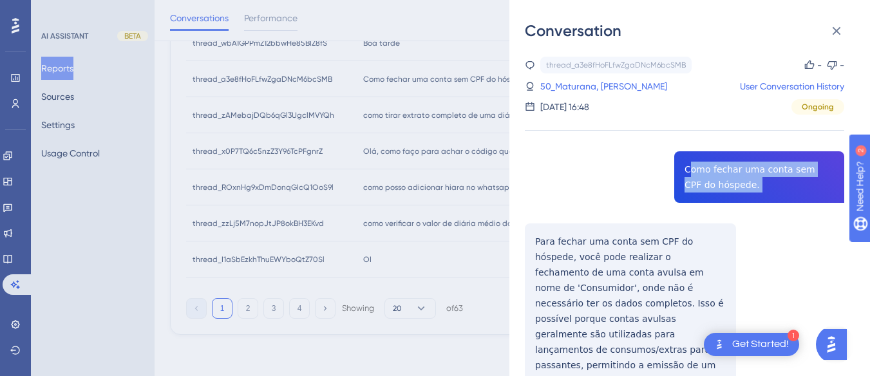
click at [707, 173] on div "thread_a3e8fHoFLfwZgaDNcM6bcSMB Copy - - 50_Maturana, Raquel User Conversation …" at bounding box center [684, 276] width 319 height 438
click at [829, 23] on icon at bounding box center [835, 30] width 15 height 15
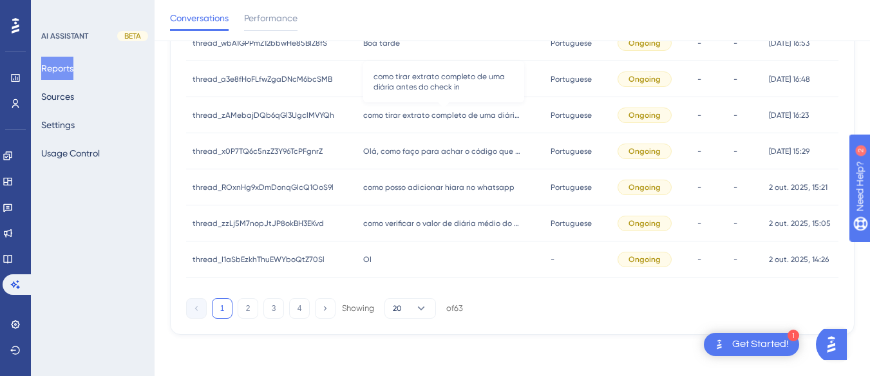
click at [400, 114] on span "como tirar extrato completo de uma diária antes do check in" at bounding box center [443, 115] width 161 height 10
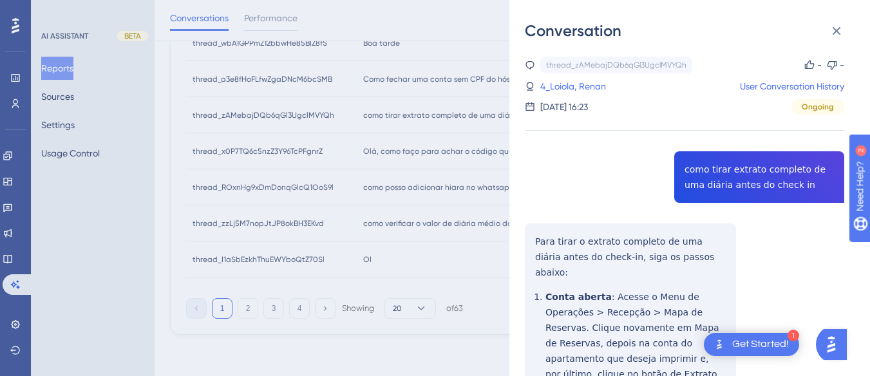
click at [722, 180] on div "thread_zAMebajDQb6qGl3UgclMVYQh Copy - - 4_Loiola, Renan User Conversation Hist…" at bounding box center [684, 370] width 319 height 626
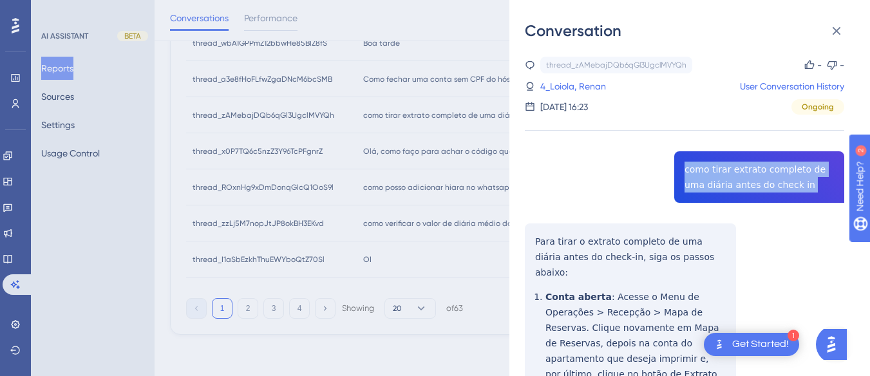
click at [722, 179] on div "thread_zAMebajDQb6qGl3UgclMVYQh Copy - - 4_Loiola, Renan User Conversation Hist…" at bounding box center [684, 370] width 319 height 626
click at [536, 234] on div "thread_zAMebajDQb6qGl3UgclMVYQh Copy - - 4_Loiola, Renan User Conversation Hist…" at bounding box center [684, 370] width 319 height 626
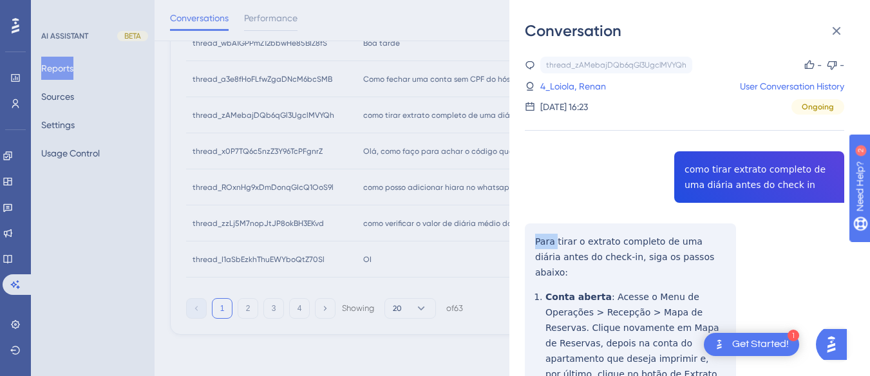
click at [536, 234] on div "thread_zAMebajDQb6qGl3UgclMVYQh Copy - - 4_Loiola, Renan User Conversation Hist…" at bounding box center [684, 370] width 319 height 626
click at [530, 236] on div "thread_zAMebajDQb6qGl3UgclMVYQh Copy - - 4_Loiola, Renan User Conversation Hist…" at bounding box center [684, 370] width 319 height 626
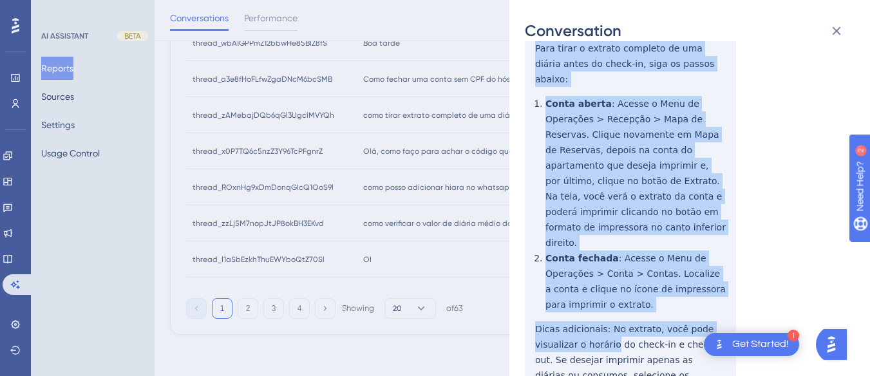
scroll to position [251, 0]
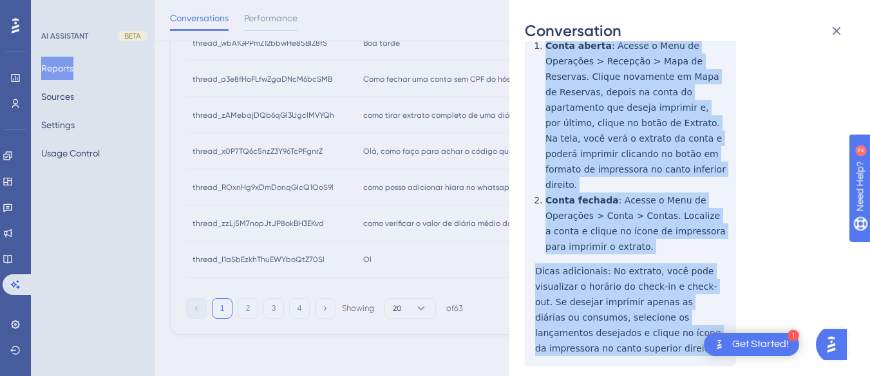
drag, startPoint x: 530, startPoint y: 236, endPoint x: 620, endPoint y: 306, distance: 113.7
click at [620, 306] on div "thread_zAMebajDQb6qGl3UgclMVYQh Copy - - 4_Loiola, Renan User Conversation Hist…" at bounding box center [684, 119] width 319 height 626
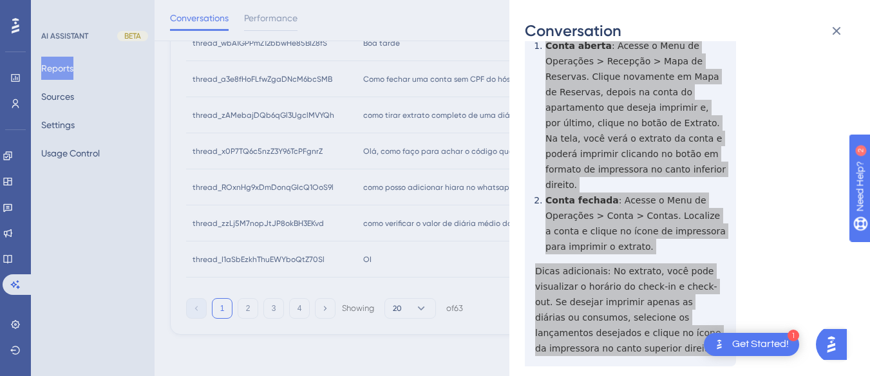
scroll to position [0, 0]
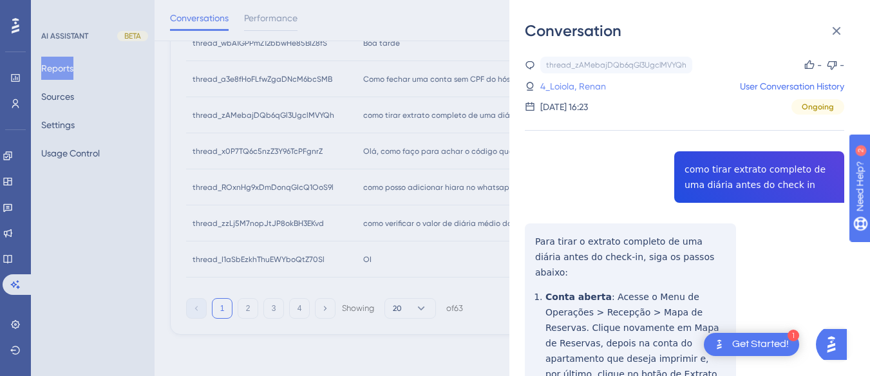
click at [566, 84] on link "4_Loiola, Renan" at bounding box center [573, 86] width 66 height 15
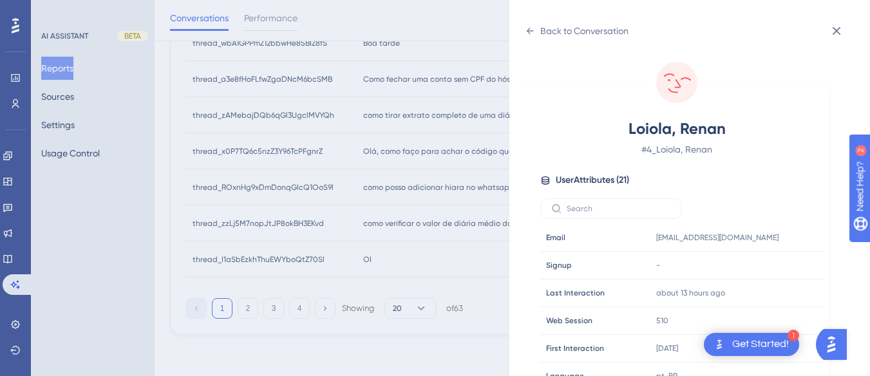
scroll to position [392, 0]
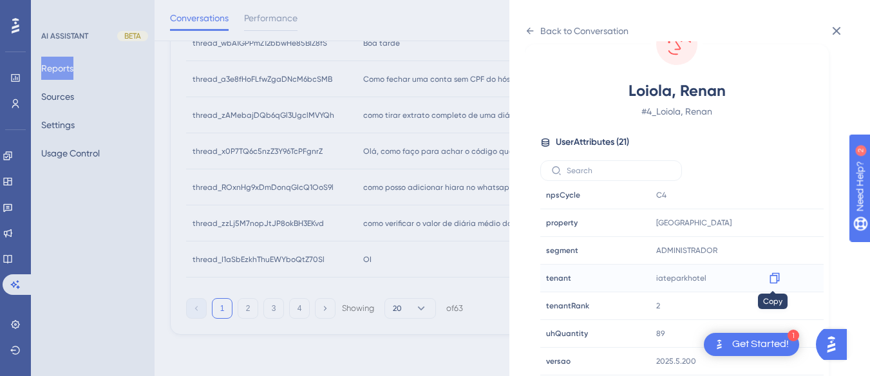
click at [771, 272] on icon at bounding box center [774, 278] width 13 height 13
click at [525, 25] on div "Back to Conversation" at bounding box center [577, 31] width 104 height 21
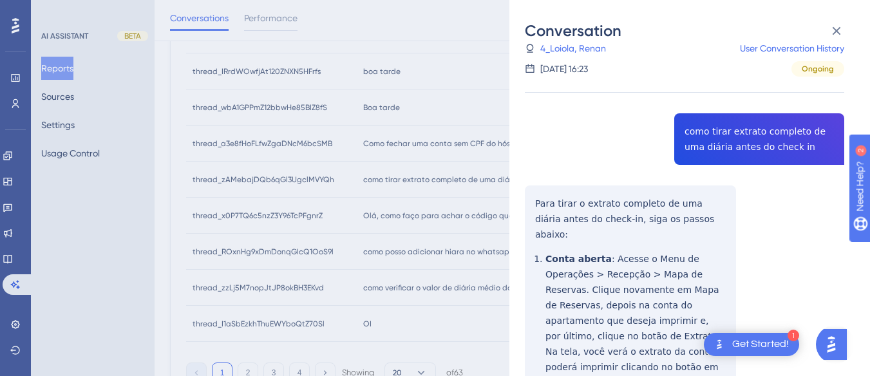
scroll to position [563, 0]
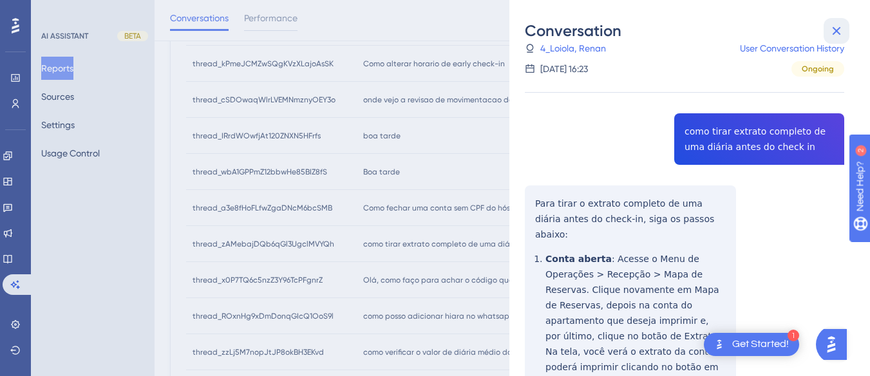
click at [841, 26] on icon at bounding box center [835, 30] width 15 height 15
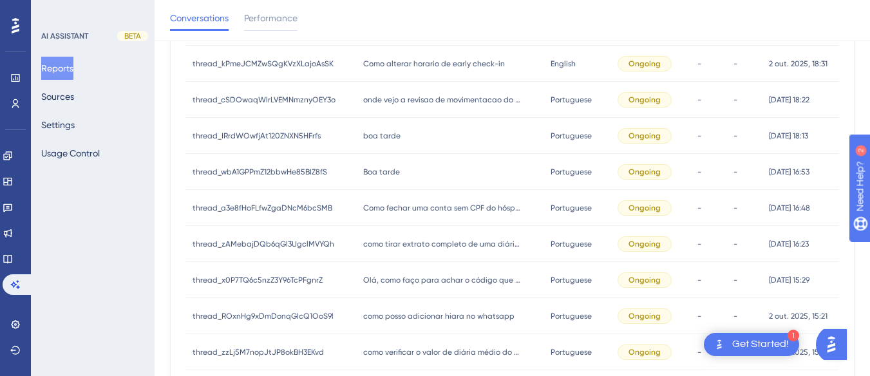
click at [369, 287] on div "Olá, como faço para achar o código que aparece logo após de lançarmos um crédit…" at bounding box center [450, 280] width 187 height 36
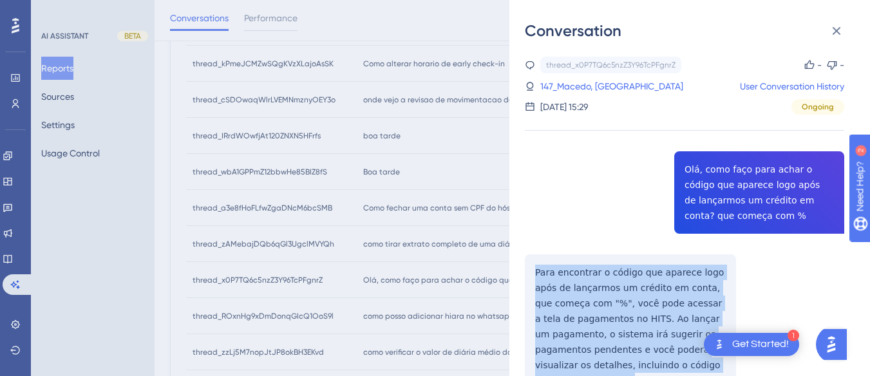
scroll to position [129, 0]
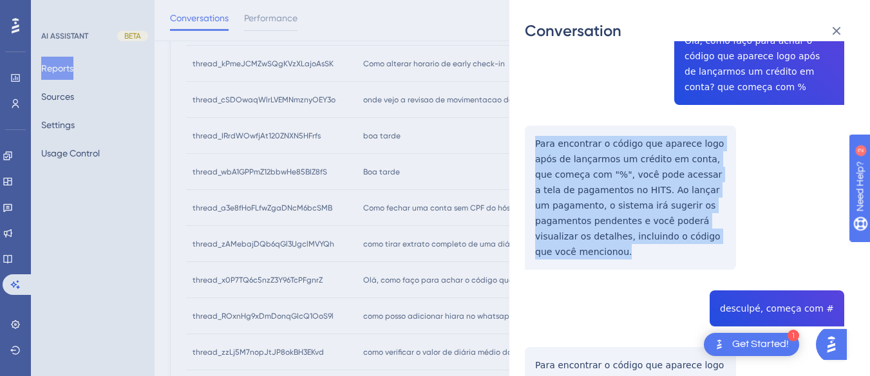
drag, startPoint x: 522, startPoint y: 264, endPoint x: 691, endPoint y: 255, distance: 168.9
click at [691, 255] on div "Conversation thread_x0P7TQ6c5nzZ3Y96TcPFgnrZ Copy - - 147_Macedo, Douglas User …" at bounding box center [689, 188] width 360 height 376
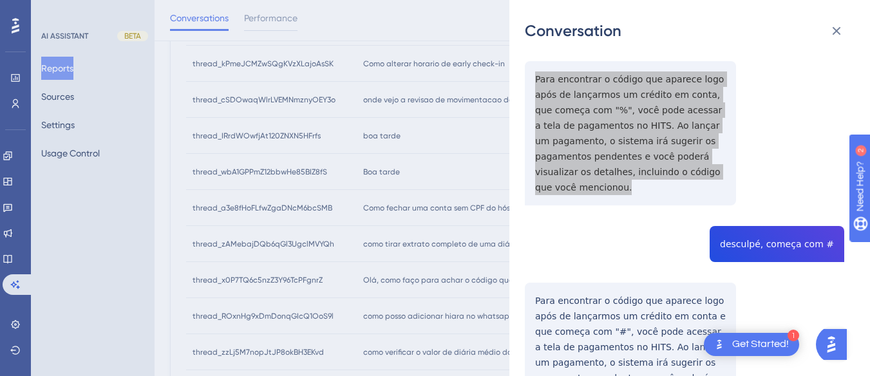
scroll to position [257, 0]
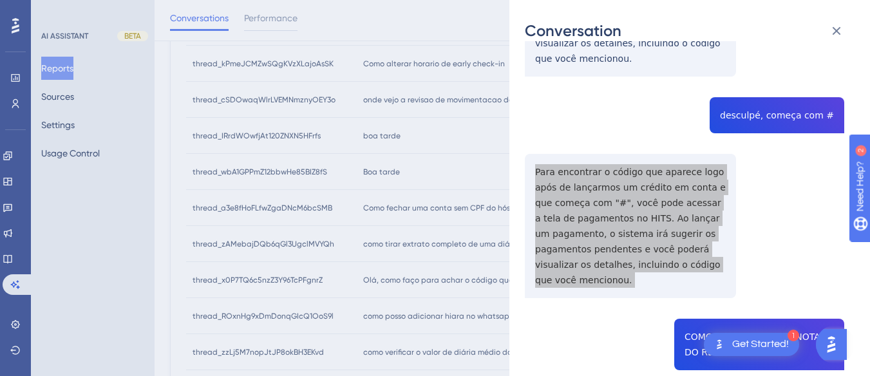
scroll to position [451, 0]
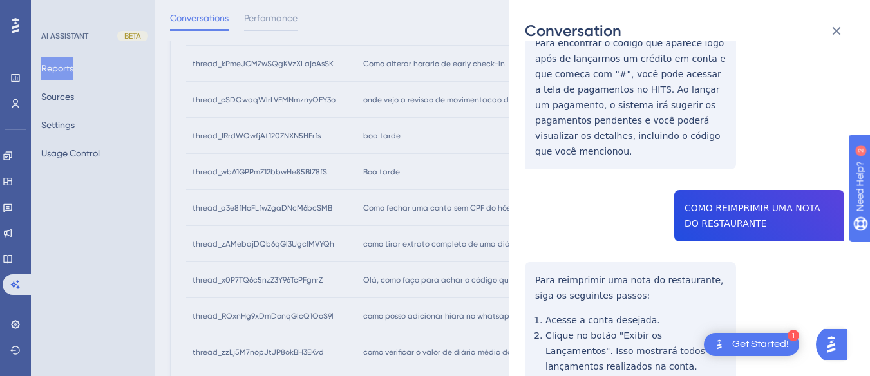
click at [697, 172] on div "thread_x0P7TQ6c5nzZ3Y96TcPFgnrZ Copy - - 147_Macedo, Douglas User Conversation …" at bounding box center [684, 380] width 319 height 1548
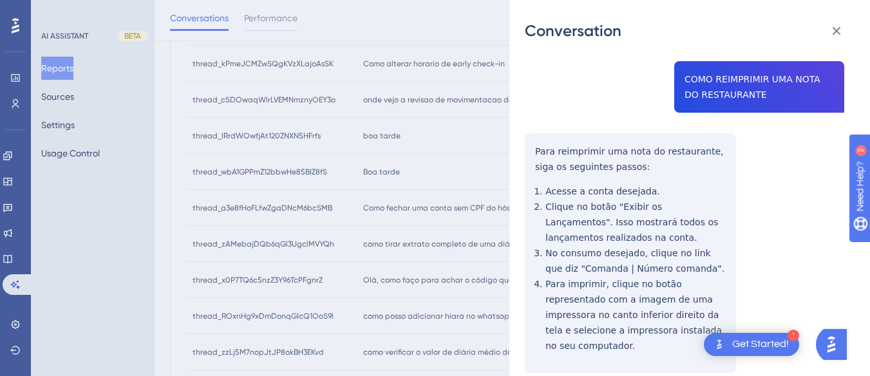
click at [540, 111] on div "thread_x0P7TQ6c5nzZ3Y96TcPFgnrZ Copy - - 147_Macedo, Douglas User Conversation …" at bounding box center [684, 251] width 319 height 1548
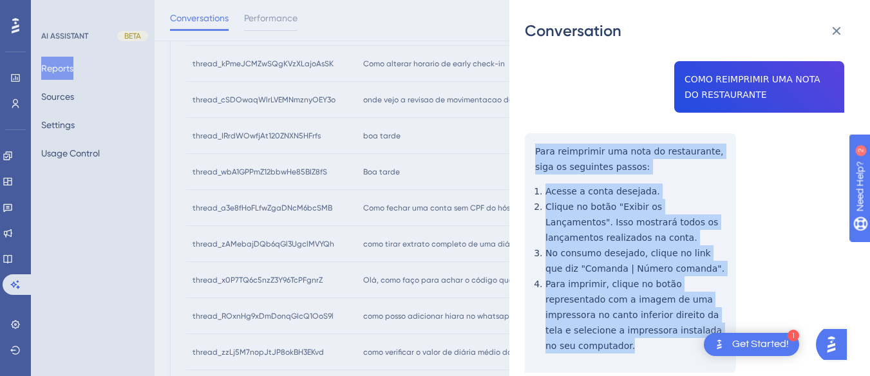
drag, startPoint x: 527, startPoint y: 111, endPoint x: 574, endPoint y: 181, distance: 84.4
click at [746, 302] on div "thread_x0P7TQ6c5nzZ3Y96TcPFgnrZ Copy - - 147_Macedo, Douglas User Conversation …" at bounding box center [684, 251] width 319 height 1548
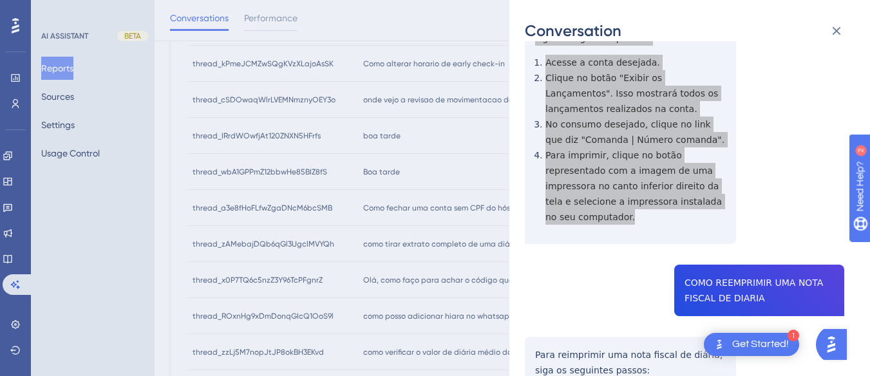
scroll to position [901, 0]
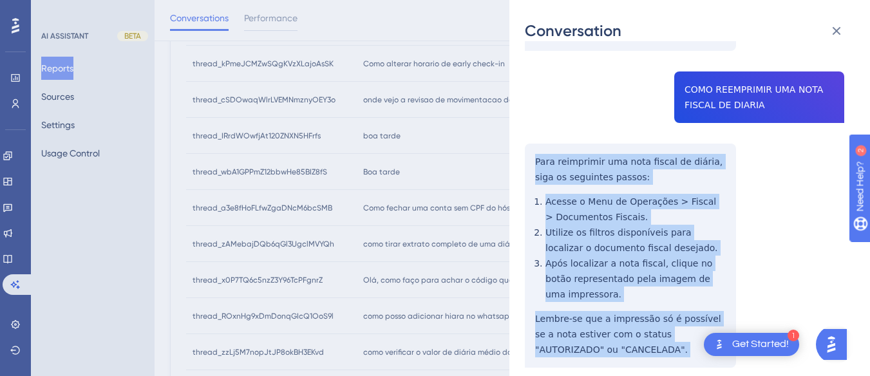
drag, startPoint x: 530, startPoint y: 111, endPoint x: 604, endPoint y: 263, distance: 169.6
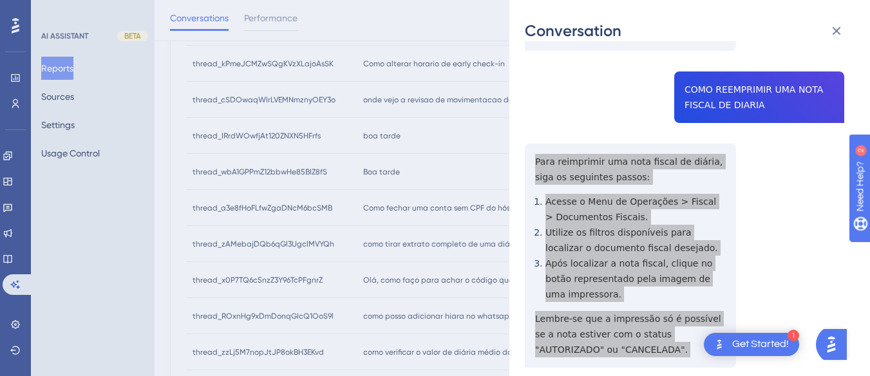
scroll to position [1094, 0]
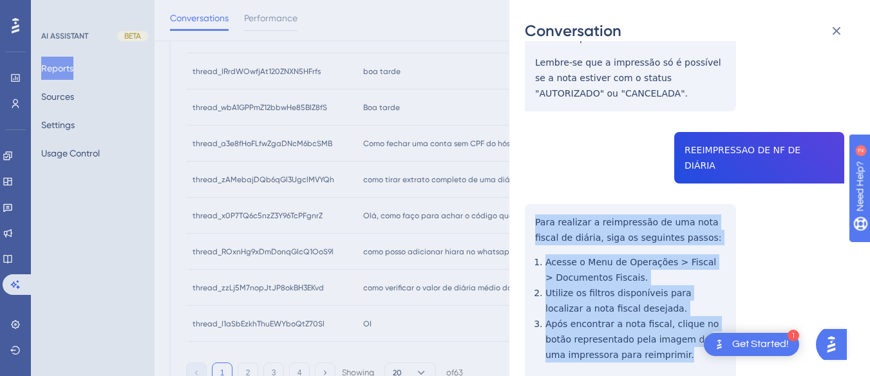
drag, startPoint x: 530, startPoint y: 152, endPoint x: 592, endPoint y: 196, distance: 76.6
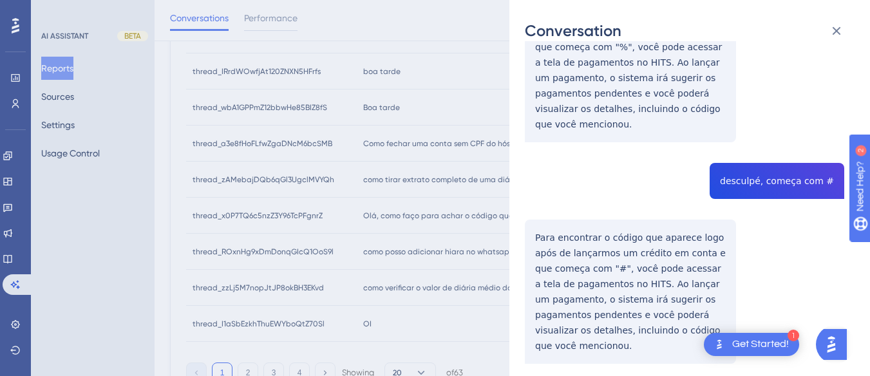
scroll to position [0, 0]
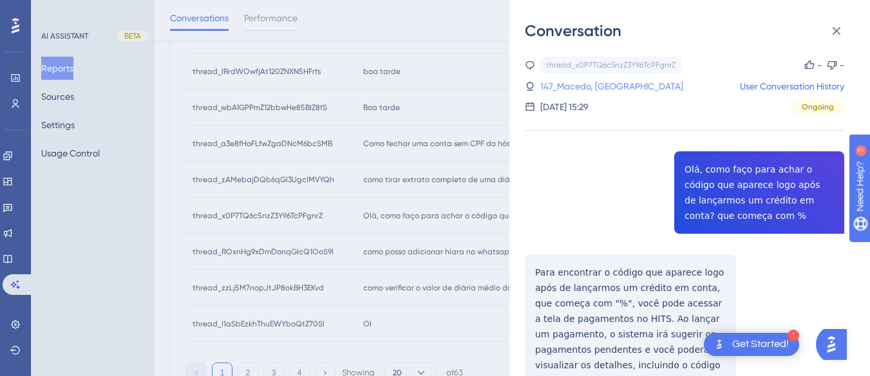
click at [572, 82] on link "147_Macedo, Douglas" at bounding box center [611, 86] width 143 height 15
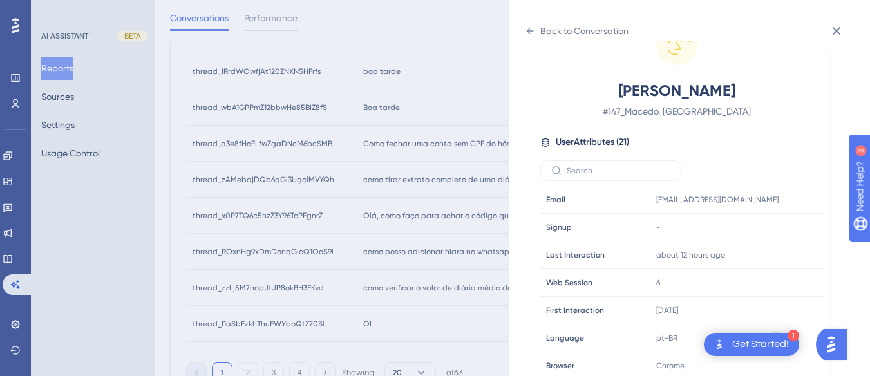
scroll to position [392, 0]
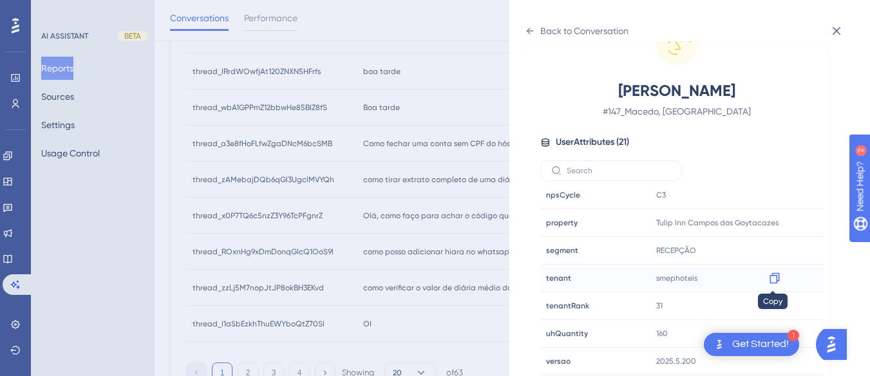
click at [776, 276] on icon at bounding box center [774, 278] width 10 height 11
click at [533, 28] on icon at bounding box center [530, 31] width 10 height 10
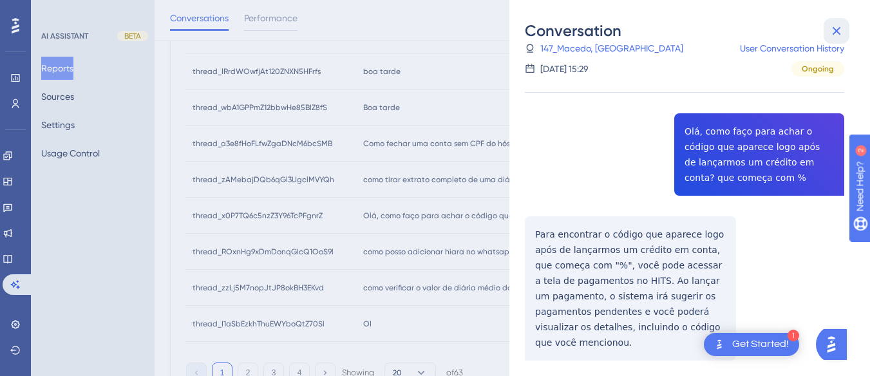
click at [842, 24] on icon at bounding box center [835, 30] width 15 height 15
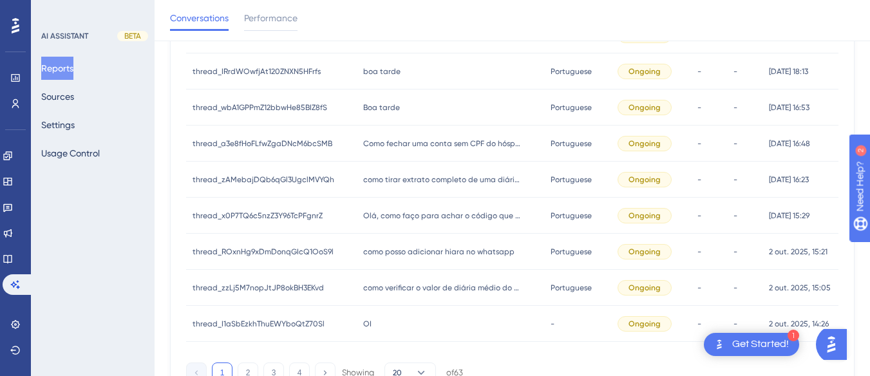
click at [451, 245] on div "como posso adicionar hiara no whatsapp como posso adicionar hiara no whatsapp" at bounding box center [450, 252] width 187 height 36
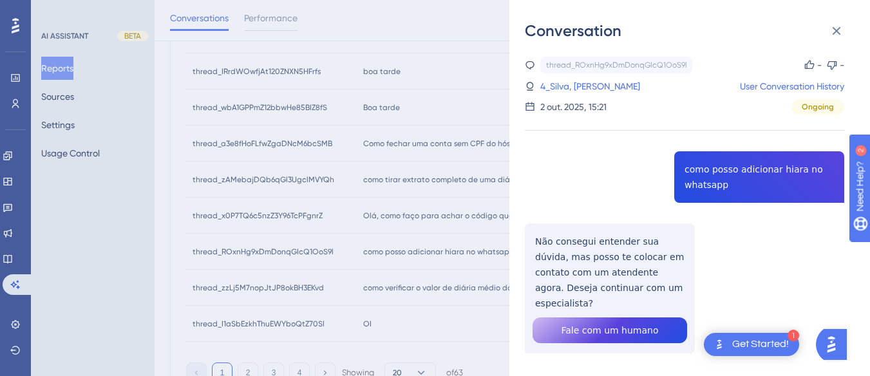
click at [715, 165] on div "thread_ROxnHg9xDmDonqGIcQ1OoS9l Copy - - 4_Silva, Nathalia User Conversation Hi…" at bounding box center [684, 238] width 319 height 362
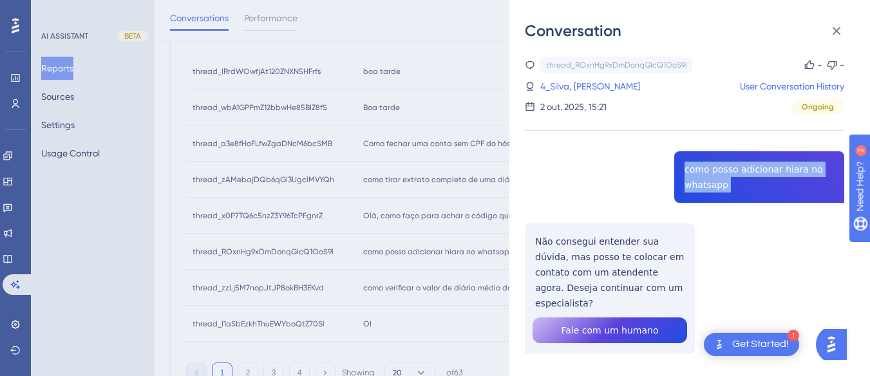
click at [715, 165] on div "thread_ROxnHg9xDmDonqGIcQ1OoS9l Copy - - 4_Silva, Nathalia User Conversation Hi…" at bounding box center [684, 238] width 319 height 362
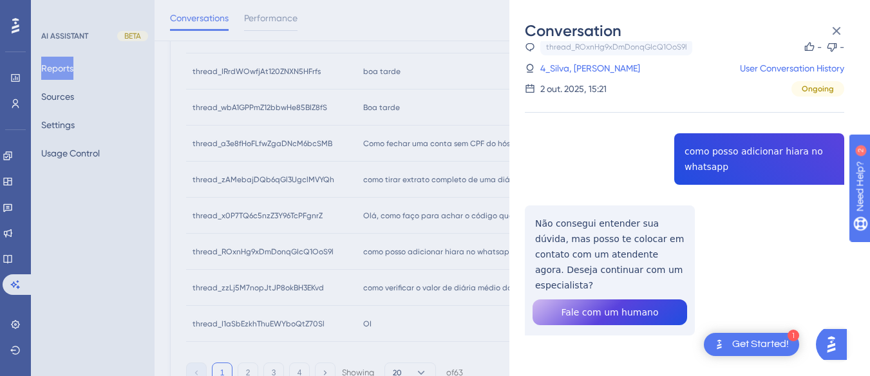
click at [569, 245] on div "thread_ROxnHg9xDmDonqGIcQ1OoS9l Copy - - 4_Silva, Nathalia User Conversation Hi…" at bounding box center [684, 220] width 319 height 362
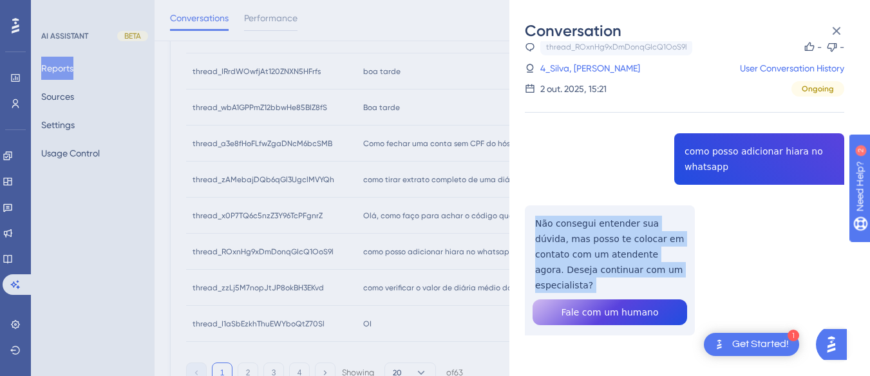
click at [569, 245] on div "thread_ROxnHg9xDmDonqGIcQ1OoS9l Copy - - 4_Silva, Nathalia User Conversation Hi…" at bounding box center [684, 220] width 319 height 362
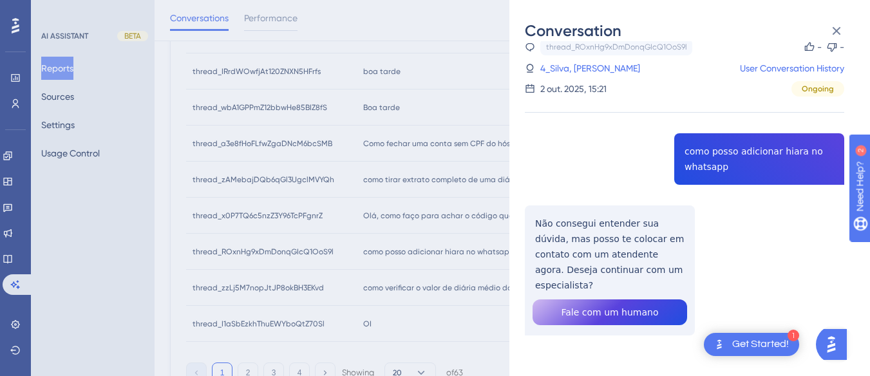
drag, startPoint x: 586, startPoint y: 62, endPoint x: 610, endPoint y: 75, distance: 27.4
click at [586, 62] on link "4_Silva, Nathalia" at bounding box center [590, 68] width 100 height 15
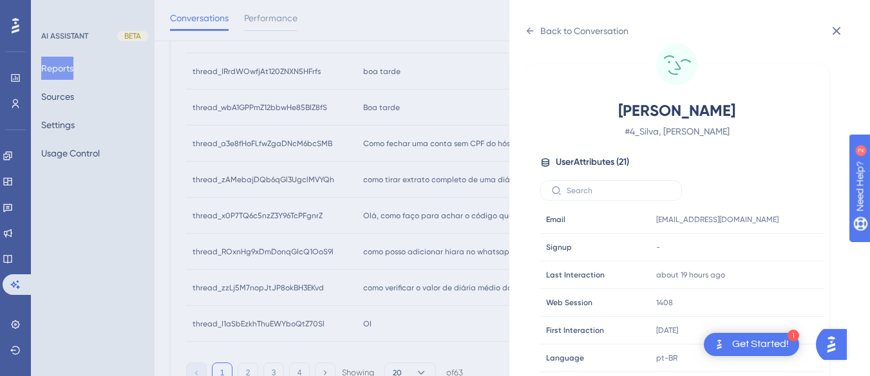
scroll to position [392, 0]
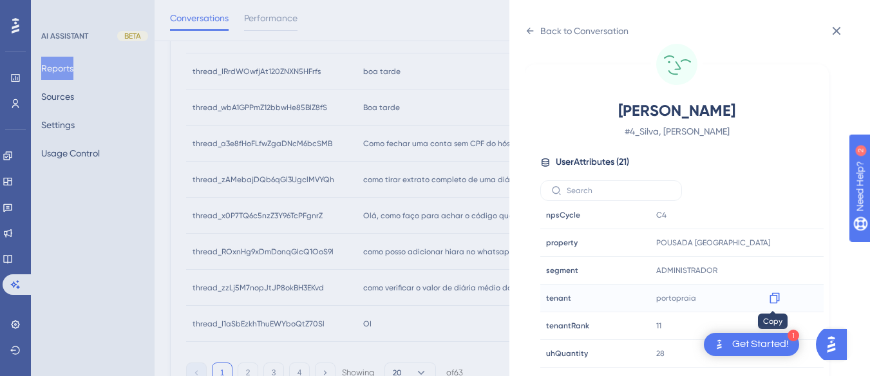
click at [769, 296] on icon at bounding box center [774, 298] width 10 height 11
click at [539, 29] on div "Back to Conversation" at bounding box center [577, 31] width 104 height 21
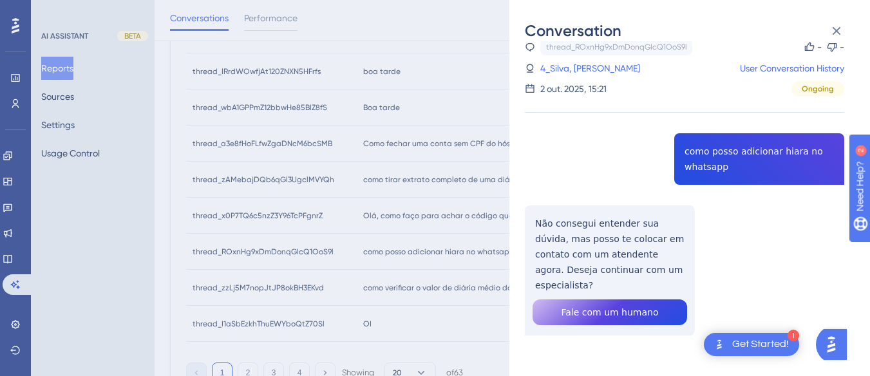
scroll to position [691, 0]
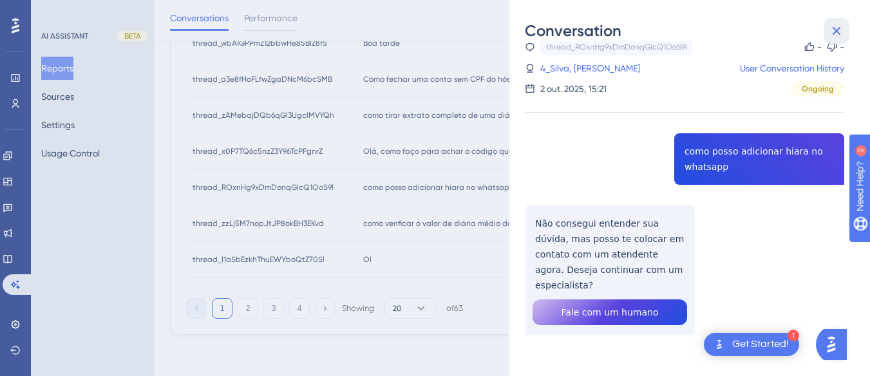
click at [842, 29] on icon at bounding box center [835, 30] width 15 height 15
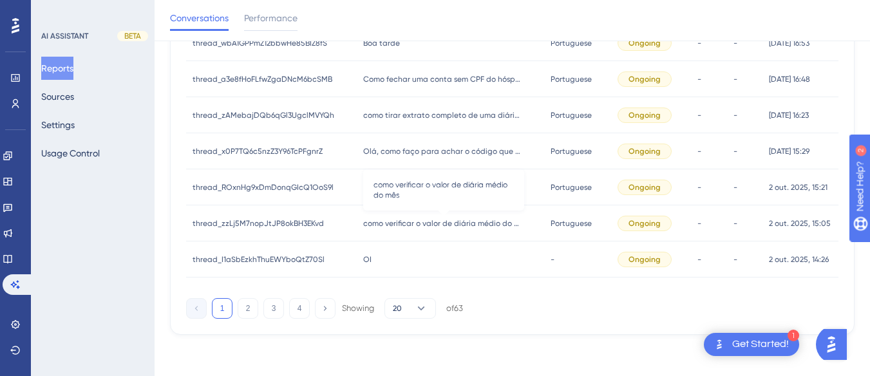
click at [404, 225] on span "como verificar o valor de diária médio do mês" at bounding box center [443, 223] width 161 height 10
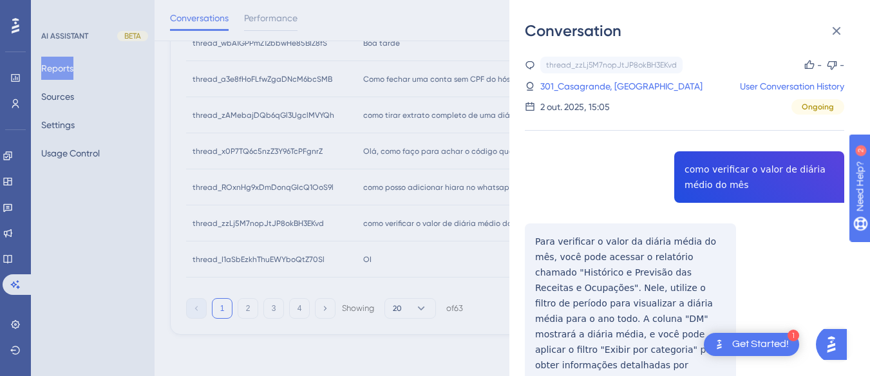
click at [713, 180] on div "thread_zzLj5M7nopJtJP8okBH3EKvd Copy - - 301_Casagrande, Tiago User Conversatio…" at bounding box center [684, 371] width 319 height 629
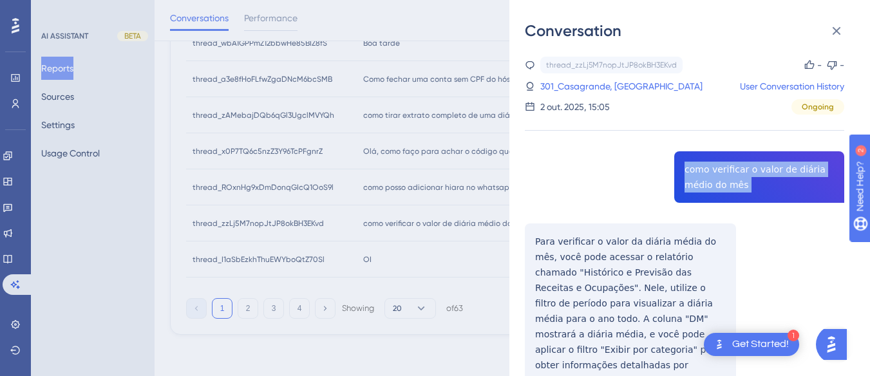
click at [713, 180] on div "thread_zzLj5M7nopJtJP8okBH3EKvd Copy - - 301_Casagrande, Tiago User Conversatio…" at bounding box center [684, 371] width 319 height 629
click at [537, 236] on div "thread_zzLj5M7nopJtJP8okBH3EKvd Copy - - 301_Casagrande, Tiago User Conversatio…" at bounding box center [684, 371] width 319 height 629
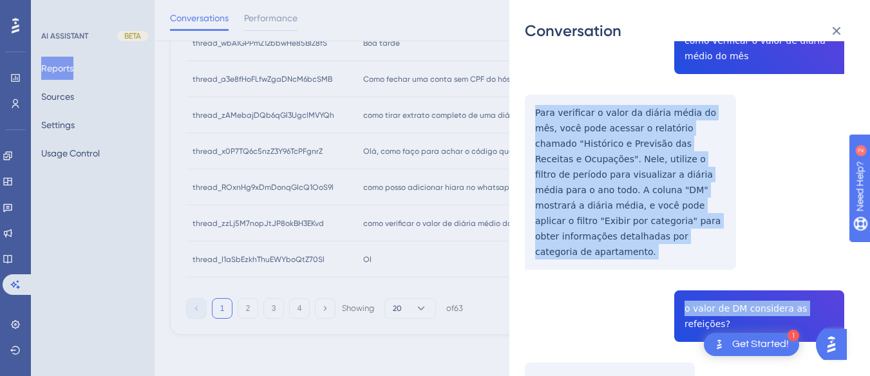
scroll to position [193, 0]
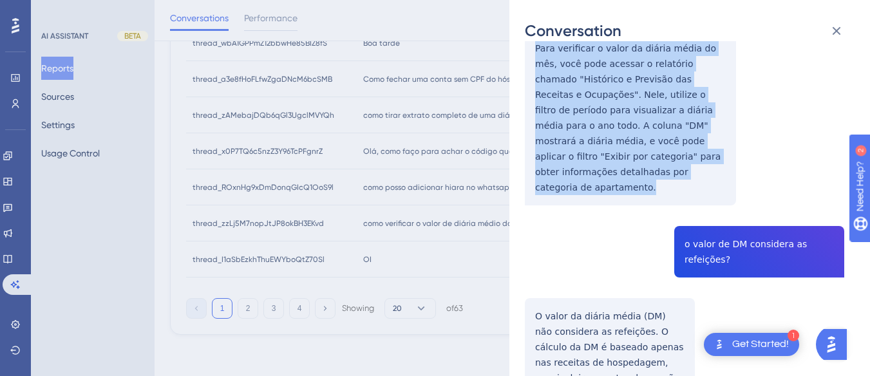
drag, startPoint x: 559, startPoint y: 241, endPoint x: 594, endPoint y: 186, distance: 64.8
click at [594, 186] on div "thread_zzLj5M7nopJtJP8okBH3EKvd Copy - - 301_Casagrande, Tiago User Conversatio…" at bounding box center [684, 178] width 319 height 629
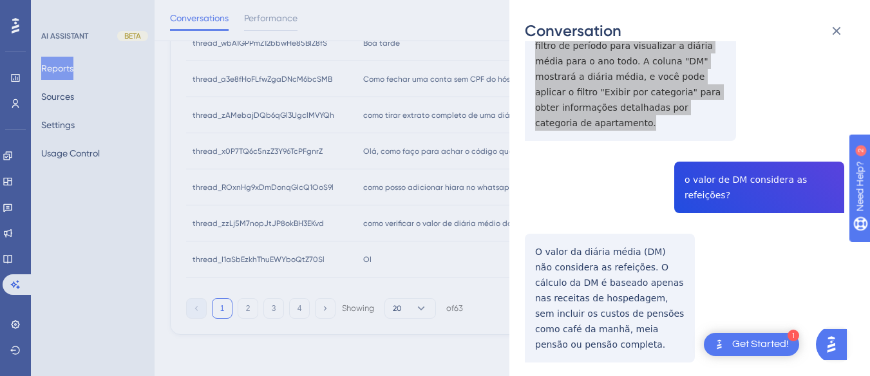
scroll to position [285, 0]
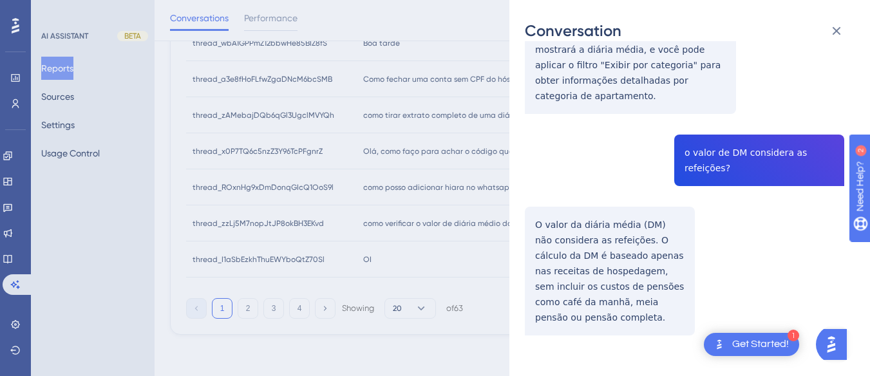
click at [715, 146] on div "thread_zzLj5M7nopJtJP8okBH3EKvd Copy - - 301_Casagrande, Tiago User Conversatio…" at bounding box center [684, 86] width 319 height 629
click at [530, 199] on div "thread_zzLj5M7nopJtJP8okBH3EKvd Copy - - 301_Casagrande, Tiago User Conversatio…" at bounding box center [684, 86] width 319 height 629
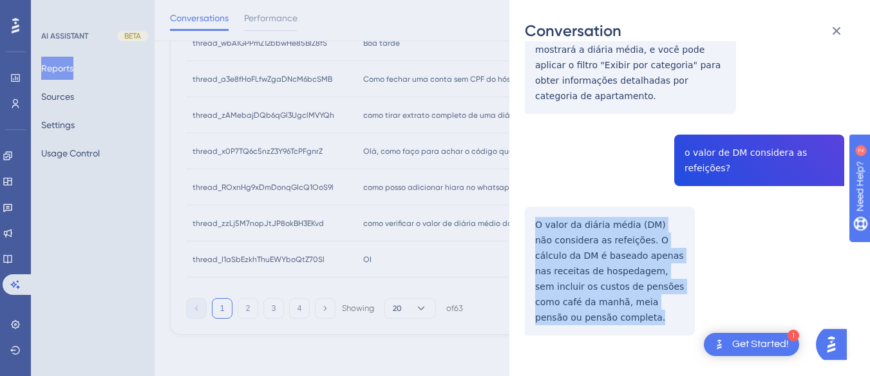
drag, startPoint x: 524, startPoint y: 205, endPoint x: 584, endPoint y: 315, distance: 125.6
click at [586, 319] on div "Conversation thread_zzLj5M7nopJtJP8okBH3EKvd Copy - - 301_Casagrande, Tiago Use…" at bounding box center [689, 188] width 360 height 376
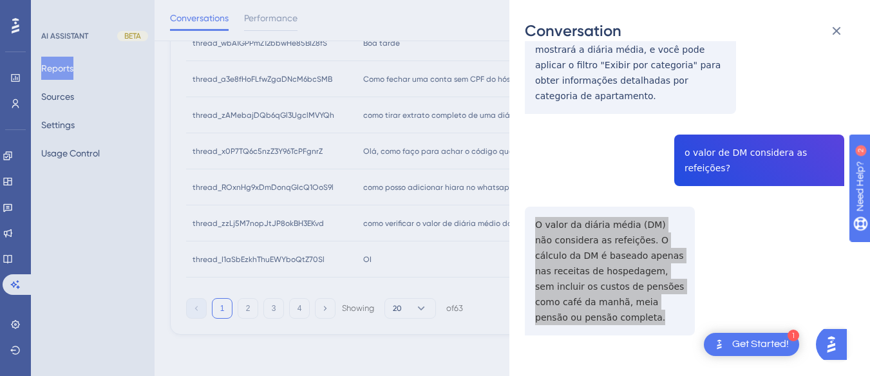
scroll to position [0, 0]
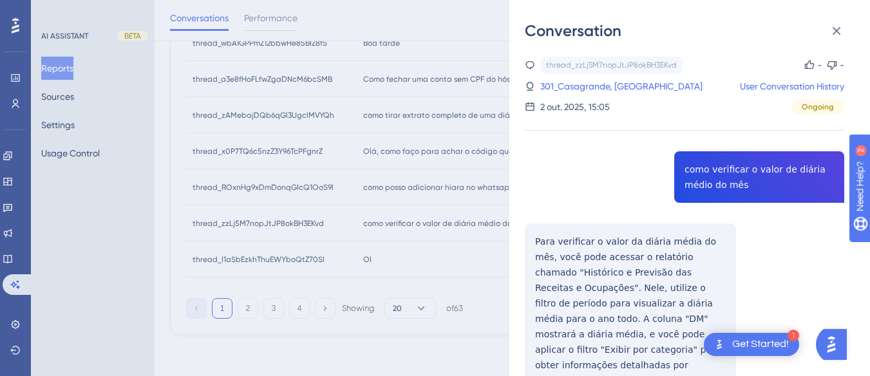
drag, startPoint x: 608, startPoint y: 84, endPoint x: 607, endPoint y: 111, distance: 26.4
click at [608, 84] on link "301_Casagrande, Tiago" at bounding box center [621, 86] width 162 height 15
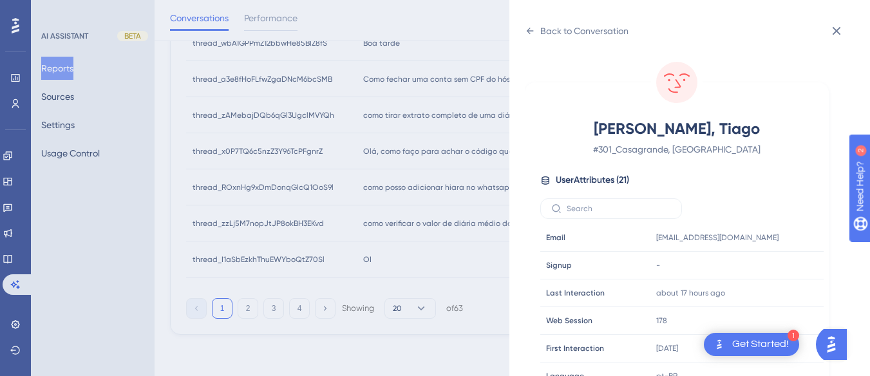
click at [524, 32] on div "Back to Conversation Casagrande, Tiago # 301_Casagrande, Tiago User Attributes …" at bounding box center [689, 188] width 360 height 376
click at [537, 30] on div "Back to Conversation" at bounding box center [577, 31] width 104 height 21
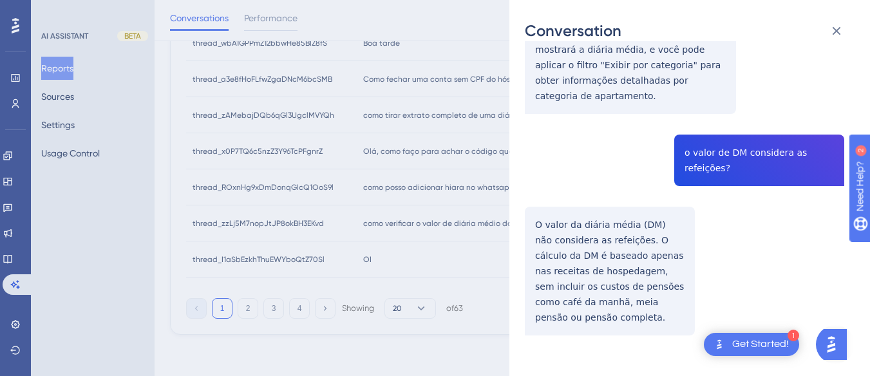
scroll to position [220, 0]
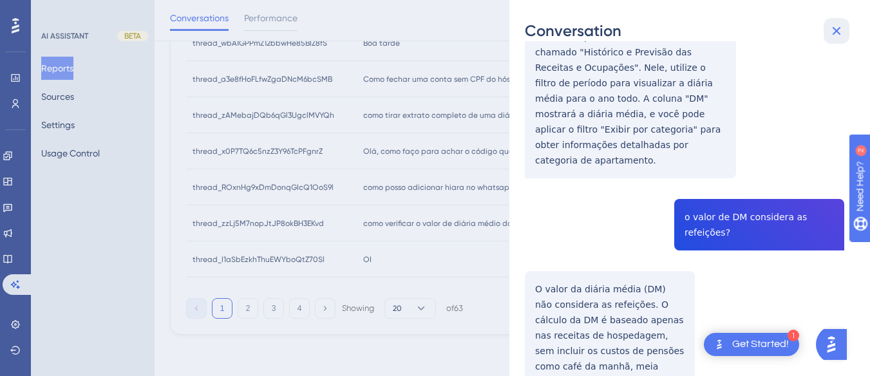
click at [839, 28] on icon at bounding box center [836, 31] width 8 height 8
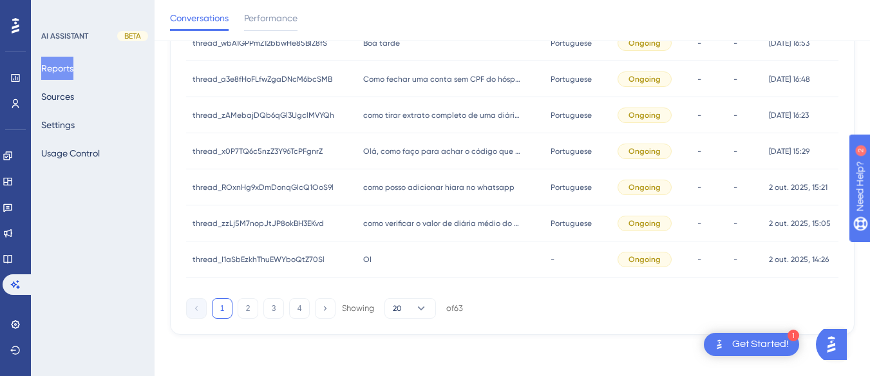
click at [361, 265] on div "OI OI" at bounding box center [450, 259] width 187 height 36
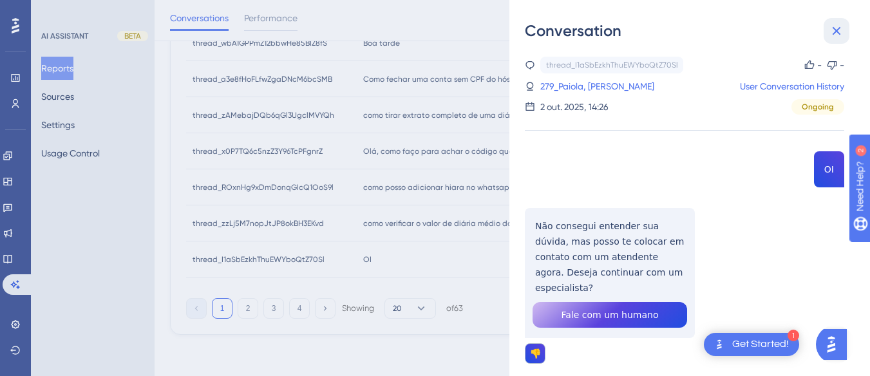
click at [843, 26] on icon at bounding box center [835, 30] width 15 height 15
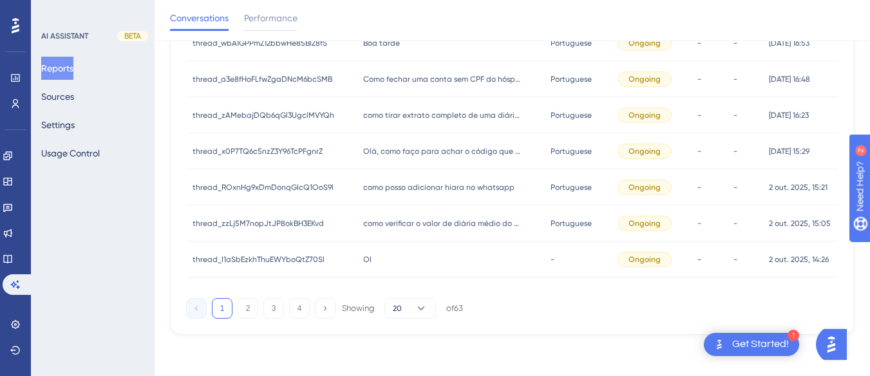
click at [394, 257] on div "OI OI" at bounding box center [450, 259] width 187 height 36
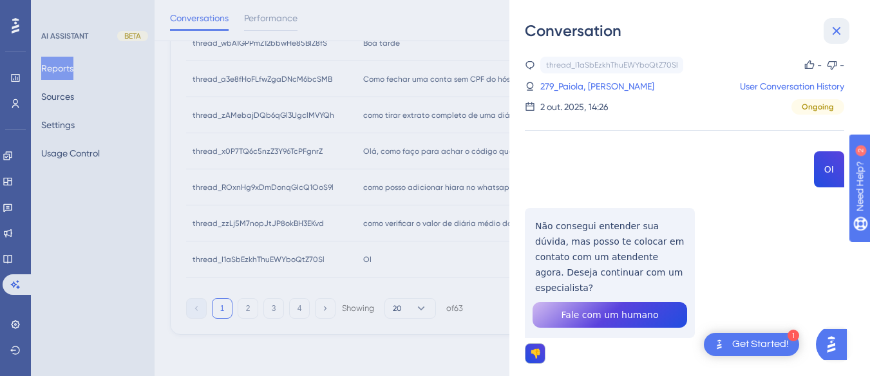
click at [841, 28] on icon at bounding box center [835, 30] width 15 height 15
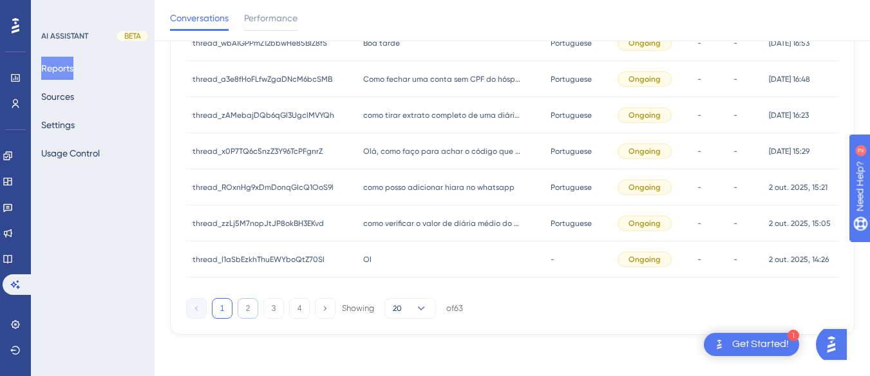
click at [238, 313] on button "2" at bounding box center [248, 308] width 21 height 21
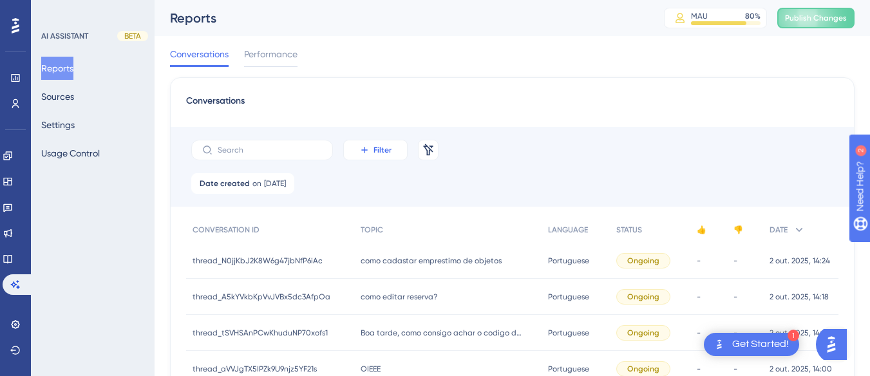
scroll to position [129, 0]
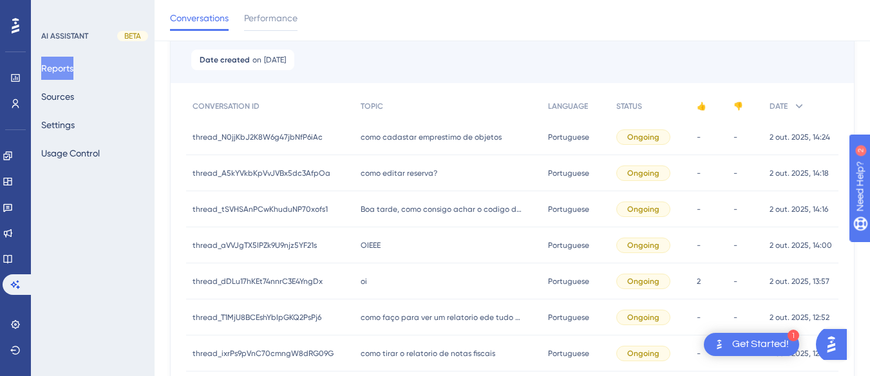
click at [406, 132] on span "como cadastar emprestimo de objetos" at bounding box center [430, 137] width 141 height 10
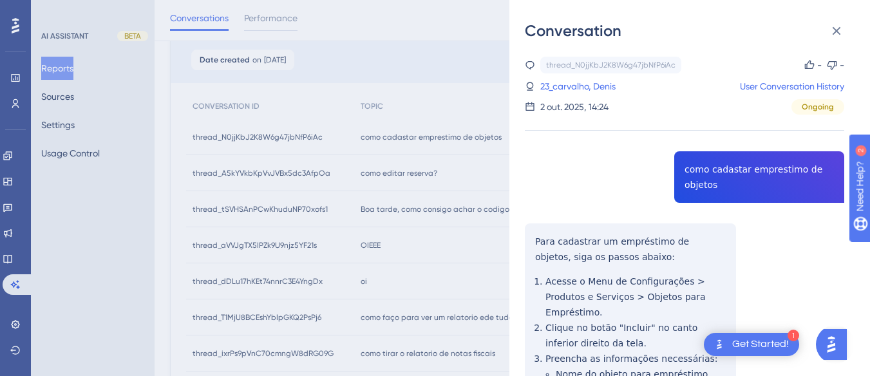
click at [717, 172] on div "thread_N0jjKbJ2K8W6g47jbNfP6iAc Copy - - 23_carvalho, Denis User Conversation H…" at bounding box center [684, 354] width 319 height 595
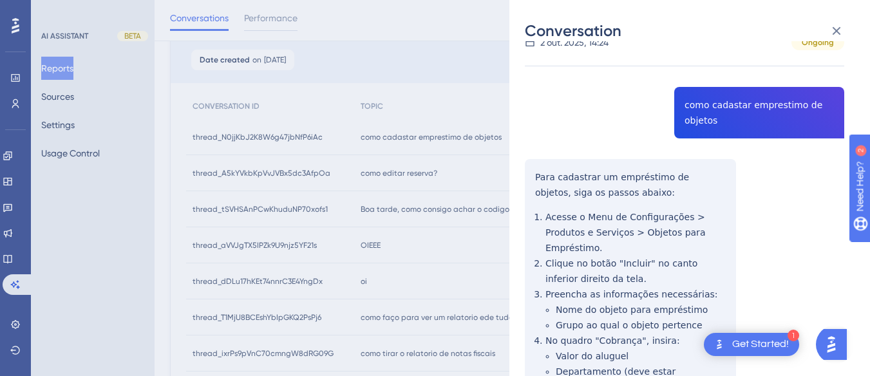
click at [539, 176] on div "thread_N0jjKbJ2K8W6g47jbNfP6iAc Copy - - 23_carvalho, Denis User Conversation H…" at bounding box center [684, 289] width 319 height 595
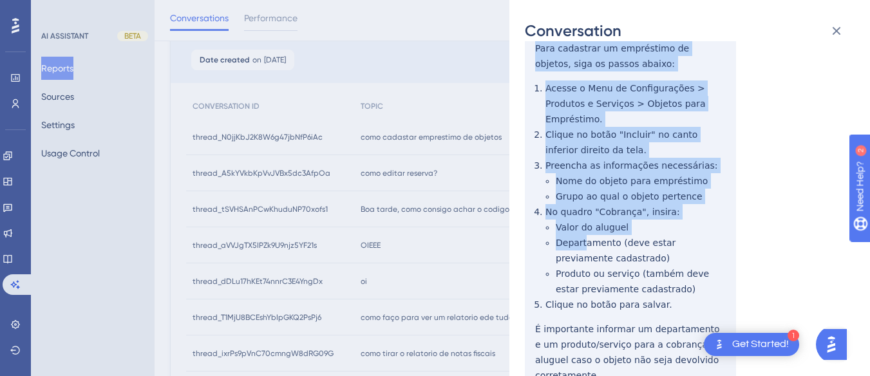
scroll to position [236, 0]
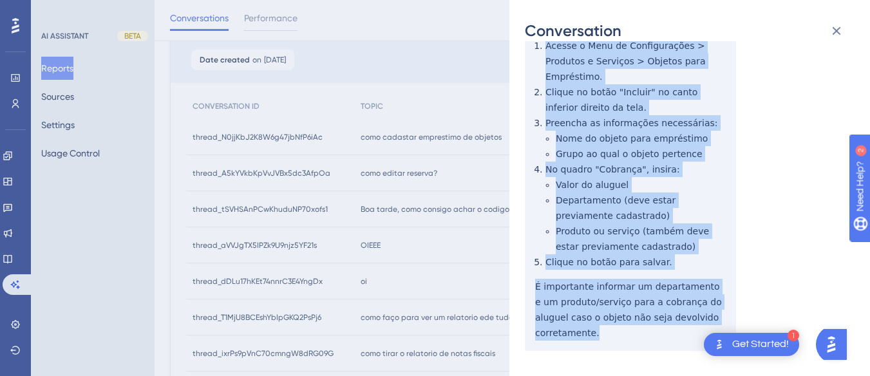
drag, startPoint x: 533, startPoint y: 165, endPoint x: 702, endPoint y: 274, distance: 200.7
click at [742, 321] on div "thread_N0jjKbJ2K8W6g47jbNfP6iAc Copy - - 23_carvalho, Denis User Conversation H…" at bounding box center [684, 118] width 319 height 595
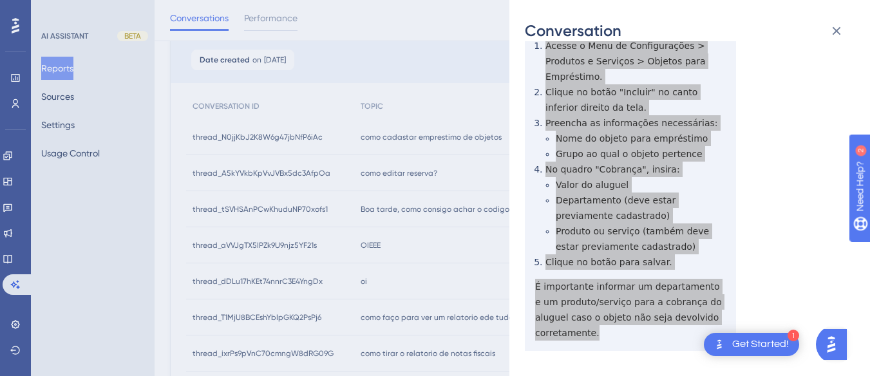
scroll to position [0, 0]
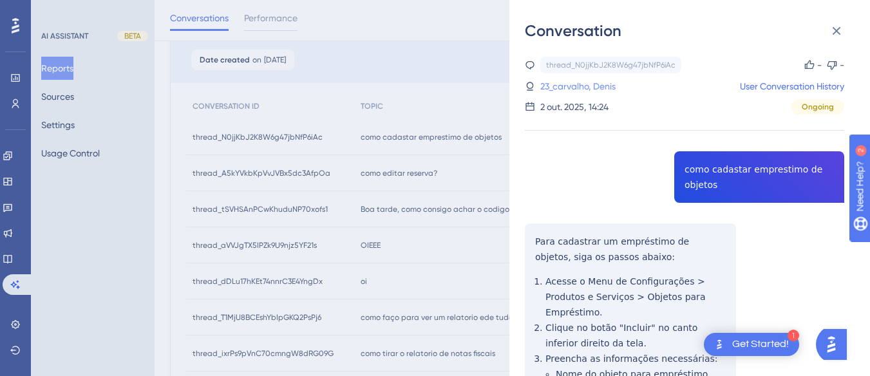
click at [593, 83] on link "23_carvalho, Denis" at bounding box center [577, 86] width 75 height 15
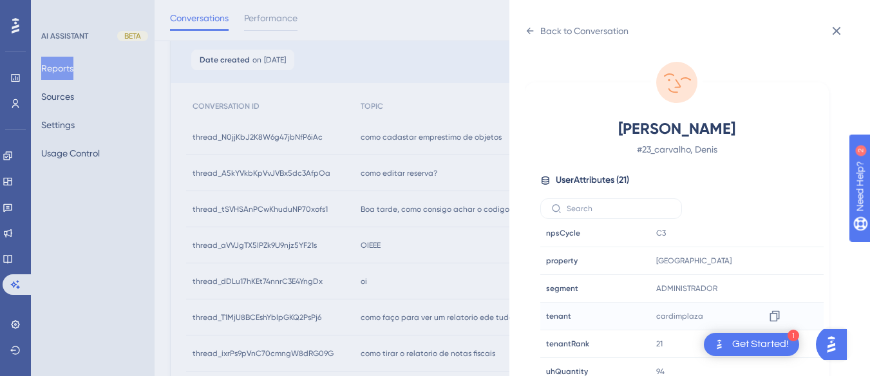
scroll to position [38, 0]
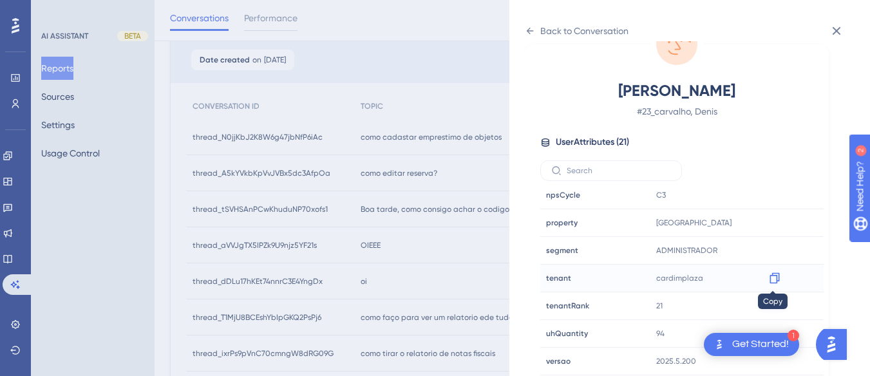
click at [771, 277] on icon at bounding box center [774, 278] width 13 height 13
click at [523, 26] on div "Back to Conversation carvalho, Denis # 23_carvalho, Denis User Attributes ( 21 …" at bounding box center [689, 188] width 360 height 376
click at [527, 30] on icon at bounding box center [530, 31] width 10 height 10
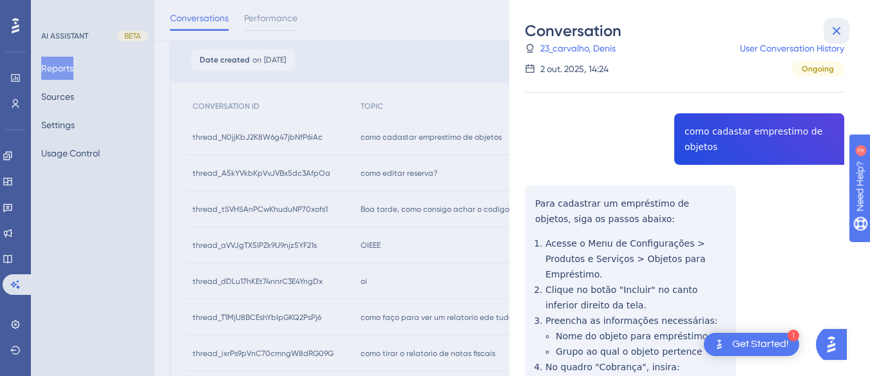
click at [837, 28] on icon at bounding box center [835, 30] width 15 height 15
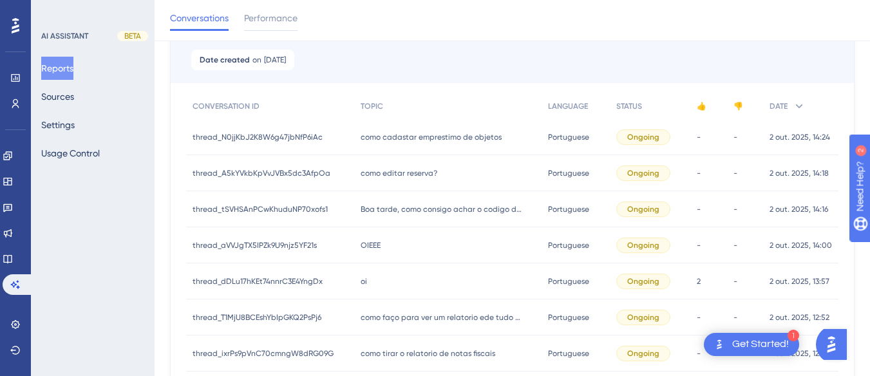
click at [354, 187] on div "como editar reserva? como editar reserva?" at bounding box center [448, 173] width 188 height 36
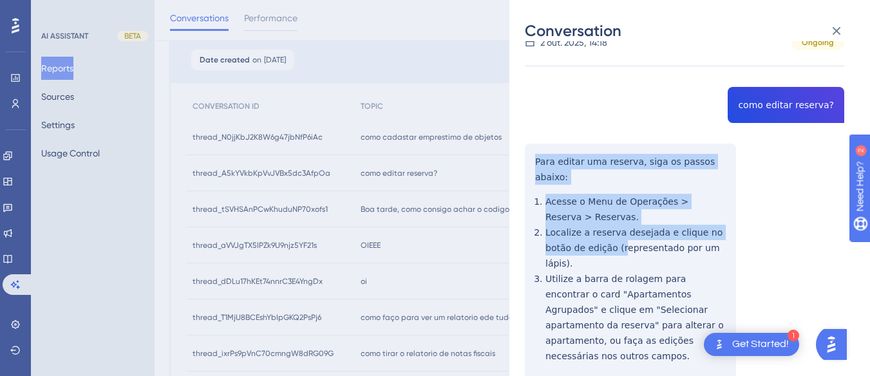
scroll to position [193, 0]
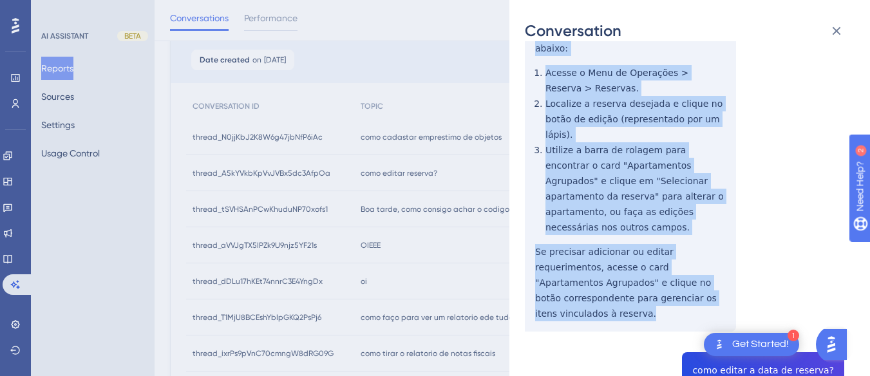
drag, startPoint x: 529, startPoint y: 156, endPoint x: 659, endPoint y: 225, distance: 146.3
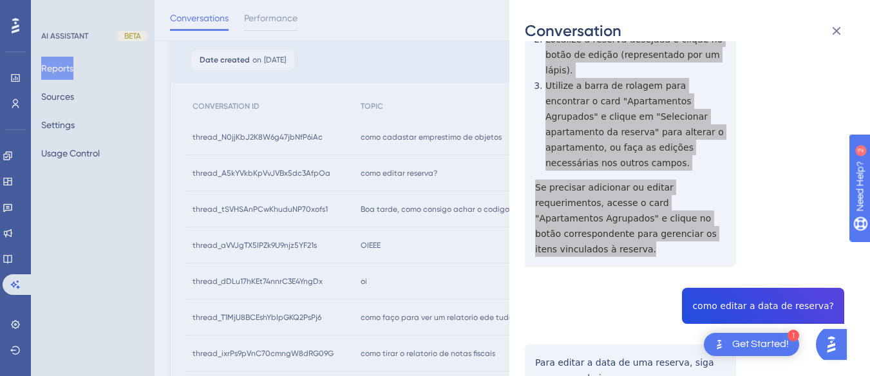
scroll to position [322, 0]
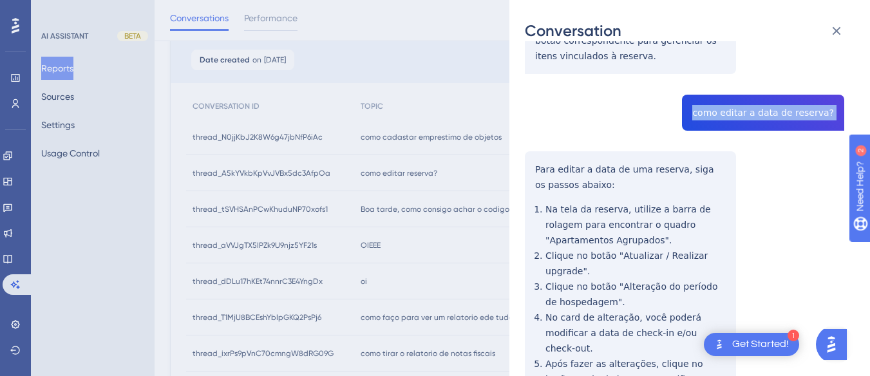
click at [534, 104] on div "thread_A5kYVkbKpVvJVBx5dc3AfpOa Copy - - 16_Maciel, Meiriane User Conversation …" at bounding box center [684, 282] width 319 height 1352
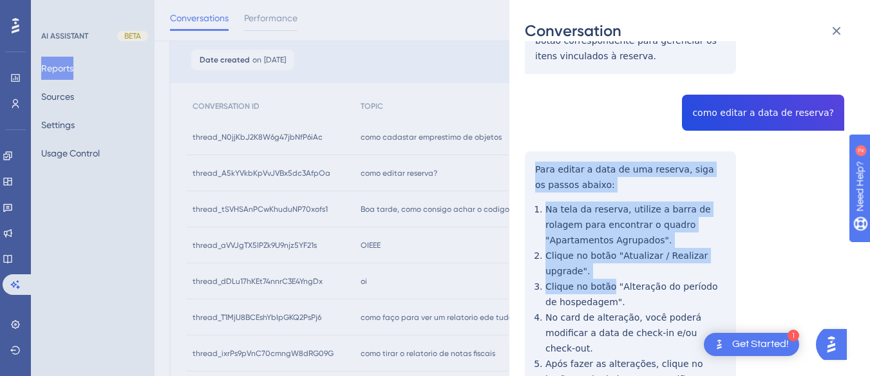
scroll to position [579, 0]
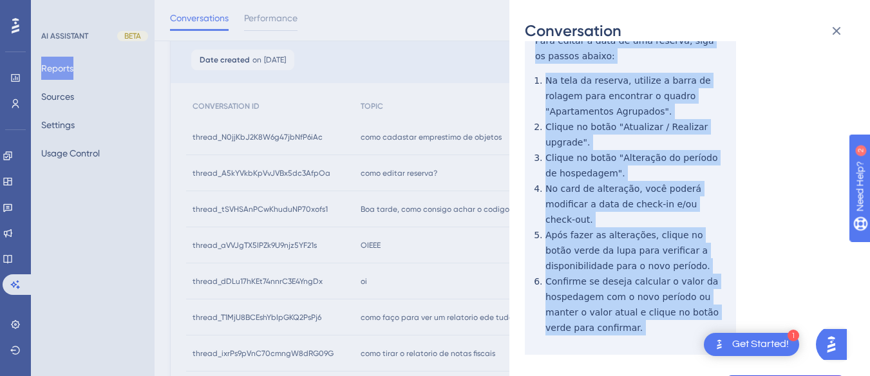
drag, startPoint x: 534, startPoint y: 104, endPoint x: 629, endPoint y: 221, distance: 151.0
click at [639, 254] on div "thread_A5kYVkbKpVvJVBx5dc3AfpOa Copy - - 16_Maciel, Meiriane User Conversation …" at bounding box center [684, 153] width 319 height 1352
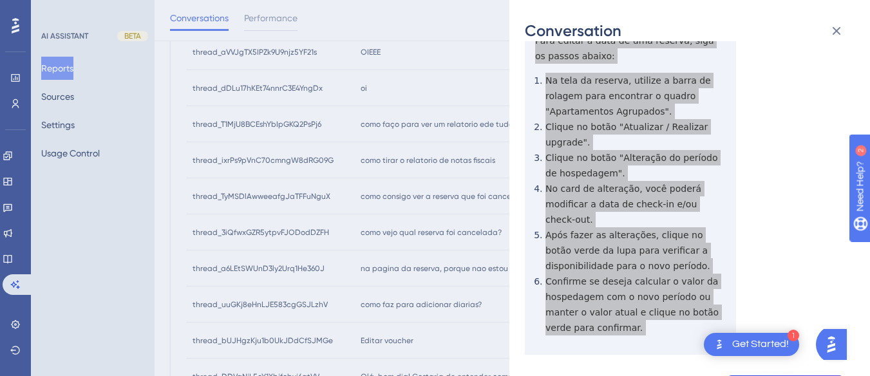
scroll to position [772, 0]
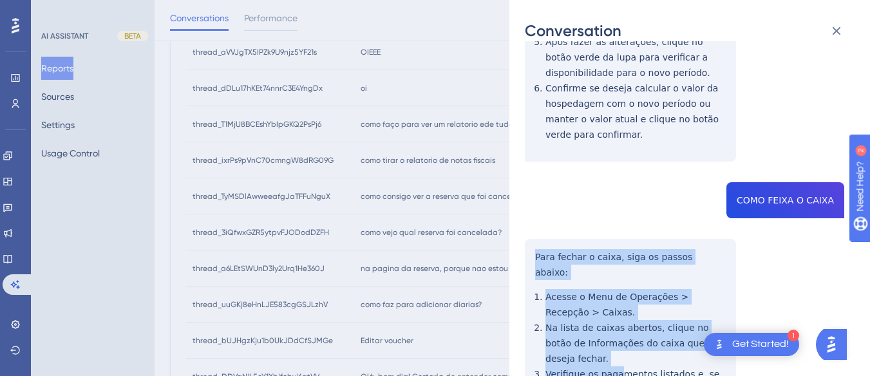
scroll to position [869, 0]
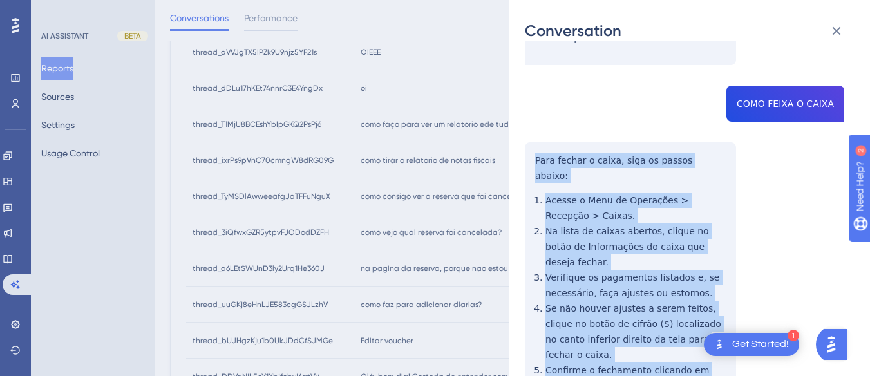
drag, startPoint x: 528, startPoint y: 173, endPoint x: 596, endPoint y: 201, distance: 73.3
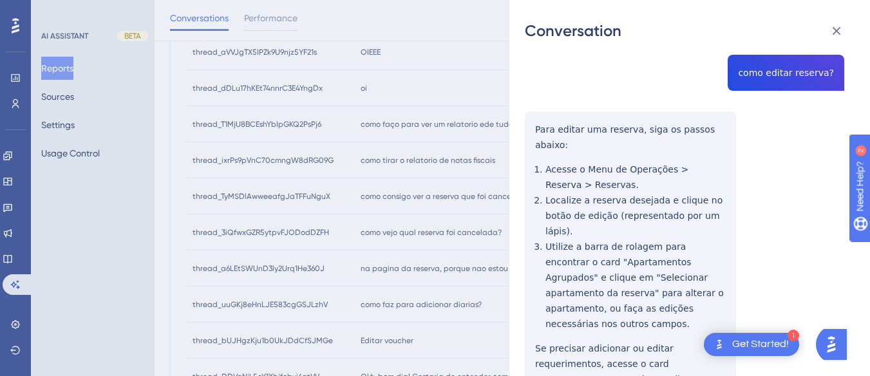
scroll to position [64, 0]
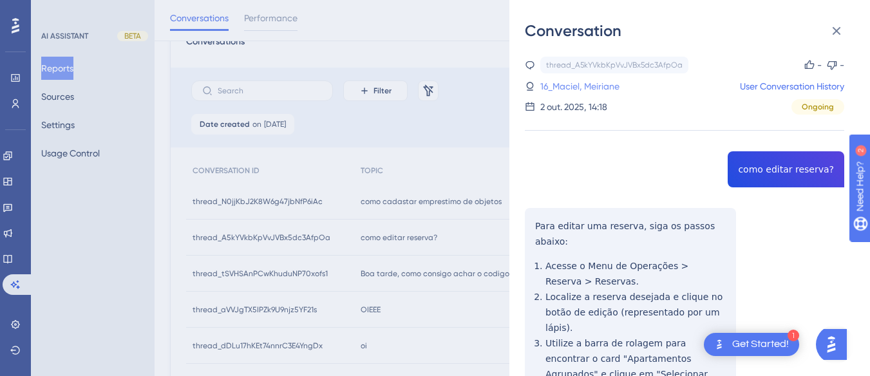
click at [583, 86] on link "16_Maciel, Meiriane" at bounding box center [579, 86] width 79 height 15
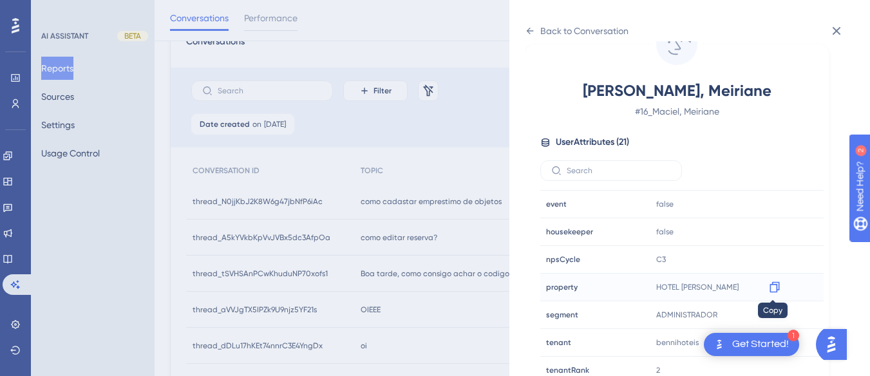
scroll to position [392, 0]
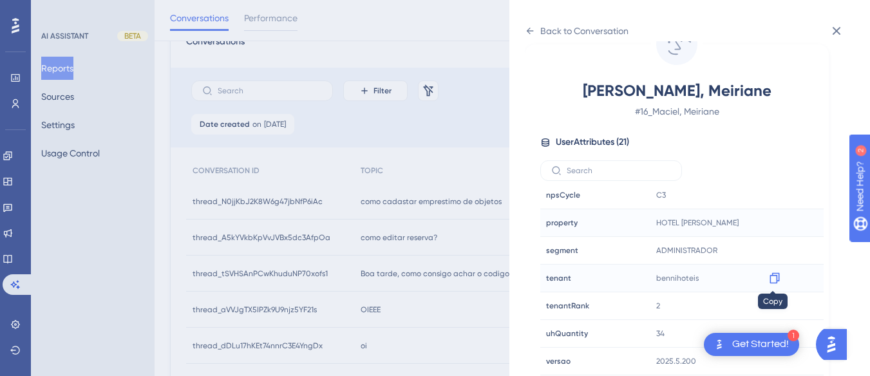
click at [769, 282] on icon at bounding box center [774, 278] width 10 height 11
click at [530, 35] on icon at bounding box center [530, 31] width 10 height 10
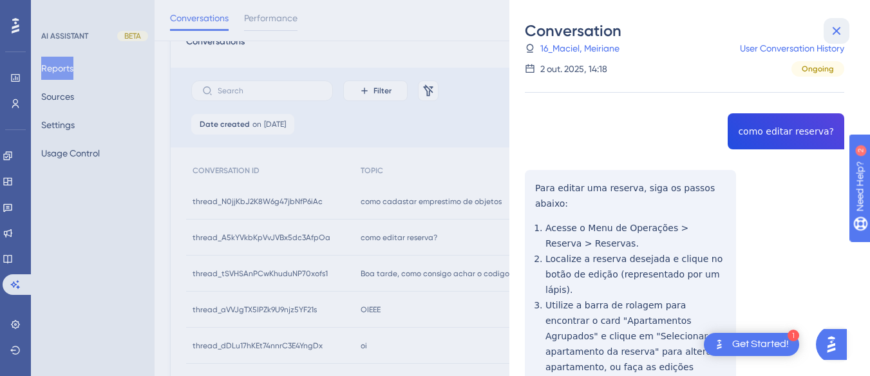
click at [839, 30] on icon at bounding box center [835, 30] width 15 height 15
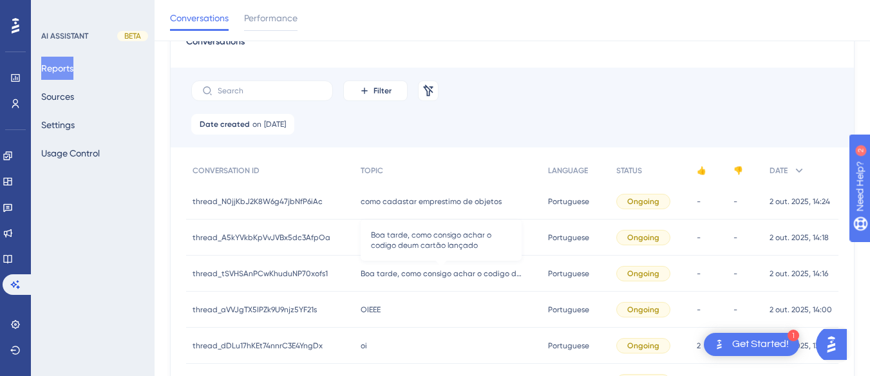
click at [384, 272] on span "Boa tarde, como consigo achar o codigo deum cartão lançado" at bounding box center [440, 273] width 161 height 10
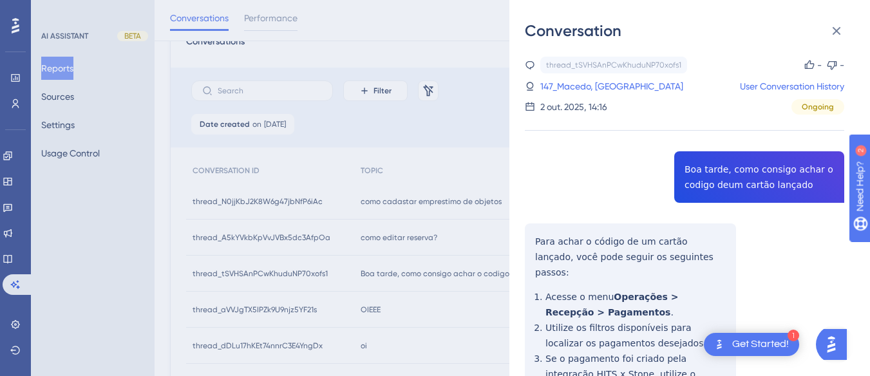
click at [711, 182] on div "thread_tSVHSAnPCwKhuduNP70xofs1 Copy - - 147_Macedo, Douglas User Conversation …" at bounding box center [684, 324] width 319 height 534
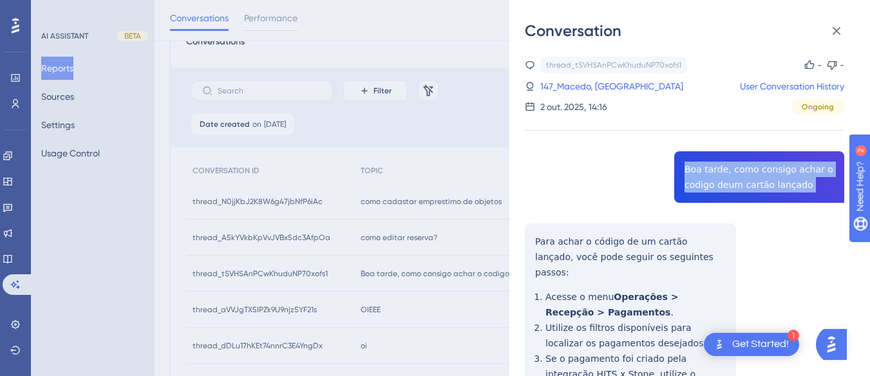
click at [711, 182] on div "thread_tSVHSAnPCwKhuduNP70xofs1 Copy - - 147_Macedo, Douglas User Conversation …" at bounding box center [684, 324] width 319 height 534
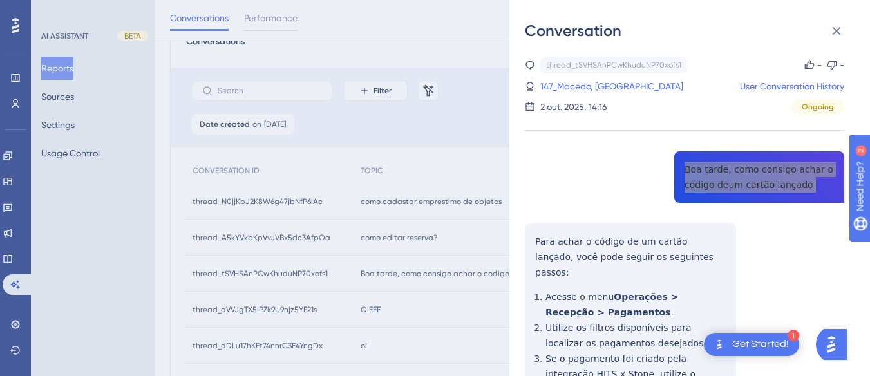
scroll to position [64, 0]
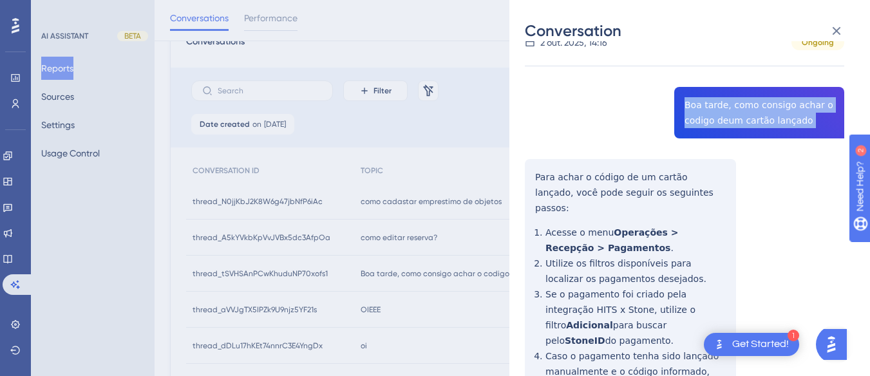
click at [536, 167] on div "thread_tSVHSAnPCwKhuduNP70xofs1 Copy - - 147_Macedo, Douglas User Conversation …" at bounding box center [684, 259] width 319 height 534
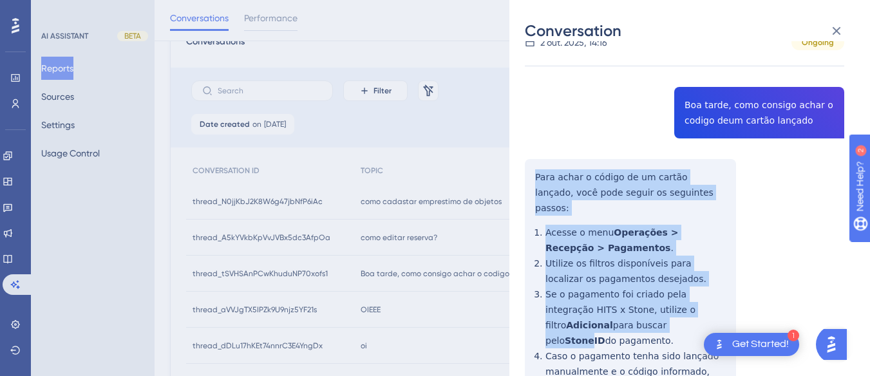
scroll to position [174, 0]
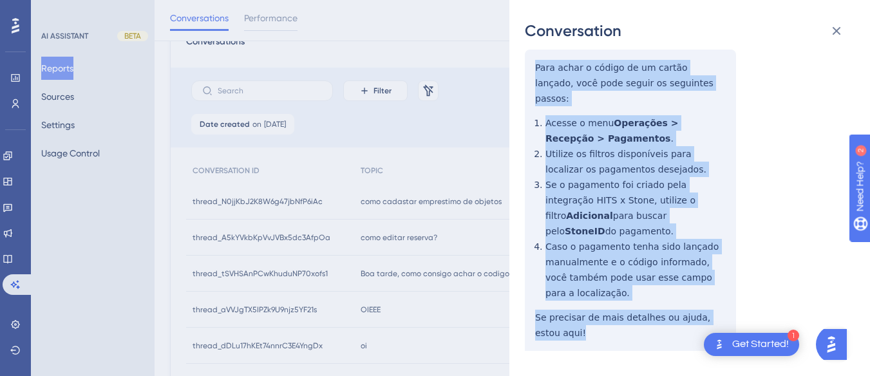
drag, startPoint x: 534, startPoint y: 169, endPoint x: 612, endPoint y: 185, distance: 80.2
click at [633, 339] on div "thread_tSVHSAnPCwKhuduNP70xofs1 Copy - - 147_Macedo, Douglas User Conversation …" at bounding box center [684, 150] width 319 height 534
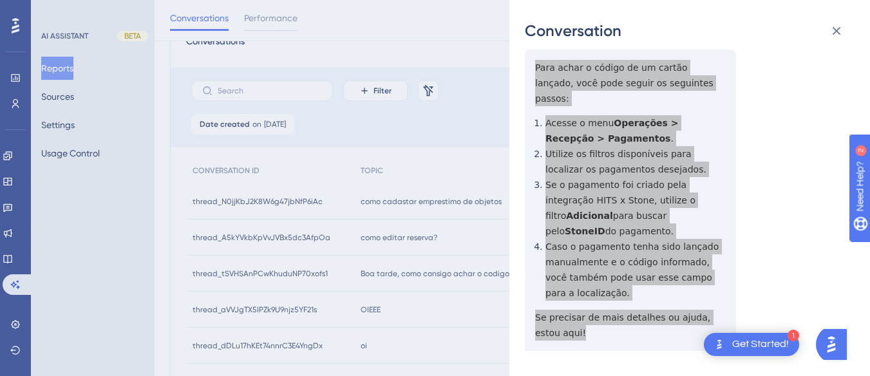
scroll to position [0, 0]
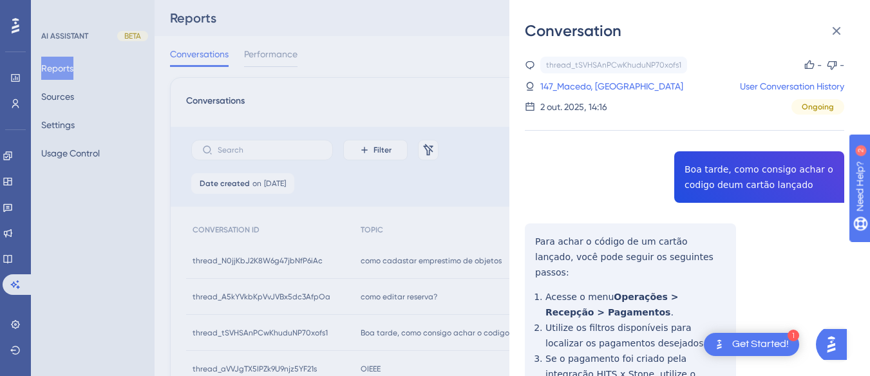
click at [584, 77] on div "thread_tSVHSAnPCwKhuduNP70xofs1 Copy - - 147_Macedo, Douglas User Conversation …" at bounding box center [684, 86] width 319 height 58
click at [583, 83] on link "147_Macedo, Douglas" at bounding box center [611, 86] width 143 height 15
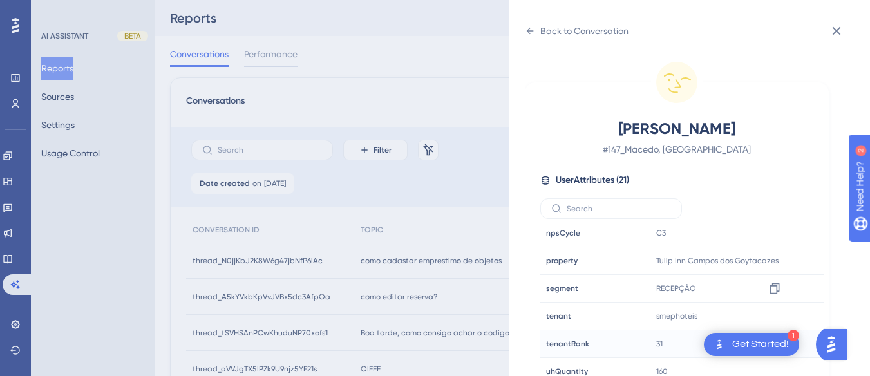
scroll to position [38, 0]
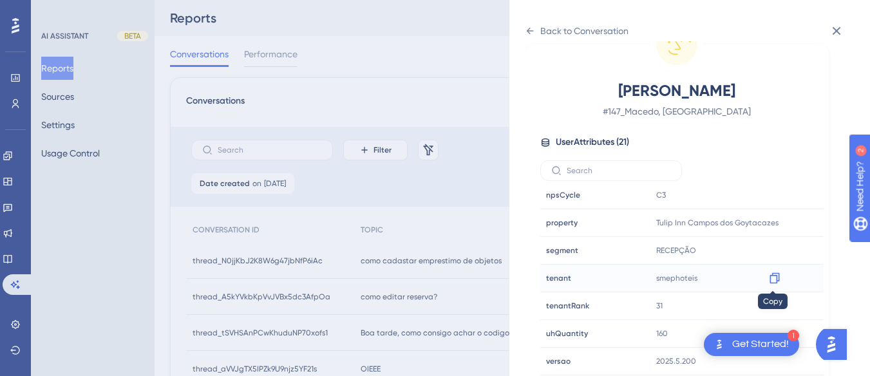
click at [772, 276] on icon at bounding box center [774, 278] width 13 height 13
click at [539, 26] on div "Back to Conversation" at bounding box center [577, 31] width 104 height 21
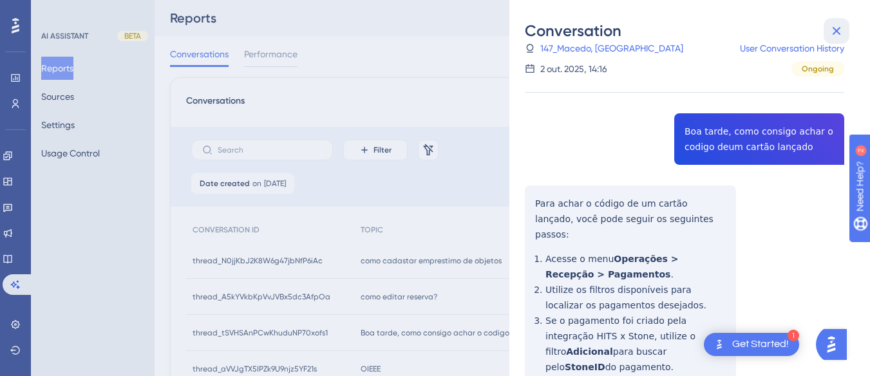
click at [835, 24] on icon at bounding box center [835, 30] width 15 height 15
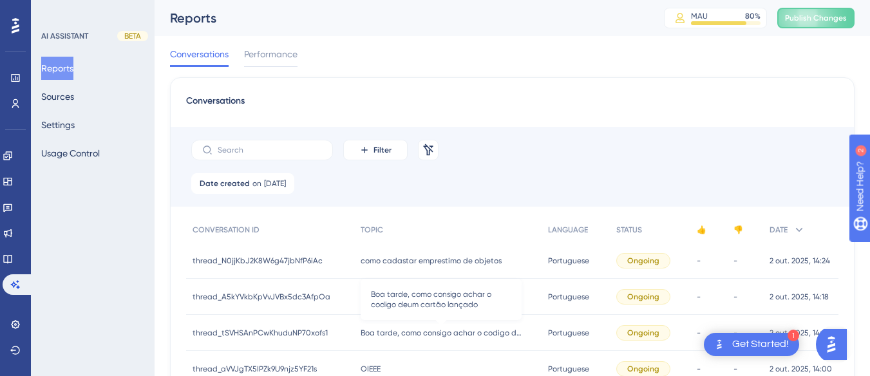
click at [415, 333] on span "Boa tarde, como consigo achar o codigo deum cartão lançado" at bounding box center [440, 333] width 161 height 10
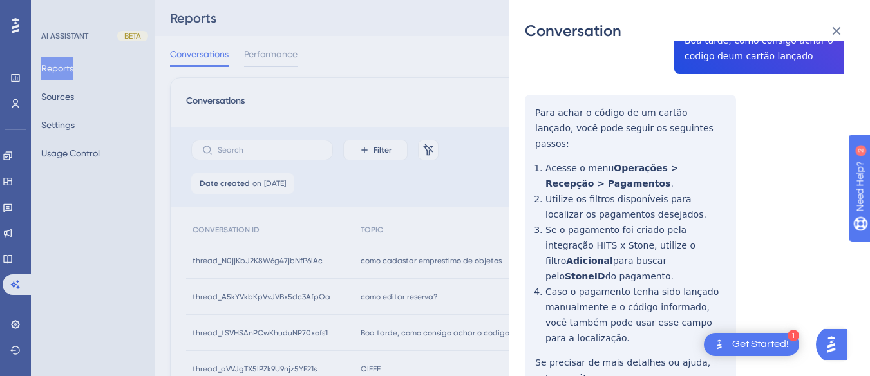
scroll to position [174, 0]
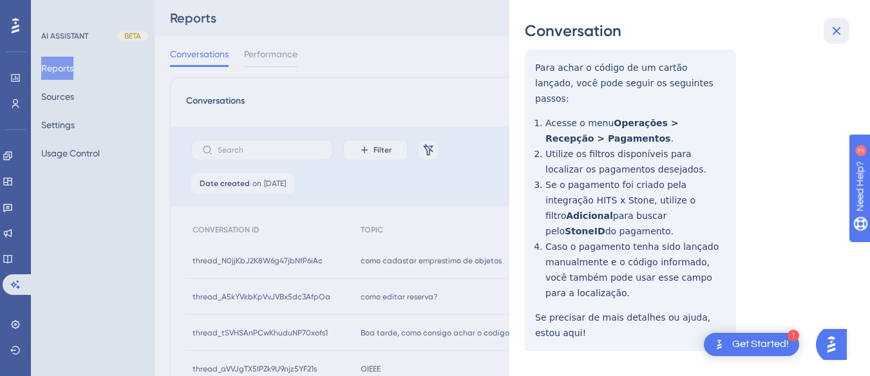
click at [834, 32] on icon at bounding box center [835, 30] width 15 height 15
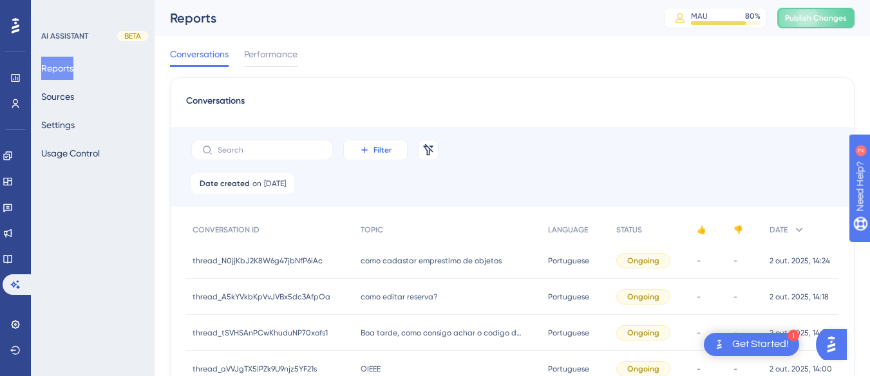
scroll to position [129, 0]
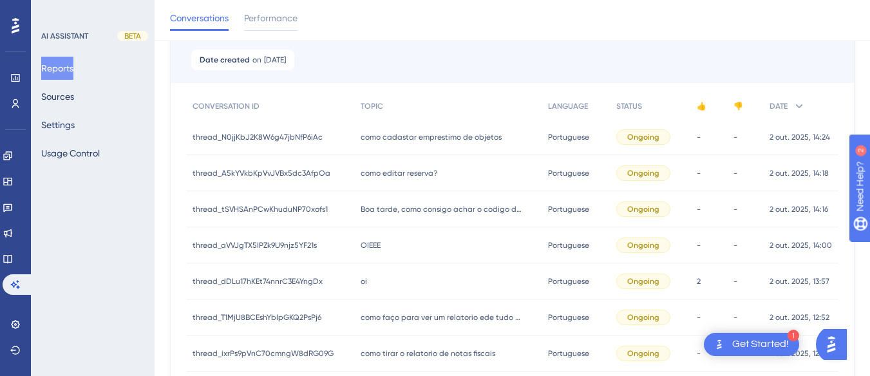
click at [382, 248] on div "OIEEE OIEEE" at bounding box center [448, 245] width 188 height 36
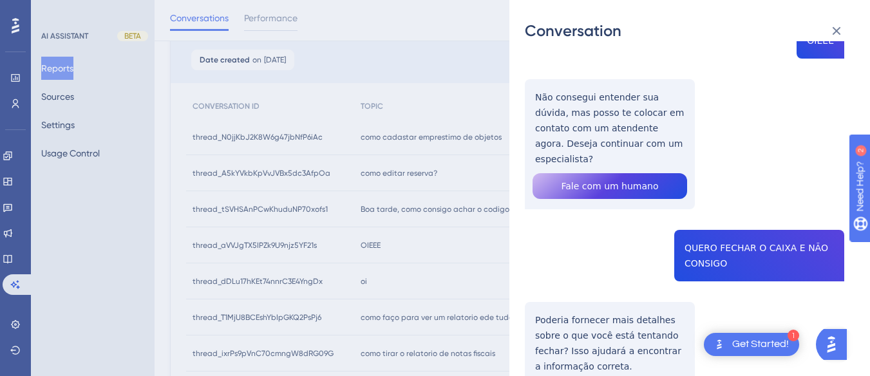
scroll to position [193, 0]
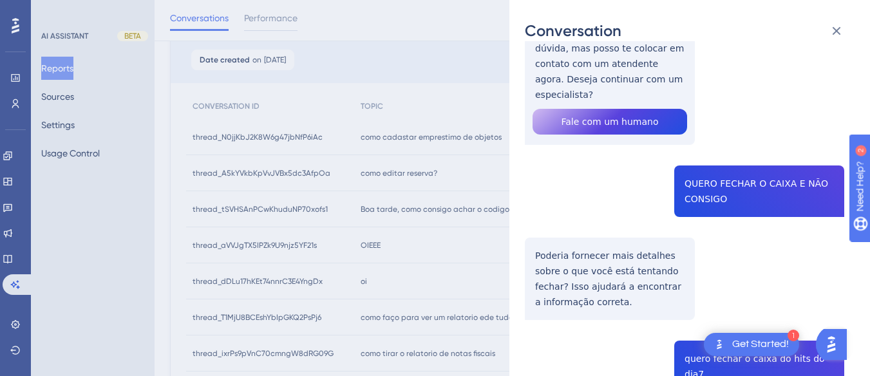
click at [721, 178] on div "thread_aVVJgTX5IPZk9U9njz5YF21s Copy - - 57_Luiz Santos Souza, Wanderson User C…" at bounding box center [684, 345] width 319 height 962
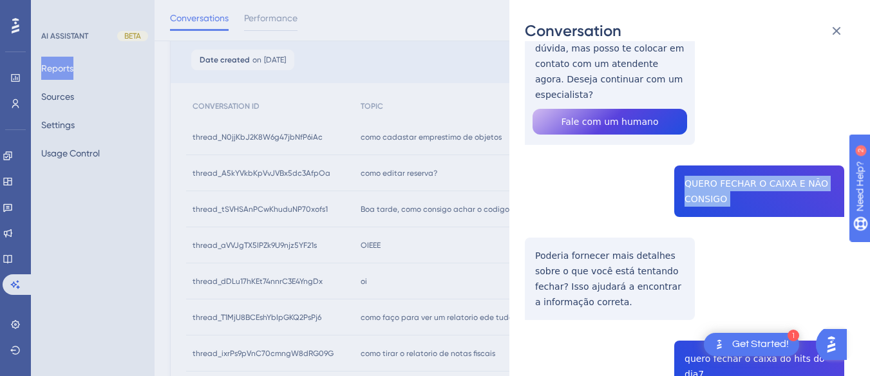
click at [721, 178] on div "thread_aVVJgTX5IPZk9U9njz5YF21s Copy - - 57_Luiz Santos Souza, Wanderson User C…" at bounding box center [684, 345] width 319 height 962
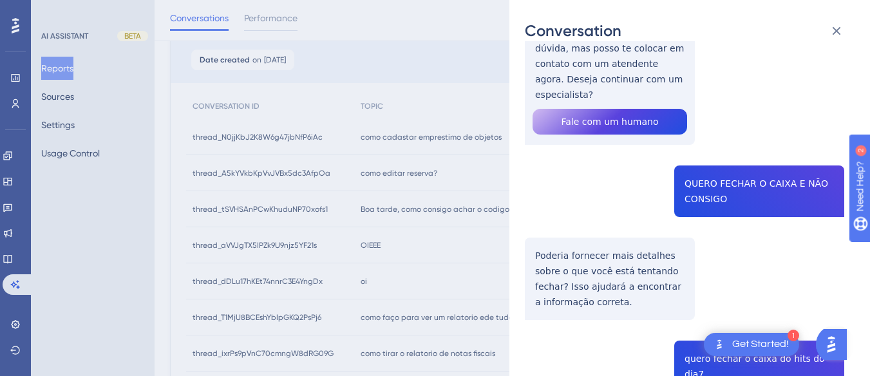
click at [567, 250] on div "thread_aVVJgTX5IPZk9U9njz5YF21s Copy - - 57_Luiz Santos Souza, Wanderson User C…" at bounding box center [684, 345] width 319 height 962
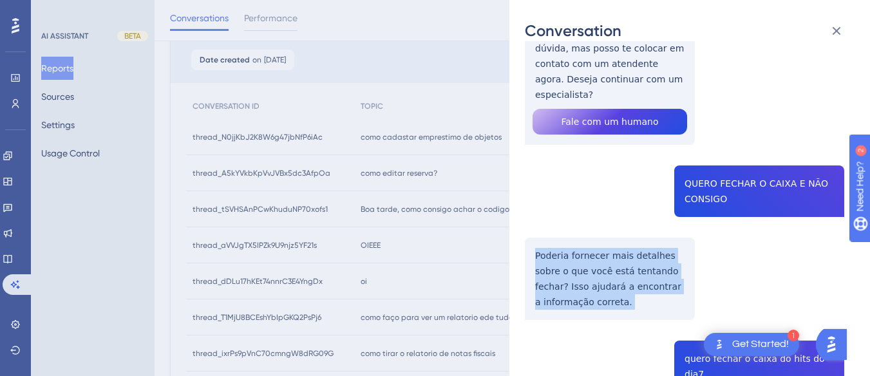
click at [567, 250] on div "thread_aVVJgTX5IPZk9U9njz5YF21s Copy - - 57_Luiz Santos Souza, Wanderson User C…" at bounding box center [684, 345] width 319 height 962
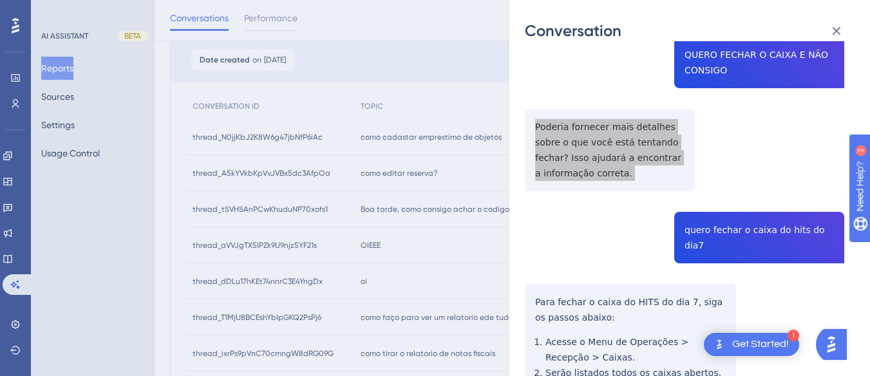
scroll to position [451, 0]
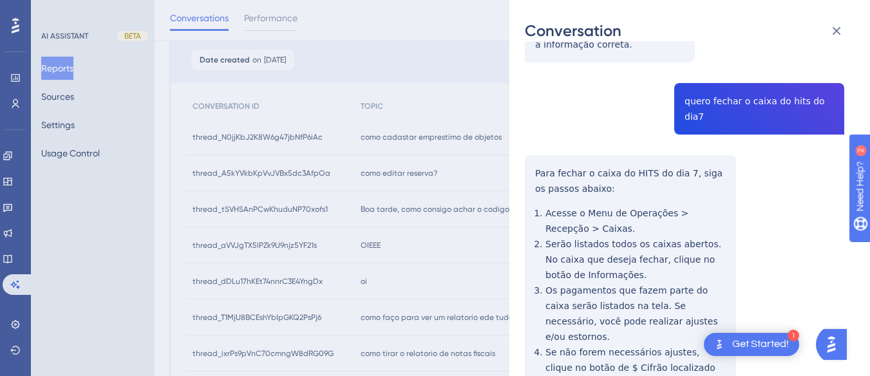
click at [730, 82] on div "thread_aVVJgTX5IPZk9U9njz5YF21s Copy - - 57_Luiz Santos Souza, Wanderson User C…" at bounding box center [684, 87] width 319 height 962
click at [530, 138] on div "thread_aVVJgTX5IPZk9U9njz5YF21s Copy - - 57_Luiz Santos Souza, Wanderson User C…" at bounding box center [684, 87] width 319 height 962
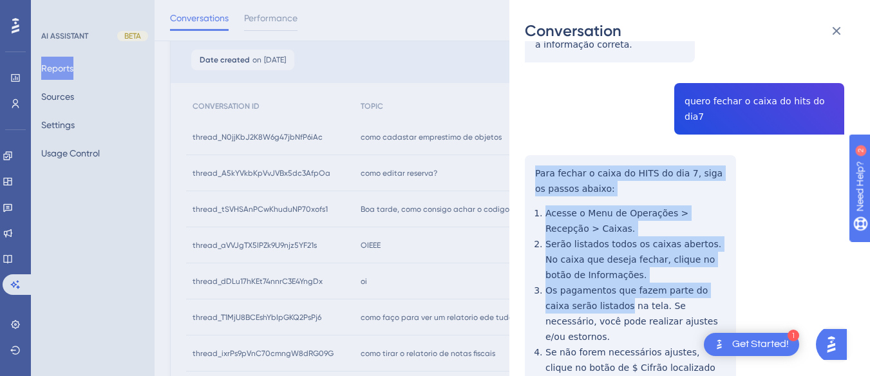
scroll to position [572, 0]
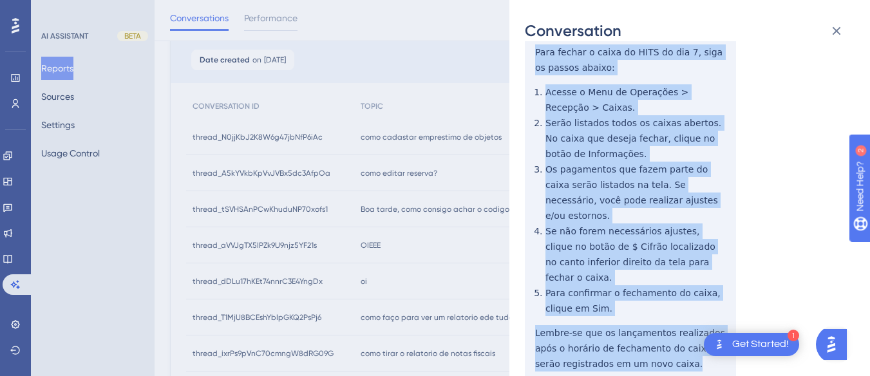
drag, startPoint x: 530, startPoint y: 138, endPoint x: 645, endPoint y: 252, distance: 162.5
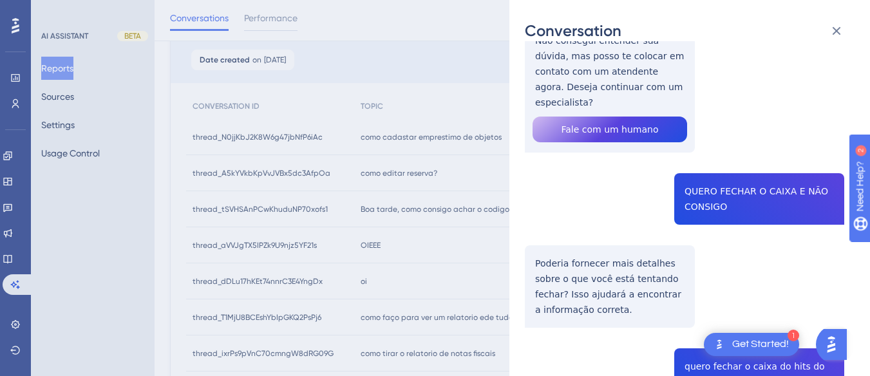
scroll to position [0, 0]
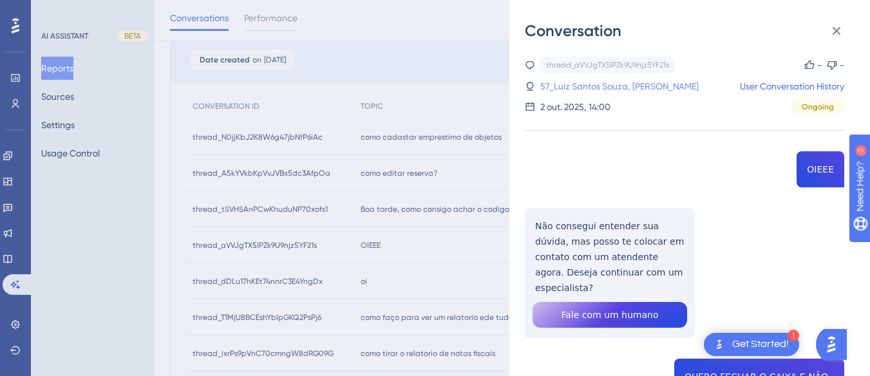
click at [567, 84] on link "57_Luiz Santos Souza, Wanderson" at bounding box center [619, 86] width 158 height 15
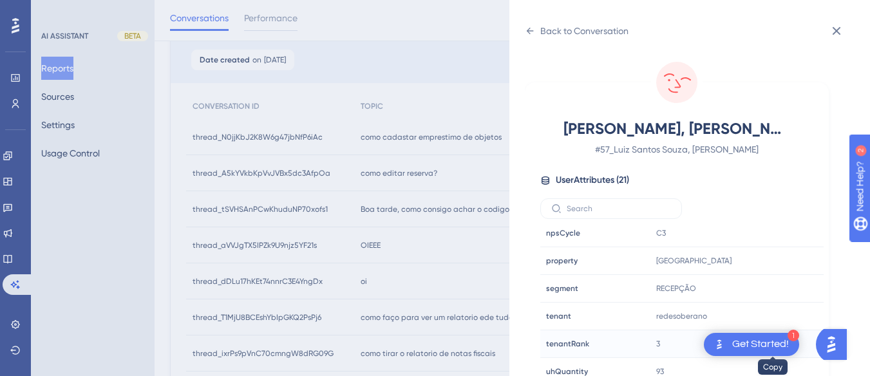
scroll to position [38, 0]
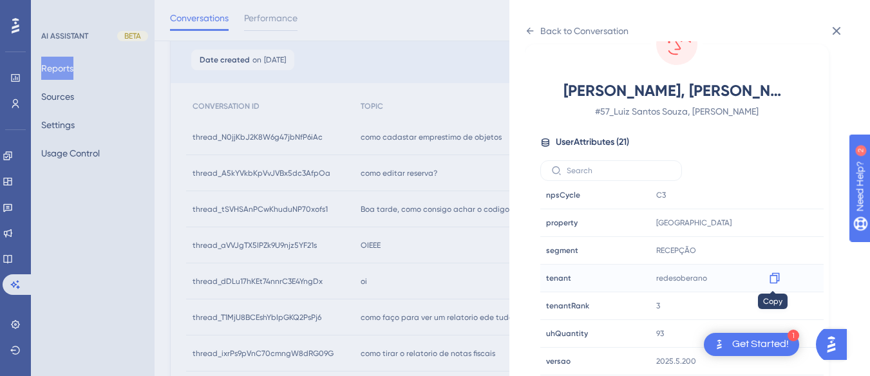
click at [765, 285] on div at bounding box center [774, 278] width 21 height 21
click at [776, 276] on icon at bounding box center [774, 278] width 13 height 13
click at [778, 221] on icon at bounding box center [774, 222] width 13 height 13
click at [531, 30] on icon at bounding box center [530, 31] width 10 height 10
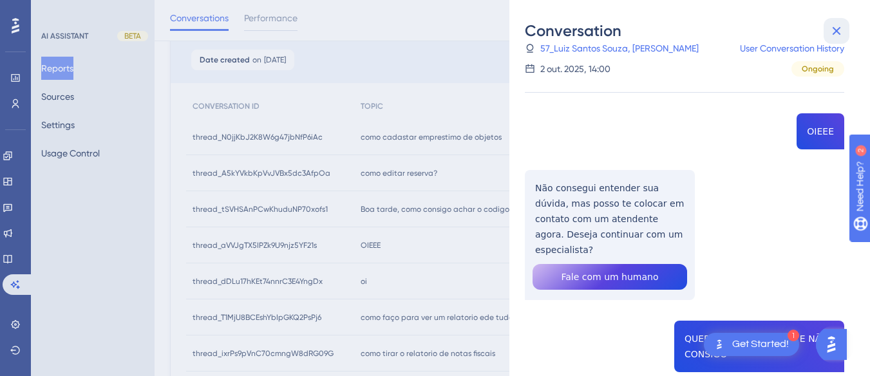
click at [834, 30] on icon at bounding box center [835, 30] width 15 height 15
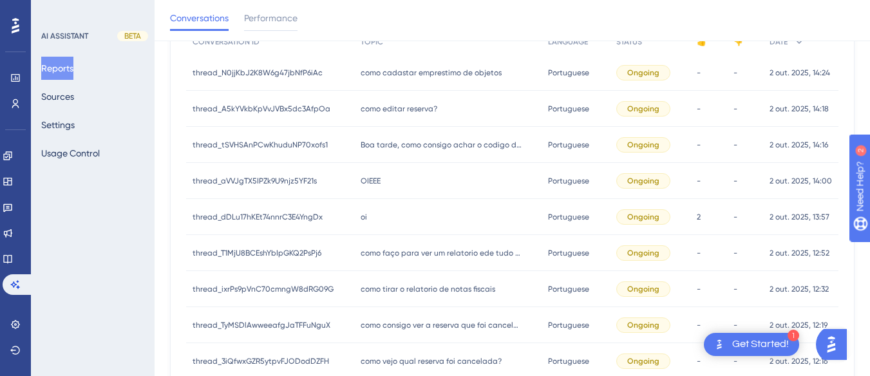
scroll to position [257, 0]
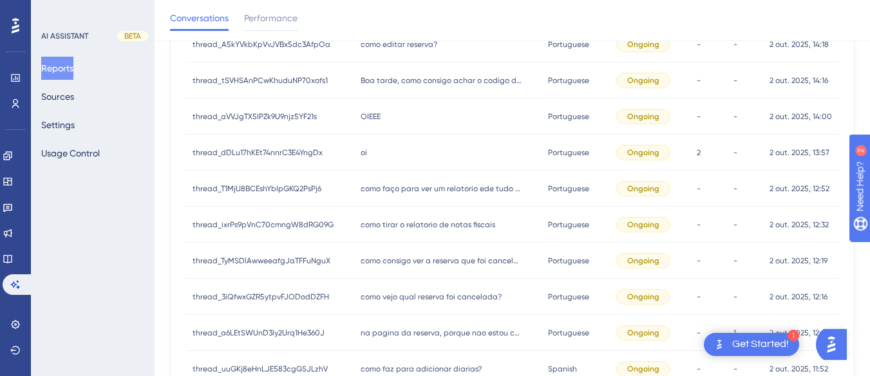
drag, startPoint x: 377, startPoint y: 151, endPoint x: 449, endPoint y: 145, distance: 72.3
click at [376, 151] on div "oi oi" at bounding box center [448, 153] width 188 height 36
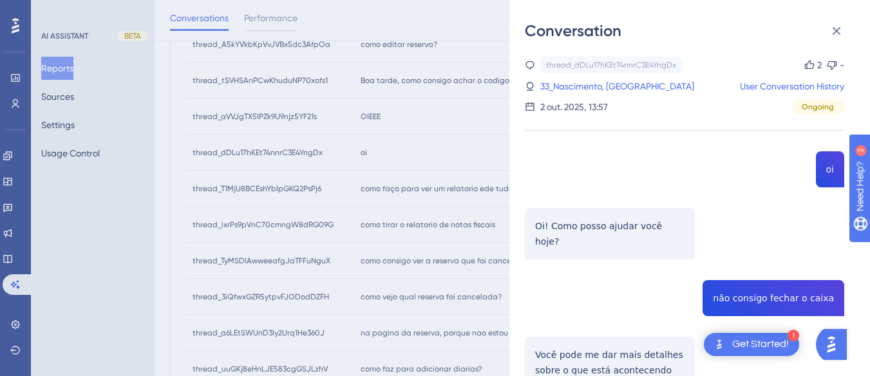
scroll to position [129, 0]
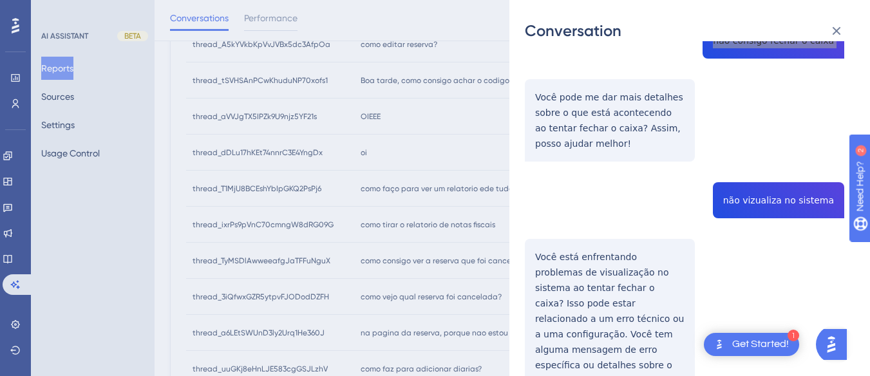
scroll to position [193, 0]
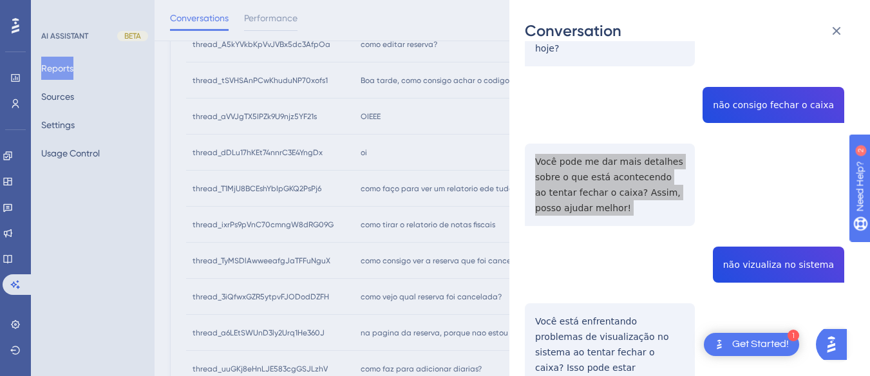
scroll to position [322, 0]
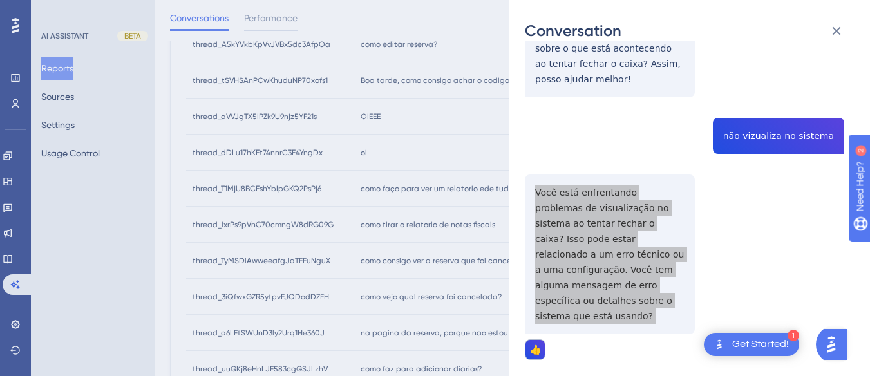
scroll to position [515, 0]
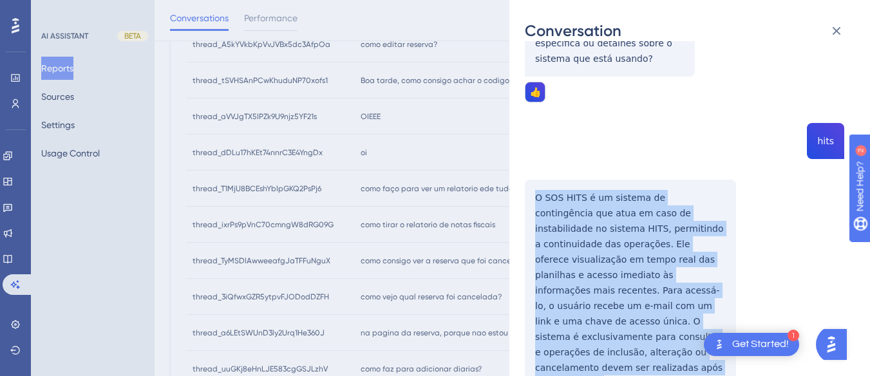
scroll to position [644, 0]
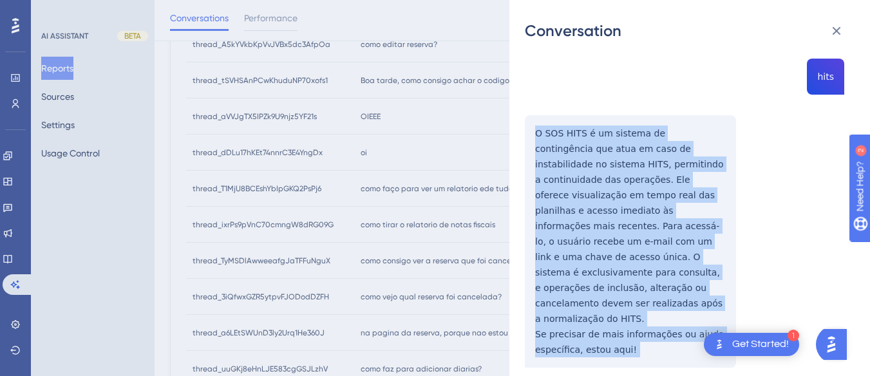
drag, startPoint x: 525, startPoint y: 156, endPoint x: 597, endPoint y: 222, distance: 98.4
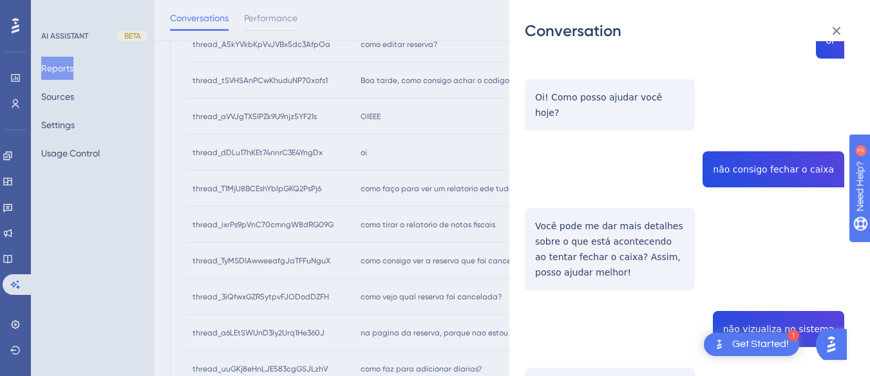
scroll to position [0, 0]
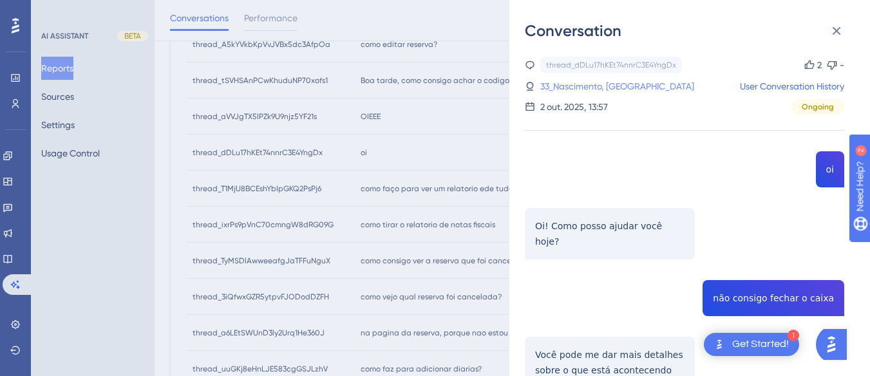
click at [551, 84] on link "33_Nascimento, Uilson" at bounding box center [617, 86] width 154 height 15
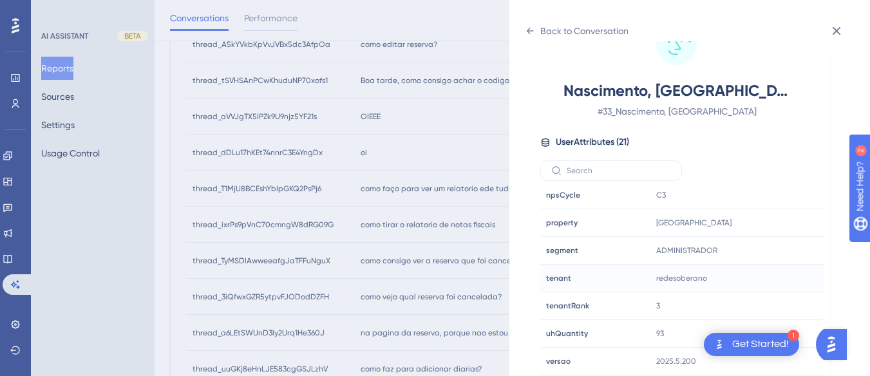
scroll to position [322, 0]
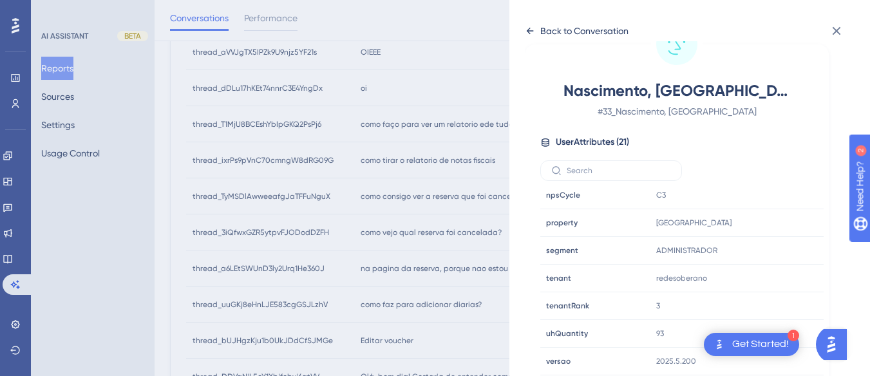
click at [527, 28] on icon at bounding box center [530, 31] width 10 height 10
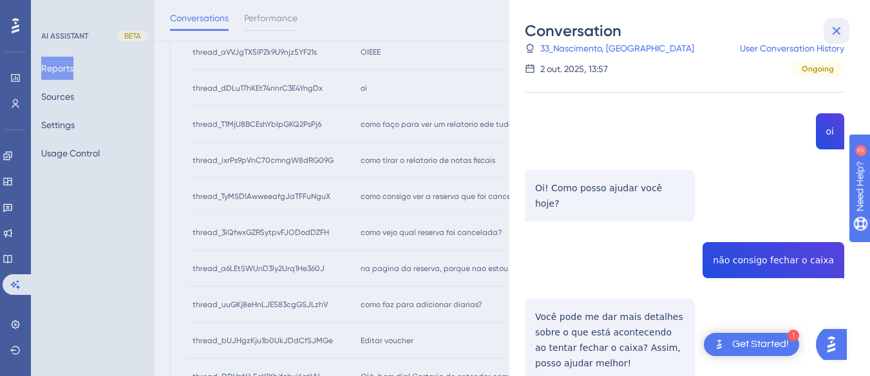
click at [844, 21] on button at bounding box center [836, 31] width 26 height 26
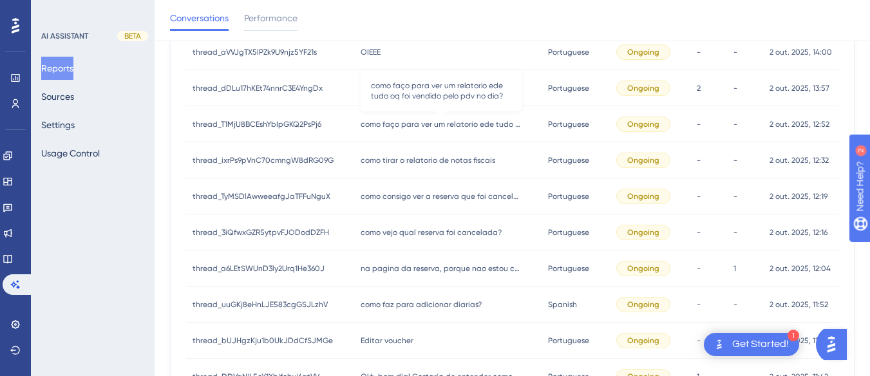
click at [360, 126] on span "como faço para ver um relatorio ede tudo oq foi vendido pelo pdv no dia?" at bounding box center [440, 124] width 161 height 10
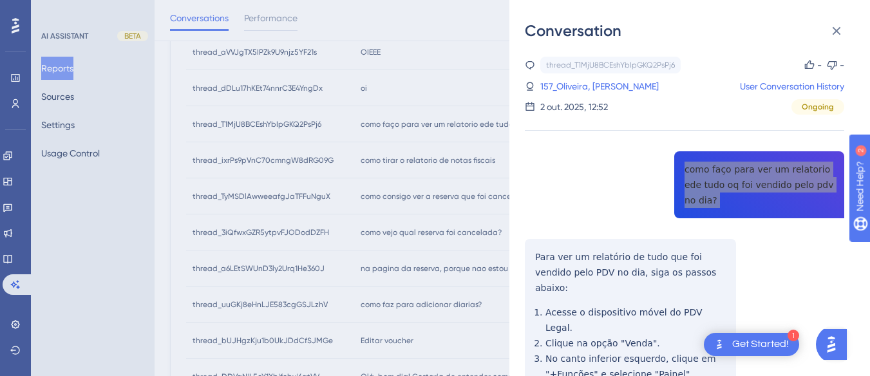
scroll to position [64, 0]
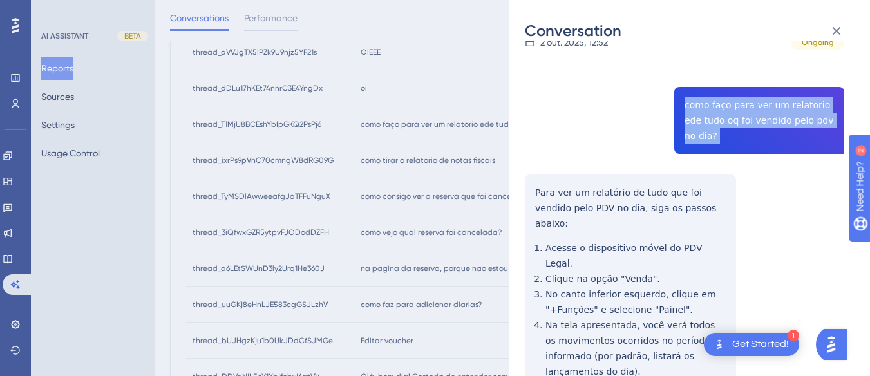
click at [524, 174] on div "Conversation thread_T1MjU8BCEshYbIpGKQ2PsPj6 Copy - - 157_Oliveira, Naracelia U…" at bounding box center [689, 188] width 360 height 376
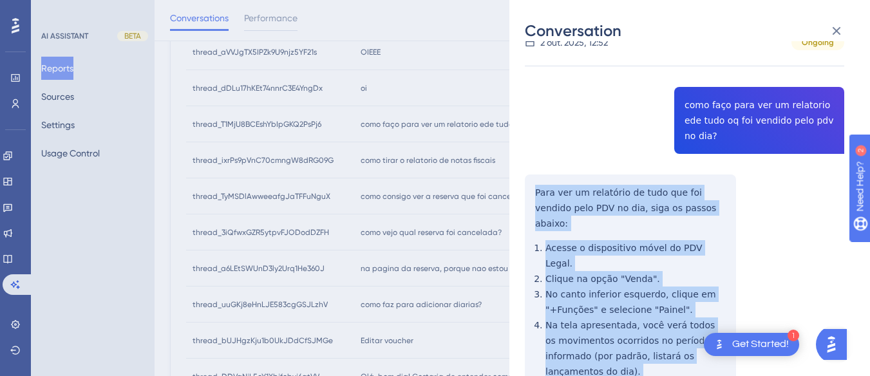
scroll to position [193, 0]
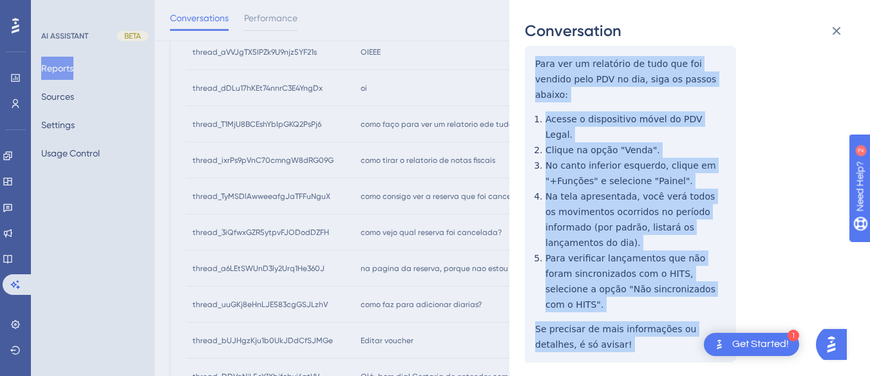
drag, startPoint x: 525, startPoint y: 174, endPoint x: 691, endPoint y: 248, distance: 181.5
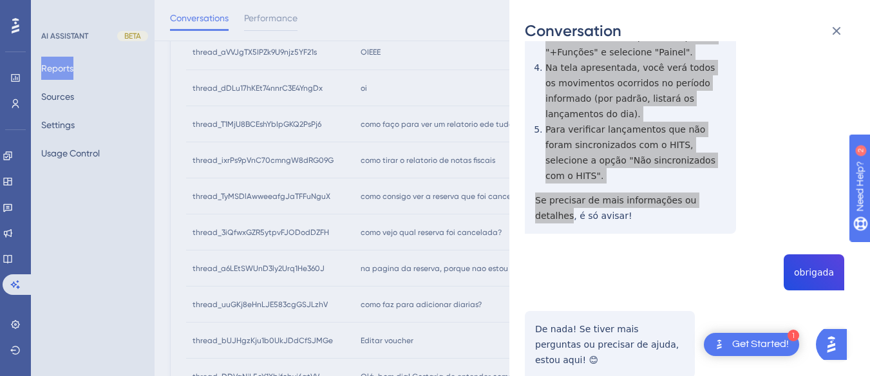
scroll to position [451, 0]
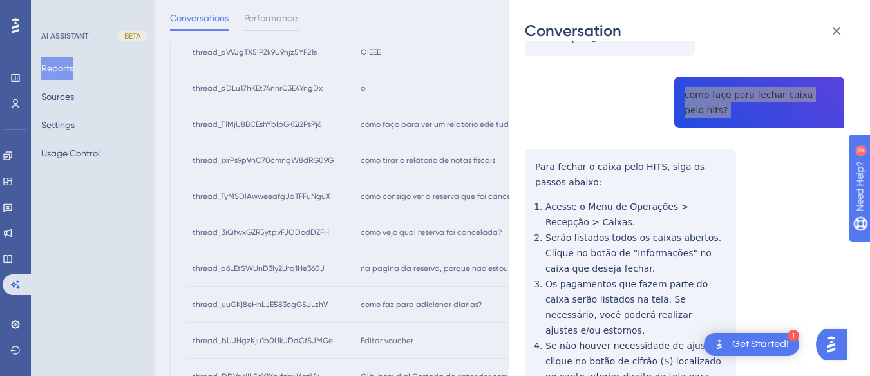
scroll to position [579, 0]
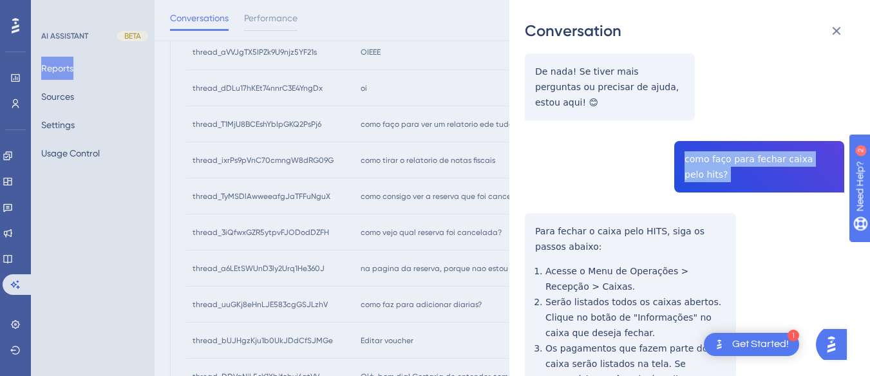
click at [532, 135] on div "thread_T1MjU8BCEshYbIpGKQ2PsPj6 Copy - - 157_Oliveira, Naracelia User Conversat…" at bounding box center [684, 310] width 319 height 1667
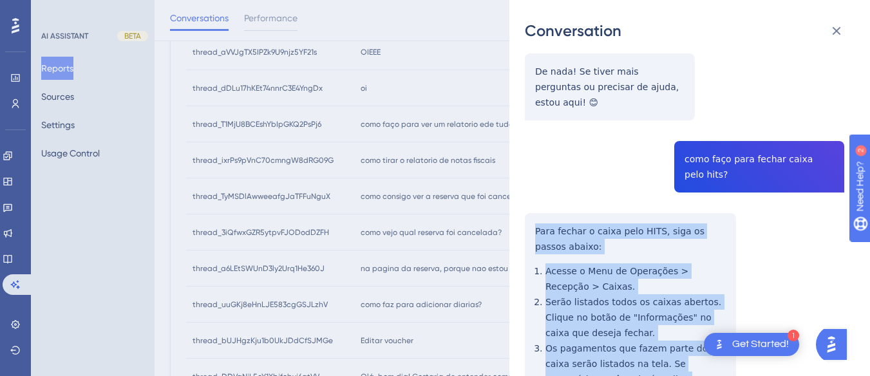
scroll to position [772, 0]
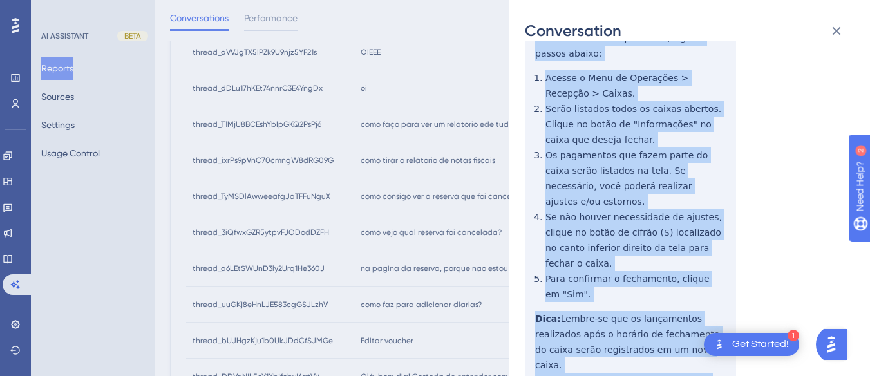
drag, startPoint x: 532, startPoint y: 135, endPoint x: 544, endPoint y: 145, distance: 16.0
click at [693, 256] on div "thread_T1MjU8BCEshYbIpGKQ2PsPj6 Copy - - 157_Oliveira, Naracelia User Conversat…" at bounding box center [684, 117] width 319 height 1667
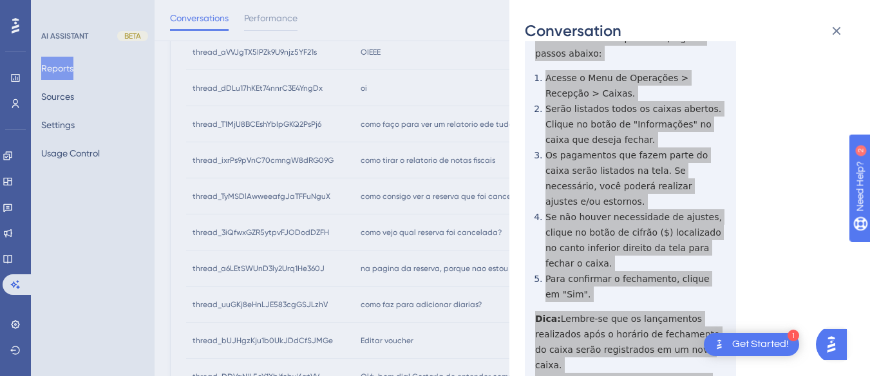
scroll to position [966, 0]
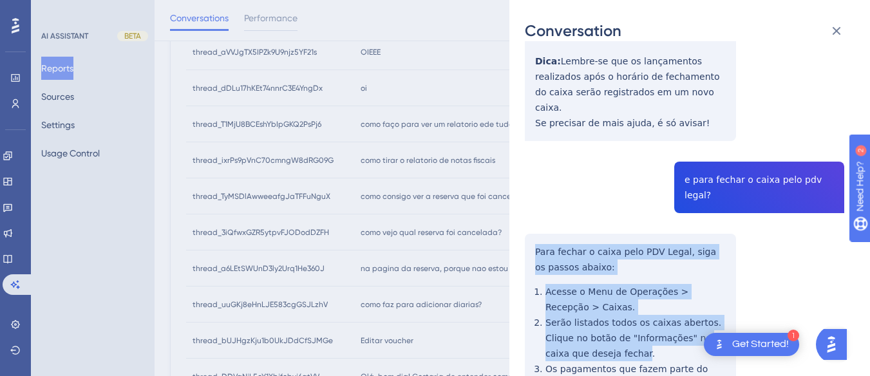
scroll to position [1152, 0]
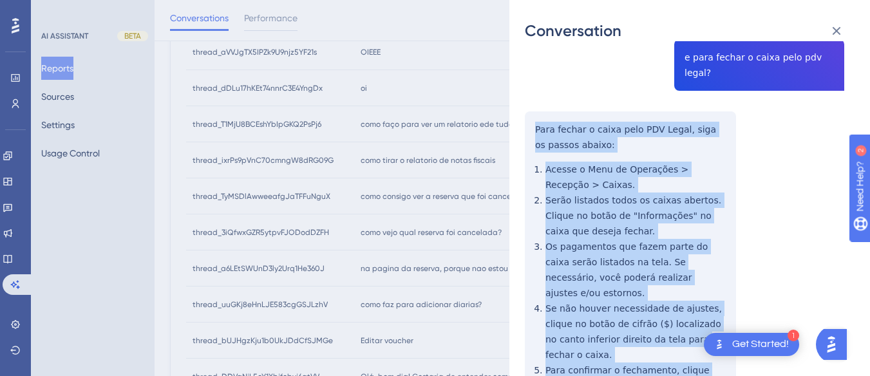
drag, startPoint x: 534, startPoint y: 93, endPoint x: 624, endPoint y: 304, distance: 229.6
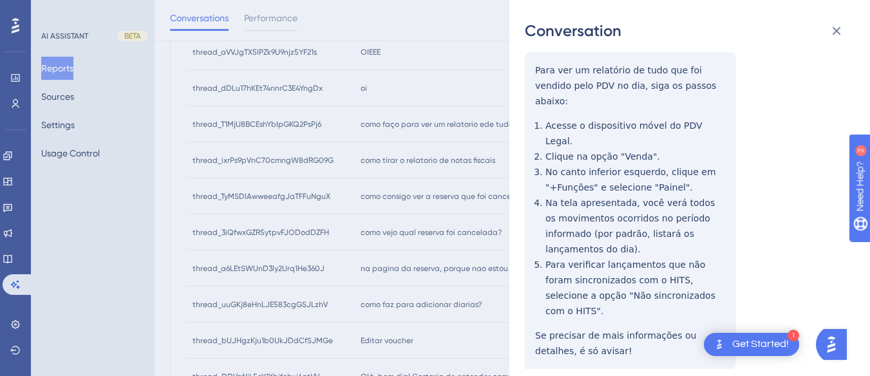
scroll to position [0, 0]
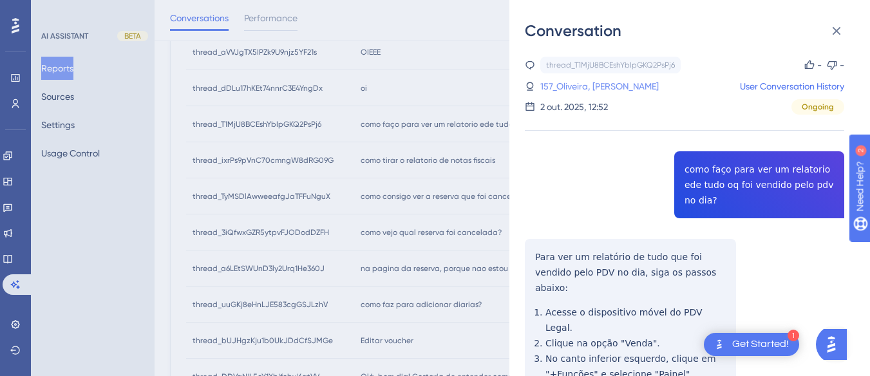
click at [605, 83] on link "157_Oliveira, Naracelia" at bounding box center [599, 86] width 118 height 15
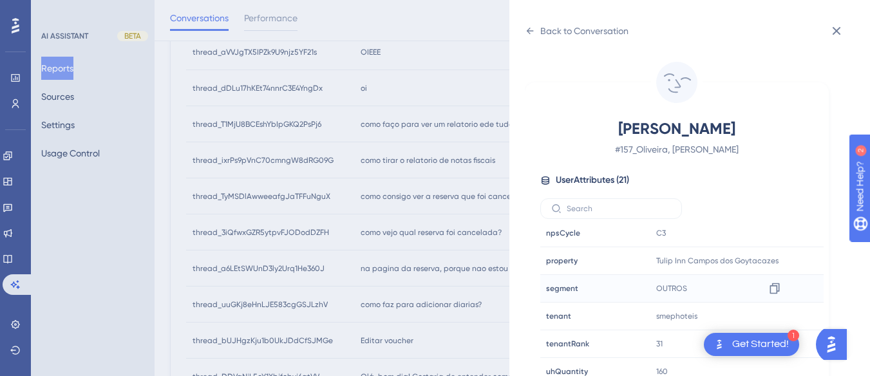
scroll to position [38, 0]
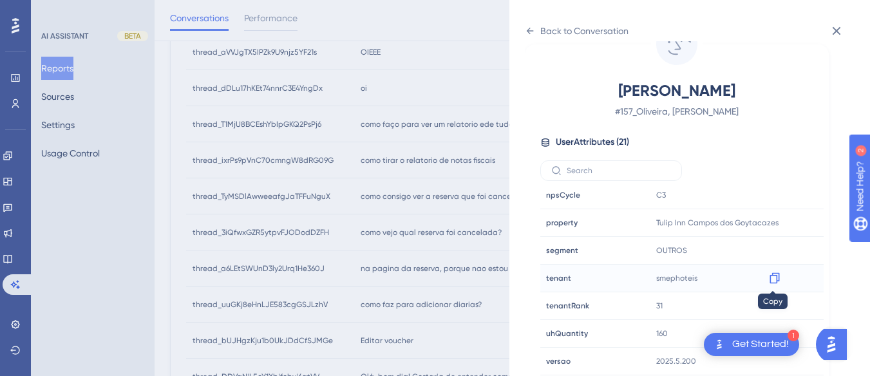
click at [774, 277] on icon at bounding box center [774, 278] width 10 height 11
click at [532, 30] on icon at bounding box center [530, 31] width 10 height 10
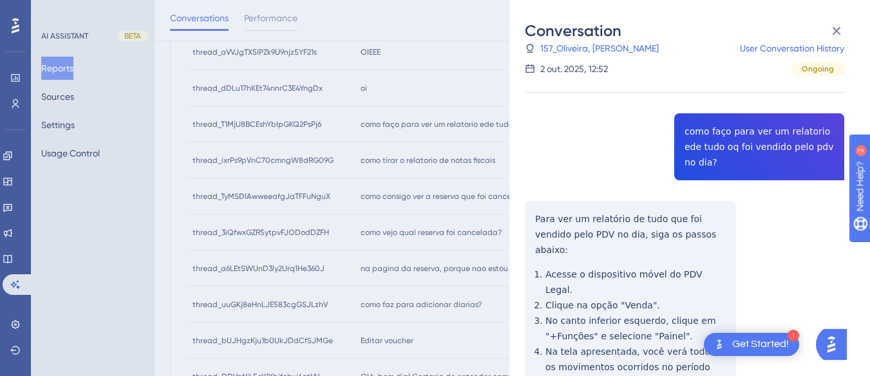
scroll to position [0, 0]
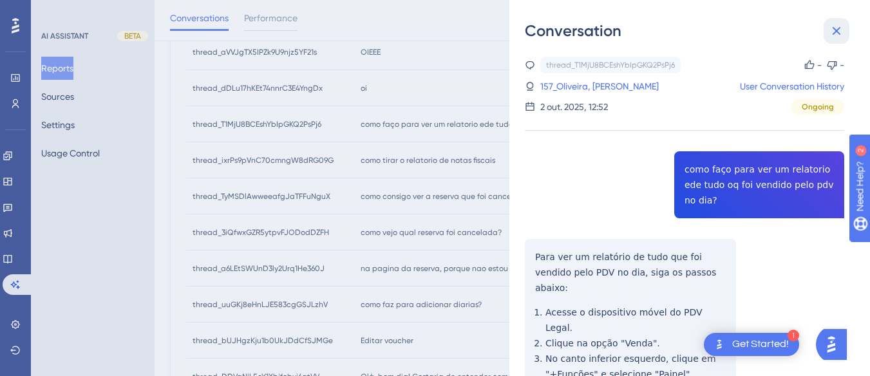
click at [836, 25] on icon at bounding box center [835, 30] width 15 height 15
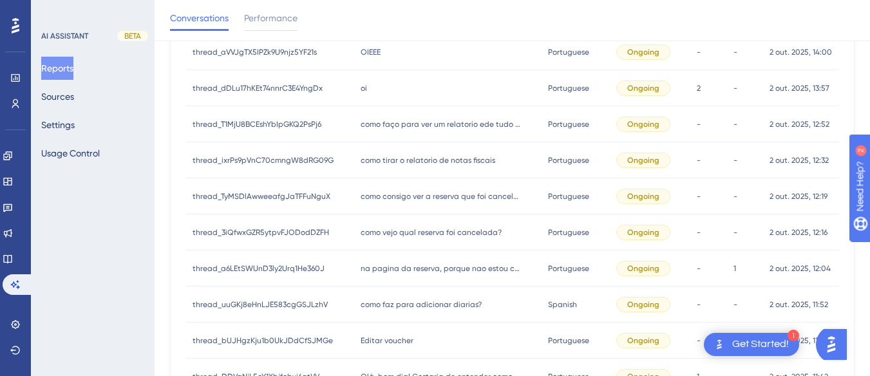
click at [387, 160] on span "como tirar o relatorio de notas fiscais" at bounding box center [427, 160] width 135 height 10
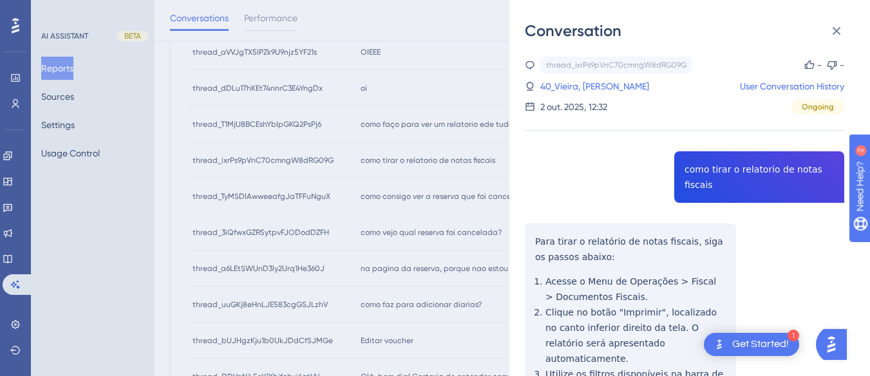
click at [728, 170] on div "thread_ixrPs9pVnC70cmngW8dRG09G Copy - - 40_Vieira, Larissa User Conversation H…" at bounding box center [684, 300] width 319 height 487
click at [552, 221] on div "thread_ixrPs9pVnC70cmngW8dRG09G Copy - - 40_Vieira, Larissa User Conversation H…" at bounding box center [684, 300] width 319 height 487
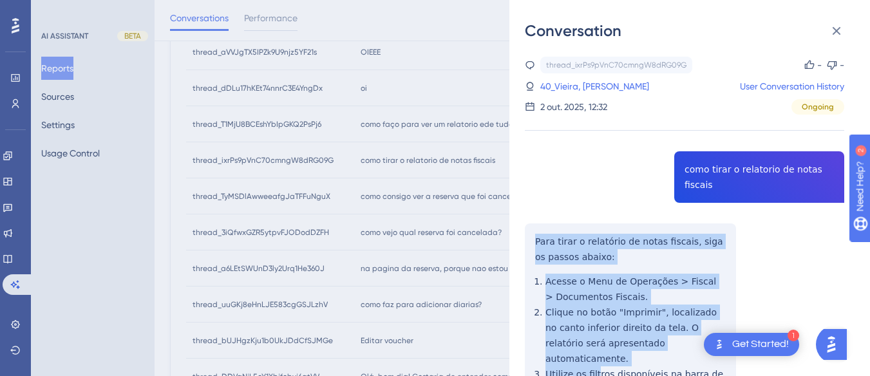
scroll to position [112, 0]
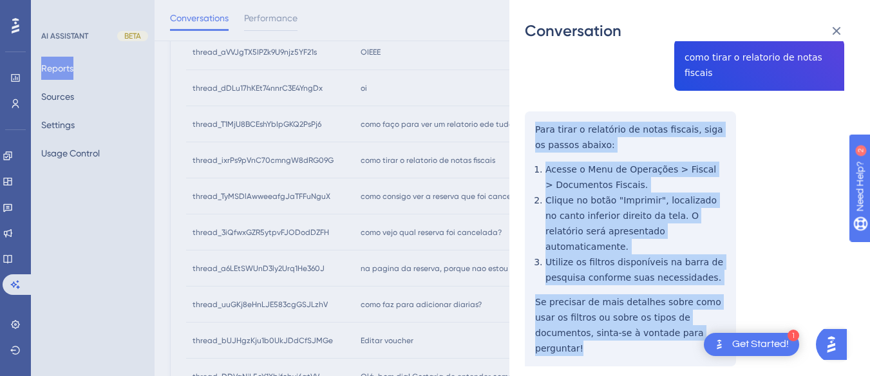
drag, startPoint x: 536, startPoint y: 222, endPoint x: 682, endPoint y: 295, distance: 162.6
click at [687, 308] on div "thread_ixrPs9pVnC70cmngW8dRG09G Copy - - 40_Vieira, Larissa User Conversation H…" at bounding box center [684, 188] width 319 height 487
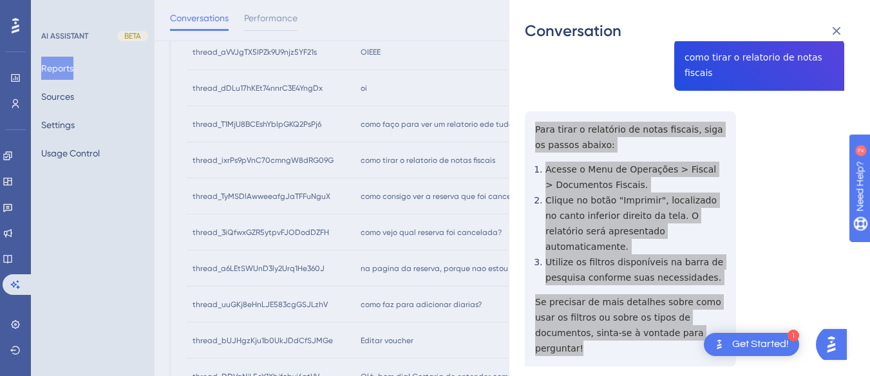
scroll to position [0, 0]
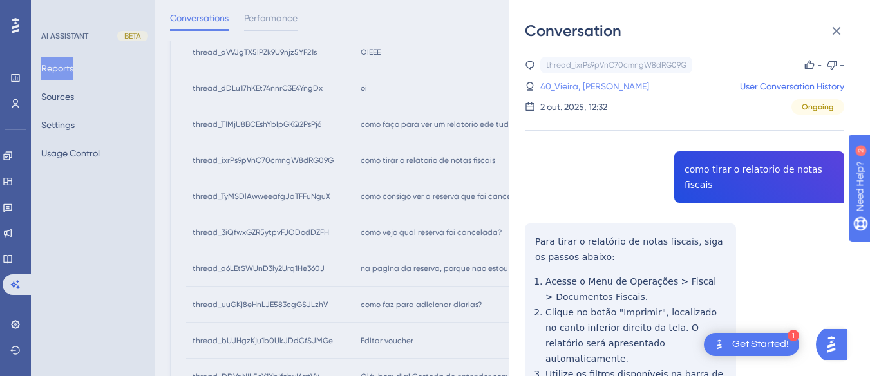
click at [572, 86] on link "40_Vieira, Larissa" at bounding box center [594, 86] width 109 height 15
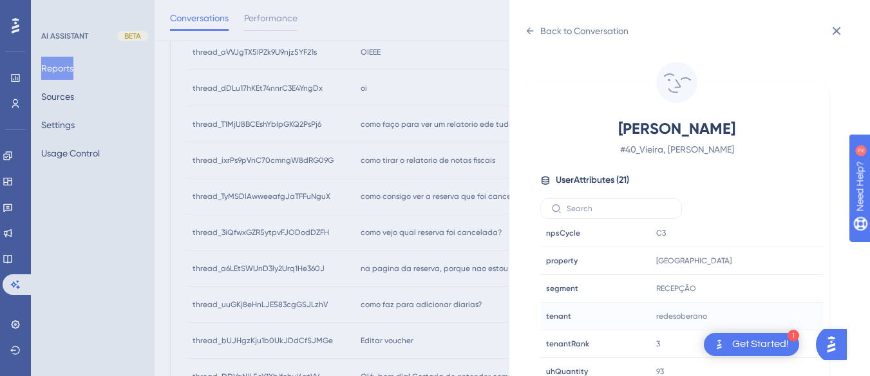
scroll to position [38, 0]
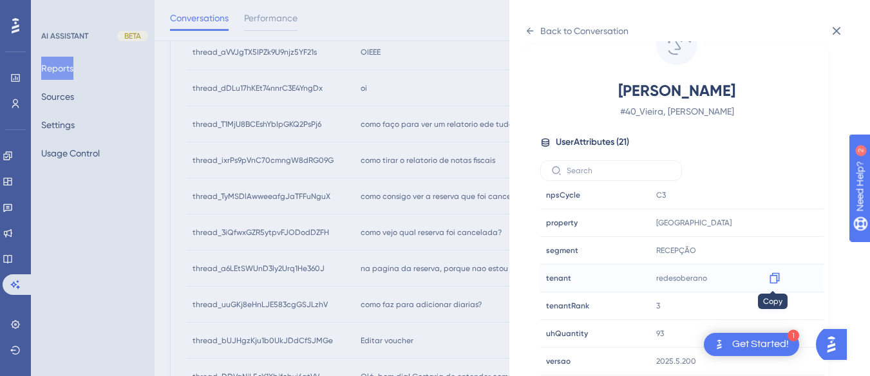
click at [774, 274] on icon at bounding box center [774, 278] width 10 height 11
click at [771, 220] on icon at bounding box center [774, 223] width 10 height 11
click at [528, 27] on icon at bounding box center [530, 31] width 10 height 10
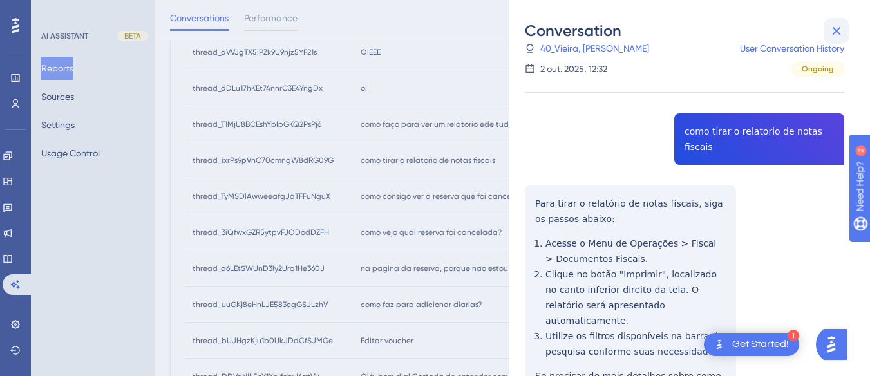
click at [845, 23] on button at bounding box center [836, 31] width 26 height 26
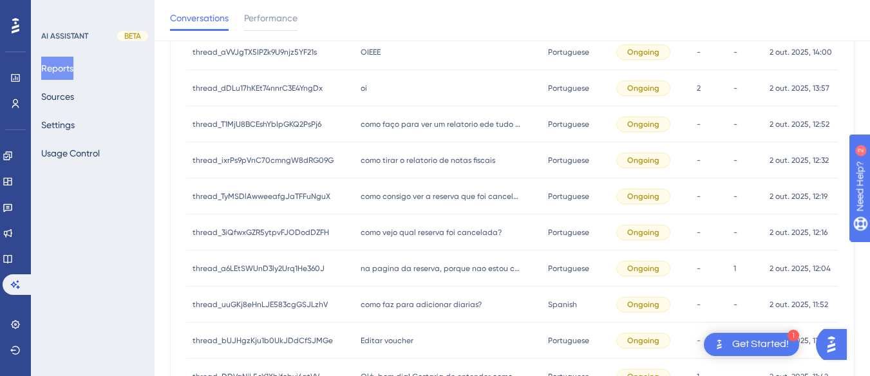
click at [348, 202] on div "thread_TyMSDlAwweeafgJaTFFuNguX thread_TyMSDlAwweeafgJaTFFuNguX" at bounding box center [270, 196] width 168 height 36
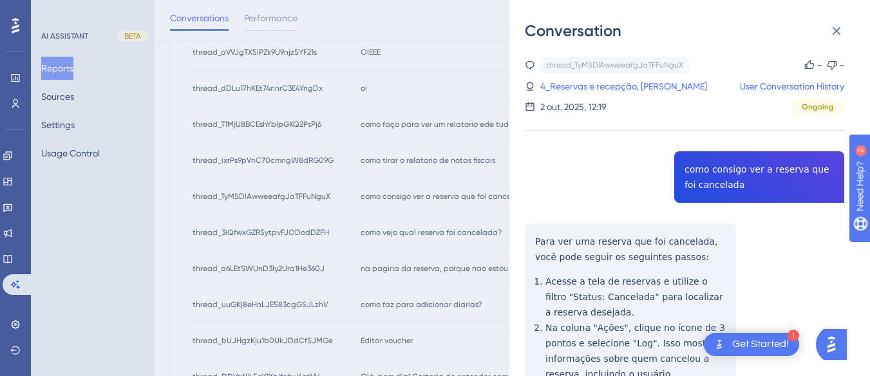
click at [711, 168] on div "thread_TyMSDlAwweeafgJaTFFuNguX Copy - - 4_Reservas e recepção, Amanda Neves Us…" at bounding box center [684, 285] width 319 height 456
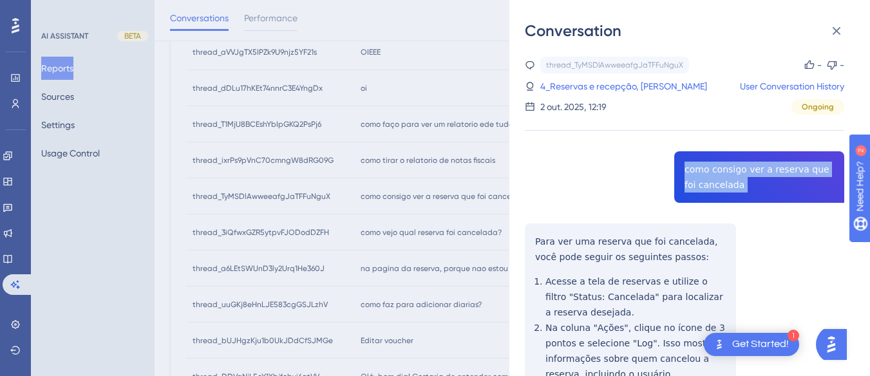
click at [711, 168] on div "thread_TyMSDlAwweeafgJaTFFuNguX Copy - - 4_Reservas e recepção, Amanda Neves Us…" at bounding box center [684, 285] width 319 height 456
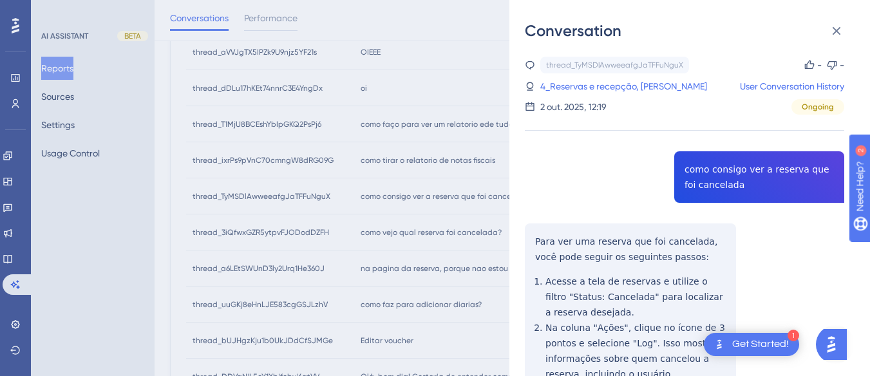
click at [537, 243] on div "thread_TyMSDlAwweeafgJaTFFuNguX Copy - - 4_Reservas e recepção, Amanda Neves Us…" at bounding box center [684, 285] width 319 height 456
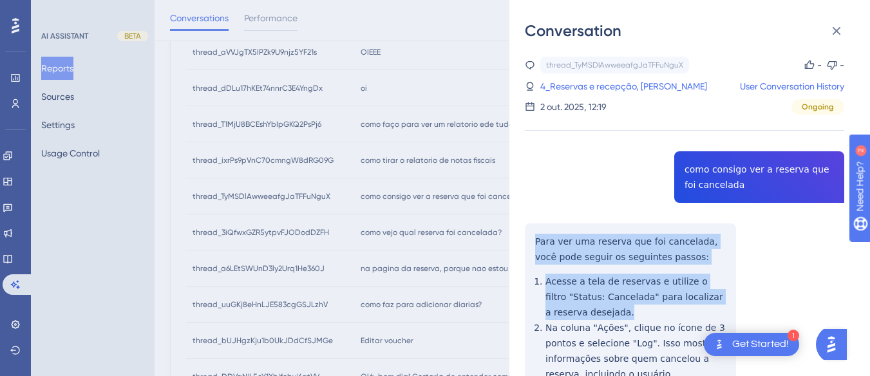
scroll to position [112, 0]
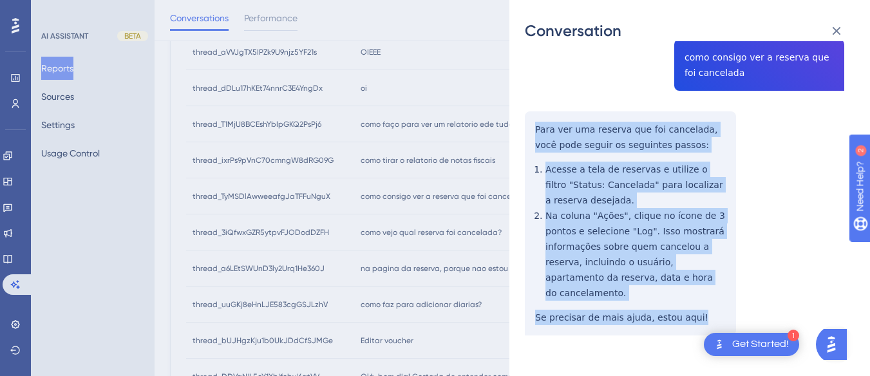
drag, startPoint x: 557, startPoint y: 239, endPoint x: 599, endPoint y: 198, distance: 59.2
click at [695, 301] on div "thread_TyMSDlAwweeafgJaTFFuNguX Copy - - 4_Reservas e recepção, Amanda Neves Us…" at bounding box center [684, 173] width 319 height 456
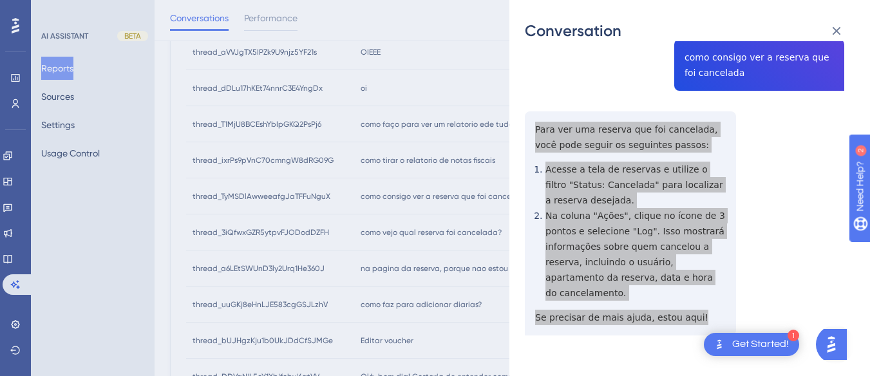
scroll to position [0, 0]
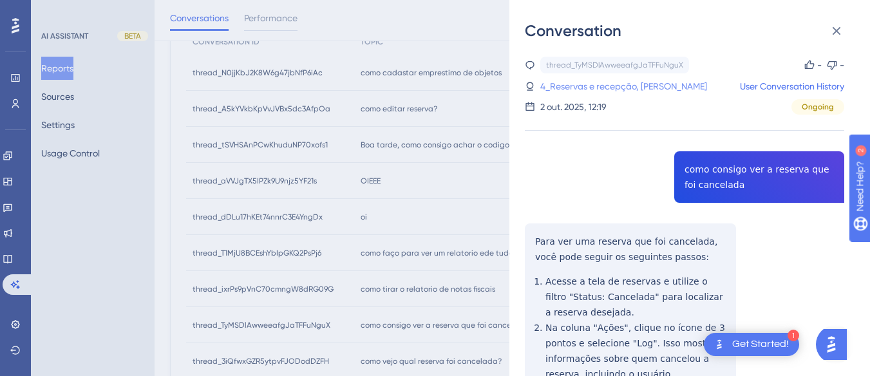
click at [565, 85] on link "4_Reservas e recepção, Amanda Neves" at bounding box center [623, 86] width 167 height 15
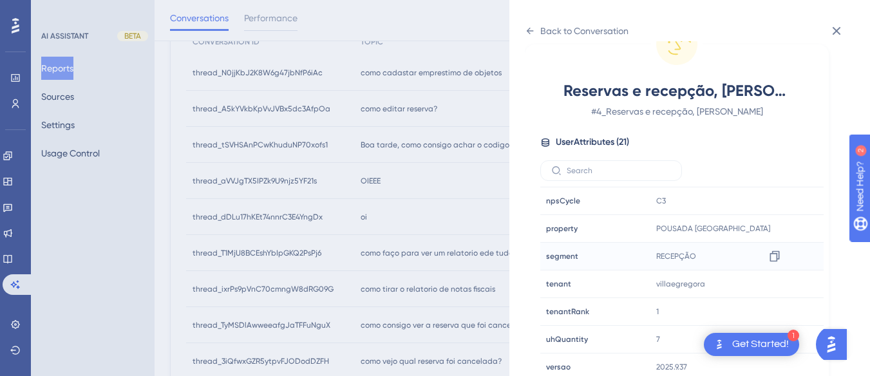
scroll to position [392, 0]
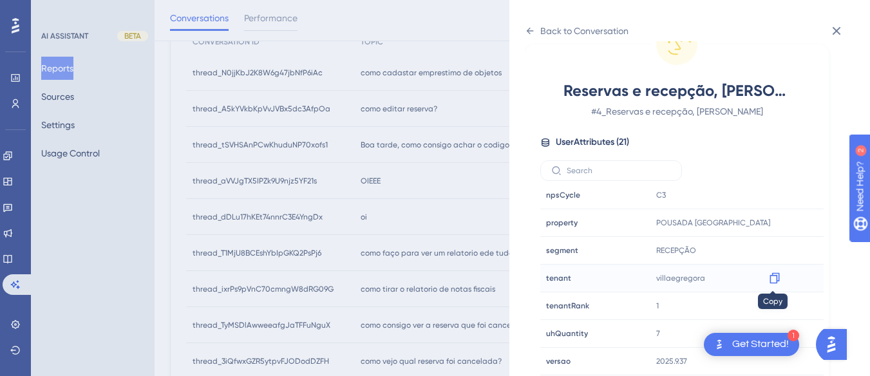
click at [768, 277] on icon at bounding box center [774, 278] width 13 height 13
click at [531, 32] on icon at bounding box center [530, 31] width 10 height 10
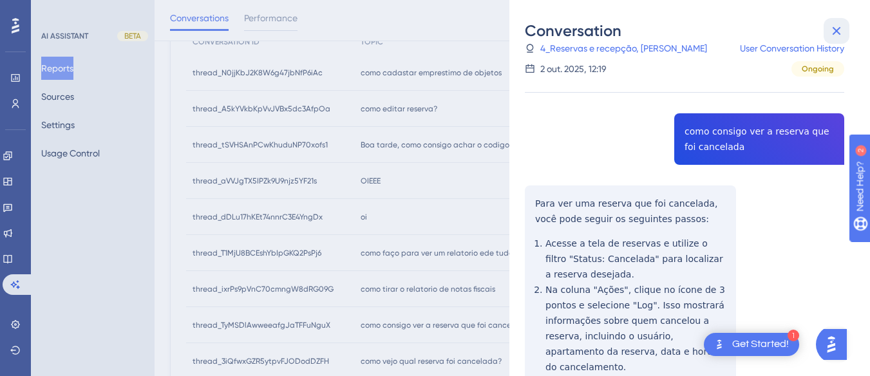
click at [842, 30] on icon at bounding box center [835, 30] width 15 height 15
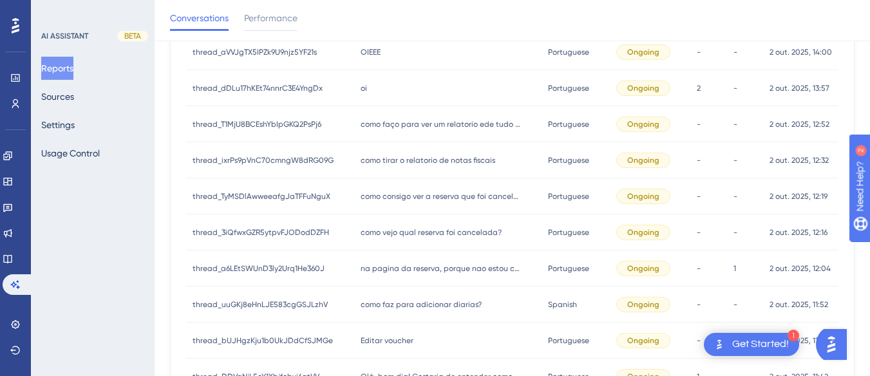
scroll to position [386, 0]
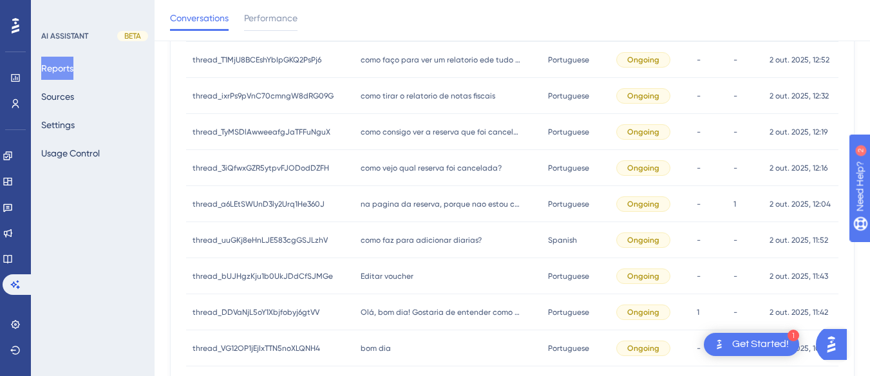
click at [424, 173] on span "como vejo qual reserva foi cancelada?" at bounding box center [430, 168] width 141 height 10
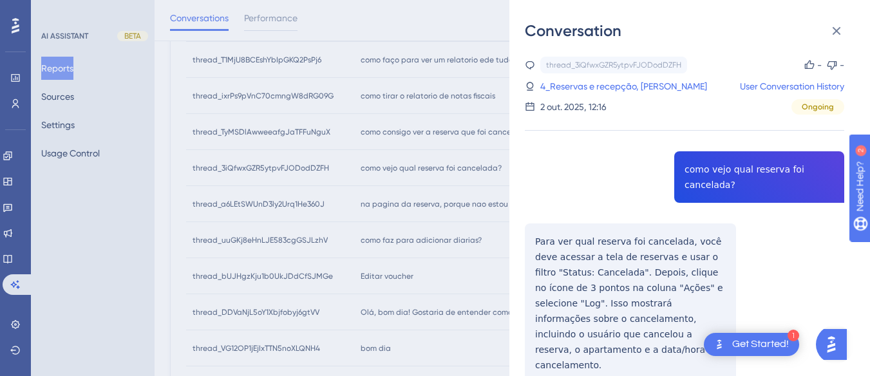
click at [727, 160] on div "thread_3iQfwxGZR5ytpvFJODodDZFH Copy - - 4_Reservas e recepção, Amanda Neves Us…" at bounding box center [684, 253] width 319 height 392
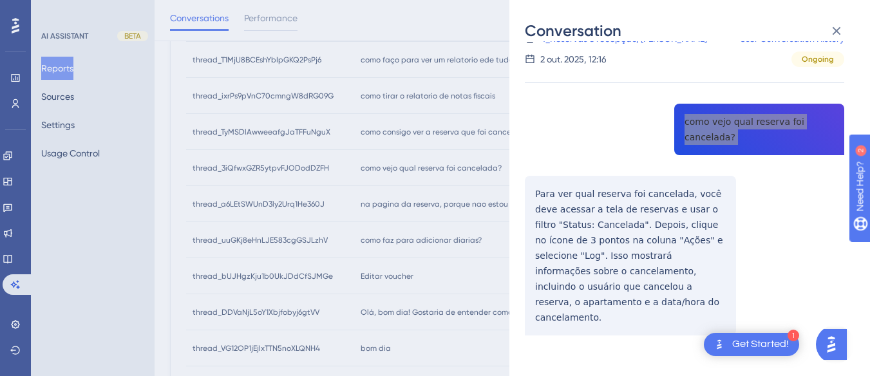
scroll to position [451, 0]
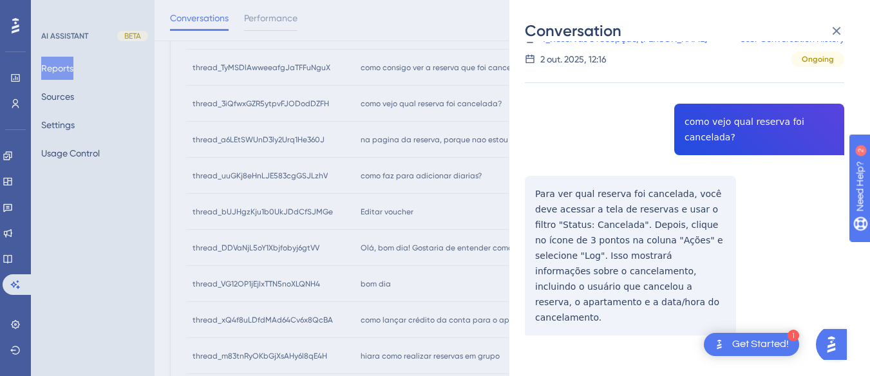
click at [545, 191] on div "thread_3iQfwxGZR5ytpvFJODodDZFH Copy - - 4_Reservas e recepção, Amanda Neves Us…" at bounding box center [684, 205] width 319 height 392
click at [536, 189] on div "thread_3iQfwxGZR5ytpvFJODodDZFH Copy - - 4_Reservas e recepção, Amanda Neves Us…" at bounding box center [684, 205] width 319 height 392
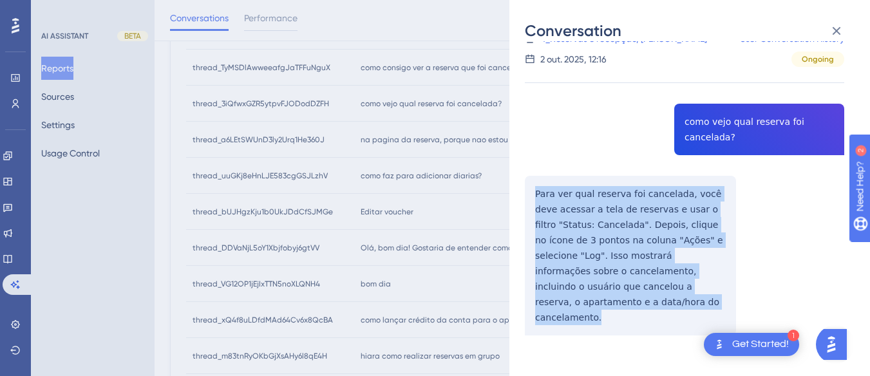
drag, startPoint x: 524, startPoint y: 185, endPoint x: 664, endPoint y: 293, distance: 177.2
click at [666, 304] on div "Conversation thread_3iQfwxGZR5ytpvFJODodDZFH Copy - - 4_Reservas e recepção, Am…" at bounding box center [689, 188] width 360 height 376
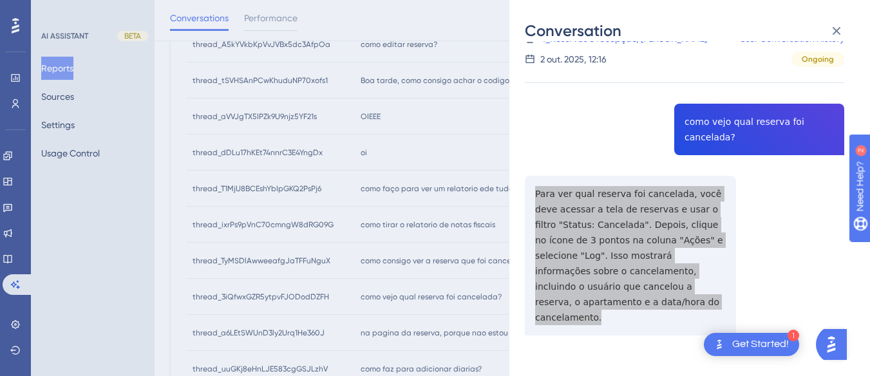
scroll to position [0, 0]
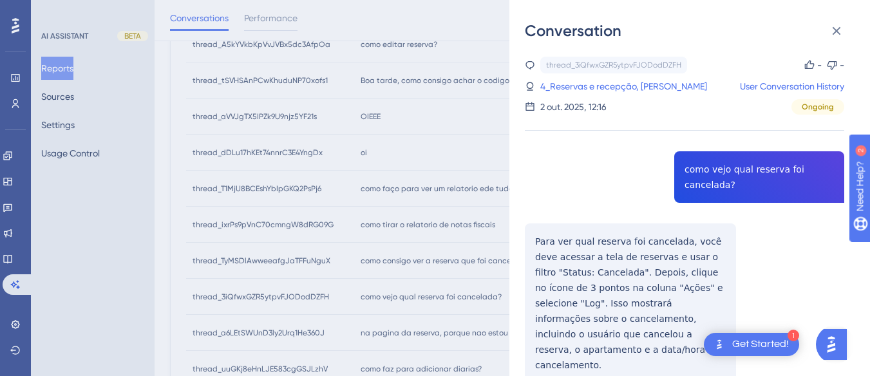
click at [590, 78] on div "thread_3iQfwxGZR5ytpvFJODodDZFH Copy - - 4_Reservas e recepção, Amanda Neves Us…" at bounding box center [684, 86] width 319 height 58
click at [598, 88] on link "4_Reservas e recepção, Amanda Neves" at bounding box center [623, 86] width 167 height 15
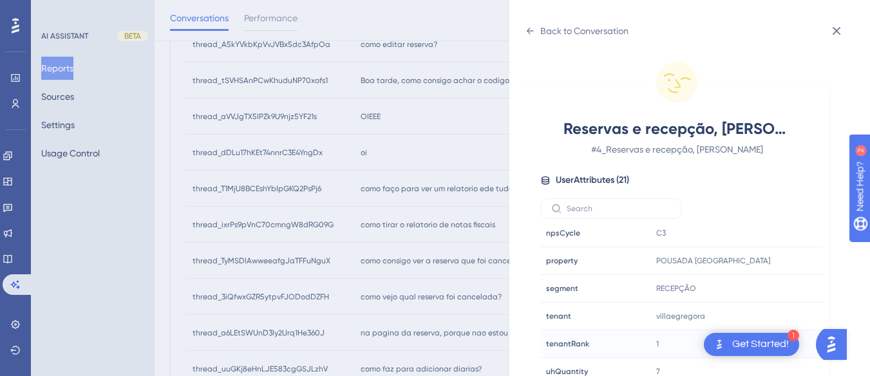
scroll to position [38, 0]
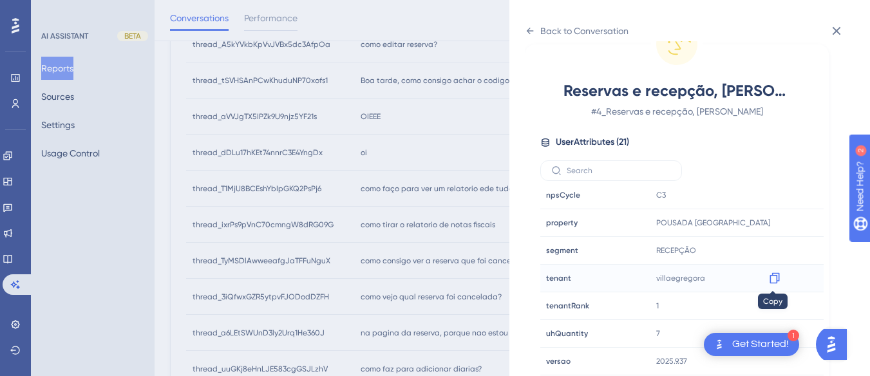
click at [773, 280] on icon at bounding box center [774, 278] width 13 height 13
click at [531, 28] on icon at bounding box center [530, 31] width 10 height 10
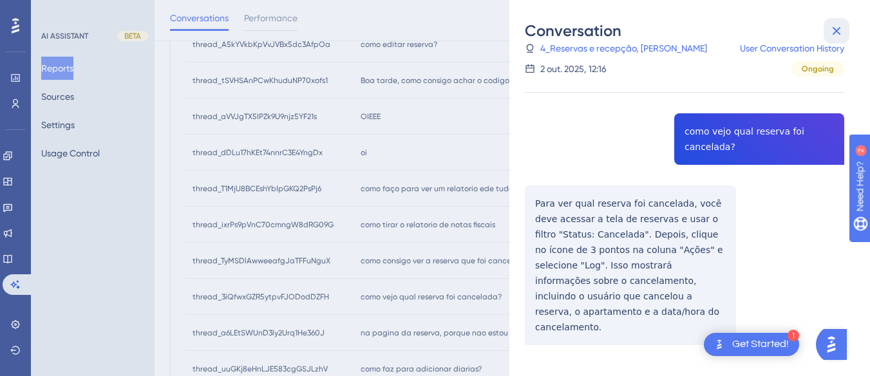
click at [841, 30] on icon at bounding box center [835, 30] width 15 height 15
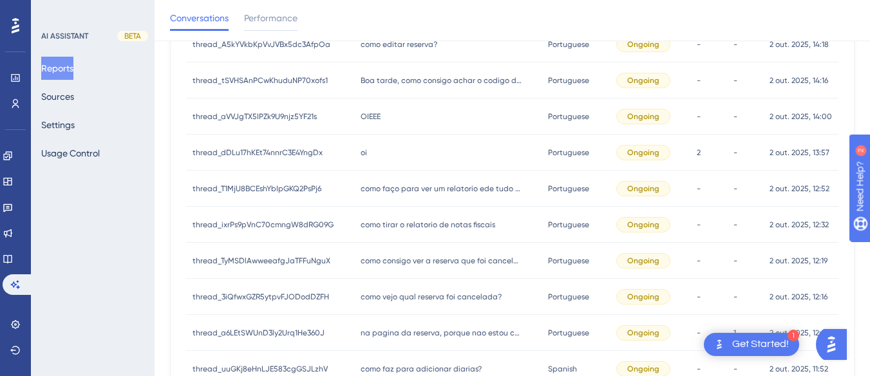
scroll to position [386, 0]
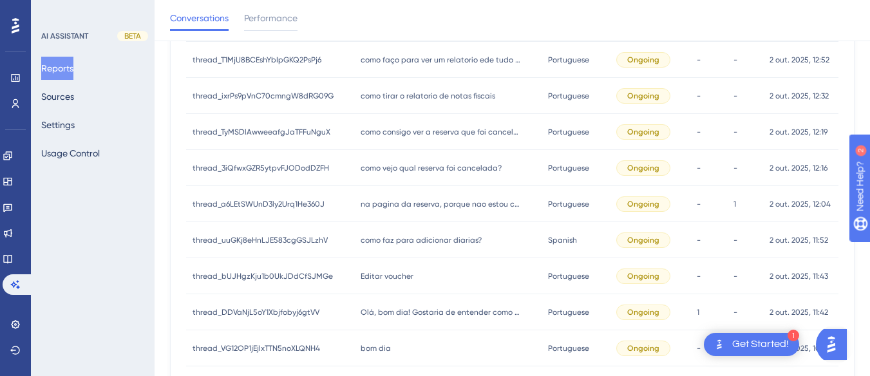
click at [463, 214] on div "na pagina da reserva, porque nao estou conseguindo editar que o hospede é o res…" at bounding box center [448, 204] width 188 height 36
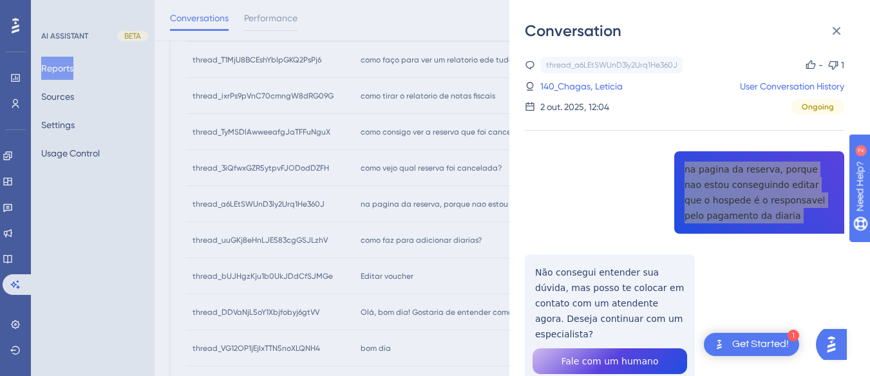
scroll to position [129, 0]
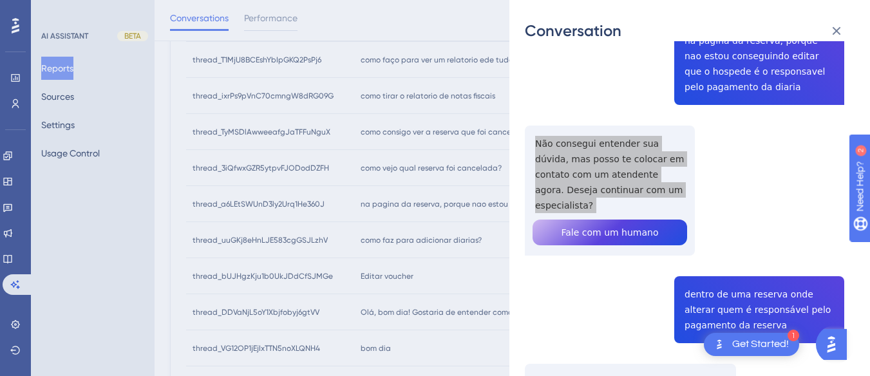
scroll to position [257, 0]
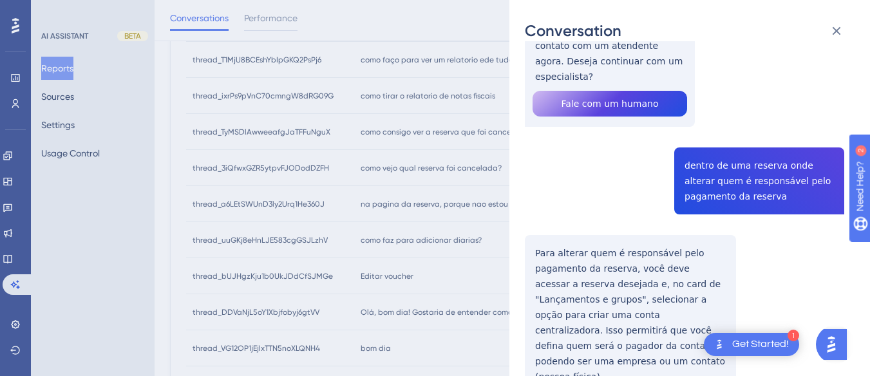
click at [742, 162] on div "thread_a6LEtSWUnD3ly2Urq1He360J Copy - 1 140_Chagas, Leticia User Conversation …" at bounding box center [684, 293] width 319 height 988
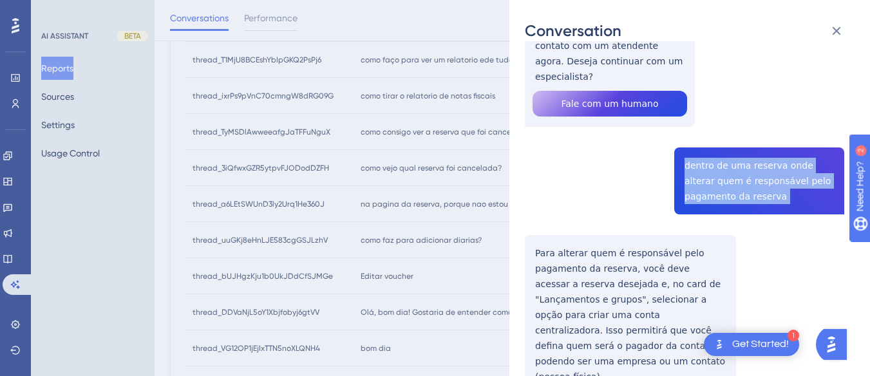
click at [742, 162] on div "thread_a6LEtSWUnD3ly2Urq1He360J Copy - 1 140_Chagas, Leticia User Conversation …" at bounding box center [684, 293] width 319 height 988
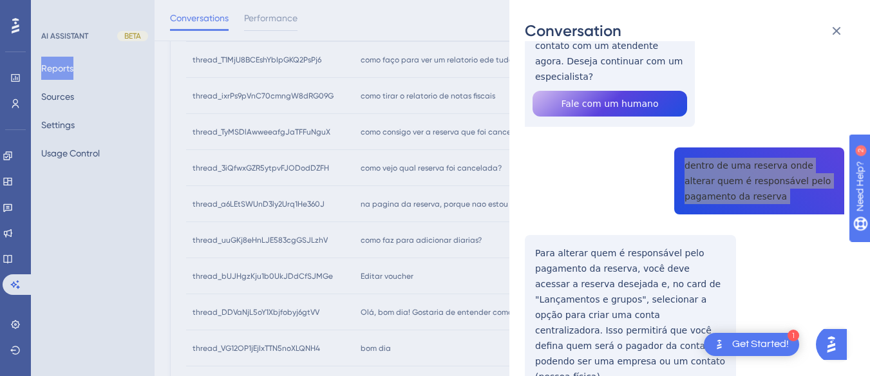
scroll to position [322, 0]
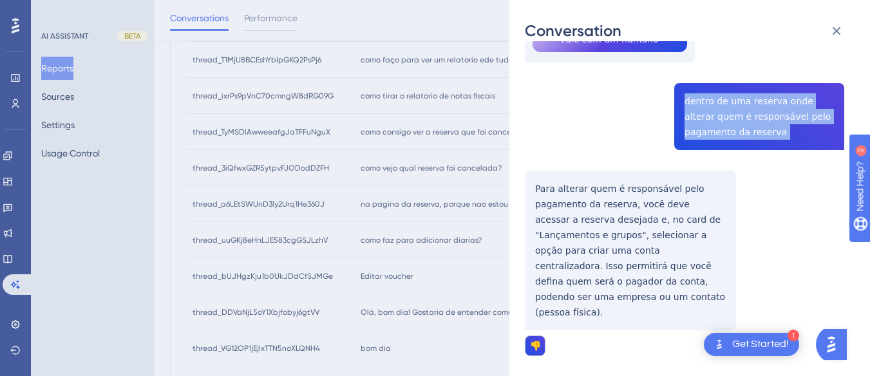
click at [532, 158] on div "thread_a6LEtSWUnD3ly2Urq1He360J Copy - 1 140_Chagas, Leticia User Conversation …" at bounding box center [684, 229] width 319 height 988
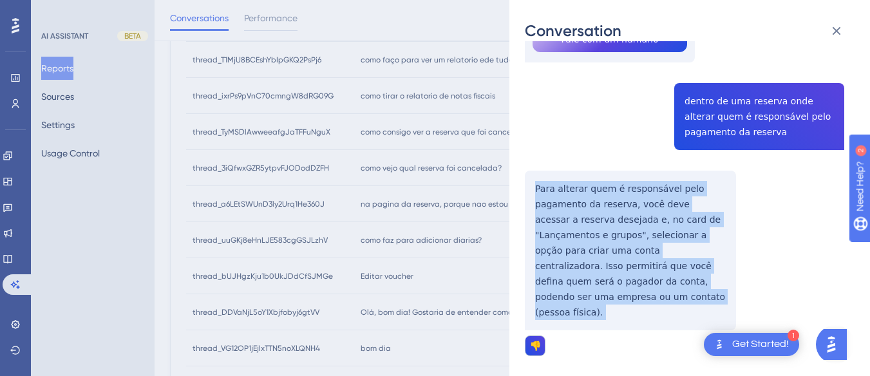
drag, startPoint x: 532, startPoint y: 159, endPoint x: 606, endPoint y: 209, distance: 90.0
click at [732, 268] on div "thread_a6LEtSWUnD3ly2Urq1He360J Copy - 1 140_Chagas, Leticia User Conversation …" at bounding box center [684, 229] width 319 height 988
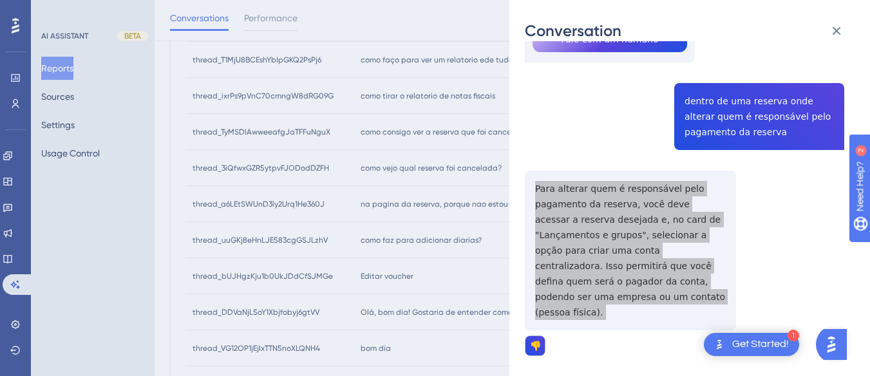
scroll to position [451, 0]
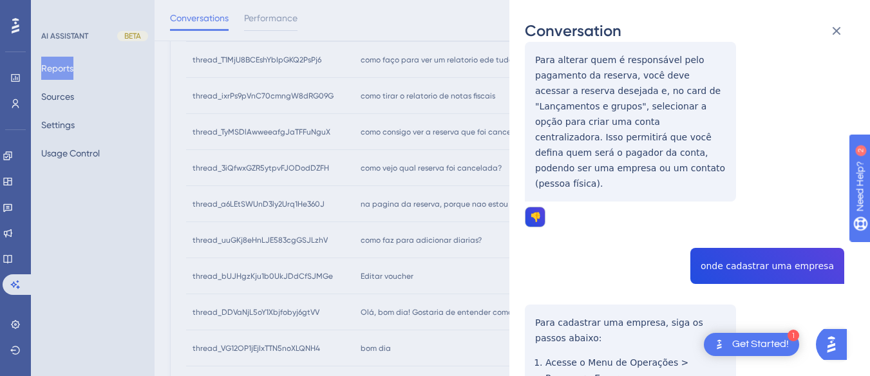
click at [772, 217] on div "thread_a6LEtSWUnD3ly2Urq1He360J Copy - 1 140_Chagas, Leticia User Conversation …" at bounding box center [684, 100] width 319 height 988
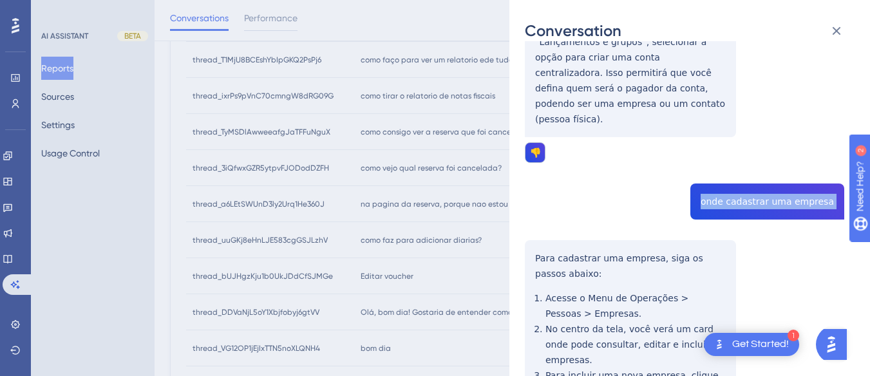
click at [525, 206] on div "thread_a6LEtSWUnD3ly2Urq1He360J Copy - 1 140_Chagas, Leticia User Conversation …" at bounding box center [684, 36] width 319 height 988
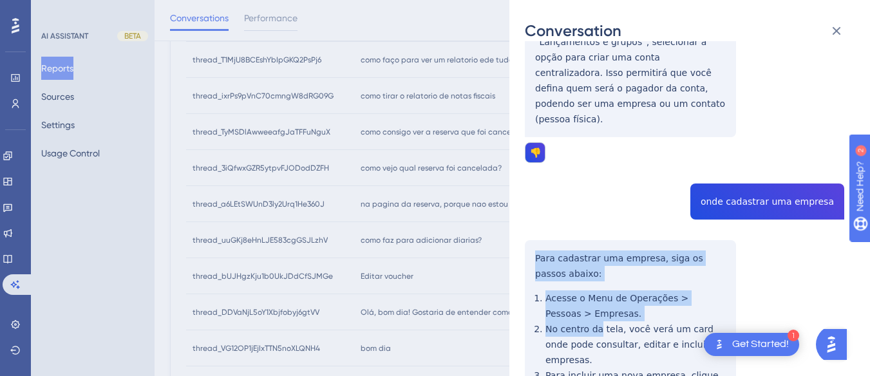
scroll to position [582, 0]
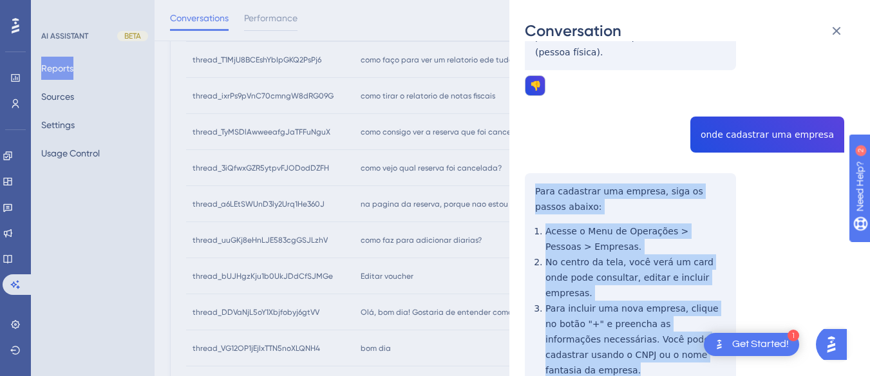
drag, startPoint x: 525, startPoint y: 206, endPoint x: 708, endPoint y: 295, distance: 203.5
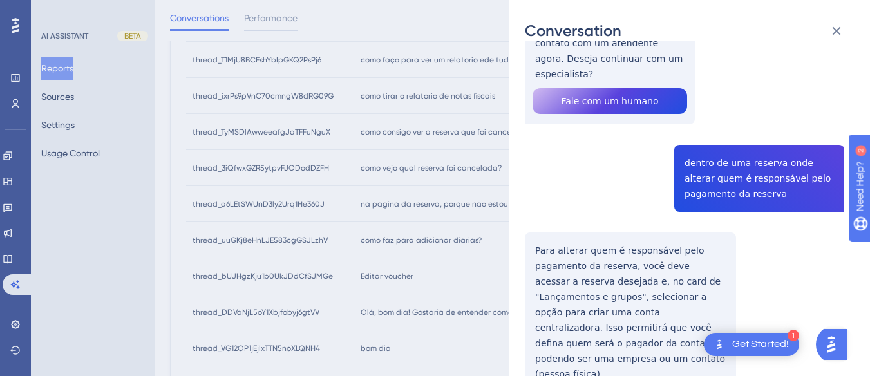
scroll to position [0, 0]
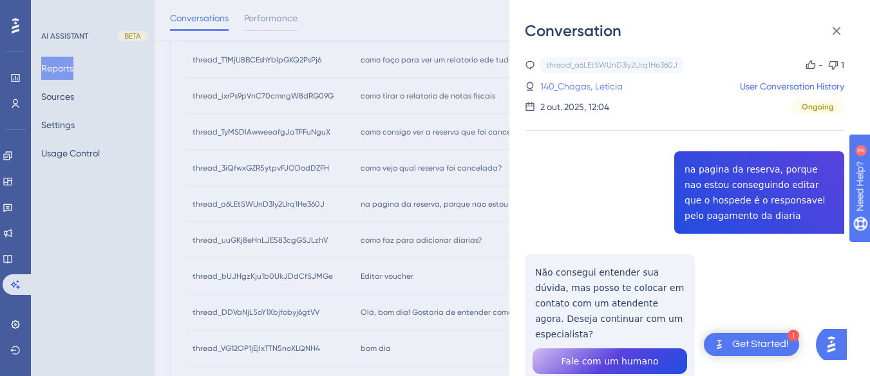
click at [579, 85] on link "140_Chagas, Leticia" at bounding box center [581, 86] width 82 height 15
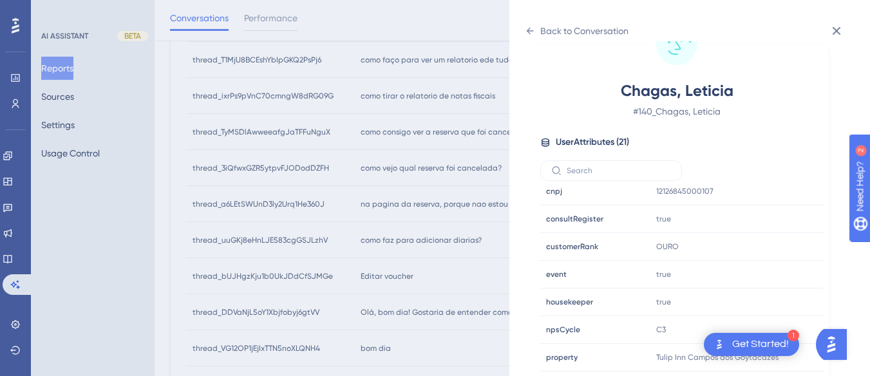
scroll to position [386, 0]
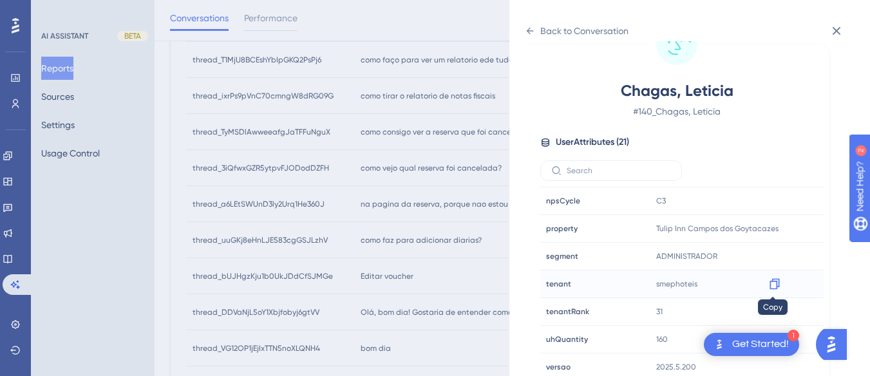
click at [771, 284] on icon at bounding box center [774, 283] width 13 height 13
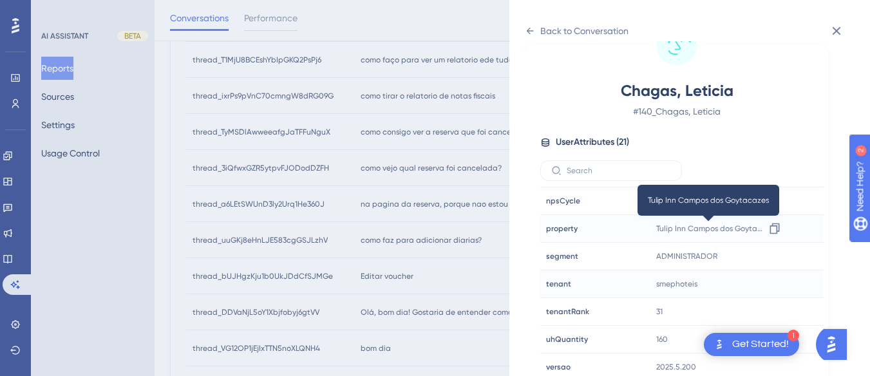
scroll to position [392, 0]
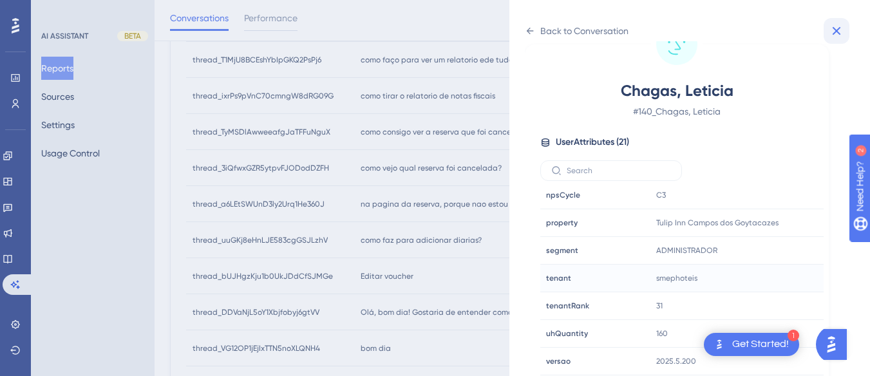
click at [839, 31] on icon at bounding box center [835, 30] width 15 height 15
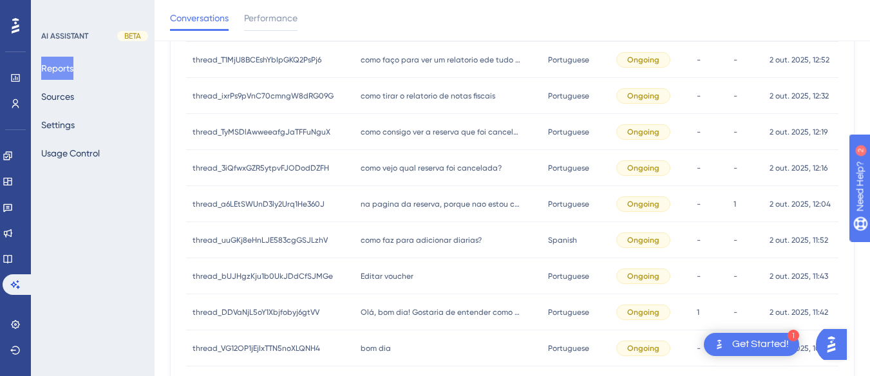
click at [354, 212] on div "na pagina da reserva, porque nao estou conseguindo editar que o hospede é o res…" at bounding box center [448, 204] width 188 height 36
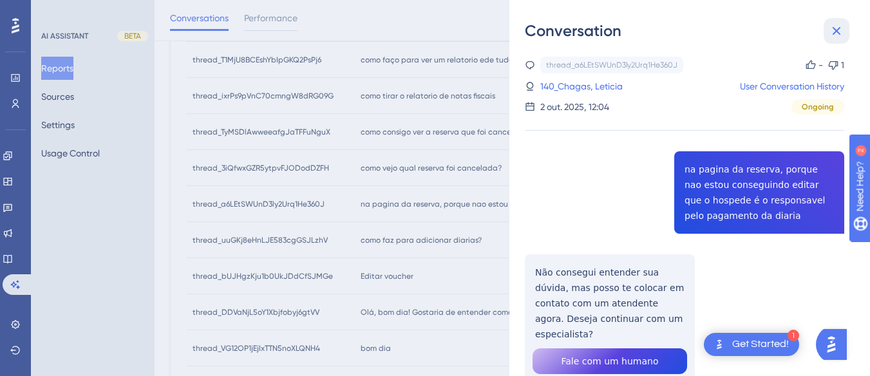
click at [840, 28] on icon at bounding box center [835, 30] width 15 height 15
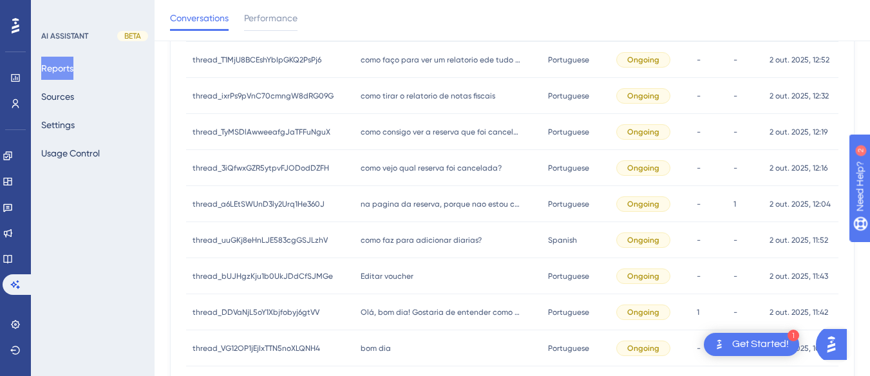
click at [379, 235] on span "como faz para adicionar diarias?" at bounding box center [420, 240] width 121 height 10
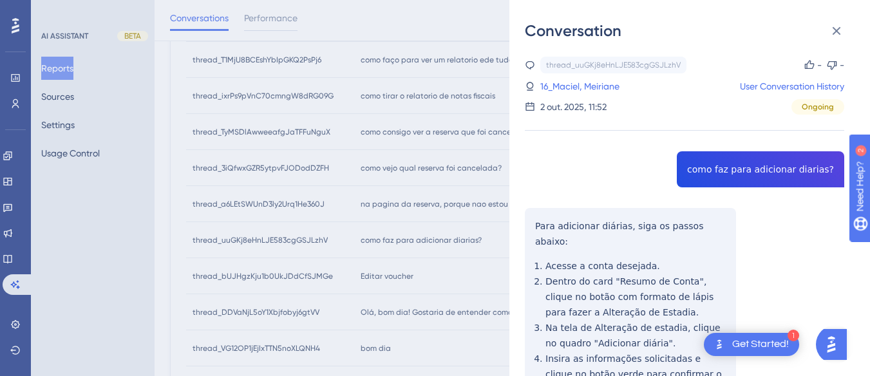
click at [704, 178] on div "thread_uuGKj8eHnLJE583cgGSJLzhV Copy - - 16_Maciel, Meiriane User Conversation …" at bounding box center [684, 293] width 319 height 472
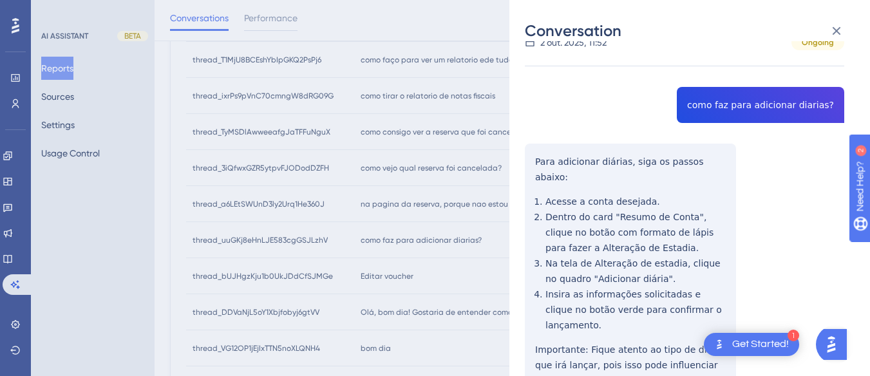
click at [541, 149] on div "thread_uuGKj8eHnLJE583cgGSJLzhV Copy - - 16_Maciel, Meiriane User Conversation …" at bounding box center [684, 228] width 319 height 472
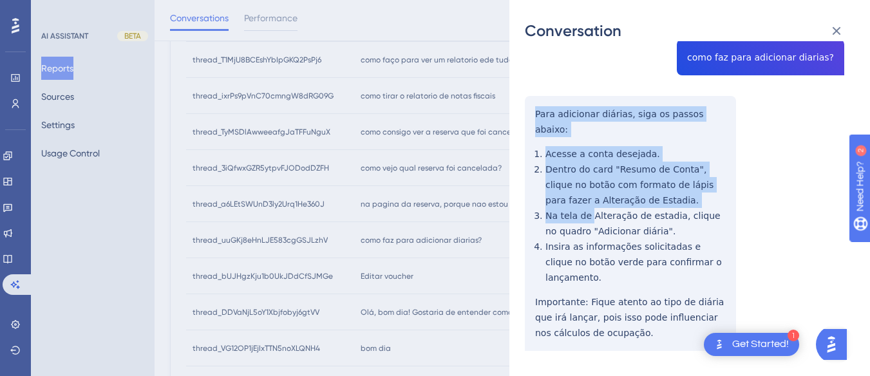
scroll to position [451, 0]
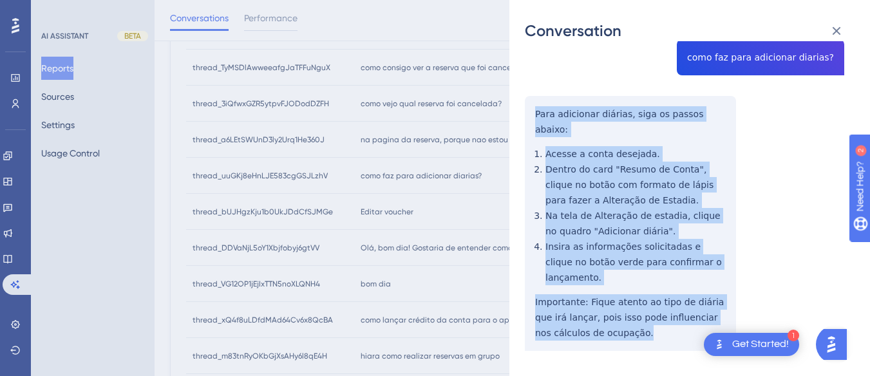
drag, startPoint x: 530, startPoint y: 154, endPoint x: 635, endPoint y: 270, distance: 155.8
click at [635, 307] on div "thread_uuGKj8eHnLJE583cgGSJLzhV Copy - - 16_Maciel, Meiriane User Conversation …" at bounding box center [684, 181] width 319 height 472
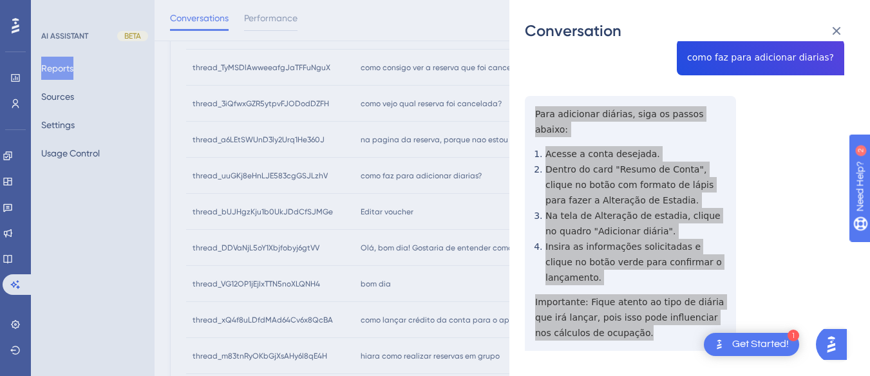
scroll to position [0, 0]
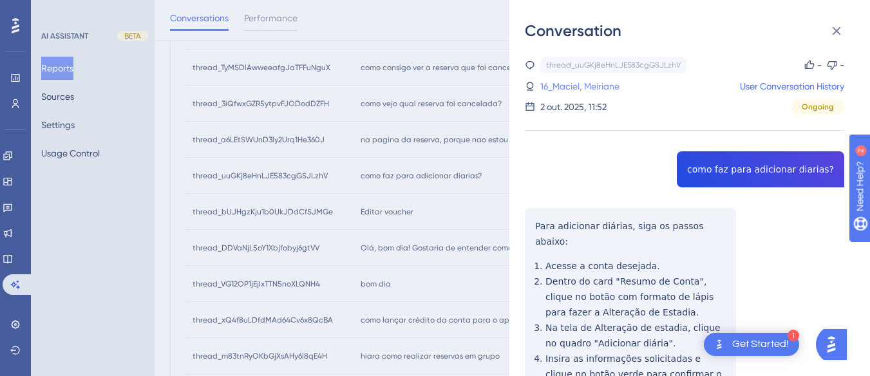
click at [566, 80] on link "16_Maciel, Meiriane" at bounding box center [579, 86] width 79 height 15
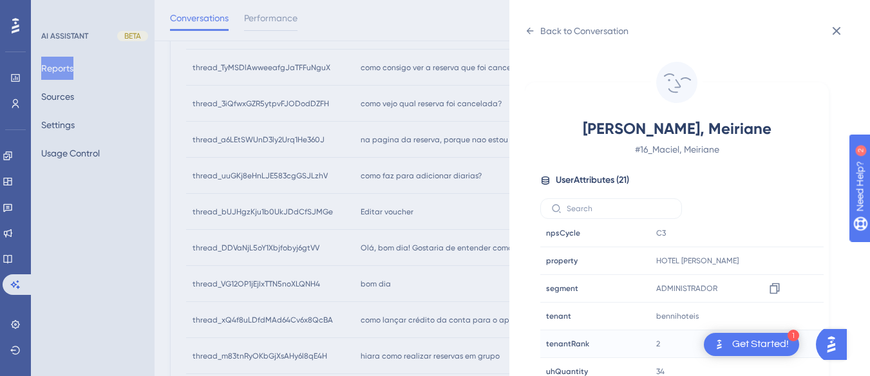
scroll to position [38, 0]
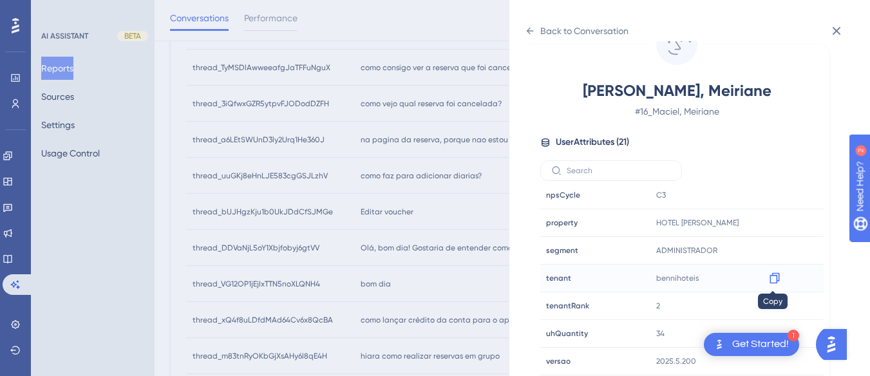
click at [771, 270] on div at bounding box center [774, 278] width 21 height 21
click at [782, 276] on div at bounding box center [774, 278] width 21 height 21
click at [774, 277] on icon at bounding box center [774, 278] width 13 height 13
click at [530, 31] on icon at bounding box center [530, 31] width 7 height 6
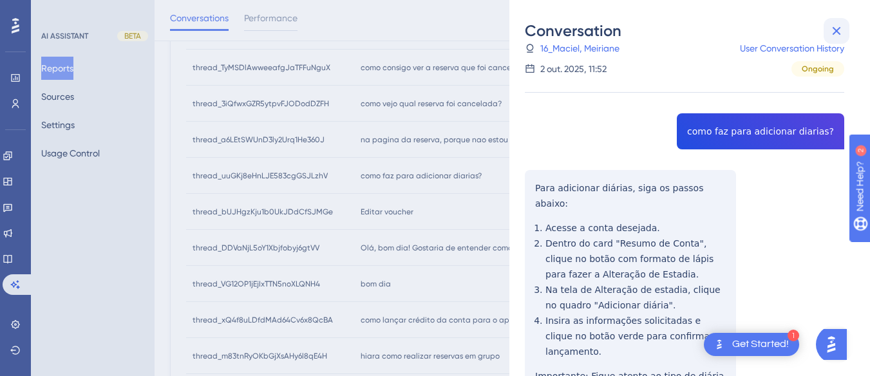
click at [843, 29] on icon at bounding box center [835, 30] width 15 height 15
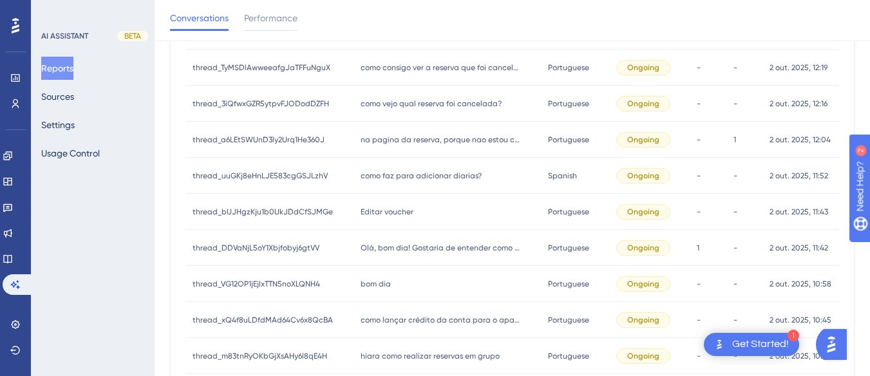
click at [368, 209] on span "Editar voucher" at bounding box center [386, 212] width 53 height 10
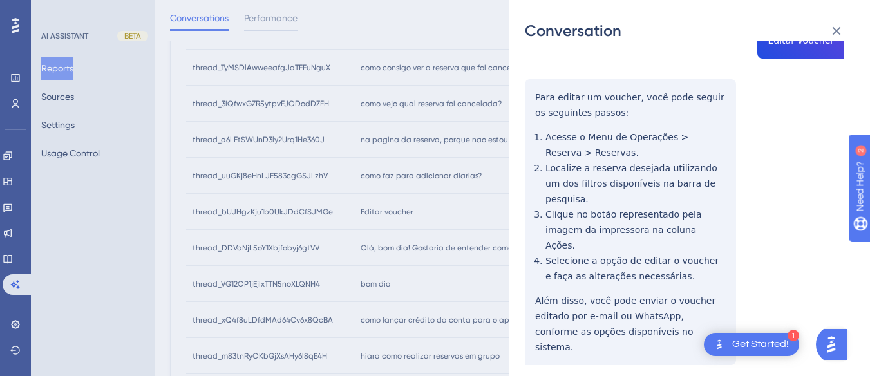
click at [538, 95] on div "thread_bUJHgzKju1b0UkJDdCfSJMGe Copy - - 11_., Felipe User Conversation History…" at bounding box center [684, 337] width 319 height 819
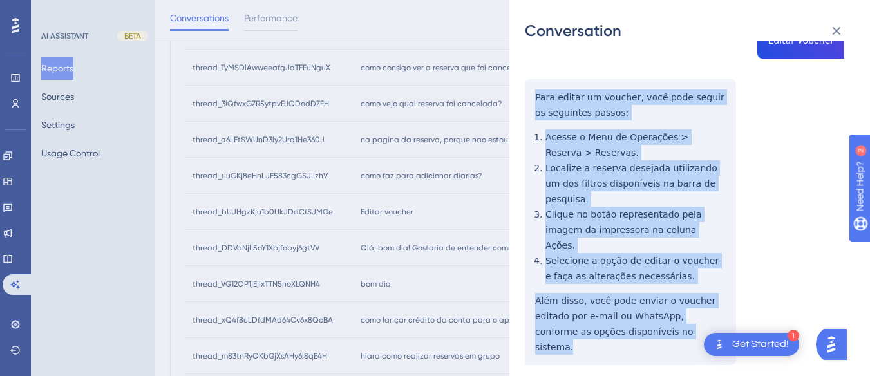
drag, startPoint x: 608, startPoint y: 195, endPoint x: 610, endPoint y: 228, distance: 32.9
click at [700, 320] on div "thread_bUJHgzKju1b0UkJDdCfSJMGe Copy - - 11_., Felipe User Conversation History…" at bounding box center [684, 337] width 319 height 819
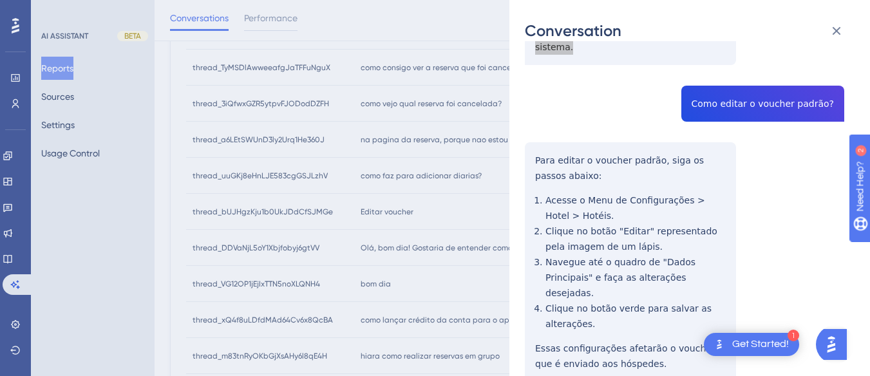
scroll to position [364, 0]
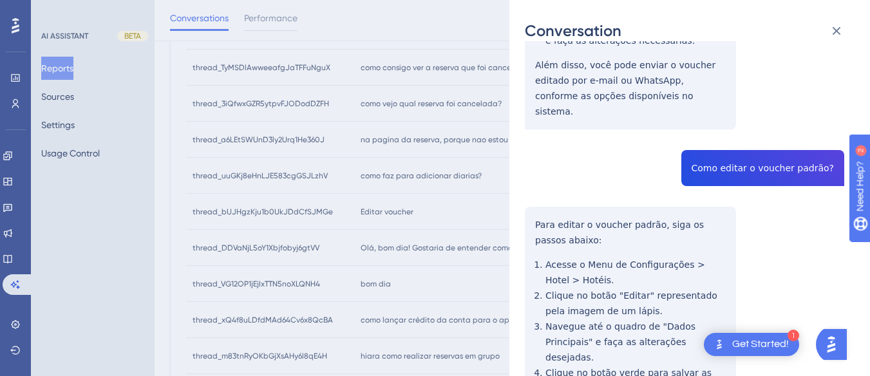
click at [716, 111] on div "thread_bUJHgzKju1b0UkJDdCfSJMGe Copy - - 11_., Felipe User Conversation History…" at bounding box center [684, 101] width 319 height 819
click at [716, 112] on div "thread_bUJHgzKju1b0UkJDdCfSJMGe Copy - - 11_., Felipe User Conversation History…" at bounding box center [684, 101] width 319 height 819
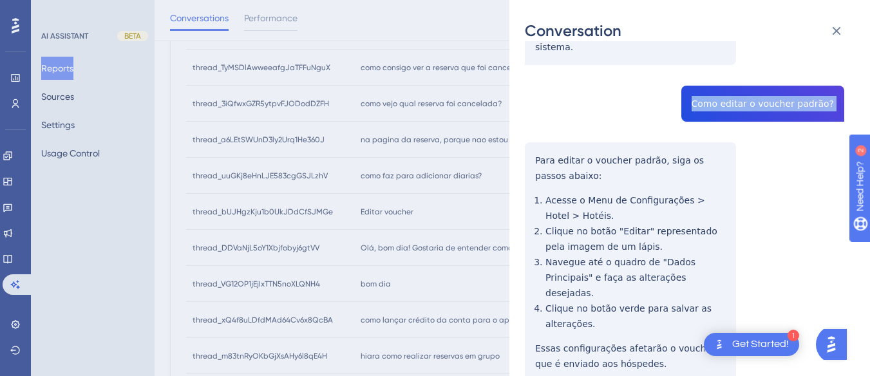
click at [529, 103] on div "thread_bUJHgzKju1b0UkJDdCfSJMGe Copy - - 11_., Felipe User Conversation History…" at bounding box center [684, 37] width 319 height 819
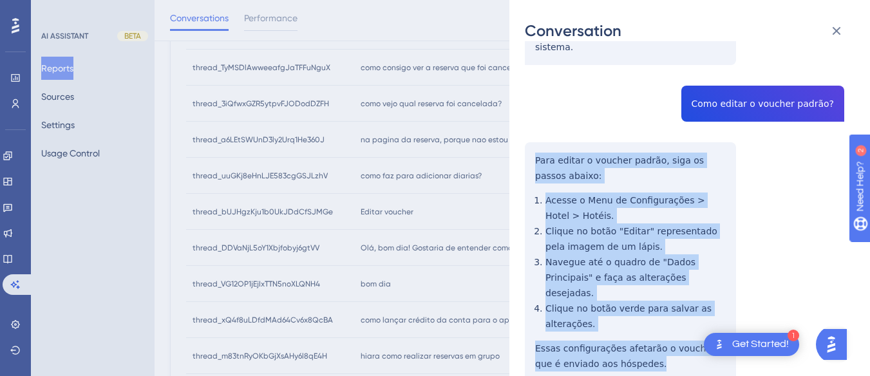
drag, startPoint x: 533, startPoint y: 106, endPoint x: 637, endPoint y: 322, distance: 239.5
click at [637, 322] on div "thread_bUJHgzKju1b0UkJDdCfSJMGe Copy - - 11_., Felipe User Conversation History…" at bounding box center [684, 37] width 319 height 819
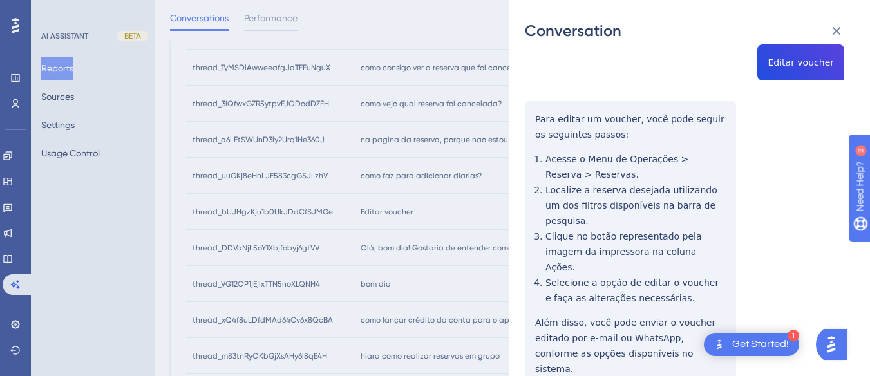
scroll to position [0, 0]
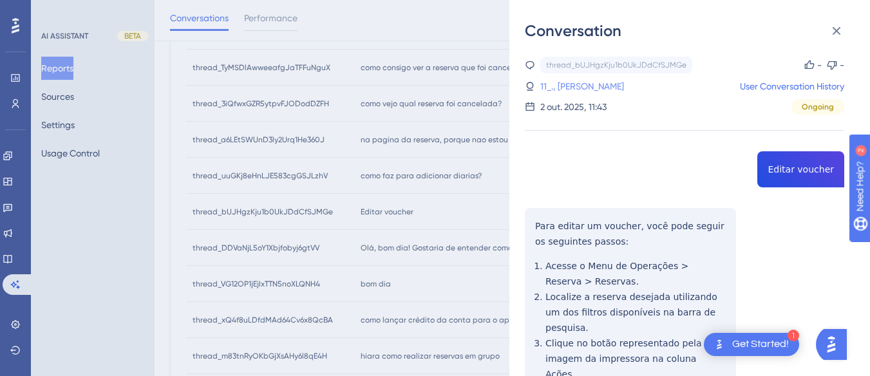
click at [565, 89] on link "11_., Felipe" at bounding box center [582, 86] width 84 height 15
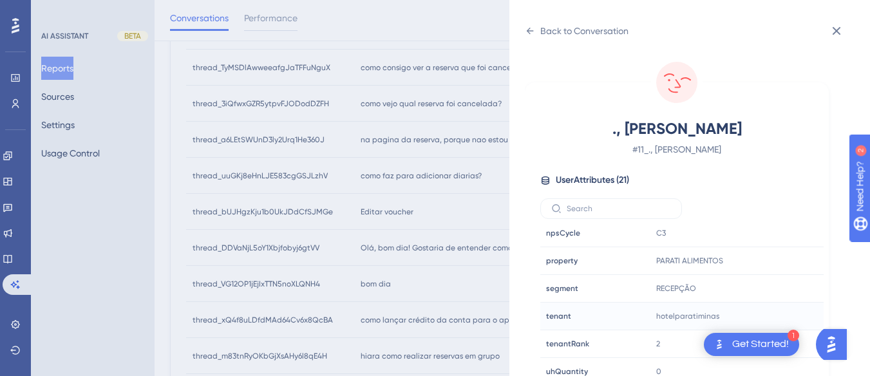
scroll to position [38, 0]
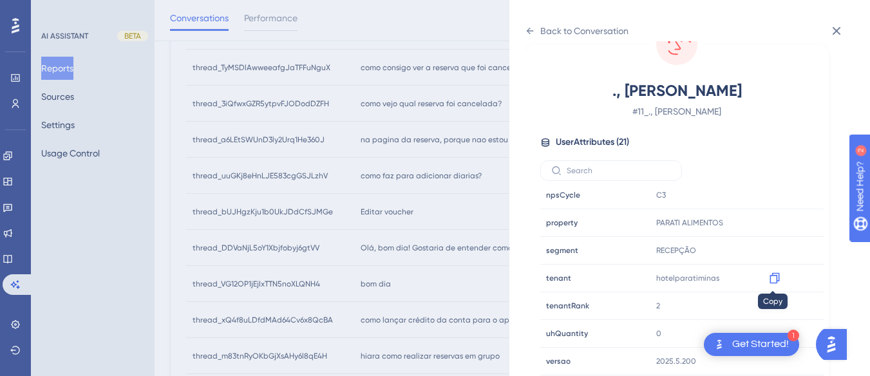
drag, startPoint x: 772, startPoint y: 277, endPoint x: 848, endPoint y: 239, distance: 84.3
click at [773, 277] on icon at bounding box center [774, 278] width 13 height 13
click at [525, 24] on div "Back to Conversation" at bounding box center [577, 31] width 104 height 21
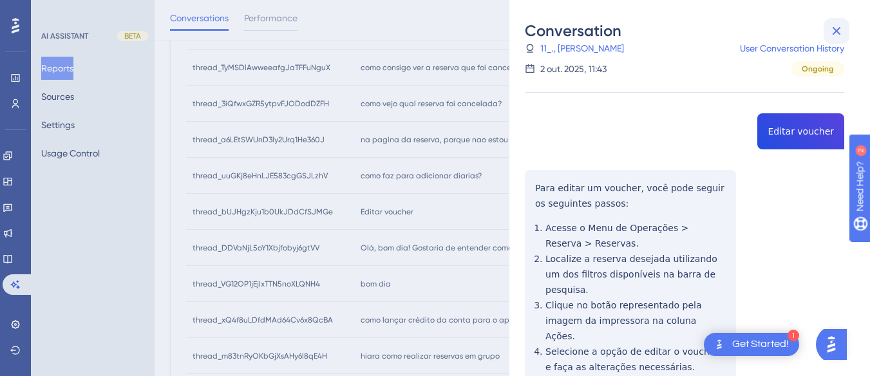
click at [841, 26] on icon at bounding box center [835, 30] width 15 height 15
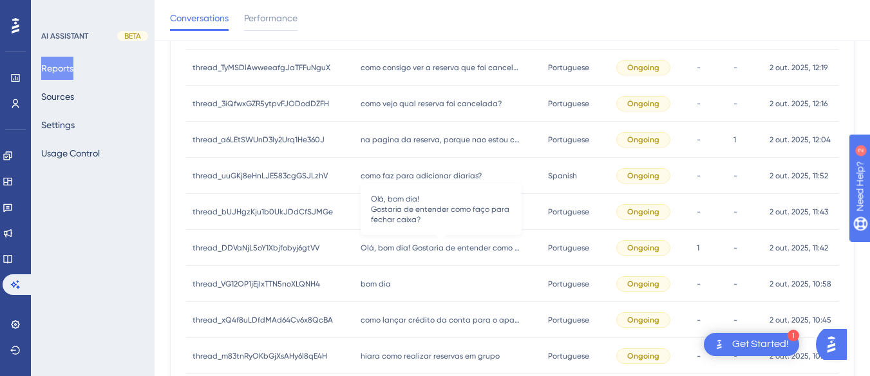
click at [412, 246] on span "Olá, bom dia! Gostaria de entender como faço para fechar caixa?" at bounding box center [440, 248] width 161 height 10
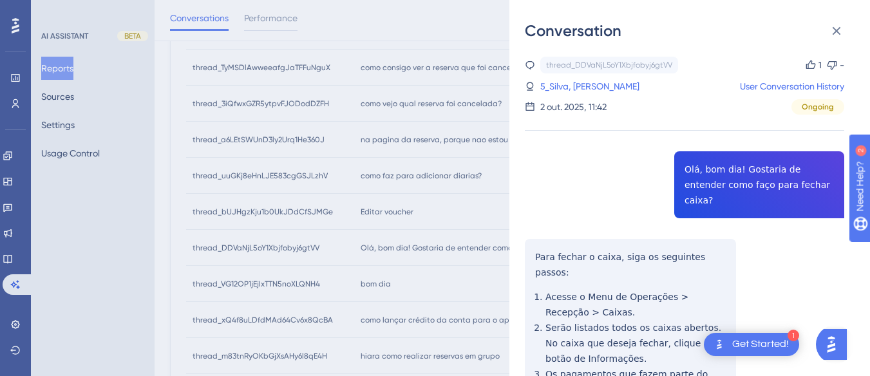
click at [753, 172] on div "thread_DDVaNjL5oY1Xbjfobyj6gtVV Copy 1 - 5_Silva, Jefferson User Conversation H…" at bounding box center [684, 360] width 319 height 606
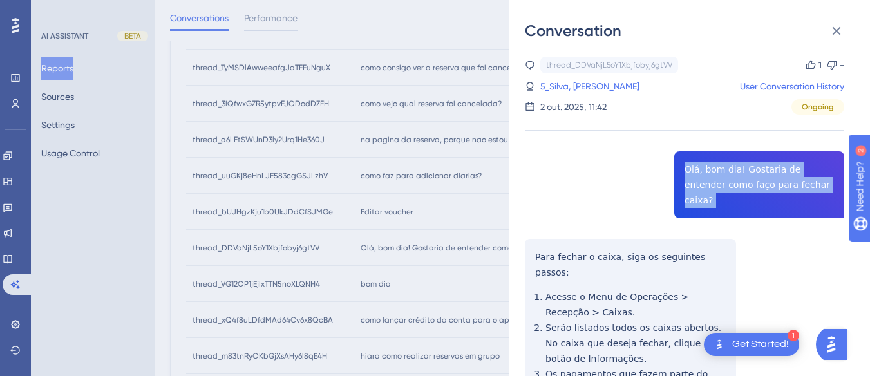
click at [753, 172] on div "thread_DDVaNjL5oY1Xbjfobyj6gtVV Copy 1 - 5_Silva, Jefferson User Conversation H…" at bounding box center [684, 360] width 319 height 606
click at [510, 247] on div "Conversation thread_DDVaNjL5oY1Xbjfobyj6gtVV Copy 1 - 5_Silva, Jefferson User C…" at bounding box center [689, 188] width 360 height 376
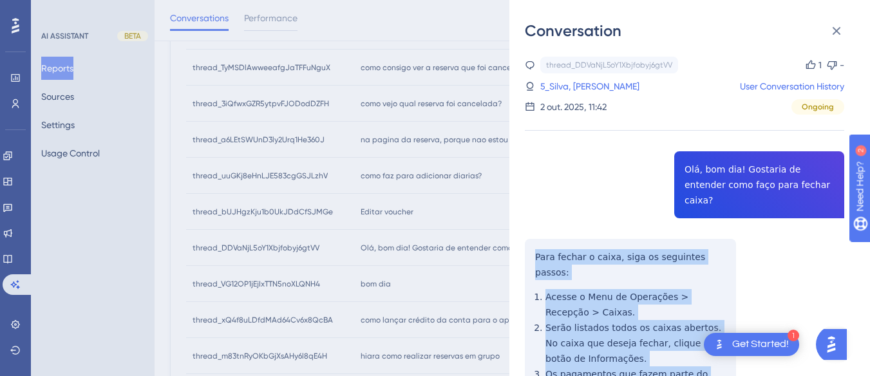
scroll to position [193, 0]
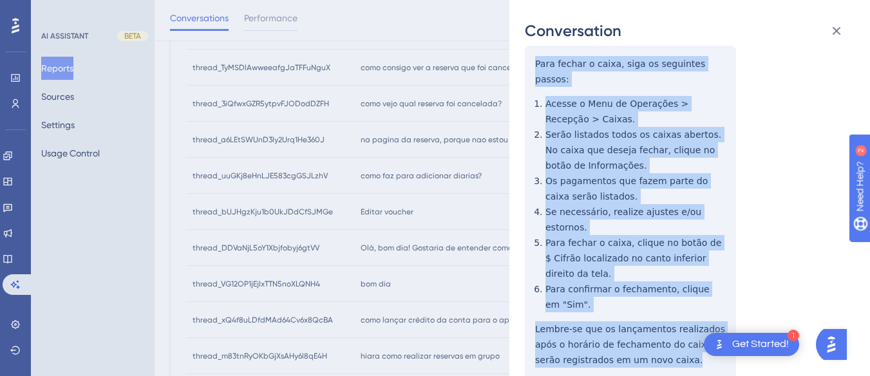
drag, startPoint x: 535, startPoint y: 237, endPoint x: 600, endPoint y: 220, distance: 67.3
click at [700, 321] on div "thread_DDVaNjL5oY1Xbjfobyj6gtVV Copy 1 - 5_Silva, Jefferson User Conversation H…" at bounding box center [684, 167] width 319 height 606
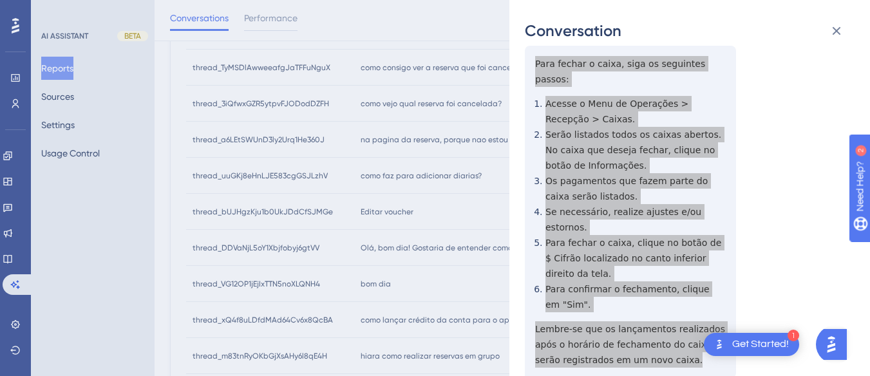
scroll to position [0, 0]
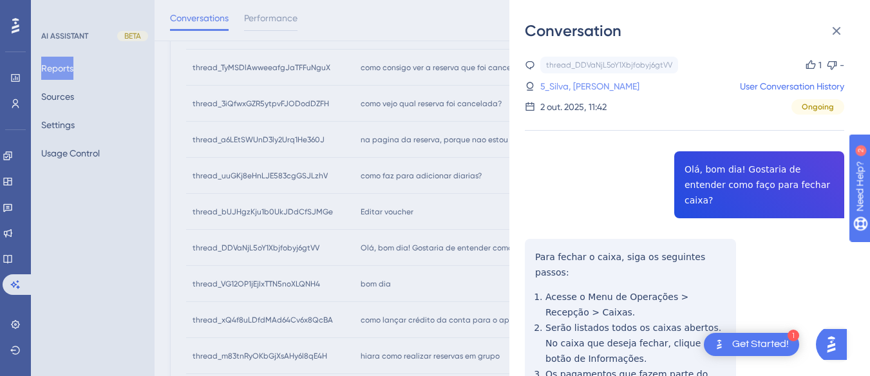
click at [585, 81] on link "5_Silva, Jefferson" at bounding box center [589, 86] width 99 height 15
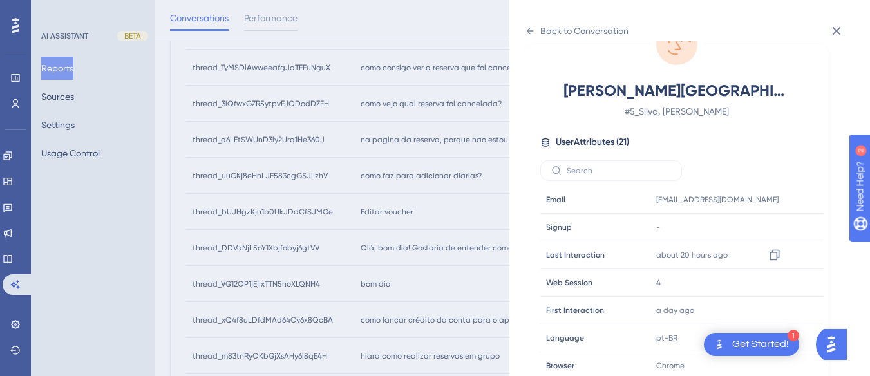
scroll to position [392, 0]
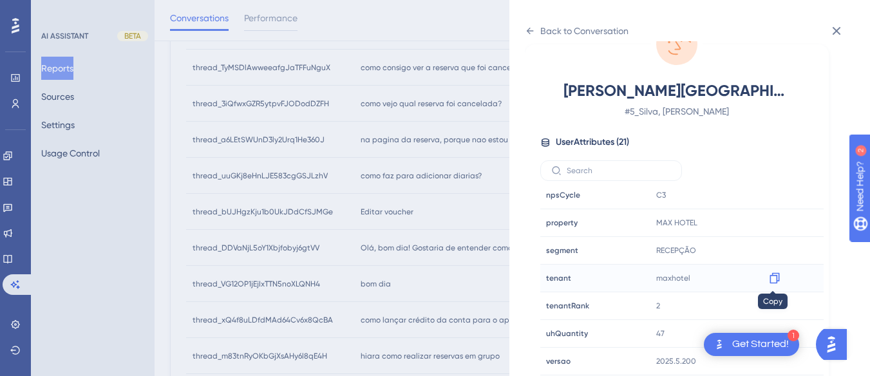
click at [774, 279] on icon at bounding box center [774, 278] width 10 height 11
click at [533, 21] on div "Back to Conversation" at bounding box center [577, 31] width 104 height 21
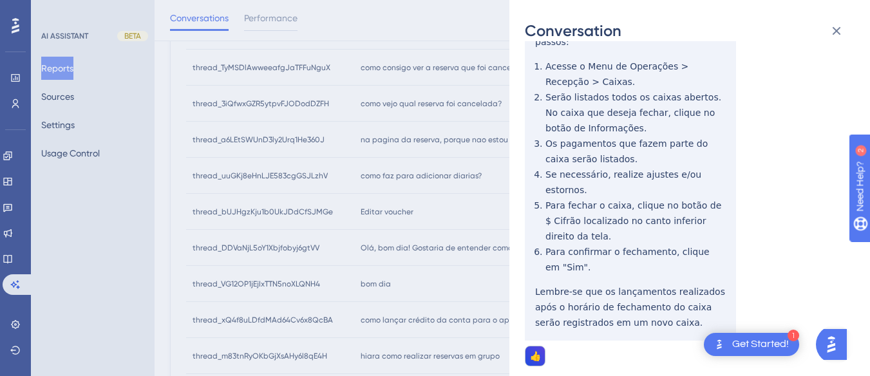
scroll to position [0, 0]
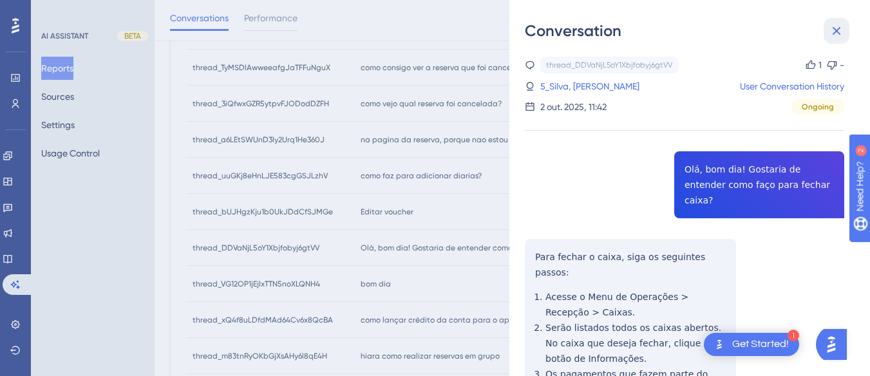
click at [841, 32] on icon at bounding box center [835, 30] width 15 height 15
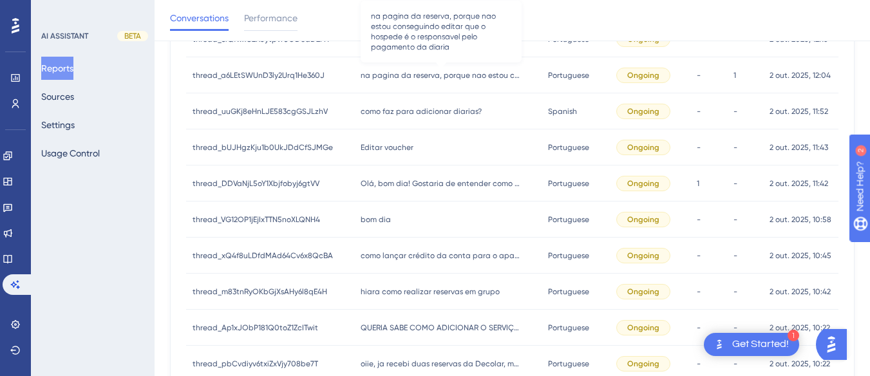
scroll to position [579, 0]
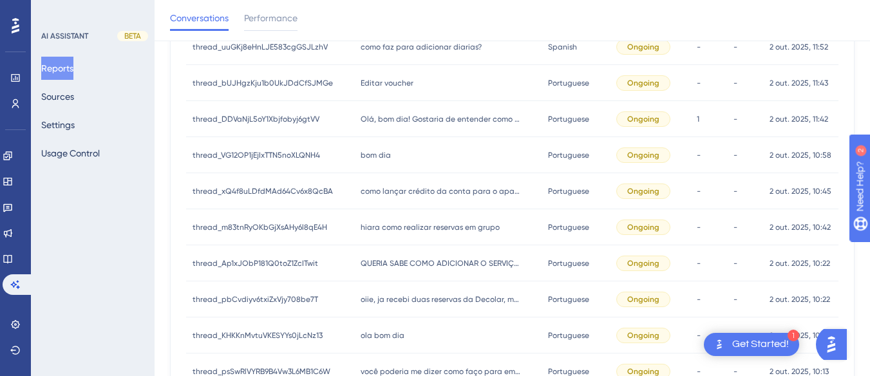
click at [398, 154] on div "bom dia bom dia" at bounding box center [448, 155] width 188 height 36
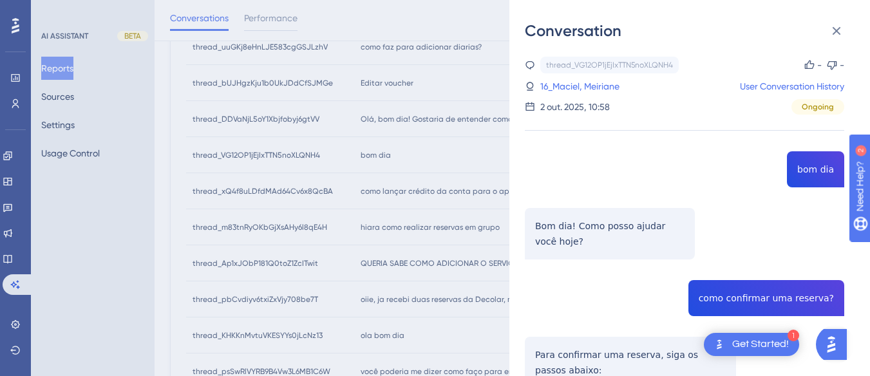
scroll to position [193, 0]
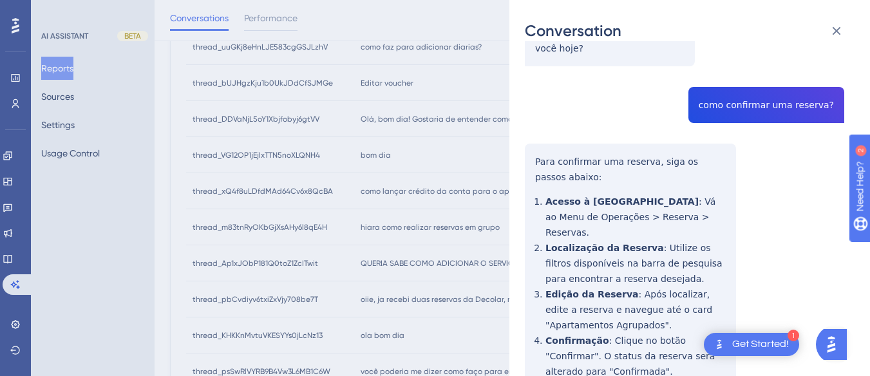
click at [741, 92] on div "thread_VG12OP1jEjIxTTN5noXLQNH4 Copy - - 16_Maciel, Meiriane User Conversation …" at bounding box center [684, 218] width 319 height 709
click at [523, 164] on div "Conversation thread_VG12OP1jEjIxTTN5noXLQNH4 Copy - - 16_Maciel, Meiriane User …" at bounding box center [689, 188] width 360 height 376
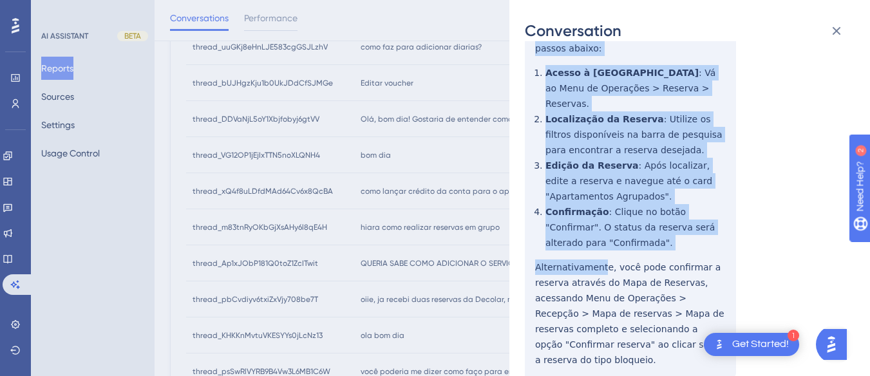
scroll to position [364, 0]
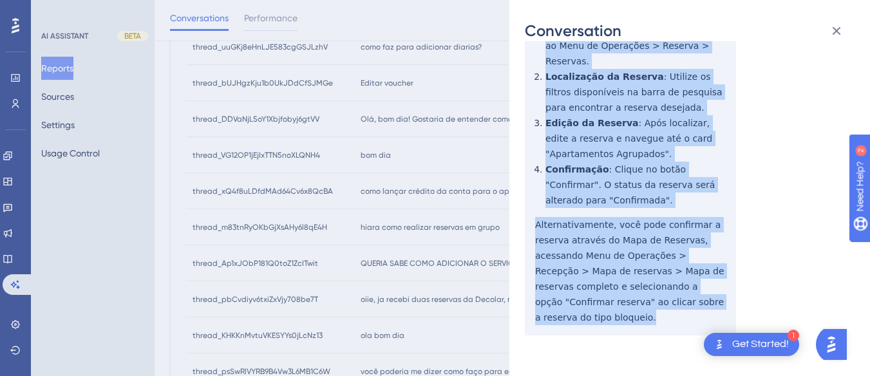
drag, startPoint x: 529, startPoint y: 153, endPoint x: 586, endPoint y: 212, distance: 81.9
click at [606, 318] on div "thread_VG12OP1jEjIxTTN5noXLQNH4 Copy - - 16_Maciel, Meiriane User Conversation …" at bounding box center [684, 46] width 319 height 709
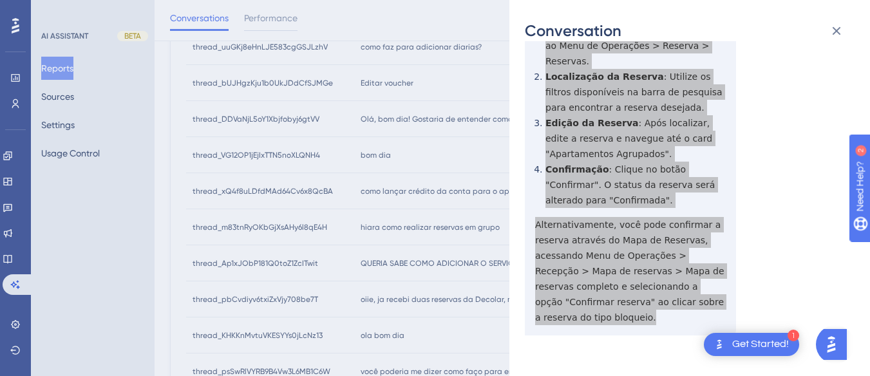
scroll to position [0, 0]
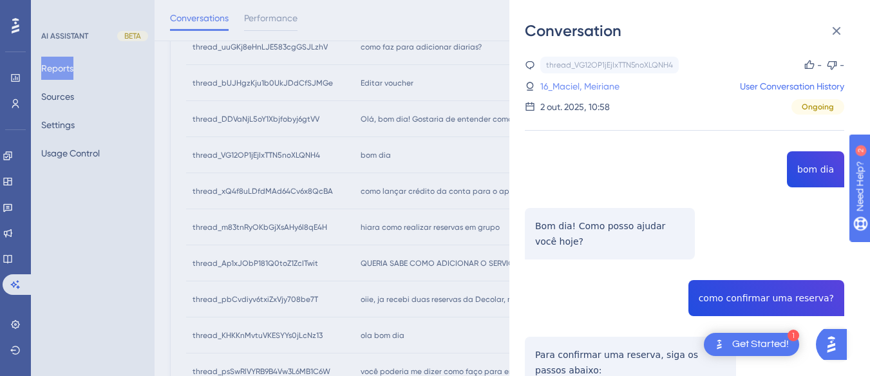
click at [590, 80] on link "16_Maciel, Meiriane" at bounding box center [579, 86] width 79 height 15
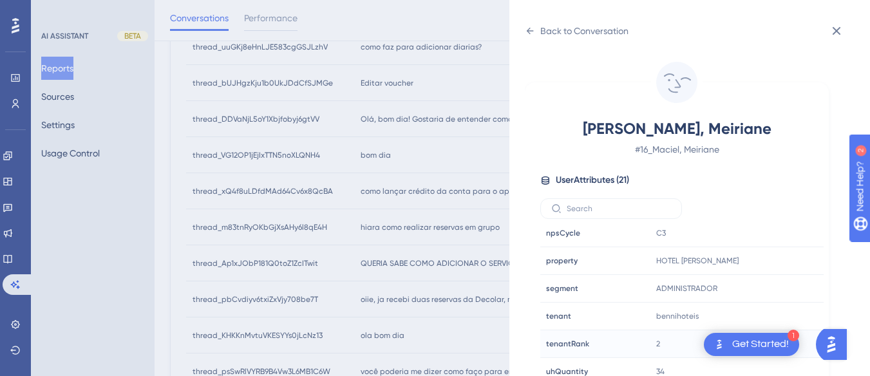
scroll to position [38, 0]
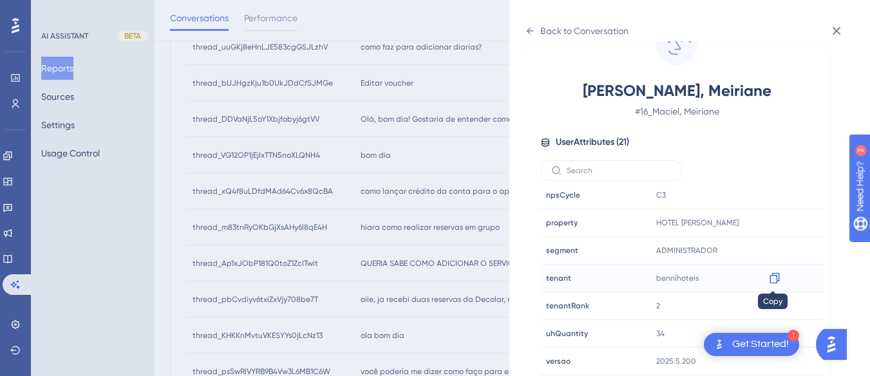
click at [770, 271] on div at bounding box center [774, 278] width 21 height 21
click at [779, 275] on div at bounding box center [774, 278] width 21 height 21
click at [771, 279] on icon at bounding box center [774, 278] width 13 height 13
click at [536, 23] on div "Back to Conversation" at bounding box center [577, 31] width 104 height 21
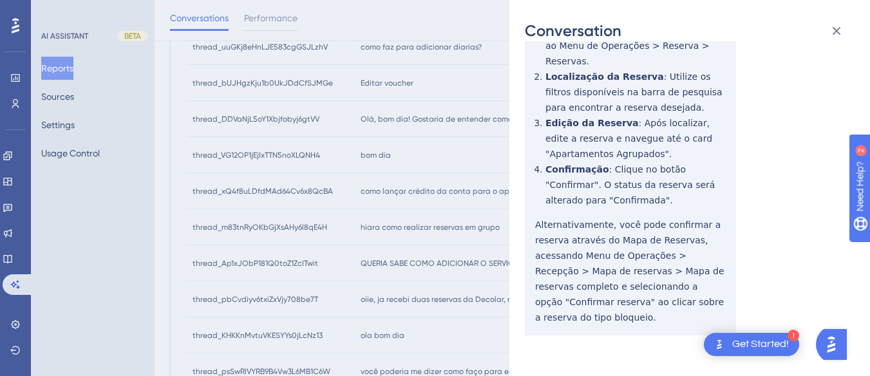
scroll to position [0, 0]
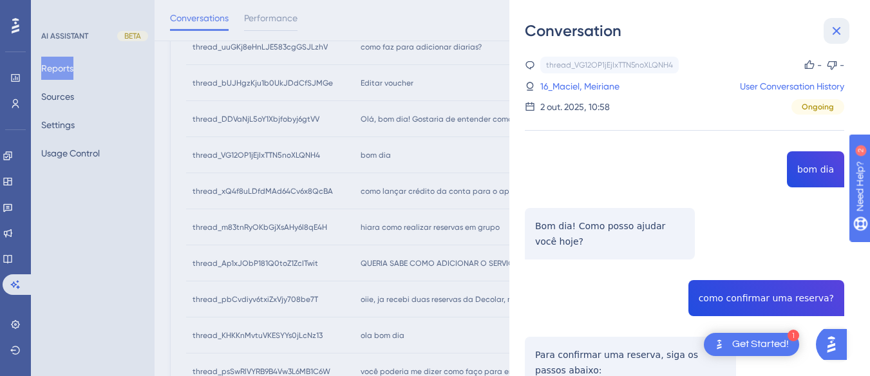
click at [834, 31] on icon at bounding box center [835, 30] width 15 height 15
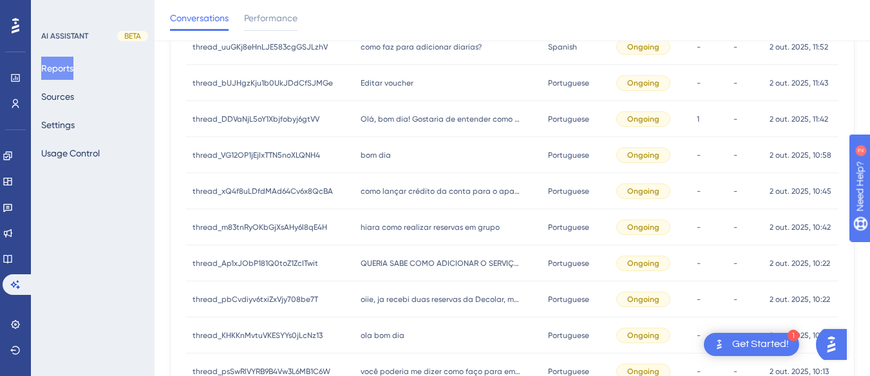
click at [391, 153] on div "bom dia bom dia" at bounding box center [448, 155] width 188 height 36
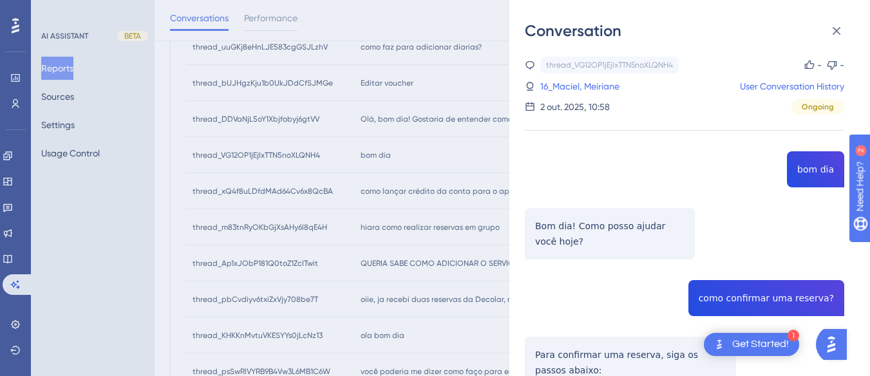
scroll to position [129, 0]
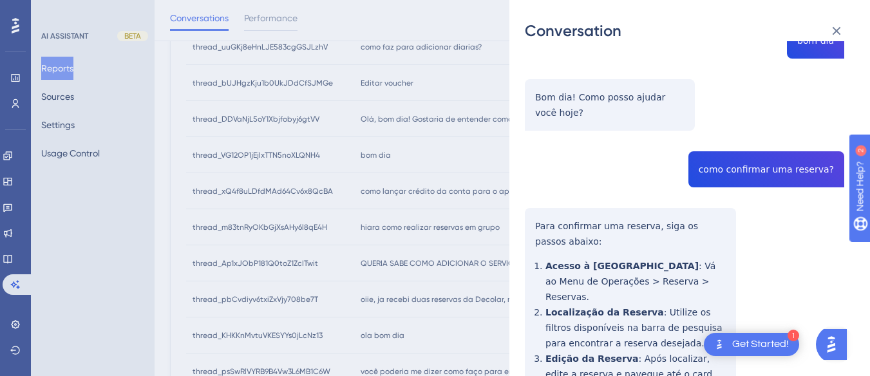
click at [744, 164] on div "thread_VG12OP1jEjIxTTN5noXLQNH4 Copy - - 16_Maciel, Meiriane User Conversation …" at bounding box center [684, 282] width 319 height 709
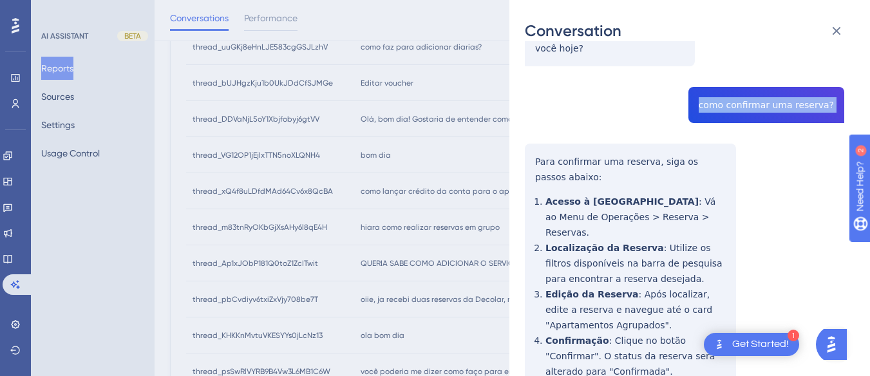
click at [523, 158] on div "Conversation thread_VG12OP1jEjIxTTN5noXLQNH4 Copy - - 16_Maciel, Meiriane User …" at bounding box center [689, 188] width 360 height 376
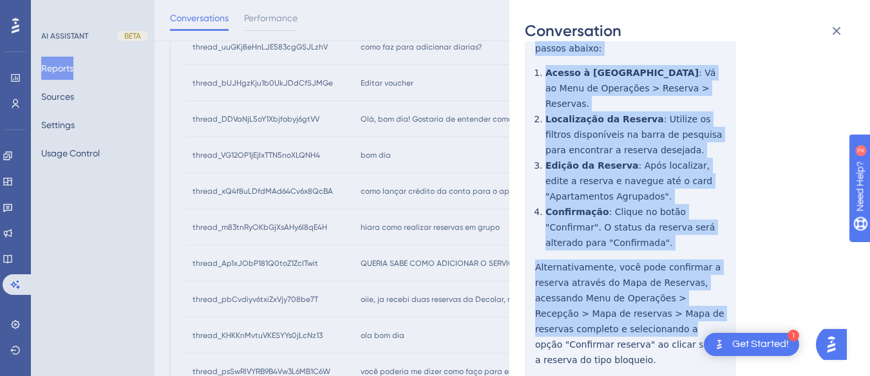
scroll to position [364, 0]
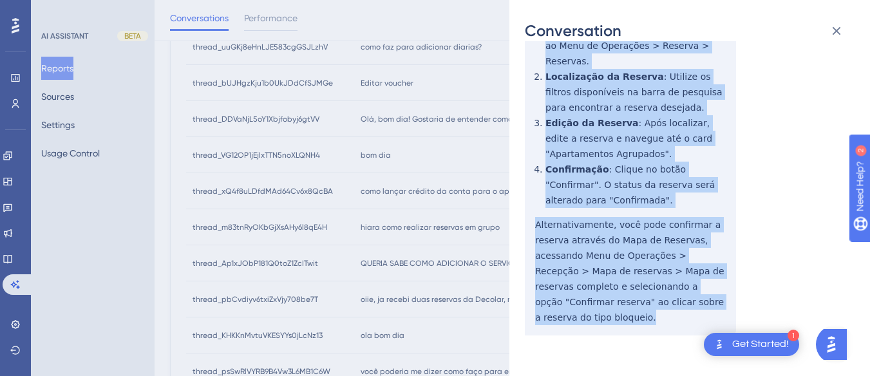
drag, startPoint x: 528, startPoint y: 157, endPoint x: 618, endPoint y: 313, distance: 180.2
click at [618, 313] on div "thread_VG12OP1jEjIxTTN5noXLQNH4 Copy - - 16_Maciel, Meiriane User Conversation …" at bounding box center [684, 46] width 319 height 709
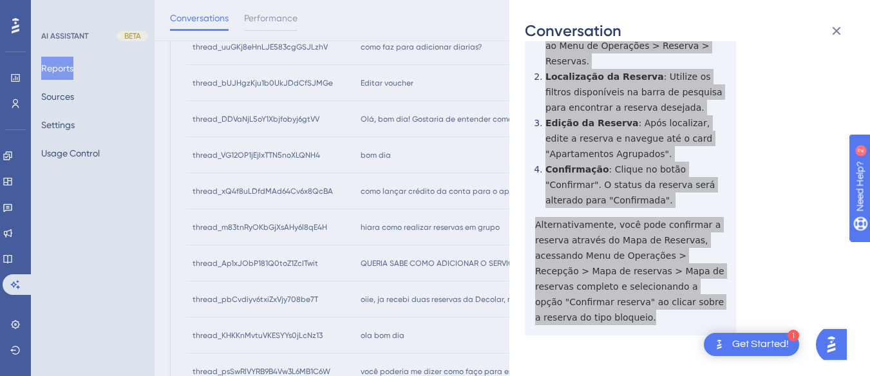
scroll to position [0, 0]
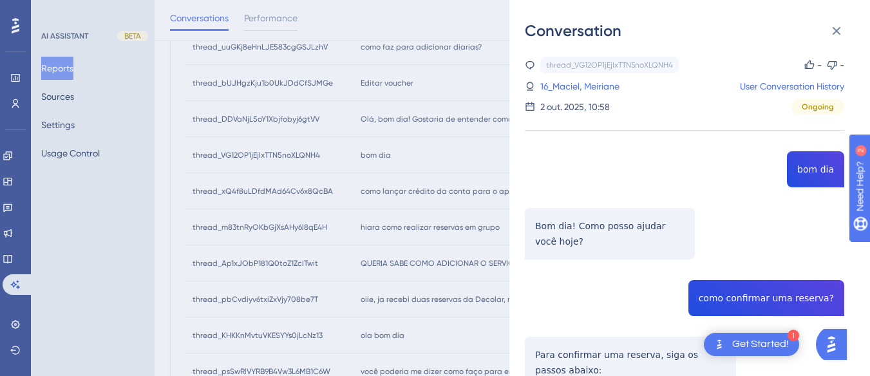
click at [590, 98] on div "thread_VG12OP1jEjIxTTN5noXLQNH4 Copy - - 16_Maciel, Meiriane User Conversation …" at bounding box center [684, 86] width 319 height 58
click at [583, 82] on link "16_Maciel, Meiriane" at bounding box center [579, 86] width 79 height 15
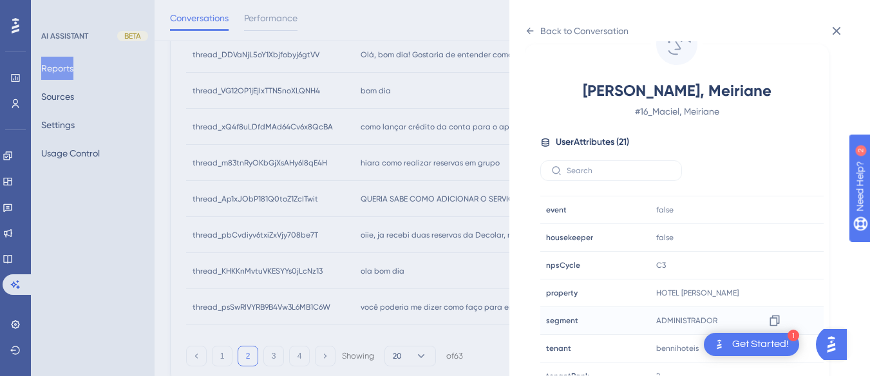
scroll to position [392, 0]
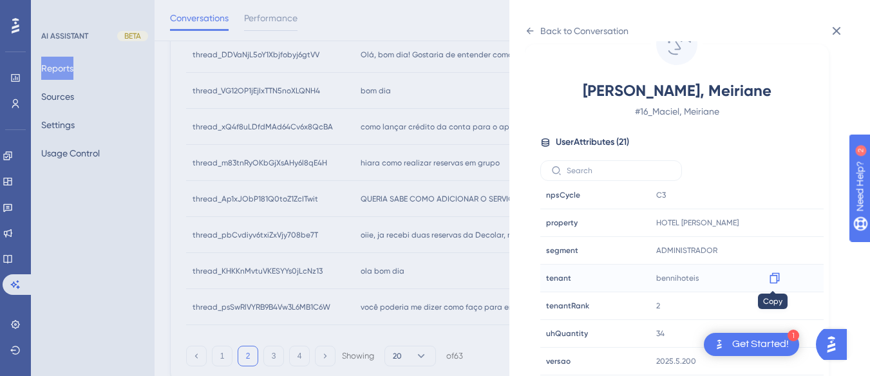
click at [776, 281] on icon at bounding box center [774, 278] width 10 height 11
click at [533, 33] on icon at bounding box center [530, 31] width 10 height 10
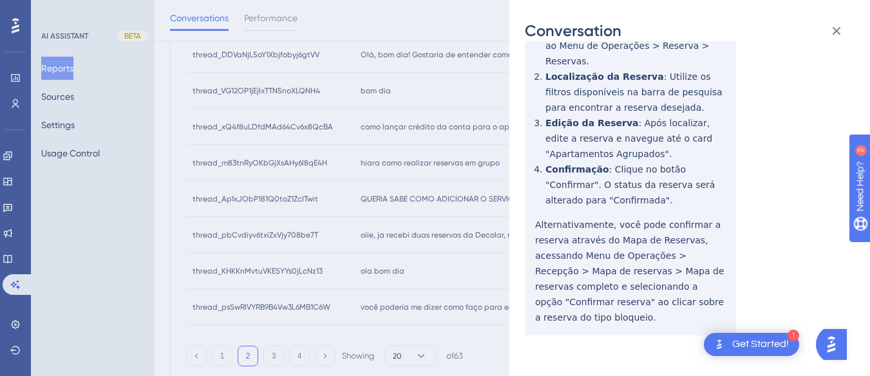
scroll to position [0, 0]
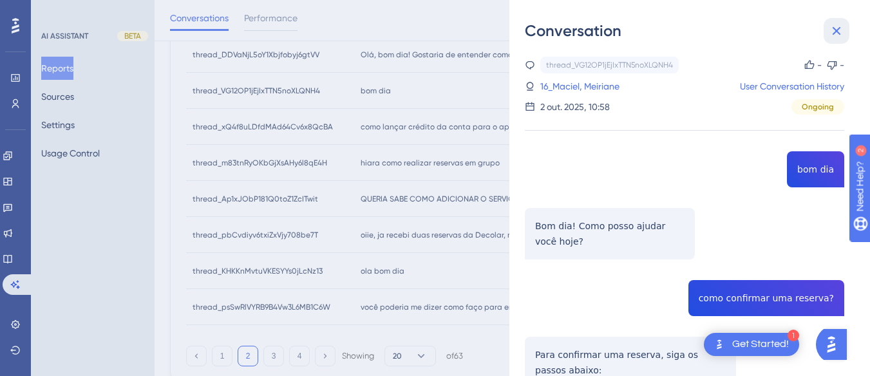
click at [836, 35] on icon at bounding box center [835, 30] width 15 height 15
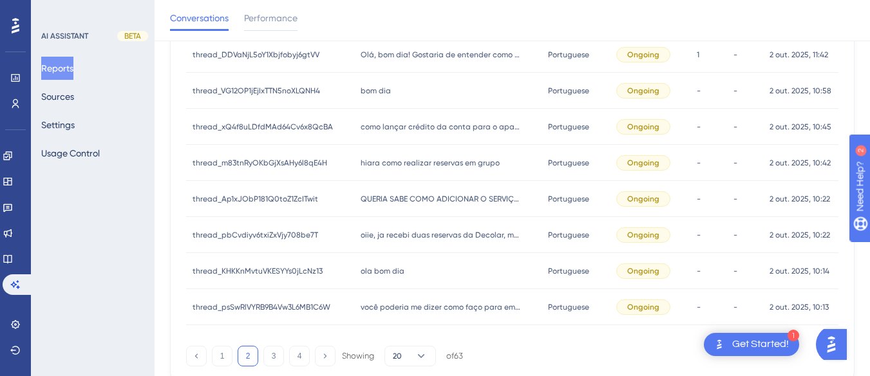
click at [411, 117] on div "como lançar crédito da conta para o apartamento créditar como lançar crédito da…" at bounding box center [448, 127] width 188 height 36
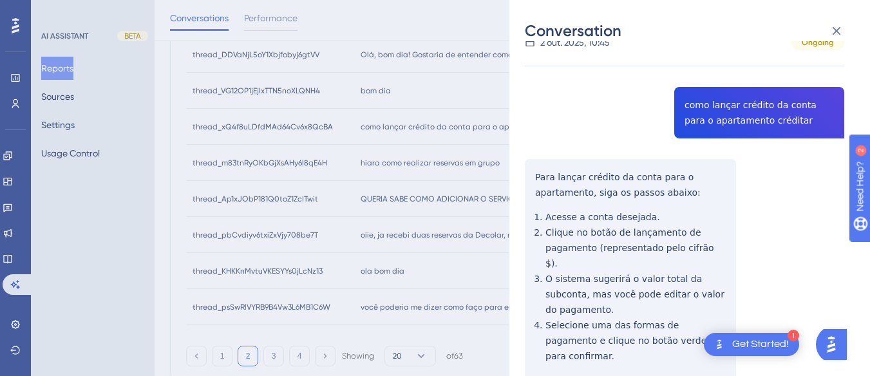
click at [715, 116] on div "thread_xQ4f8uLDfdMAd64Cv6x8QcBA Copy - - 108_Nubia da Silva, Francis User Conve…" at bounding box center [684, 235] width 319 height 487
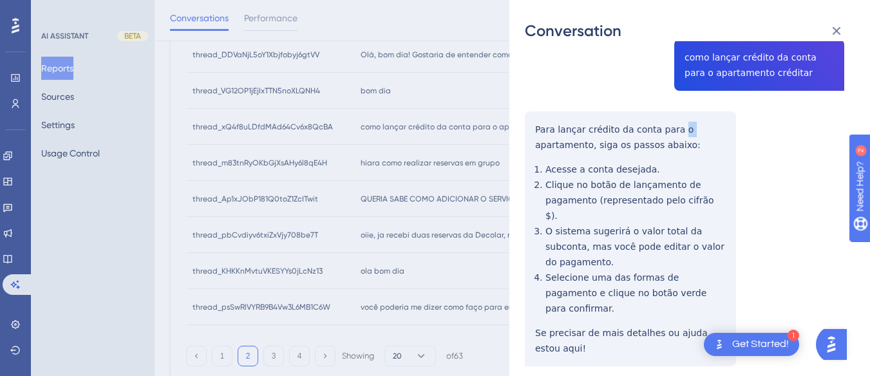
click at [715, 116] on div "thread_xQ4f8uLDfdMAd64Cv6x8QcBA Copy - - 108_Nubia da Silva, Francis User Conve…" at bounding box center [684, 188] width 319 height 487
click at [727, 73] on div "thread_xQ4f8uLDfdMAd64Cv6x8QcBA Copy - - 108_Nubia da Silva, Francis User Conve…" at bounding box center [684, 188] width 319 height 487
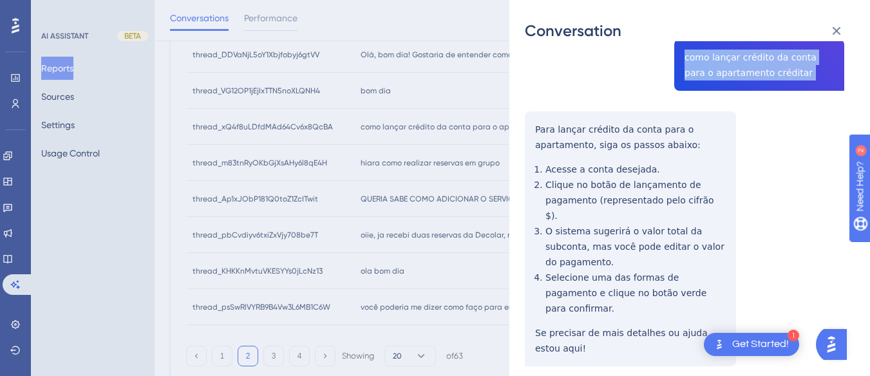
click at [727, 73] on div "thread_xQ4f8uLDfdMAd64Cv6x8QcBA Copy - - 108_Nubia da Silva, Francis User Conve…" at bounding box center [684, 188] width 319 height 487
click at [527, 122] on div "thread_xQ4f8uLDfdMAd64Cv6x8QcBA Copy - - 108_Nubia da Silva, Francis User Conve…" at bounding box center [684, 188] width 319 height 487
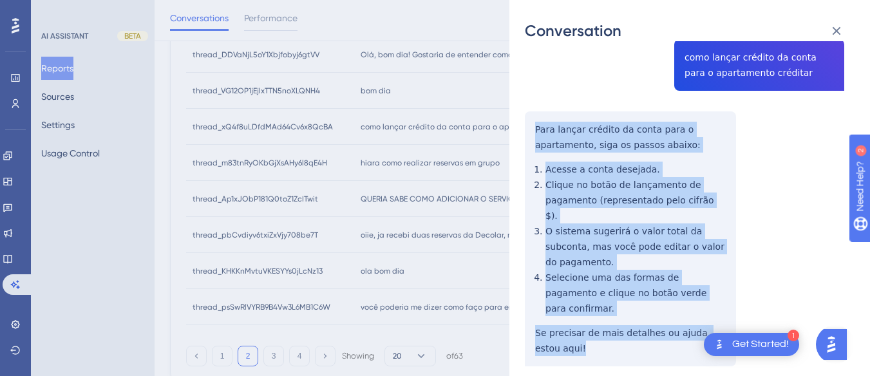
drag, startPoint x: 527, startPoint y: 122, endPoint x: 570, endPoint y: 310, distance: 192.7
click at [570, 310] on div "thread_xQ4f8uLDfdMAd64Cv6x8QcBA Copy - - 108_Nubia da Silva, Francis User Conve…" at bounding box center [684, 188] width 319 height 487
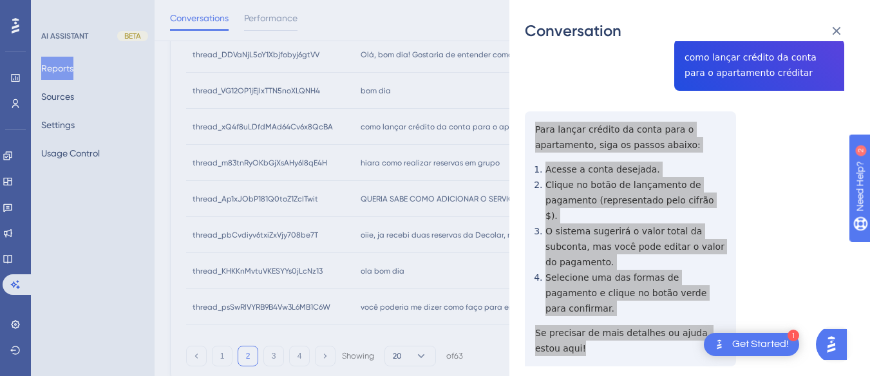
scroll to position [0, 0]
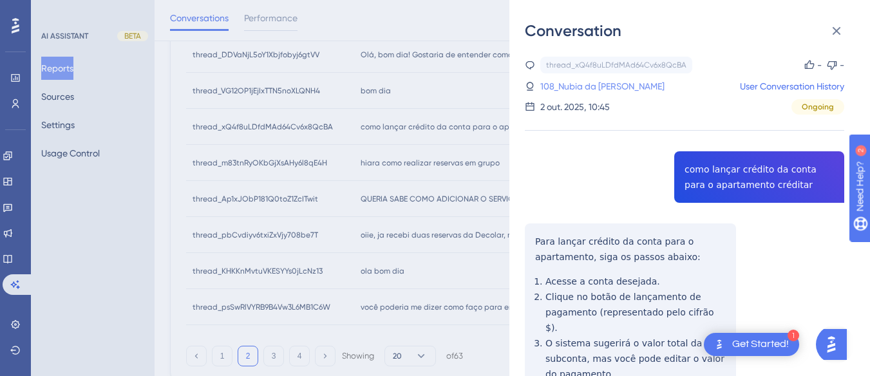
click at [586, 88] on link "108_Nubia da Silva, Francis" at bounding box center [602, 86] width 124 height 15
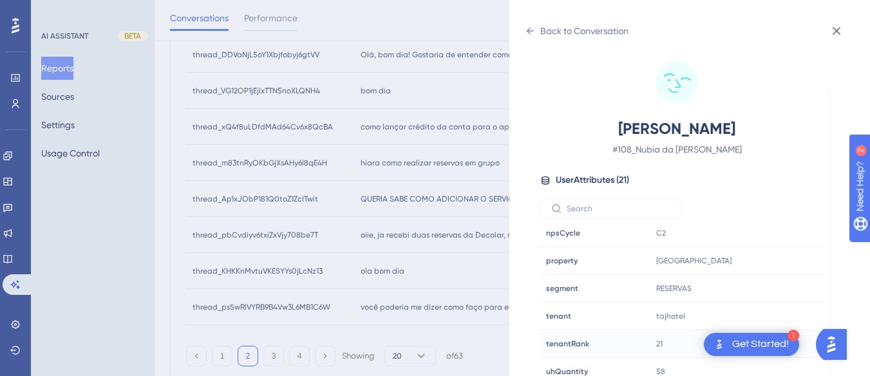
scroll to position [38, 0]
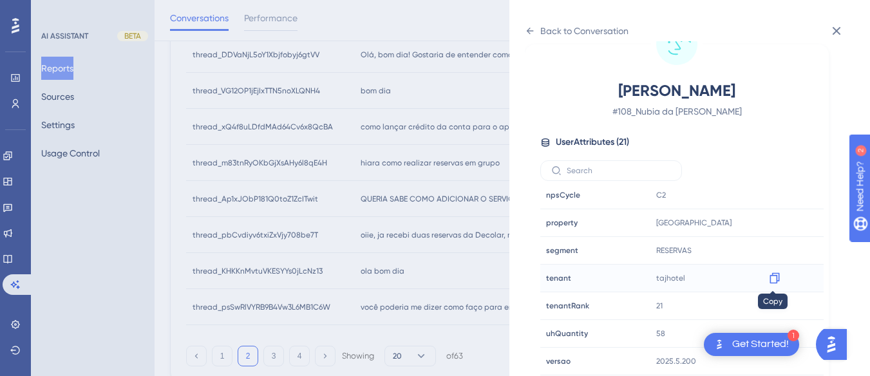
click at [768, 274] on icon at bounding box center [774, 278] width 13 height 13
click at [527, 33] on icon at bounding box center [530, 31] width 10 height 10
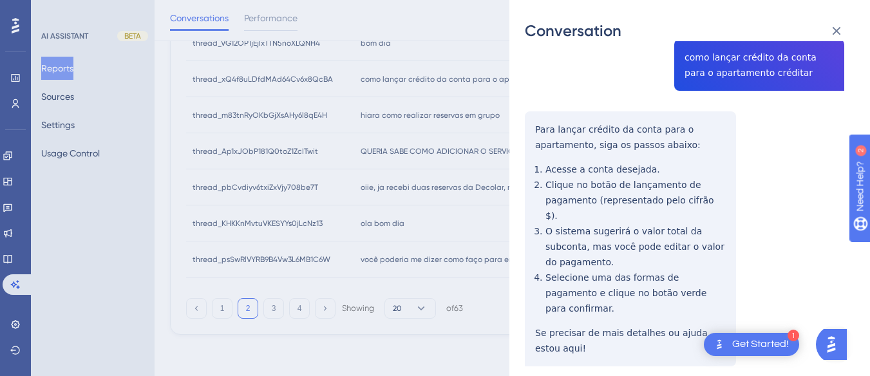
scroll to position [0, 0]
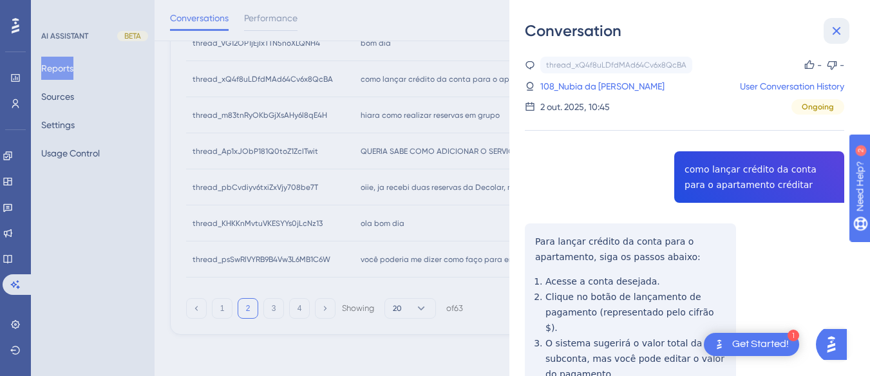
click at [845, 30] on button at bounding box center [836, 31] width 26 height 26
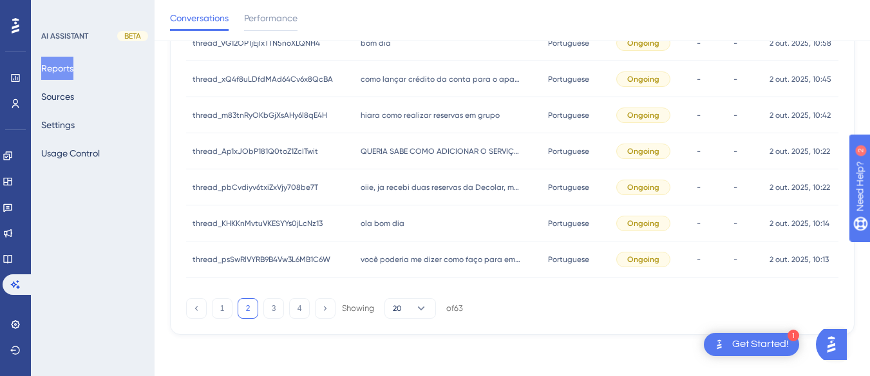
click at [335, 124] on div "thread_m83tnRyOKbGjXsAHy6l8qE4H thread_m83tnRyOKbGjXsAHy6l8qE4H" at bounding box center [270, 115] width 168 height 36
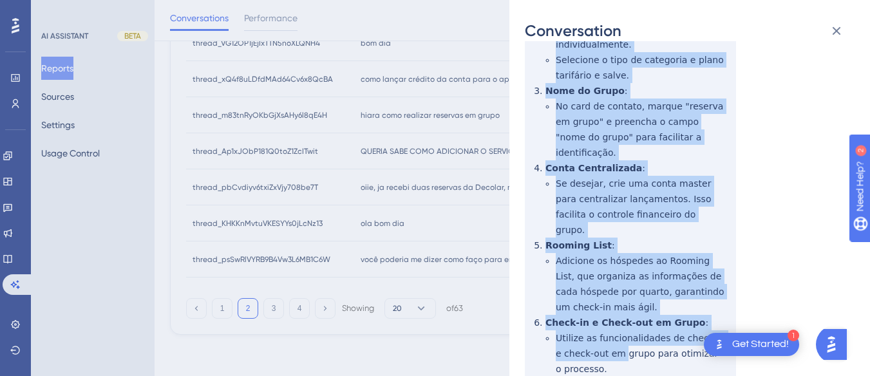
scroll to position [560, 0]
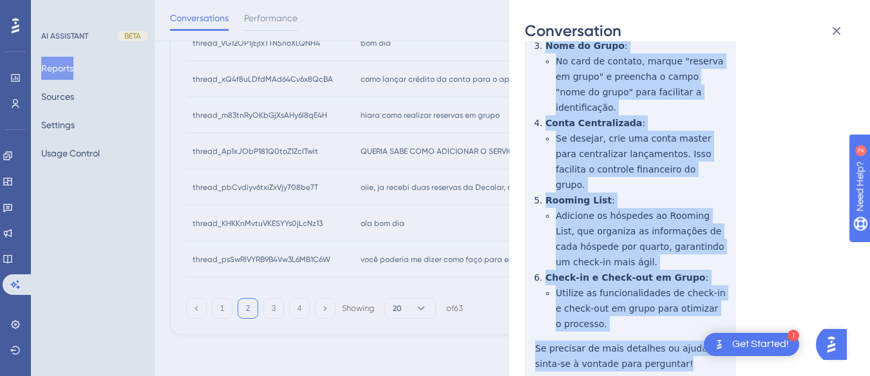
drag, startPoint x: 529, startPoint y: 174, endPoint x: 659, endPoint y: 315, distance: 191.3
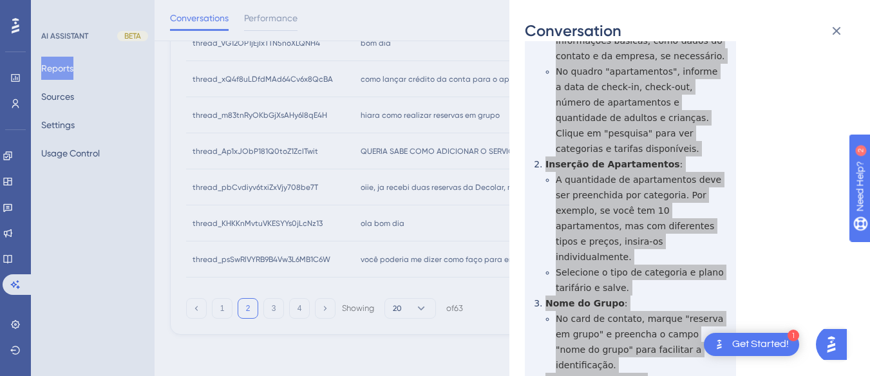
scroll to position [0, 0]
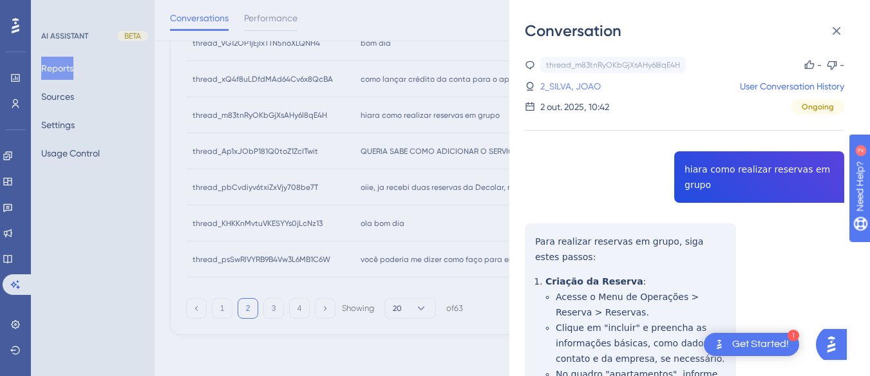
click at [564, 88] on link "2_SILVA, JOAO" at bounding box center [570, 86] width 61 height 15
drag, startPoint x: 840, startPoint y: 30, endPoint x: 375, endPoint y: 103, distance: 470.5
click at [840, 30] on icon at bounding box center [835, 30] width 15 height 15
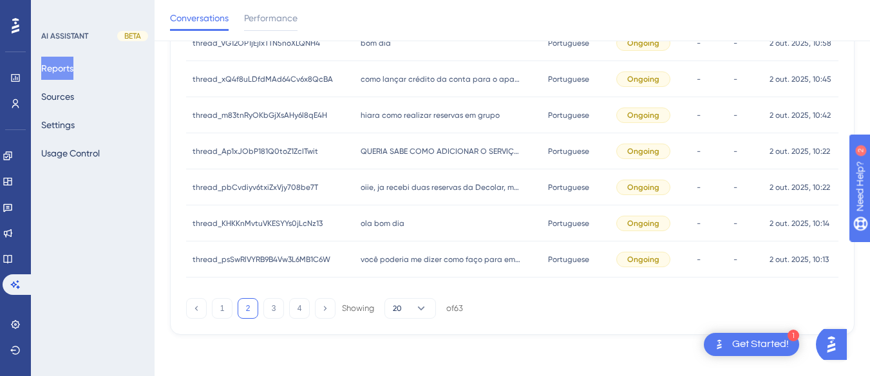
click at [442, 158] on div "QUERIA SABE COMO ADICIONAR O SERVIÇO DE LAVANDERIA DENTRO DO SISTEMA QUERIA SAB…" at bounding box center [448, 151] width 188 height 36
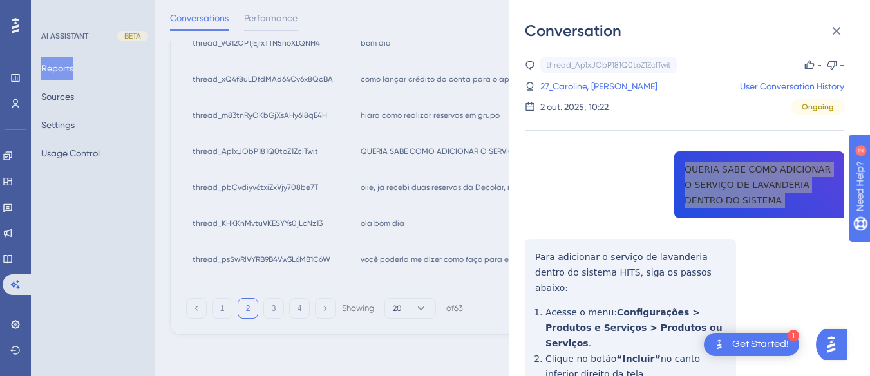
scroll to position [64, 0]
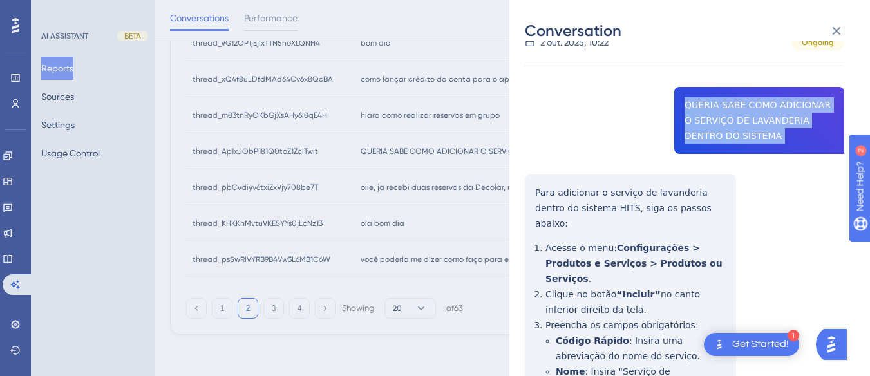
click at [530, 183] on div "thread_Ap1xJObP181Q0toZ1ZcITwit Copy - - 27_Caroline, Lorrane User Conversation…" at bounding box center [684, 336] width 319 height 688
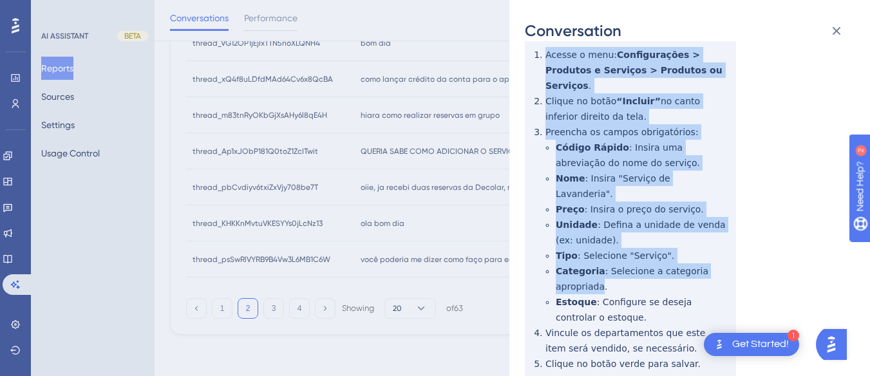
scroll to position [297, 0]
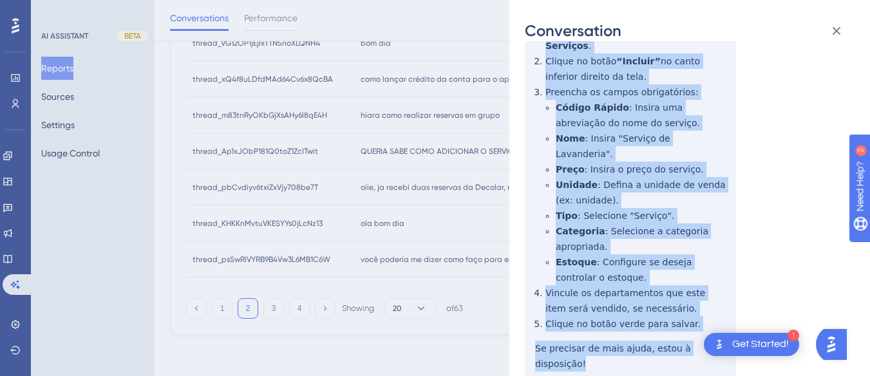
drag, startPoint x: 530, startPoint y: 183, endPoint x: 722, endPoint y: 294, distance: 221.5
click at [729, 299] on div "thread_Ap1xJObP181Q0toZ1ZcITwit Copy - - 27_Caroline, Lorrane User Conversation…" at bounding box center [684, 103] width 319 height 688
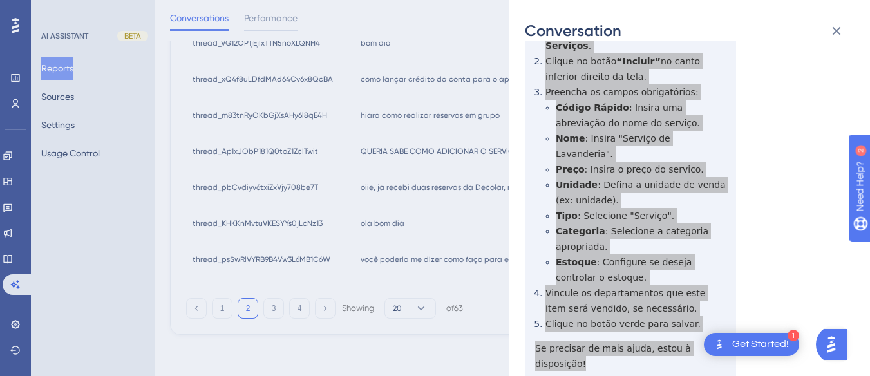
scroll to position [0, 0]
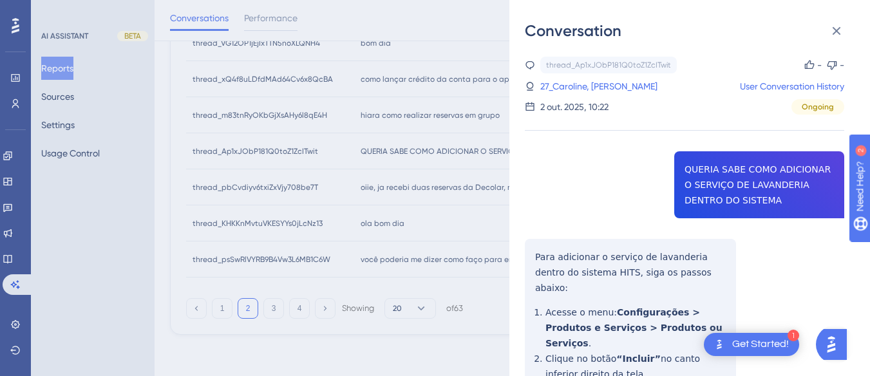
click at [566, 76] on div "thread_Ap1xJObP181Q0toZ1ZcITwit Copy - - 27_Caroline, Lorrane User Conversation…" at bounding box center [684, 86] width 319 height 58
click at [566, 85] on link "27_Caroline, Lorrane" at bounding box center [598, 86] width 117 height 15
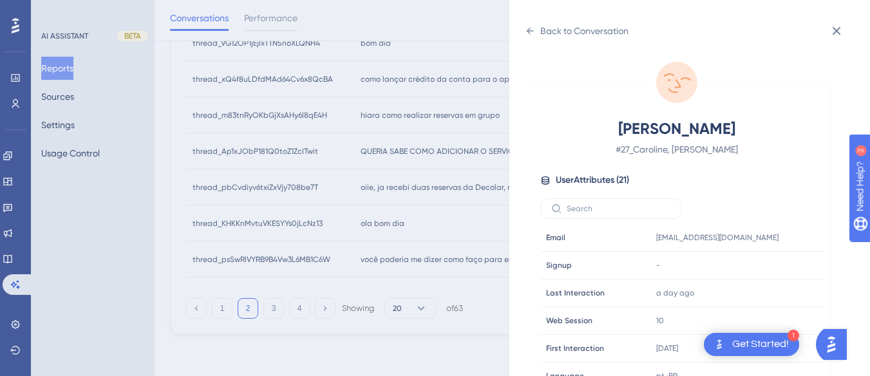
scroll to position [392, 0]
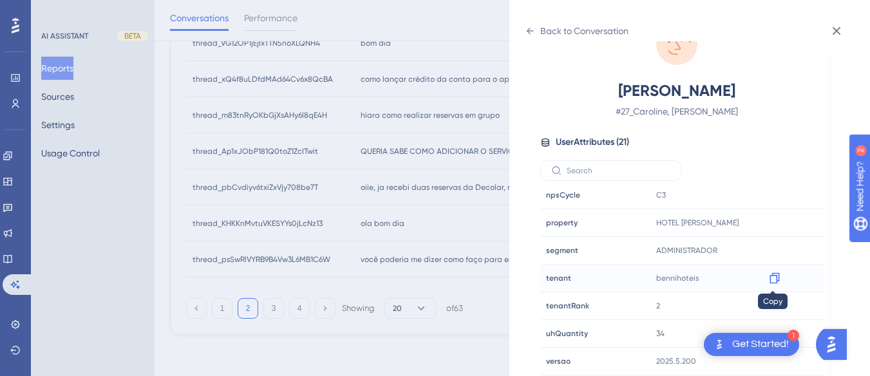
click at [781, 276] on div at bounding box center [774, 278] width 21 height 21
click at [774, 274] on icon at bounding box center [774, 278] width 10 height 11
click at [534, 23] on div "Back to Conversation" at bounding box center [577, 31] width 104 height 21
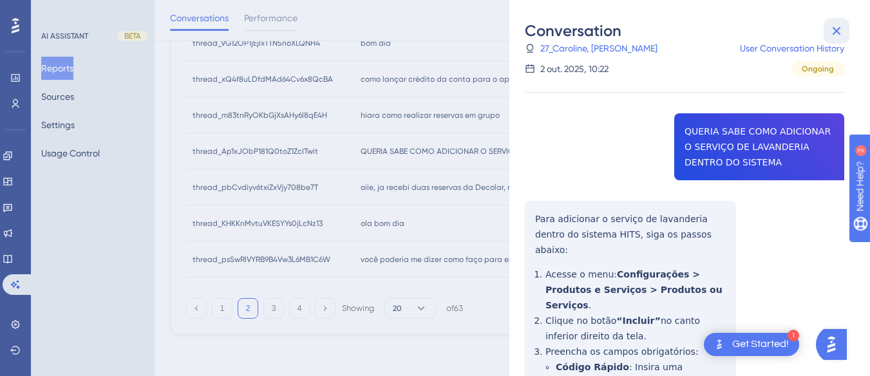
click at [835, 26] on icon at bounding box center [835, 30] width 15 height 15
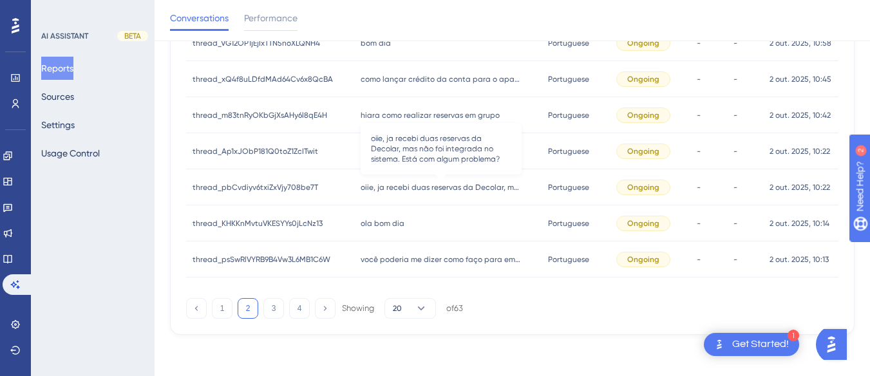
click at [364, 191] on span "oiie, ja recebi duas reservas da Decolar, mas não foi integrada no sistema. Est…" at bounding box center [440, 187] width 161 height 10
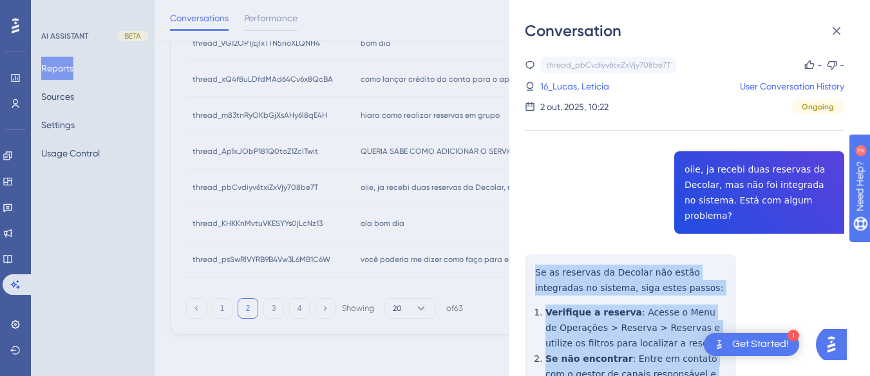
scroll to position [193, 0]
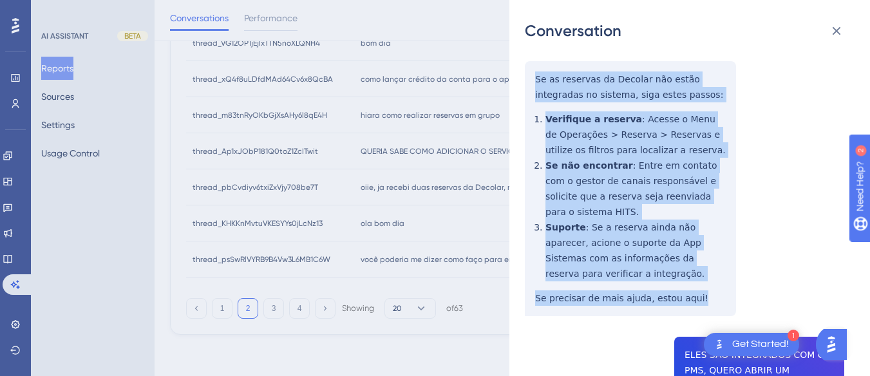
drag, startPoint x: 526, startPoint y: 248, endPoint x: 731, endPoint y: 274, distance: 206.9
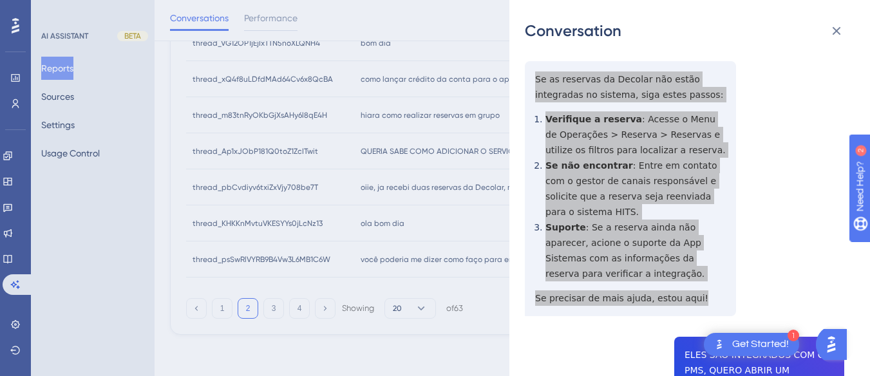
scroll to position [386, 0]
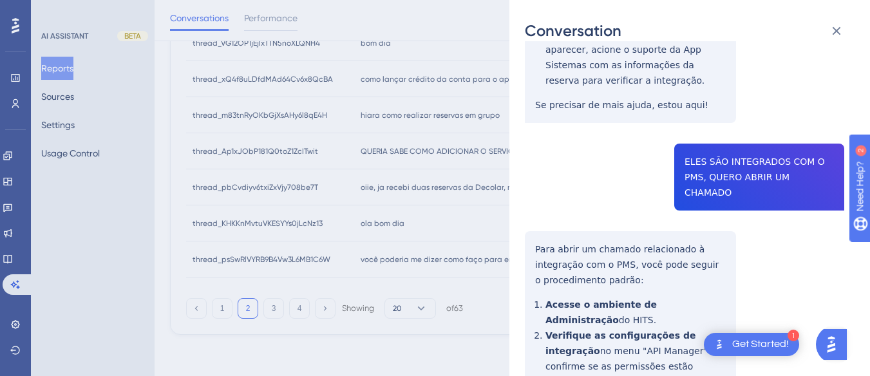
click at [719, 133] on div "thread_pbCvdiyv6txiZxVjy708be7T Copy - - 16_Lucas, Leticia User Conversation Hi…" at bounding box center [684, 340] width 319 height 1340
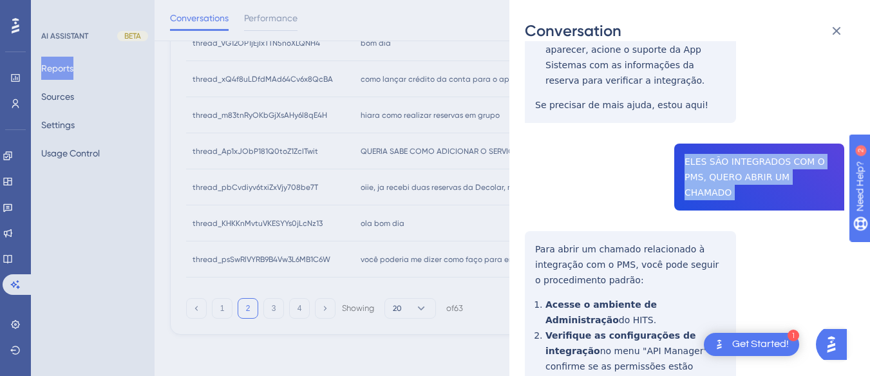
click at [719, 133] on div "thread_pbCvdiyv6txiZxVjy708be7T Copy - - 16_Lucas, Leticia User Conversation Hi…" at bounding box center [684, 340] width 319 height 1340
click at [528, 195] on div "thread_pbCvdiyv6txiZxVjy708be7T Copy - - 16_Lucas, Leticia User Conversation Hi…" at bounding box center [684, 340] width 319 height 1340
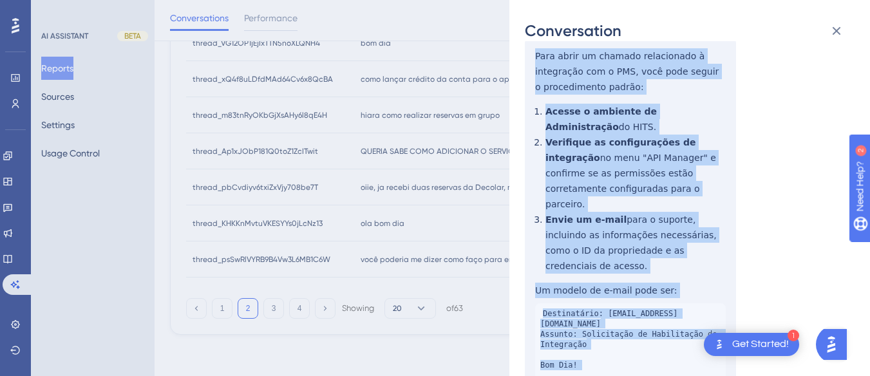
scroll to position [708, 0]
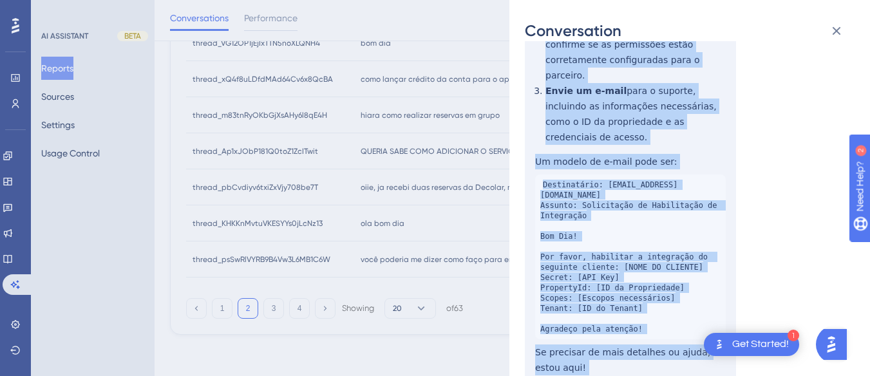
drag, startPoint x: 528, startPoint y: 195, endPoint x: 648, endPoint y: 283, distance: 148.2
click at [648, 283] on div "thread_pbCvdiyv6txiZxVjy708be7T Copy - - 16_Lucas, Leticia User Conversation Hi…" at bounding box center [684, 19] width 319 height 1340
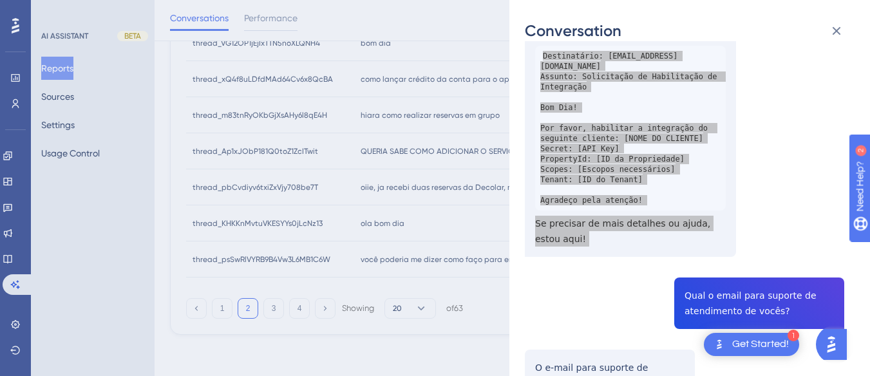
scroll to position [901, 0]
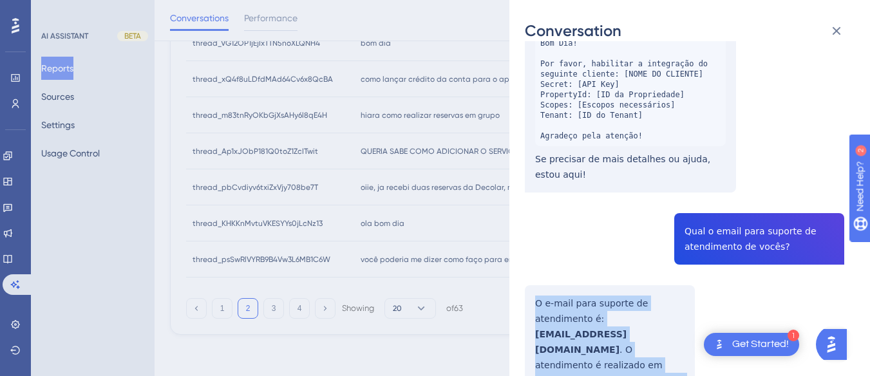
drag, startPoint x: 542, startPoint y: 220, endPoint x: 588, endPoint y: 339, distance: 127.8
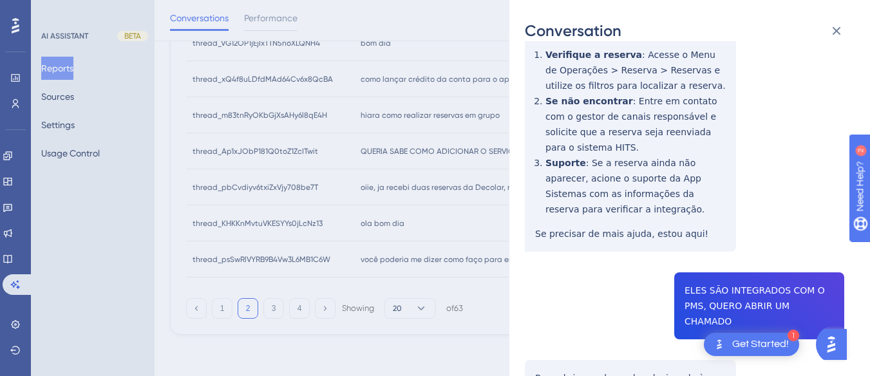
scroll to position [0, 0]
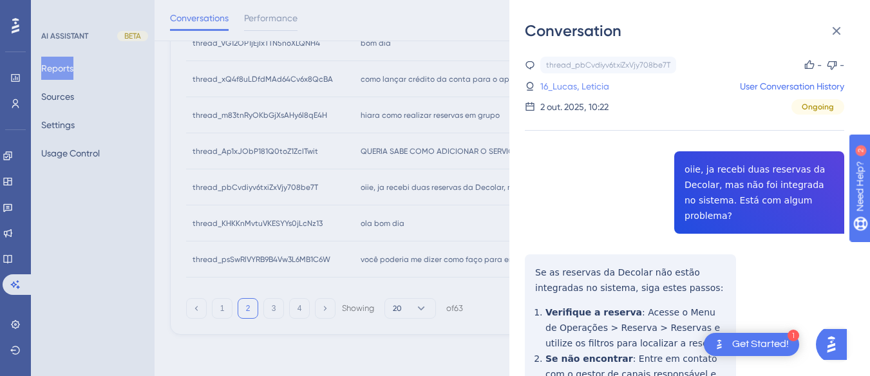
click at [582, 86] on link "16_Lucas, Leticia" at bounding box center [574, 86] width 69 height 15
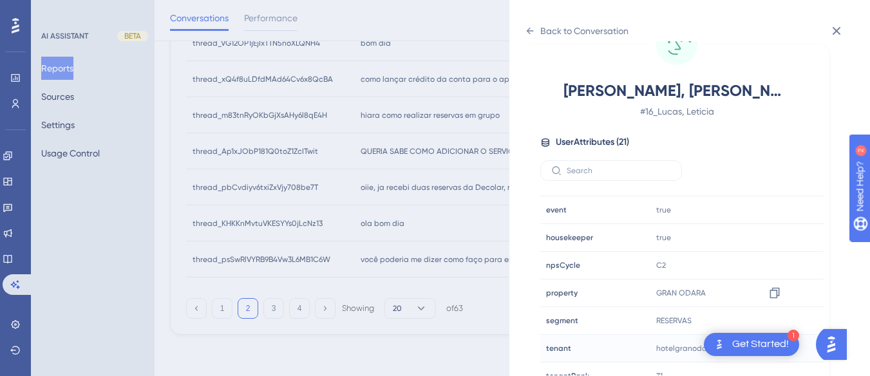
scroll to position [392, 0]
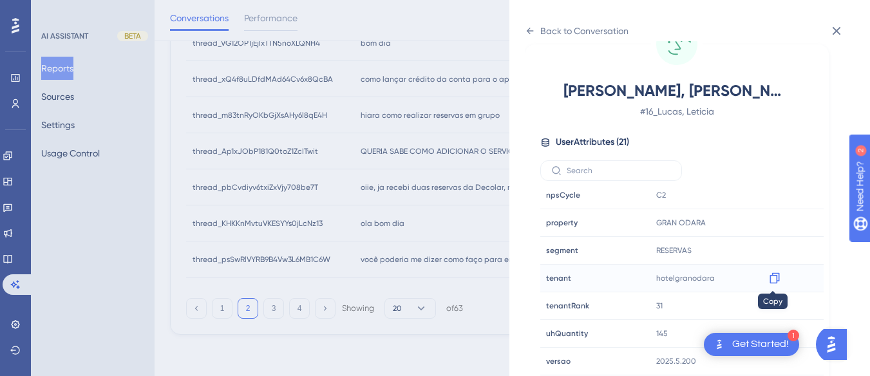
click at [768, 273] on icon at bounding box center [774, 278] width 13 height 13
click at [535, 33] on div "Back to Conversation" at bounding box center [577, 31] width 104 height 21
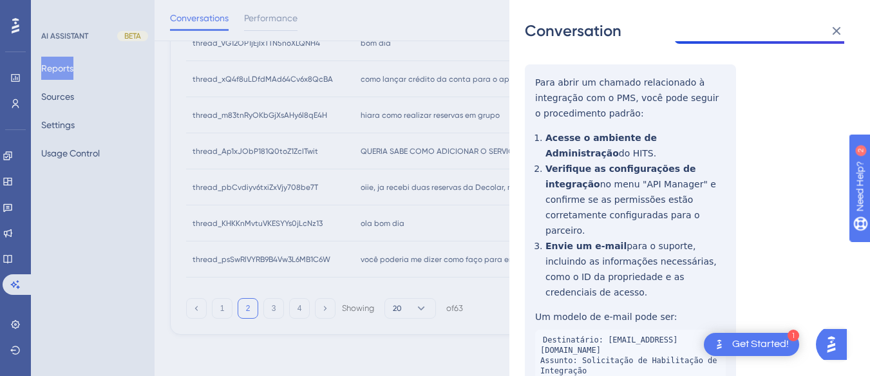
scroll to position [908, 0]
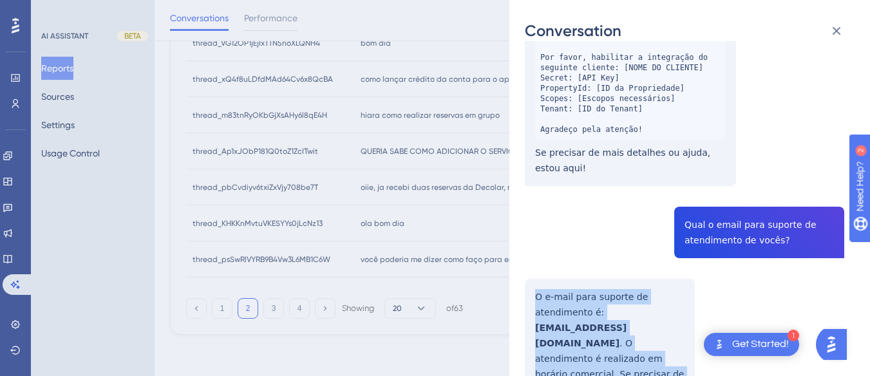
drag, startPoint x: 528, startPoint y: 203, endPoint x: 566, endPoint y: 250, distance: 60.4
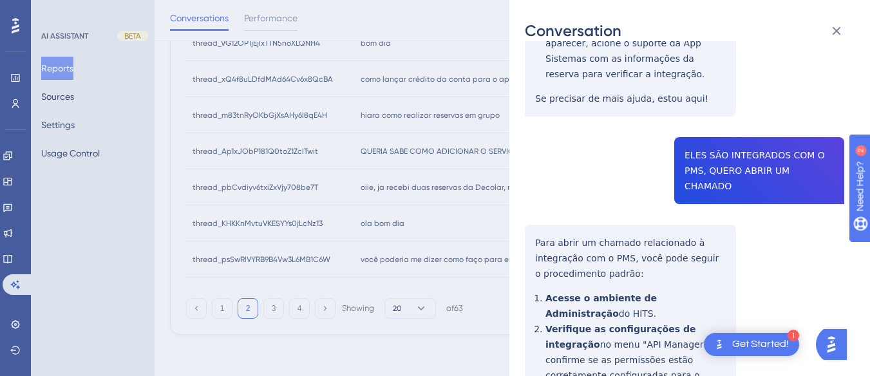
scroll to position [627, 0]
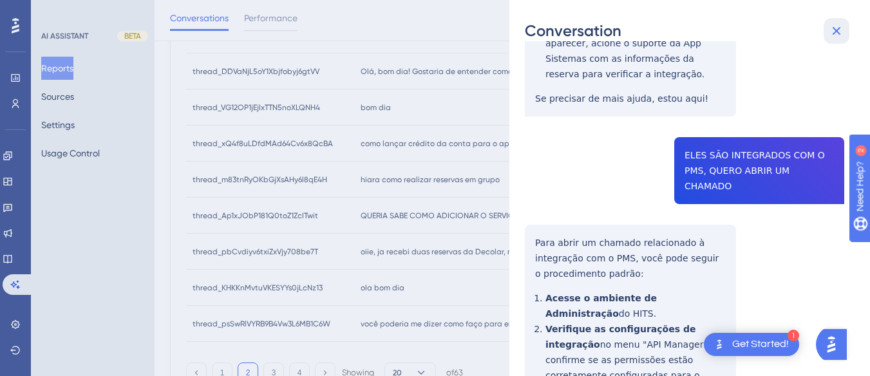
click at [832, 35] on icon at bounding box center [835, 30] width 15 height 15
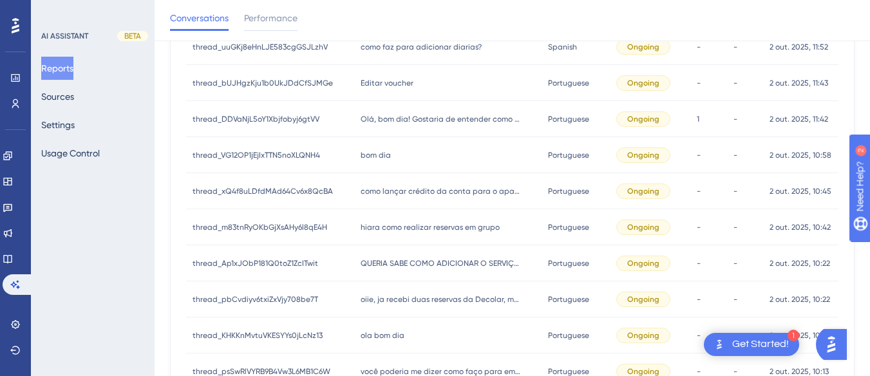
scroll to position [644, 0]
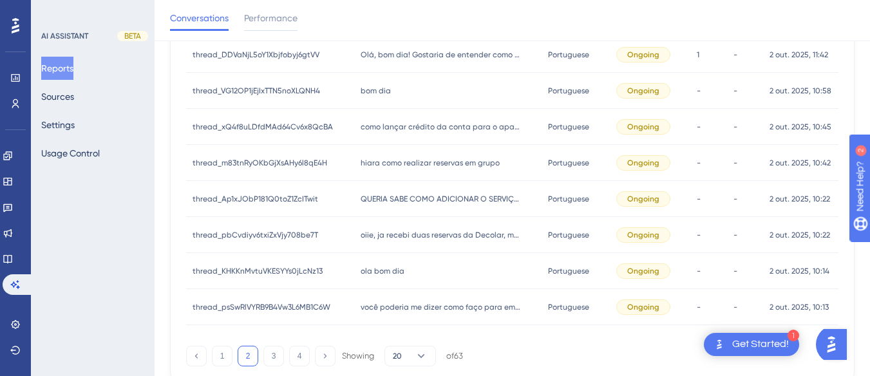
click at [391, 229] on div "oiie, ja recebi duas reservas da Decolar, mas não foi integrada no sistema. Est…" at bounding box center [448, 235] width 188 height 36
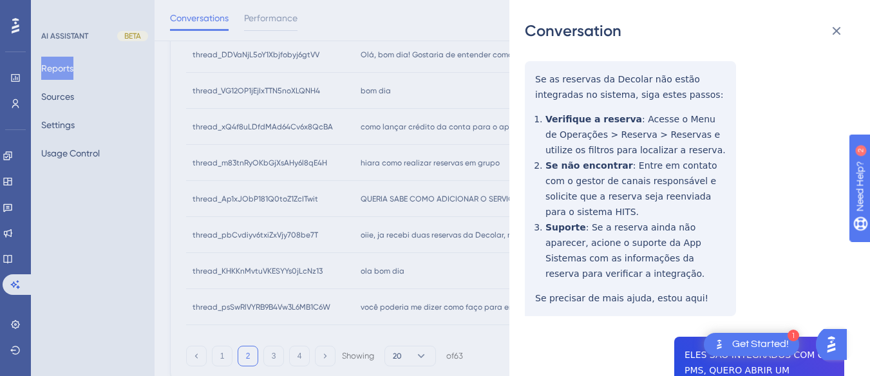
scroll to position [129, 0]
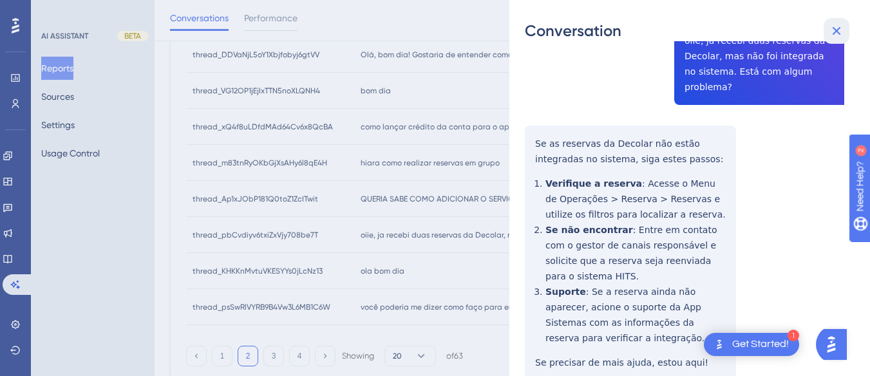
drag, startPoint x: 834, startPoint y: 29, endPoint x: 460, endPoint y: 107, distance: 382.0
click at [834, 29] on icon at bounding box center [836, 31] width 8 height 8
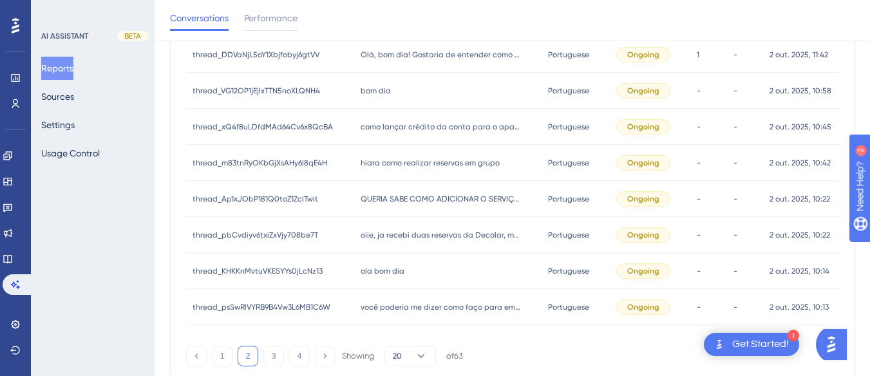
click at [392, 267] on span "ola bom dia" at bounding box center [382, 271] width 44 height 10
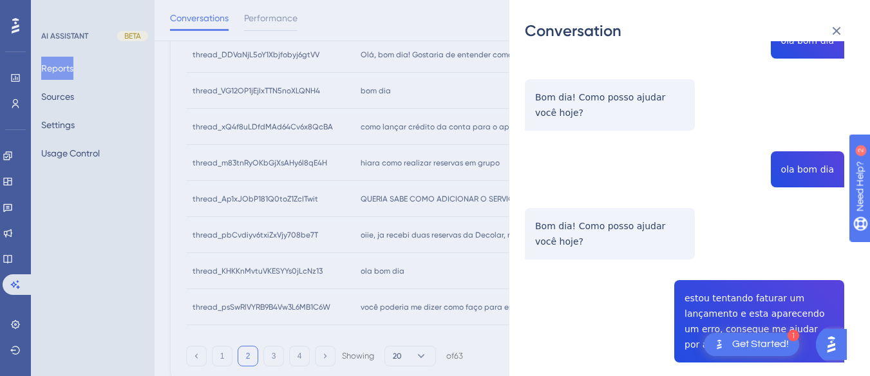
scroll to position [257, 0]
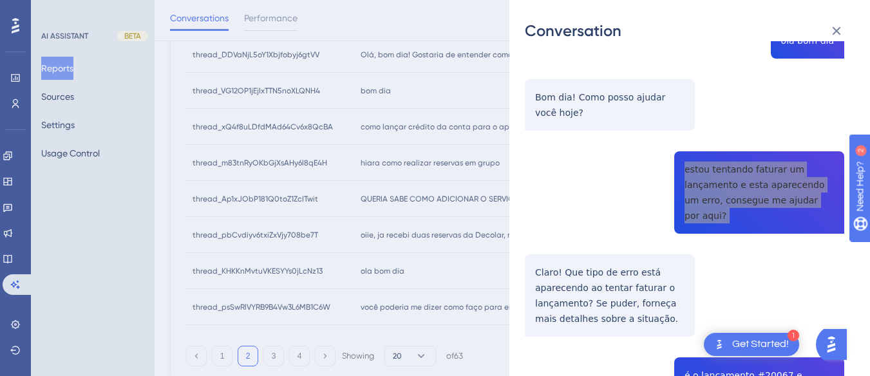
scroll to position [386, 0]
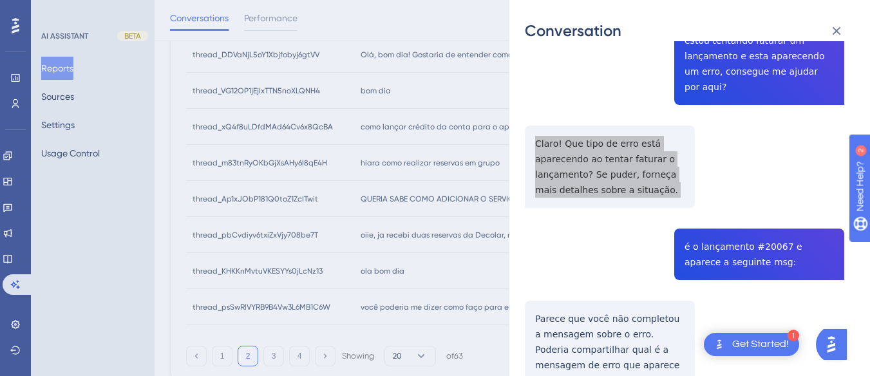
scroll to position [451, 0]
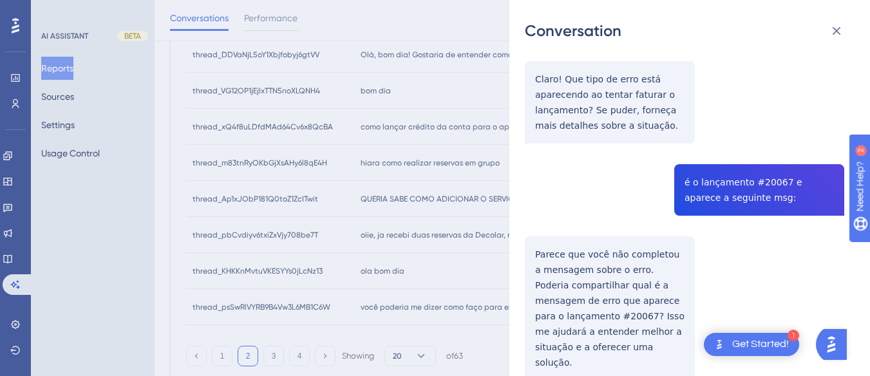
click at [689, 155] on div "thread_KHKKnMvtuVKESYYs0jLcNz13 Copy - - 21_Alves, Bianca User Conversation His…" at bounding box center [684, 354] width 319 height 1497
click at [707, 180] on div "thread_KHKKnMvtuVKESYYs0jLcNz13 Copy - - 21_Alves, Bianca User Conversation His…" at bounding box center [684, 354] width 319 height 1497
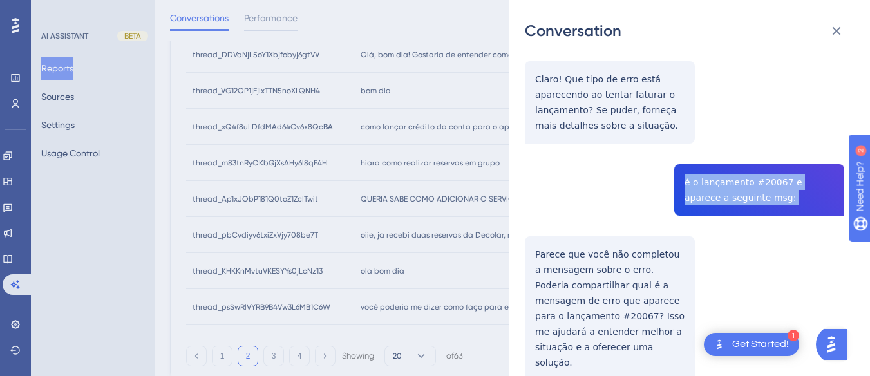
click at [707, 180] on div "thread_KHKKnMvtuVKESYYs0jLcNz13 Copy - - 21_Alves, Bianca User Conversation His…" at bounding box center [684, 354] width 319 height 1497
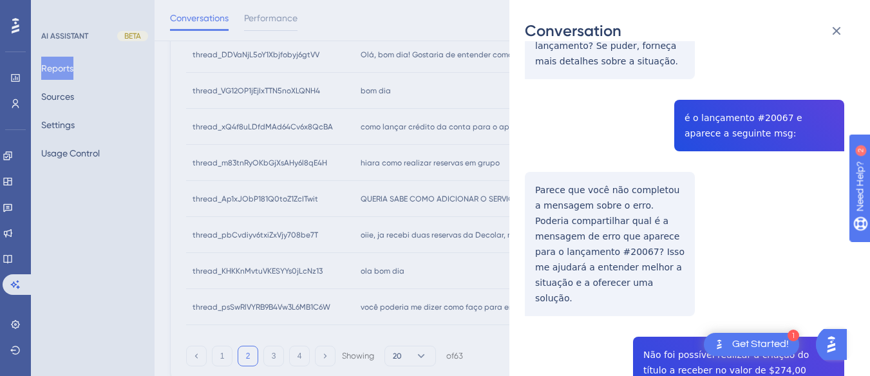
click at [599, 199] on div "thread_KHKKnMvtuVKESYYs0jLcNz13 Copy - - 21_Alves, Bianca User Conversation His…" at bounding box center [684, 290] width 319 height 1497
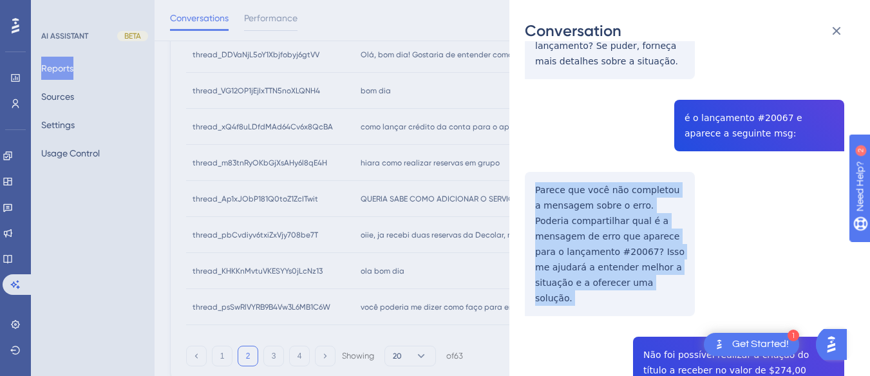
click at [599, 199] on div "thread_KHKKnMvtuVKESYYs0jLcNz13 Copy - - 21_Alves, Bianca User Conversation His…" at bounding box center [684, 290] width 319 height 1497
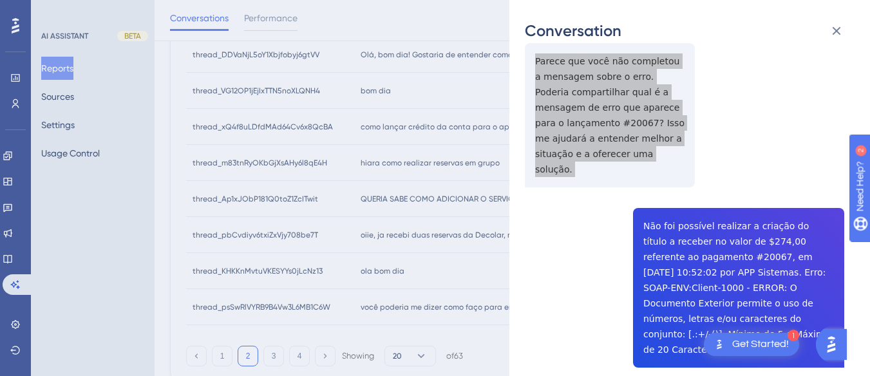
scroll to position [708, 0]
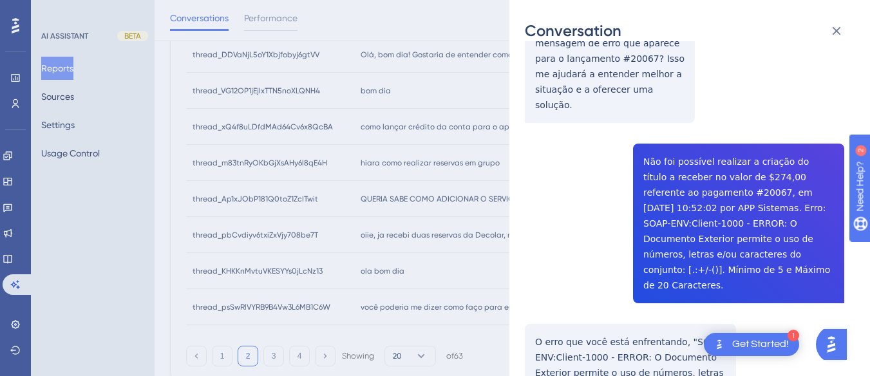
click at [655, 136] on div "thread_KHKKnMvtuVKESYYs0jLcNz13 Copy - - 21_Alves, Bianca User Conversation His…" at bounding box center [684, 97] width 319 height 1497
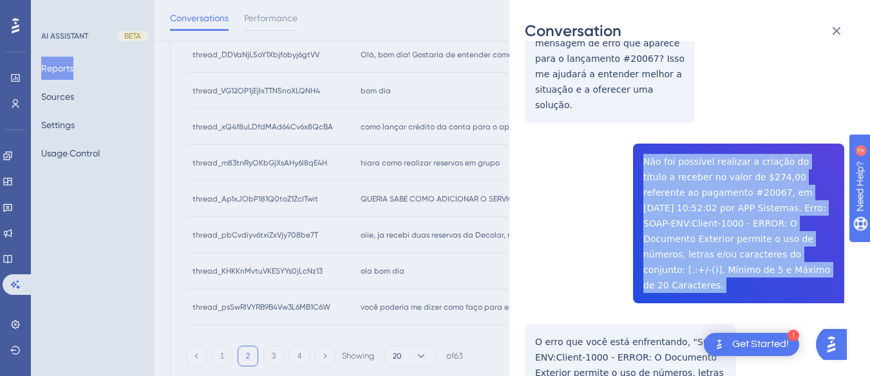
click at [655, 136] on div "thread_KHKKnMvtuVKESYYs0jLcNz13 Copy - - 21_Alves, Bianca User Conversation His…" at bounding box center [684, 97] width 319 height 1497
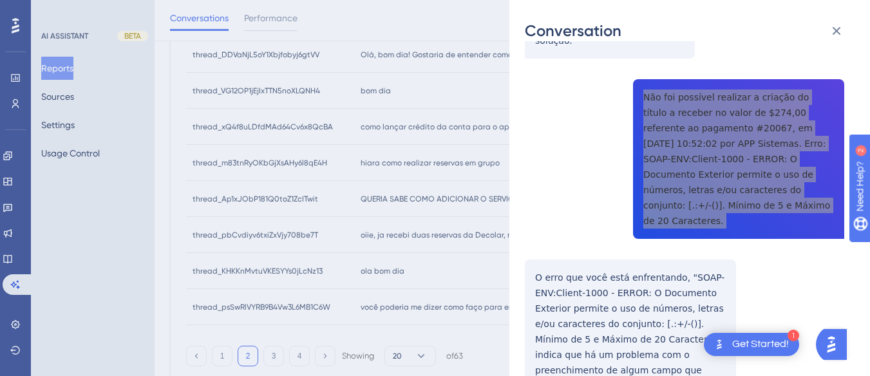
scroll to position [837, 0]
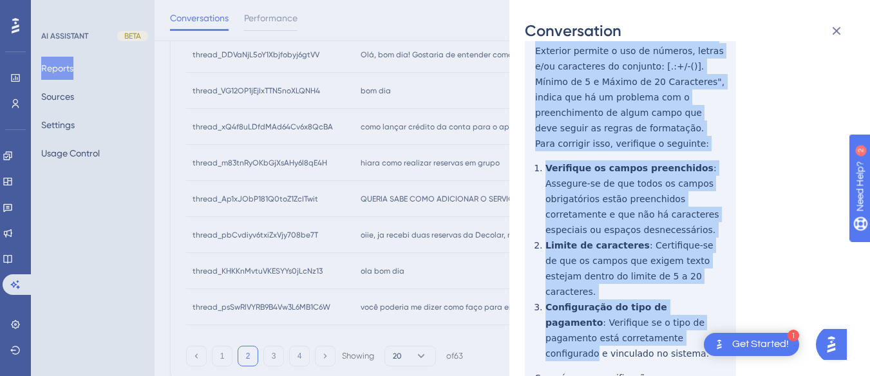
scroll to position [1090, 0]
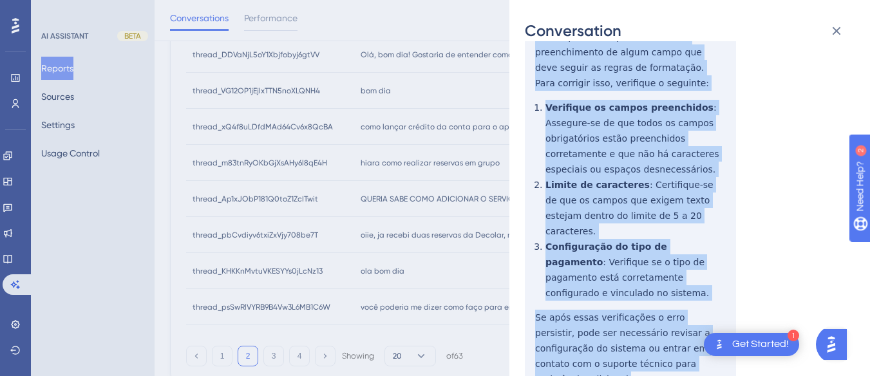
drag, startPoint x: 528, startPoint y: 162, endPoint x: 678, endPoint y: 279, distance: 189.8
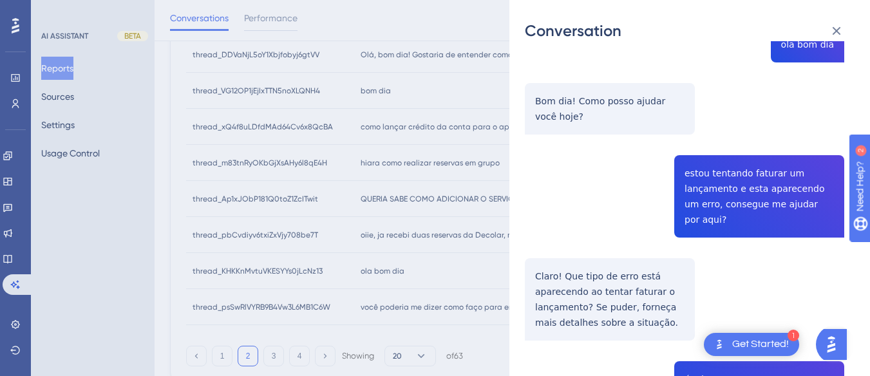
scroll to position [0, 0]
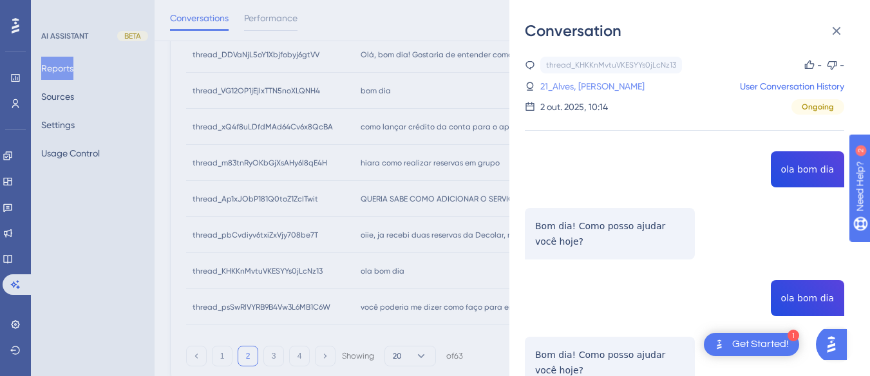
click at [603, 86] on link "21_Alves, Bianca" at bounding box center [592, 86] width 104 height 15
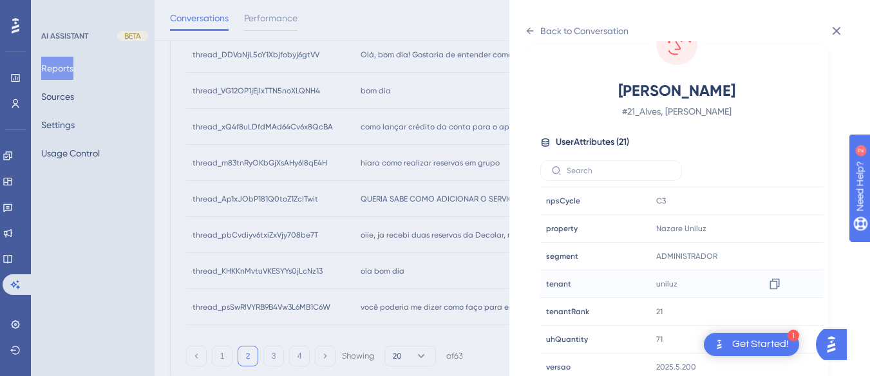
scroll to position [392, 0]
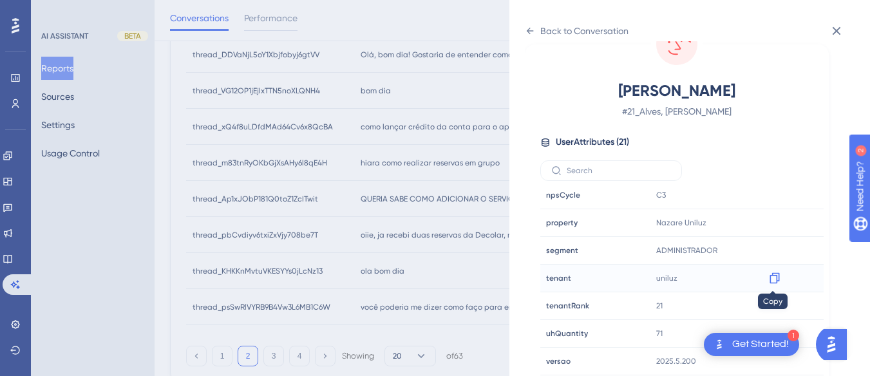
click at [774, 274] on icon at bounding box center [774, 278] width 10 height 11
click at [528, 26] on icon at bounding box center [530, 31] width 10 height 10
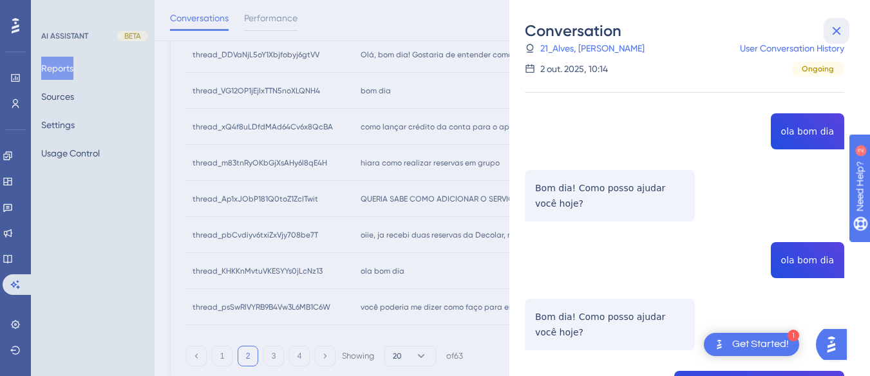
click at [836, 26] on icon at bounding box center [835, 30] width 15 height 15
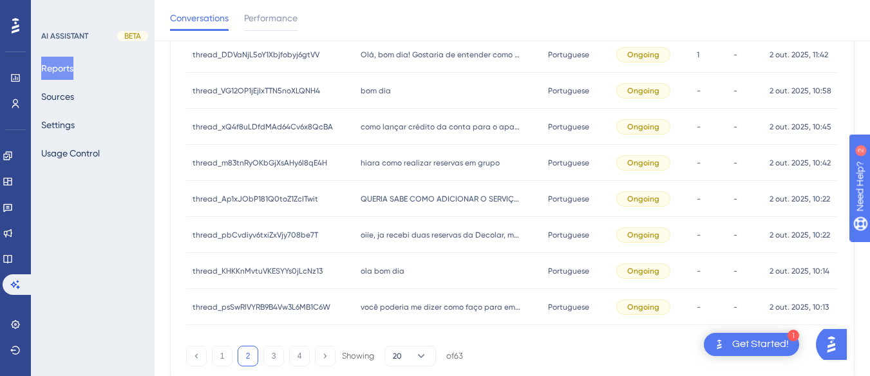
click at [438, 316] on div "você poderia me dizer como faço para emitir um relatório de cortesias? você pod…" at bounding box center [448, 307] width 188 height 36
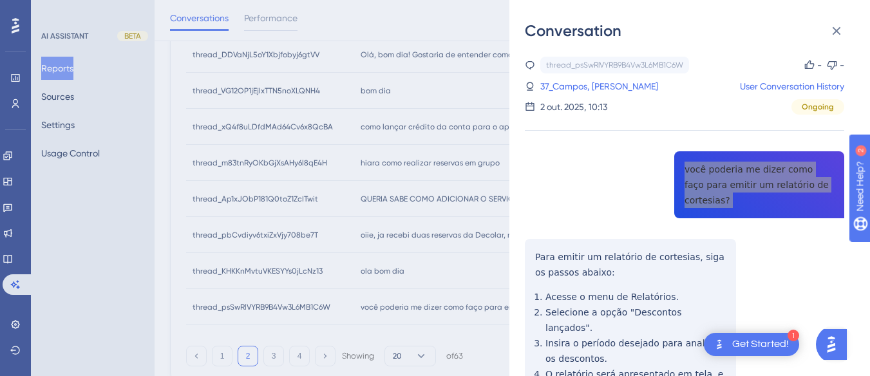
scroll to position [129, 0]
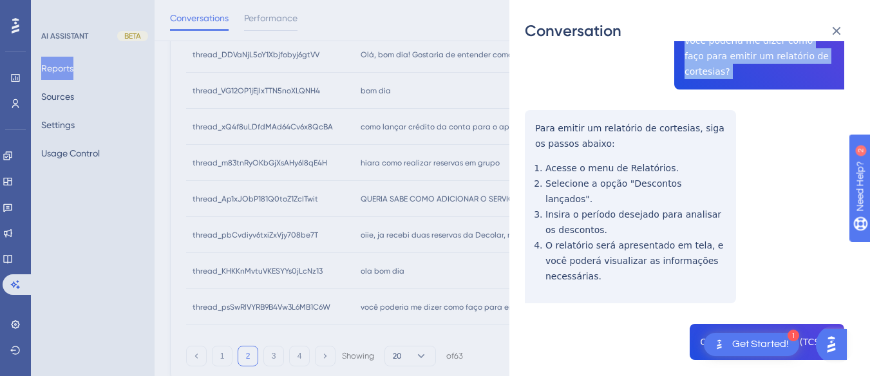
drag, startPoint x: 523, startPoint y: 113, endPoint x: 530, endPoint y: 104, distance: 11.0
click at [523, 113] on div "Conversation thread_psSwRlVYRB9B4Vw3L6MB1C6W Copy - - 37_Campos, Gabriel User C…" at bounding box center [689, 188] width 360 height 376
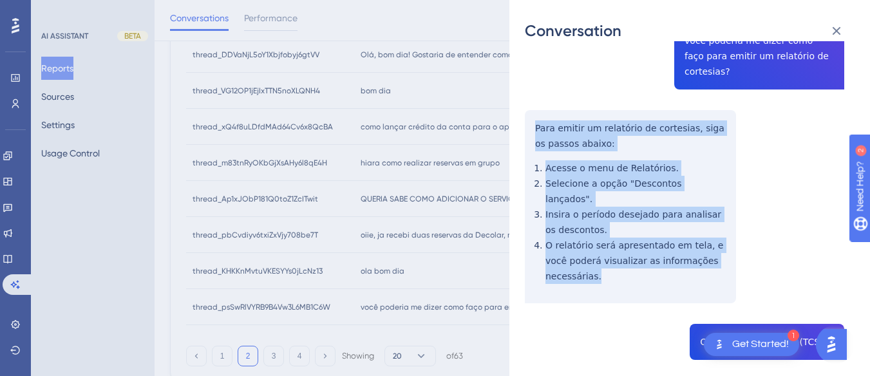
drag, startPoint x: 531, startPoint y: 98, endPoint x: 727, endPoint y: 227, distance: 234.4
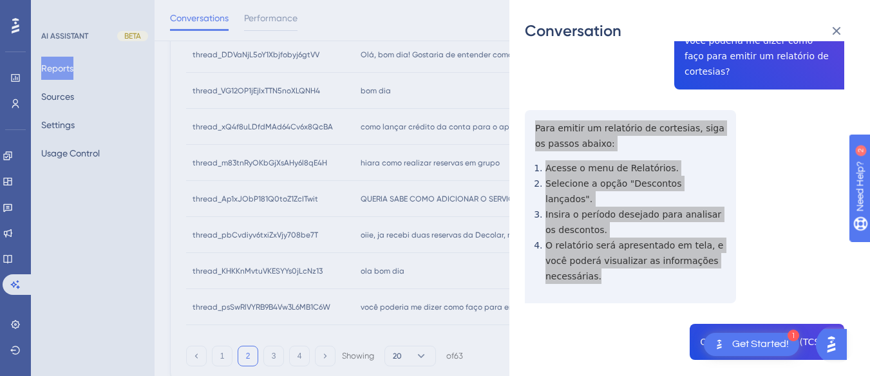
scroll to position [322, 0]
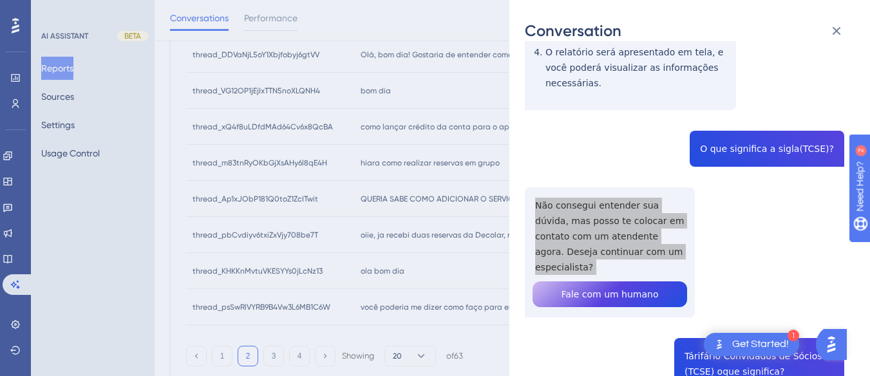
scroll to position [515, 0]
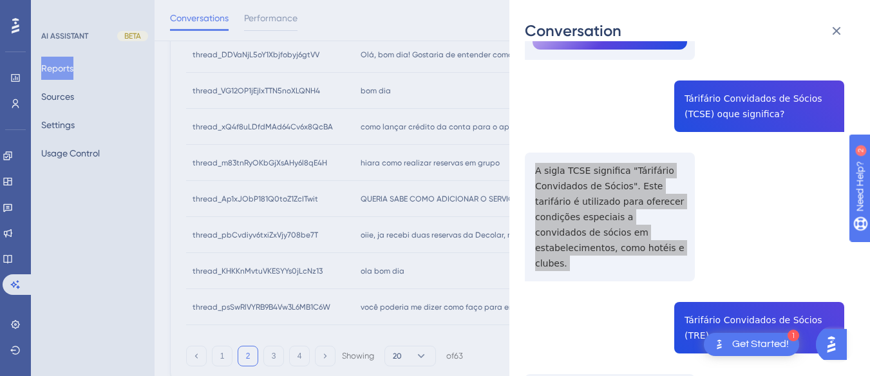
scroll to position [644, 0]
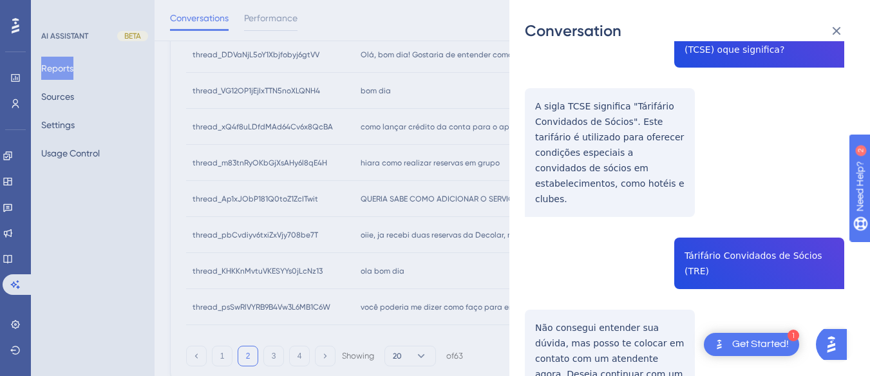
click at [739, 179] on div "thread_psSwRlVYRB9B4Vw3L6MB1C6W Copy - - 37_Campos, Gabriel User Conversation H…" at bounding box center [684, 337] width 319 height 1849
click at [740, 179] on div "thread_psSwRlVYRB9B4Vw3L6MB1C6W Copy - - 37_Campos, Gabriel User Conversation H…" at bounding box center [684, 337] width 319 height 1849
click at [587, 241] on div "thread_psSwRlVYRB9B4Vw3L6MB1C6W Copy - - 37_Campos, Gabriel User Conversation H…" at bounding box center [684, 337] width 319 height 1849
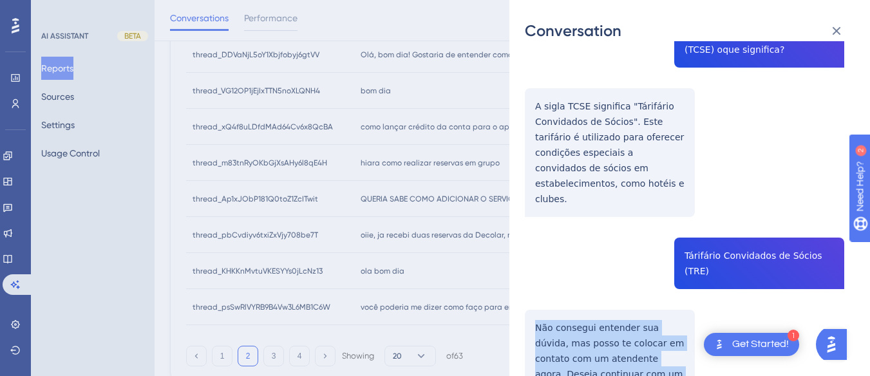
click at [587, 241] on div "thread_psSwRlVYRB9B4Vw3L6MB1C6W Copy - - 37_Campos, Gabriel User Conversation H…" at bounding box center [684, 337] width 319 height 1849
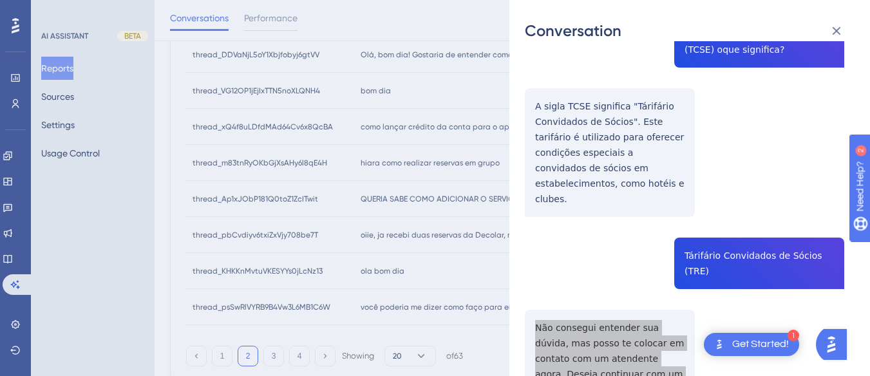
scroll to position [772, 0]
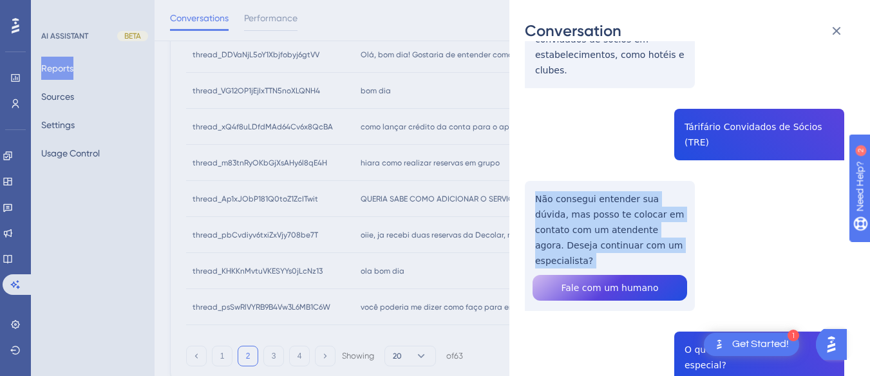
click at [734, 171] on div "thread_psSwRlVYRB9B4Vw3L6MB1C6W Copy - - 37_Campos, Gabriel User Conversation H…" at bounding box center [684, 208] width 319 height 1849
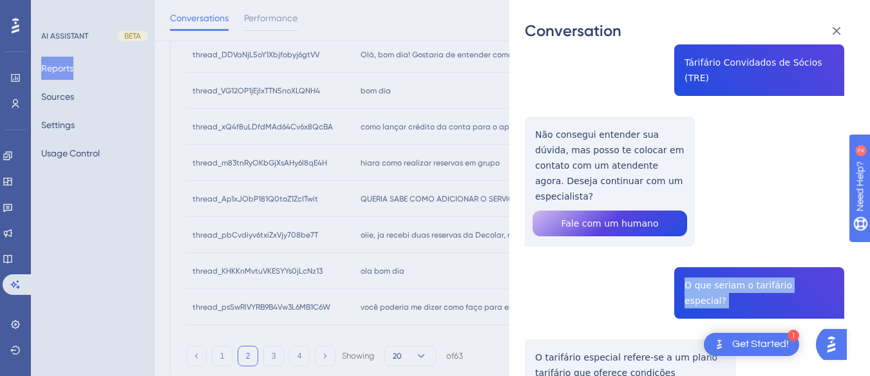
click at [734, 171] on div "thread_psSwRlVYRB9B4Vw3L6MB1C6W Copy - - 37_Campos, Gabriel User Conversation H…" at bounding box center [684, 144] width 319 height 1849
click at [542, 239] on div "thread_psSwRlVYRB9B4Vw3L6MB1C6W Copy - - 37_Campos, Gabriel User Conversation H…" at bounding box center [684, 144] width 319 height 1849
click at [525, 228] on div "thread_psSwRlVYRB9B4Vw3L6MB1C6W Copy - - 37_Campos, Gabriel User Conversation H…" at bounding box center [684, 144] width 319 height 1849
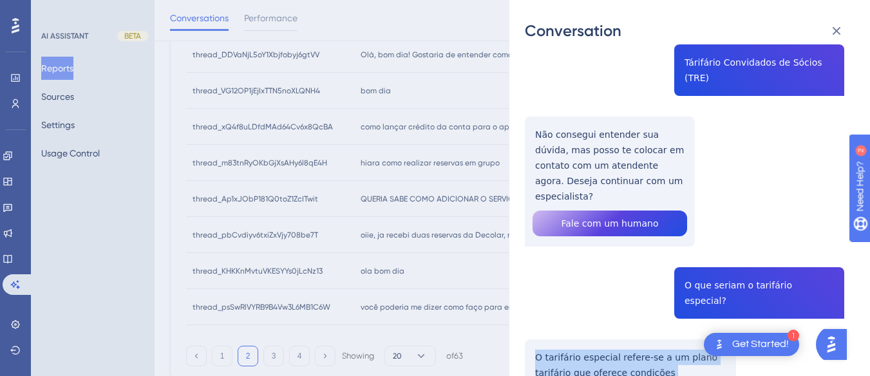
scroll to position [901, 0]
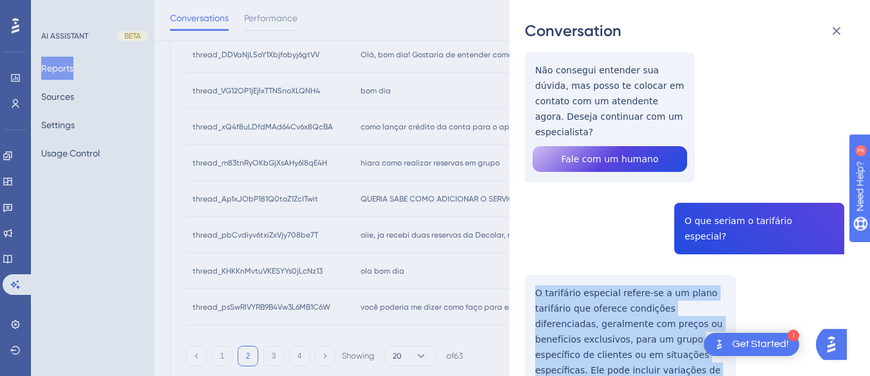
drag, startPoint x: 525, startPoint y: 228, endPoint x: 611, endPoint y: 309, distance: 118.4
click at [611, 309] on div "thread_psSwRlVYRB9B4Vw3L6MB1C6W Copy - - 37_Campos, Gabriel User Conversation H…" at bounding box center [684, 79] width 319 height 1849
drag, startPoint x: 583, startPoint y: 221, endPoint x: 559, endPoint y: 195, distance: 35.5
click at [559, 195] on div "thread_psSwRlVYRB9B4Vw3L6MB1C6W Copy - - 37_Campos, Gabriel User Conversation H…" at bounding box center [684, 79] width 319 height 1849
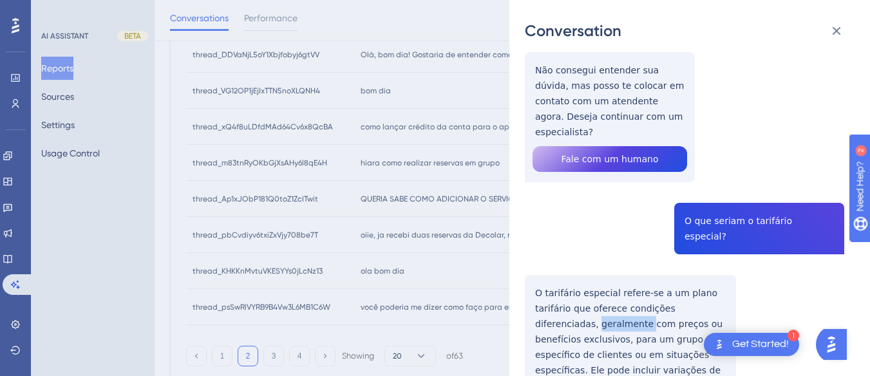
click at [559, 195] on div "thread_psSwRlVYRB9B4Vw3L6MB1C6W Copy - - 37_Campos, Gabriel User Conversation H…" at bounding box center [684, 79] width 319 height 1849
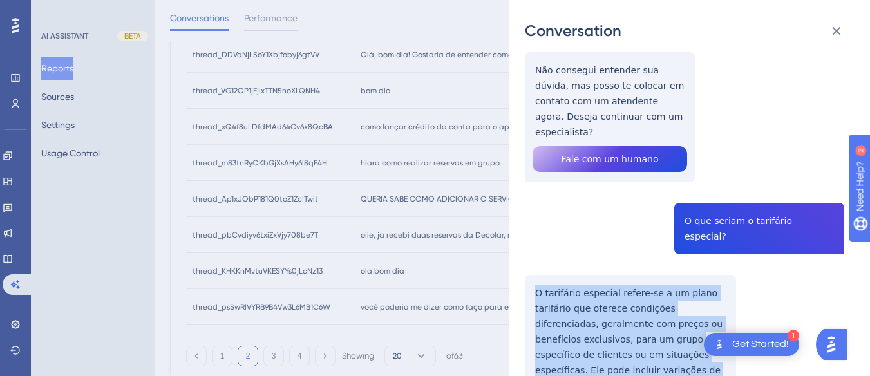
click at [559, 195] on div "thread_psSwRlVYRB9B4Vw3L6MB1C6W Copy - - 37_Campos, Gabriel User Conversation H…" at bounding box center [684, 79] width 319 height 1849
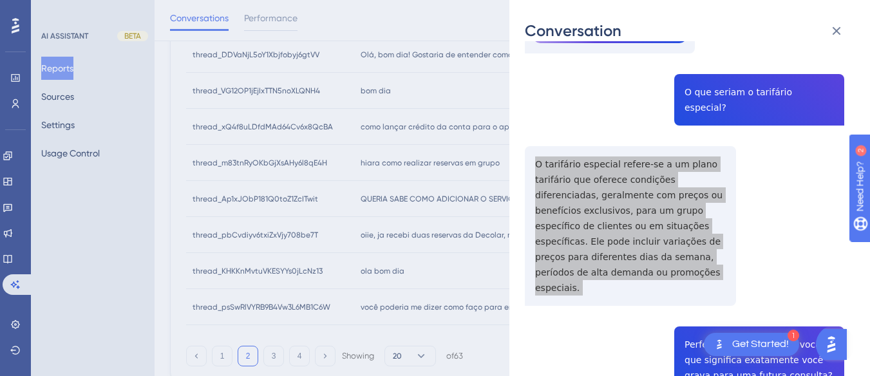
scroll to position [1094, 0]
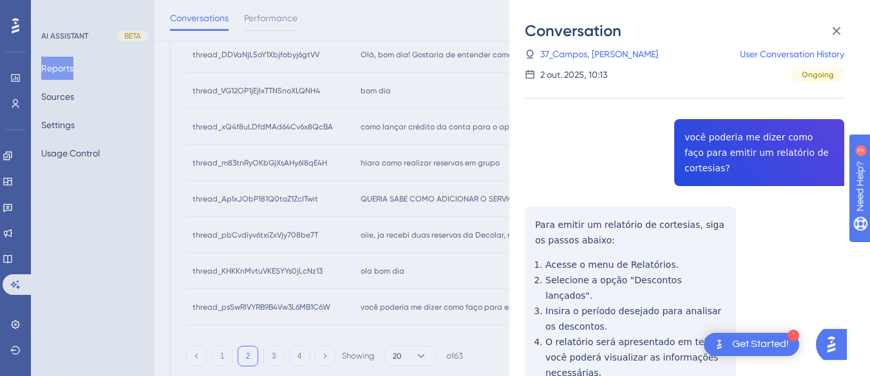
scroll to position [0, 0]
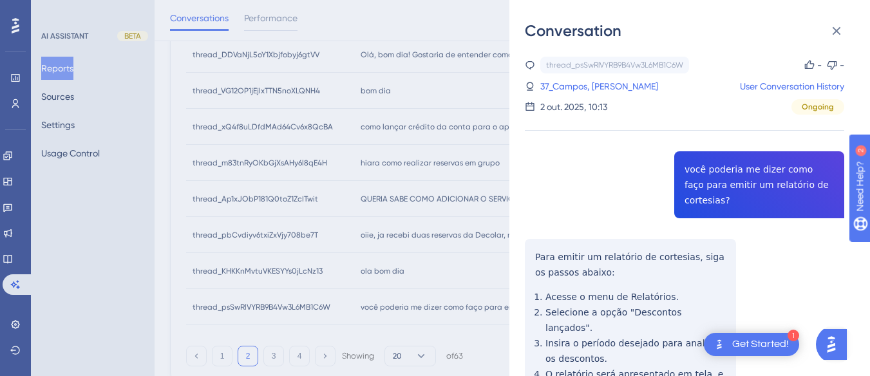
drag, startPoint x: 575, startPoint y: 80, endPoint x: 618, endPoint y: 384, distance: 307.5
click at [575, 80] on link "37_Campos, Gabriel" at bounding box center [599, 86] width 118 height 15
click at [581, 80] on link "37_Campos, Gabriel" at bounding box center [599, 86] width 118 height 15
click at [593, 91] on link "37_Campos, Gabriel" at bounding box center [599, 86] width 118 height 15
click at [600, 82] on link "37_Campos, Gabriel" at bounding box center [599, 86] width 118 height 15
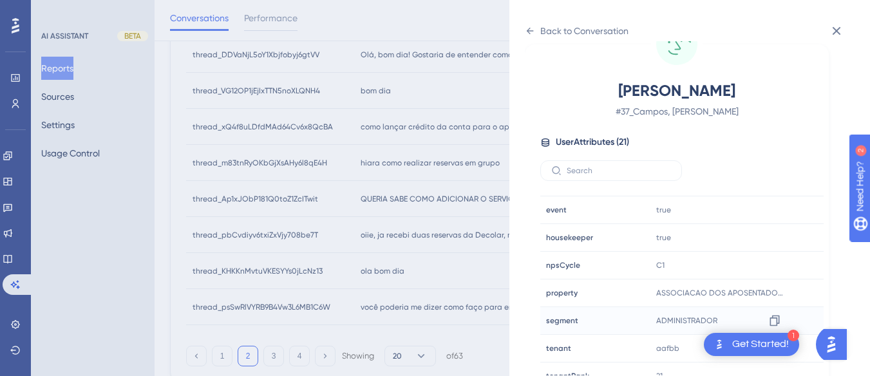
scroll to position [392, 0]
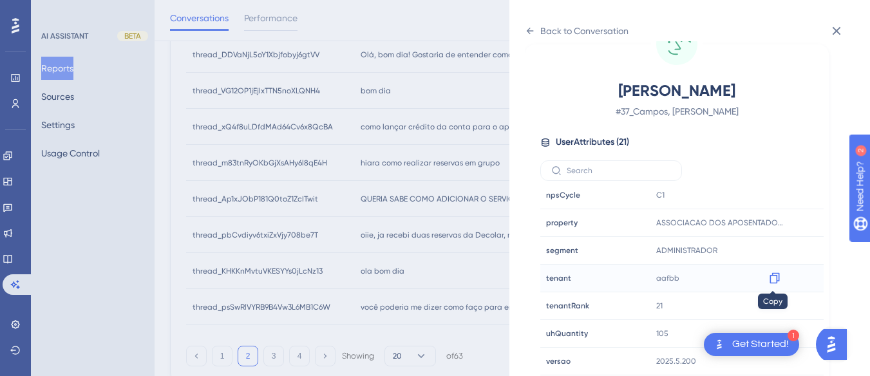
click at [772, 277] on icon at bounding box center [774, 278] width 13 height 13
click at [527, 29] on icon at bounding box center [530, 31] width 10 height 10
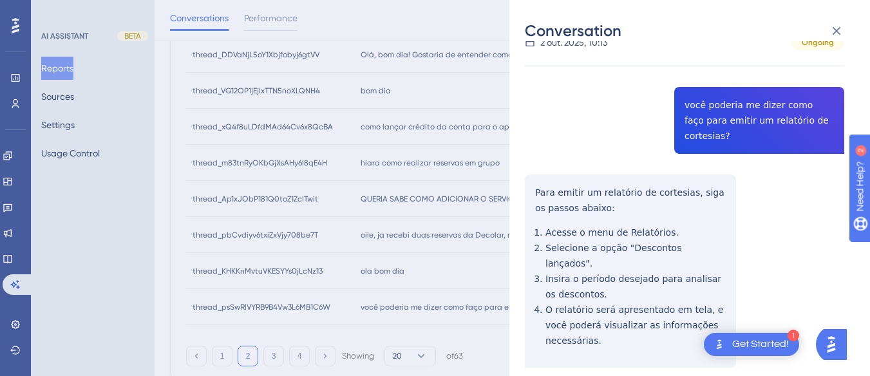
scroll to position [0, 0]
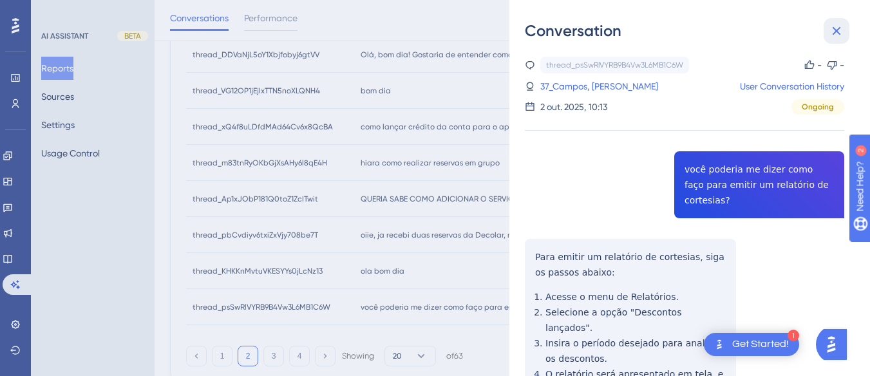
click at [847, 25] on button at bounding box center [836, 31] width 26 height 26
